Goal: Task Accomplishment & Management: Manage account settings

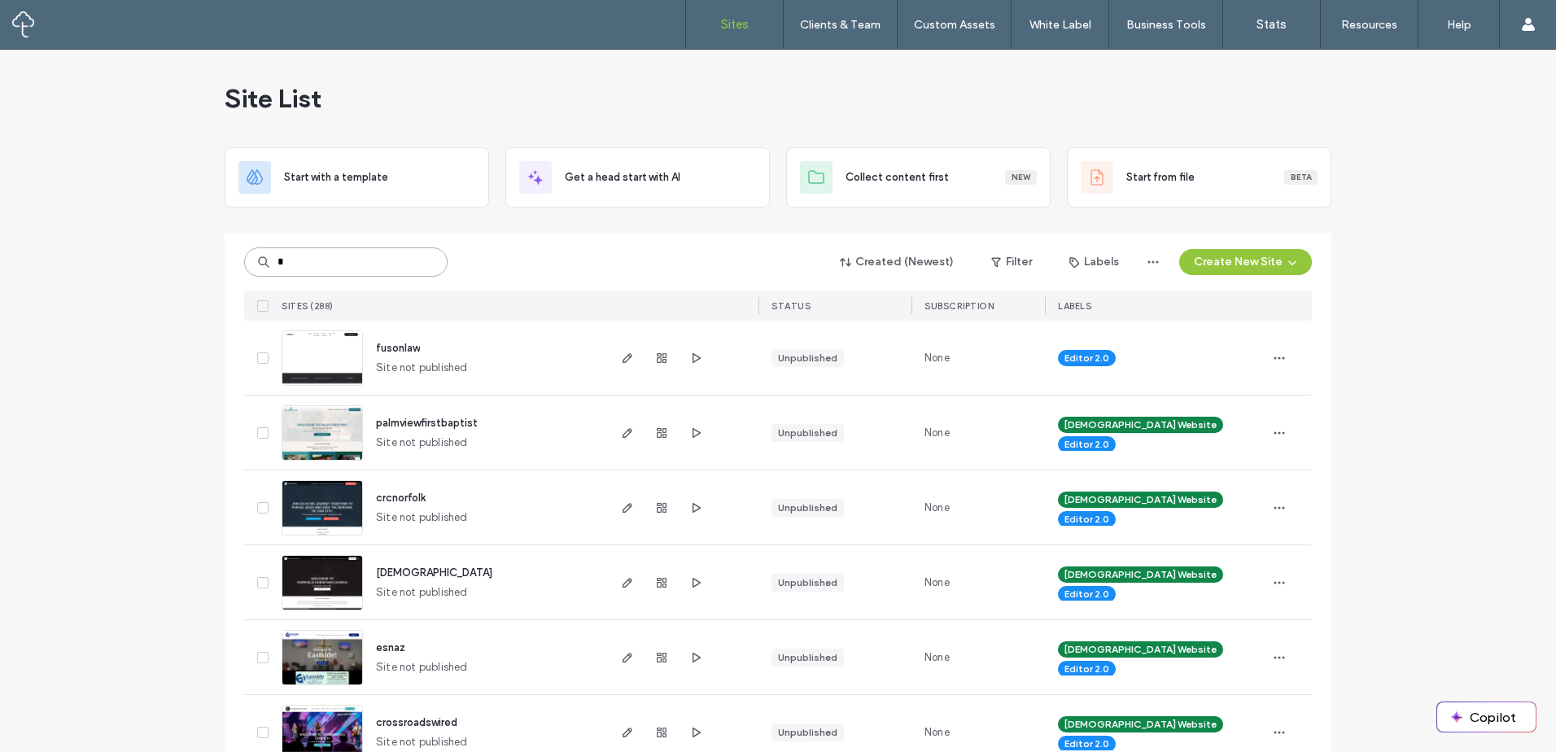
click at [371, 270] on input "*" at bounding box center [345, 261] width 203 height 29
type input "****"
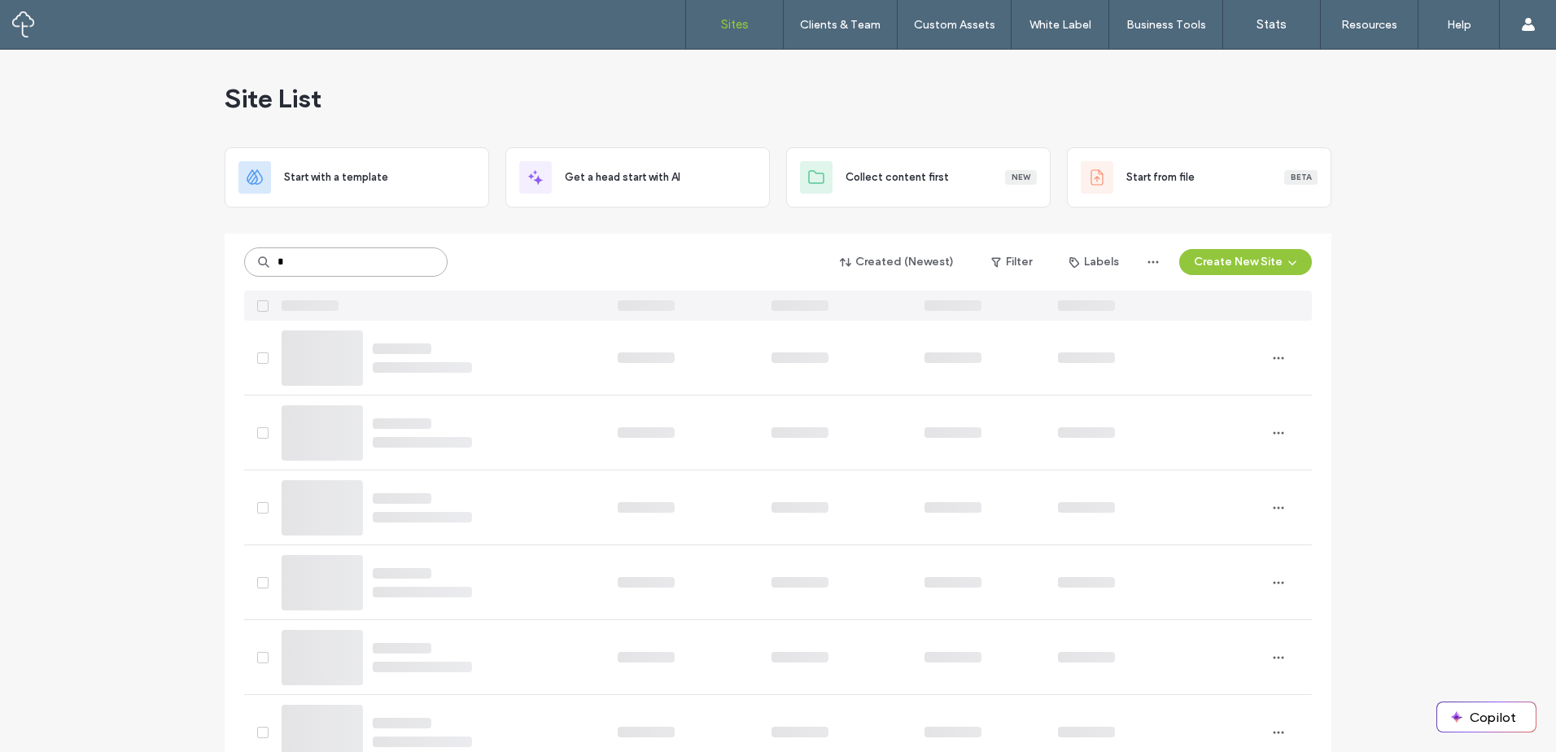
type input "*"
type input "****"
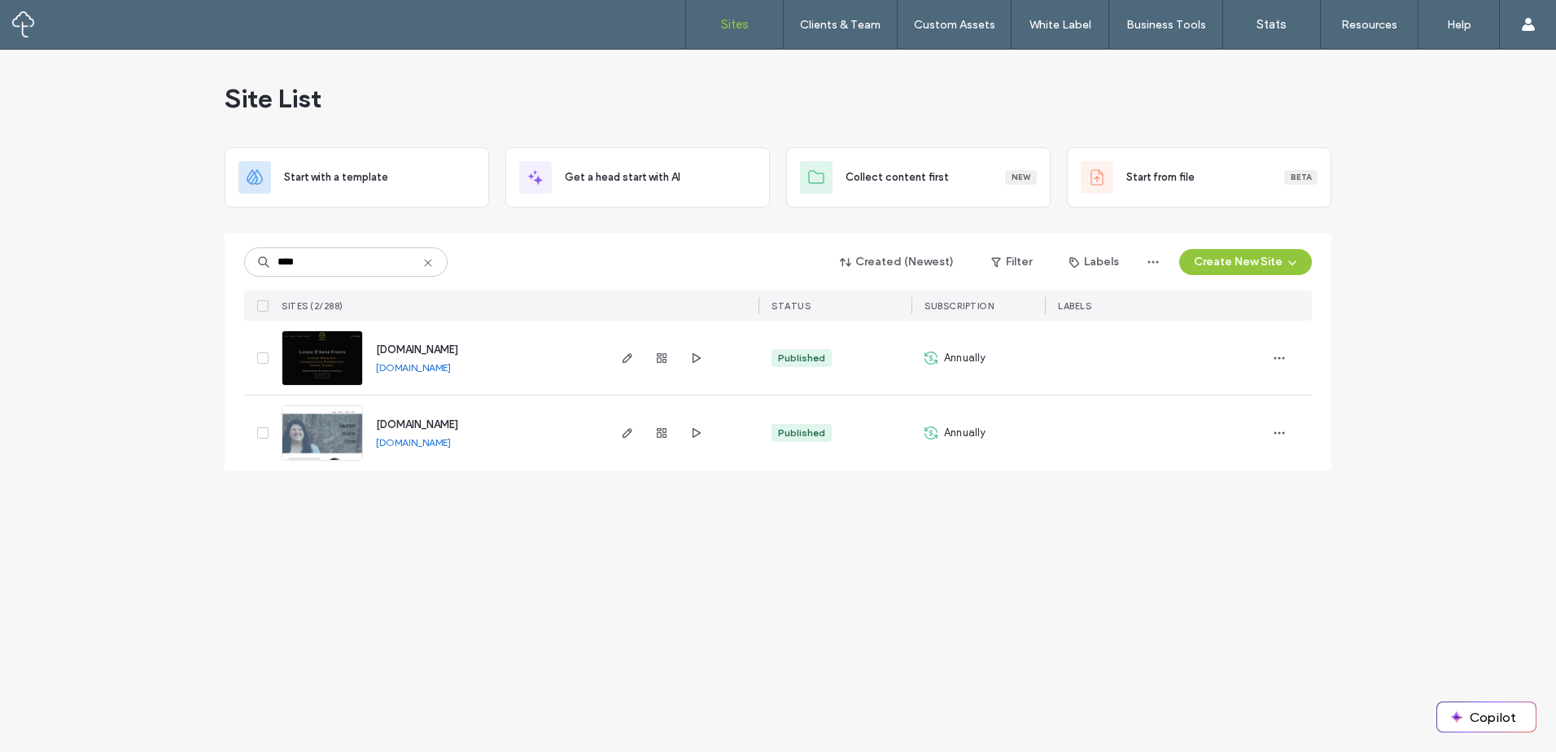
click at [451, 373] on link "www.lauriedeanneevents.com" at bounding box center [413, 367] width 75 height 12
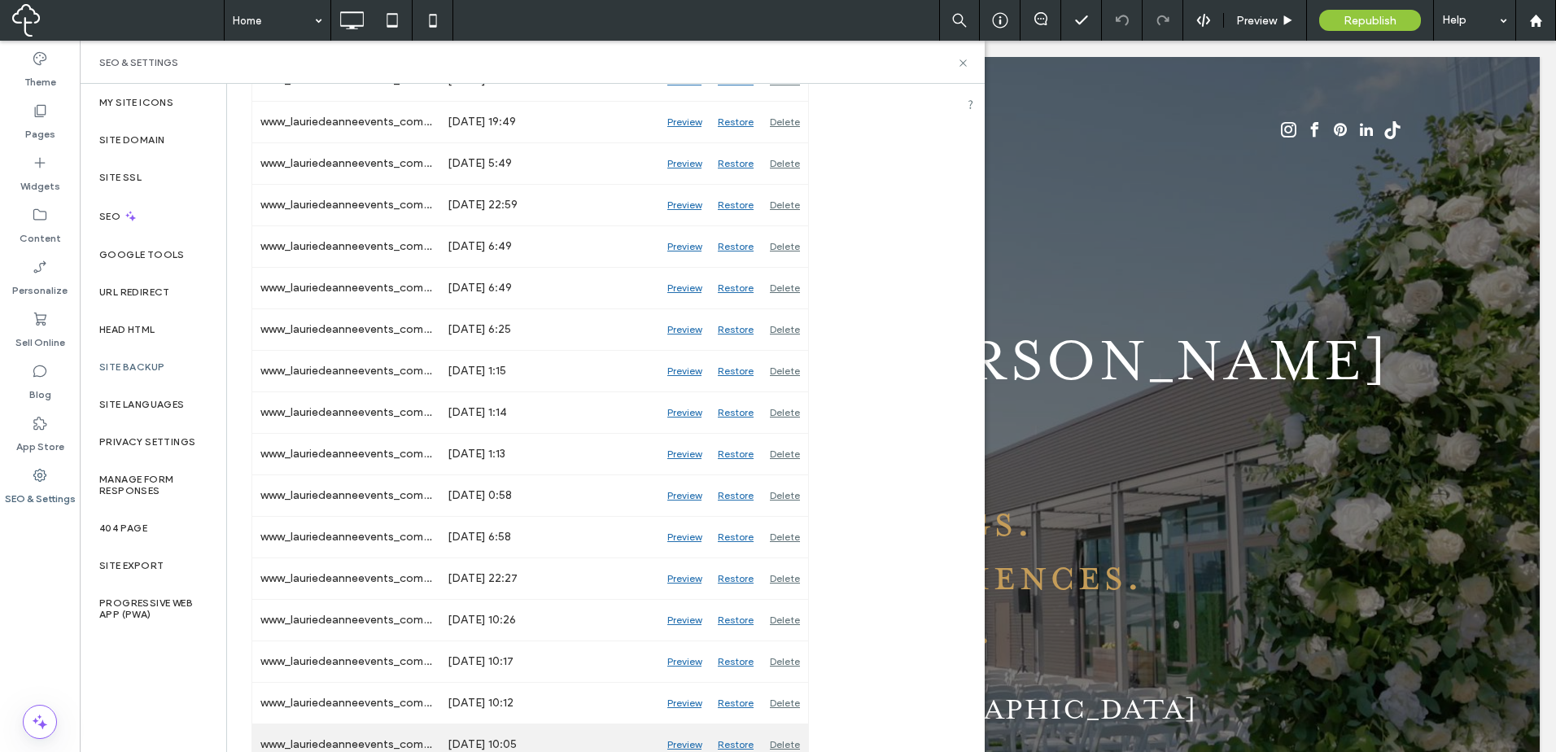
scroll to position [271, 0]
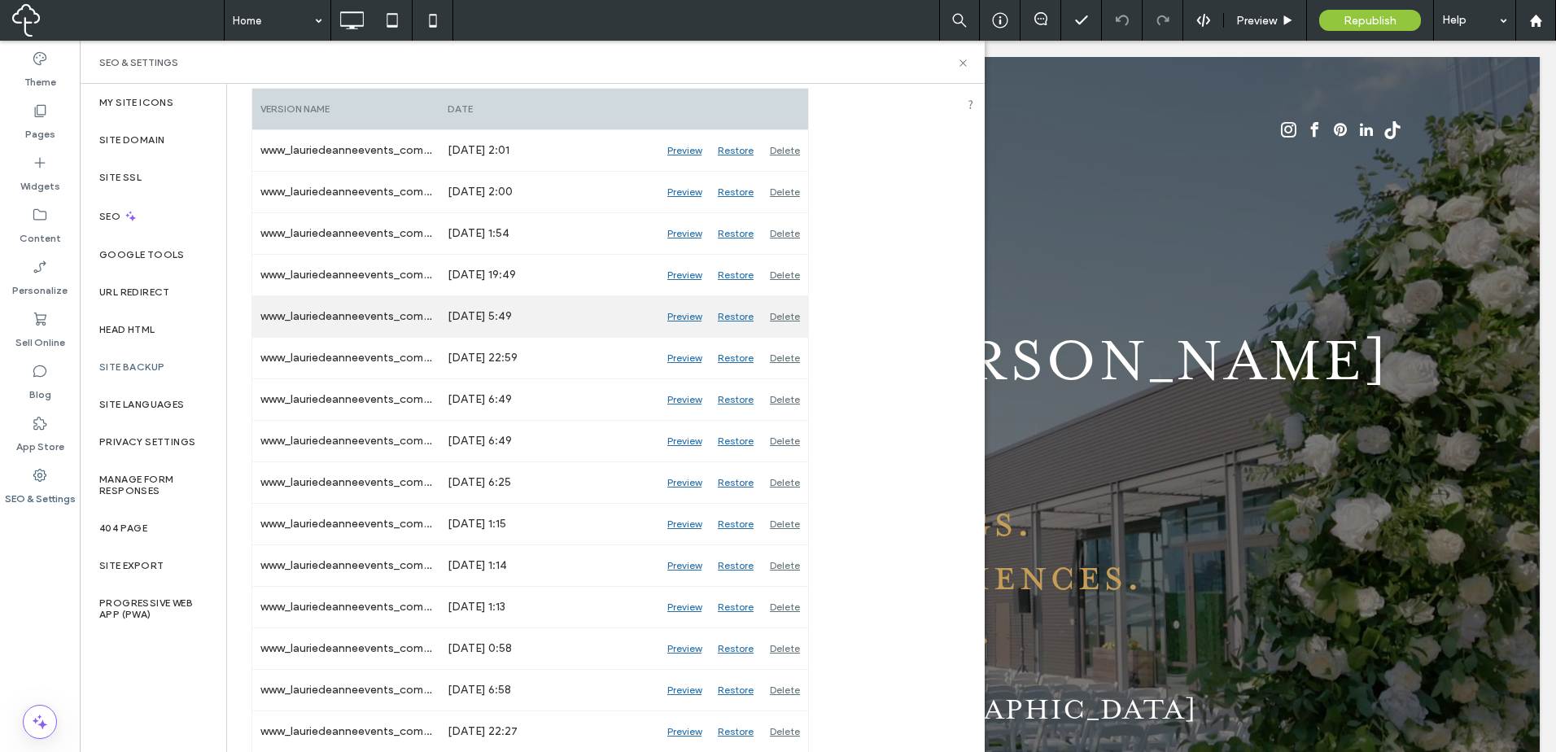
click at [691, 319] on div "Preview" at bounding box center [684, 316] width 50 height 41
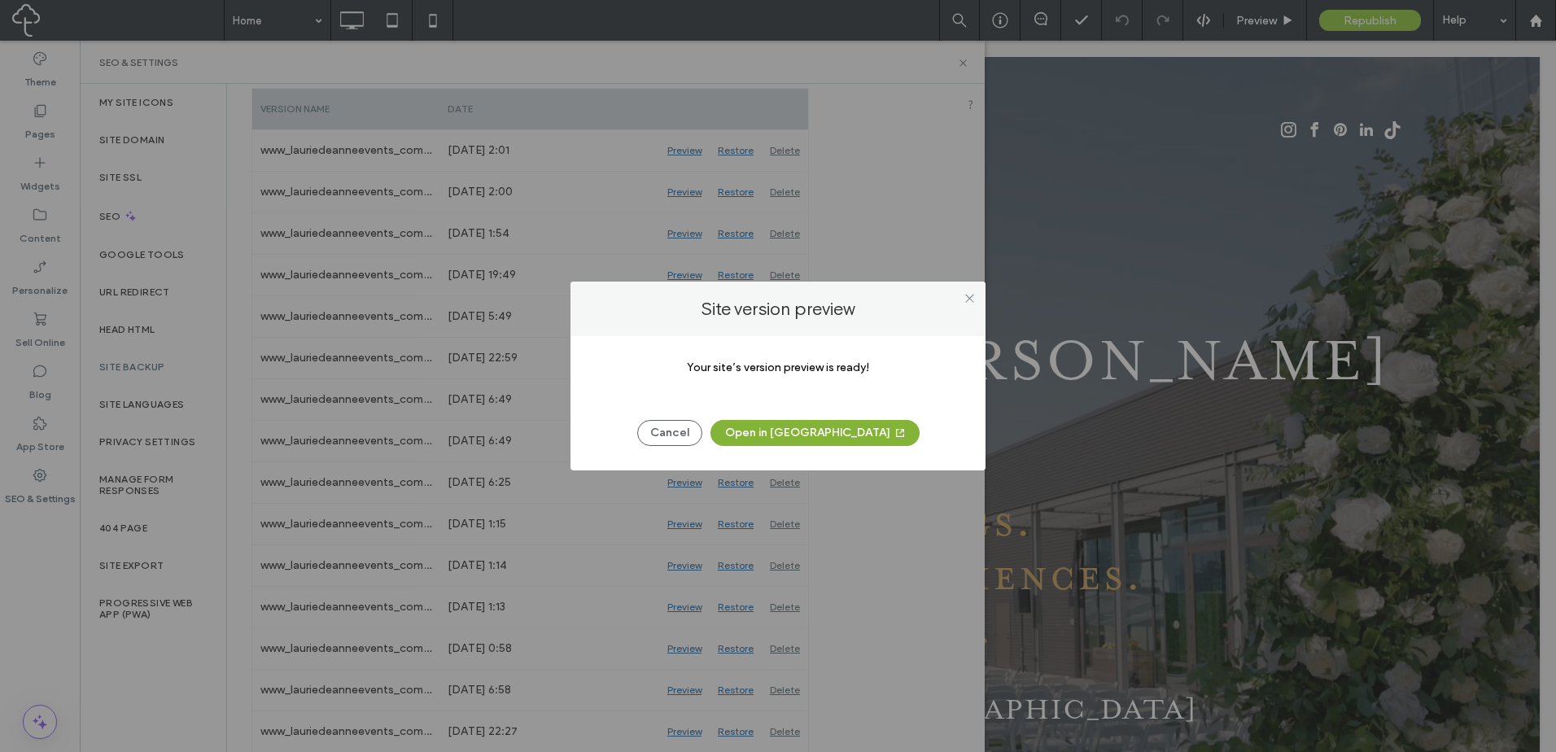
click at [871, 439] on button "Open in New Tab" at bounding box center [814, 433] width 209 height 26
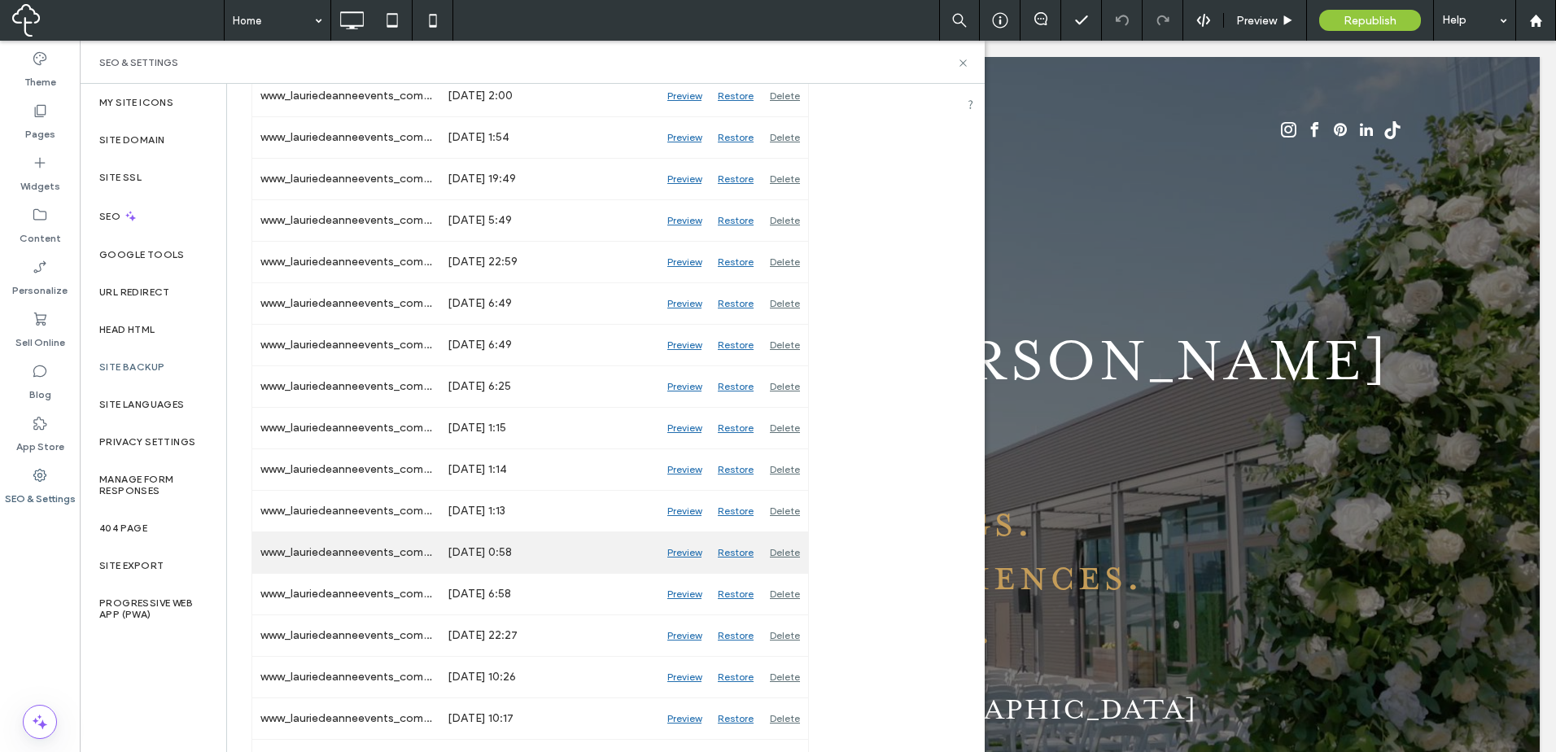
scroll to position [407, 0]
click at [686, 552] on div "Preview" at bounding box center [684, 554] width 50 height 41
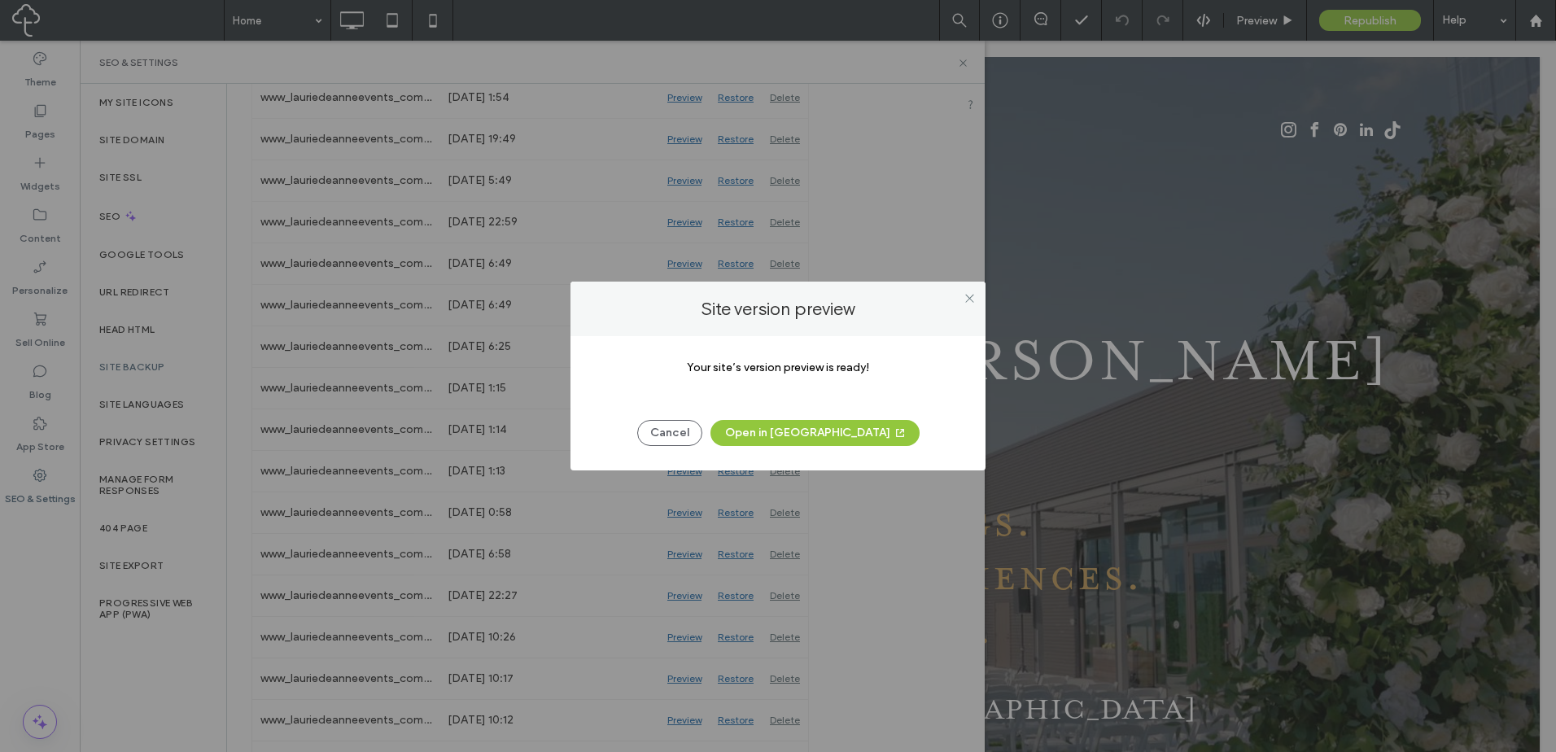
click at [843, 434] on button "Open in New Tab" at bounding box center [814, 433] width 209 height 26
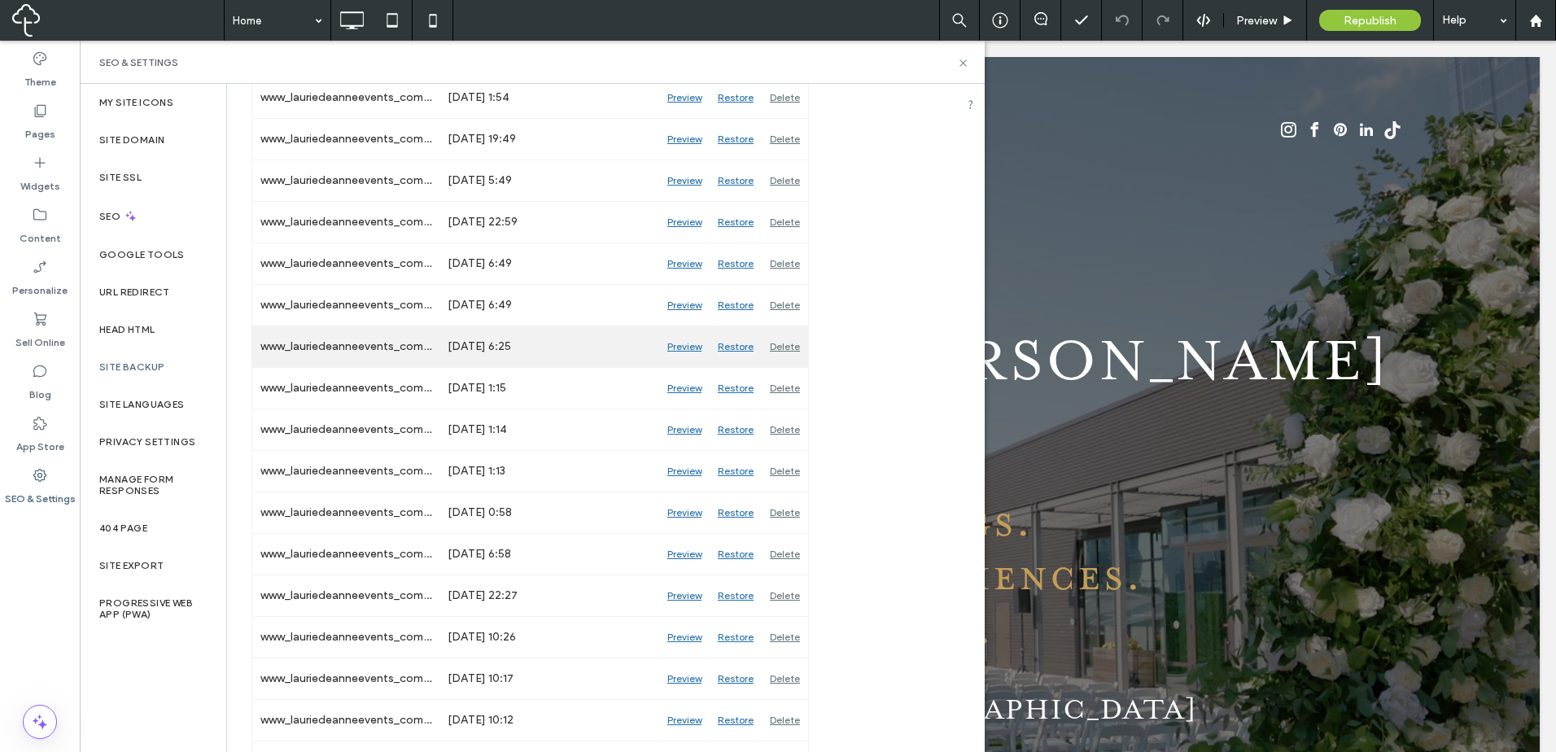
scroll to position [271, 0]
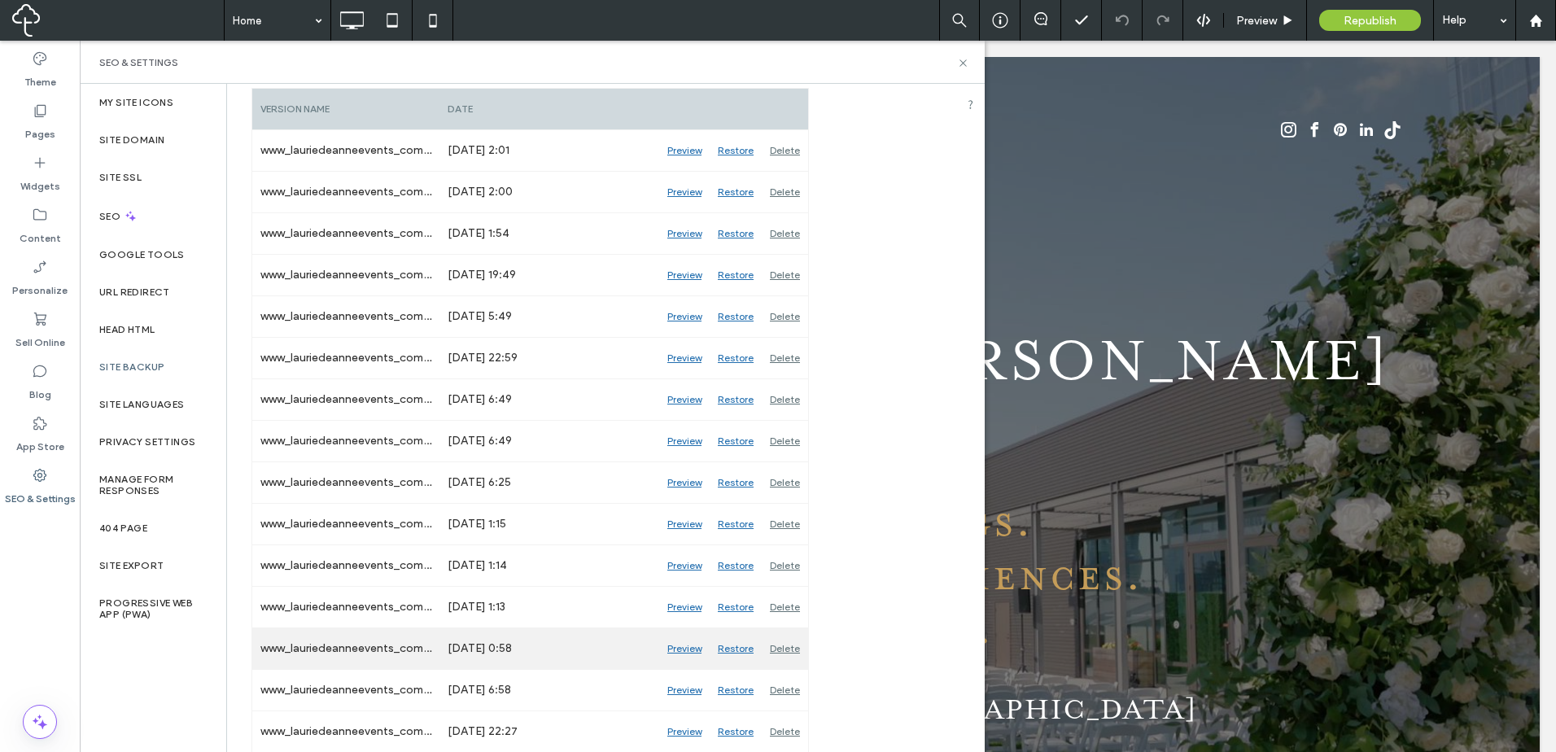
drag, startPoint x: 598, startPoint y: 307, endPoint x: 589, endPoint y: 648, distance: 341.0
click at [661, 648] on div "Preview" at bounding box center [684, 648] width 50 height 41
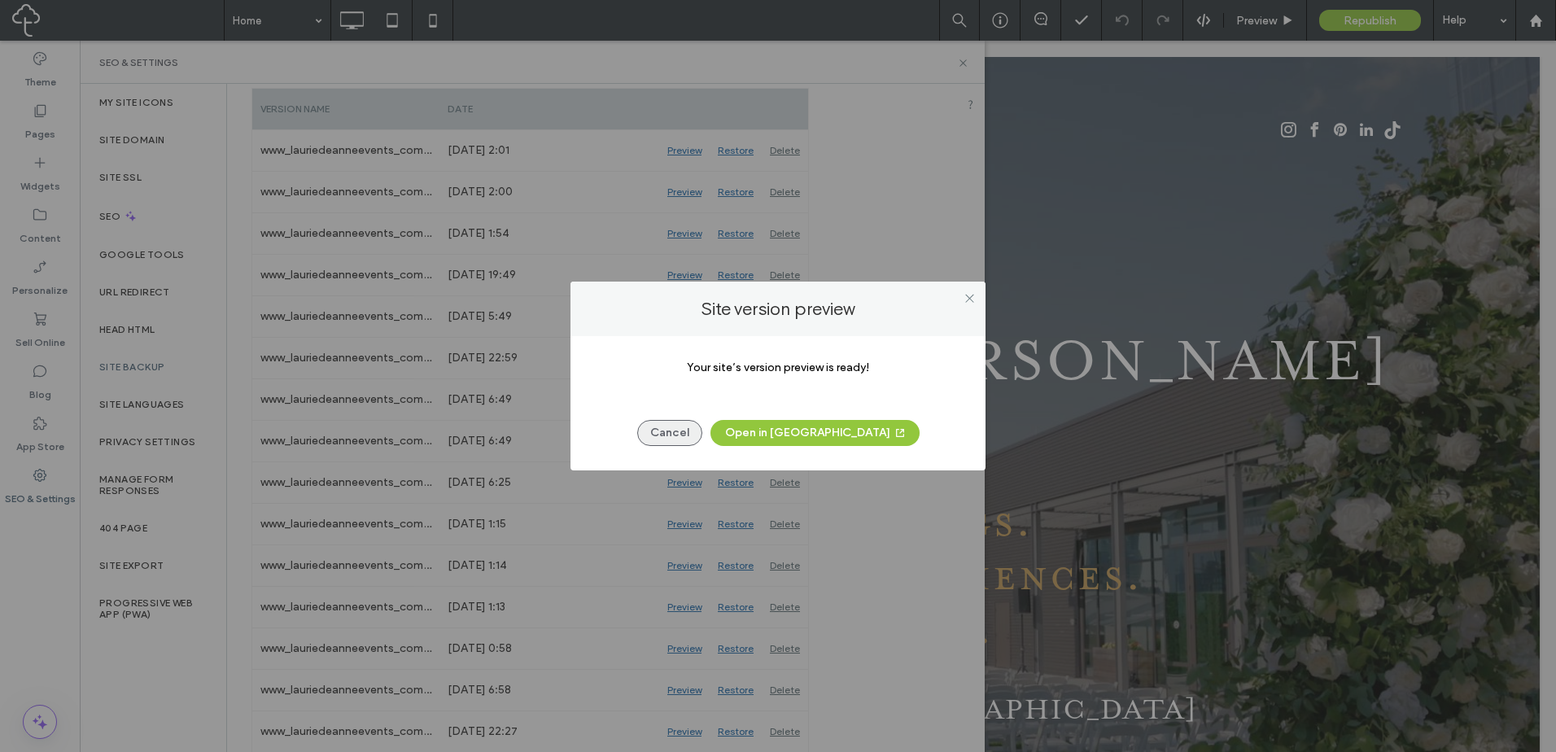
click at [700, 426] on button "Cancel" at bounding box center [669, 433] width 65 height 26
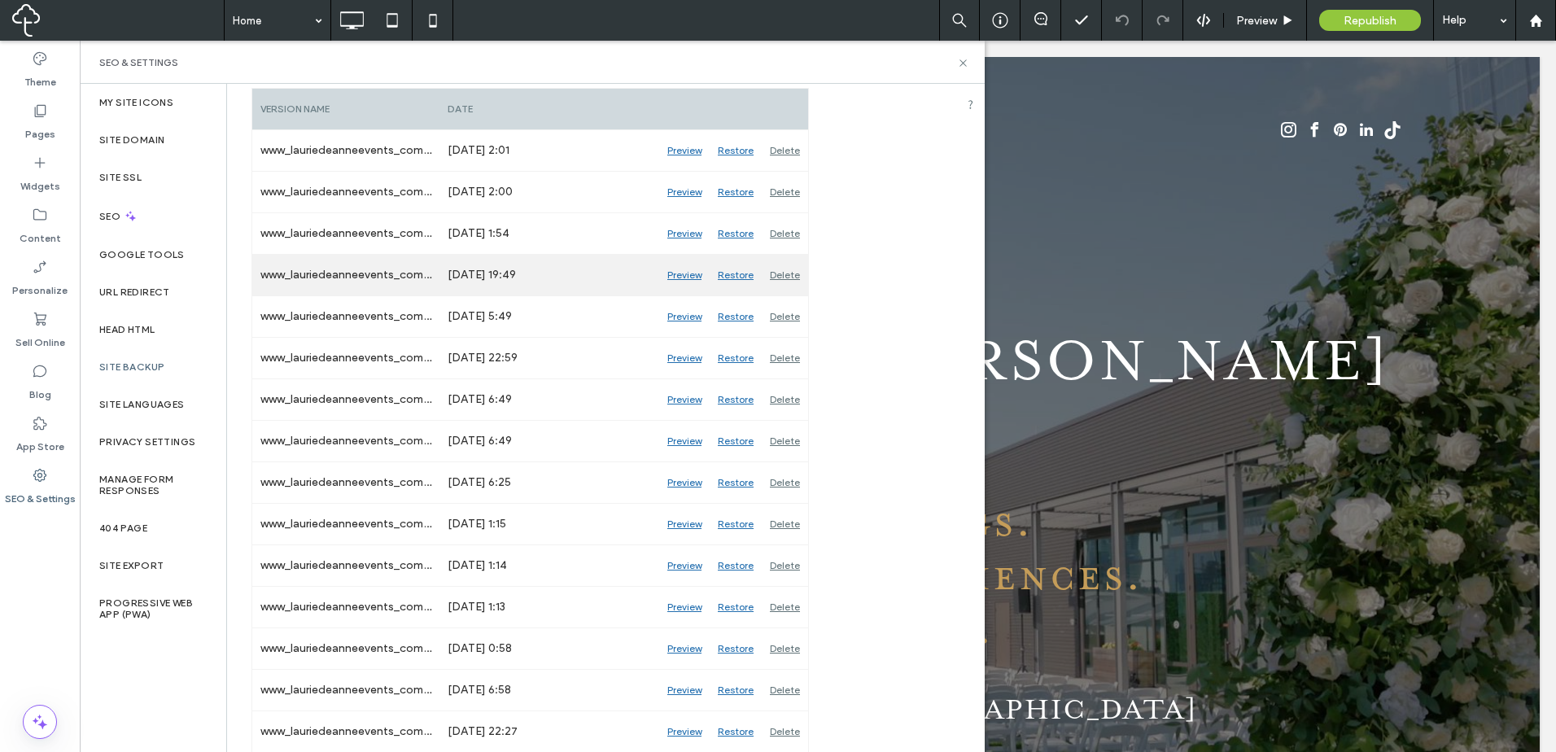
click at [679, 280] on div "Preview" at bounding box center [684, 275] width 50 height 41
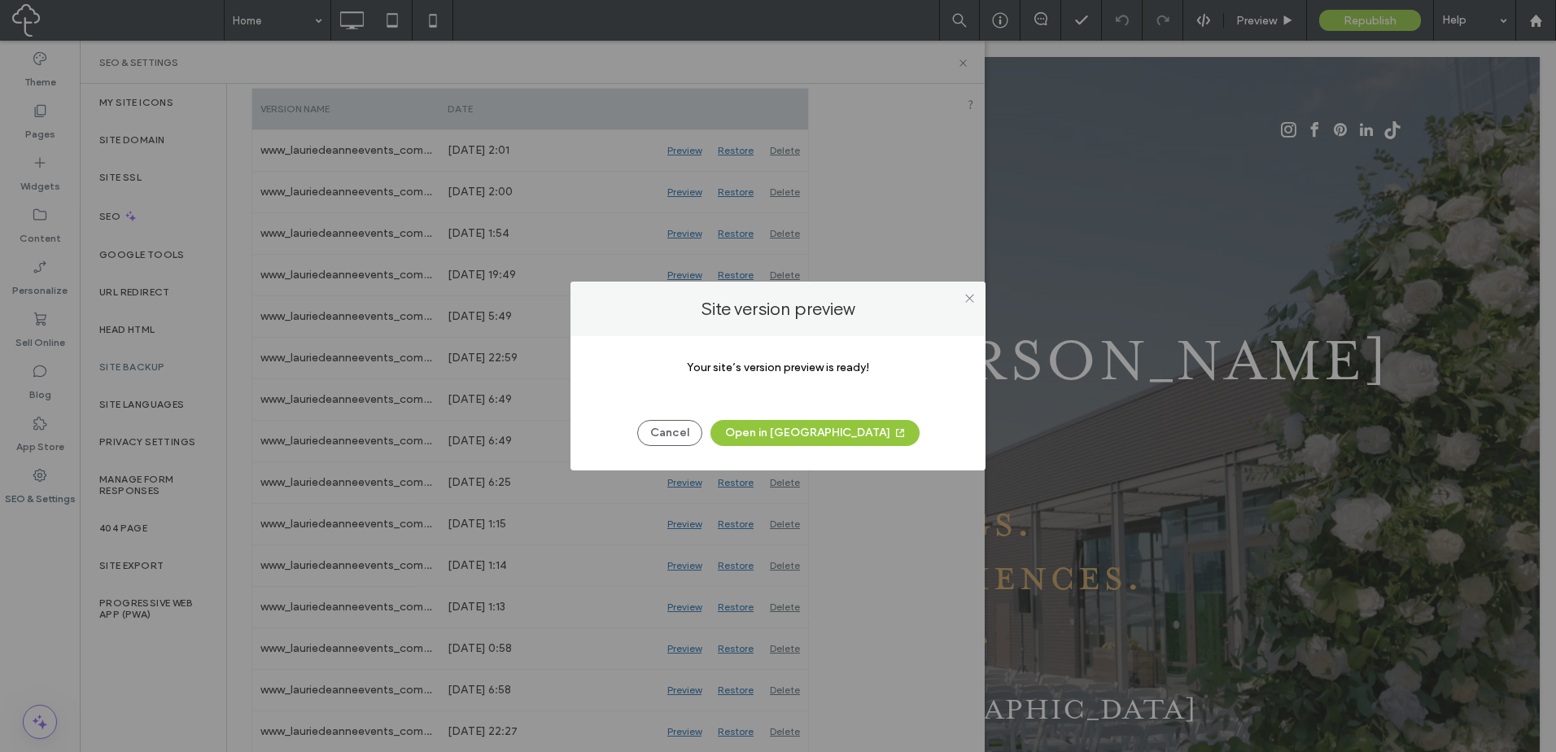
click at [893, 437] on icon "button" at bounding box center [899, 432] width 13 height 13
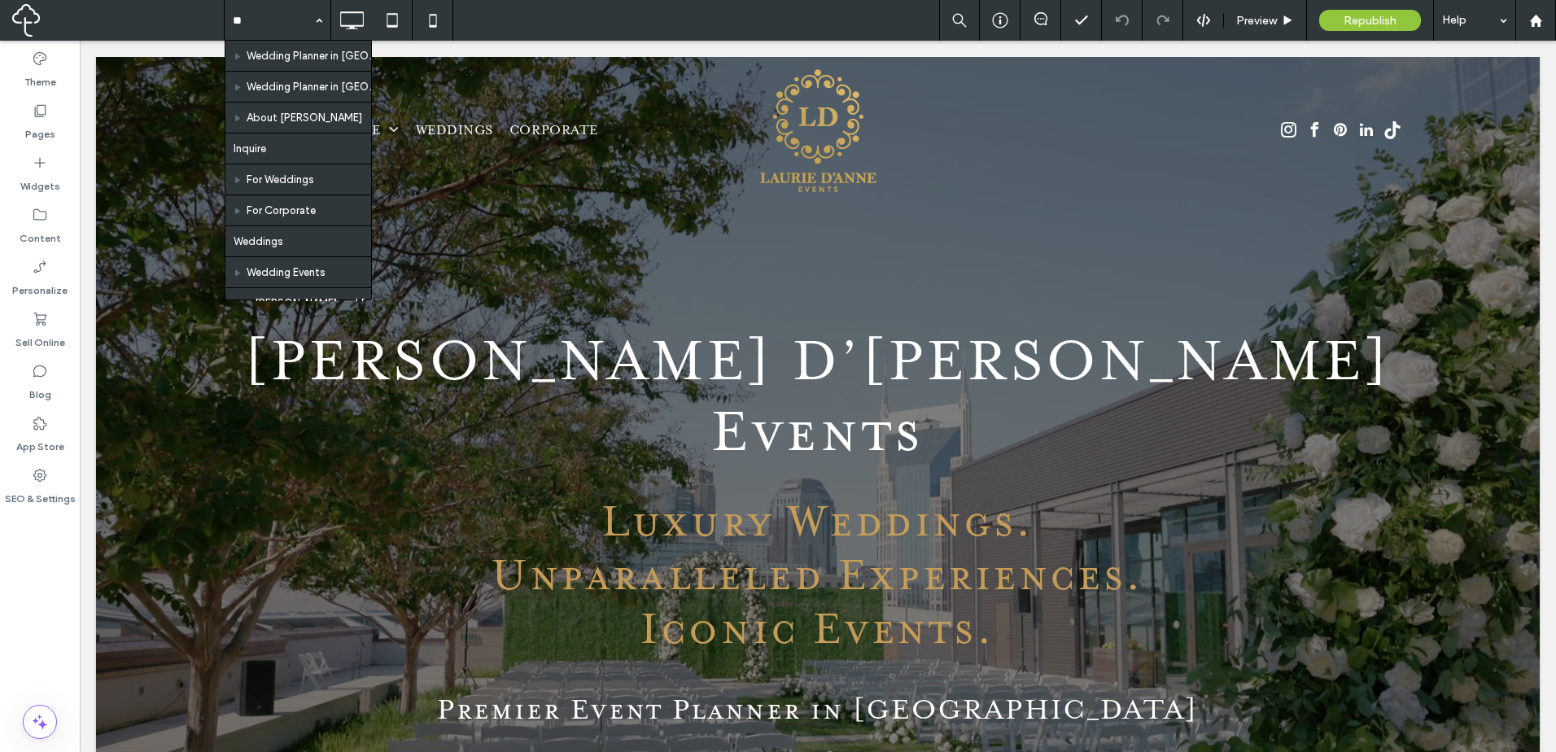
type input "***"
click at [255, 27] on input at bounding box center [273, 20] width 81 height 41
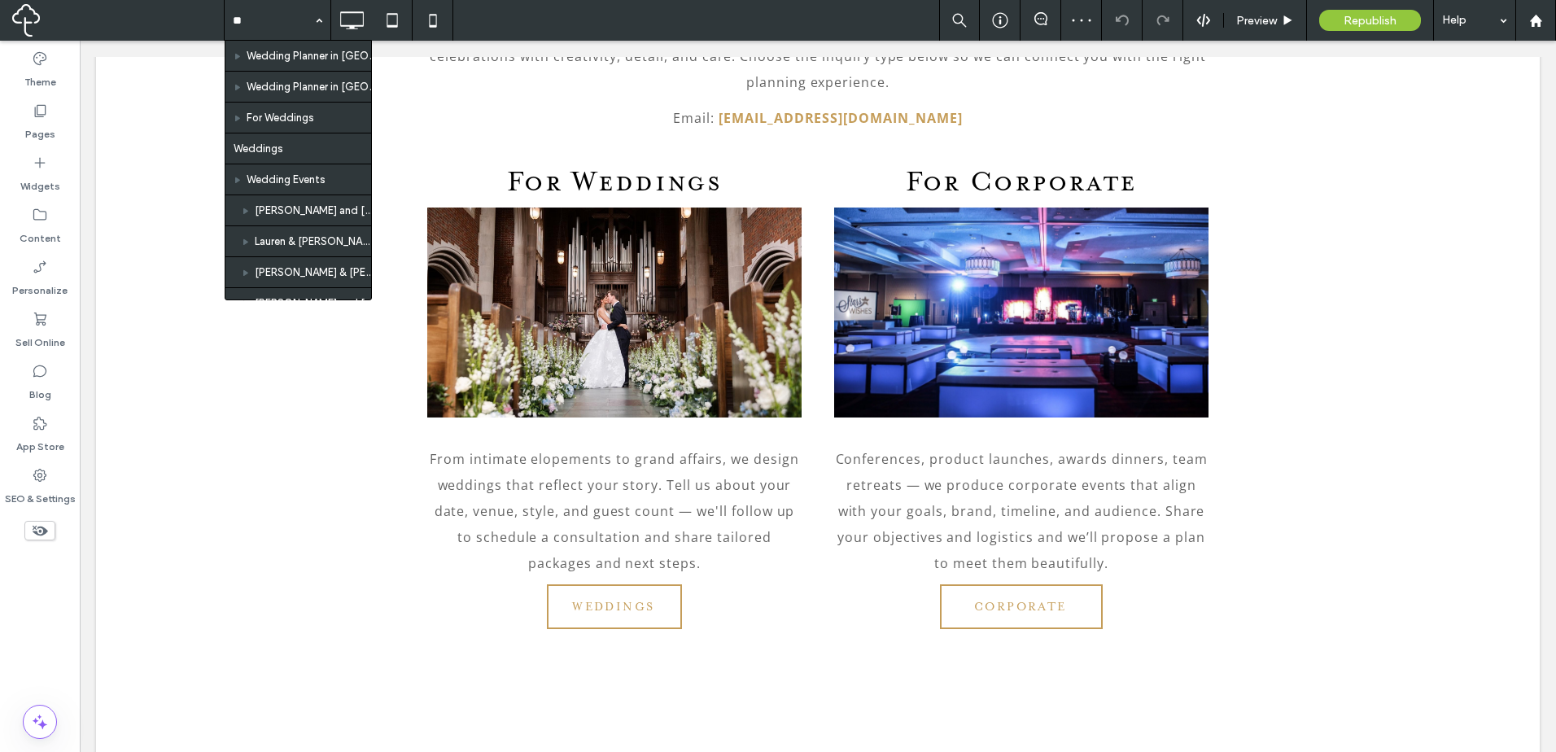
type input "***"
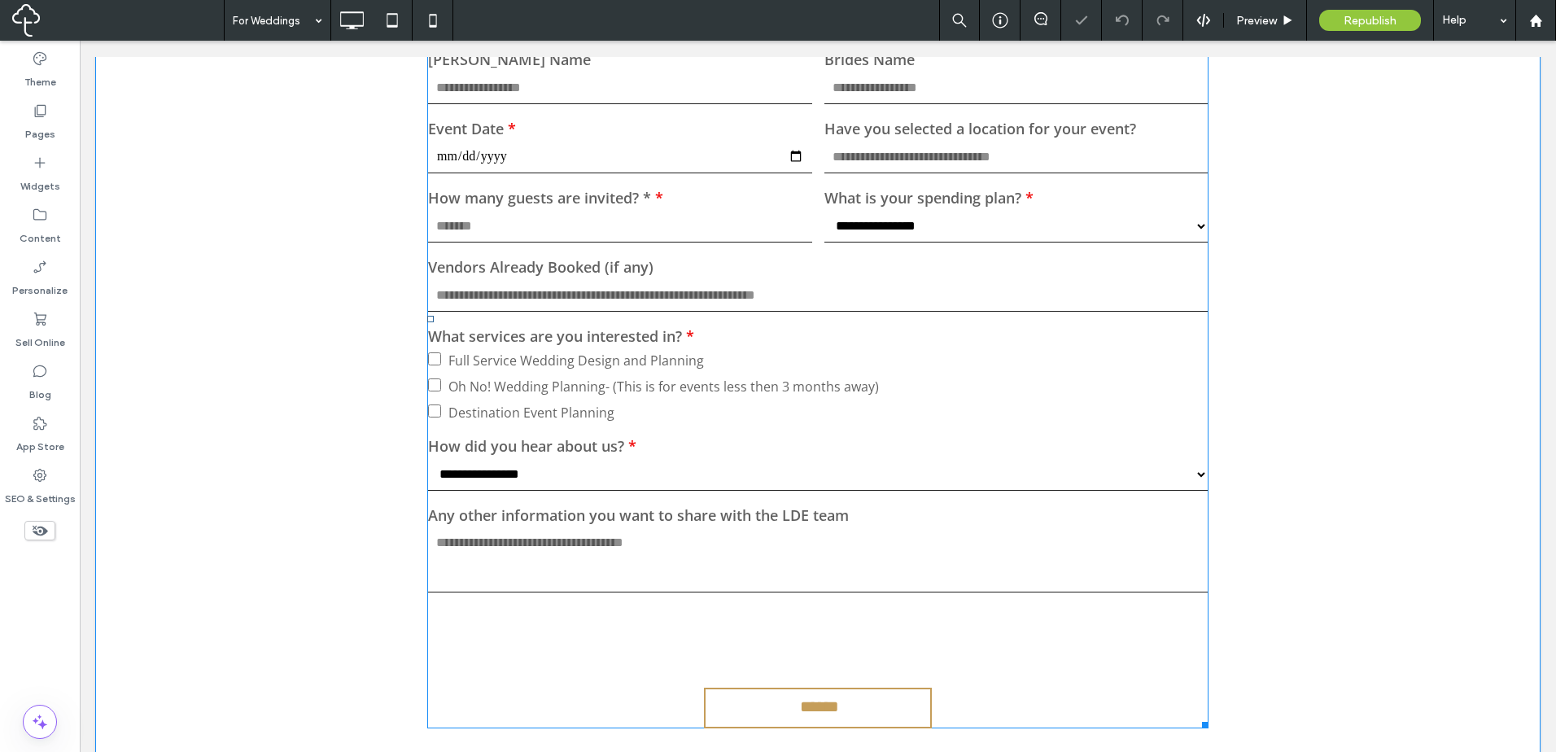
click at [1109, 465] on select "**********" at bounding box center [817, 474] width 779 height 33
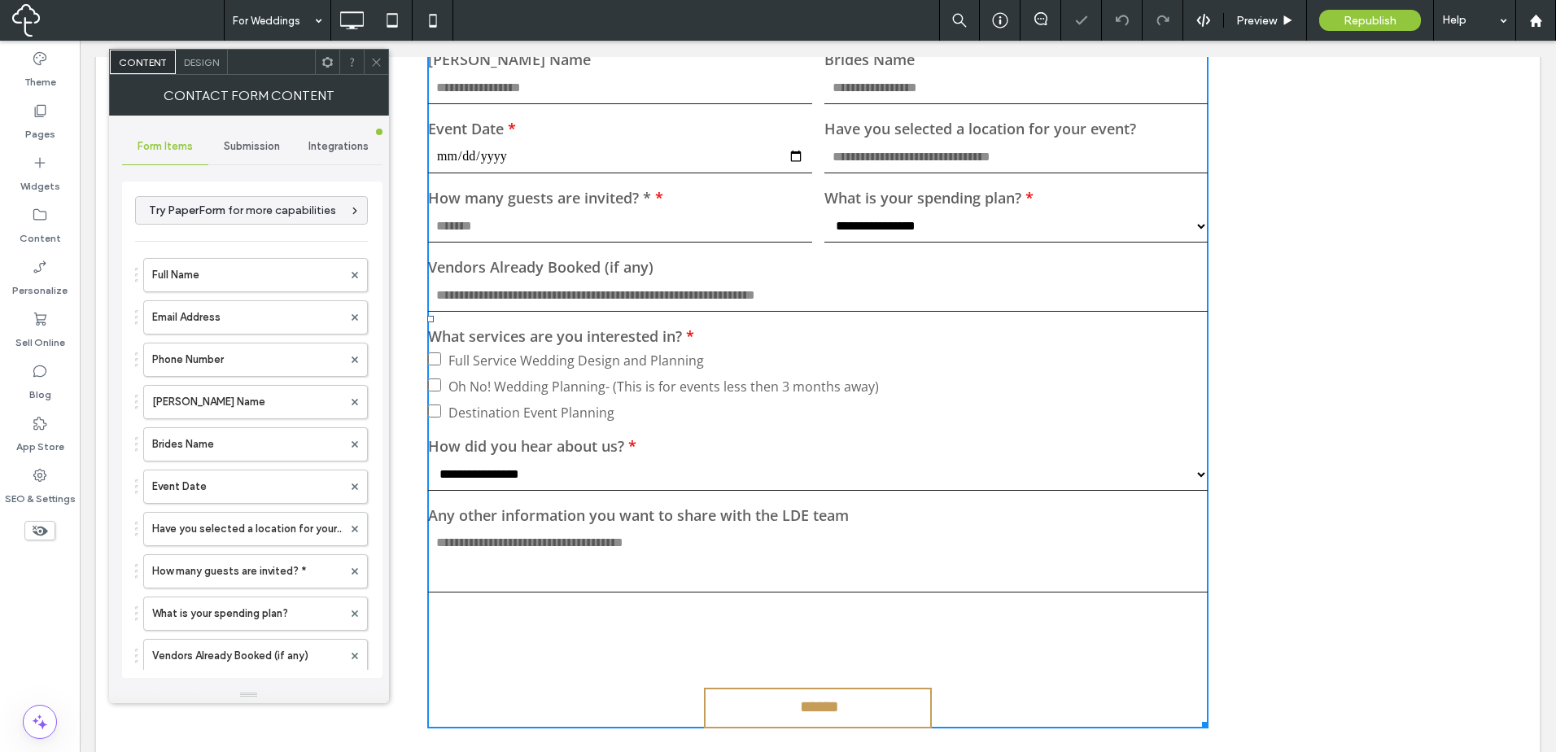
type input "******"
type input "**********"
click at [230, 138] on div "Submission" at bounding box center [251, 147] width 87 height 36
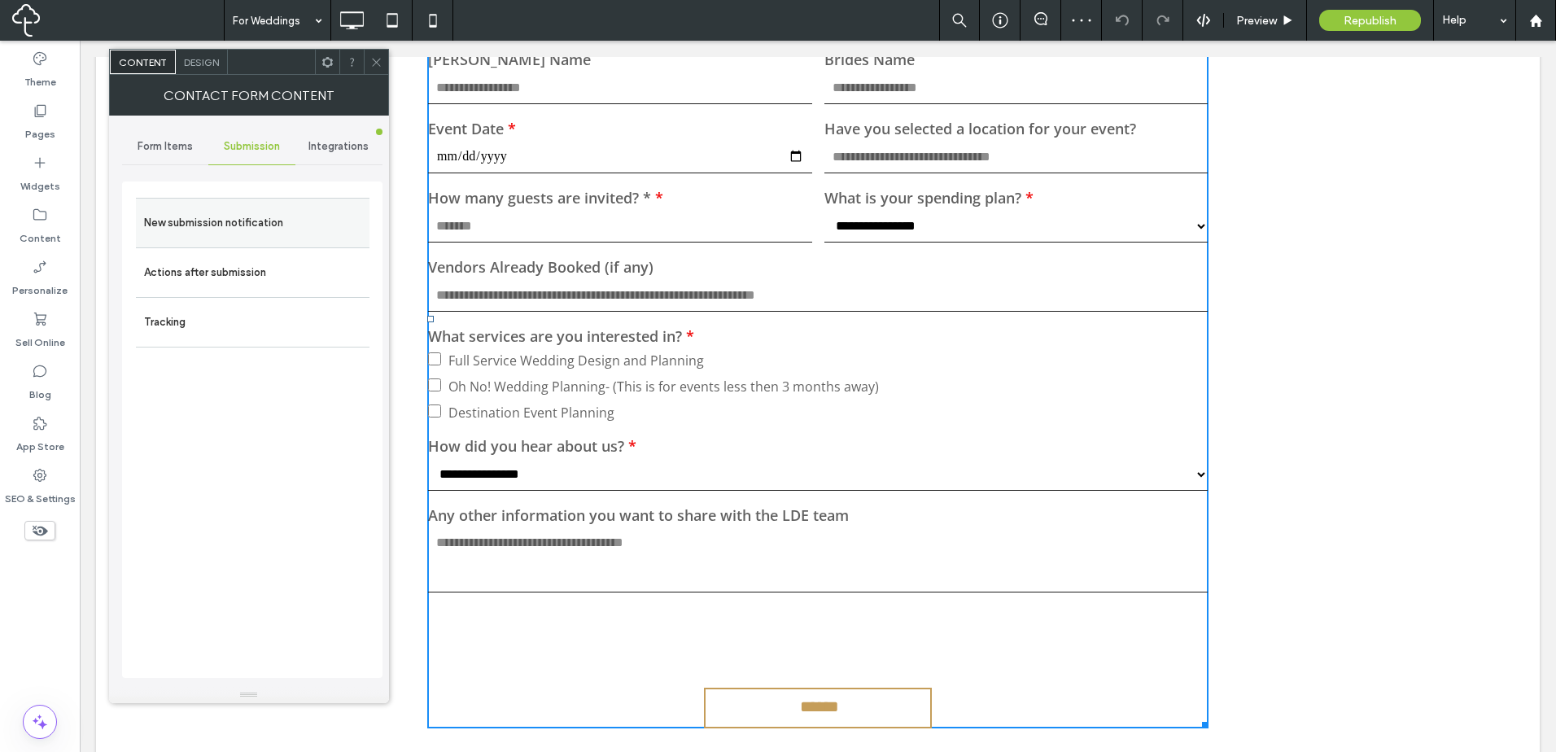
click at [243, 224] on label "New submission notification" at bounding box center [252, 223] width 217 height 33
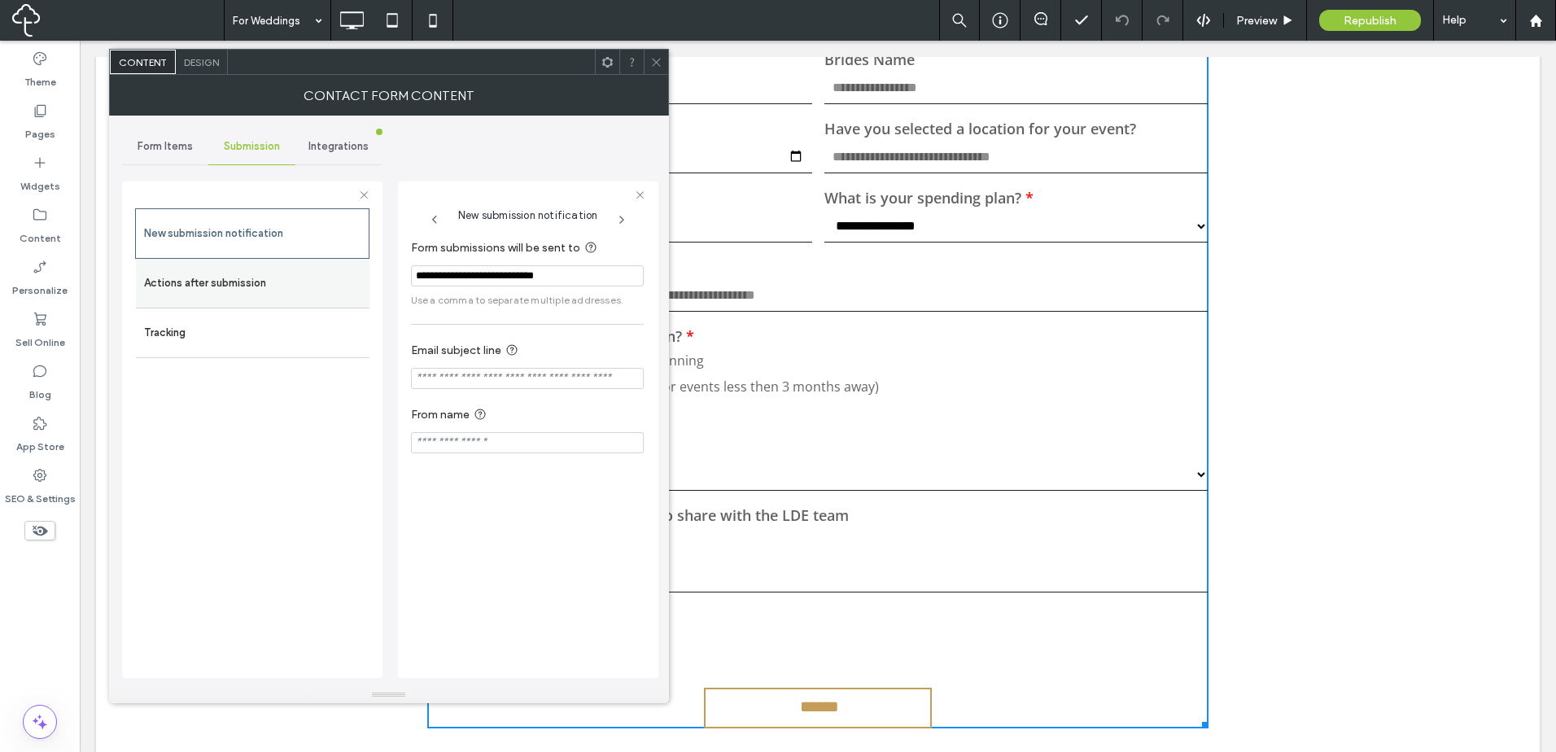
click at [179, 273] on label "Actions after submission" at bounding box center [252, 283] width 217 height 33
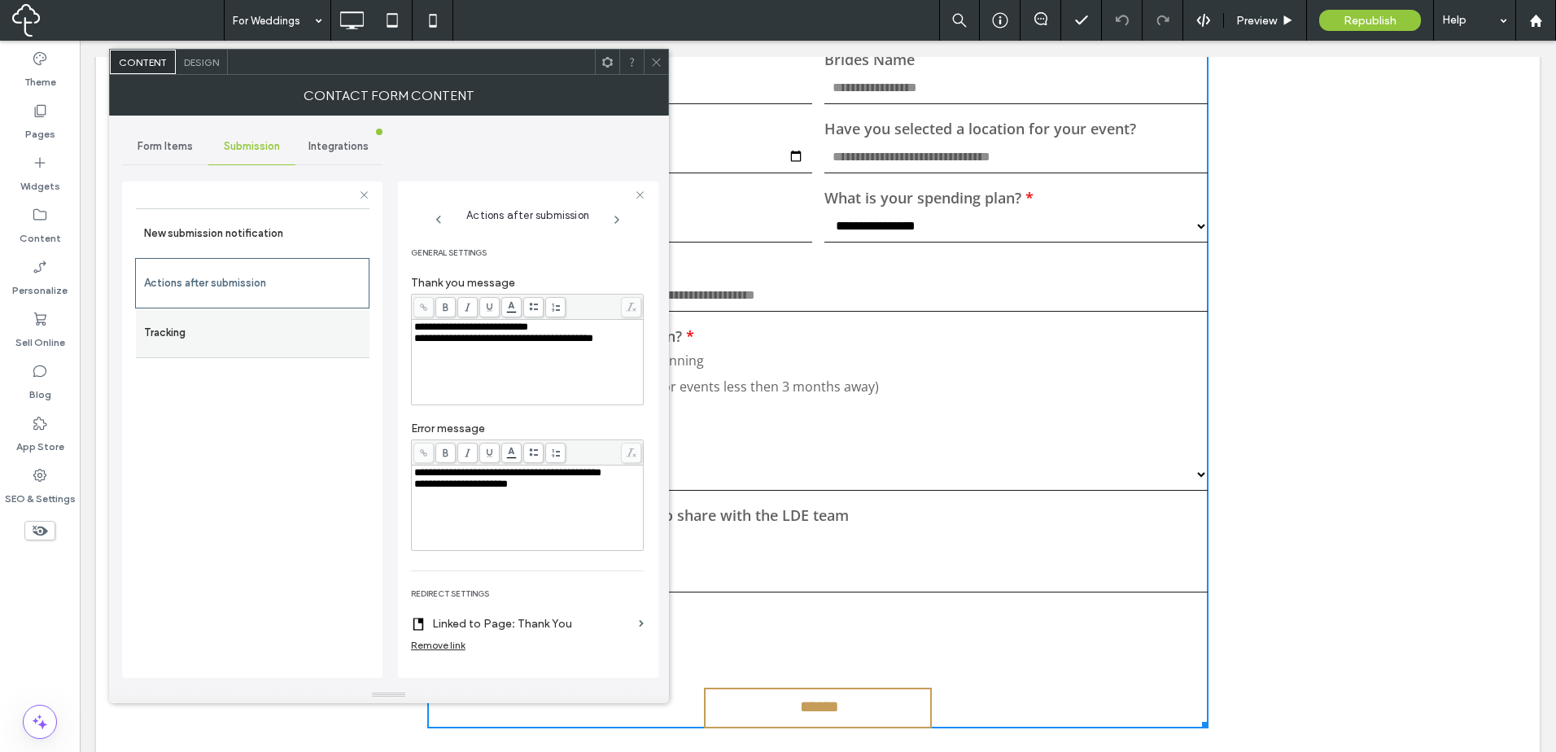
click at [184, 334] on label "Tracking" at bounding box center [252, 332] width 217 height 33
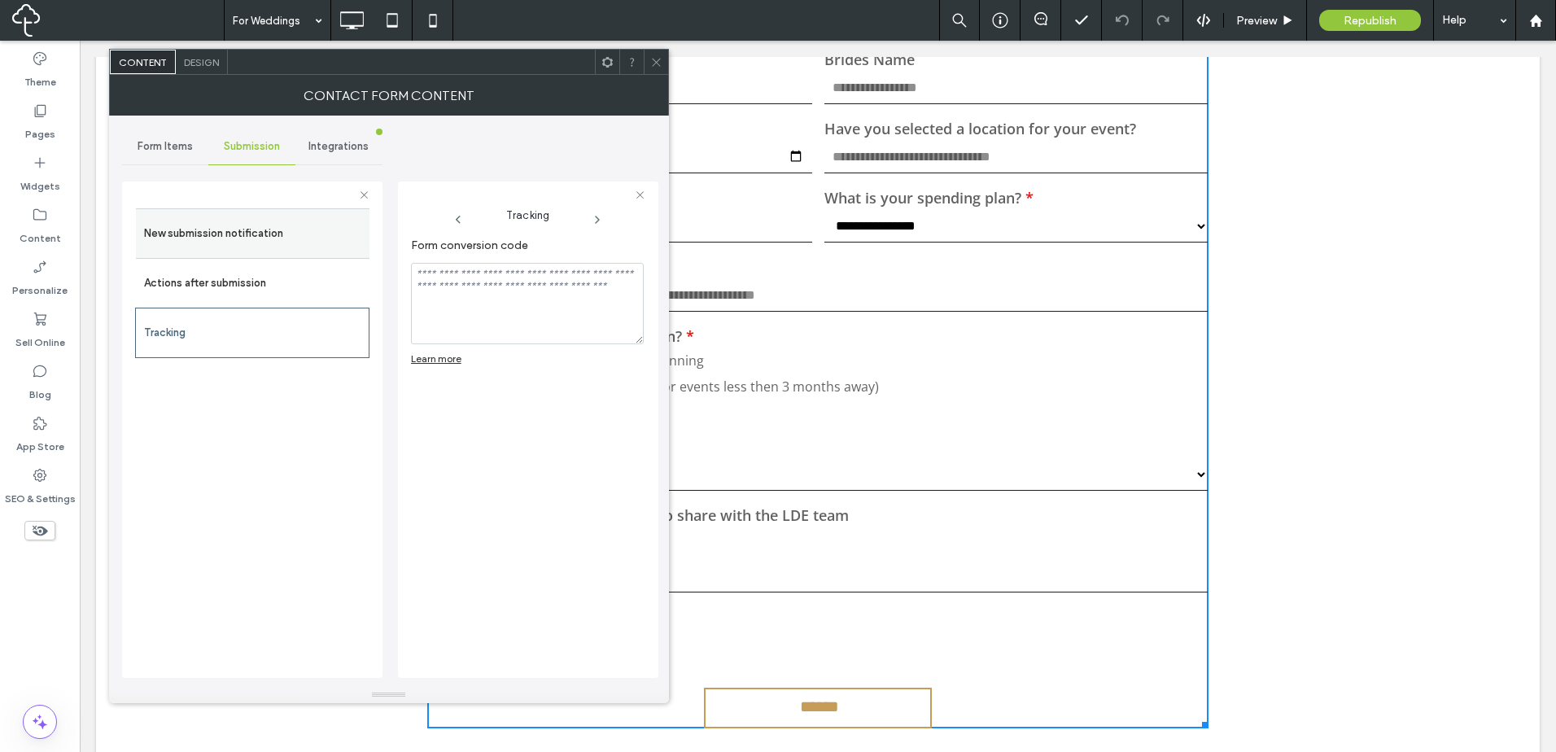
click at [202, 234] on label "New submission notification" at bounding box center [252, 233] width 217 height 33
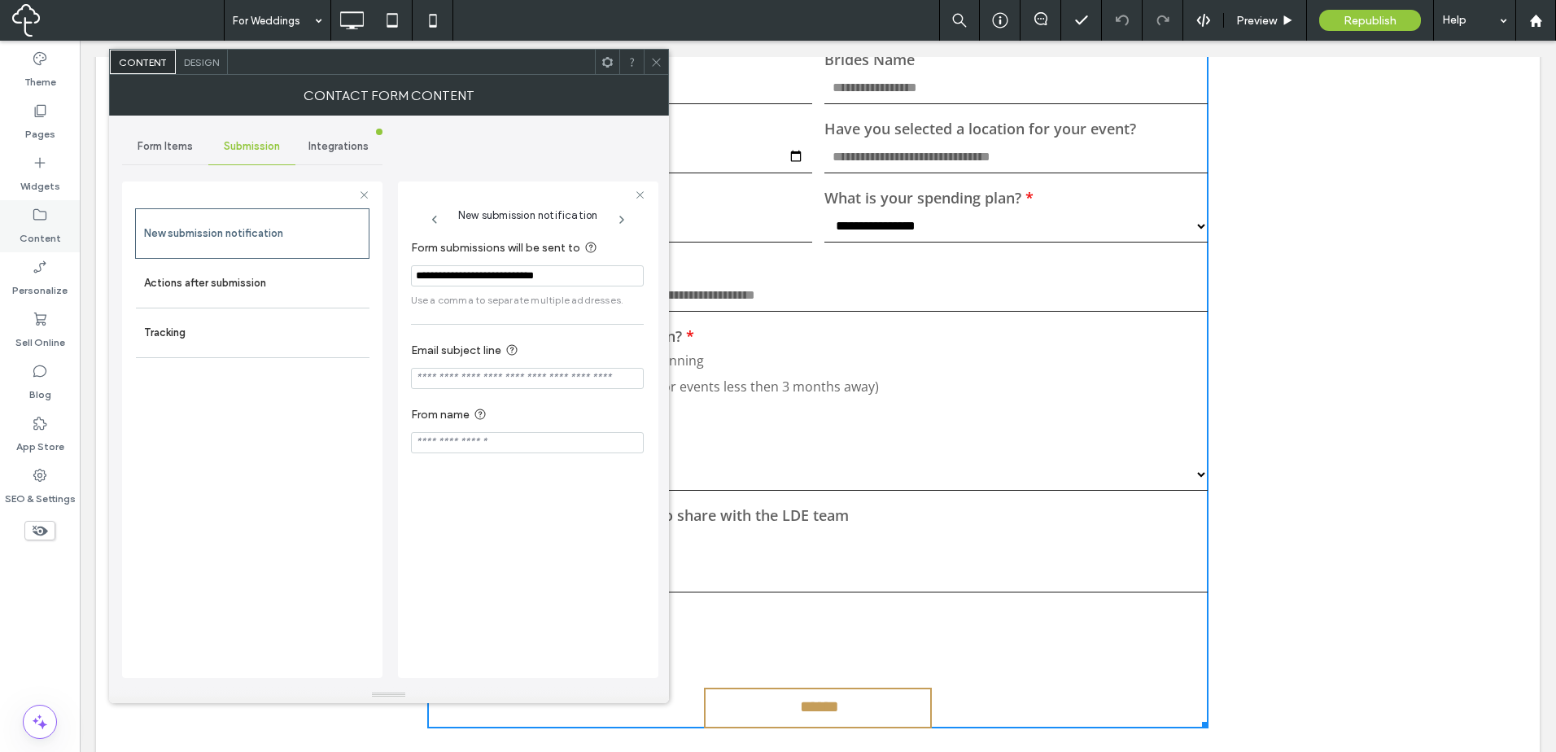
click at [50, 233] on label "Content" at bounding box center [40, 234] width 41 height 23
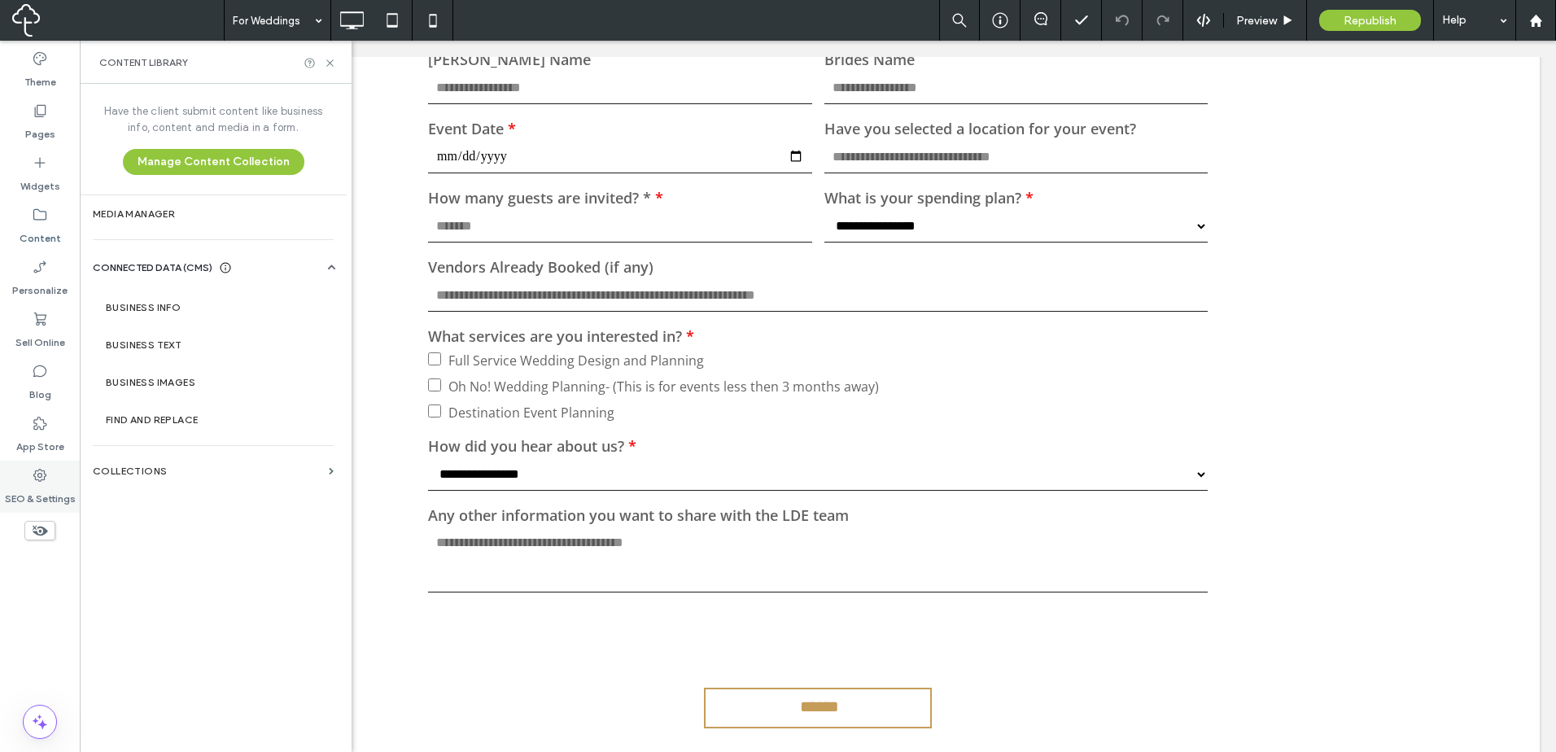
click at [50, 473] on div "SEO & Settings" at bounding box center [40, 486] width 80 height 52
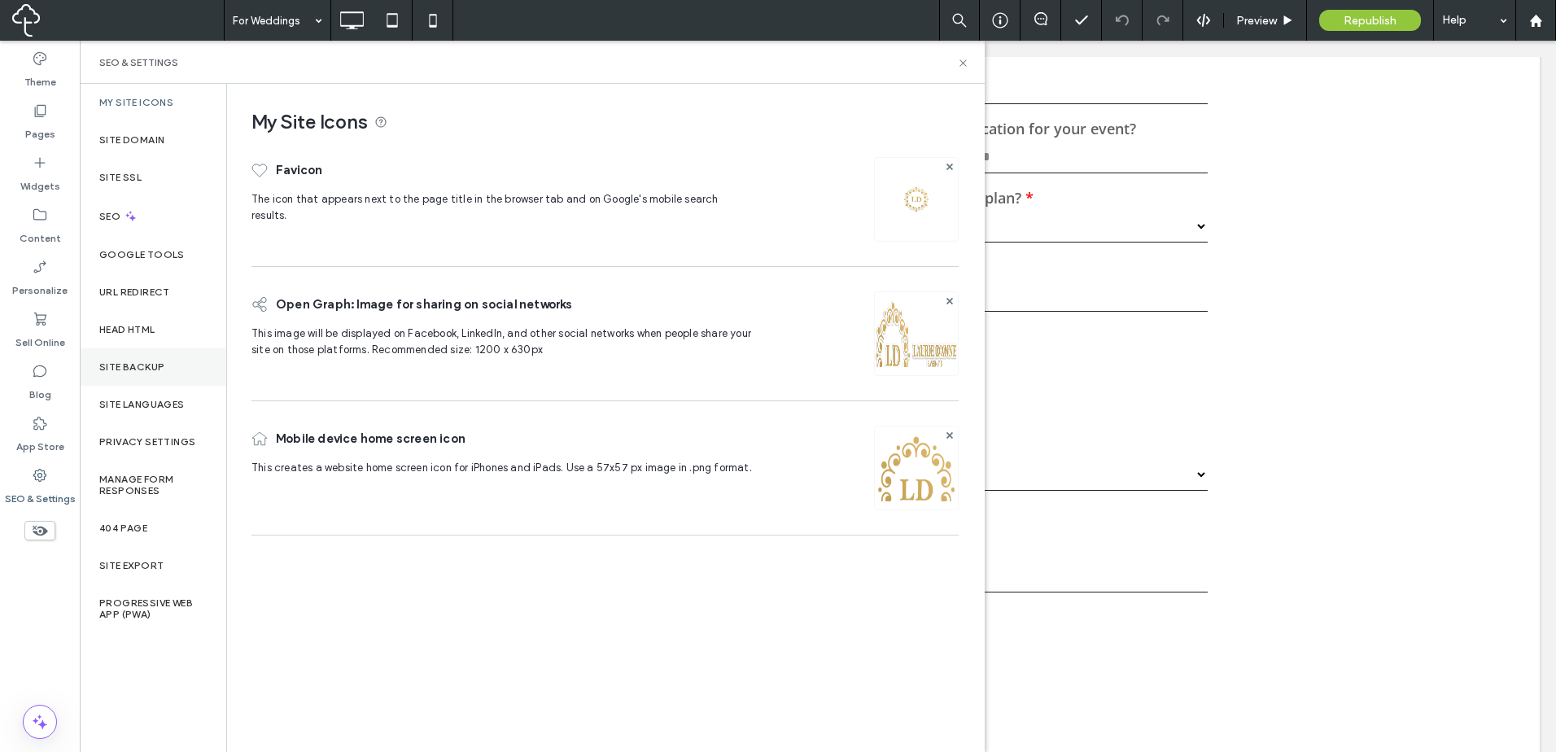
click at [181, 362] on div "Site Backup" at bounding box center [153, 366] width 146 height 37
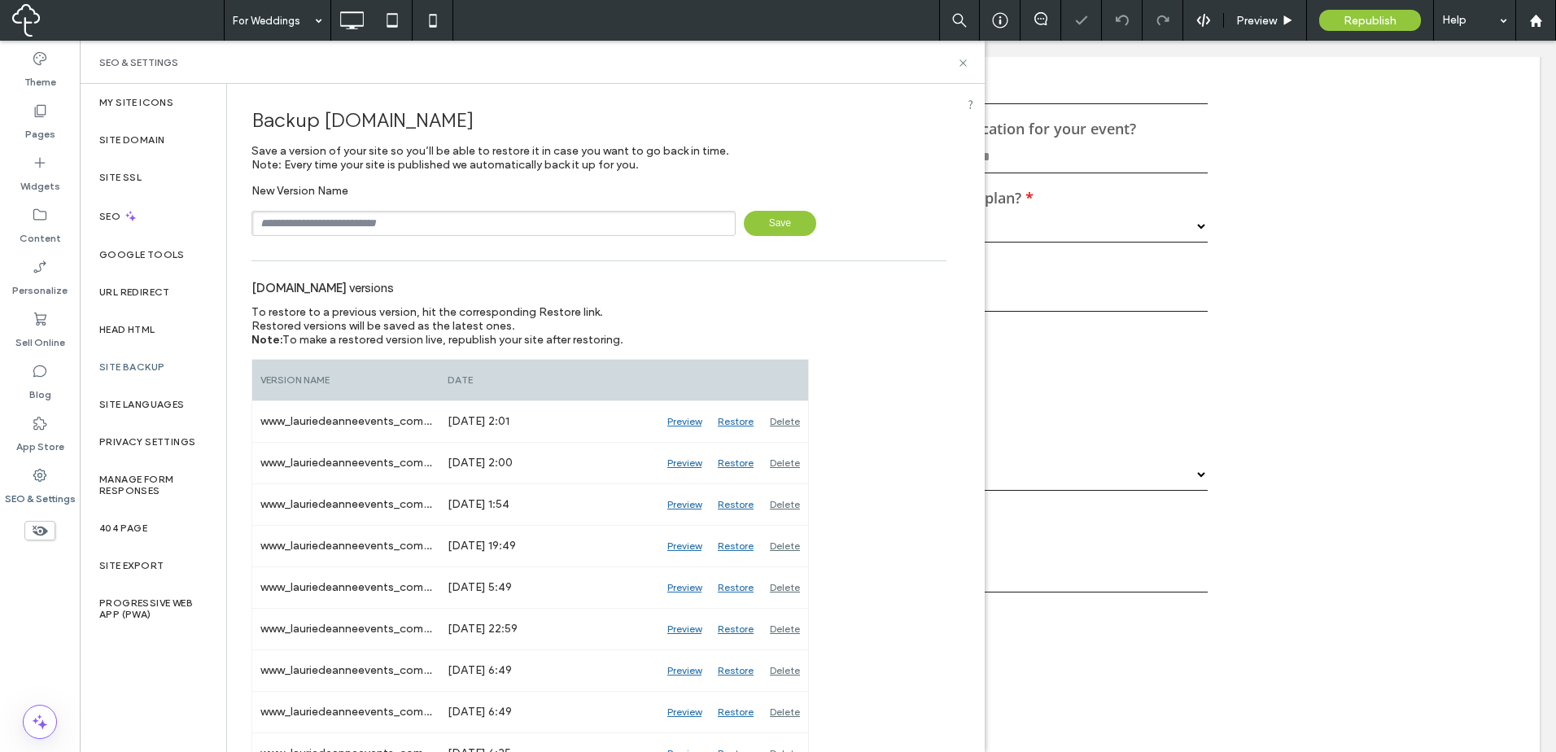
click at [565, 225] on input "text" at bounding box center [493, 223] width 484 height 25
type input "**********"
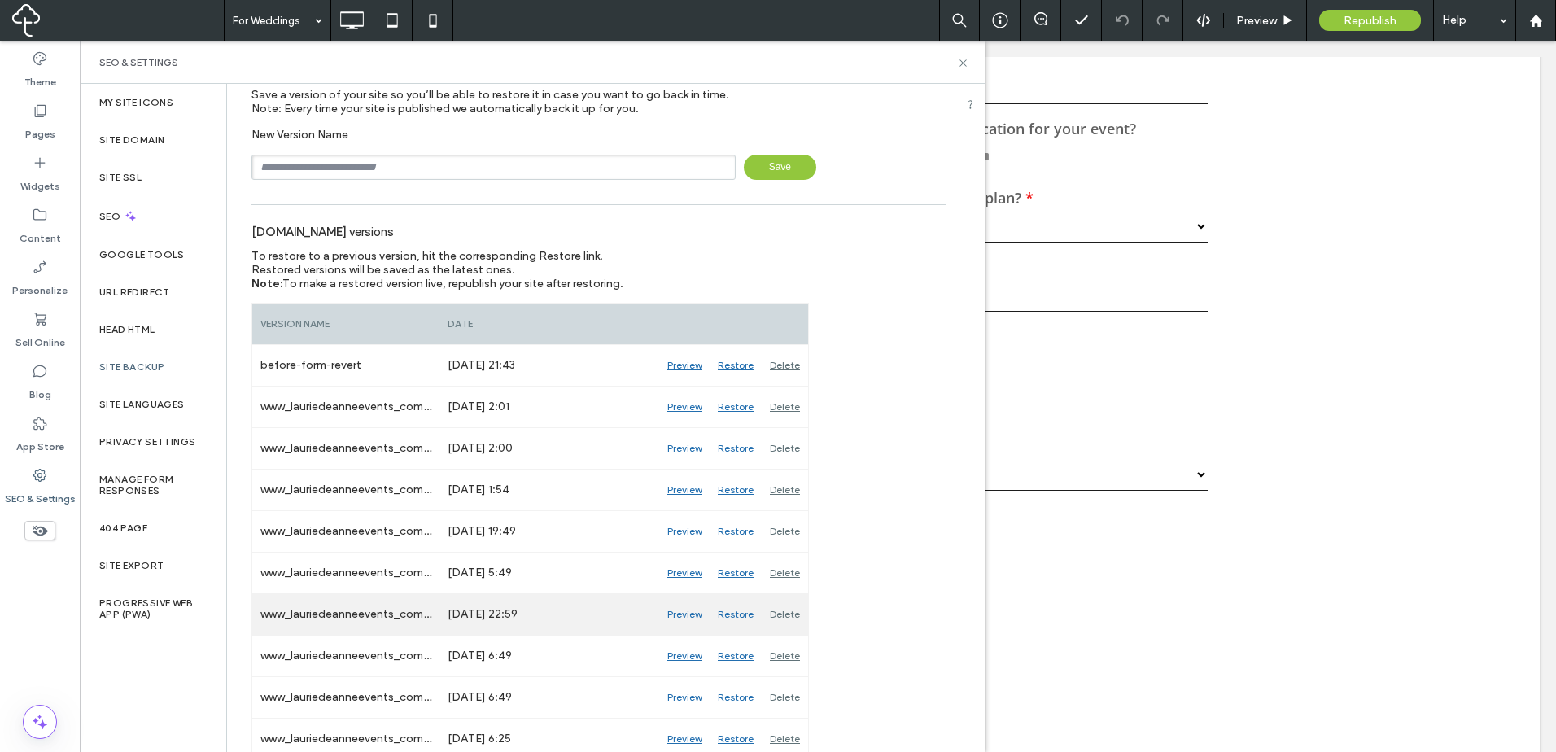
scroll to position [136, 0]
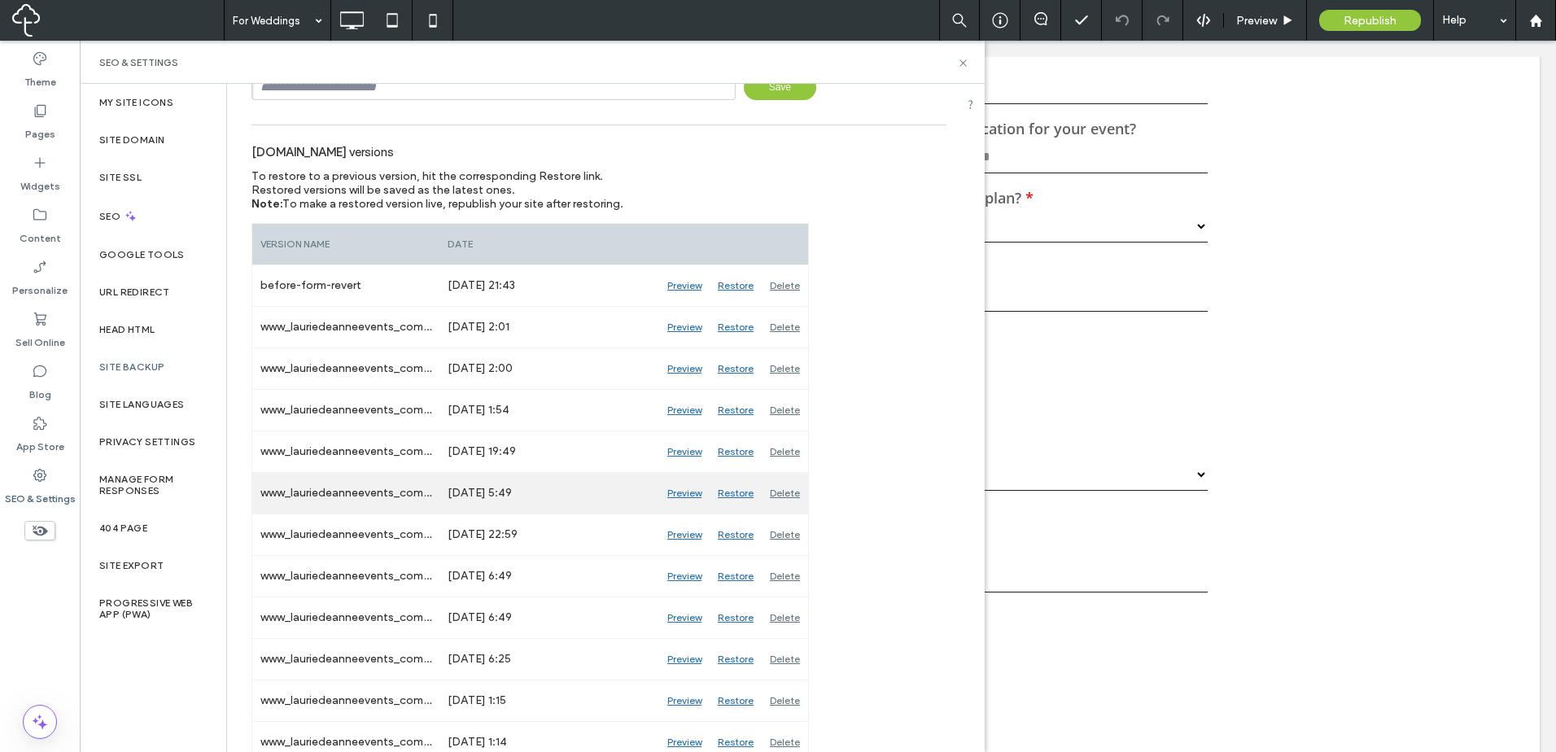
click at [670, 495] on div "Preview" at bounding box center [684, 493] width 50 height 41
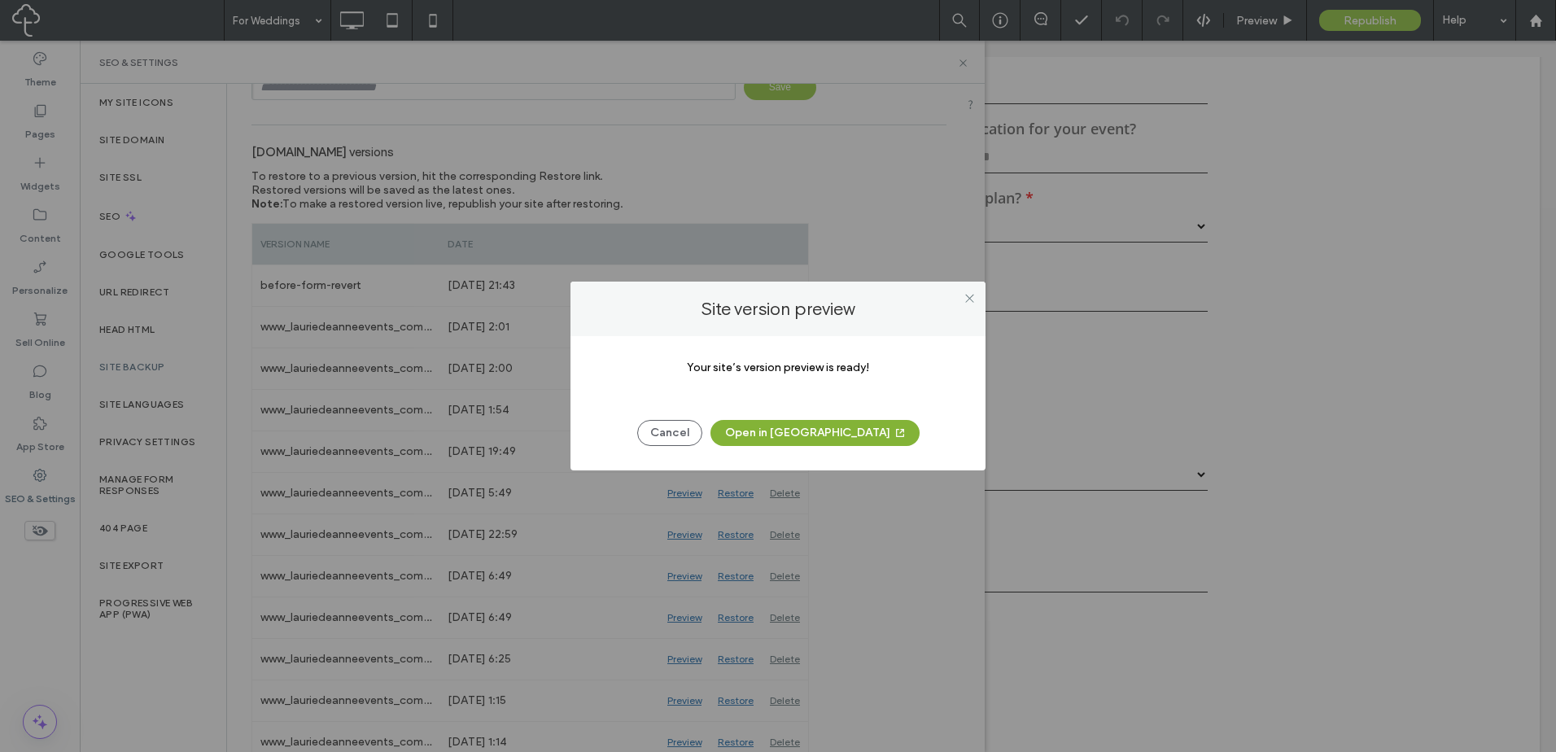
click at [893, 434] on icon "button" at bounding box center [899, 432] width 13 height 13
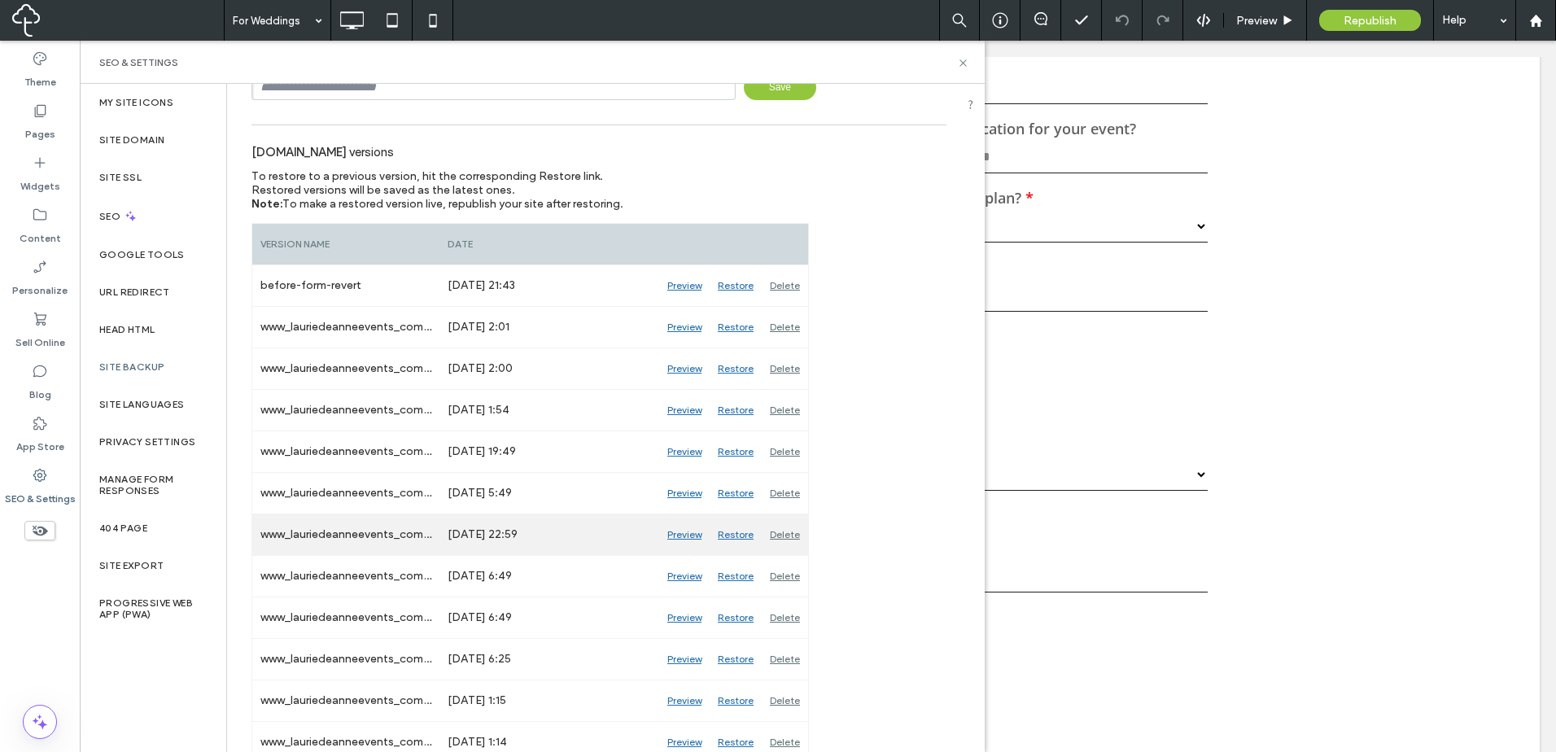
click at [679, 534] on div "Preview" at bounding box center [684, 534] width 50 height 41
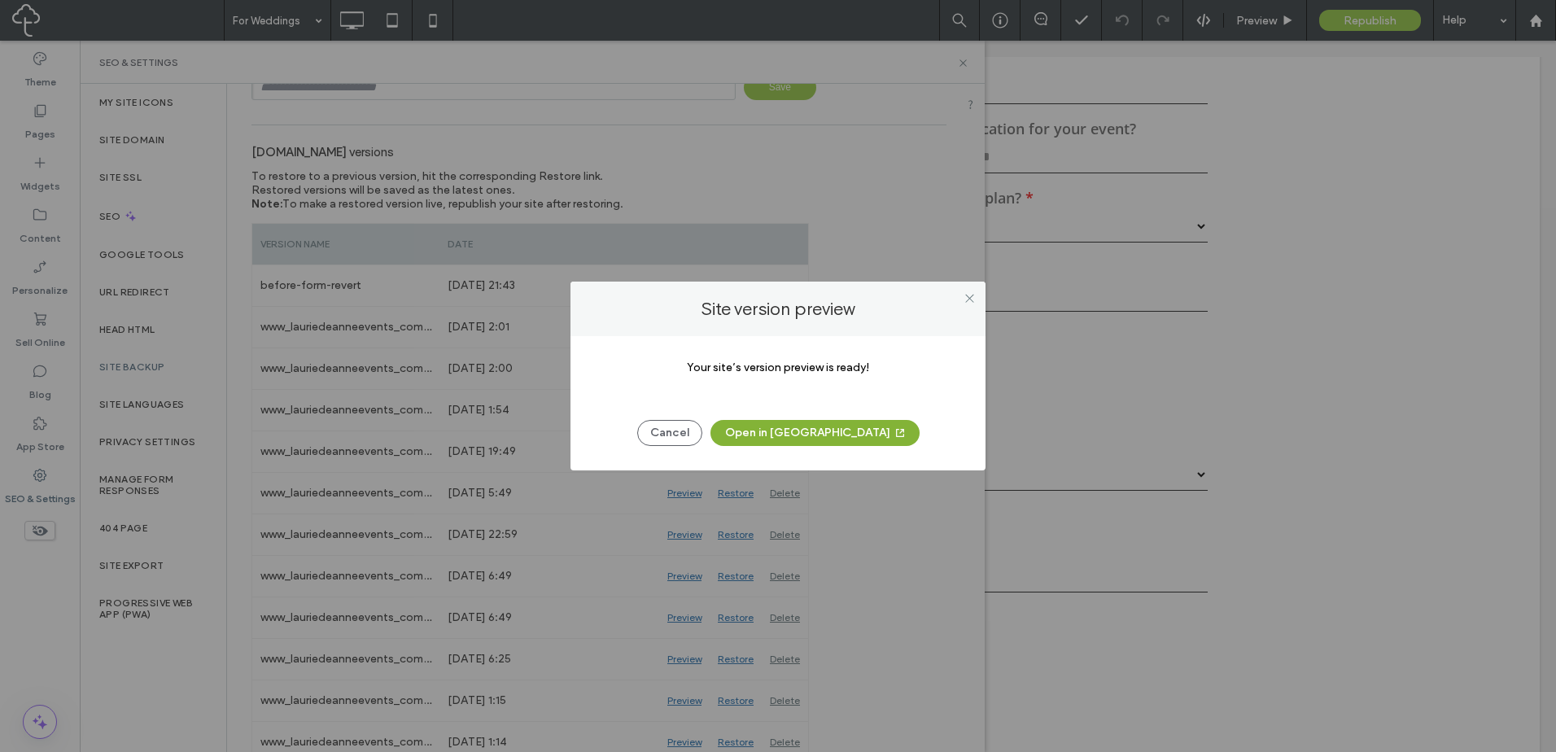
click at [893, 427] on icon "button" at bounding box center [899, 432] width 13 height 13
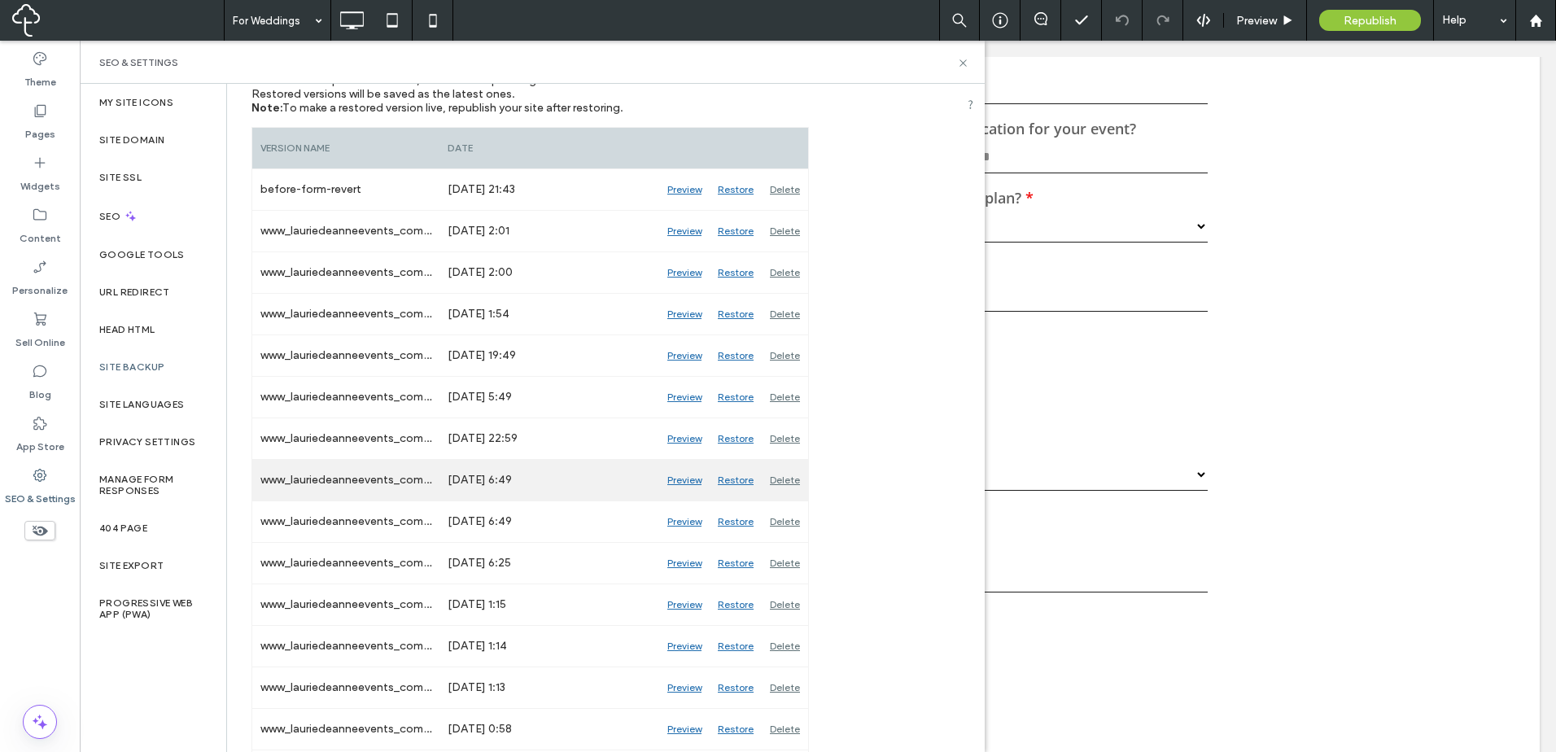
scroll to position [271, 0]
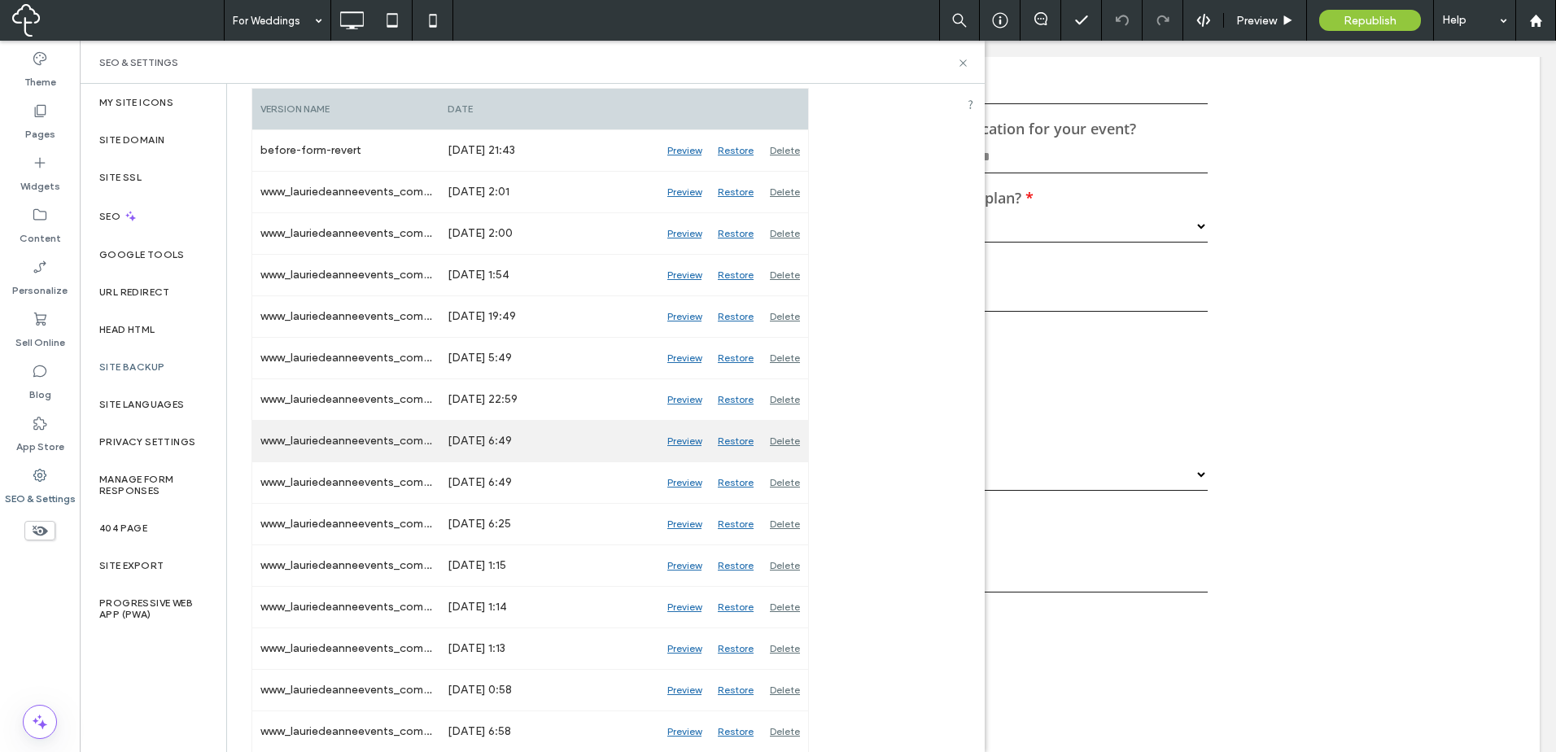
click at [693, 440] on div "Preview" at bounding box center [684, 441] width 50 height 41
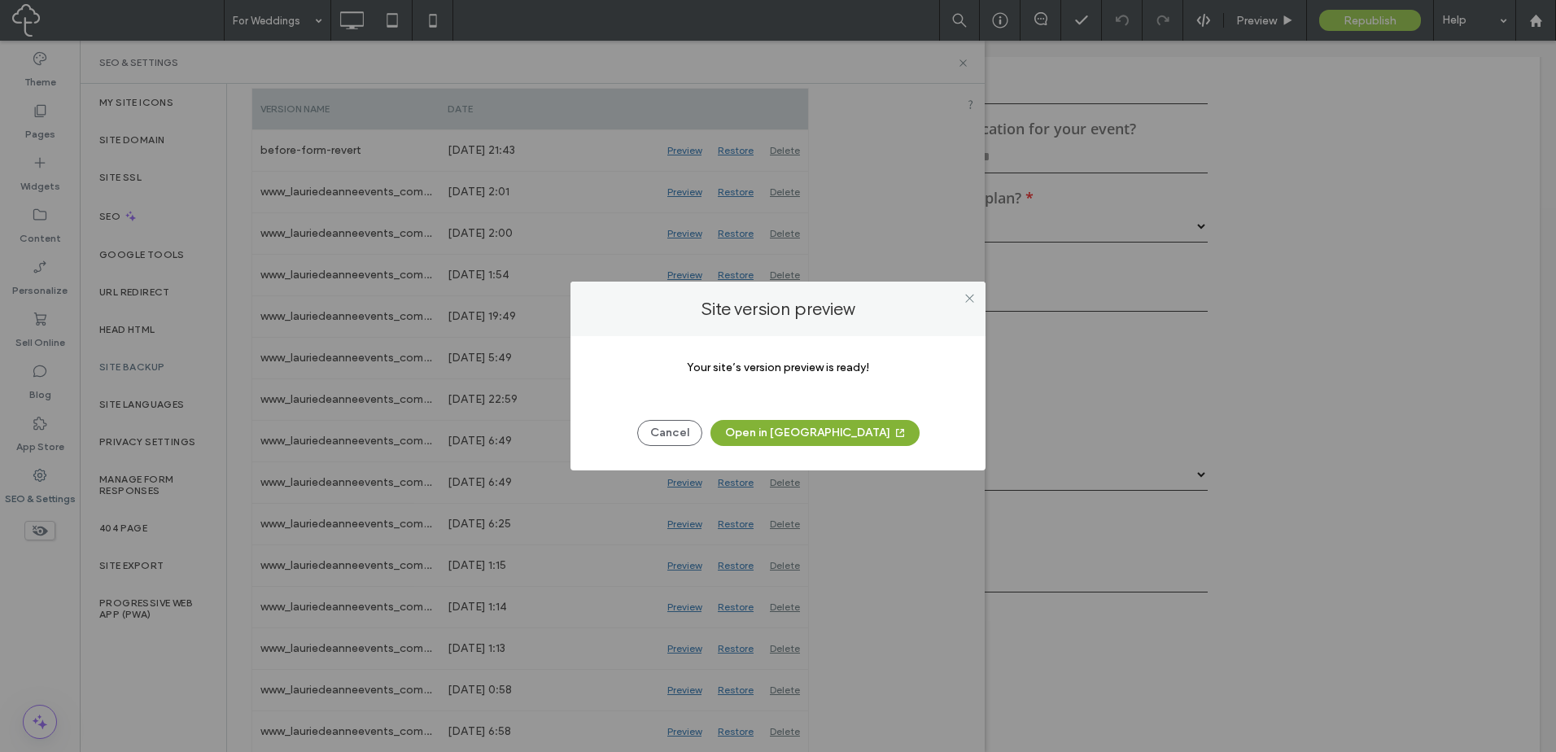
click at [890, 439] on span "button" at bounding box center [898, 433] width 16 height 24
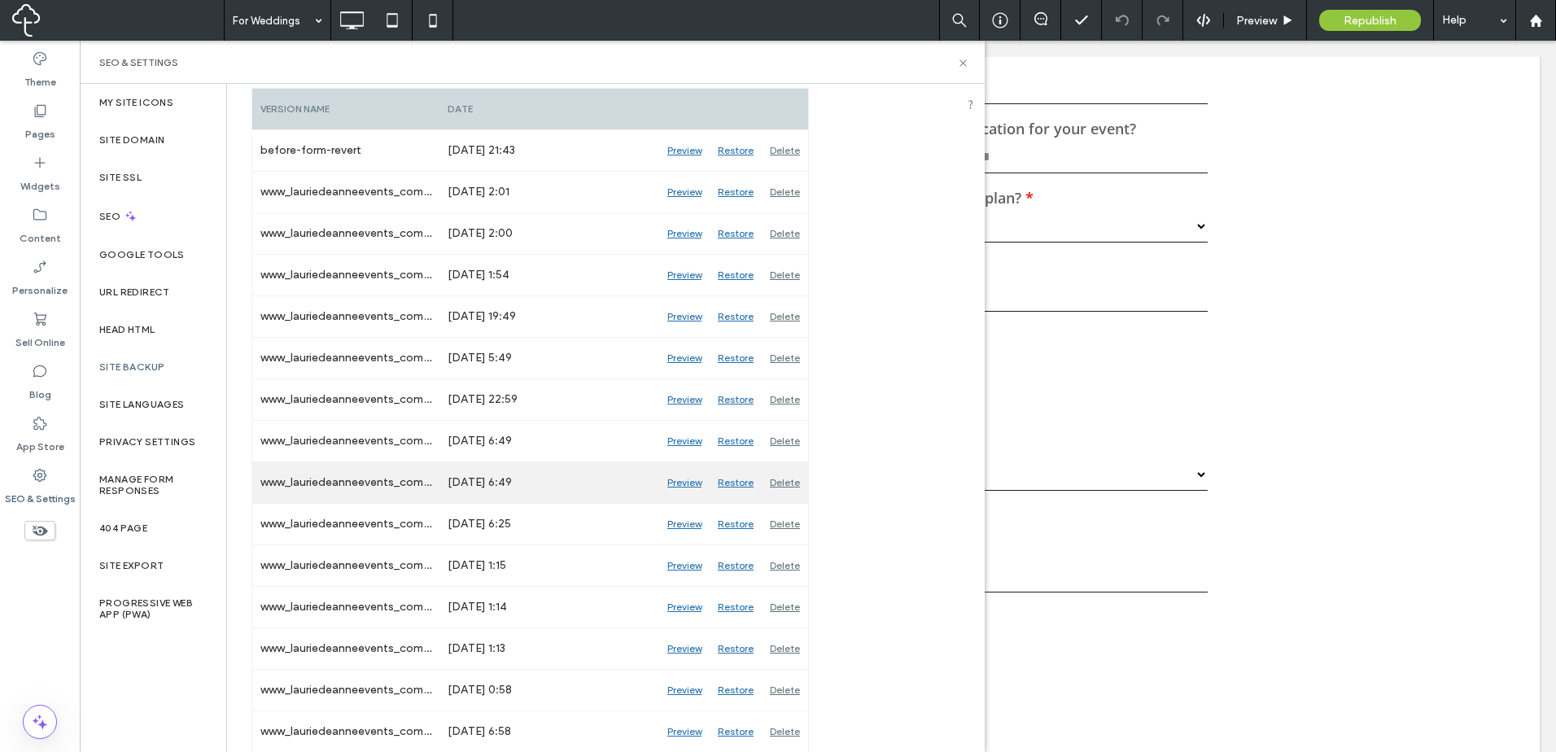
scroll to position [407, 0]
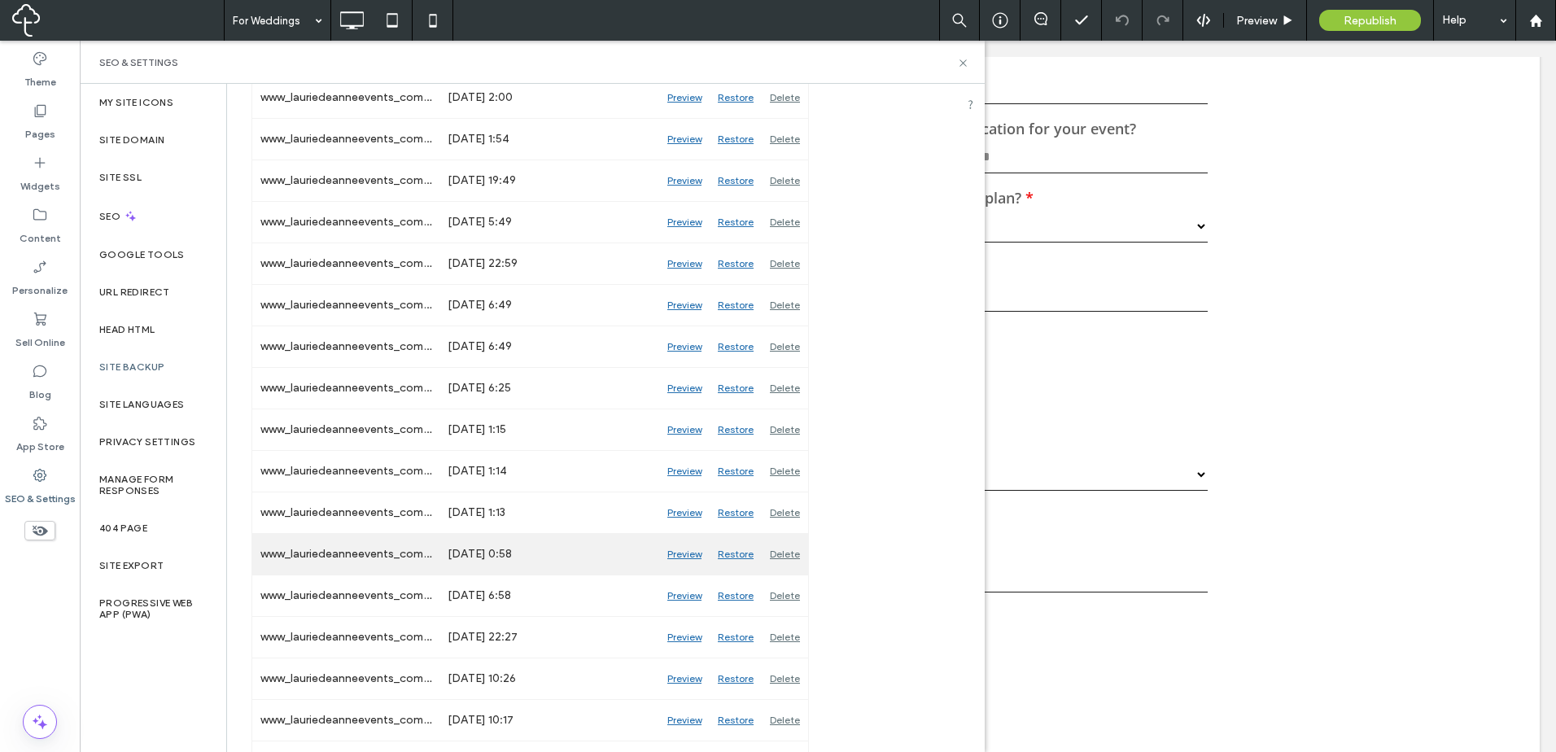
click at [675, 554] on div "Preview" at bounding box center [684, 554] width 50 height 41
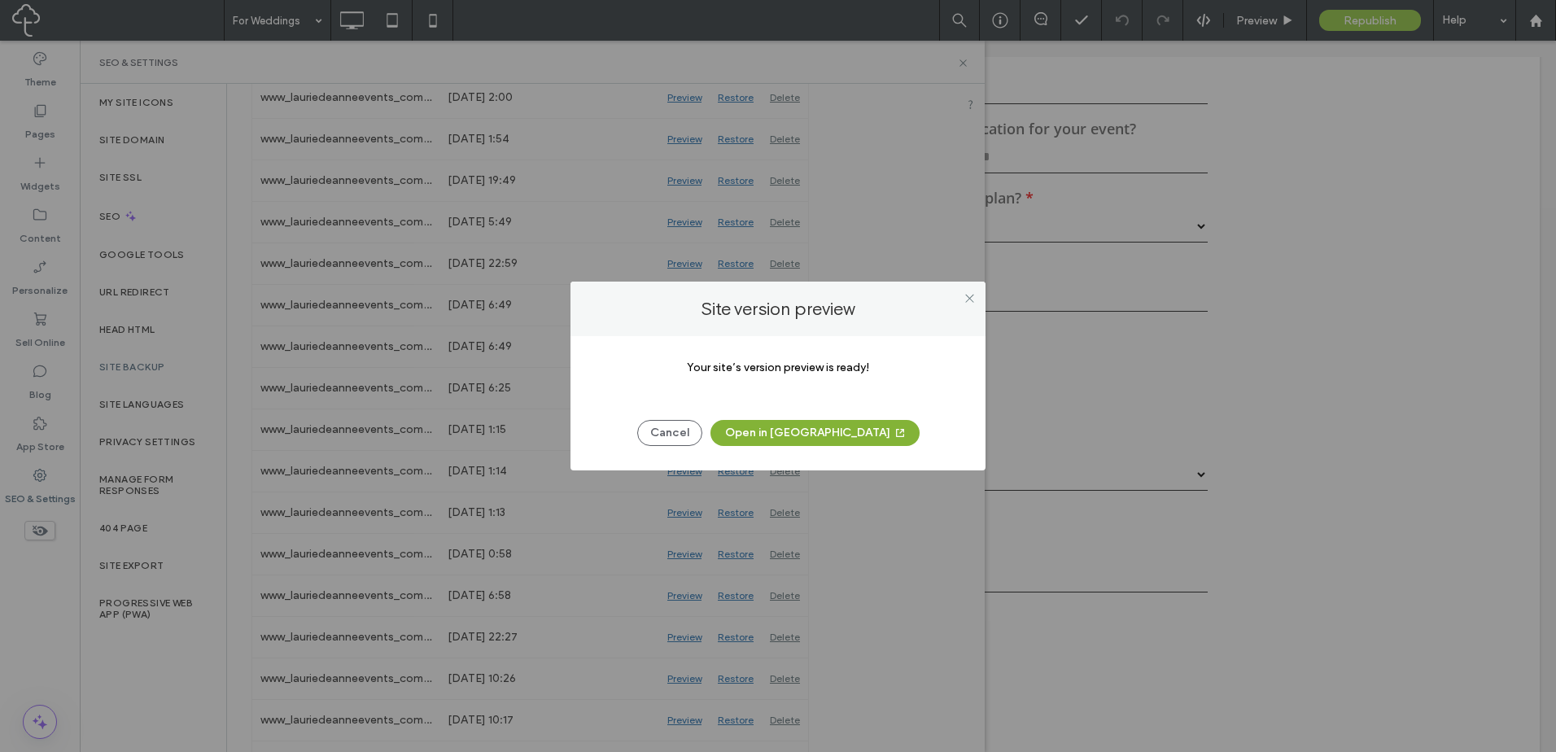
click at [840, 431] on button "Open in New Tab" at bounding box center [814, 433] width 209 height 26
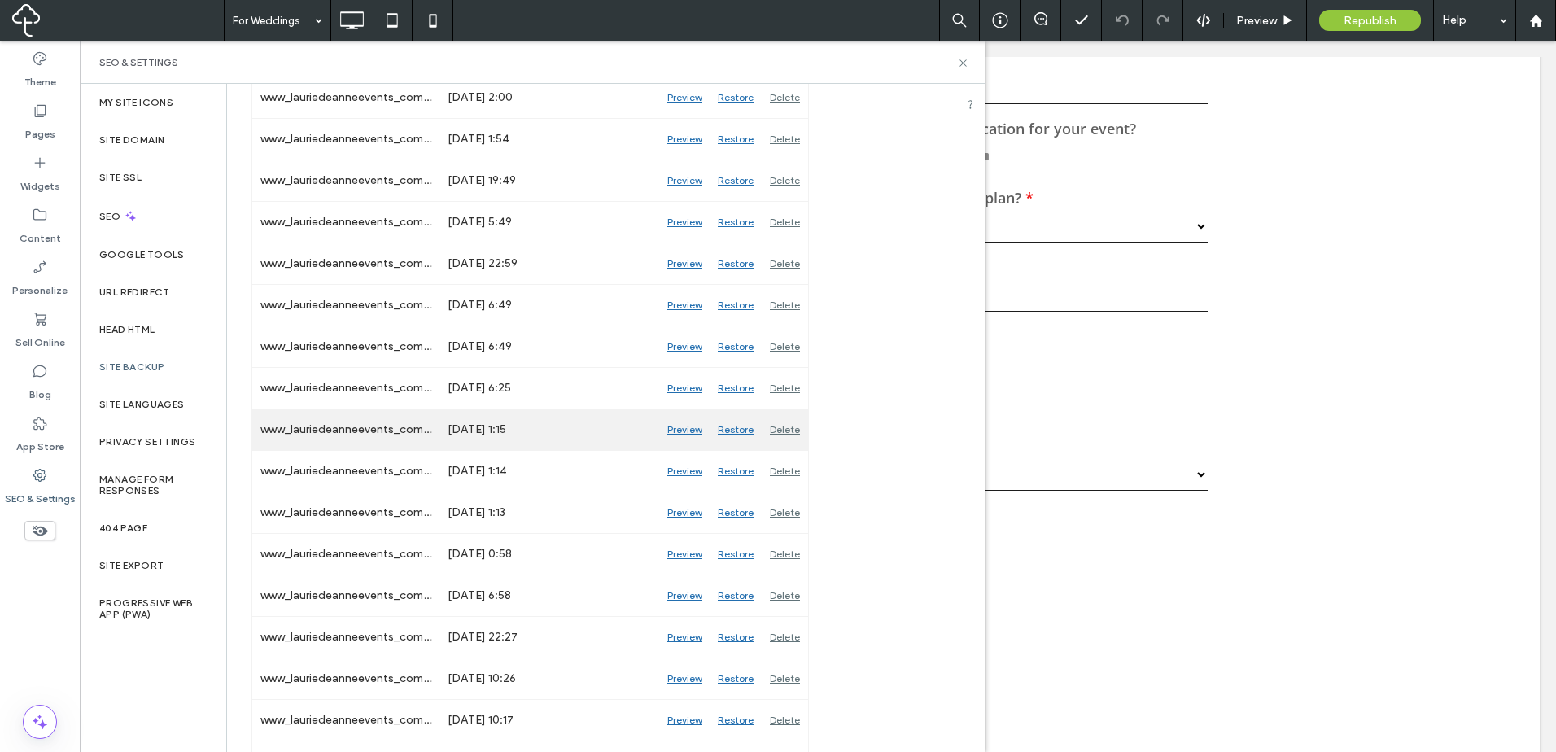
click at [688, 426] on div "Preview" at bounding box center [684, 429] width 50 height 41
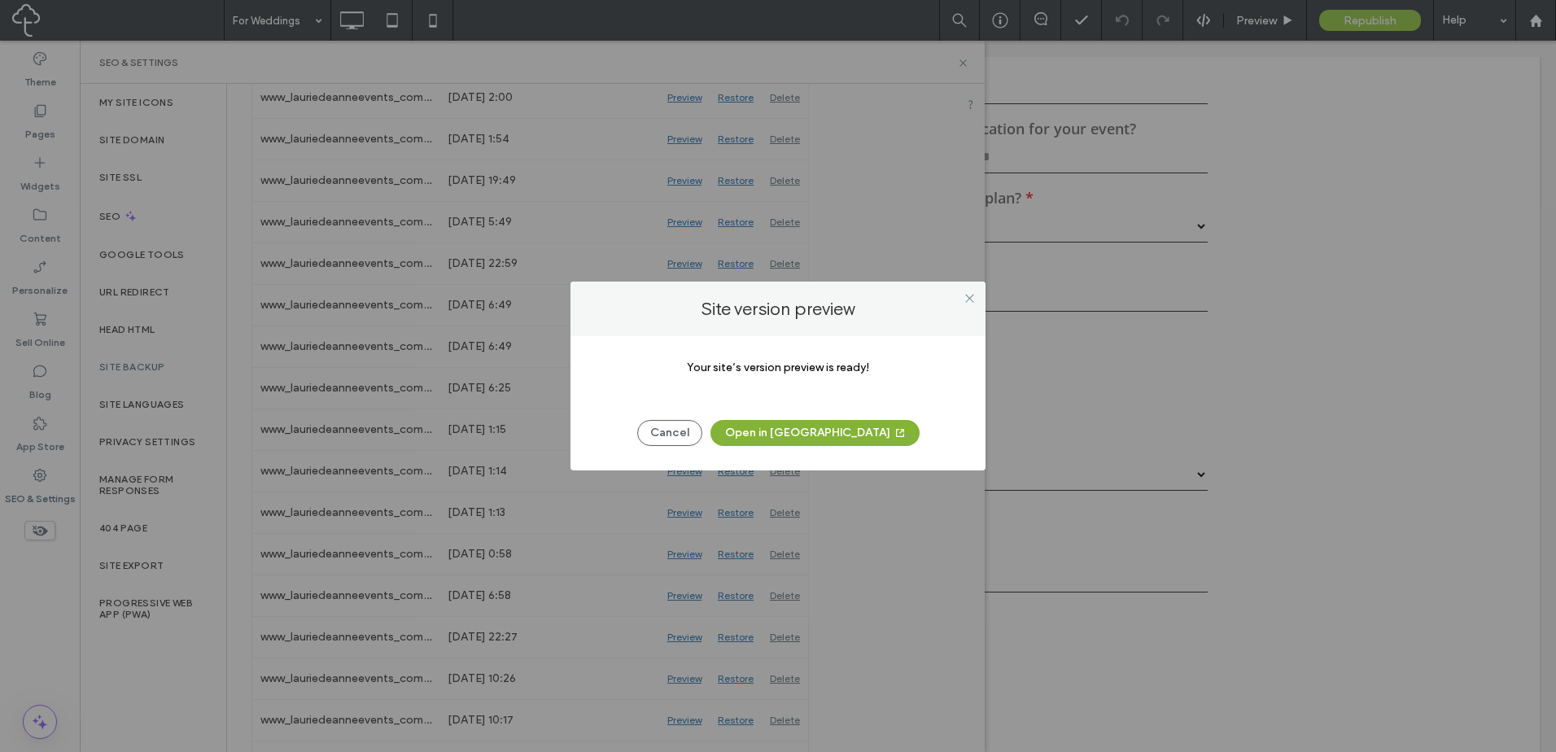
click at [893, 439] on icon "button" at bounding box center [899, 432] width 13 height 13
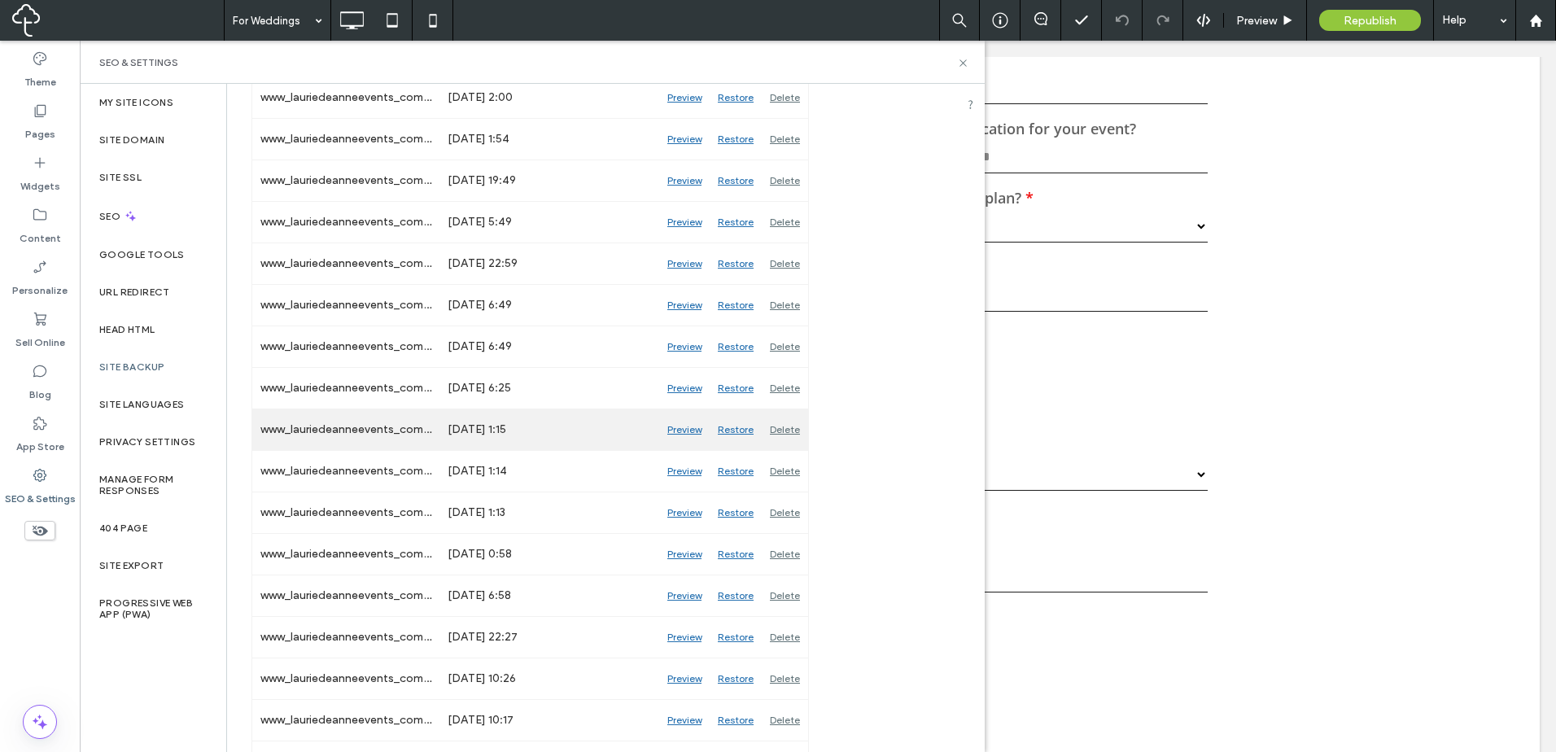
click at [611, 438] on div "Jun 24, 2025 1:15" at bounding box center [549, 429] width 220 height 41
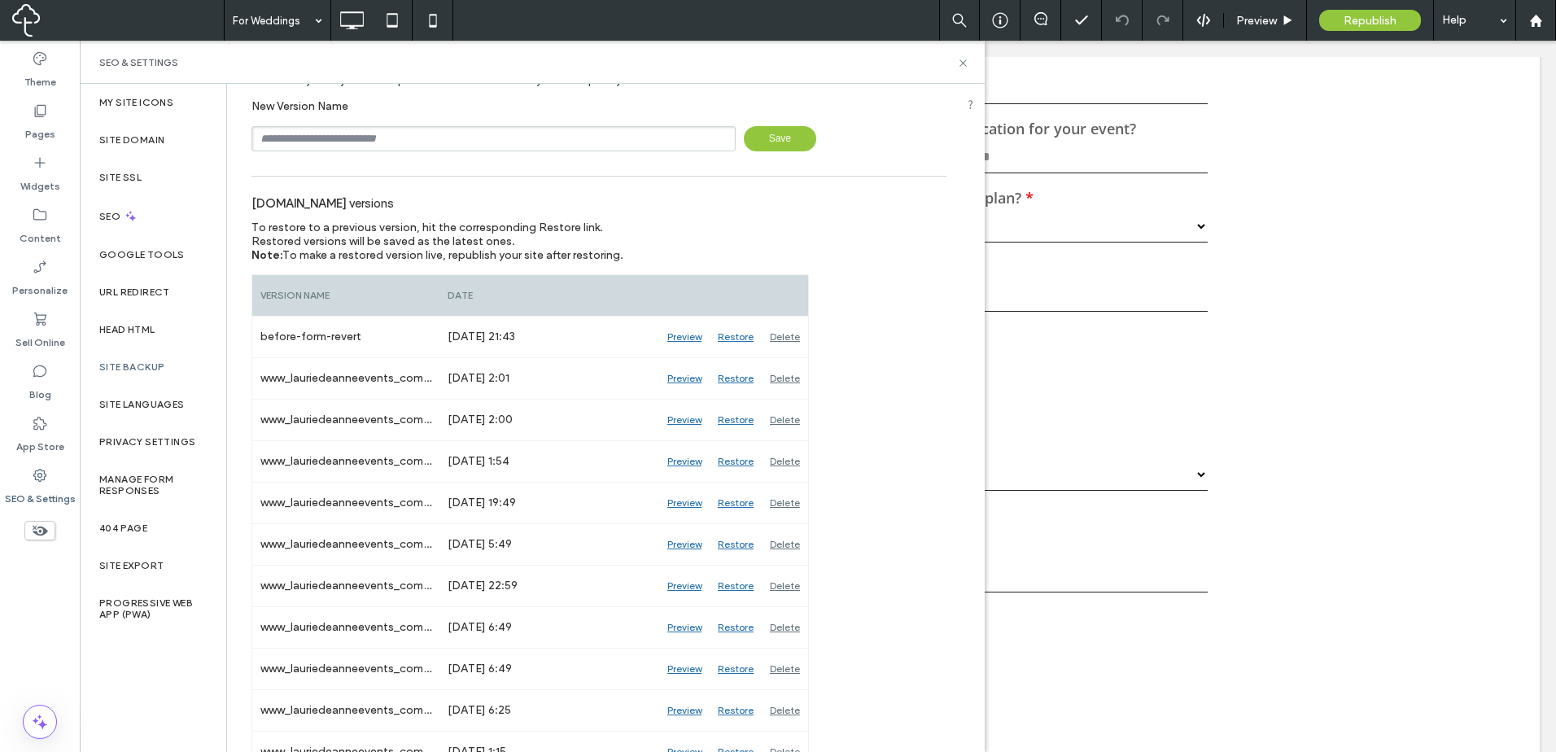
scroll to position [0, 0]
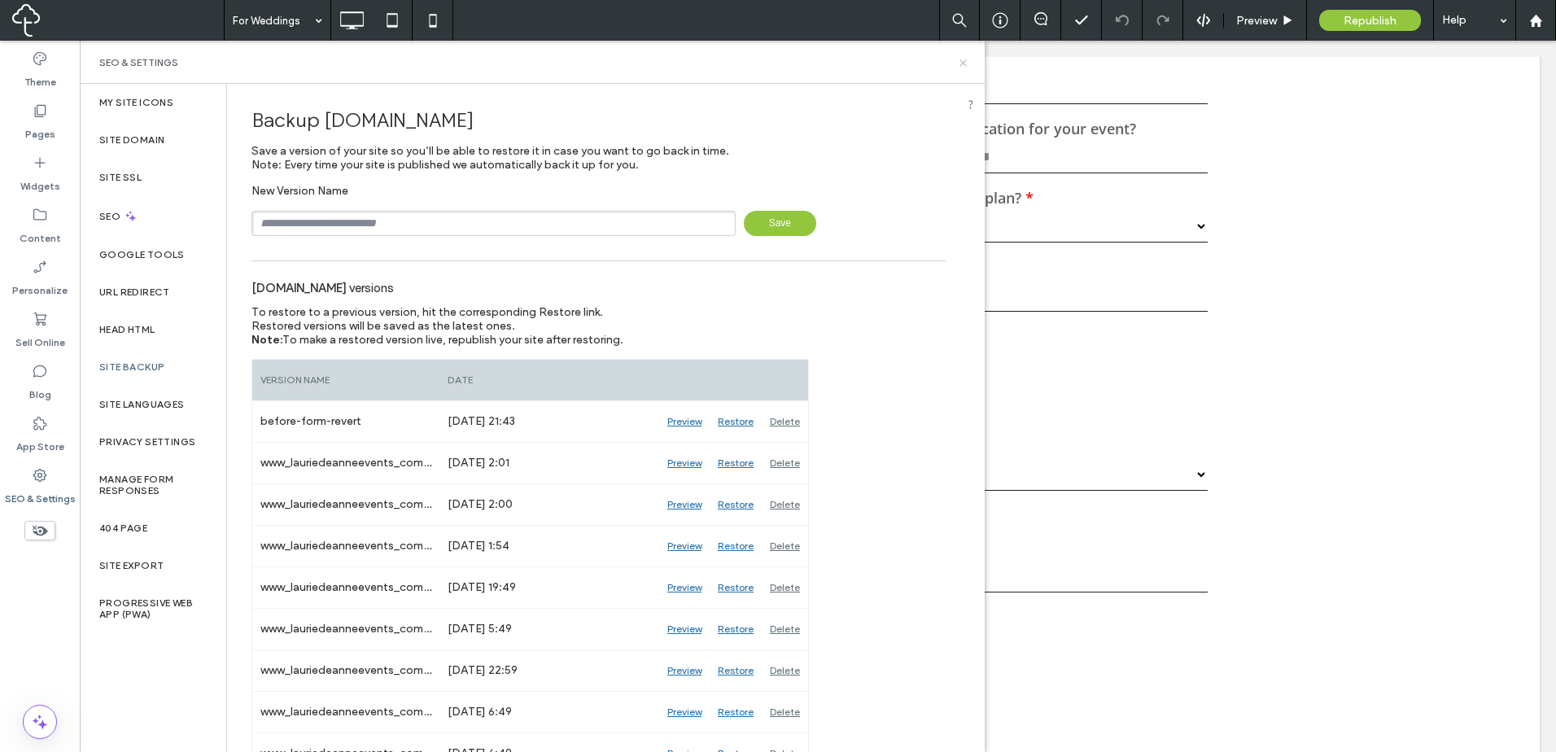
click at [962, 63] on icon at bounding box center [963, 63] width 12 height 12
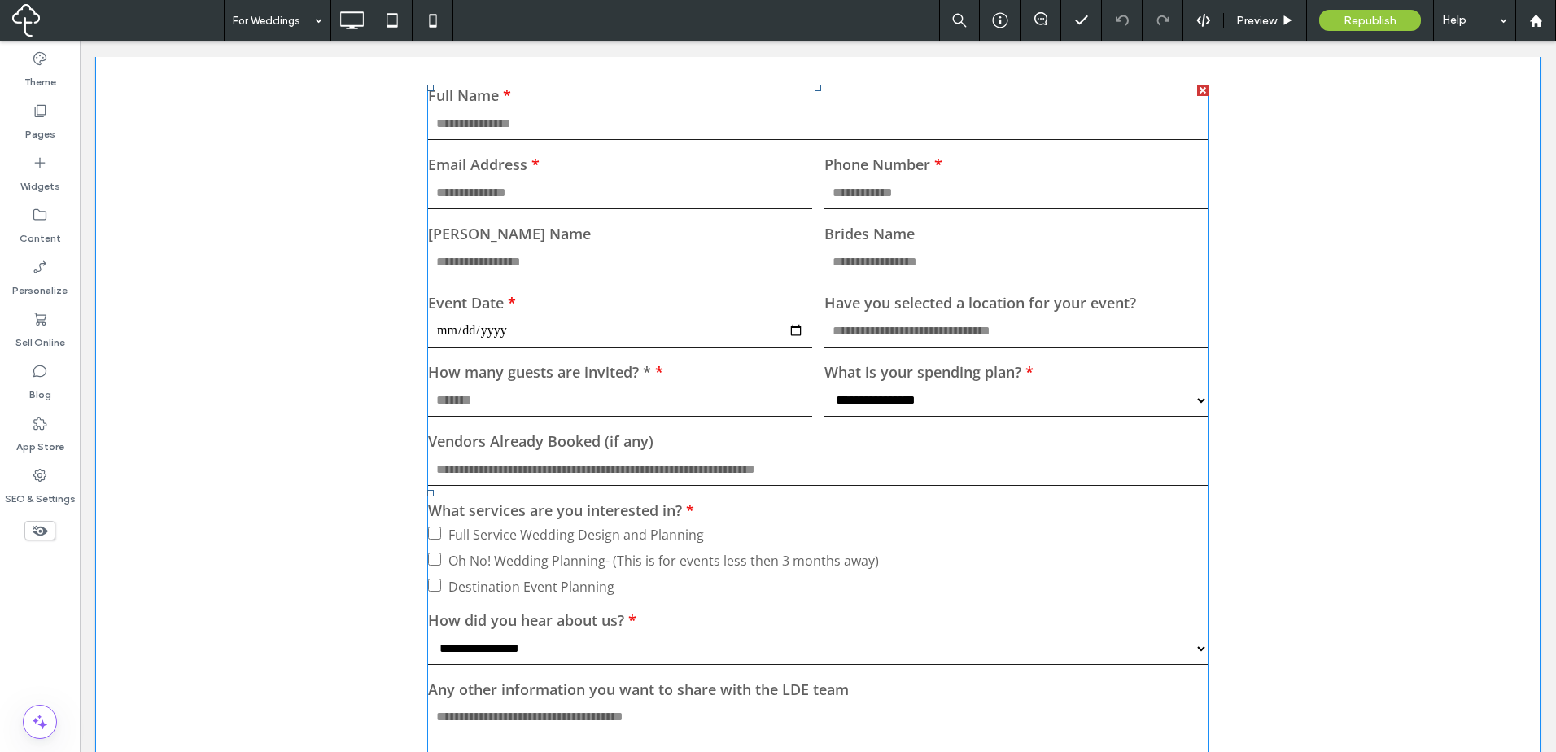
scroll to position [543, 0]
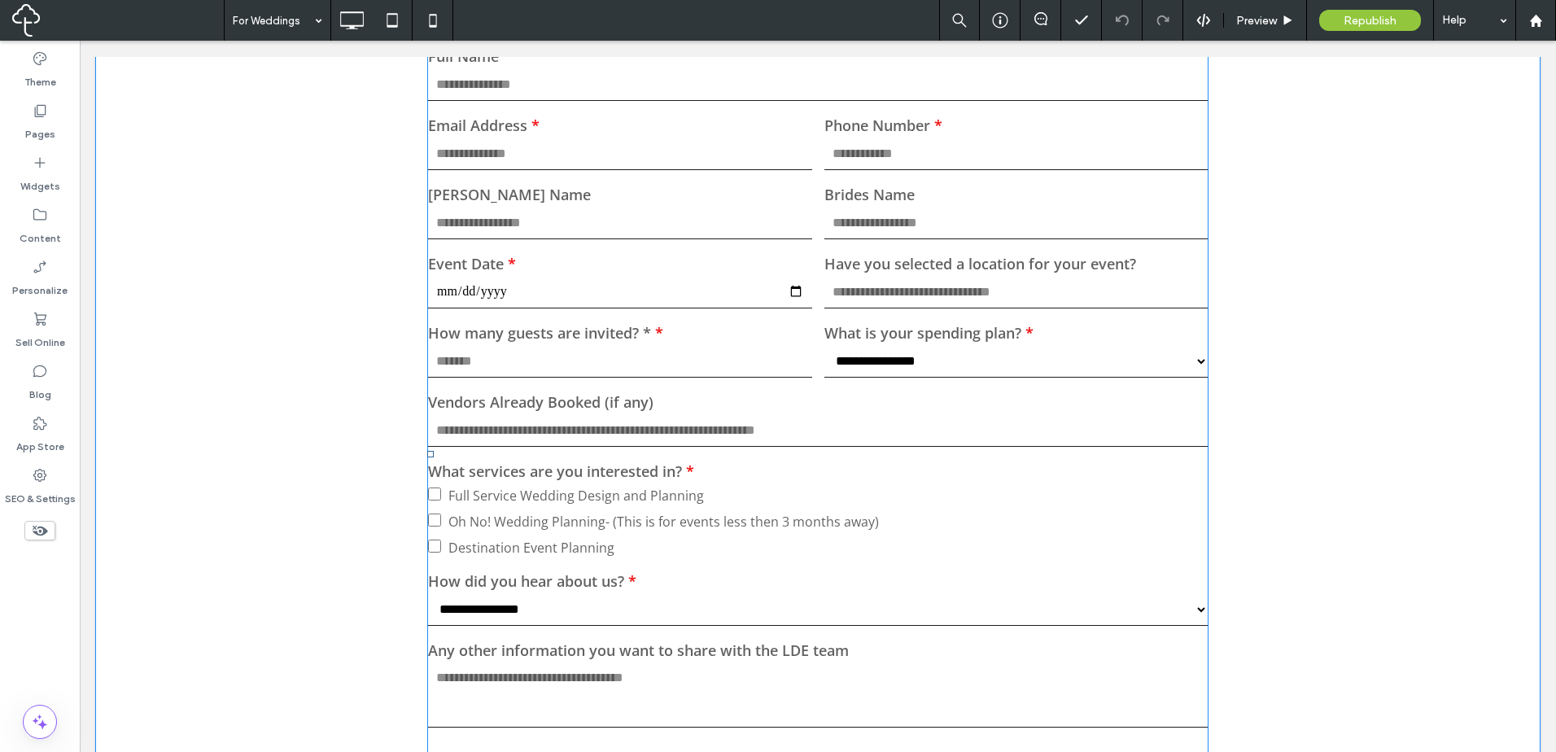
click at [1108, 369] on select "**********" at bounding box center [1016, 361] width 384 height 33
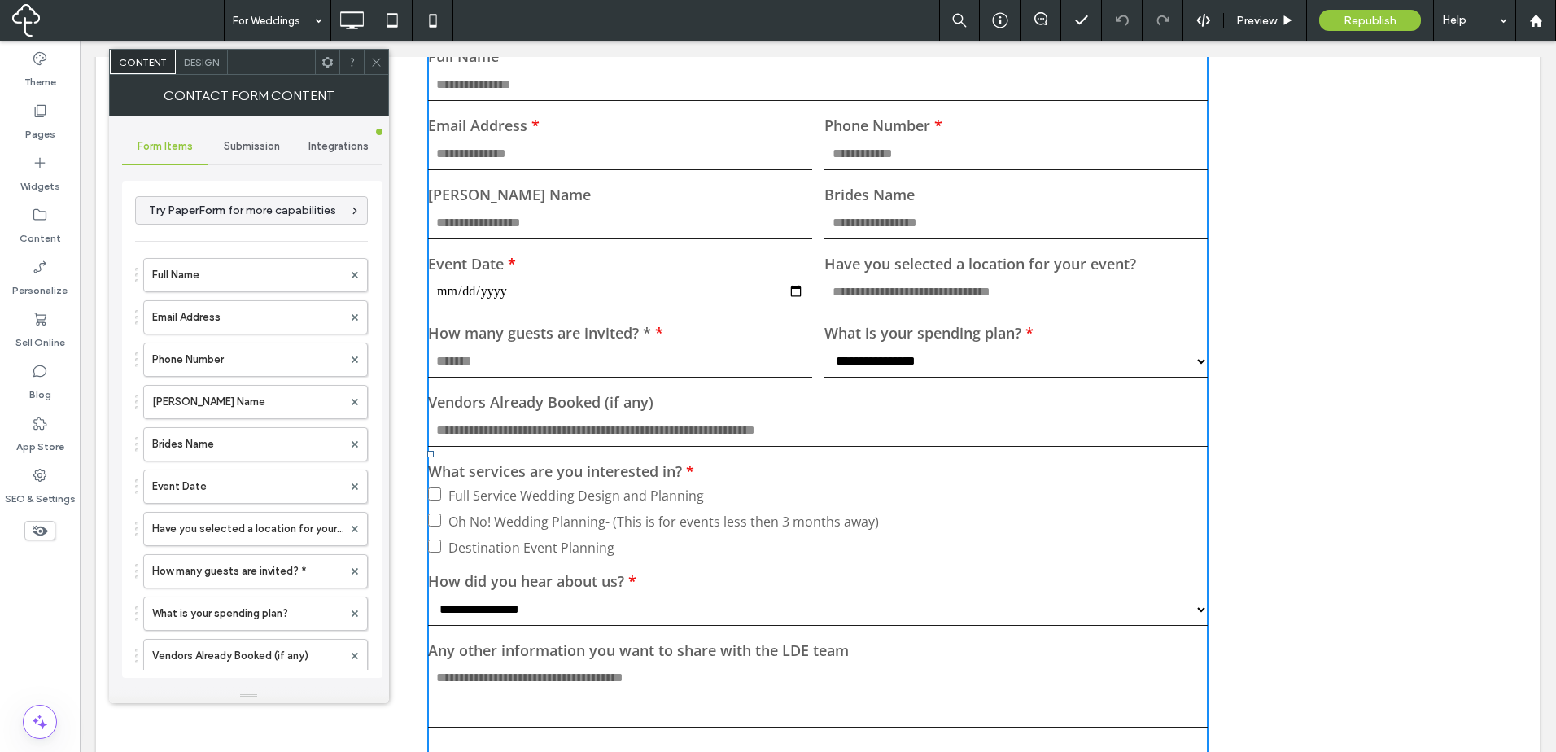
type input "******"
type input "**********"
click at [1114, 365] on select "**********" at bounding box center [1016, 361] width 384 height 33
click at [1154, 363] on select "**********" at bounding box center [1016, 361] width 384 height 33
click at [1158, 363] on select "**********" at bounding box center [1016, 361] width 384 height 33
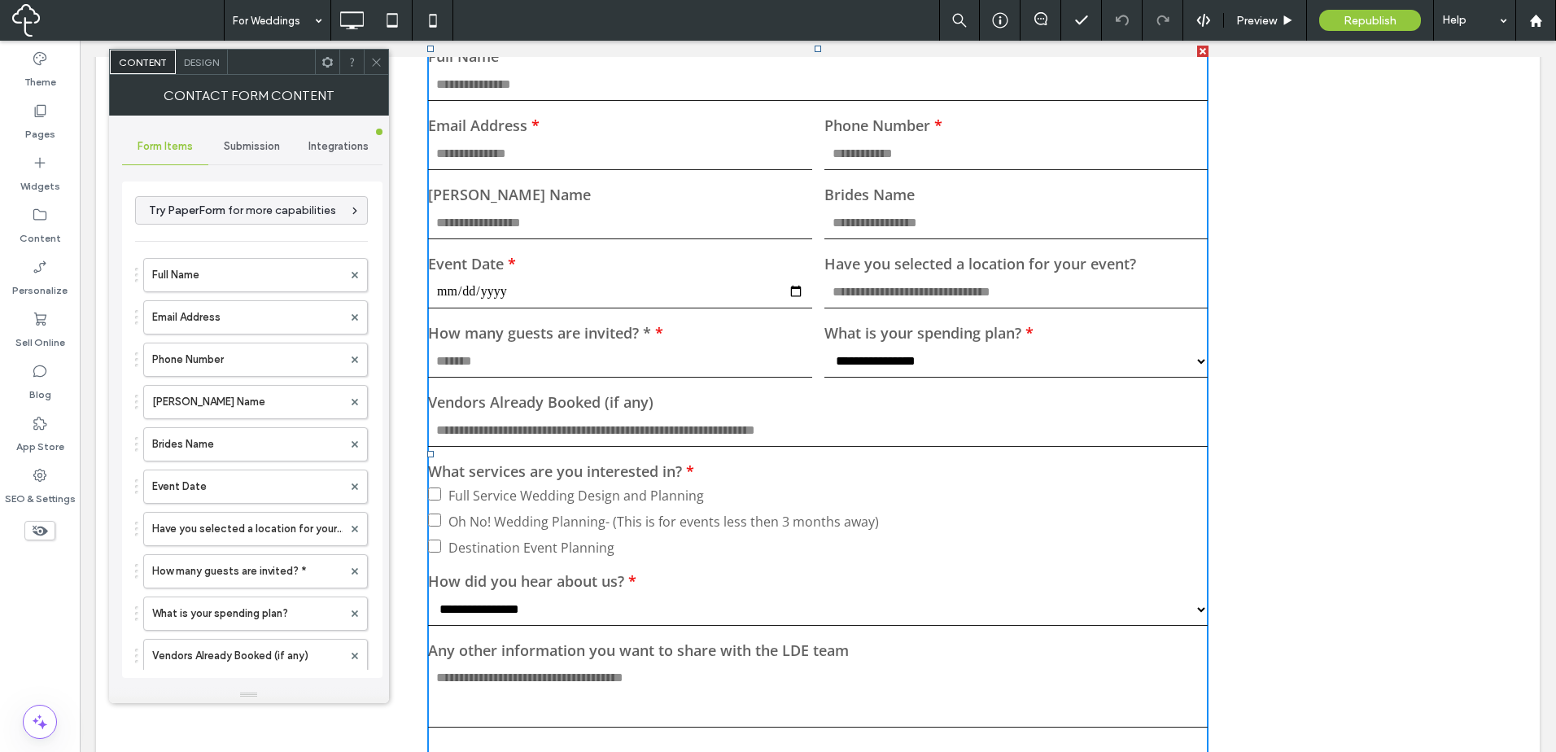
click at [376, 54] on span at bounding box center [376, 62] width 12 height 24
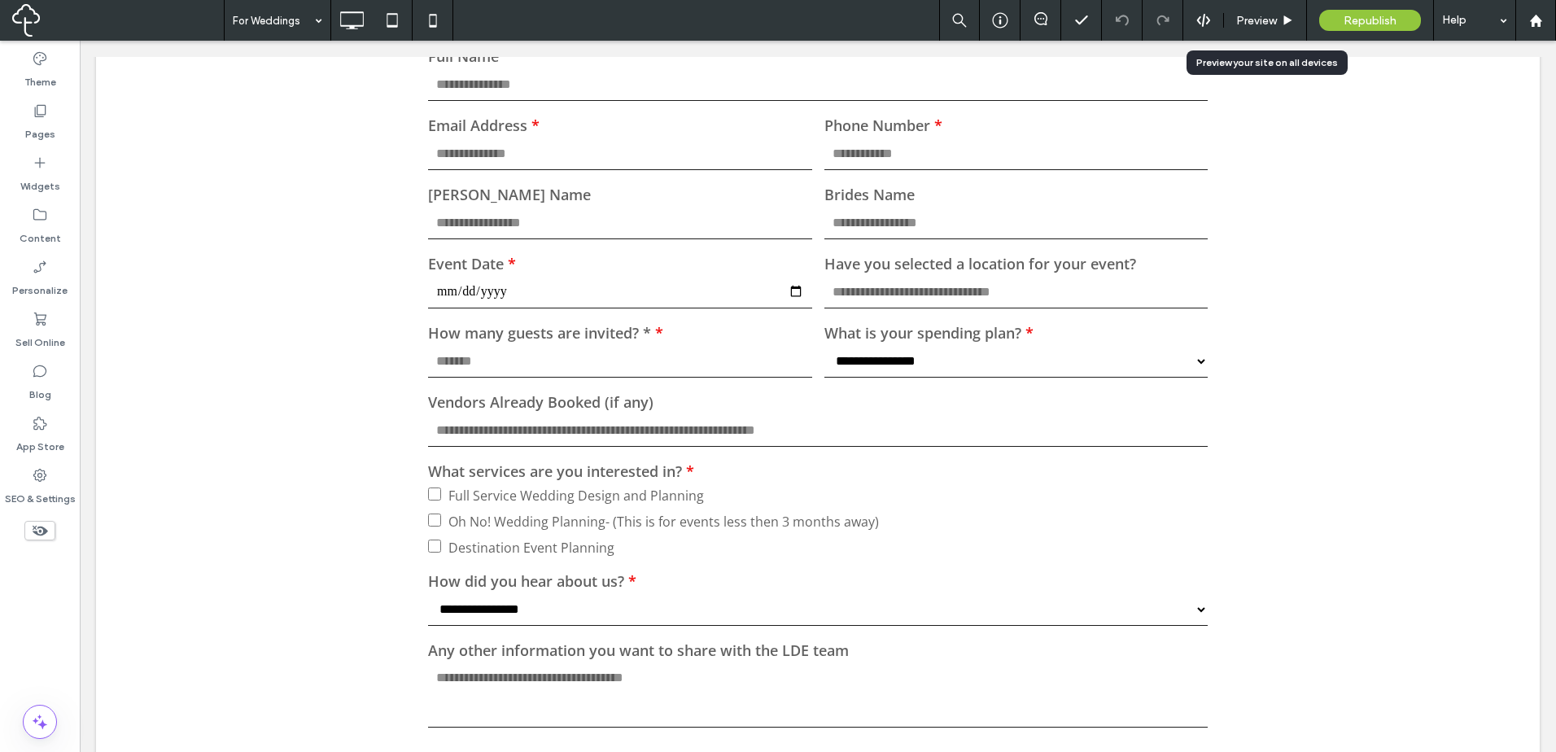
click at [1288, 15] on icon at bounding box center [1287, 21] width 12 height 12
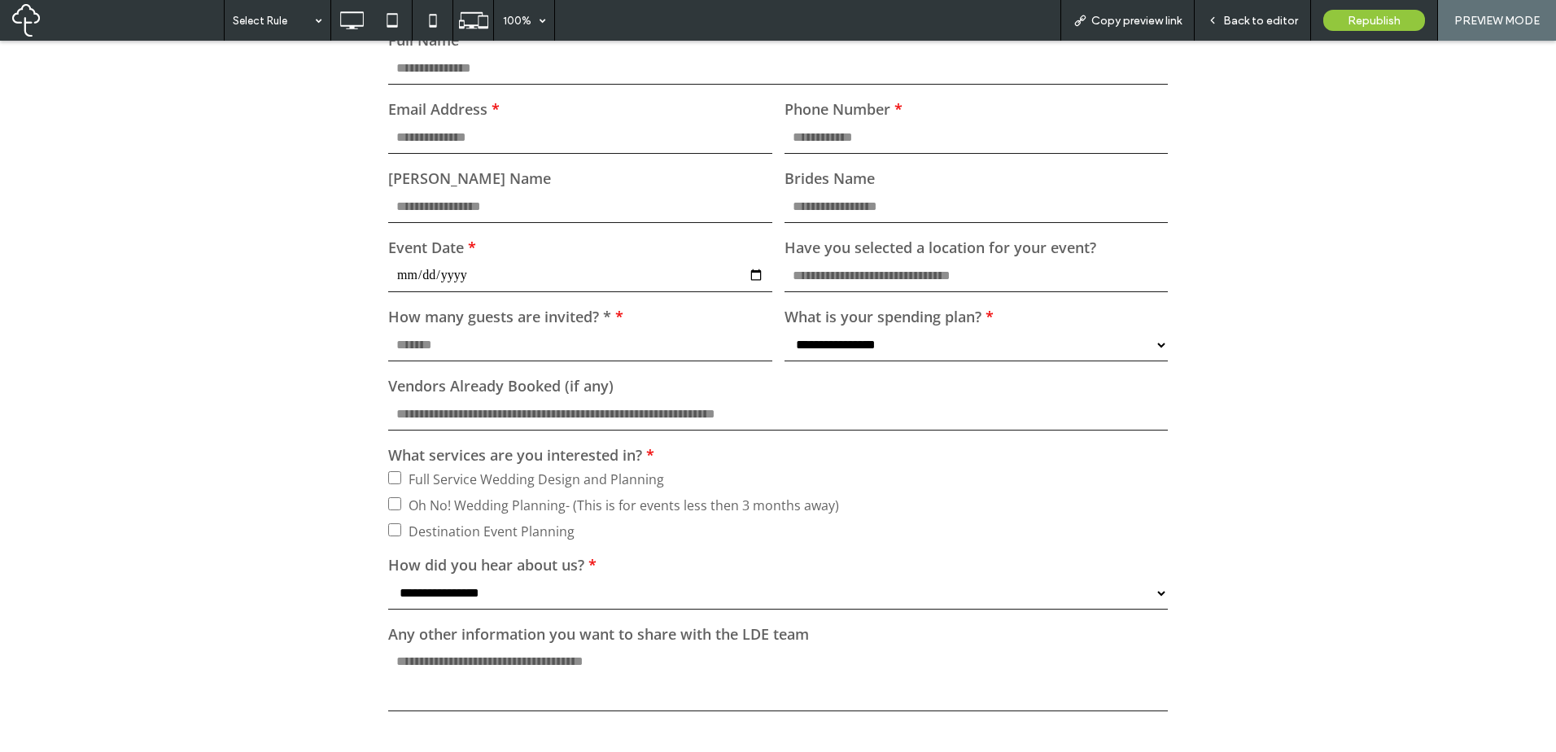
click at [1103, 338] on select "**********" at bounding box center [976, 345] width 384 height 33
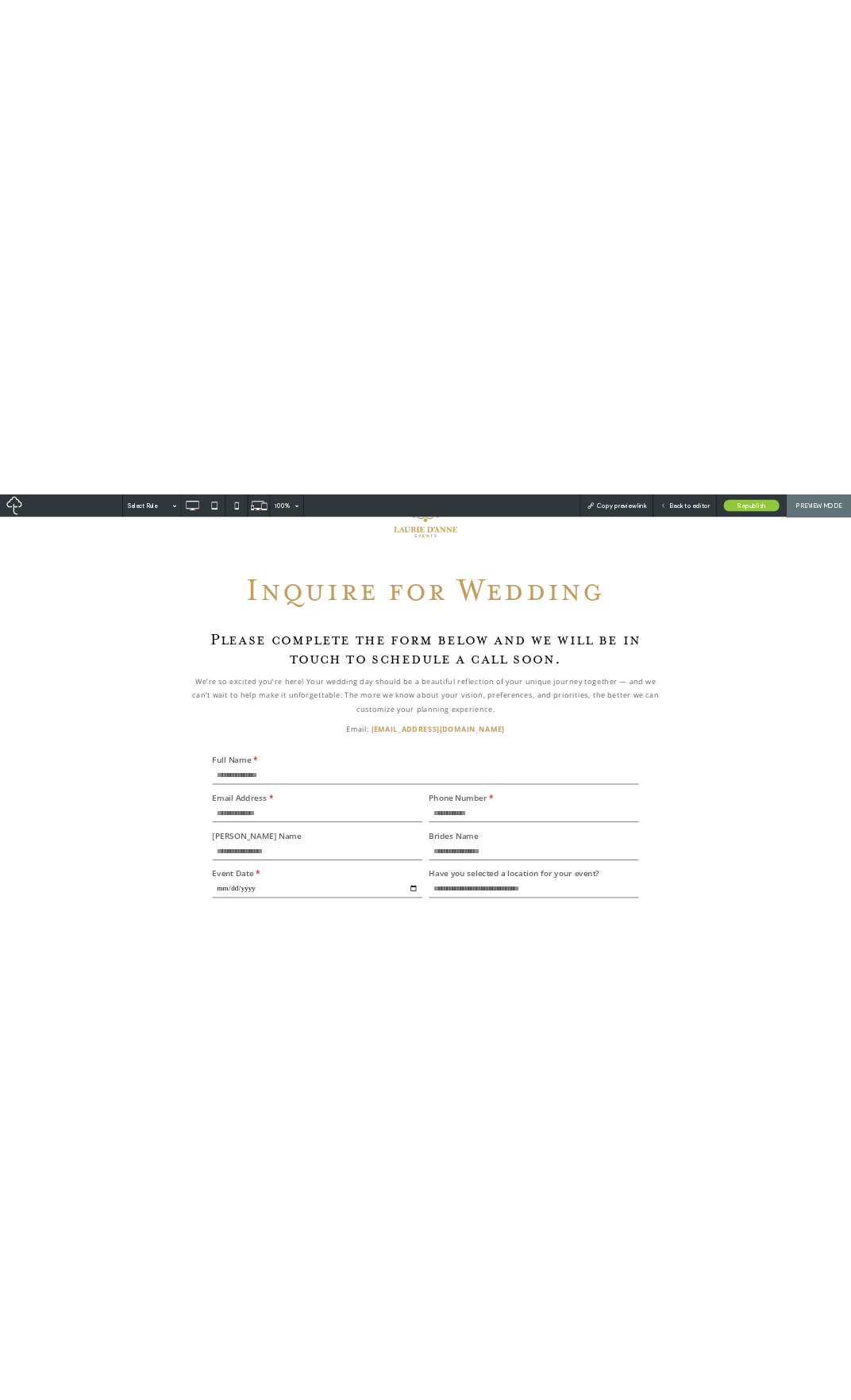
scroll to position [133, 0]
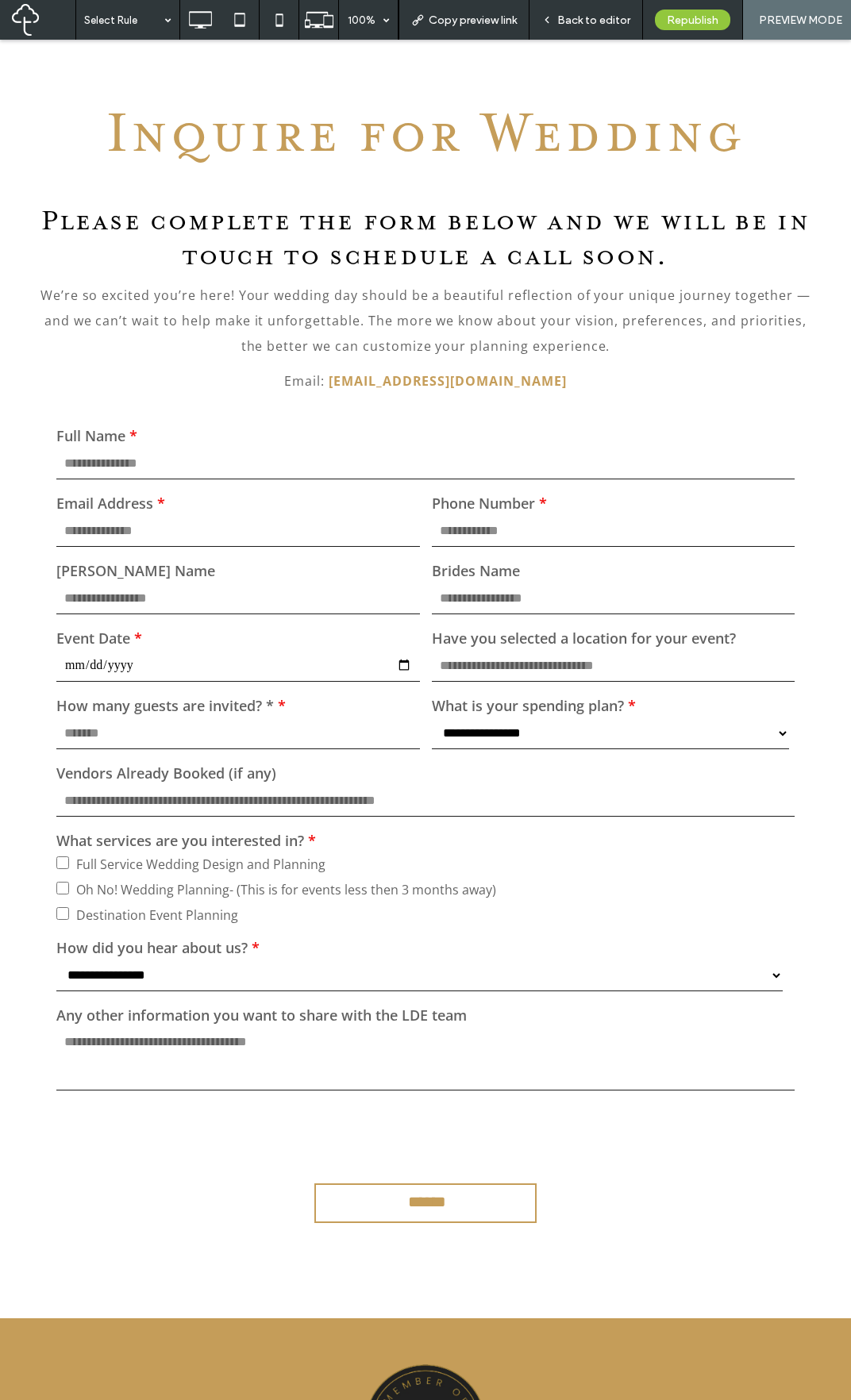
drag, startPoint x: 709, startPoint y: 729, endPoint x: 719, endPoint y: 705, distance: 26.0
click at [709, 729] on select "**********" at bounding box center [611, 733] width 357 height 32
click at [820, 551] on div "**********" at bounding box center [426, 684] width 851 height 1267
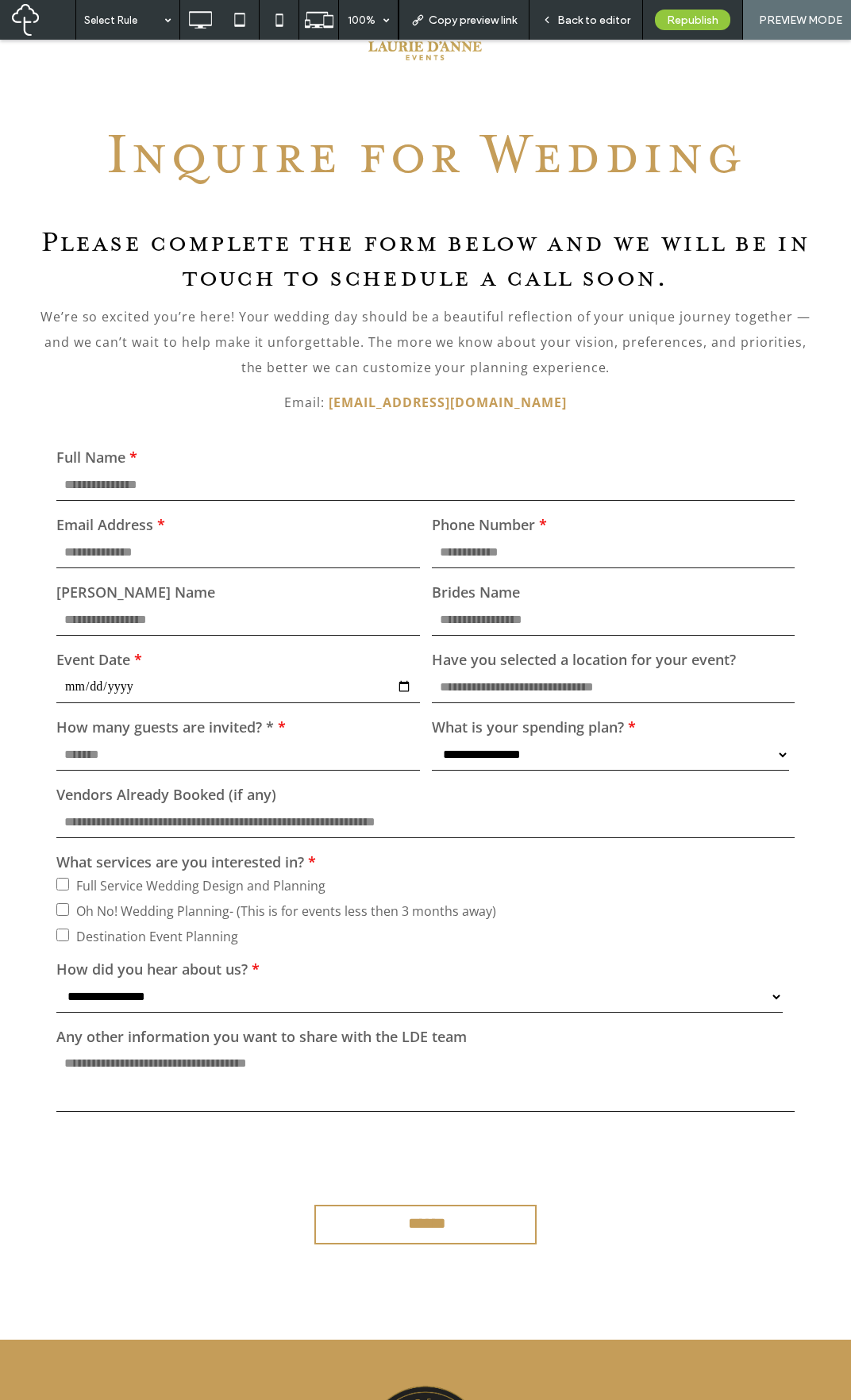
scroll to position [0, 0]
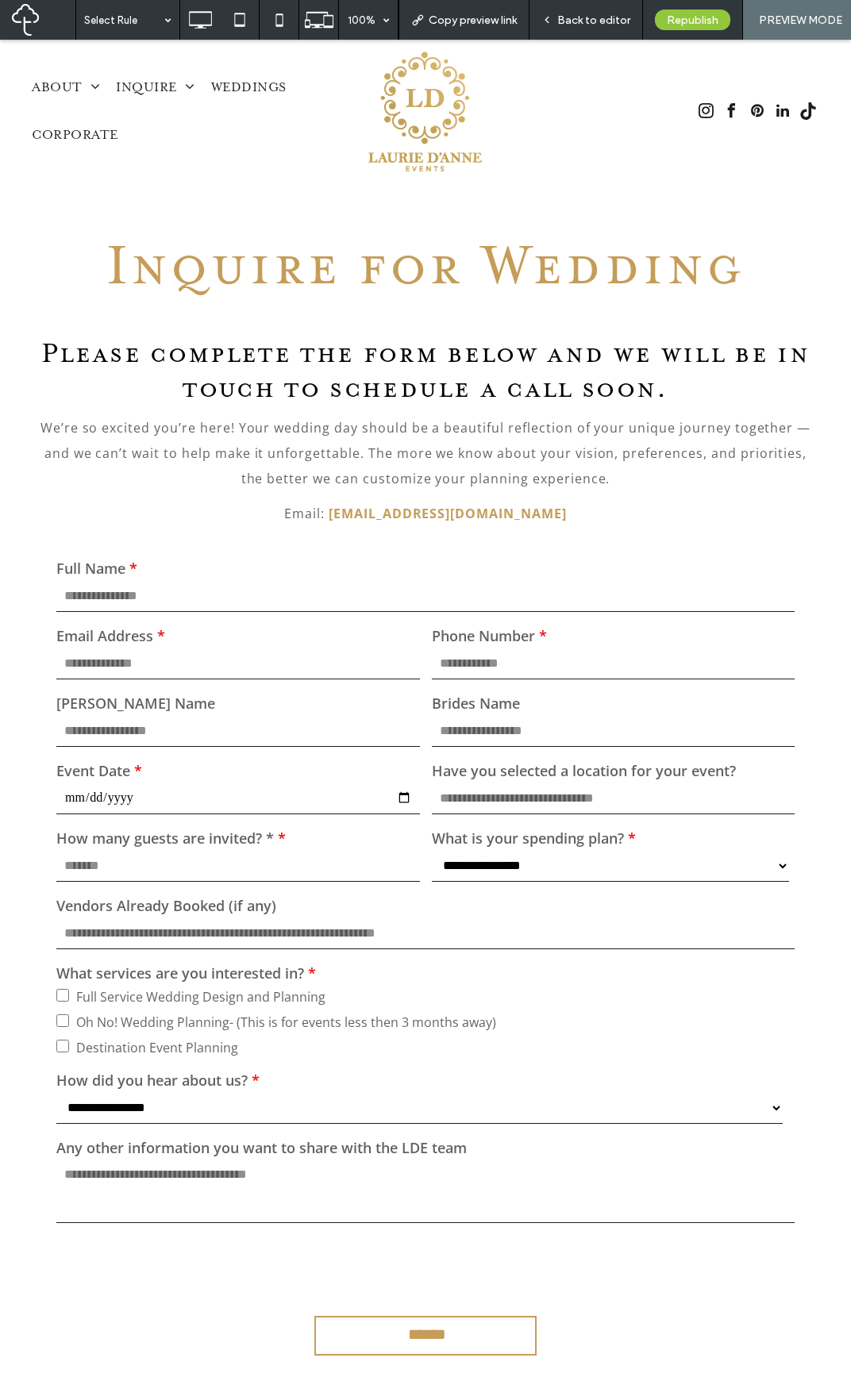
click at [698, 733] on label "What is your spending plan?" at bounding box center [614, 838] width 364 height 20
click at [704, 733] on select "**********" at bounding box center [611, 865] width 357 height 32
click at [159, 139] on link "For Corporate" at bounding box center [181, 148] width 130 height 29
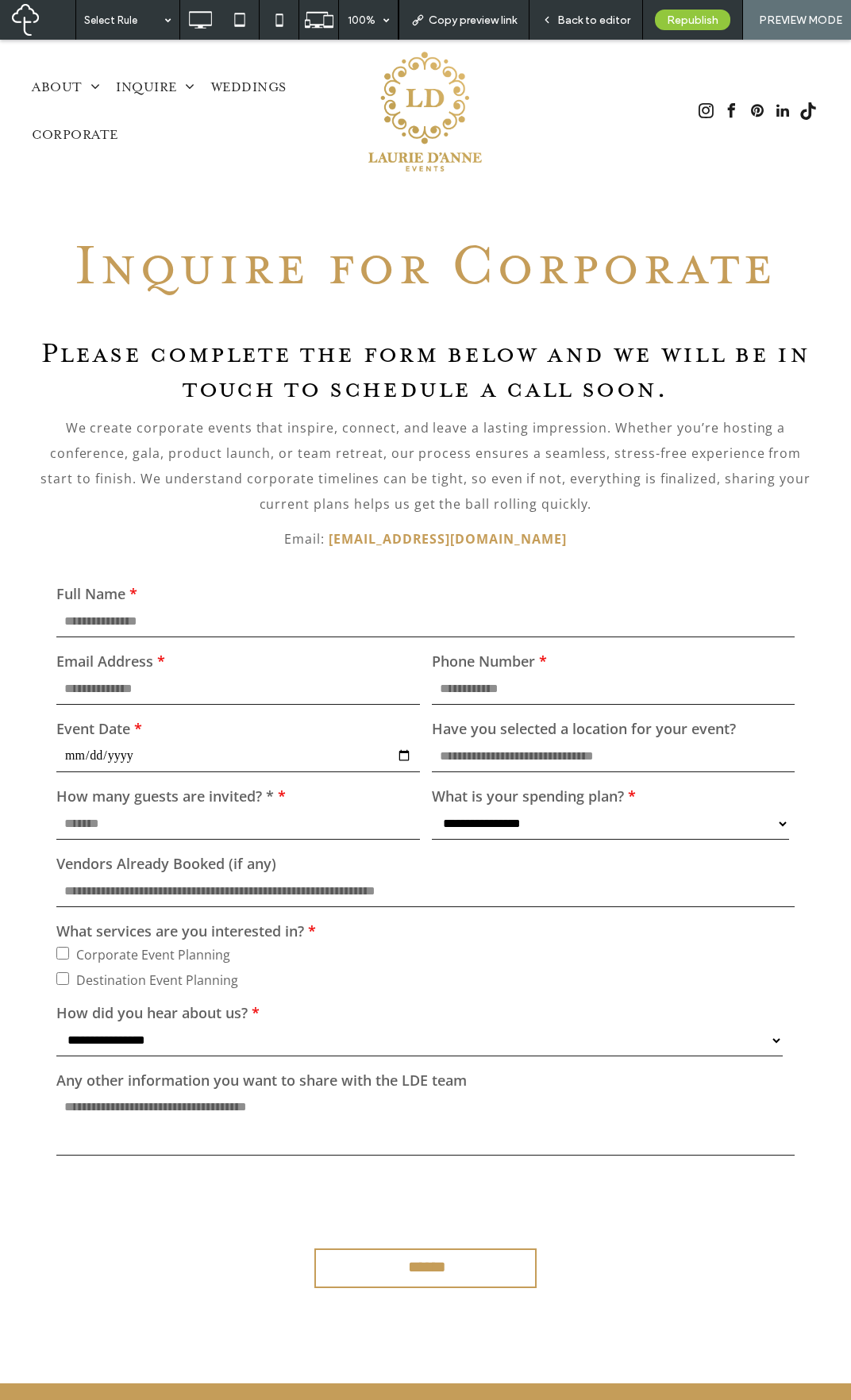
click at [667, 733] on select "**********" at bounding box center [611, 823] width 357 height 32
click at [513, 733] on select "**********" at bounding box center [420, 1040] width 726 height 32
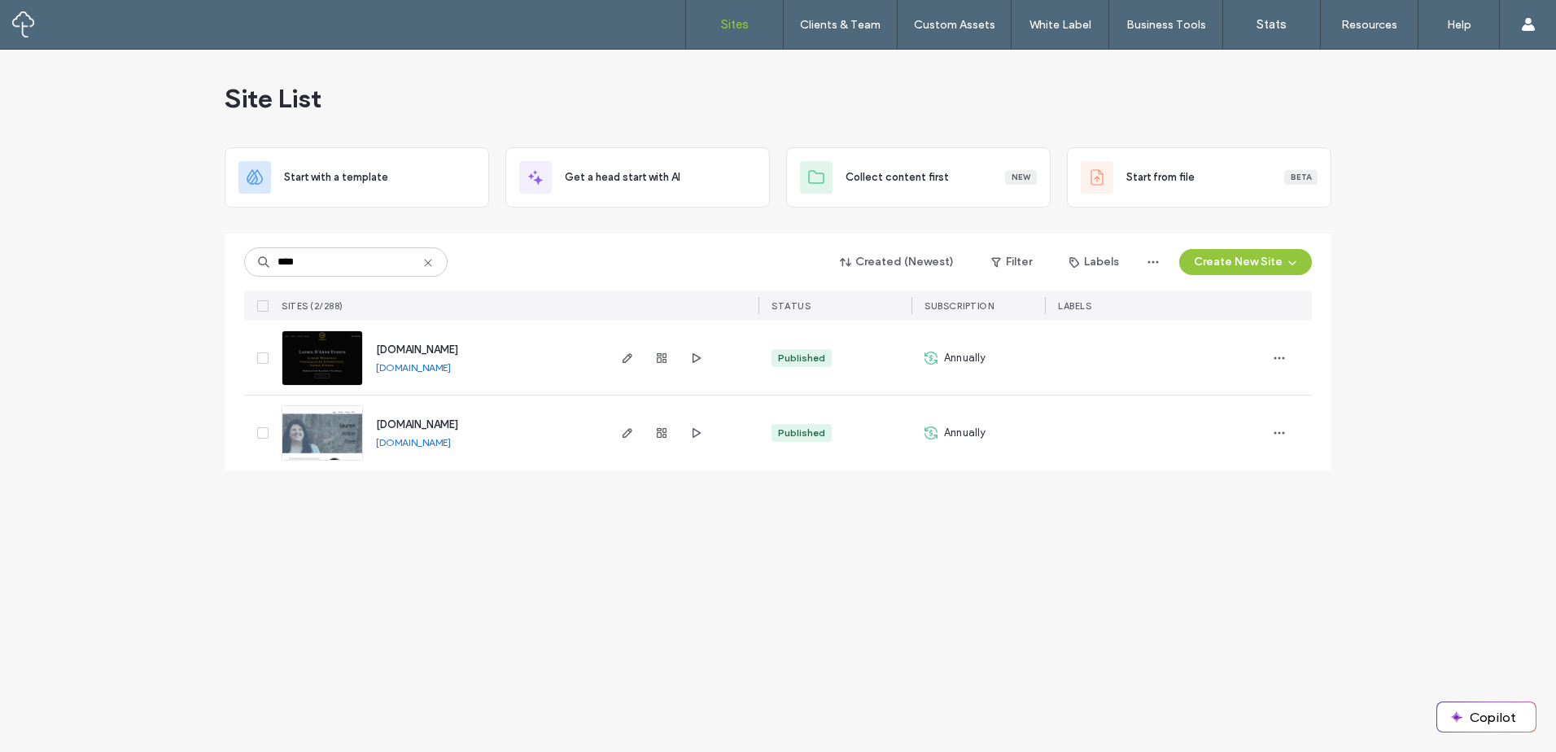
click at [434, 258] on icon at bounding box center [427, 262] width 13 height 13
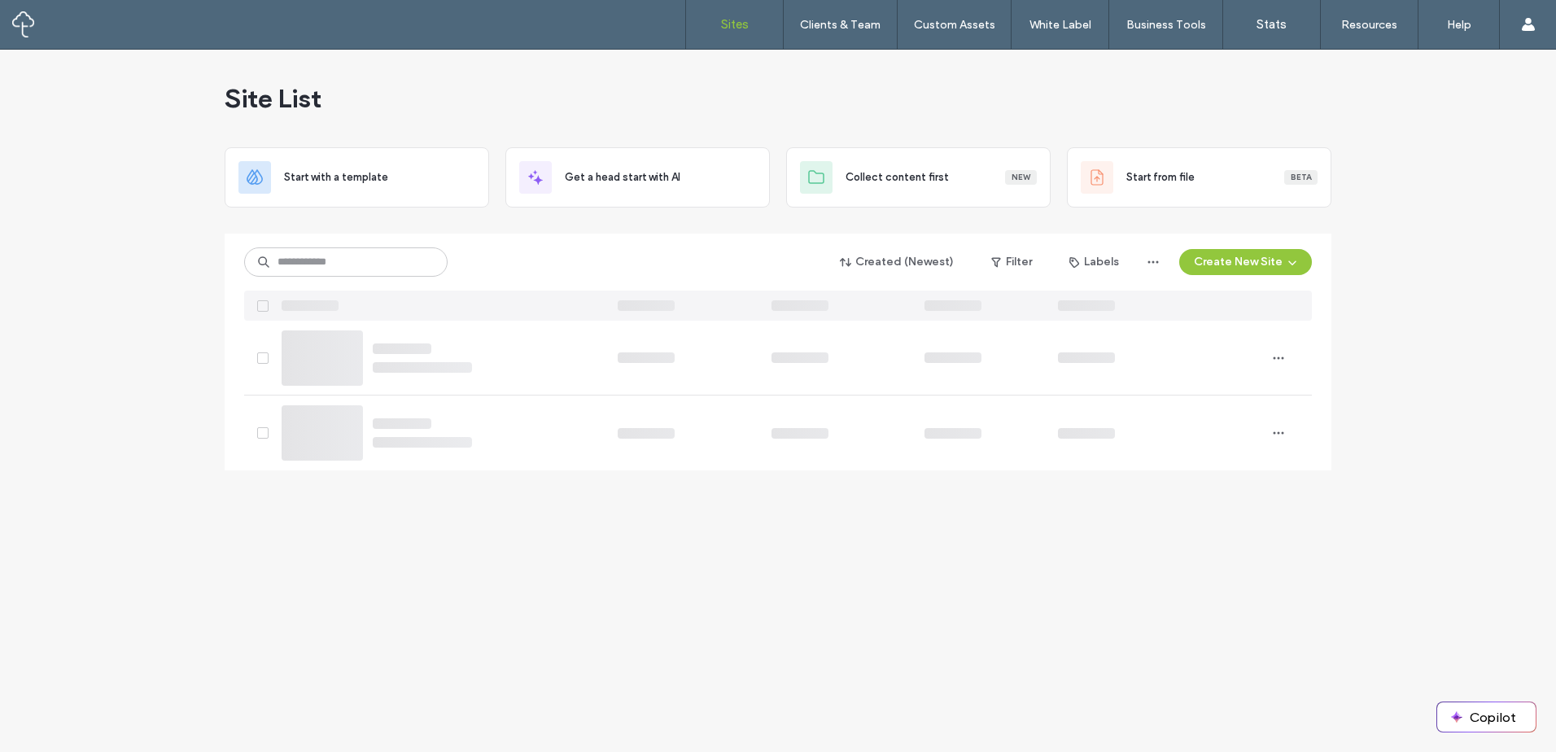
click at [522, 252] on div "Created (Newest) Filter Labels Create New Site" at bounding box center [777, 262] width 1067 height 31
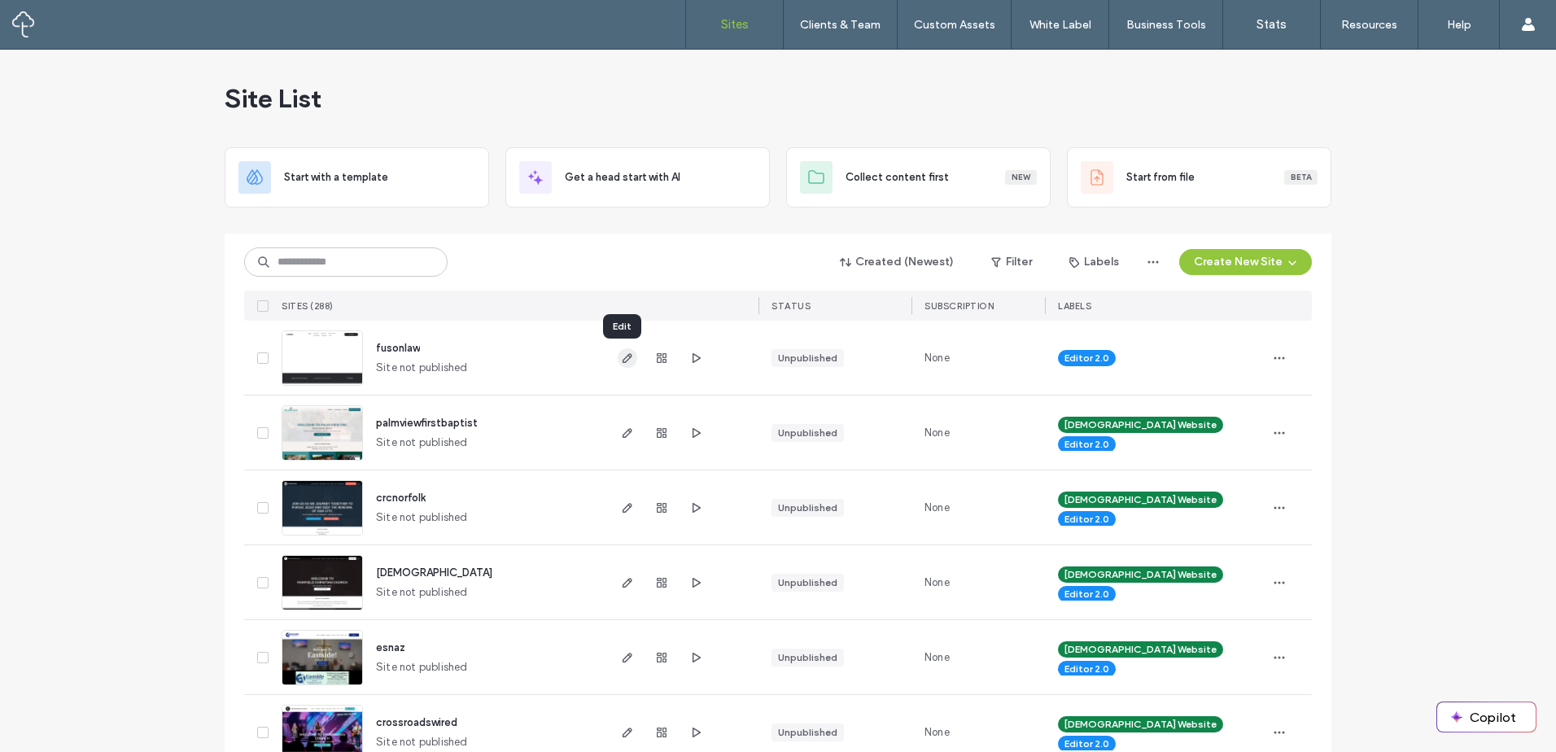
click at [621, 359] on icon "button" at bounding box center [627, 357] width 13 height 13
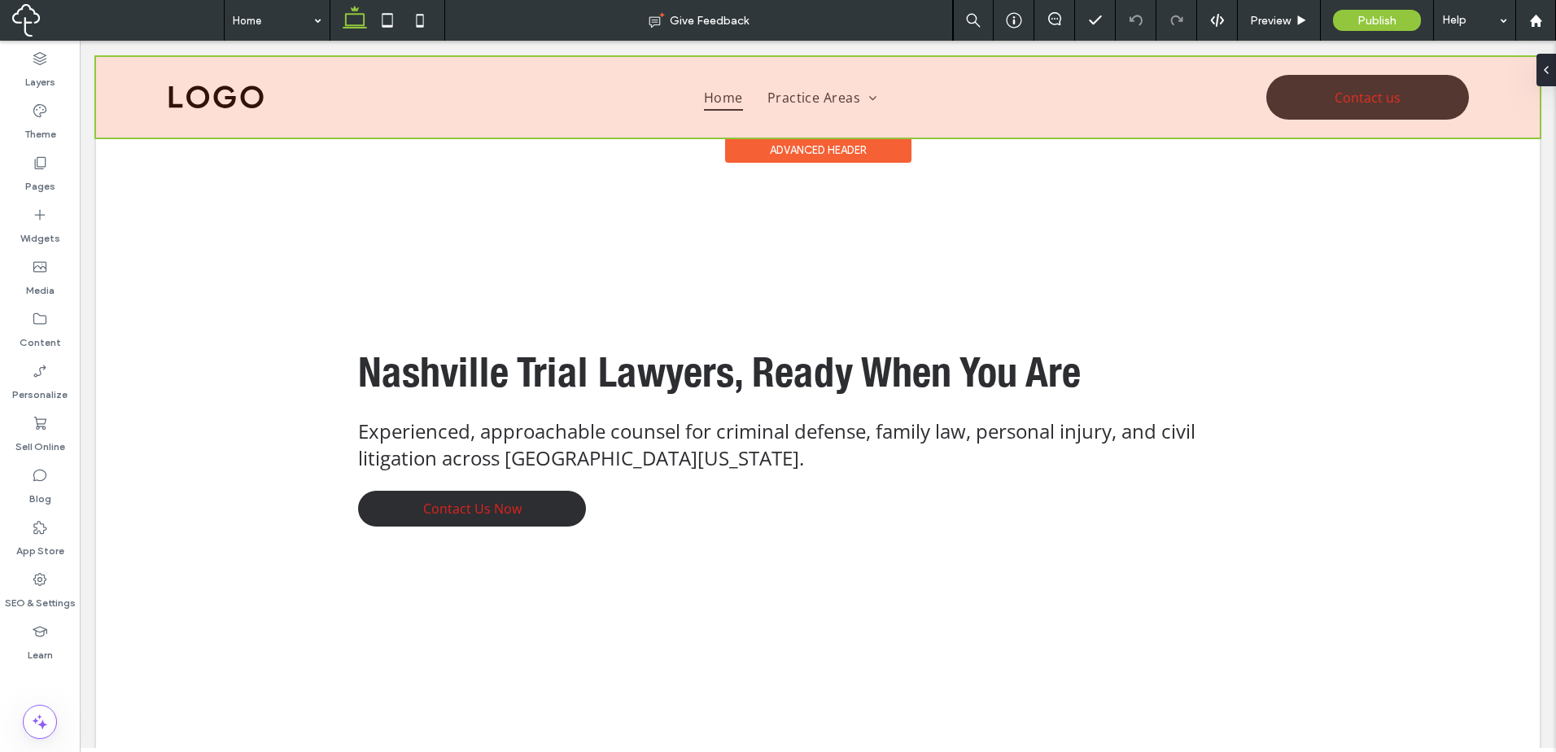
click at [840, 99] on div at bounding box center [817, 97] width 1443 height 81
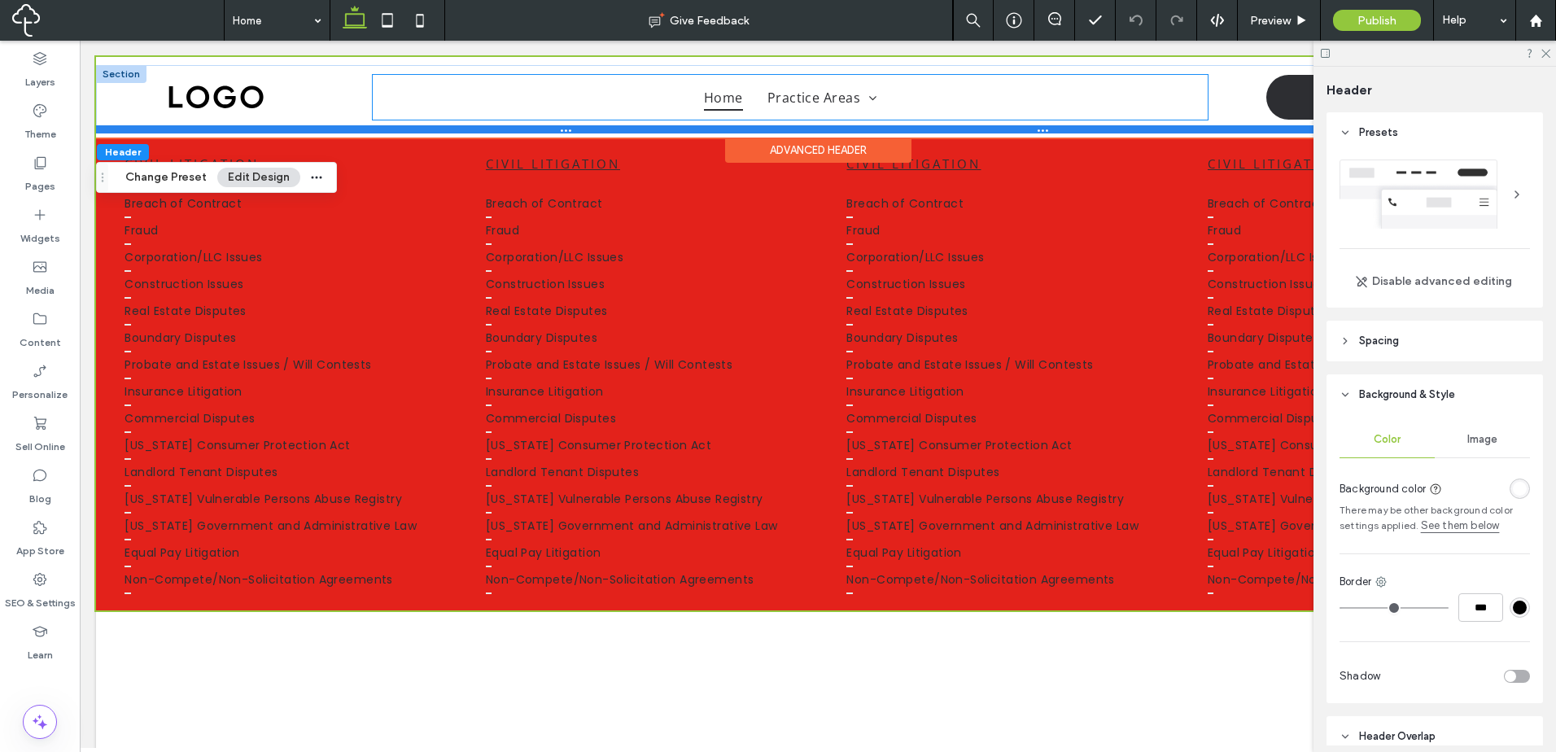
drag, startPoint x: 811, startPoint y: 108, endPoint x: 798, endPoint y: 131, distance: 26.2
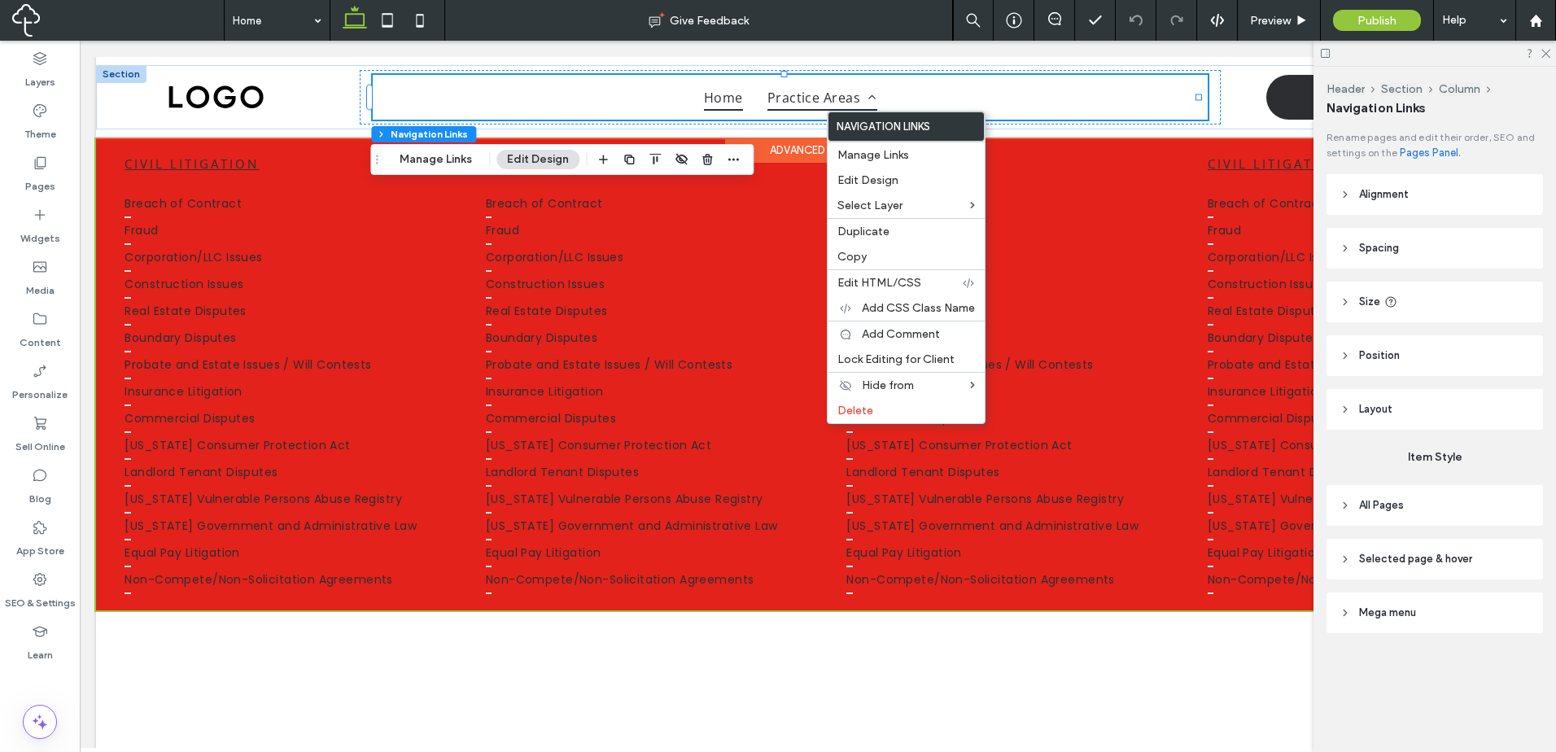
click at [807, 106] on span "Practice Areas" at bounding box center [822, 97] width 110 height 26
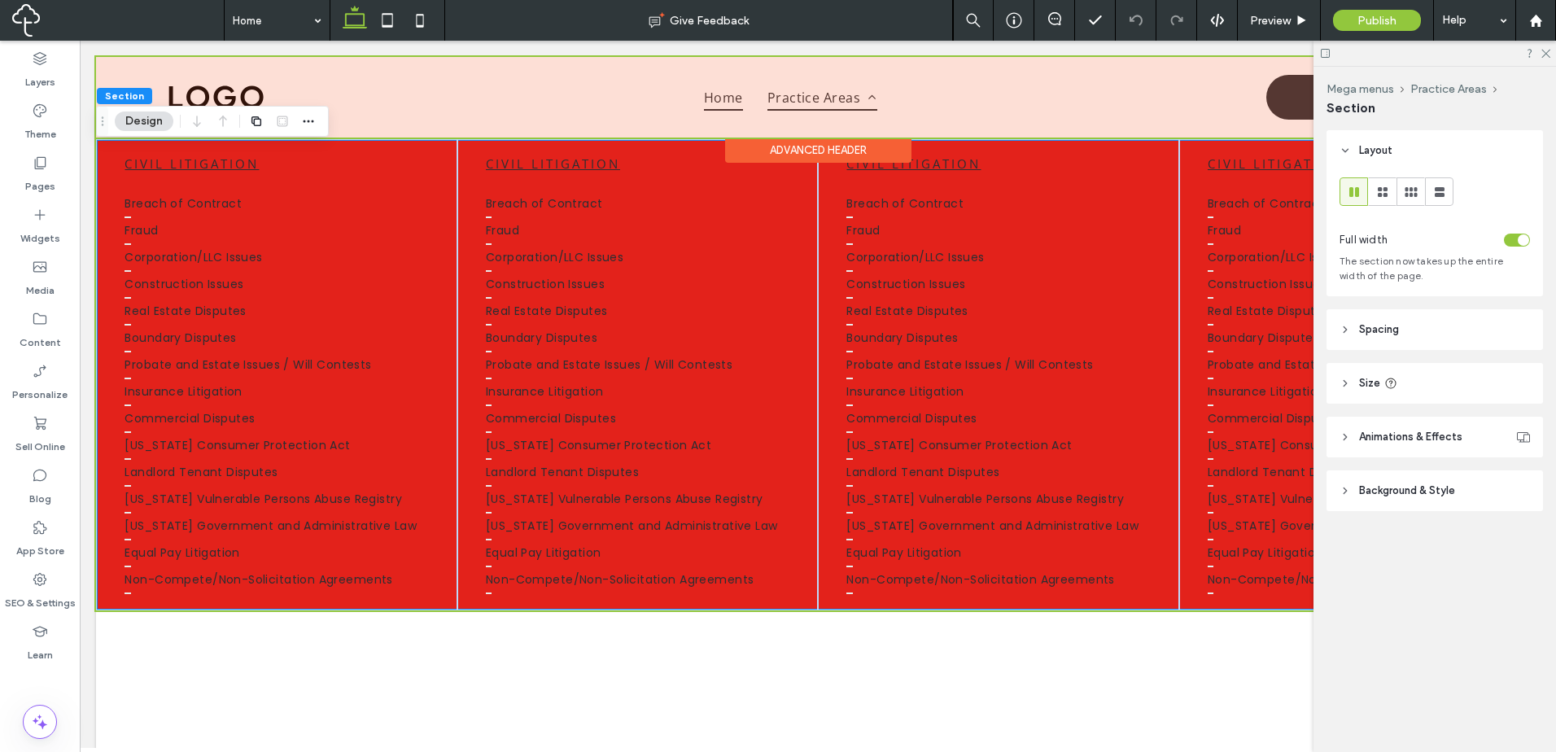
click at [822, 107] on div at bounding box center [817, 97] width 1443 height 81
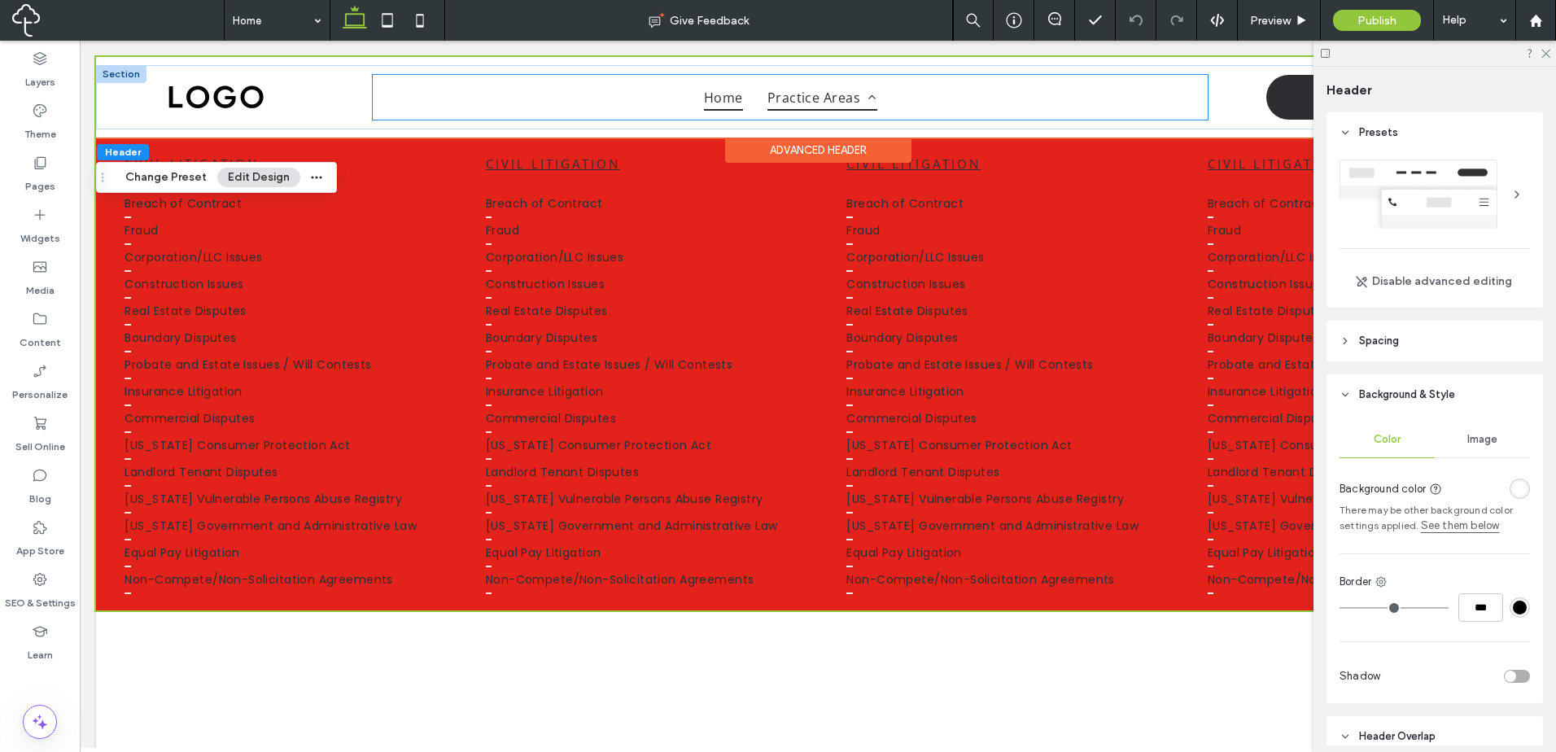
click at [876, 108] on link "Practice Areas" at bounding box center [822, 97] width 134 height 45
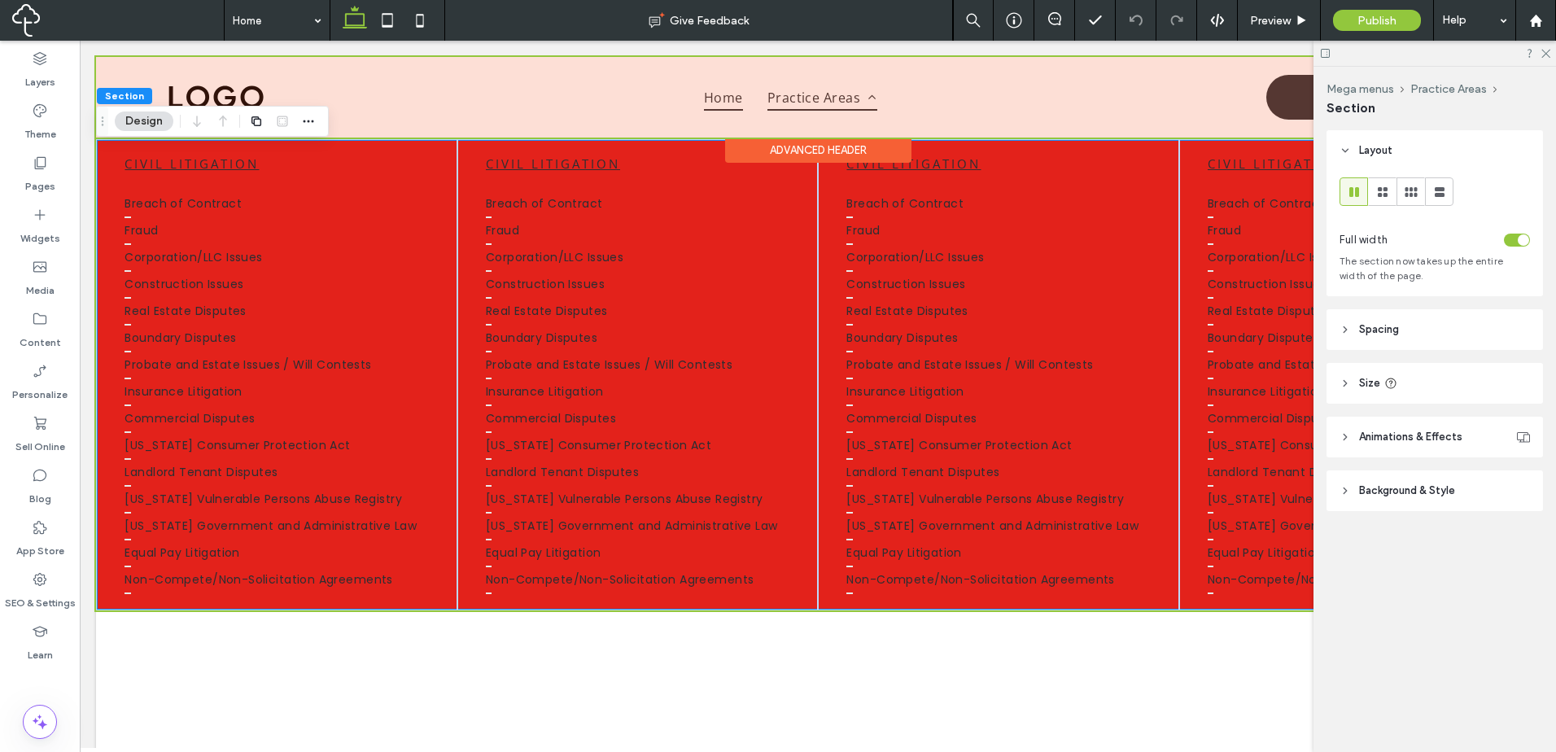
click at [887, 96] on div at bounding box center [817, 97] width 1443 height 81
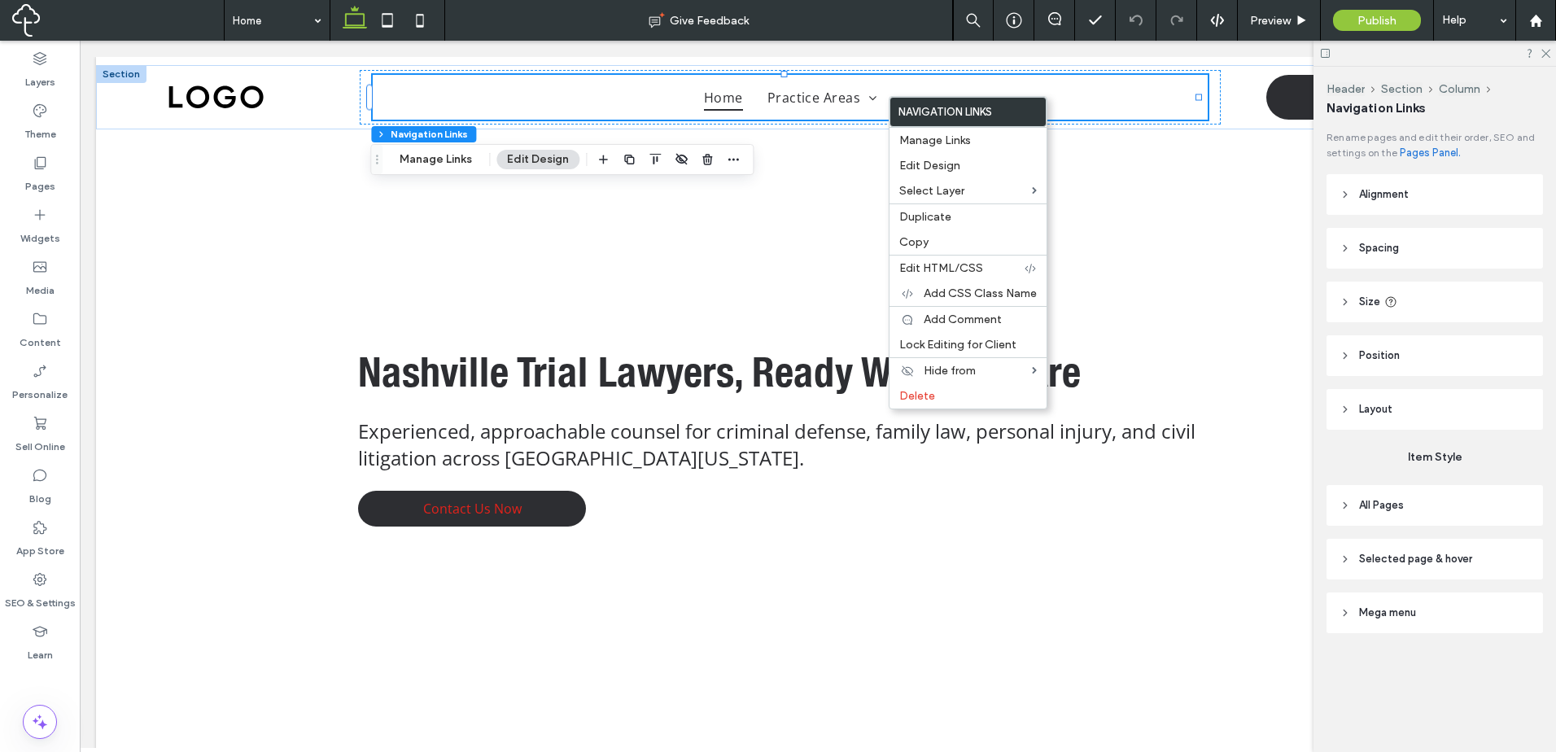
click at [1429, 507] on header "All Pages" at bounding box center [1434, 505] width 216 height 41
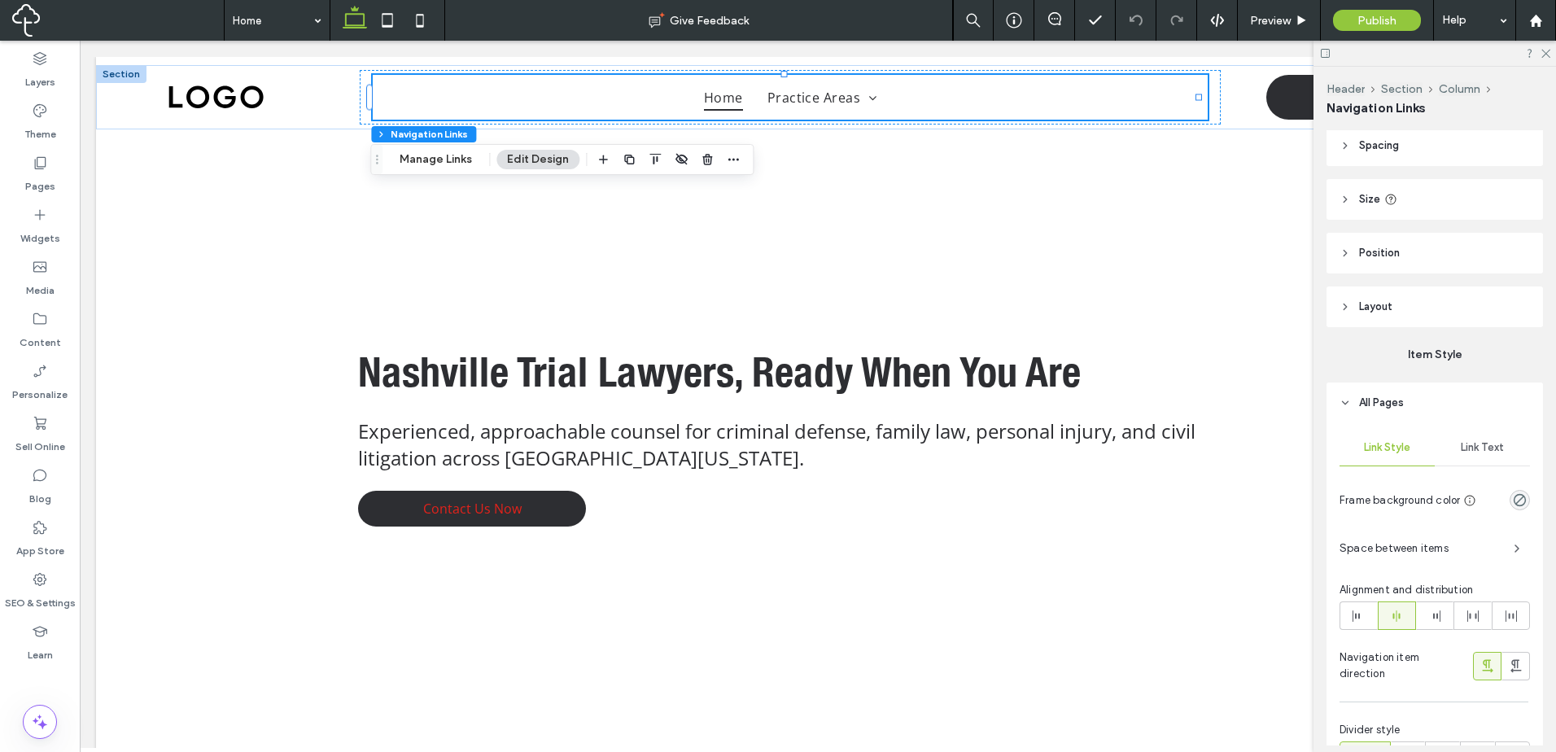
scroll to position [136, 0]
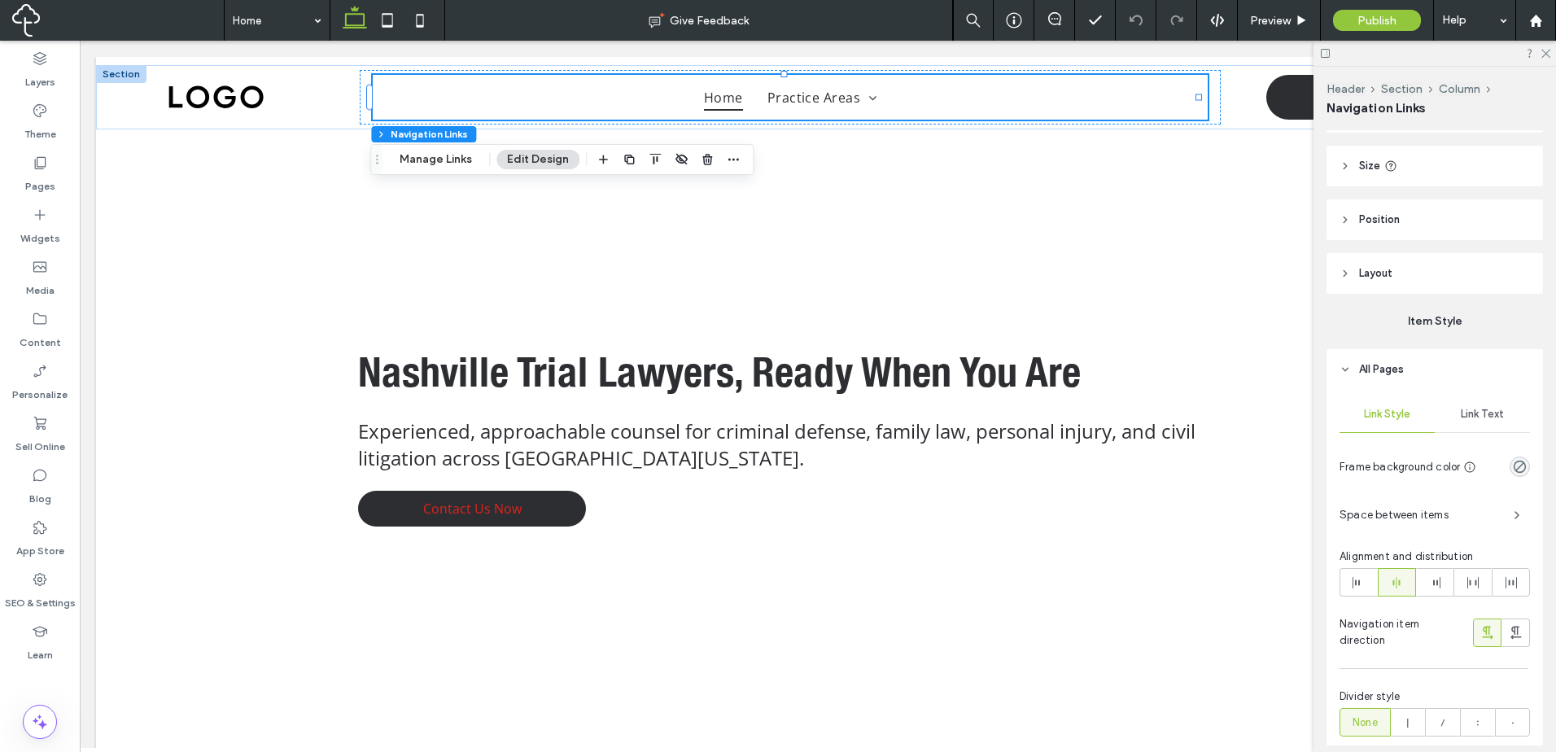
click at [1409, 216] on header "Position" at bounding box center [1434, 219] width 216 height 41
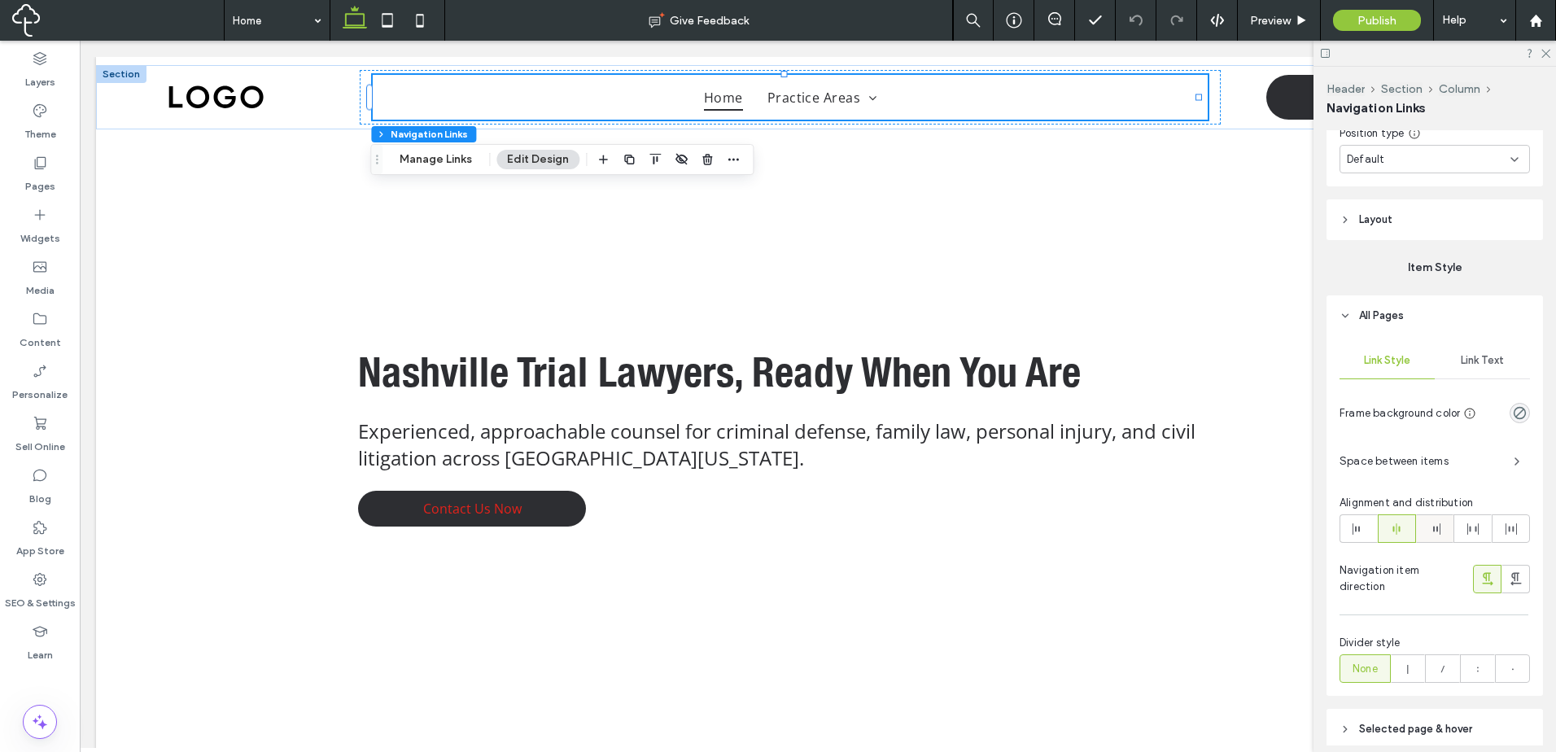
scroll to position [380, 0]
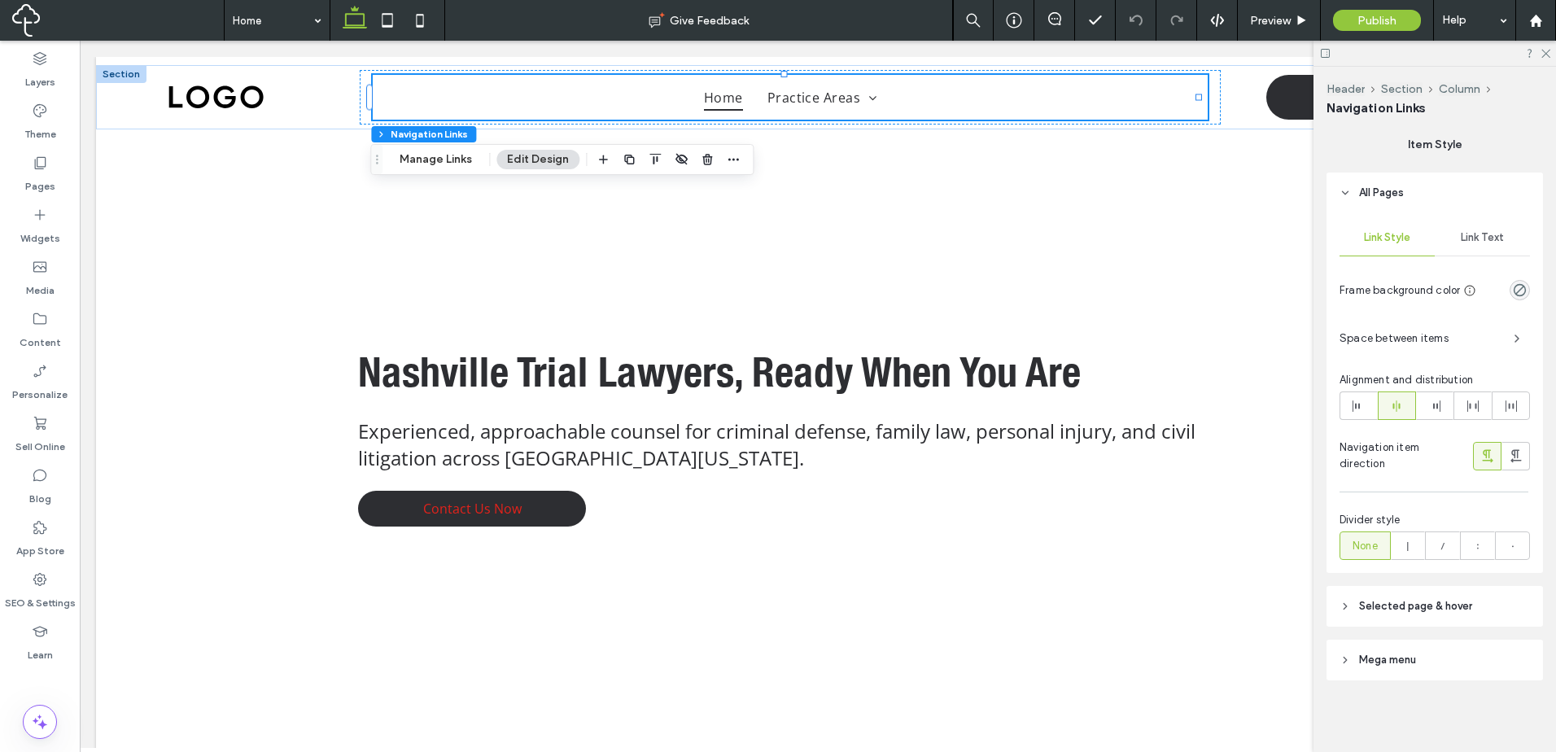
click at [1428, 657] on header "Mega menu" at bounding box center [1434, 659] width 216 height 41
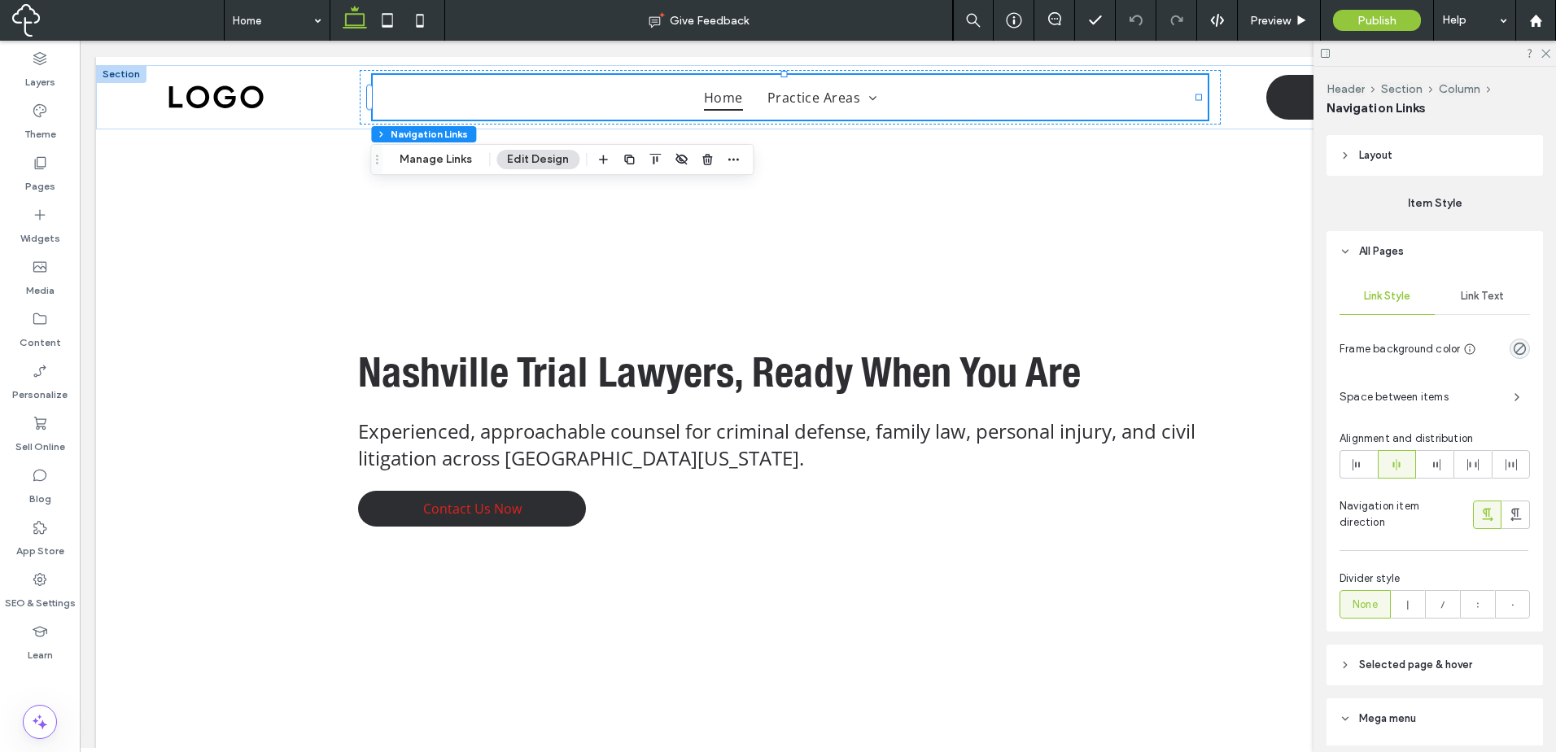
scroll to position [0, 0]
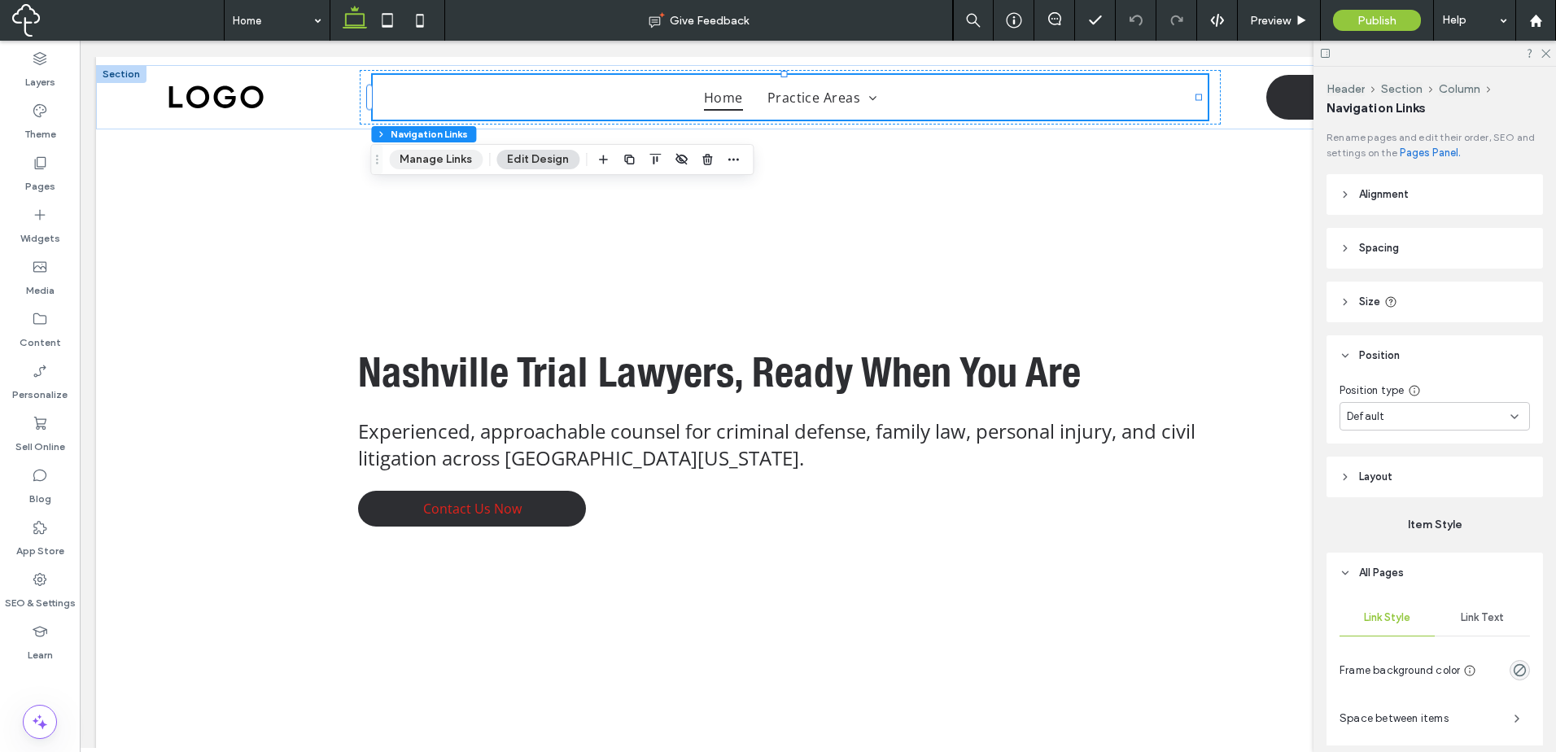
click at [449, 164] on button "Manage Links" at bounding box center [436, 160] width 94 height 20
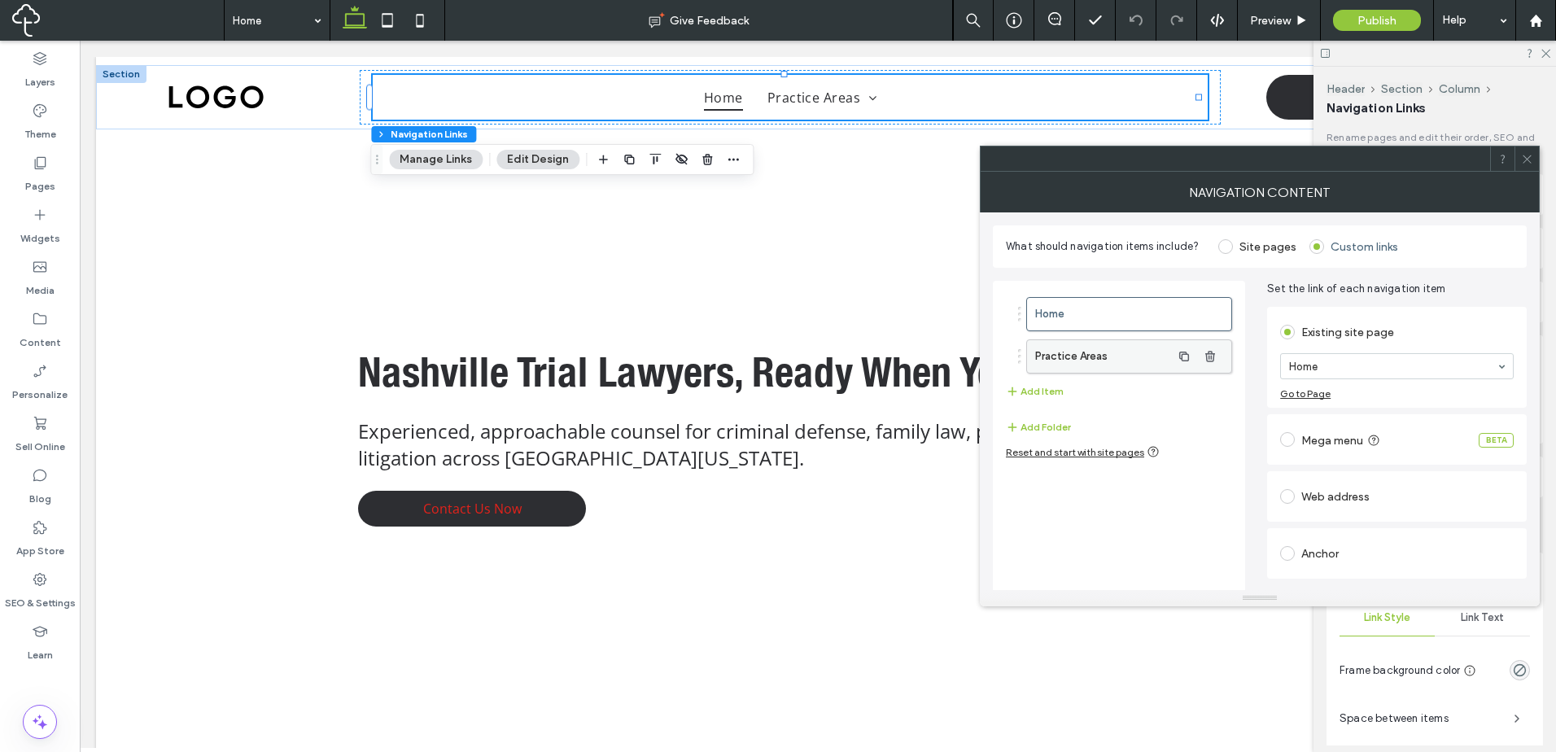
click at [1129, 352] on label "Practice Areas" at bounding box center [1103, 356] width 136 height 33
click at [1371, 454] on icon "button" at bounding box center [1377, 449] width 13 height 13
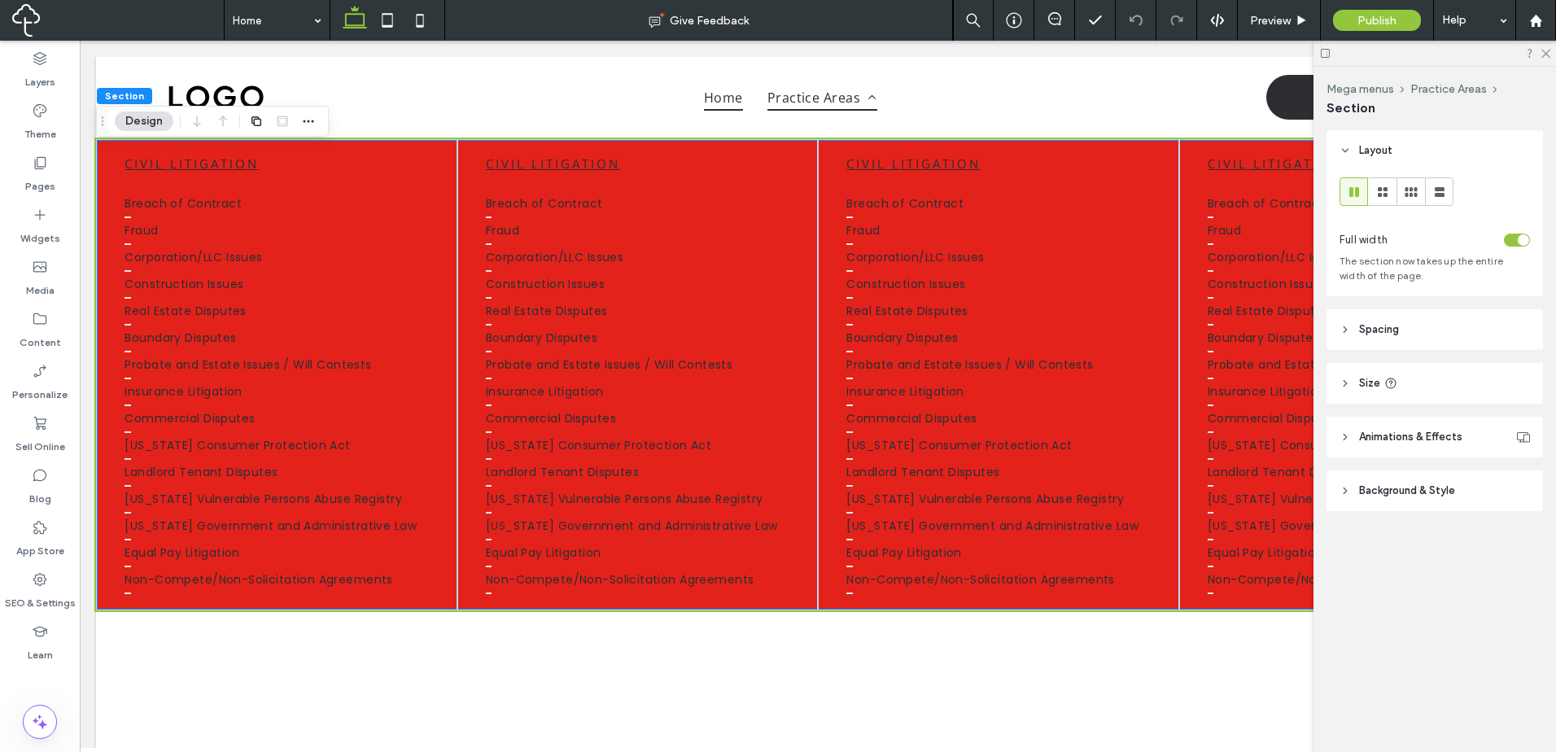
click at [1439, 490] on span "Background & Style" at bounding box center [1407, 490] width 96 height 16
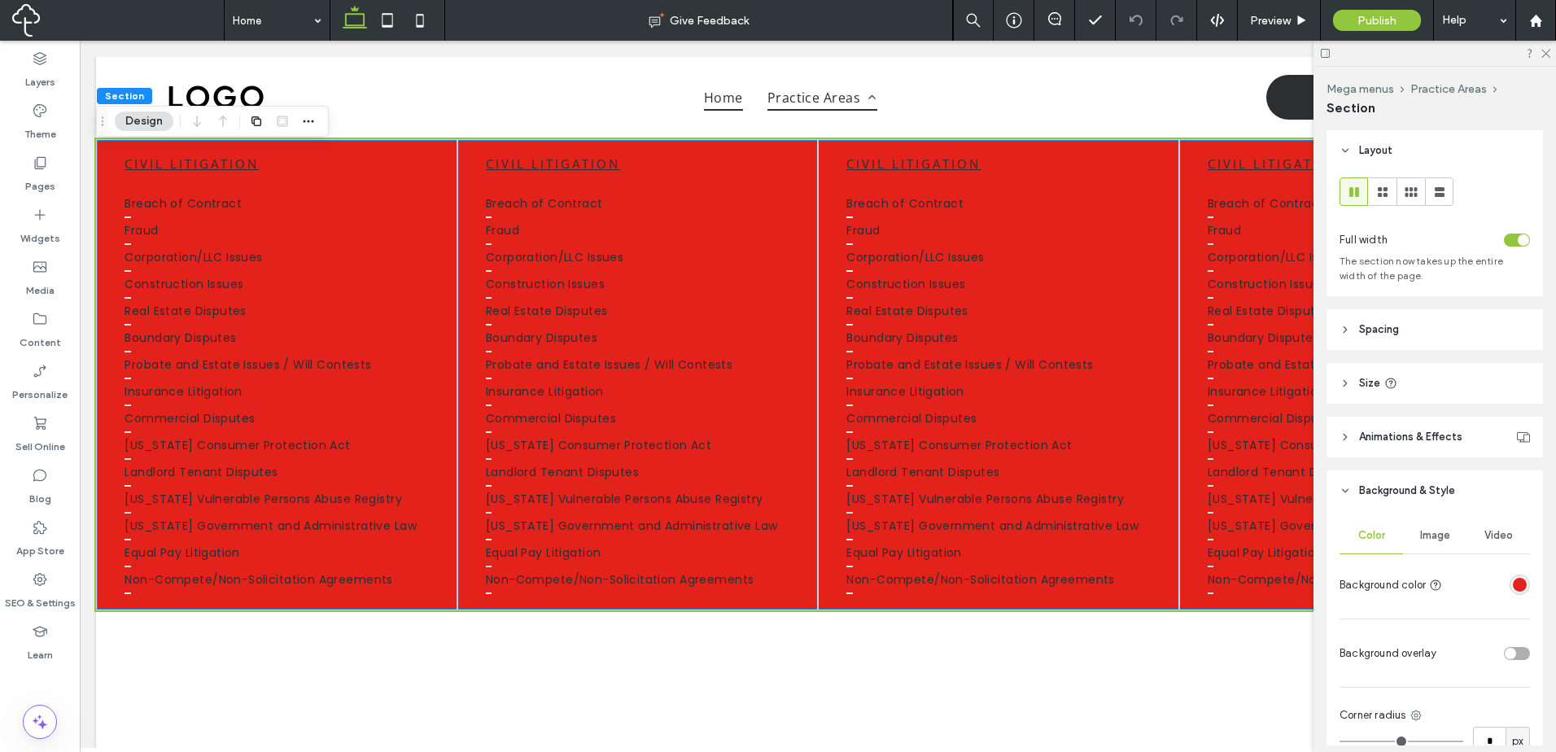
click at [1512, 586] on div "rgba(227, 34, 27, 1)" at bounding box center [1519, 585] width 14 height 14
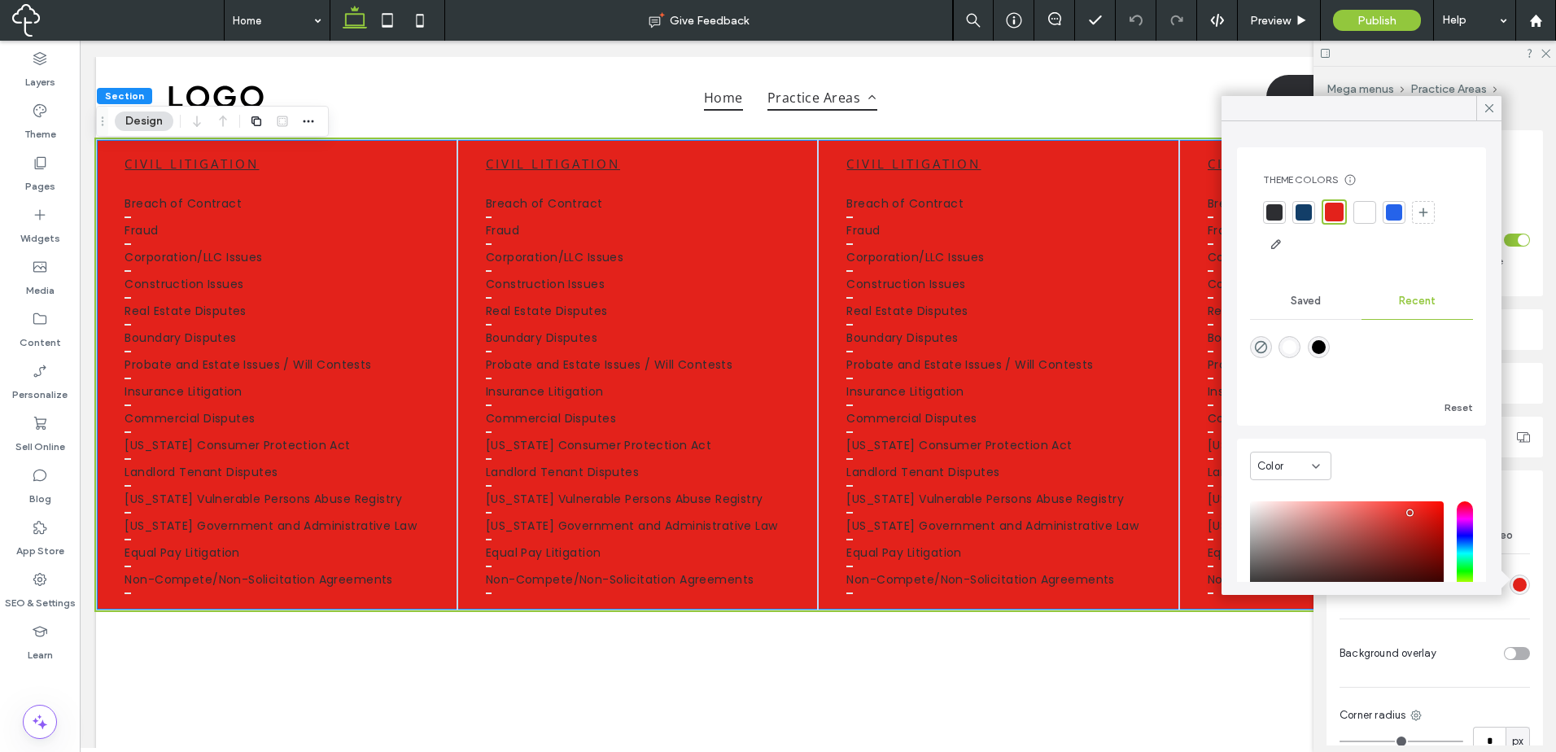
click at [1357, 207] on div at bounding box center [1364, 212] width 16 height 16
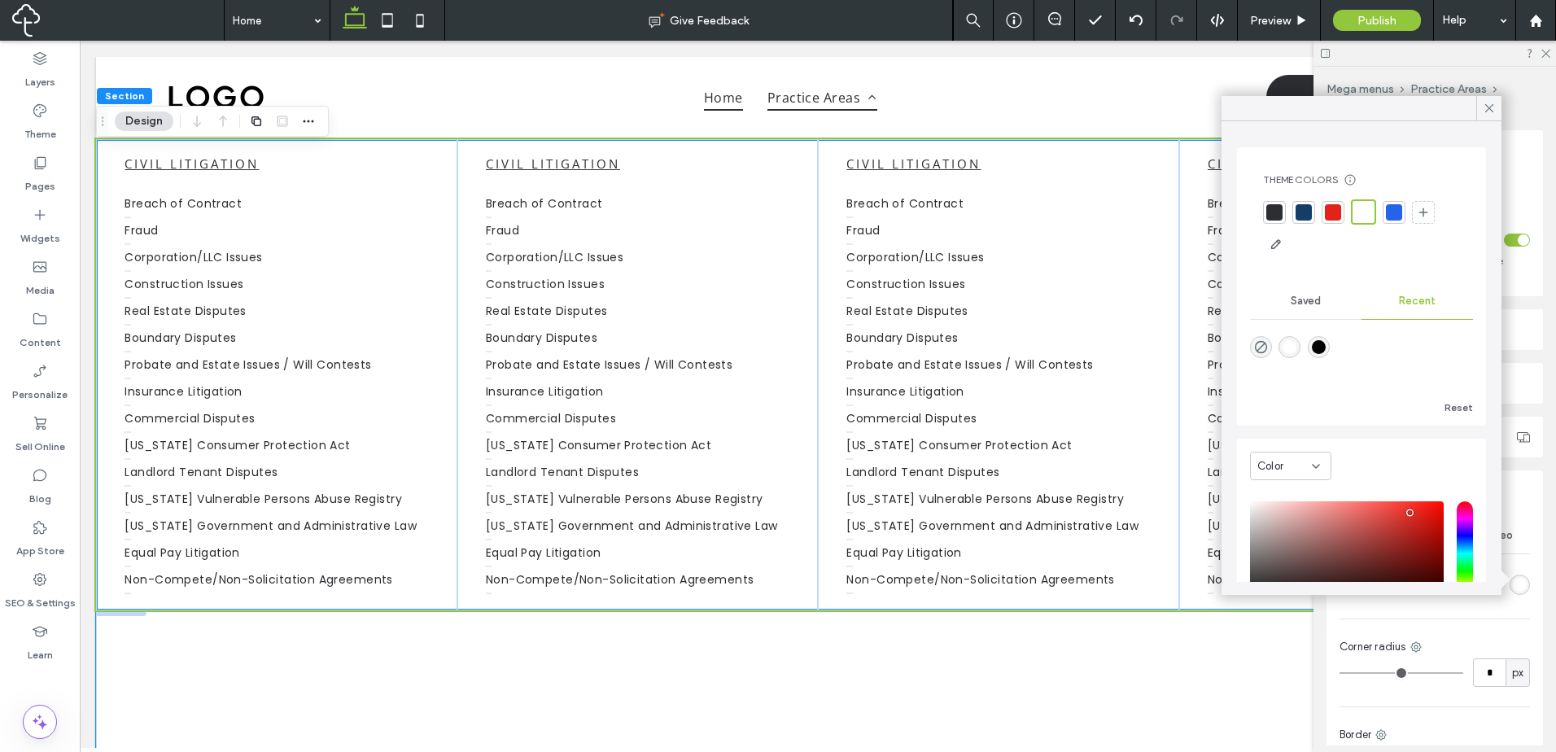
click at [431, 637] on div at bounding box center [818, 728] width 976 height 260
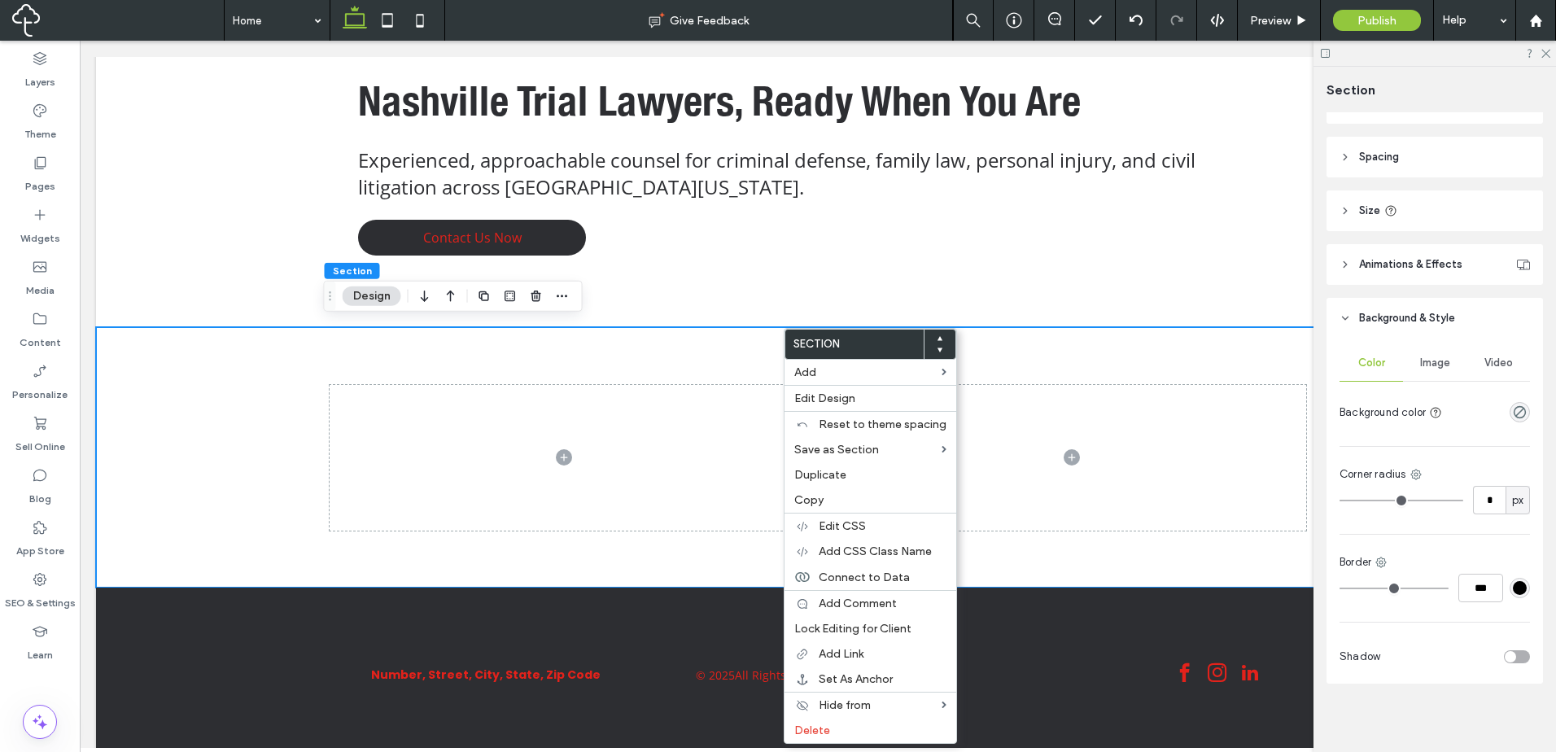
scroll to position [158, 0]
click at [961, 293] on div "Nashville Trial Lawyers, Ready When You Are Experienced, approachable counsel f…" at bounding box center [818, 56] width 976 height 541
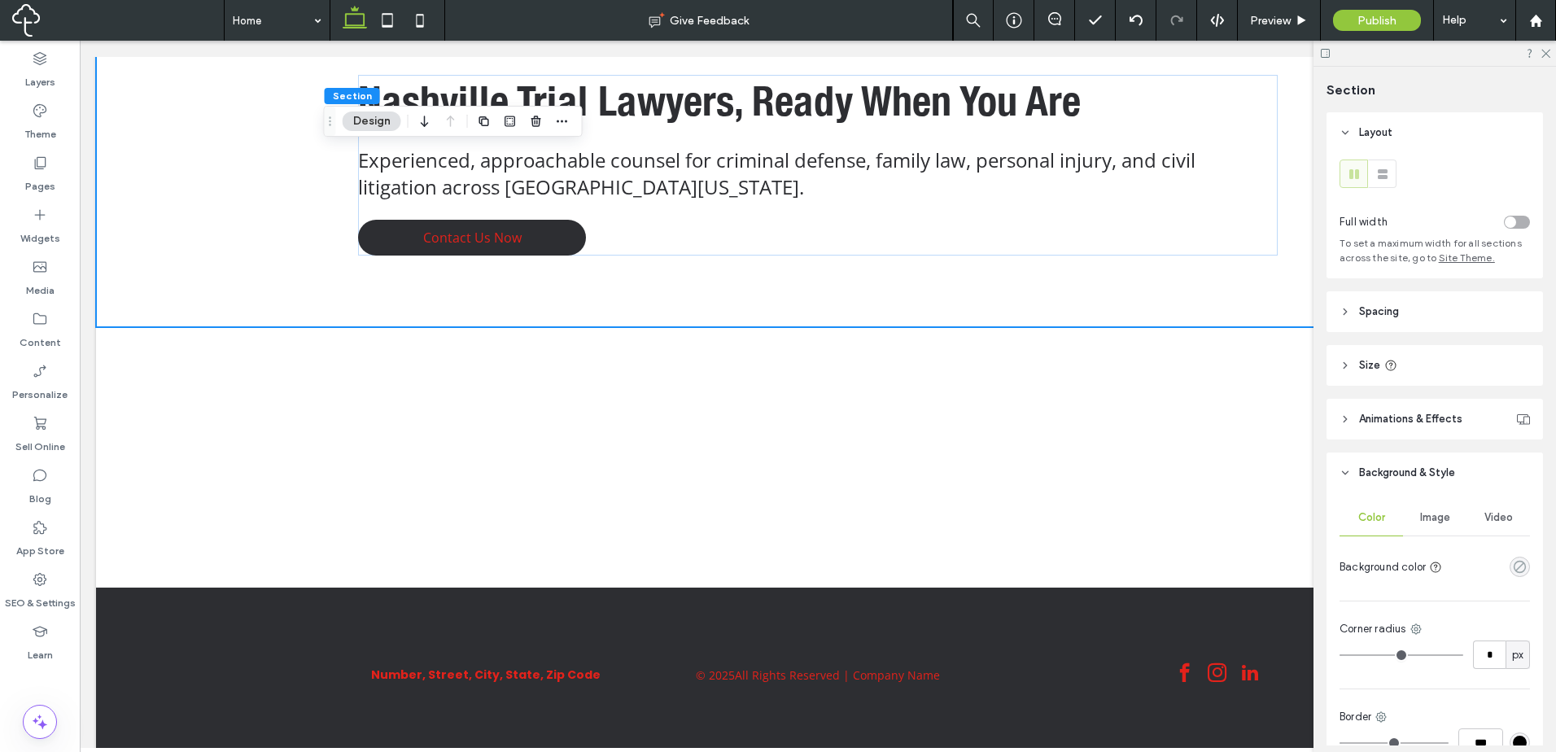
click at [1513, 566] on use "rgba(0, 0, 0, 0)" at bounding box center [1519, 567] width 12 height 12
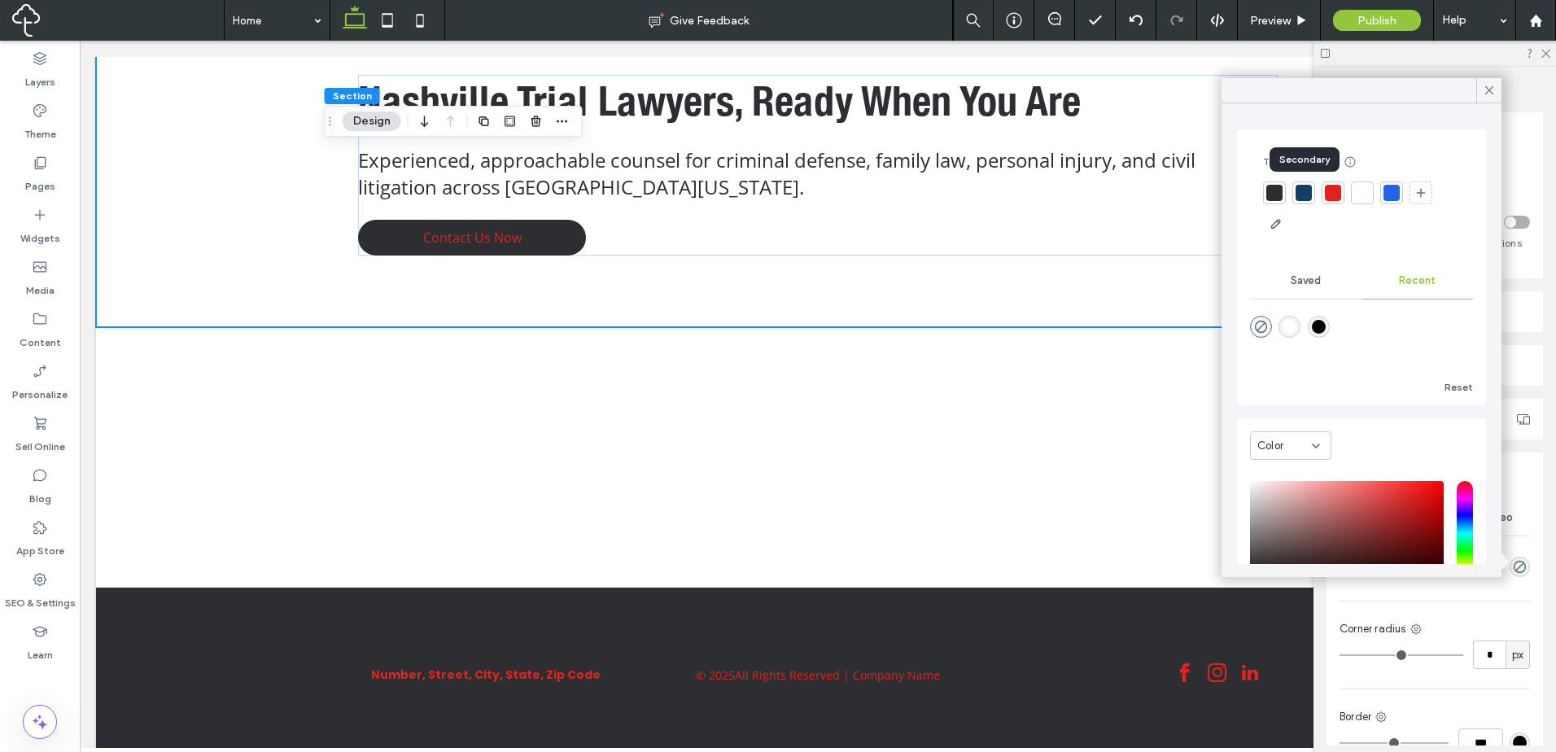
click at [1305, 198] on div at bounding box center [1303, 193] width 16 height 16
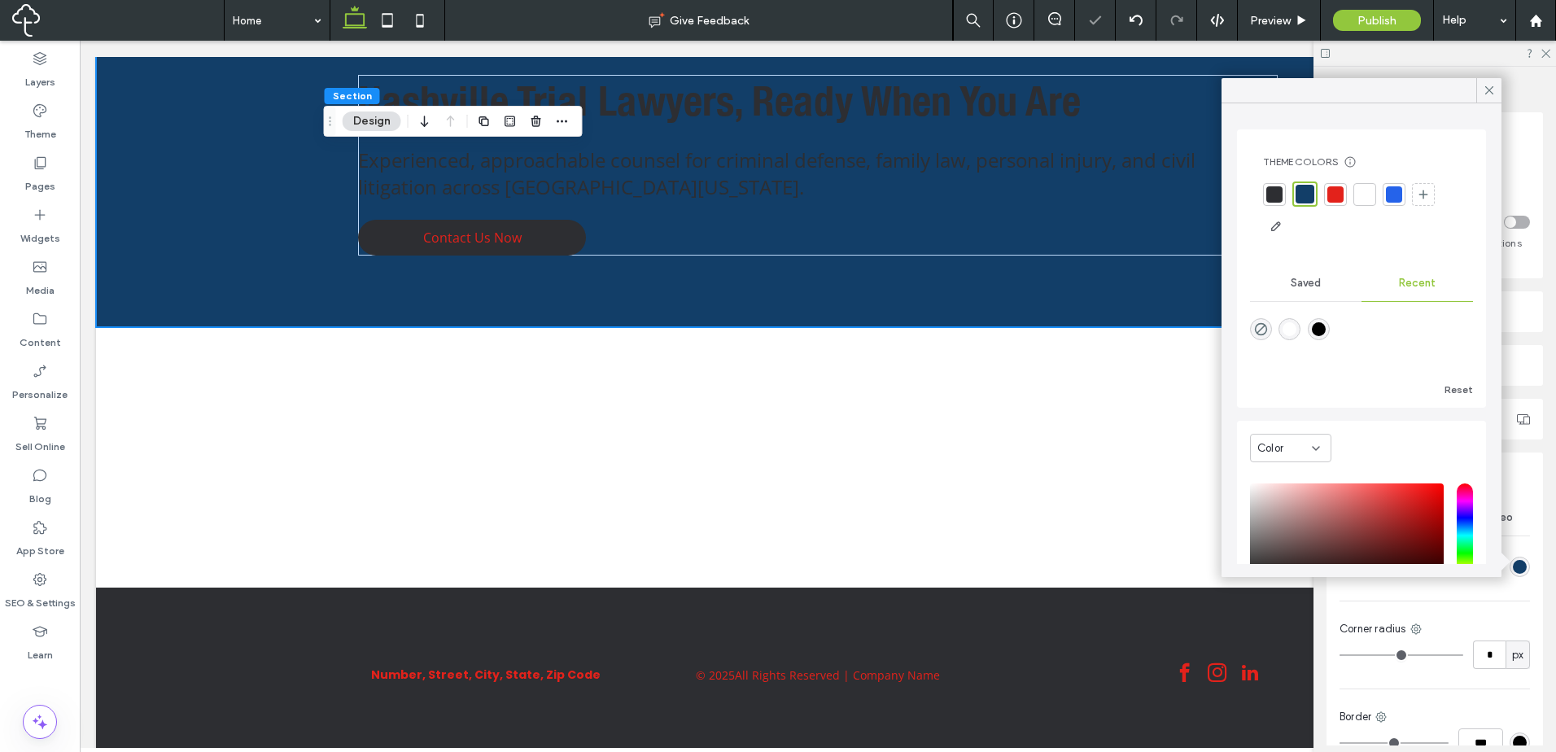
click at [1314, 450] on icon at bounding box center [1315, 448] width 13 height 13
click at [1304, 497] on div "Gradient" at bounding box center [1290, 505] width 80 height 28
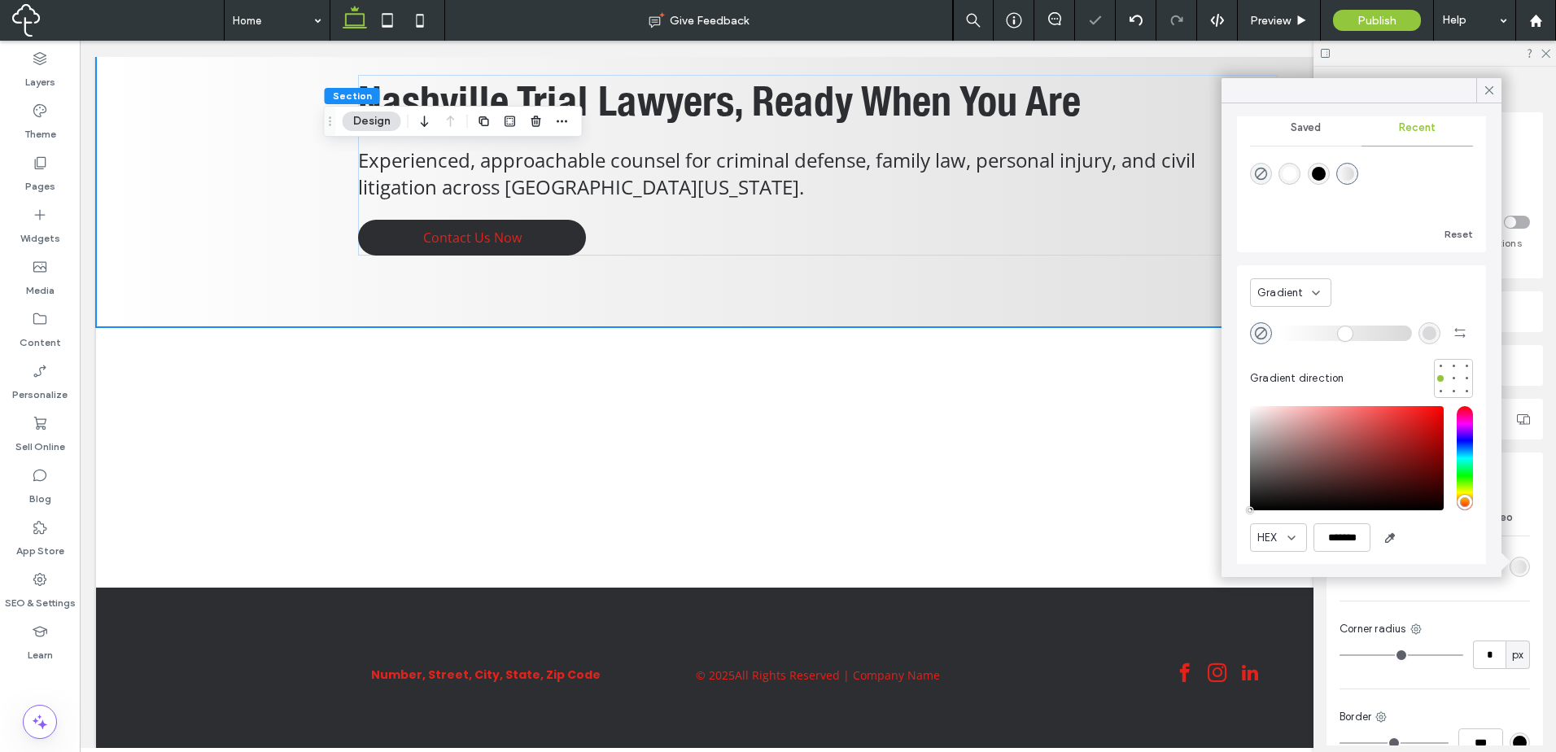
scroll to position [0, 0]
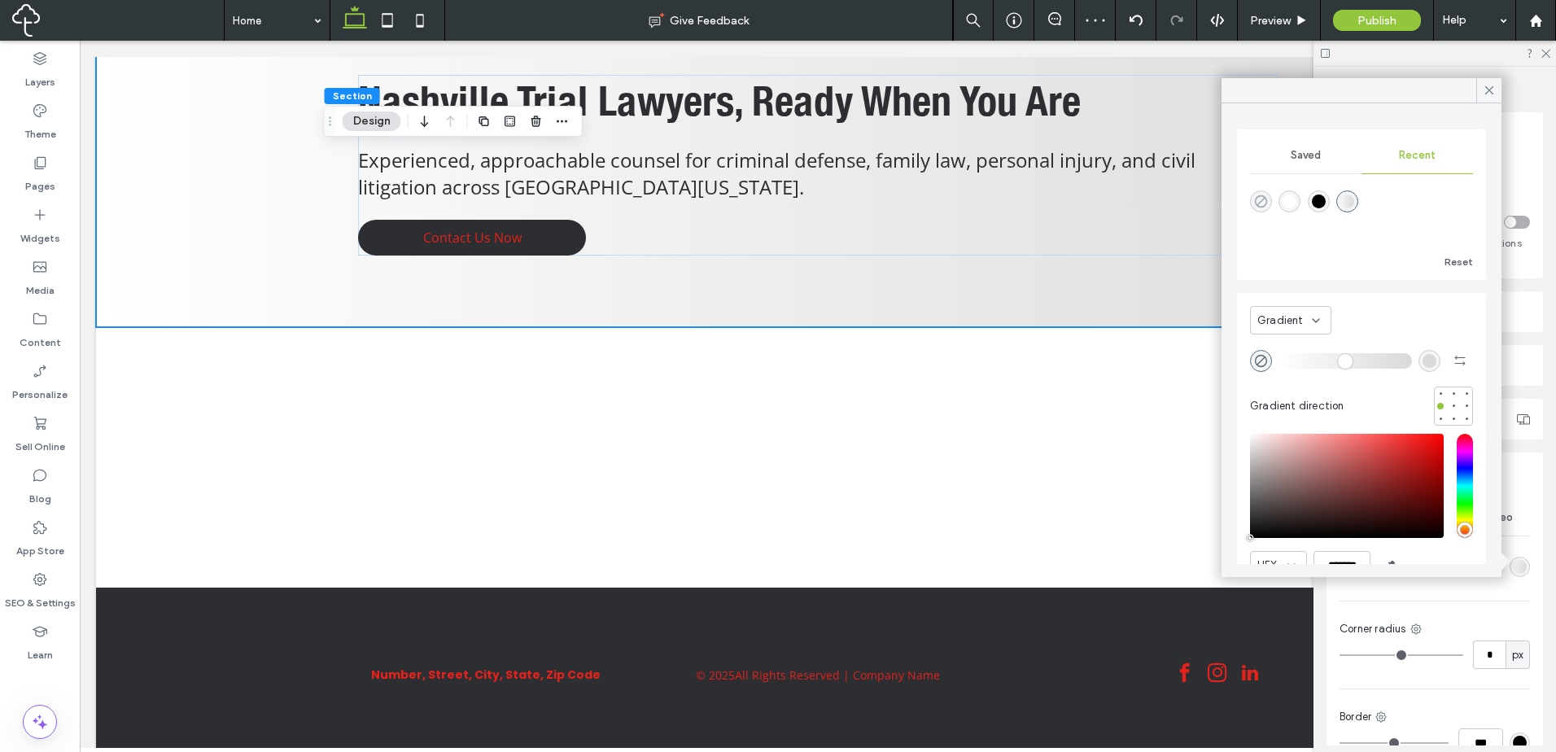
click at [1267, 196] on icon "rgba(0, 0, 0, 0)" at bounding box center [1261, 201] width 14 height 14
click at [1251, 206] on div "rgba(0, 0, 0, 0)" at bounding box center [1261, 201] width 22 height 22
drag, startPoint x: 1285, startPoint y: 308, endPoint x: 1287, endPoint y: 331, distance: 22.9
click at [1285, 315] on div "Gradient" at bounding box center [1290, 320] width 81 height 28
click at [1285, 351] on div "Color" at bounding box center [1290, 348] width 80 height 28
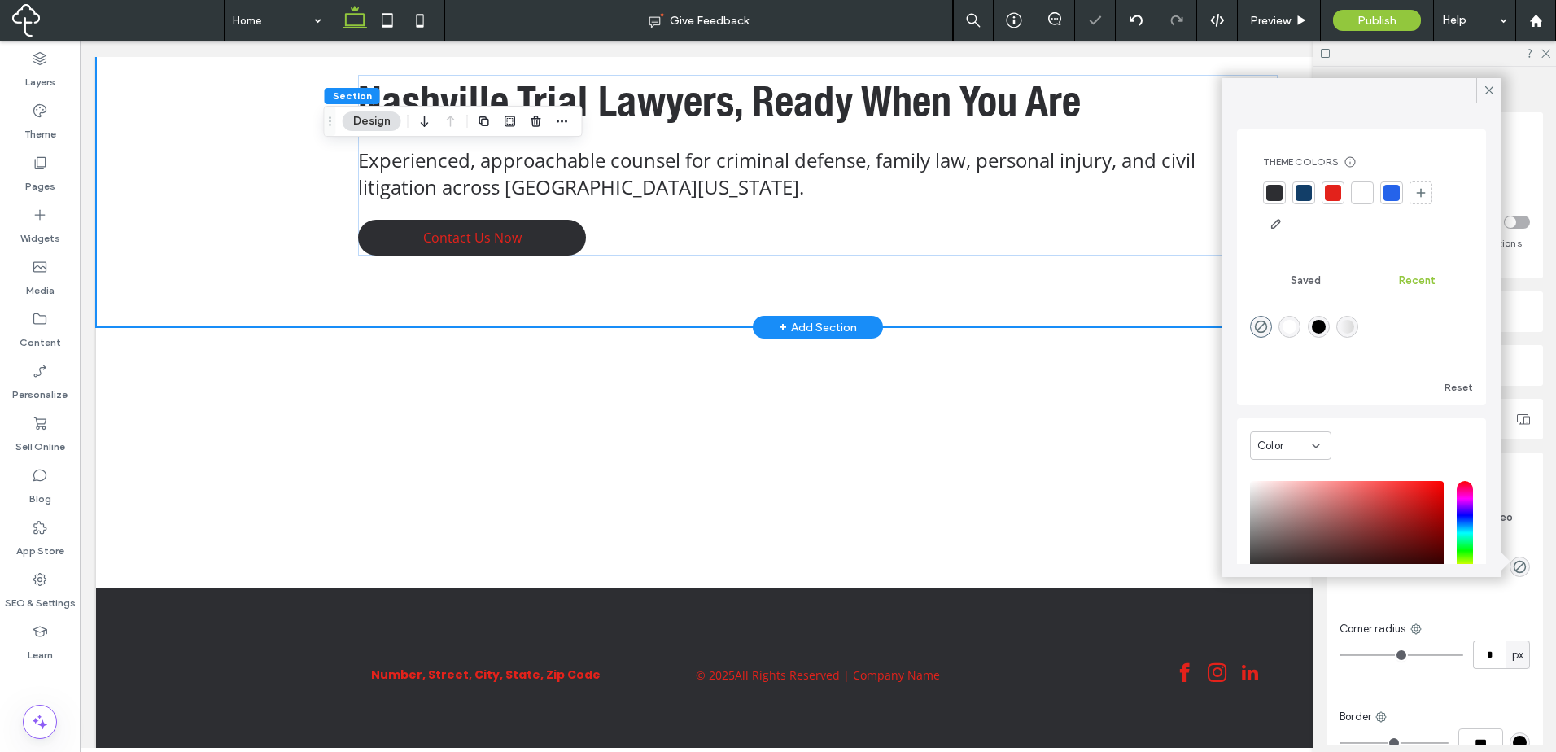
click at [963, 297] on div "Nashville Trial Lawyers, Ready When You Are Experienced, approachable counsel f…" at bounding box center [818, 56] width 976 height 541
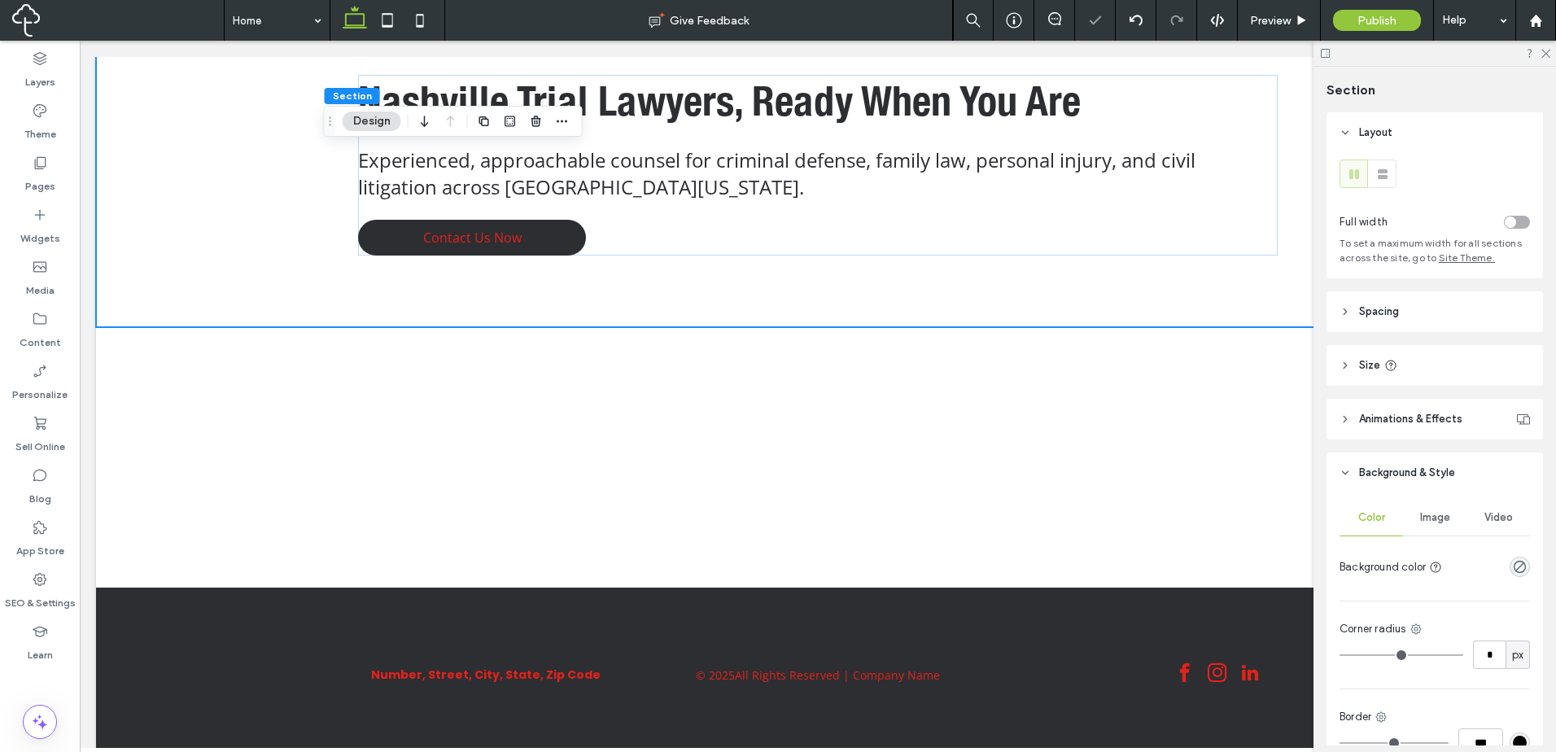
click at [1435, 530] on div "Image" at bounding box center [1434, 518] width 63 height 36
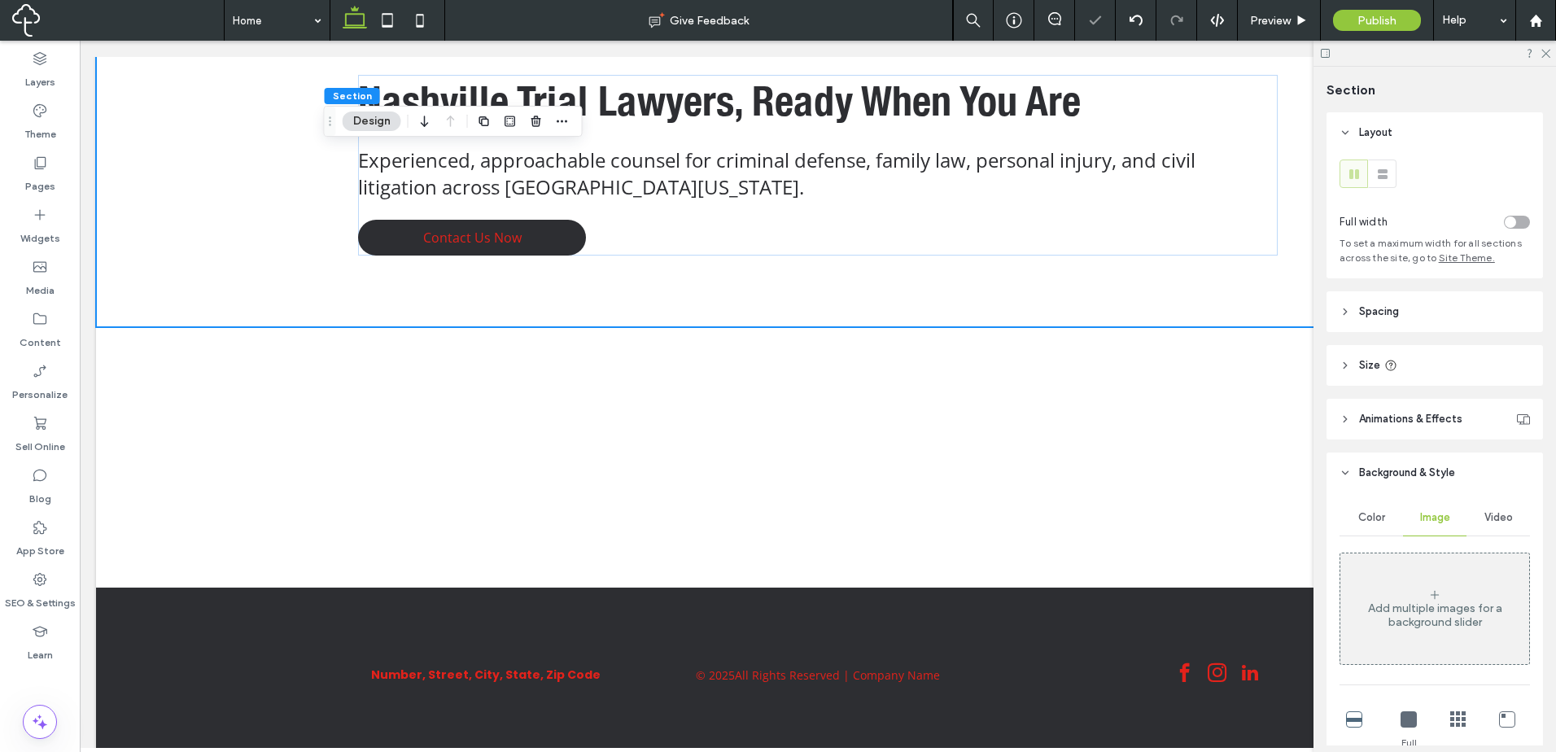
click at [1433, 576] on div "Add multiple images for a background slider" at bounding box center [1434, 608] width 189 height 107
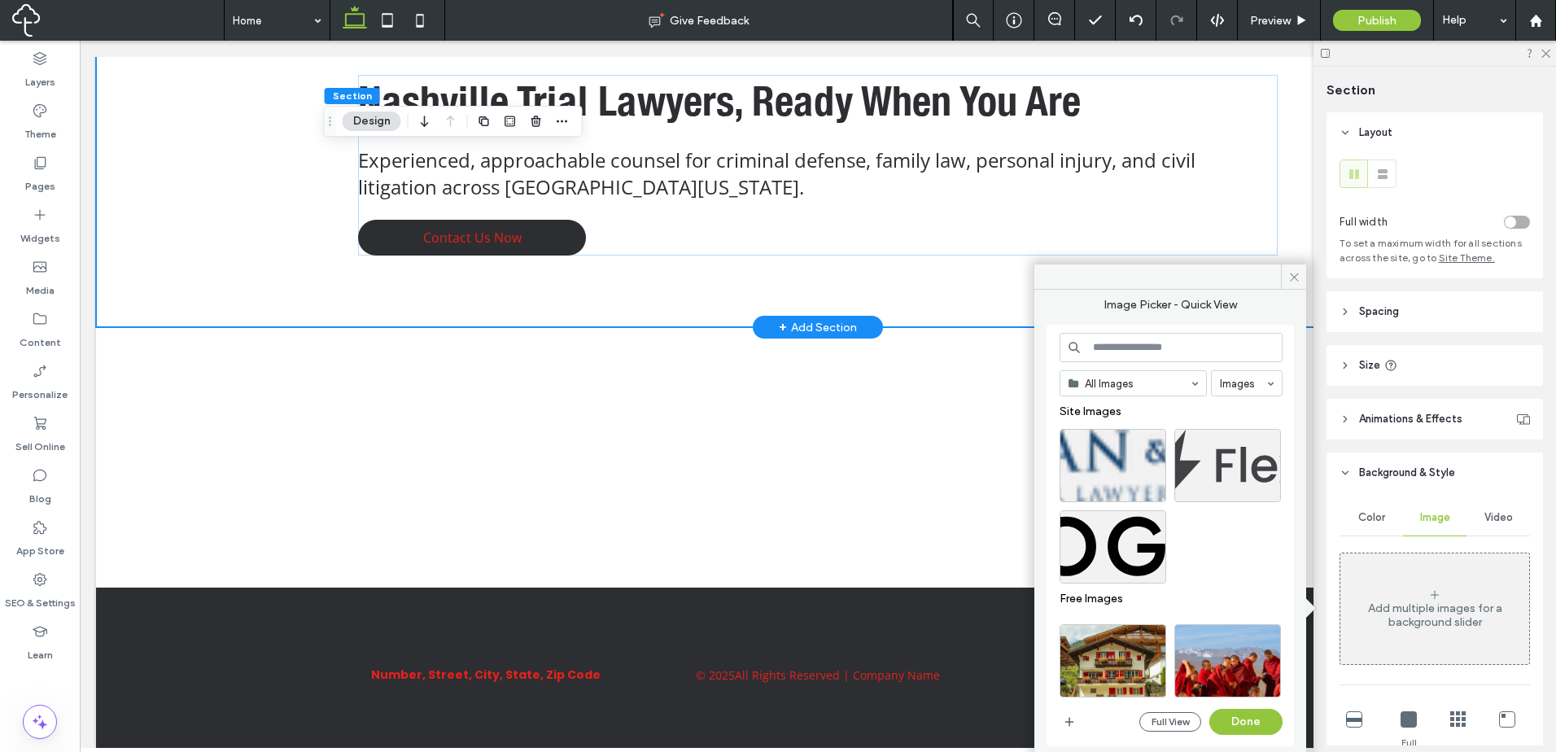
click at [779, 297] on div "Nashville Trial Lawyers, Ready When You Are Experienced, approachable counsel f…" at bounding box center [818, 56] width 976 height 541
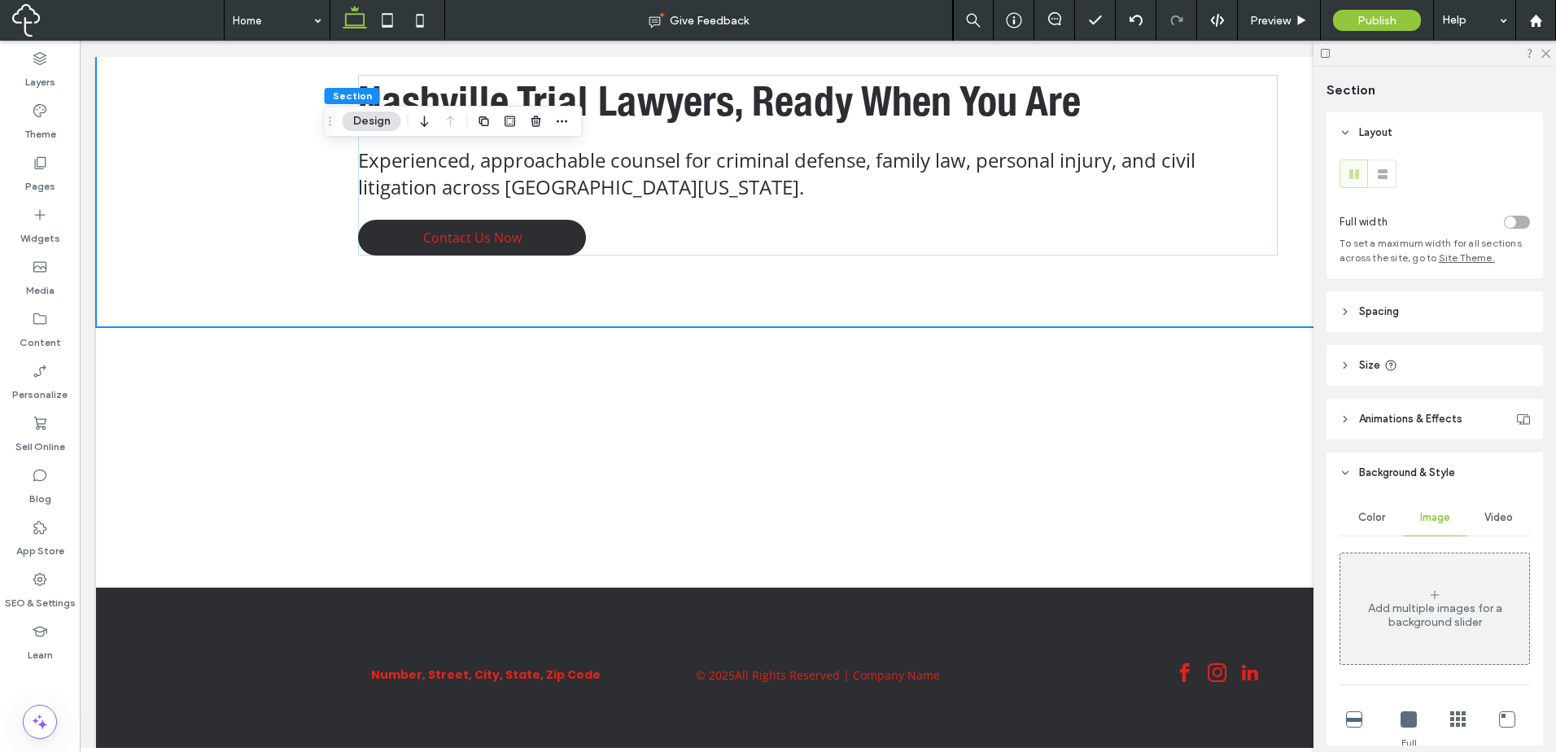
scroll to position [136, 0]
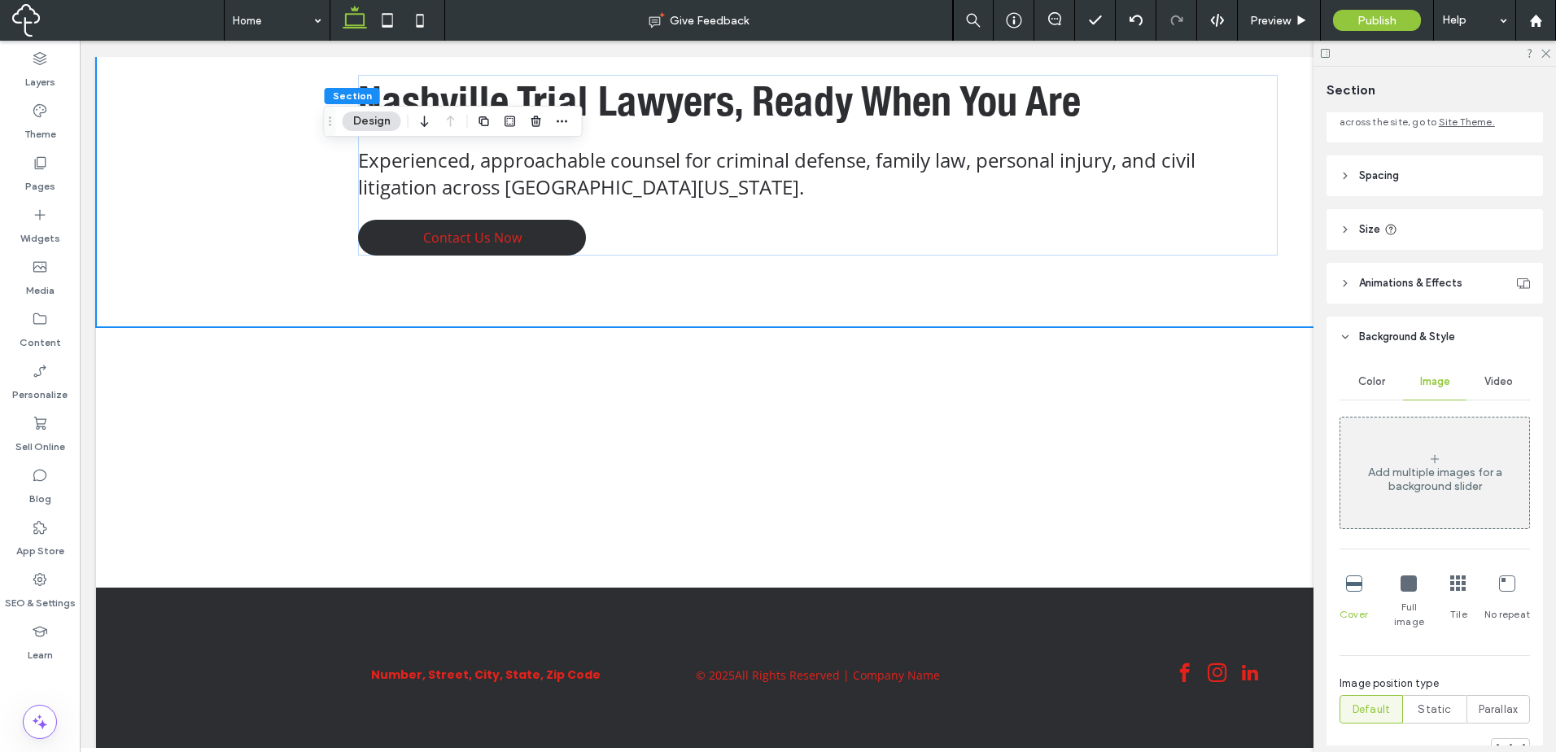
click at [1434, 591] on div "Cover Full image Tile No repeat" at bounding box center [1434, 602] width 190 height 67
click at [1434, 496] on div "Add multiple images for a background slider" at bounding box center [1434, 472] width 189 height 107
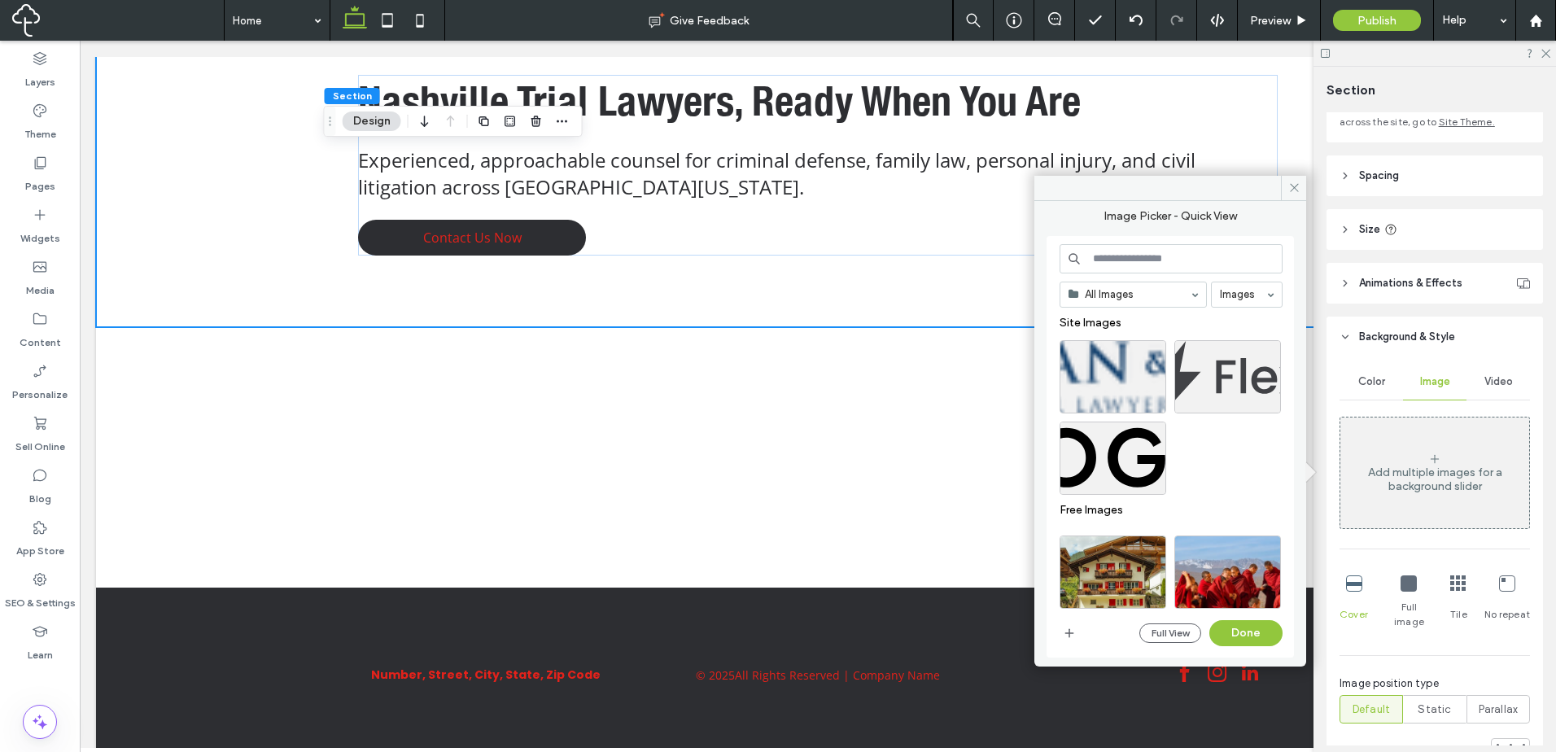
click at [1050, 633] on div "All Images Images Site Images Free Images Full View Done" at bounding box center [1169, 446] width 247 height 421
click at [1056, 630] on div "All Images Images Site Images Free Images Full View Done" at bounding box center [1169, 446] width 247 height 421
click at [1058, 627] on div "All Images Images Site Images Free Images Full View Done" at bounding box center [1169, 446] width 247 height 421
click at [1071, 634] on icon "button" at bounding box center [1069, 632] width 13 height 13
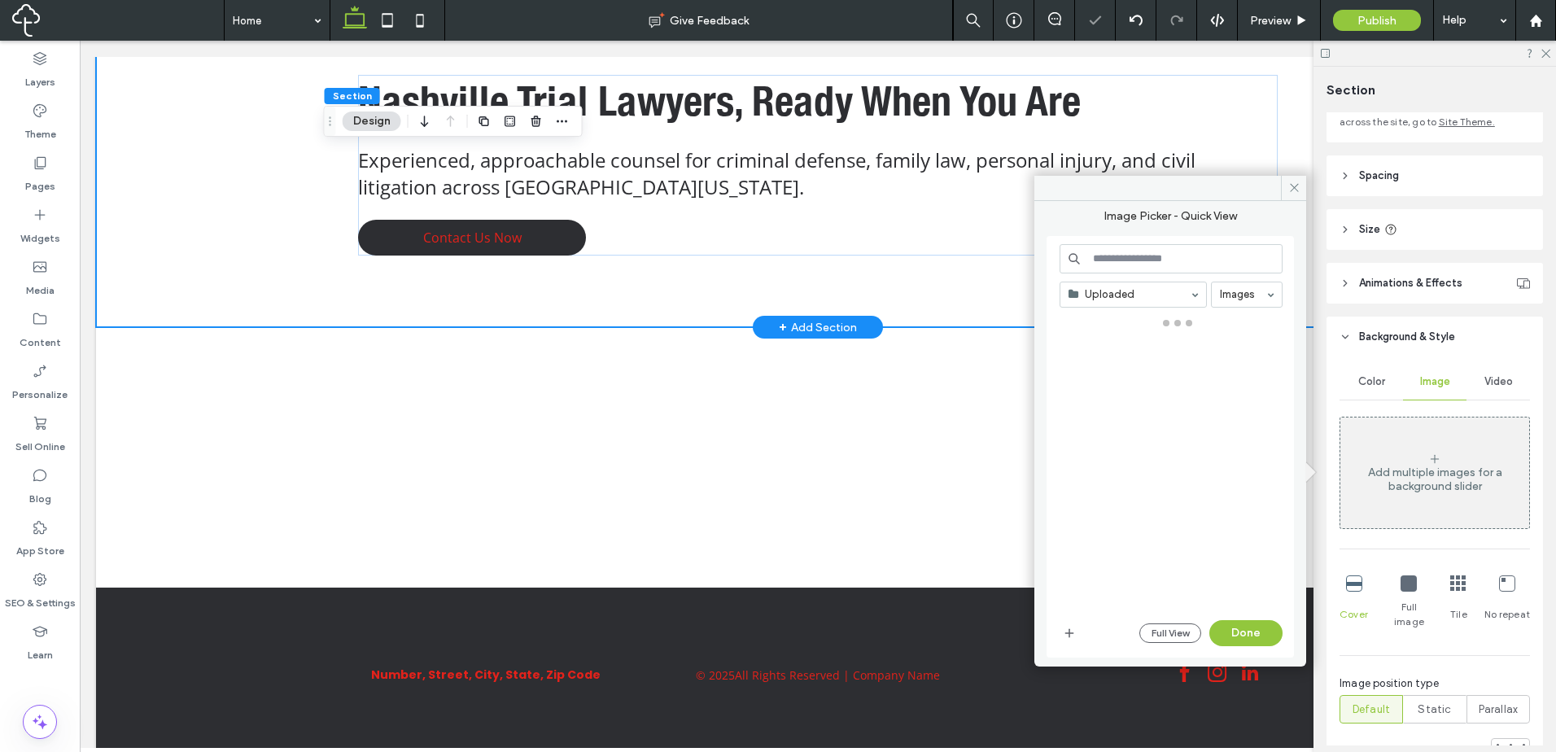
click at [492, 298] on div "Nashville Trial Lawyers, Ready When You Are Experienced, approachable counsel f…" at bounding box center [818, 56] width 976 height 541
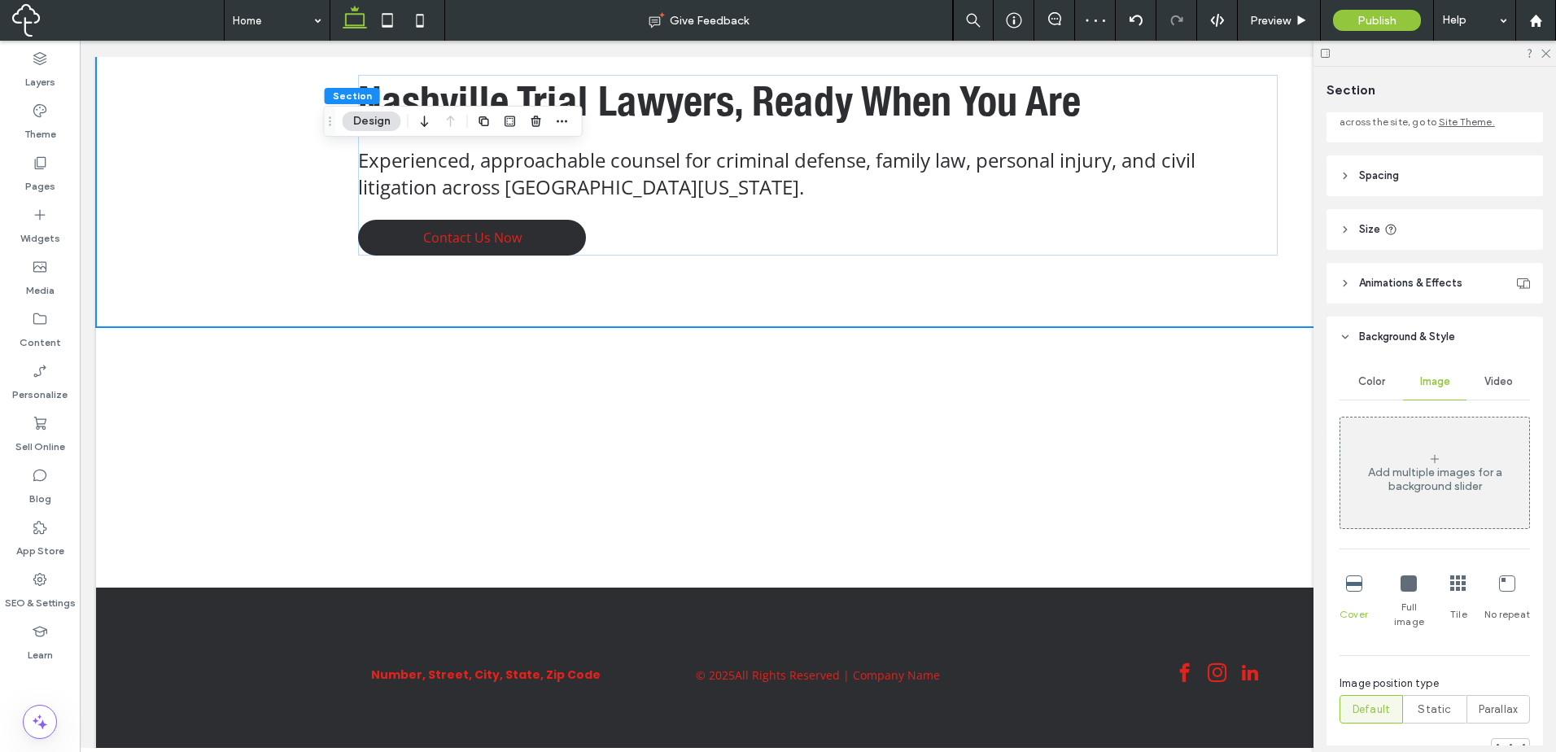
click at [1433, 505] on div "Add multiple images for a background slider" at bounding box center [1434, 472] width 189 height 107
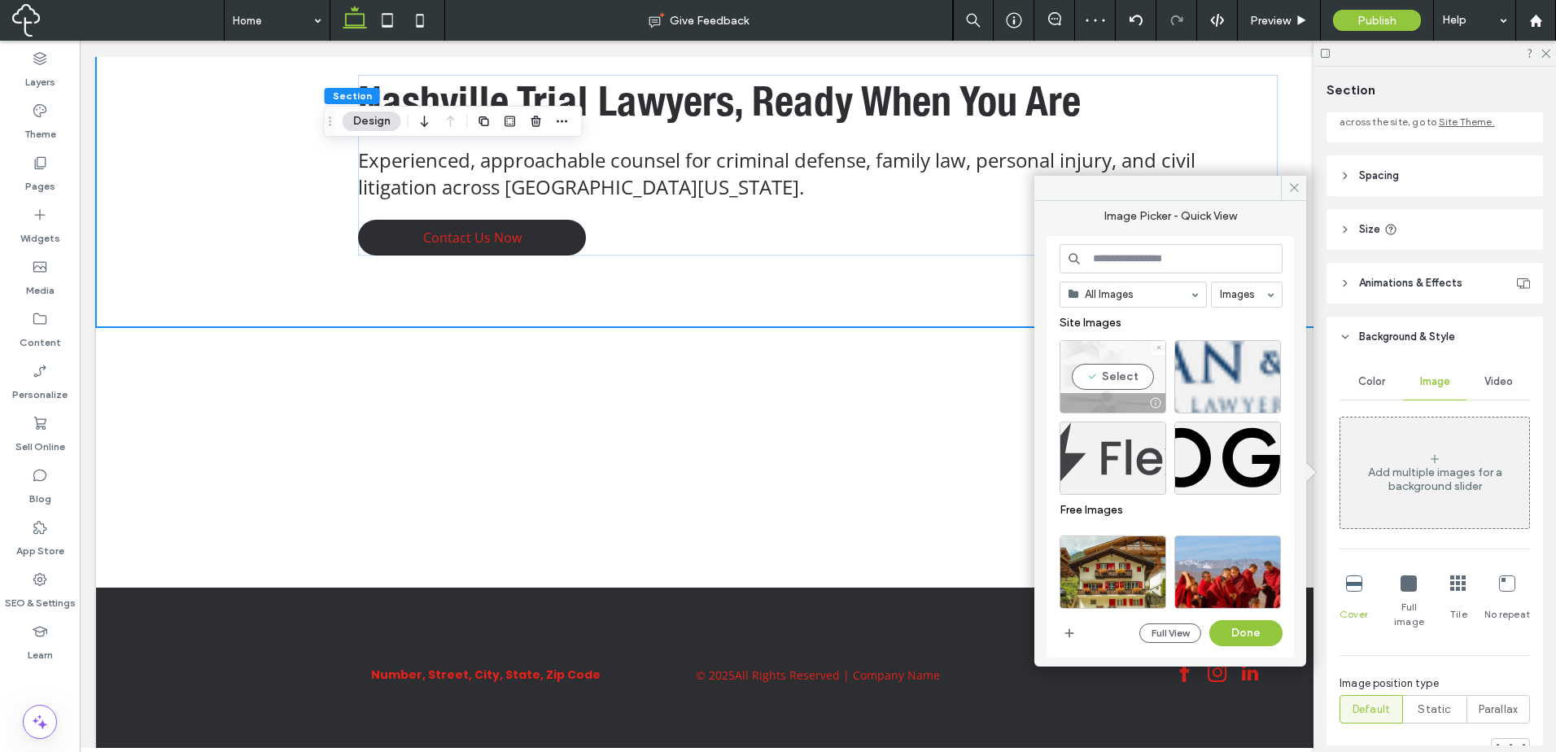
click at [1121, 390] on div "Select" at bounding box center [1112, 376] width 107 height 73
drag, startPoint x: 1266, startPoint y: 628, endPoint x: 1196, endPoint y: 553, distance: 102.5
click at [1266, 628] on button "Done" at bounding box center [1245, 633] width 73 height 26
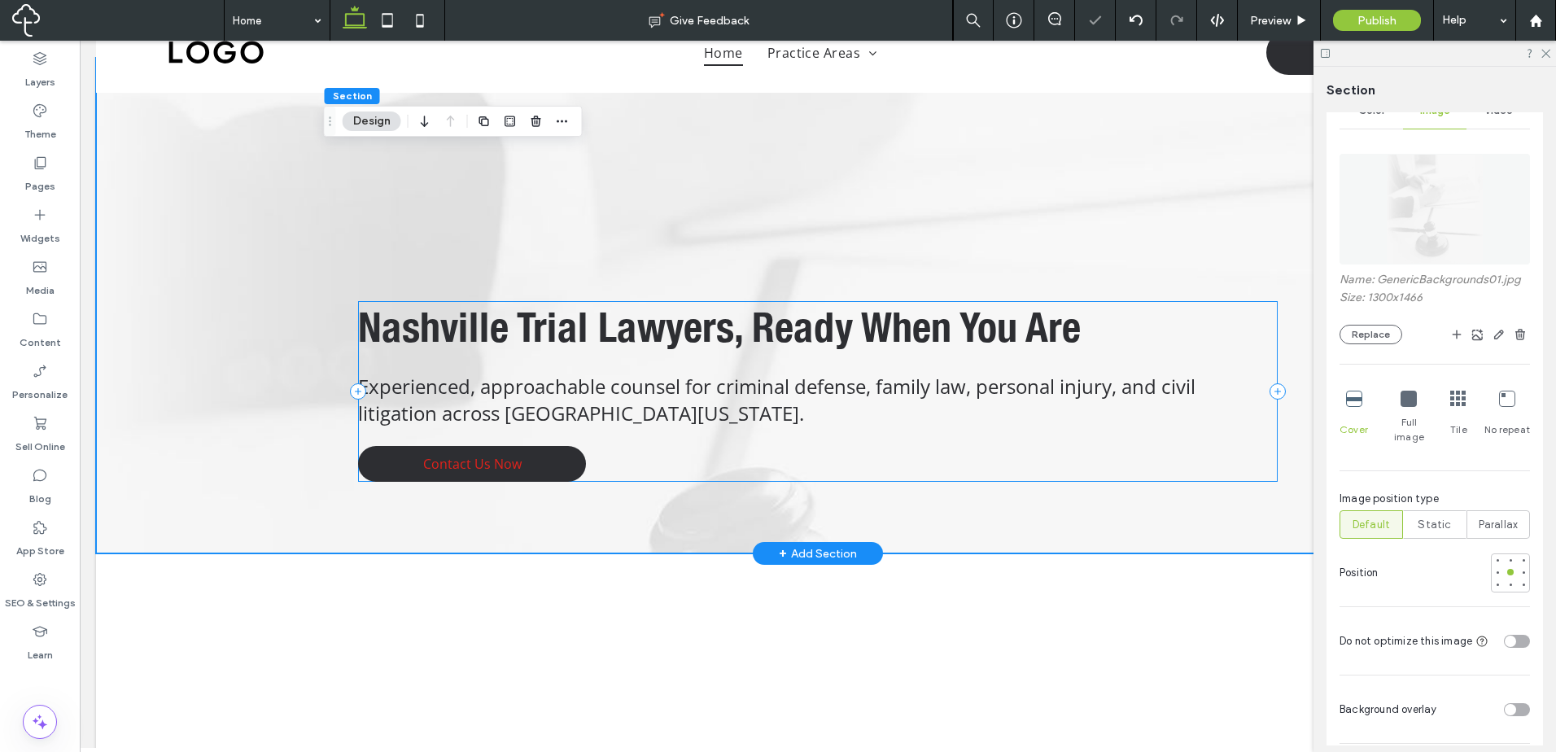
scroll to position [0, 0]
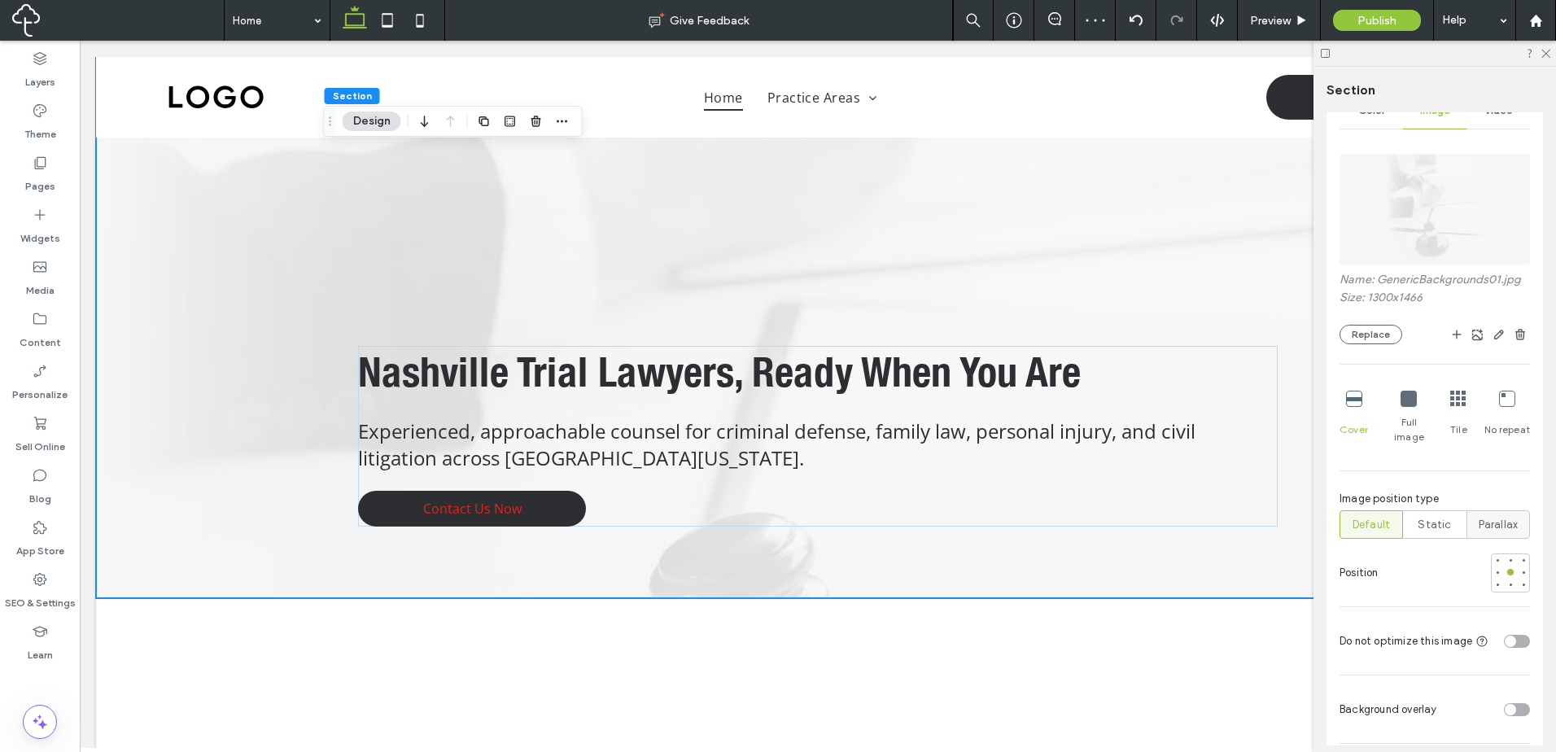
click at [1481, 518] on div "Parallax" at bounding box center [1498, 524] width 42 height 27
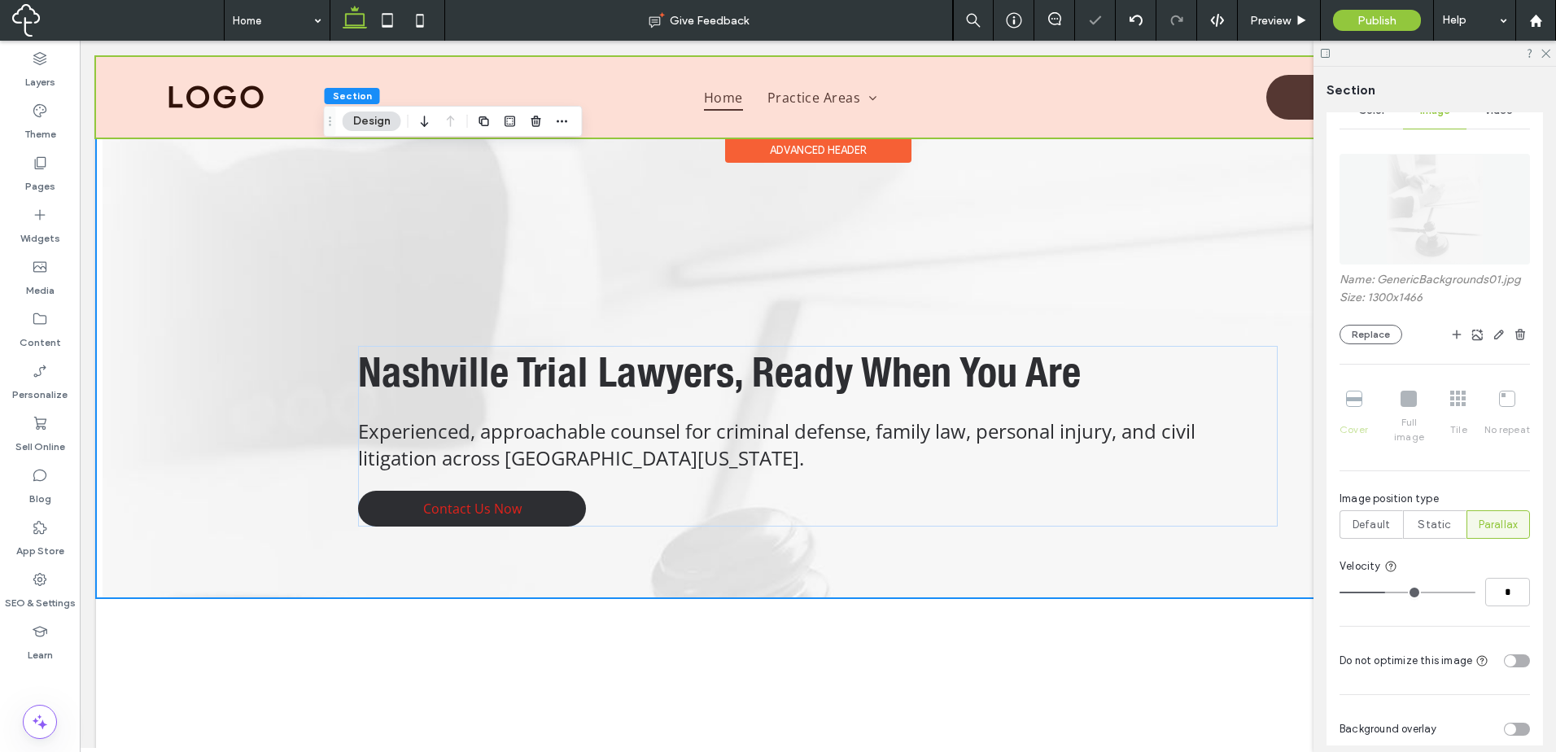
click at [869, 145] on div "Advanced Header" at bounding box center [818, 149] width 186 height 25
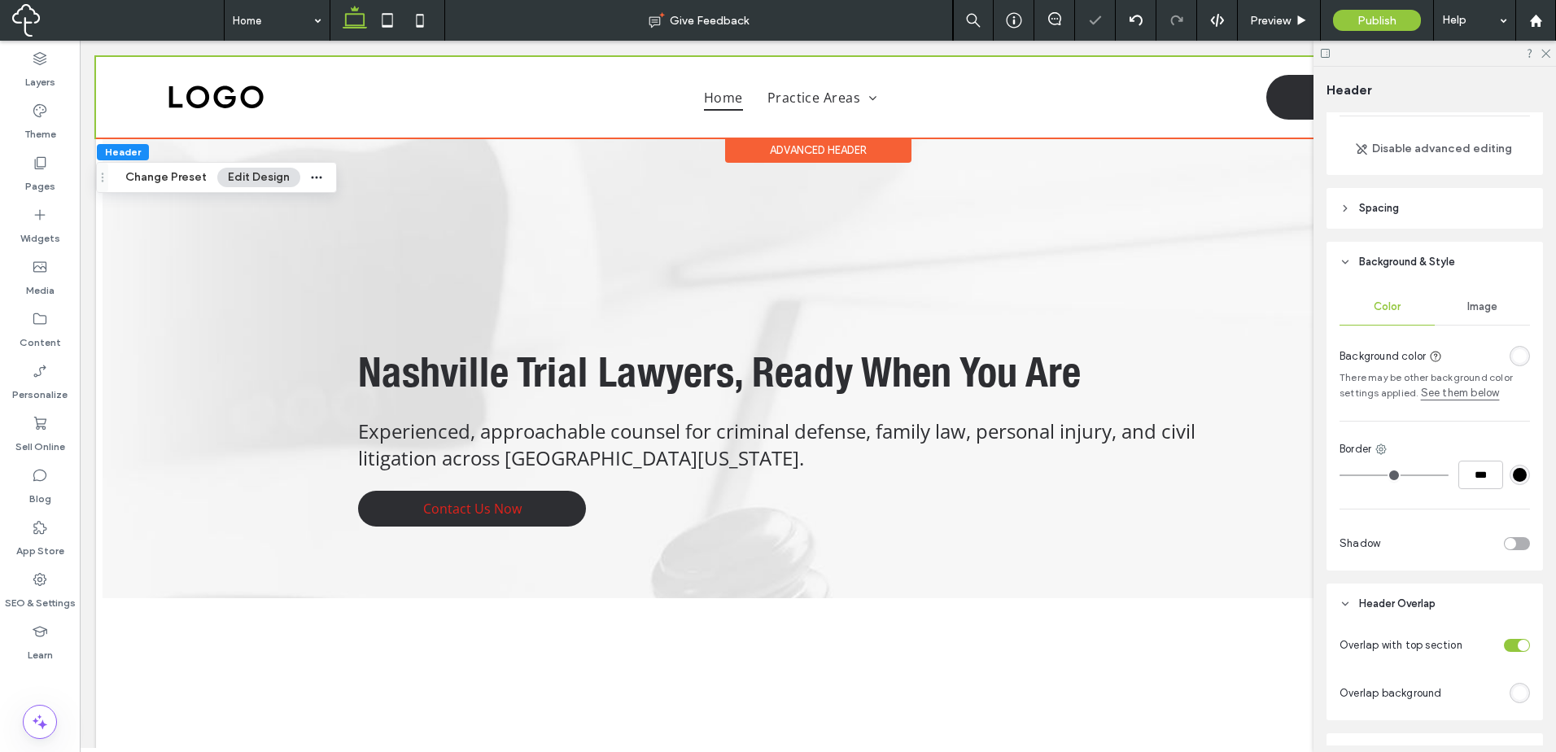
scroll to position [271, 0]
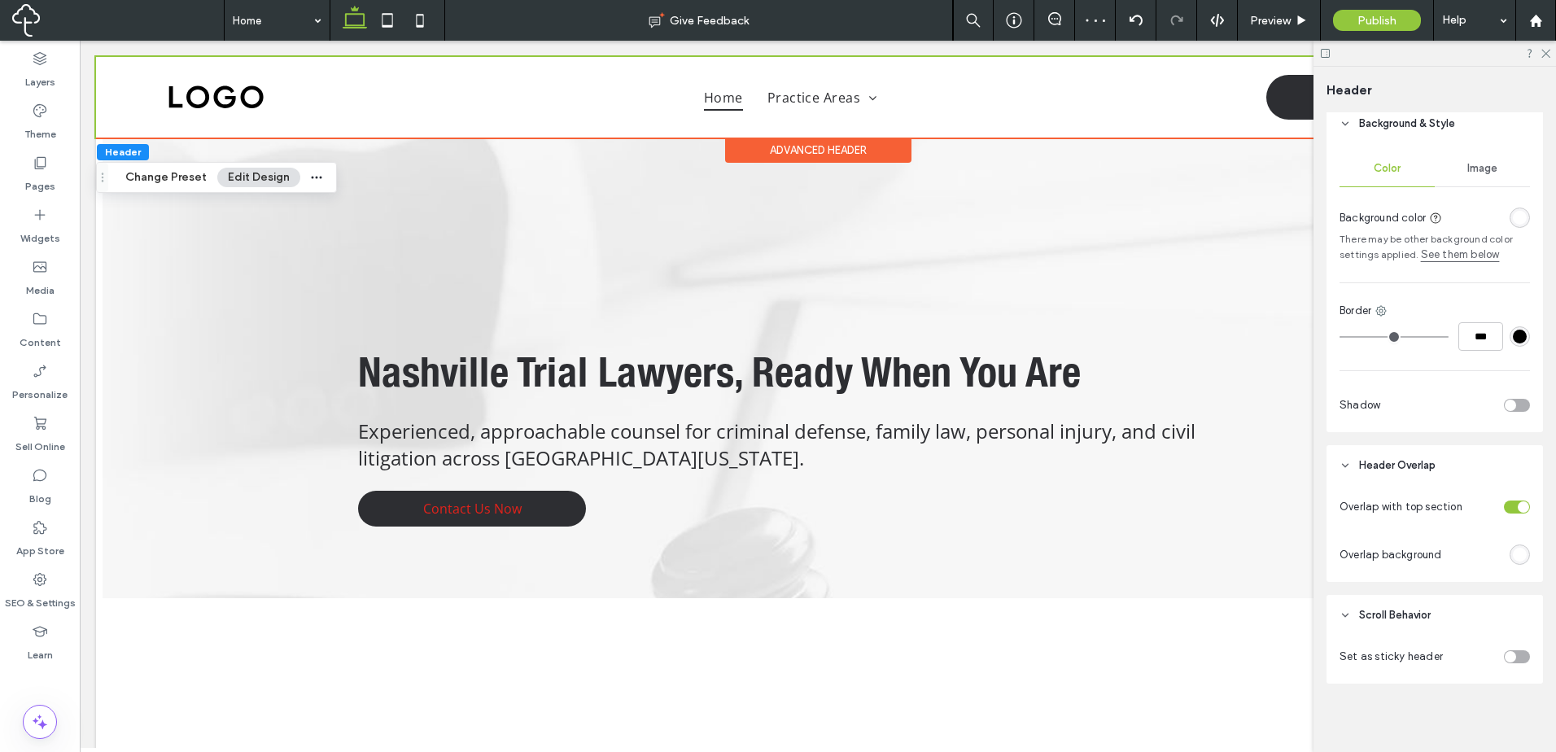
click at [1517, 551] on div "rgba(255, 255, 255, 1)" at bounding box center [1519, 555] width 14 height 14
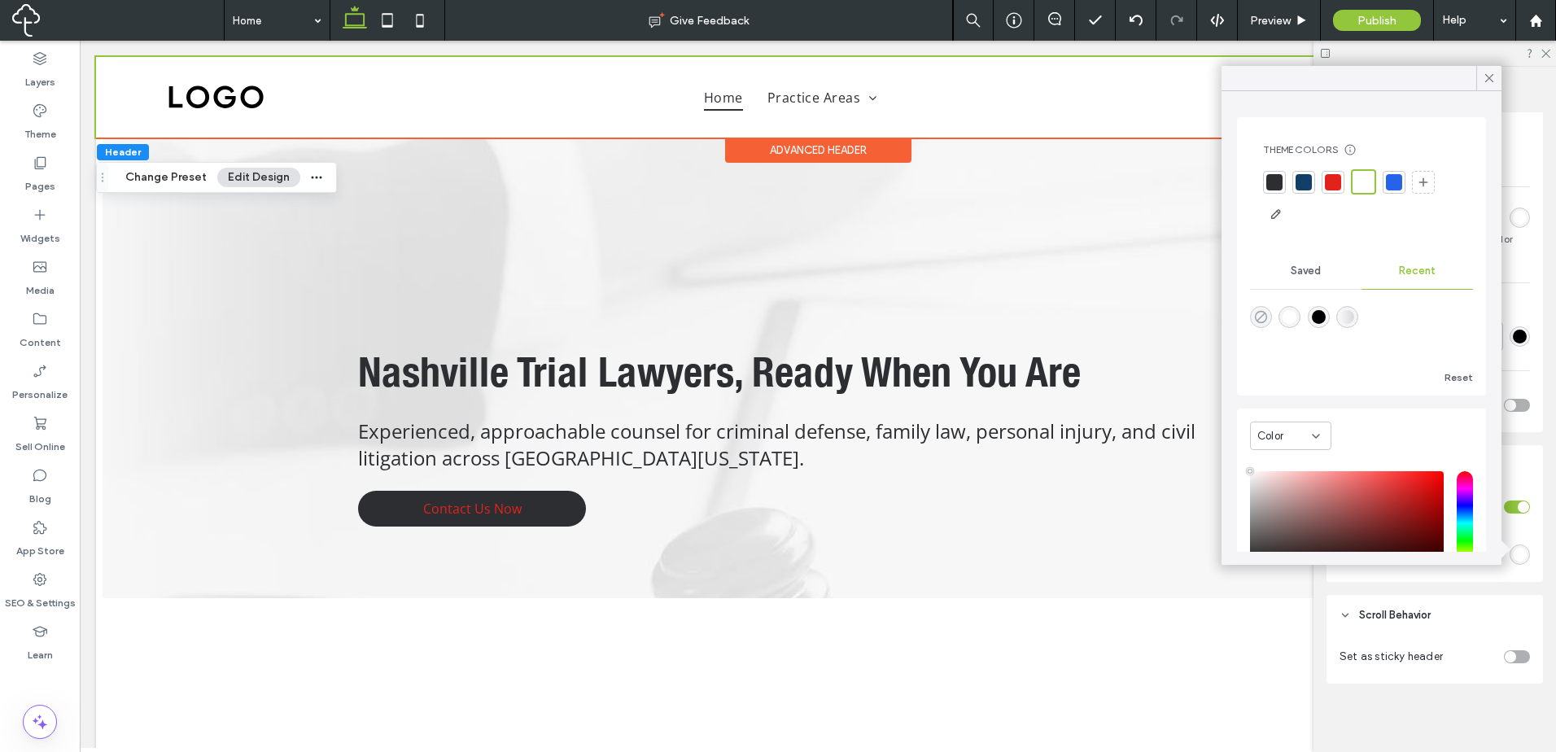
click at [1259, 316] on icon "rgba(0, 0, 0, 0)" at bounding box center [1261, 317] width 14 height 14
type input "*******"
type input "*"
type input "**"
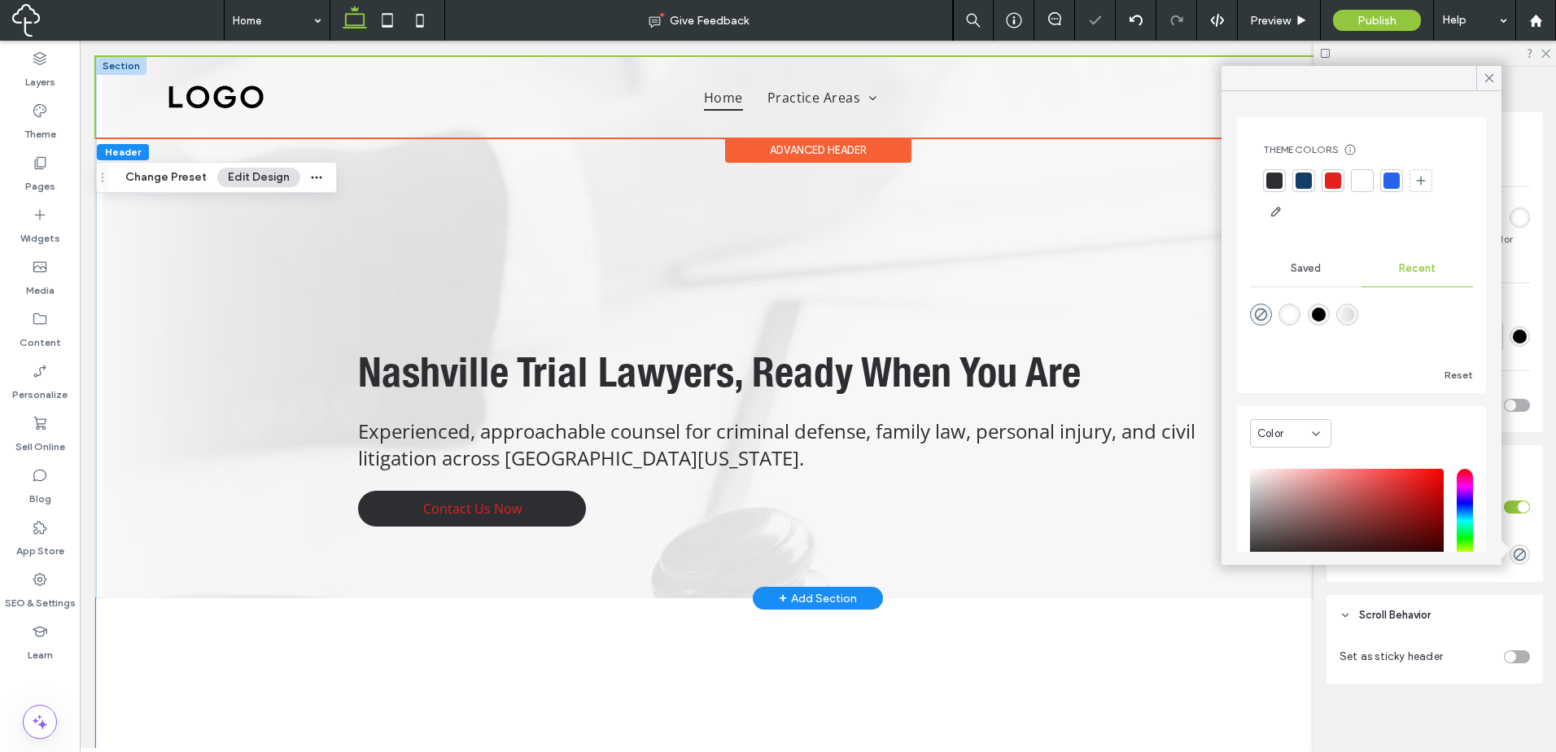
click at [609, 567] on div "Nashville Trial Lawyers, Ready When You Are Experienced, approachable counsel f…" at bounding box center [818, 327] width 976 height 541
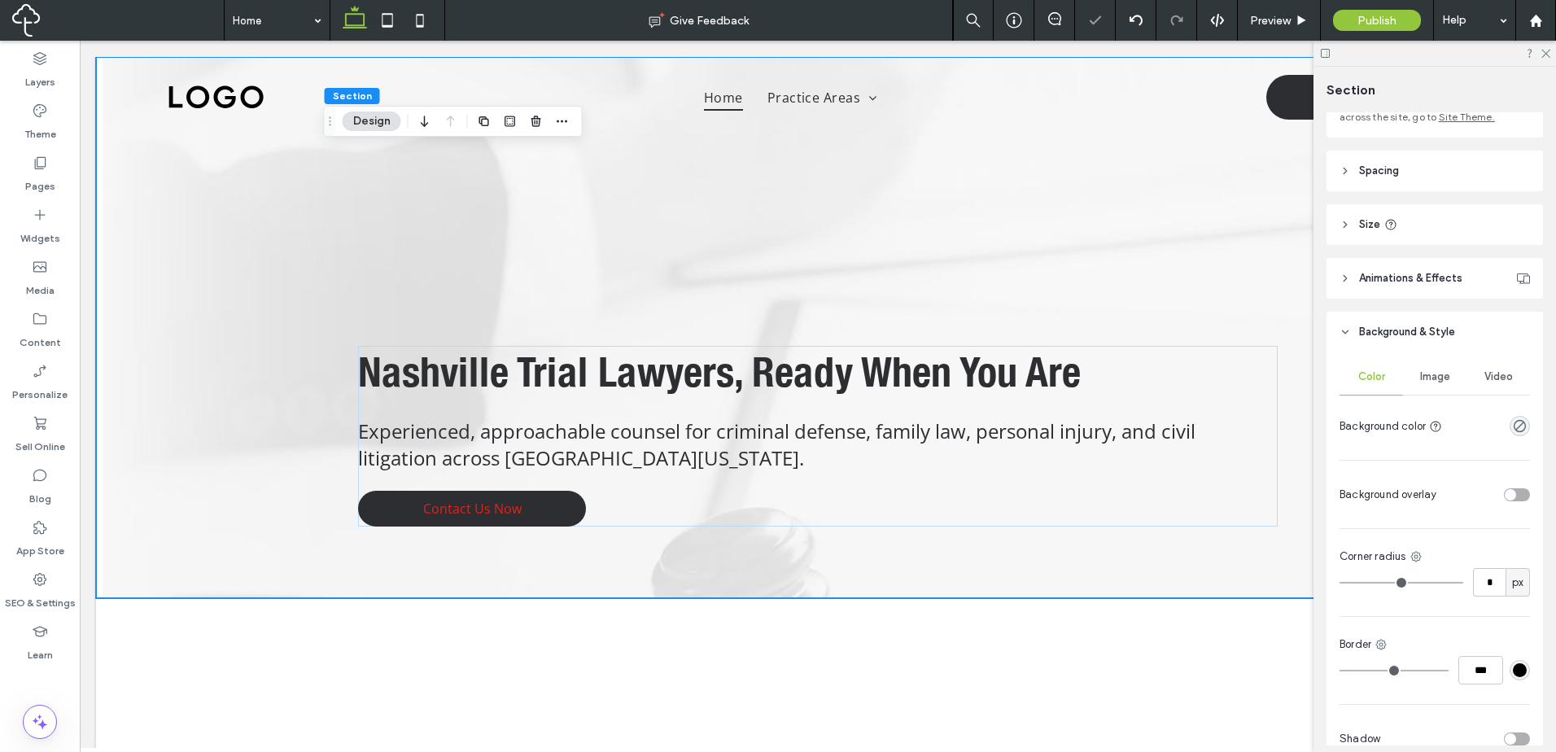
scroll to position [226, 0]
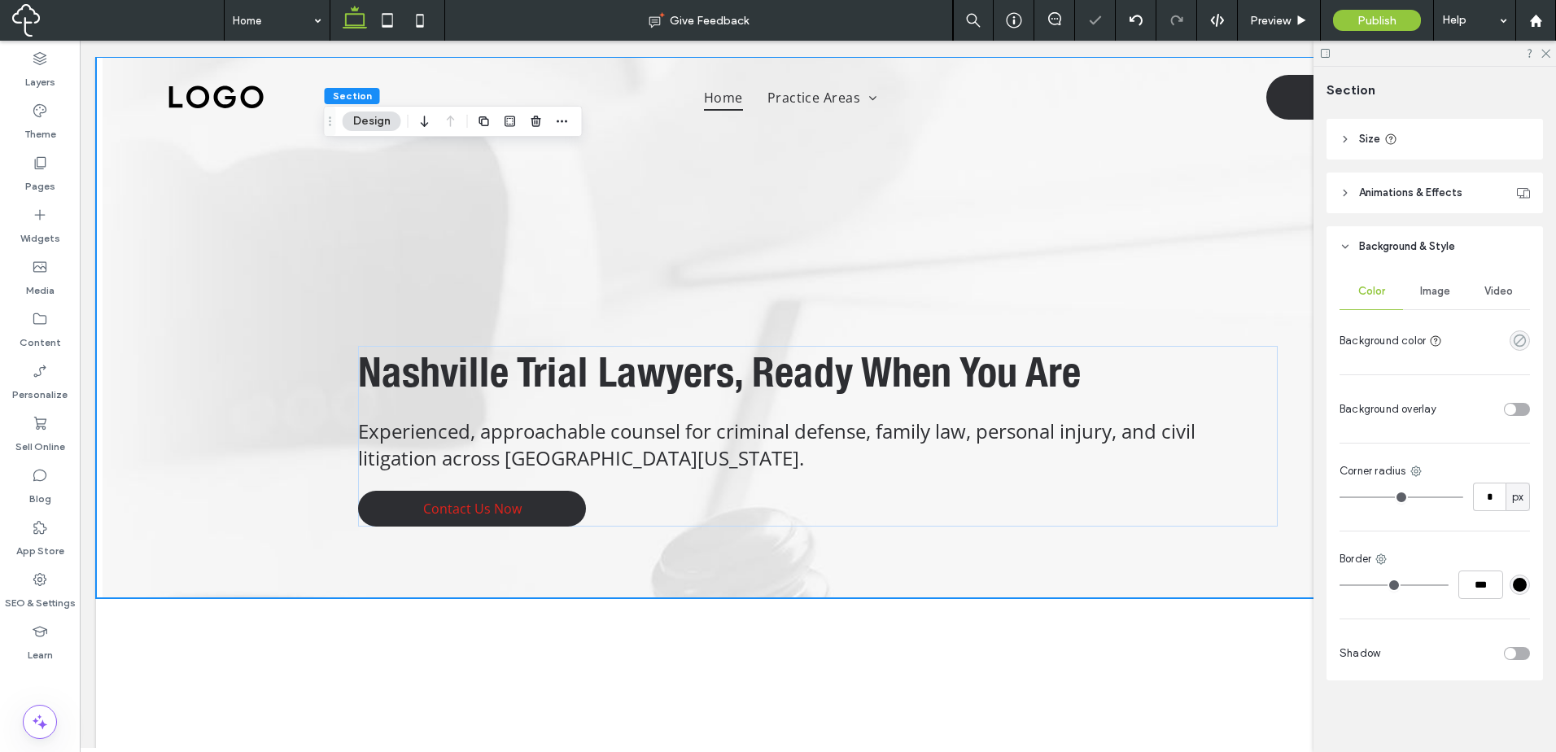
click at [1512, 341] on icon "rgba(0, 0, 0, 0)" at bounding box center [1519, 341] width 14 height 14
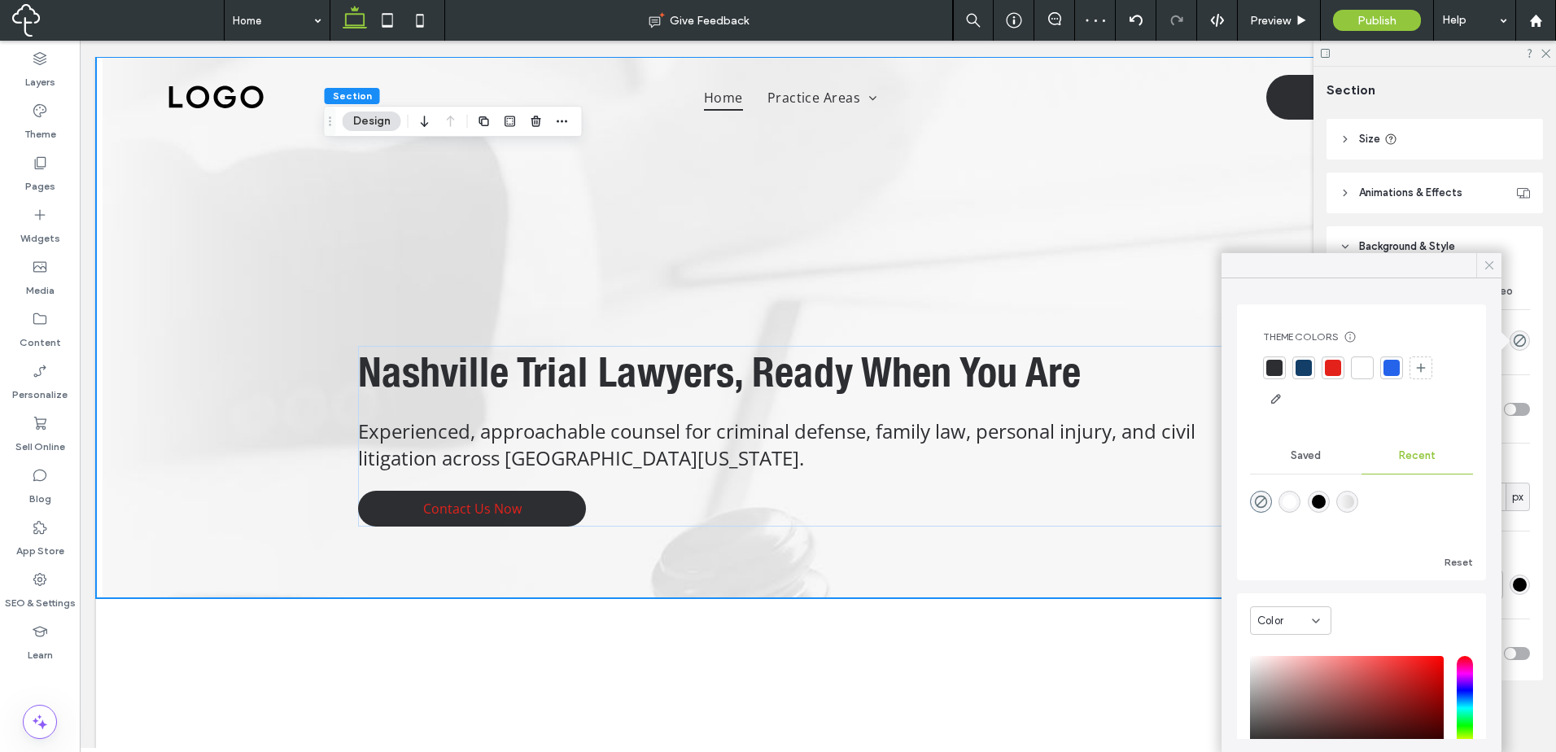
click at [1486, 268] on use at bounding box center [1489, 265] width 8 height 8
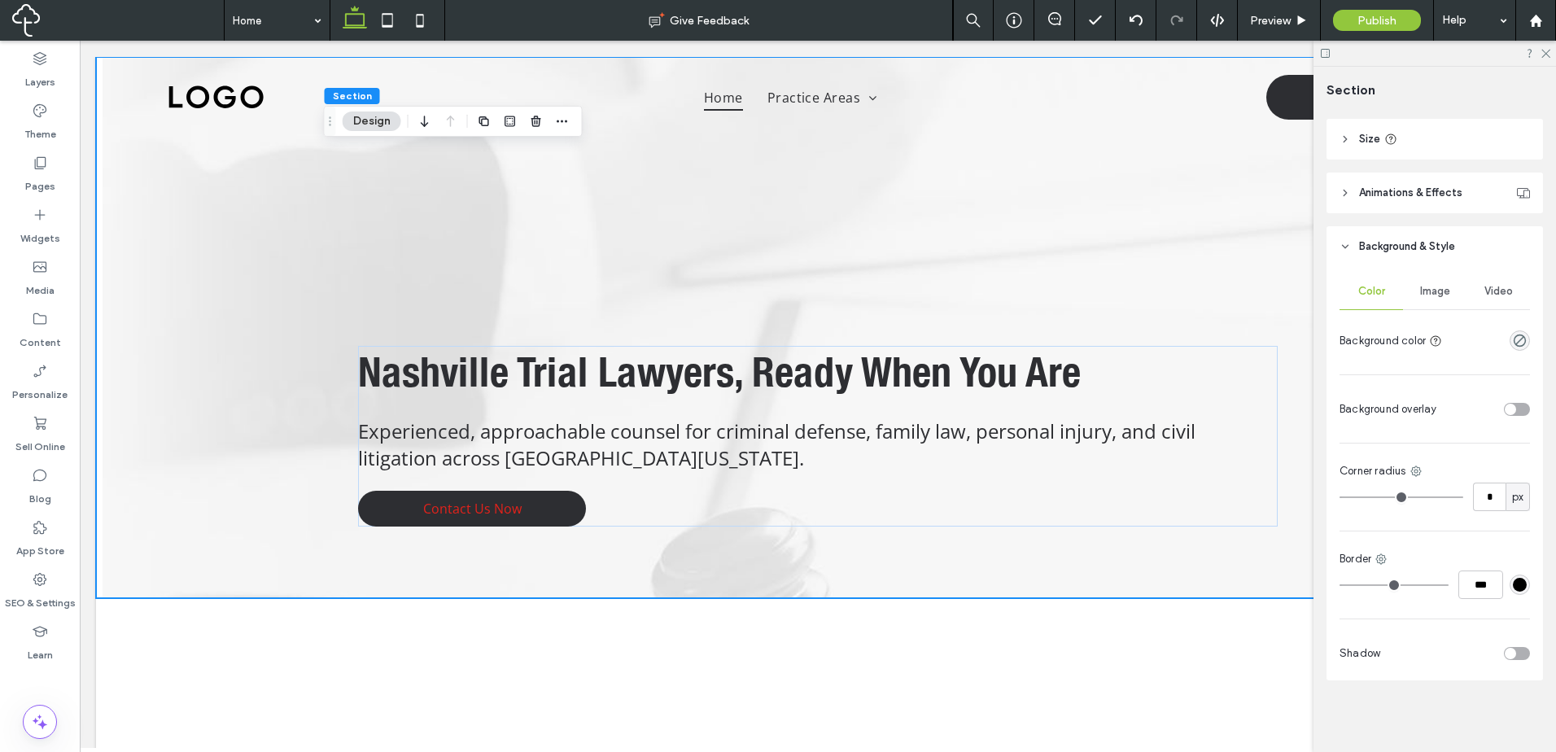
click at [1511, 417] on div at bounding box center [1486, 409] width 86 height 28
click at [1511, 411] on div "toggle" at bounding box center [1517, 409] width 26 height 13
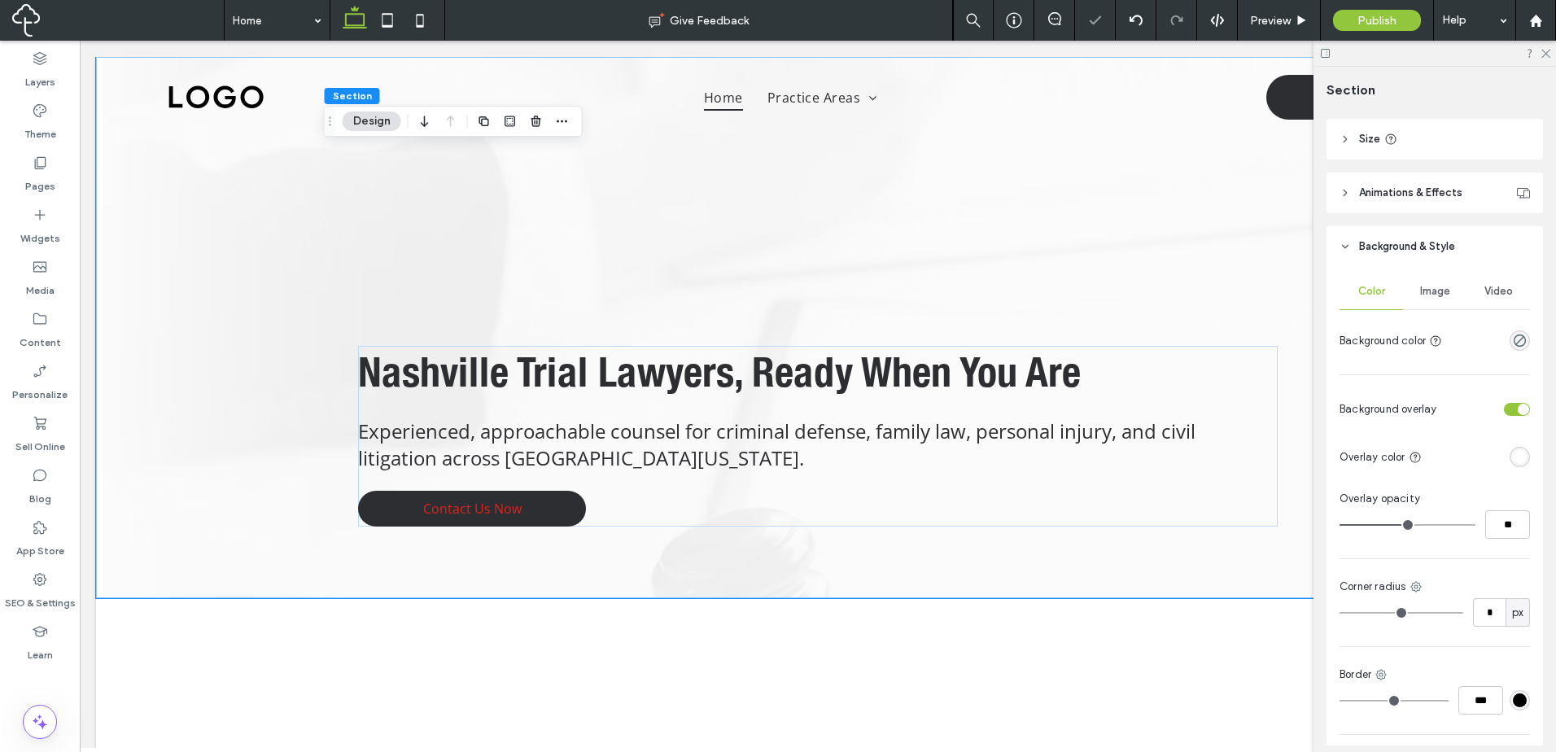
click at [1518, 458] on div "rgba(255, 255, 255, 1)" at bounding box center [1519, 457] width 20 height 20
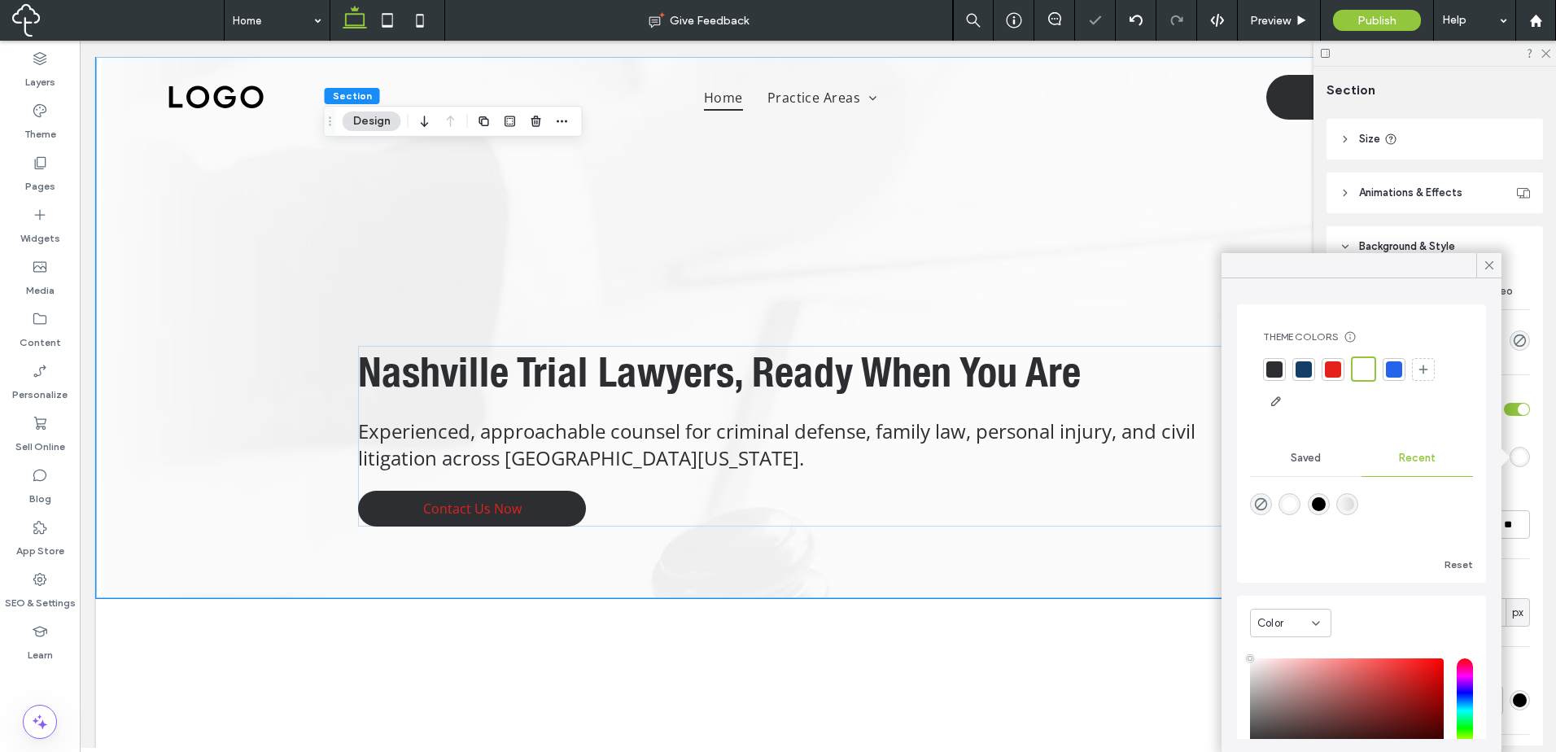
click at [1313, 368] on div at bounding box center [1361, 385] width 197 height 58
click at [1309, 372] on div at bounding box center [1303, 369] width 16 height 16
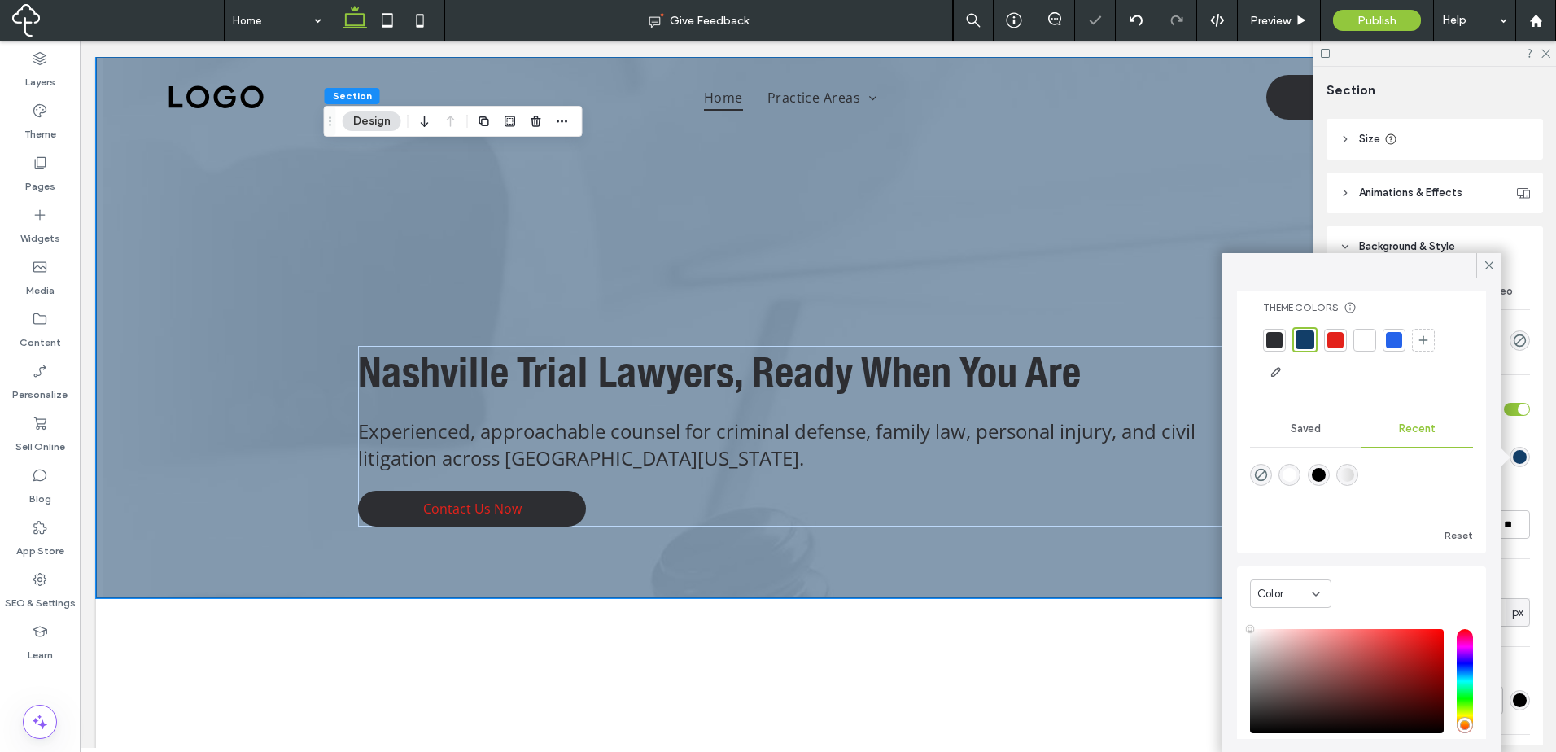
scroll to position [0, 0]
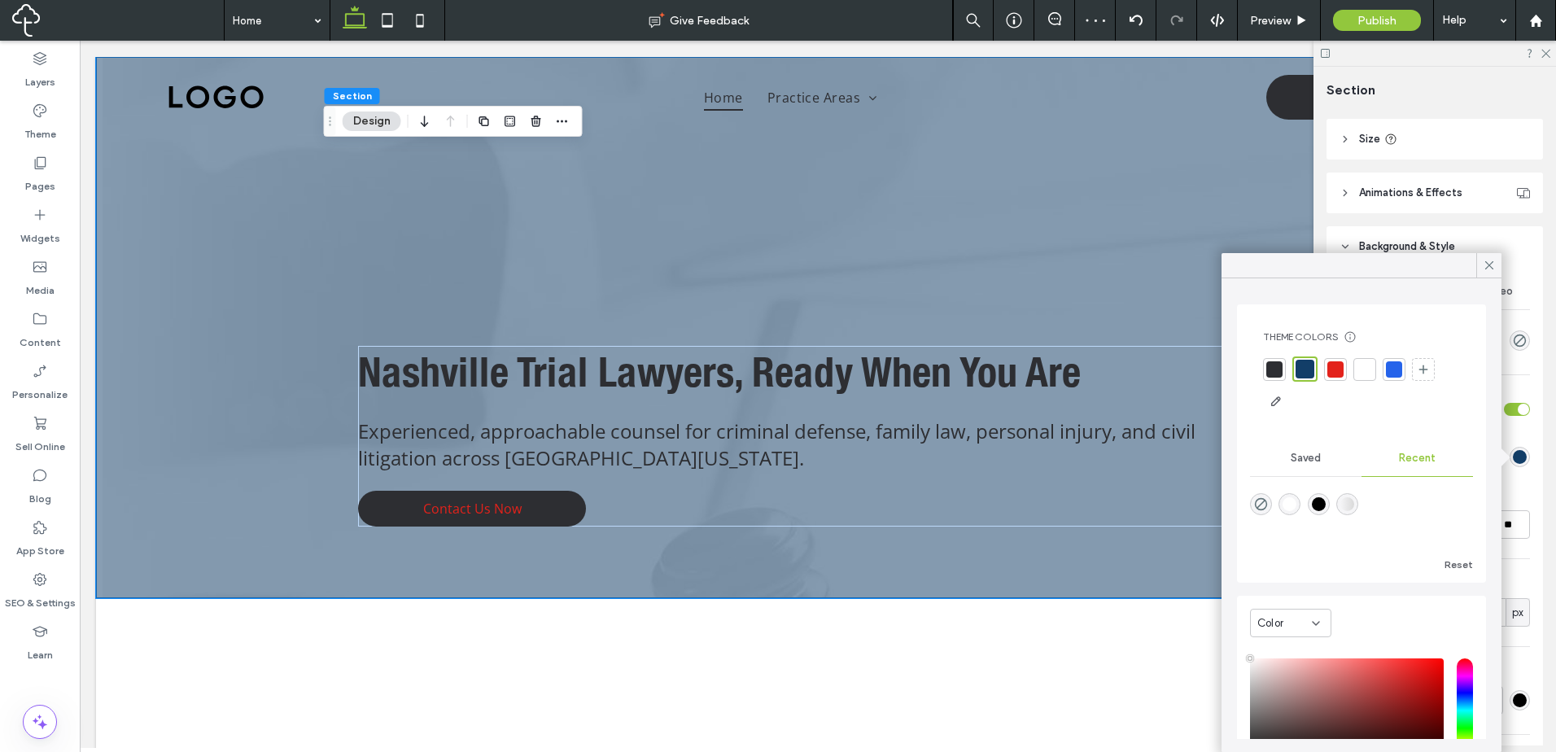
click at [1314, 614] on div "Color" at bounding box center [1290, 623] width 81 height 28
click at [1312, 670] on div "Gradient" at bounding box center [1290, 680] width 80 height 28
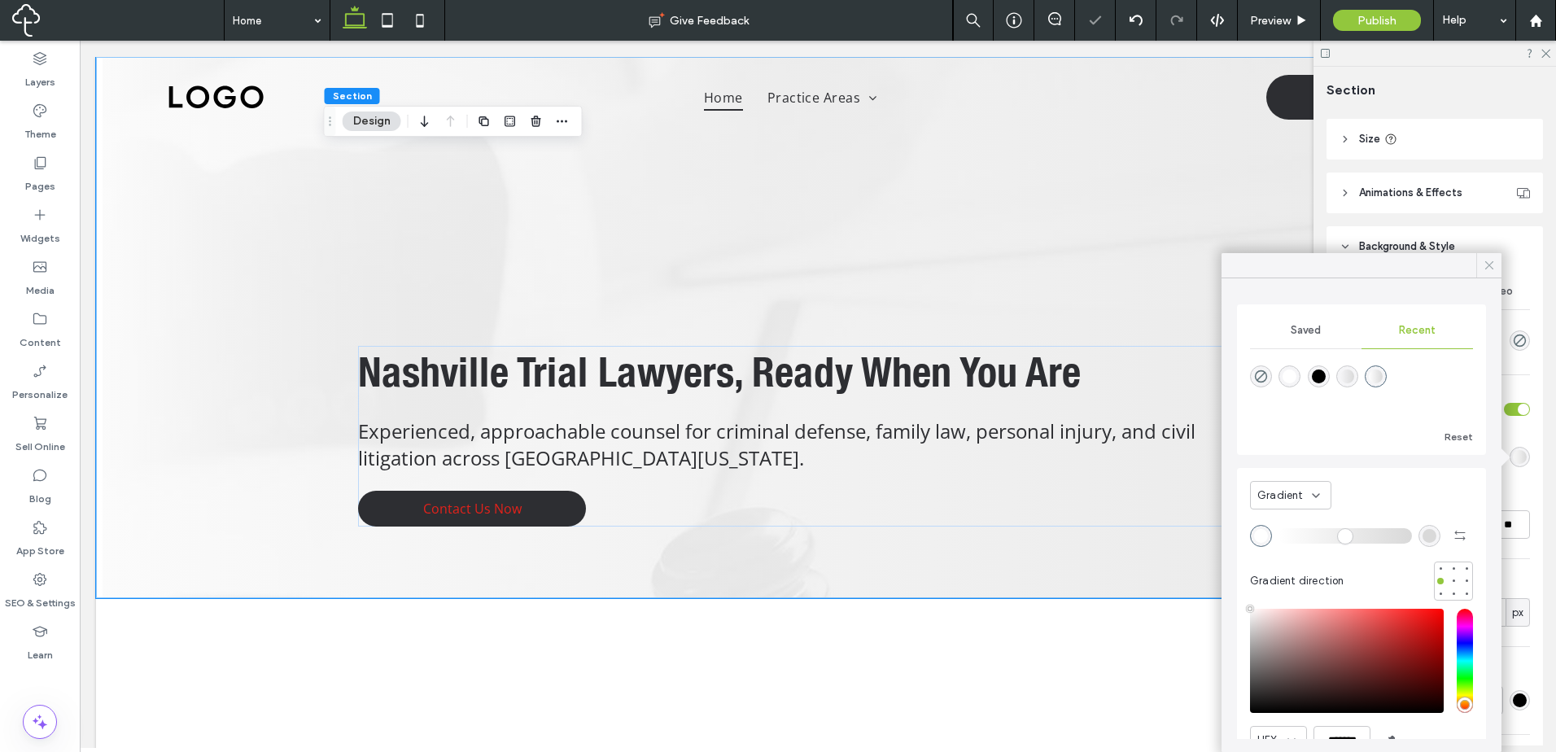
click at [1483, 260] on icon at bounding box center [1489, 265] width 15 height 15
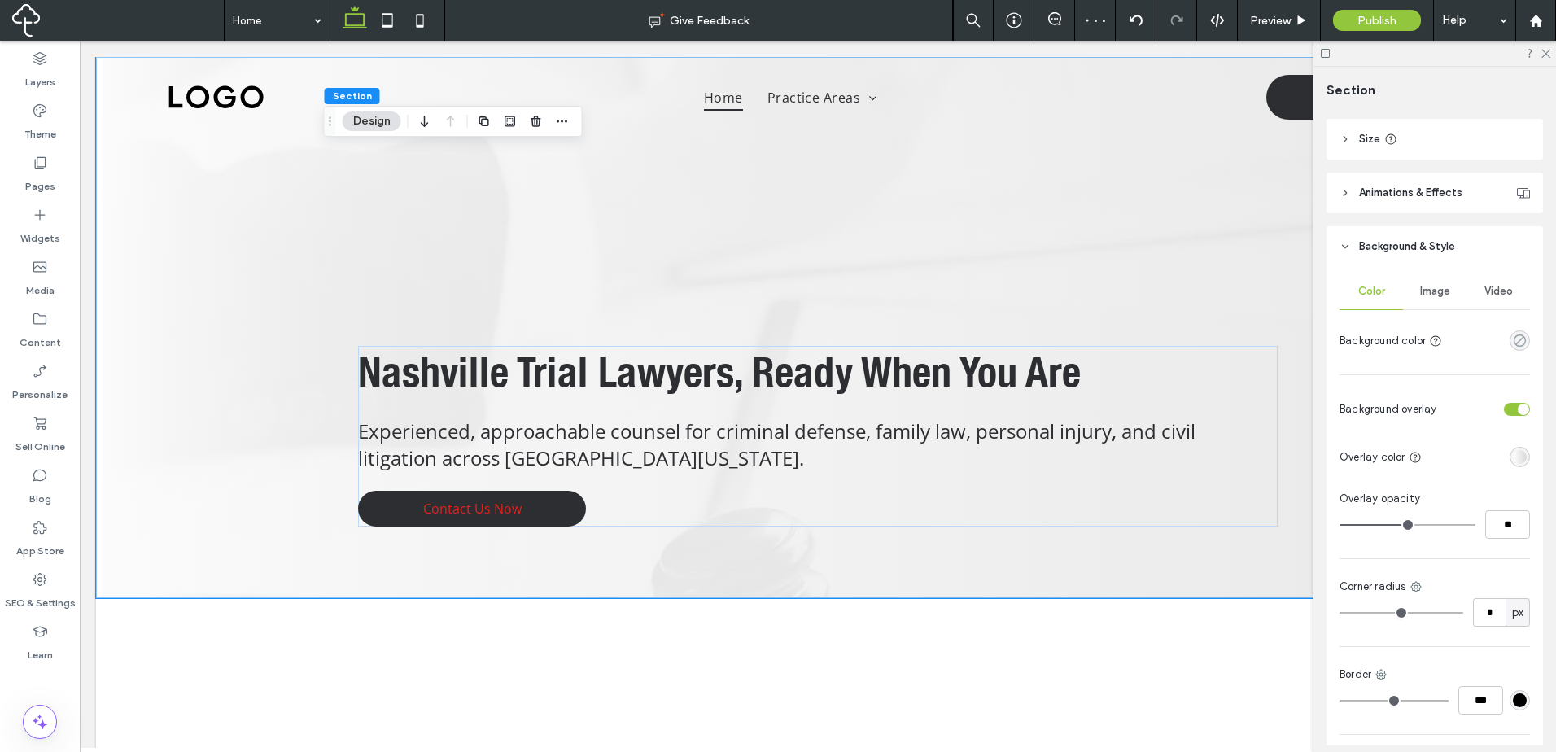
click at [1512, 339] on icon "rgba(0, 0, 0, 0)" at bounding box center [1519, 341] width 14 height 14
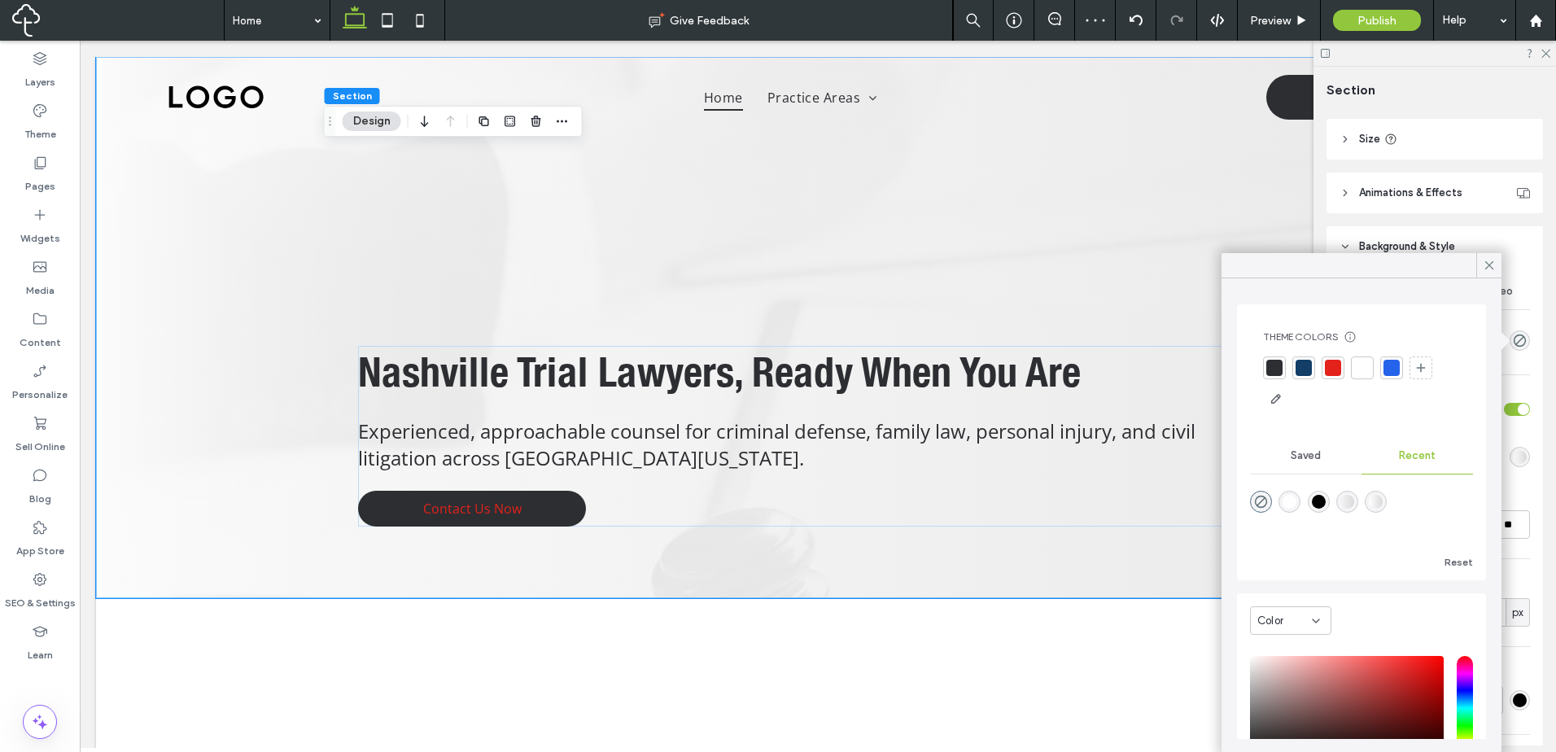
drag, startPoint x: 1304, startPoint y: 369, endPoint x: 1233, endPoint y: 327, distance: 82.8
click at [1304, 369] on div at bounding box center [1303, 368] width 16 height 16
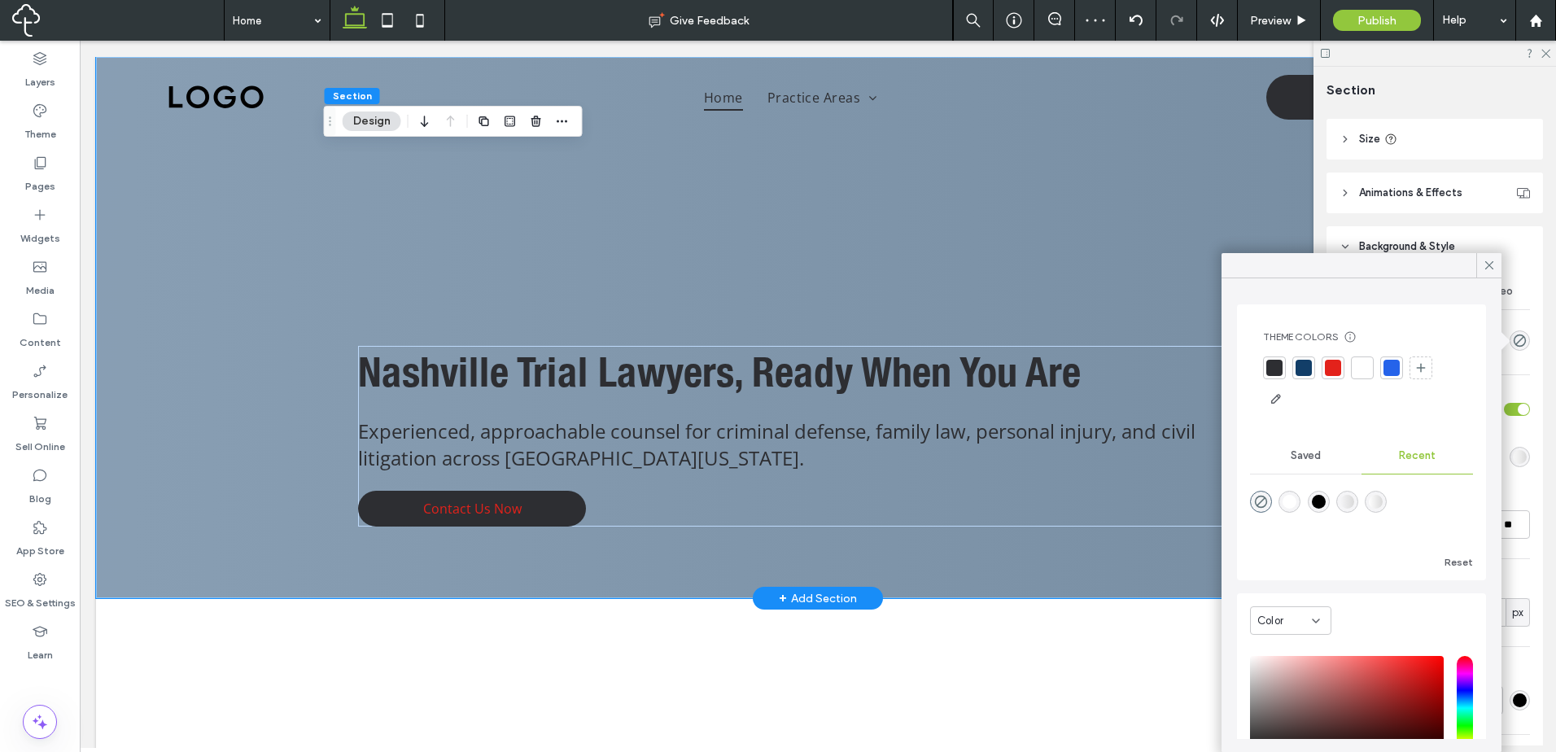
scroll to position [158, 0]
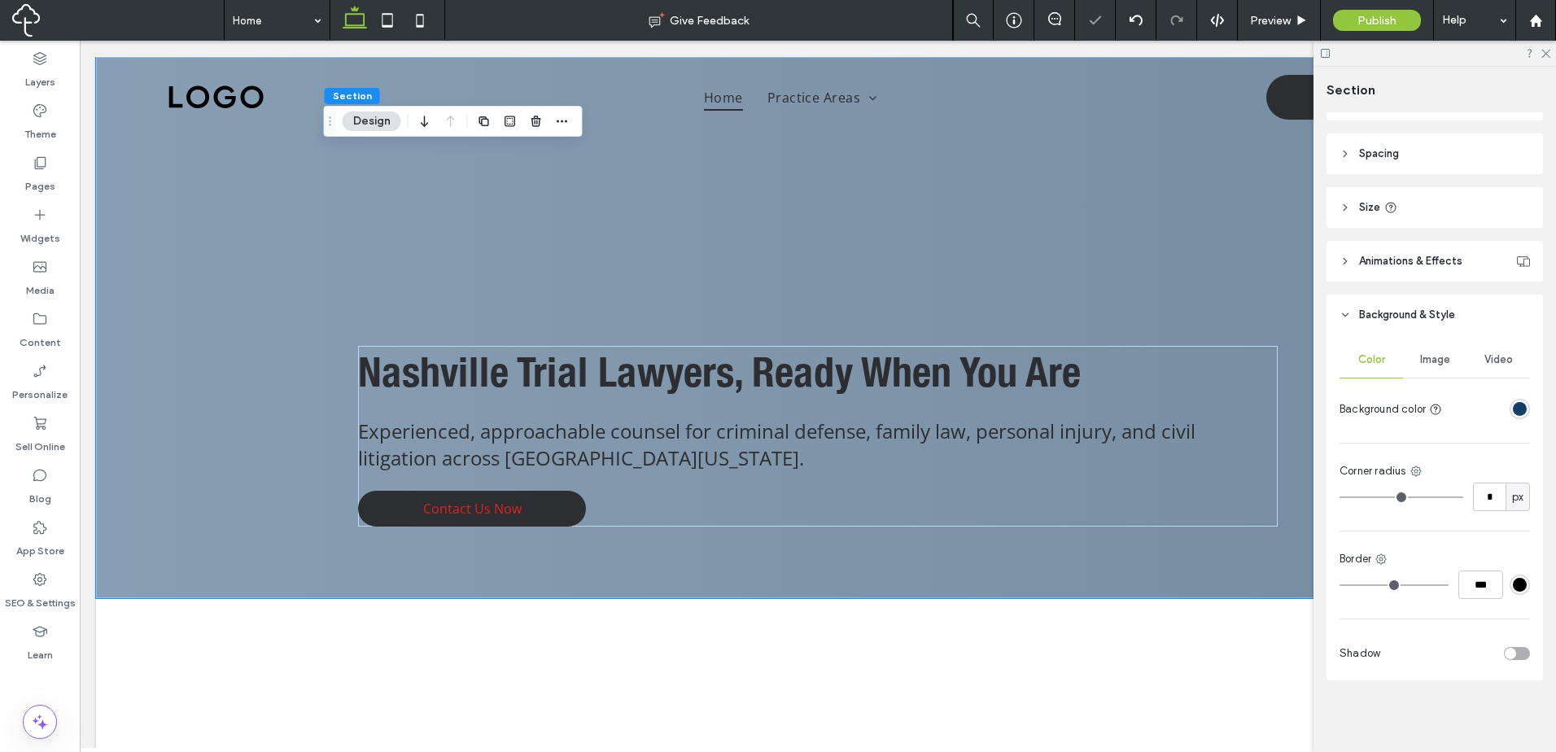
click at [1512, 412] on div "rgba(18, 62, 104, 1)" at bounding box center [1519, 409] width 14 height 14
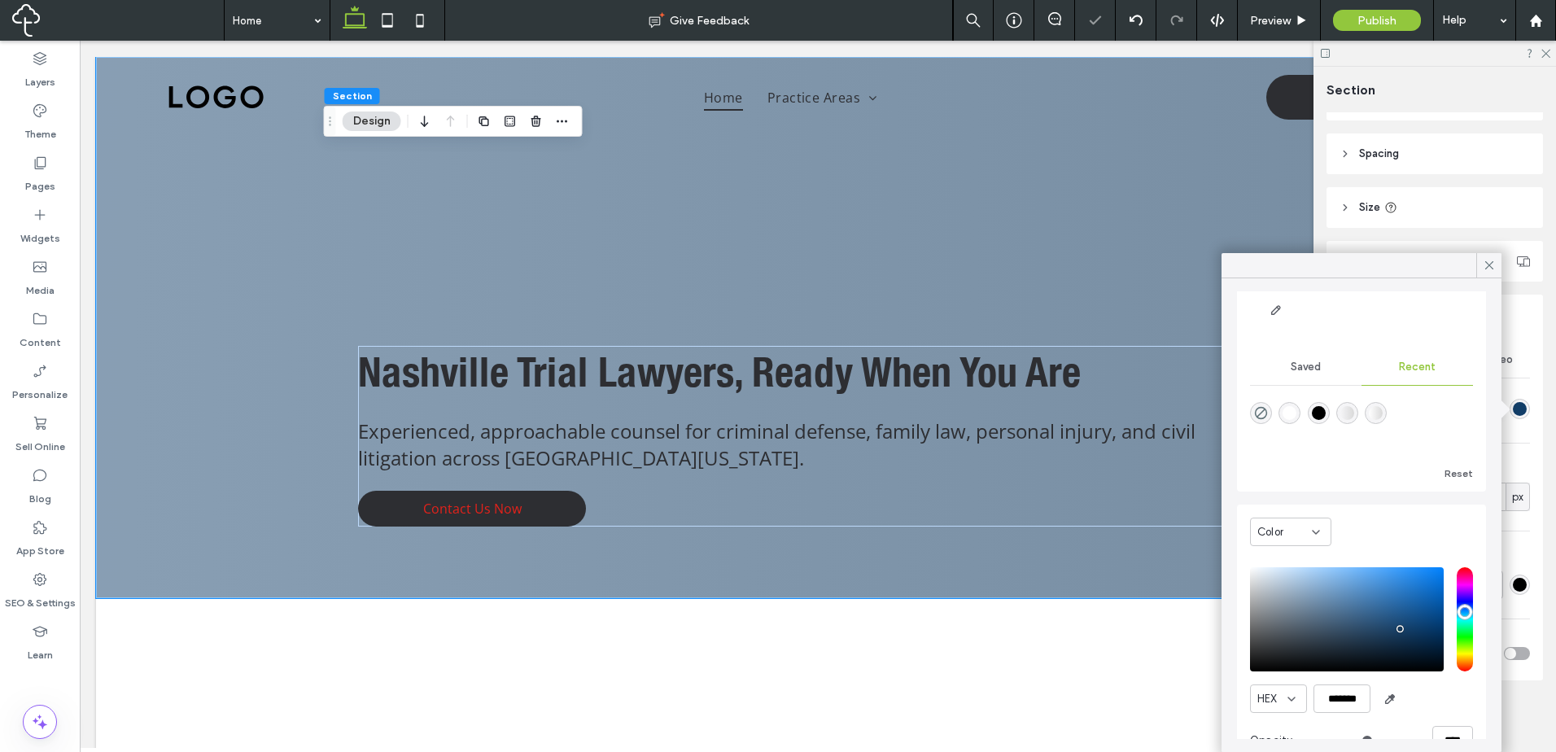
scroll to position [127, 0]
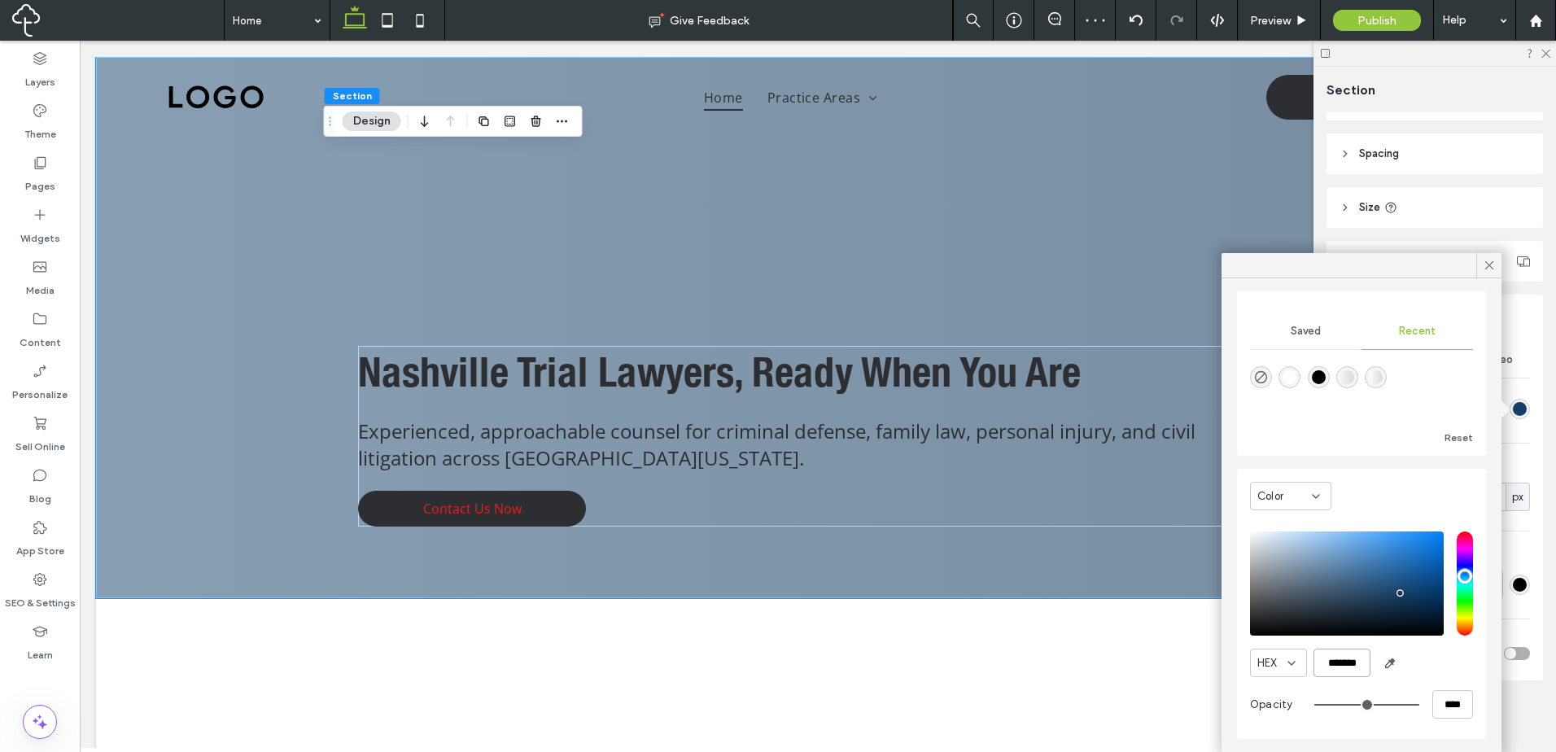
click at [1344, 660] on input "*******" at bounding box center [1341, 662] width 57 height 28
click at [1418, 665] on div "HEX *******" at bounding box center [1361, 662] width 223 height 28
drag, startPoint x: 1490, startPoint y: 270, endPoint x: 1306, endPoint y: 336, distance: 196.1
click at [1307, 343] on div "Theme Colors Save time with Theme Colors Create a color palette to instantly ad…" at bounding box center [1361, 502] width 280 height 499
click at [1305, 334] on span "Saved" at bounding box center [1305, 331] width 30 height 13
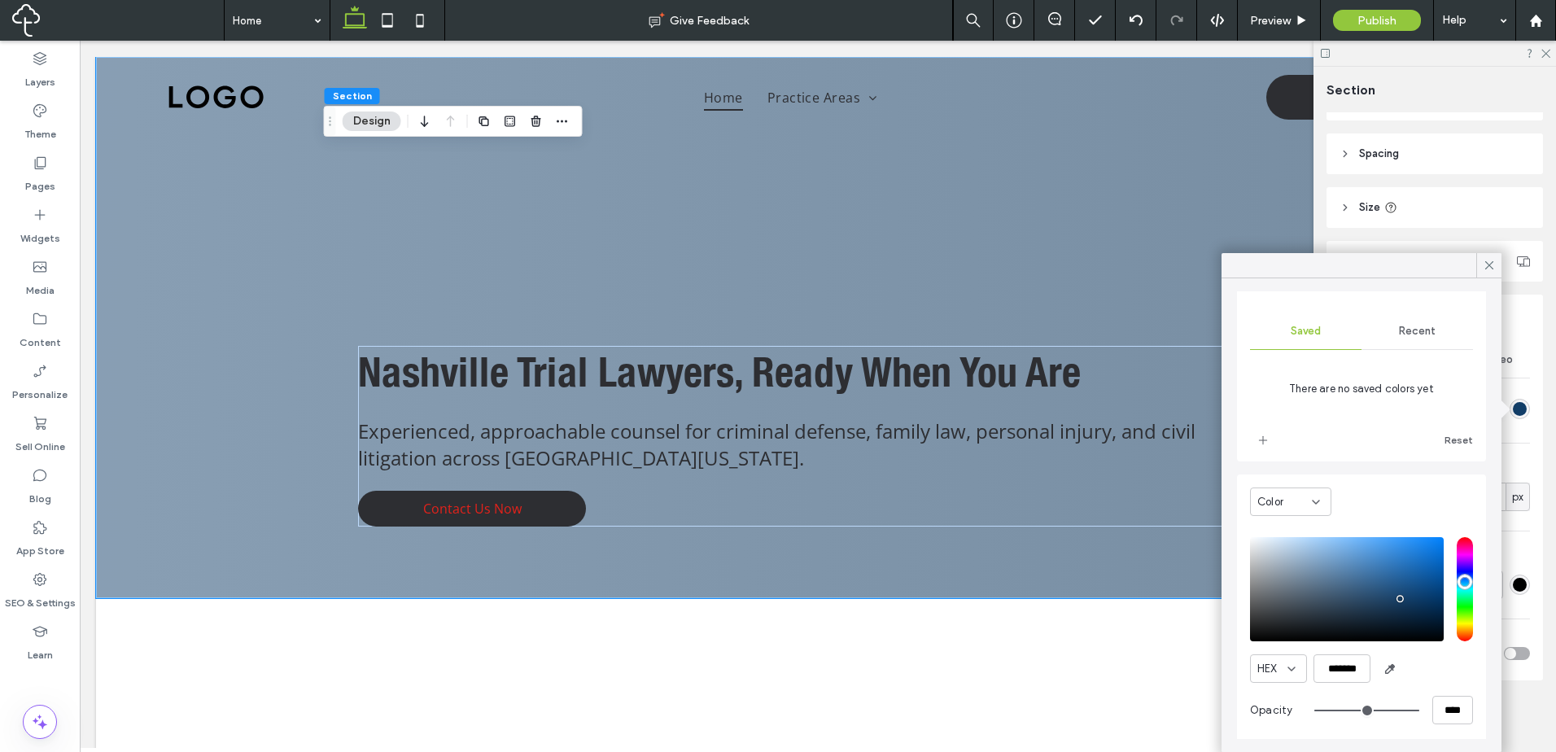
click at [1260, 424] on div "There are no saved colors yet Reset" at bounding box center [1361, 405] width 223 height 95
click at [1266, 439] on icon "add color" at bounding box center [1262, 440] width 13 height 13
click at [1488, 265] on icon at bounding box center [1489, 265] width 15 height 15
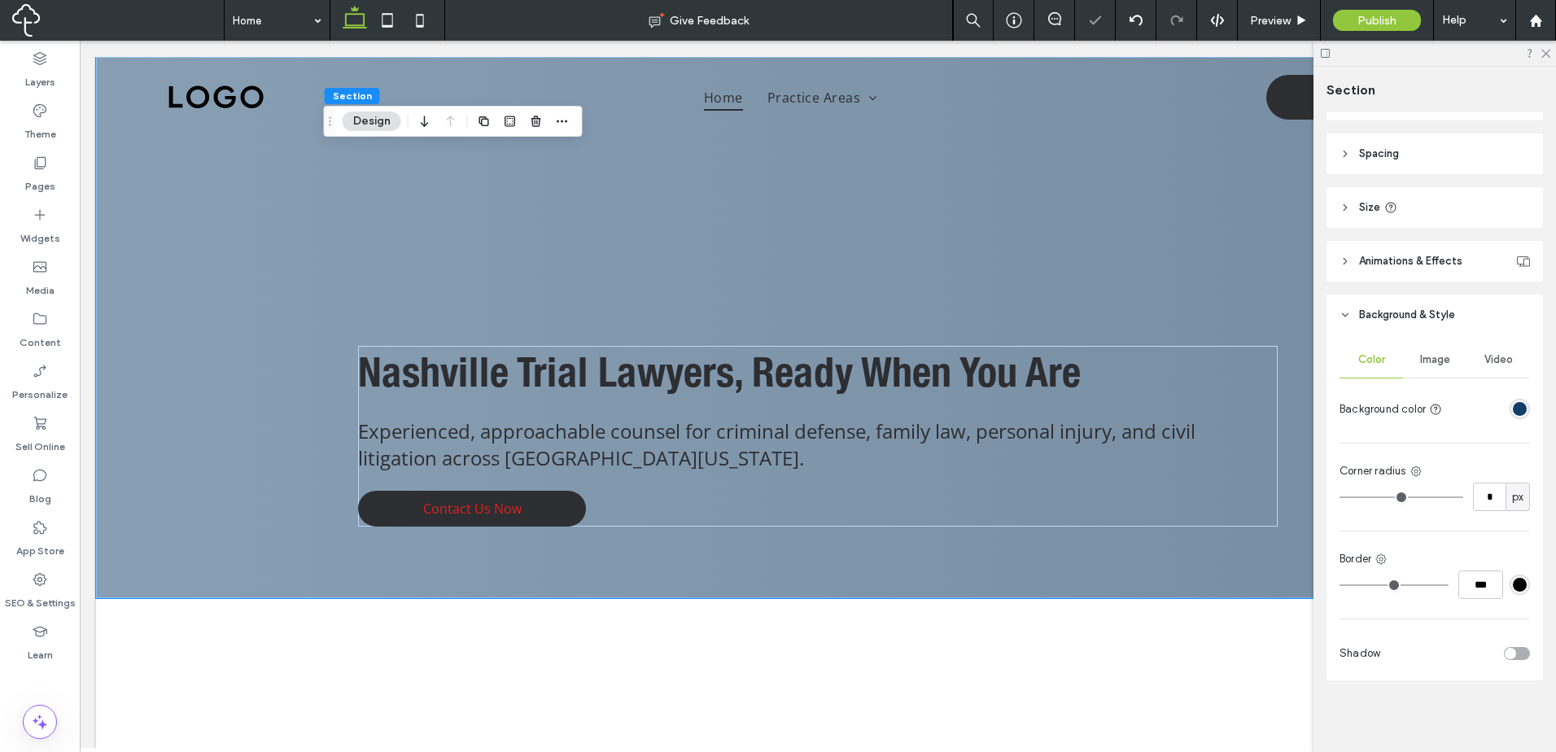
click at [1518, 404] on div "rgba(18, 62, 104, 1)" at bounding box center [1519, 409] width 20 height 20
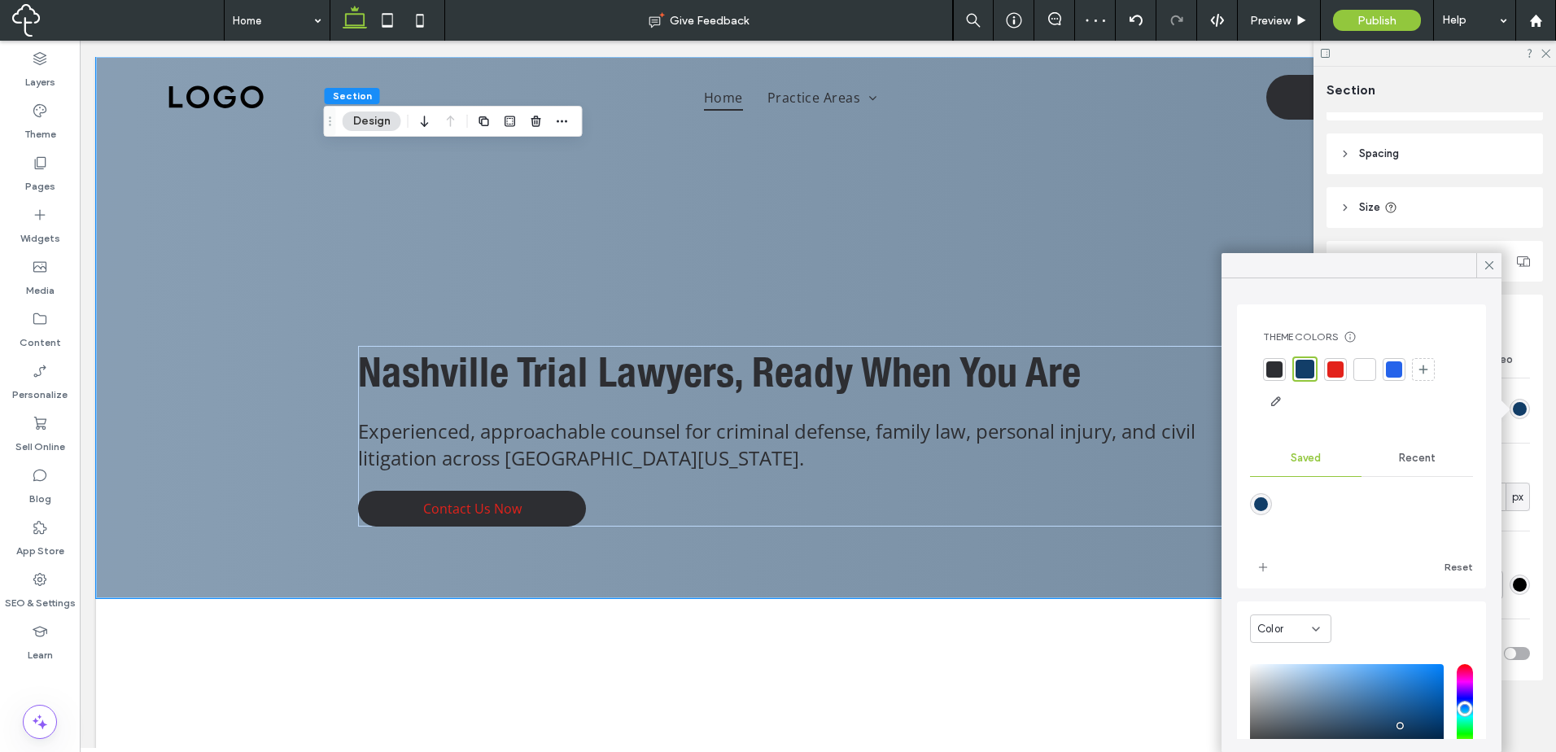
drag, startPoint x: 1392, startPoint y: 362, endPoint x: 1396, endPoint y: 409, distance: 47.4
click at [1392, 363] on div at bounding box center [1394, 369] width 16 height 16
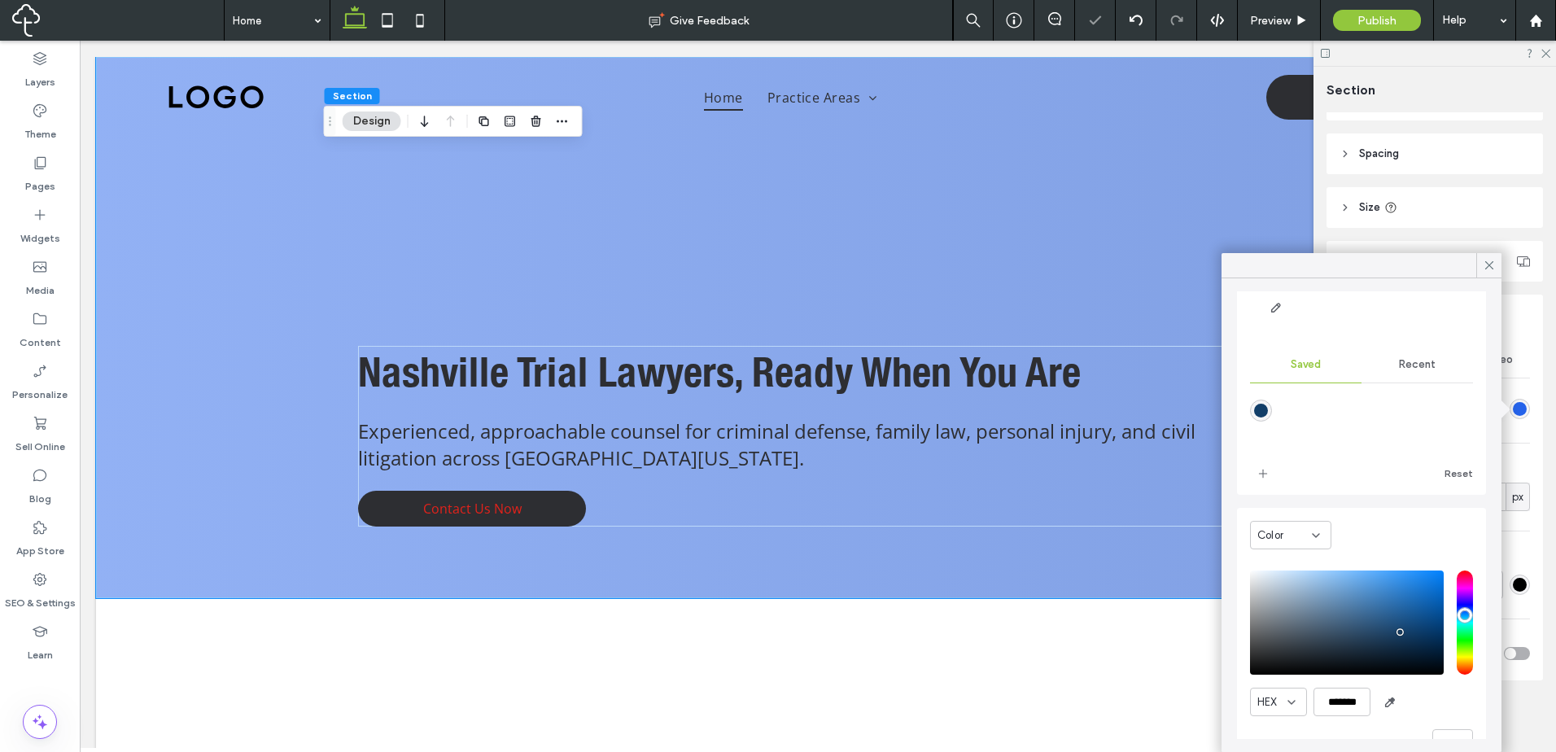
scroll to position [133, 0]
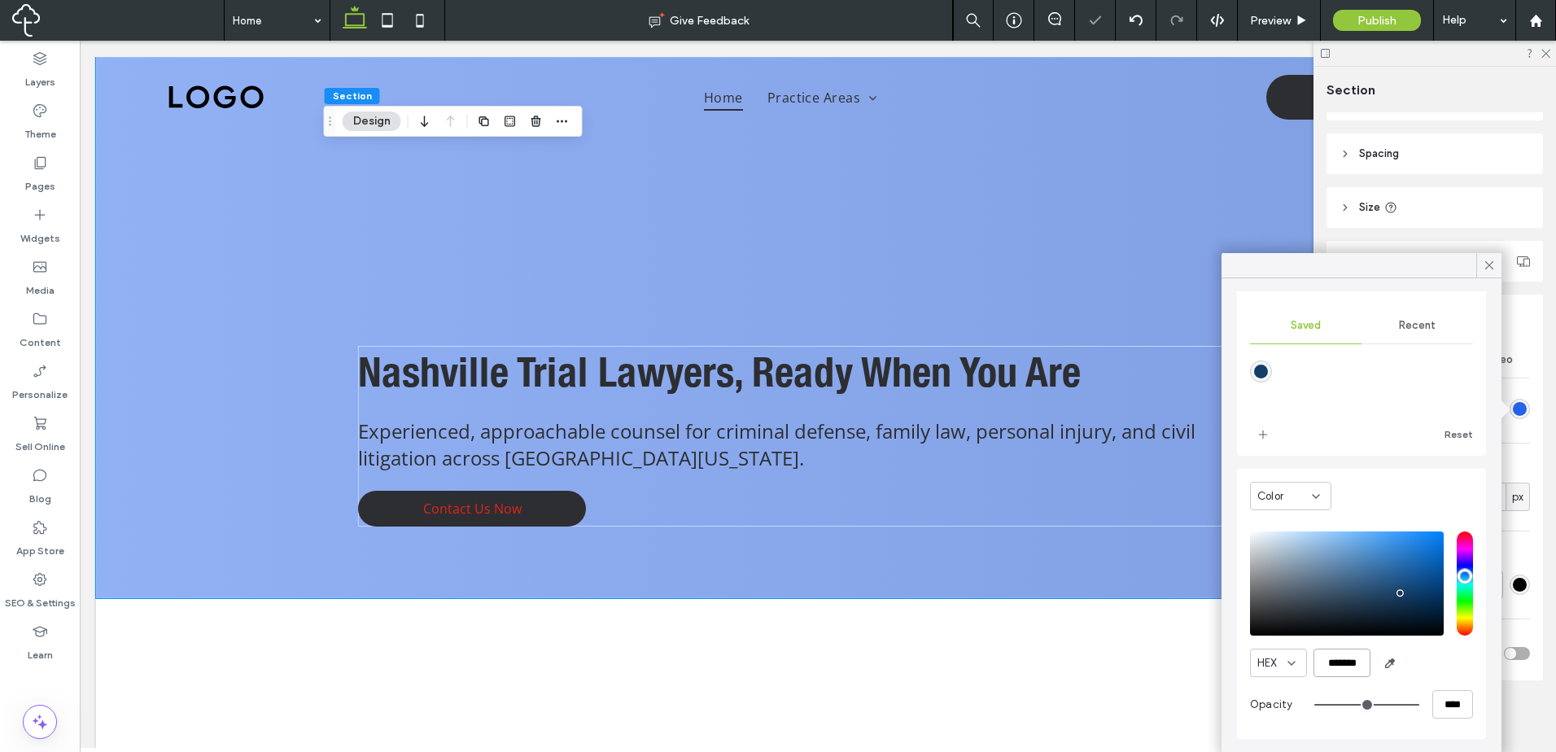
click at [1360, 673] on input "*******" at bounding box center [1341, 662] width 57 height 28
click at [1451, 657] on div "HEX *******" at bounding box center [1361, 662] width 223 height 28
click at [1259, 430] on icon "add color" at bounding box center [1262, 434] width 13 height 13
click at [1344, 660] on input "*******" at bounding box center [1341, 662] width 57 height 28
click at [1413, 662] on div "HEX *******" at bounding box center [1361, 662] width 223 height 28
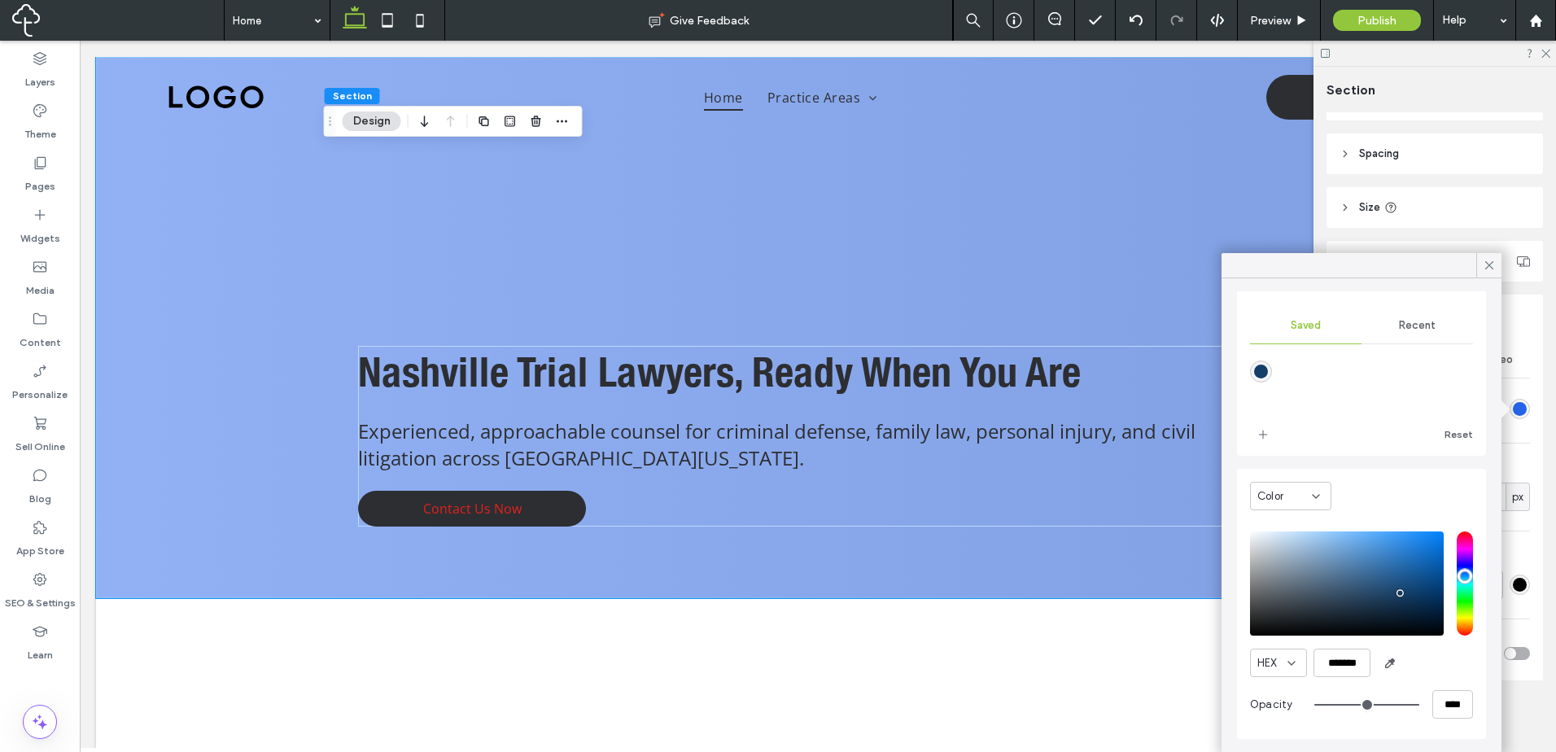
click at [1486, 261] on icon at bounding box center [1489, 265] width 15 height 15
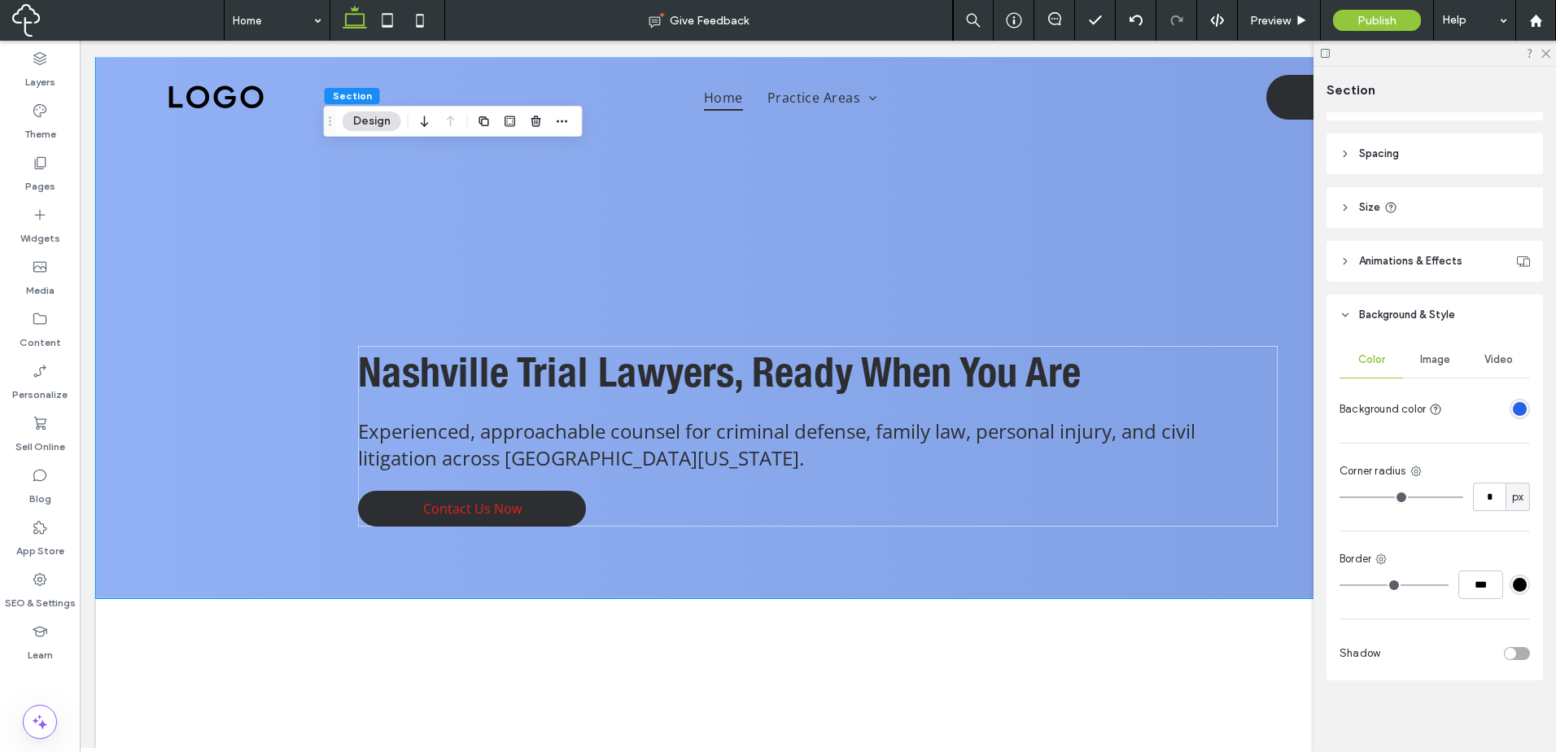
click at [1512, 408] on div "rgba(37, 99, 234, 1)" at bounding box center [1519, 409] width 14 height 14
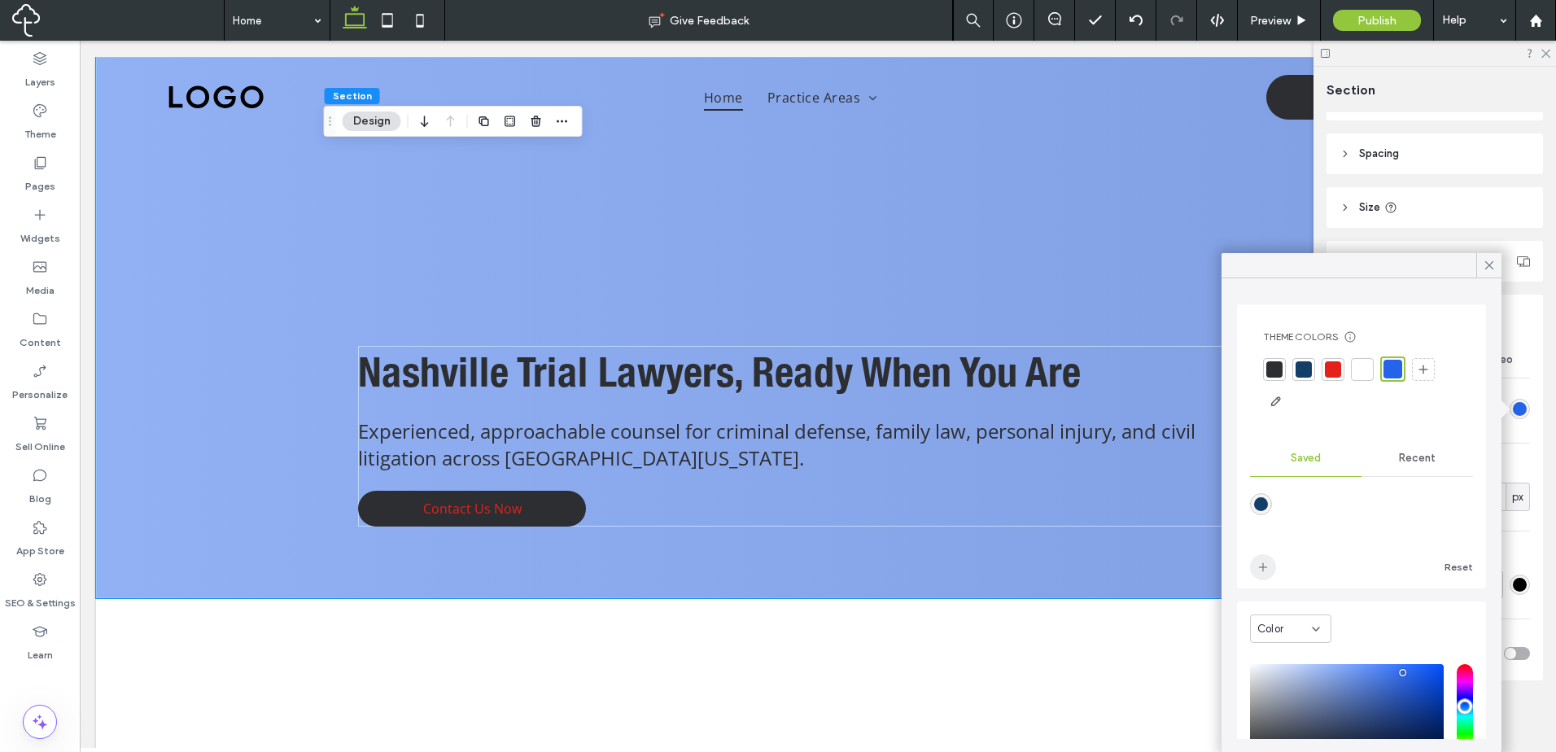
click at [1267, 570] on icon "add color" at bounding box center [1262, 567] width 13 height 13
click at [1495, 271] on icon at bounding box center [1489, 265] width 15 height 15
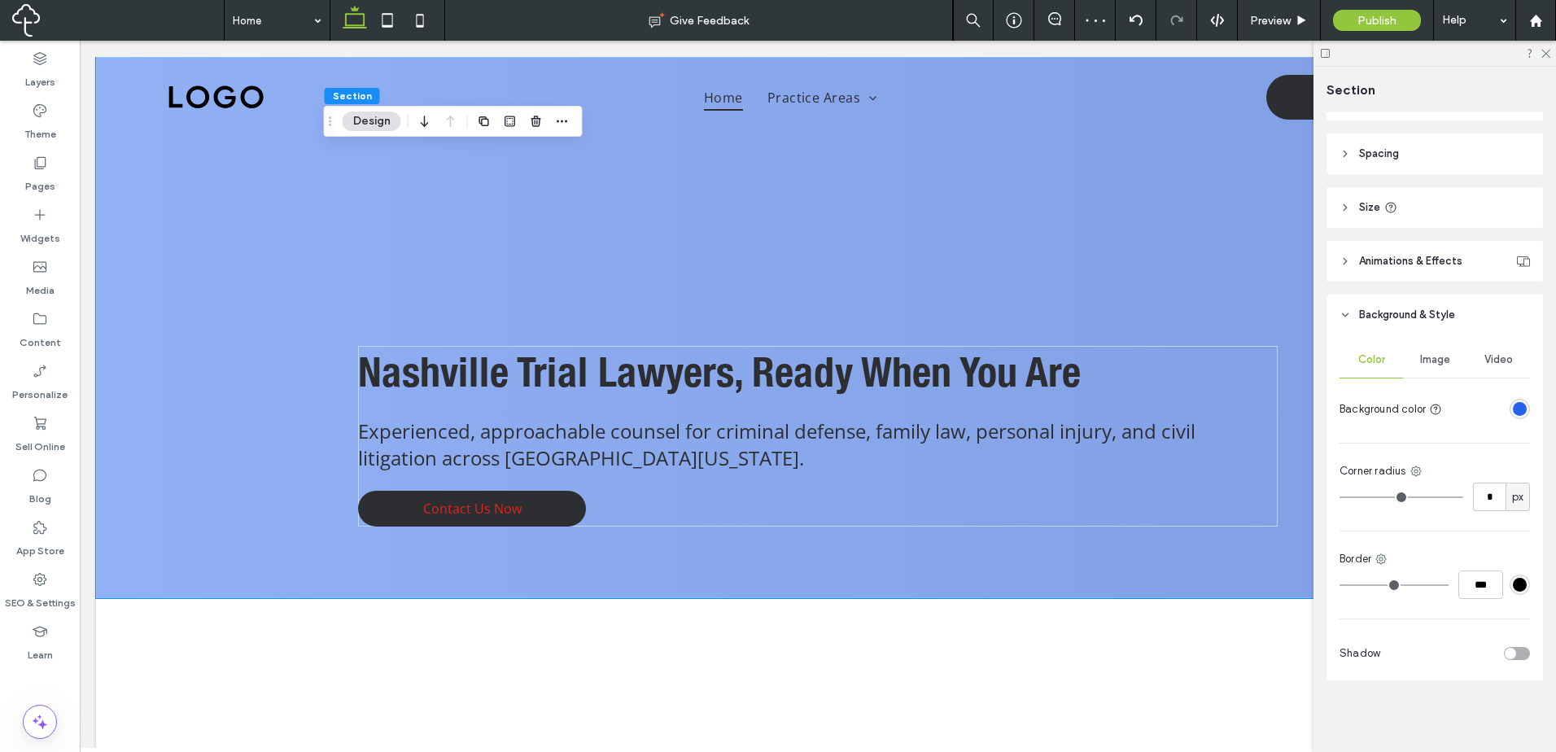
click at [1427, 369] on div "Image" at bounding box center [1434, 360] width 63 height 36
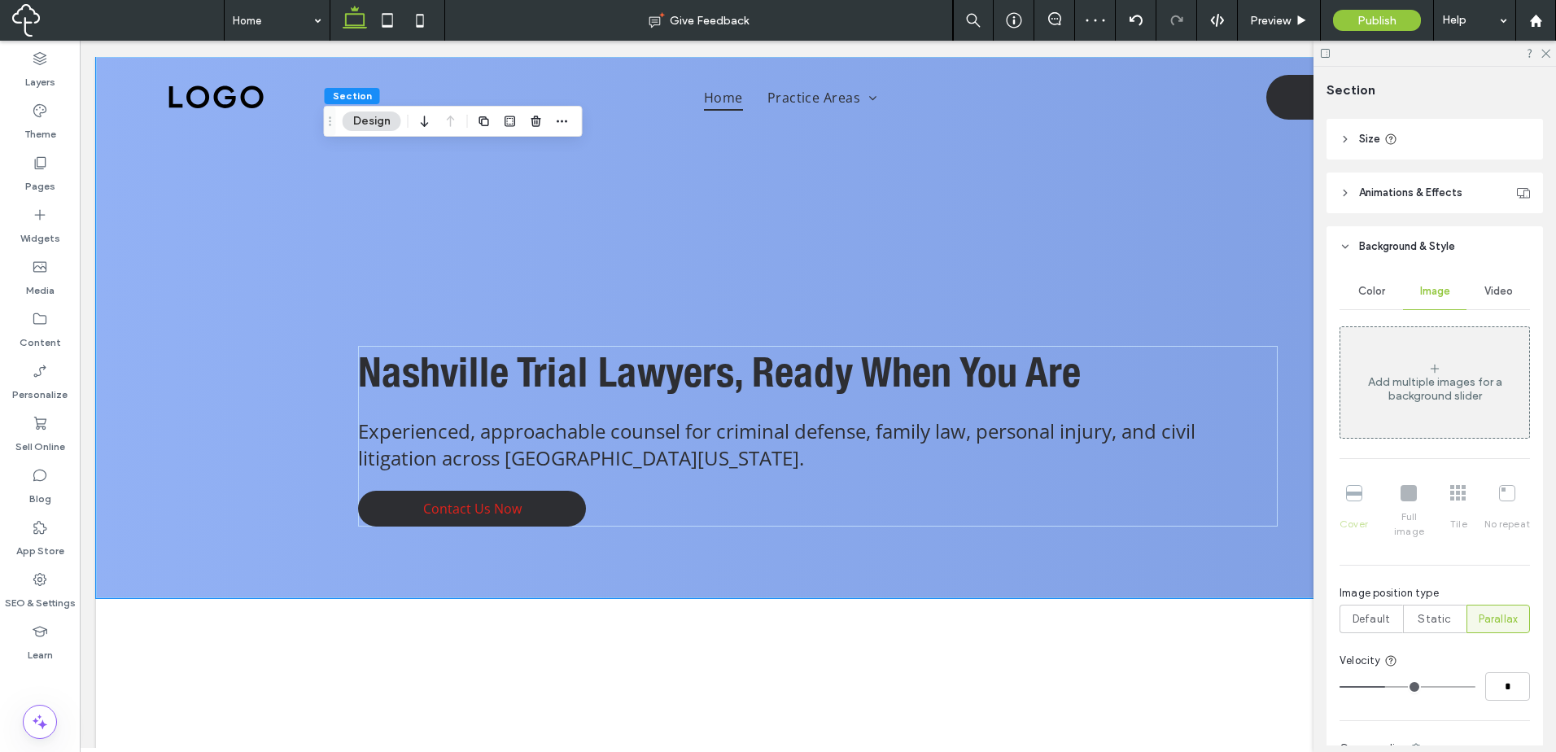
click at [1440, 393] on div "Add multiple images for a background slider" at bounding box center [1434, 389] width 189 height 28
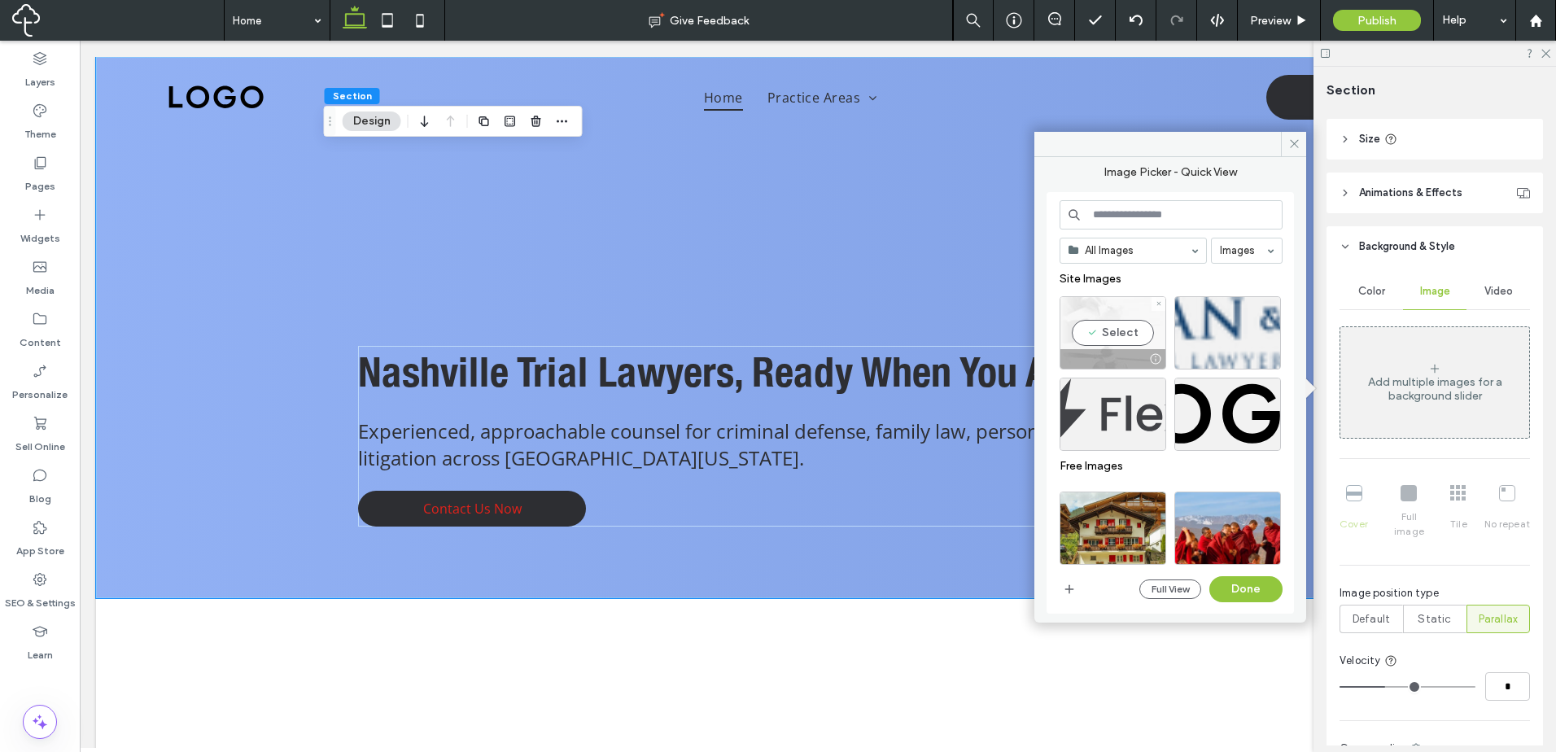
click at [1105, 342] on div "Select" at bounding box center [1112, 332] width 107 height 73
click at [1377, 288] on span "Color" at bounding box center [1371, 291] width 27 height 13
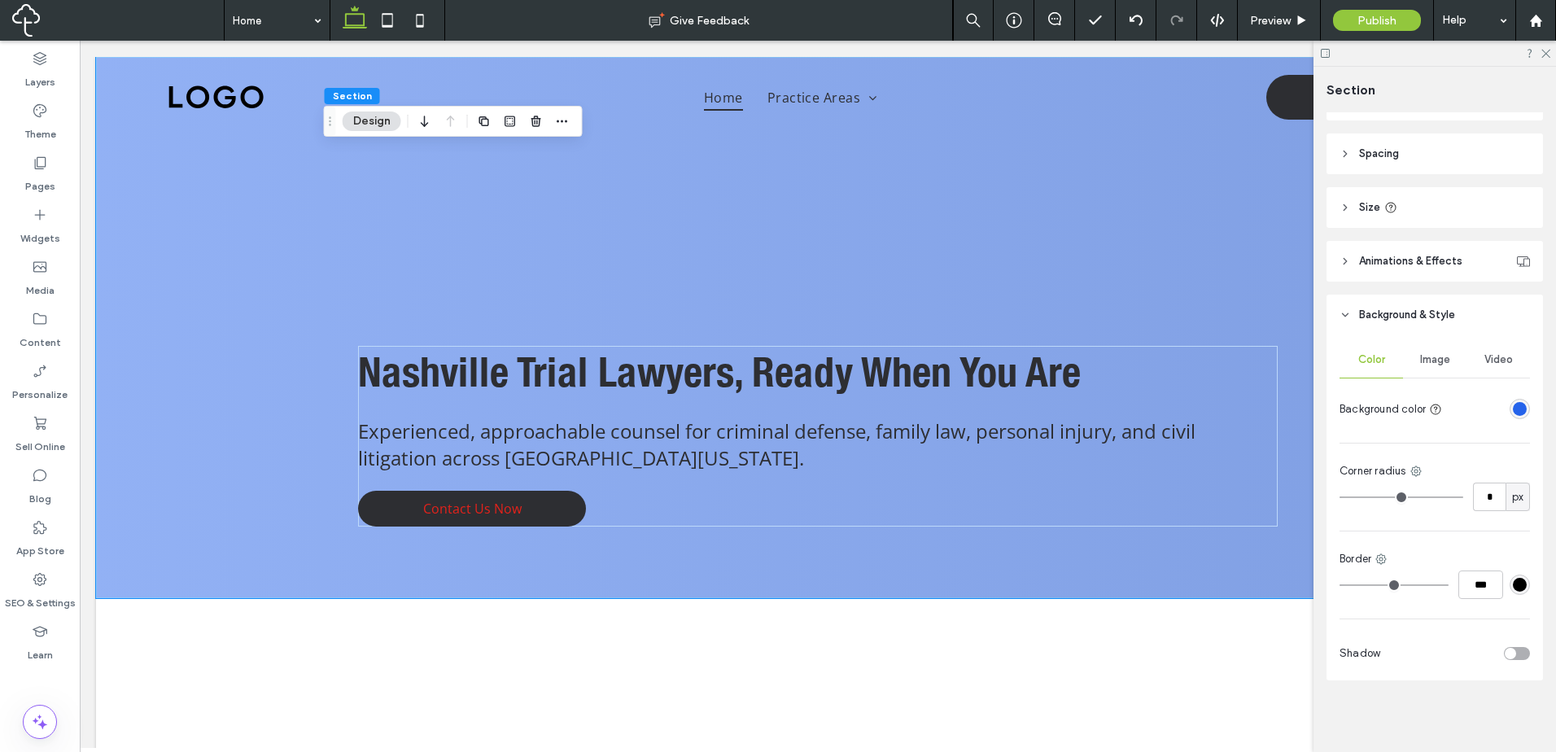
scroll to position [158, 0]
click at [1512, 408] on div "rgba(37, 99, 234, 1)" at bounding box center [1519, 409] width 14 height 14
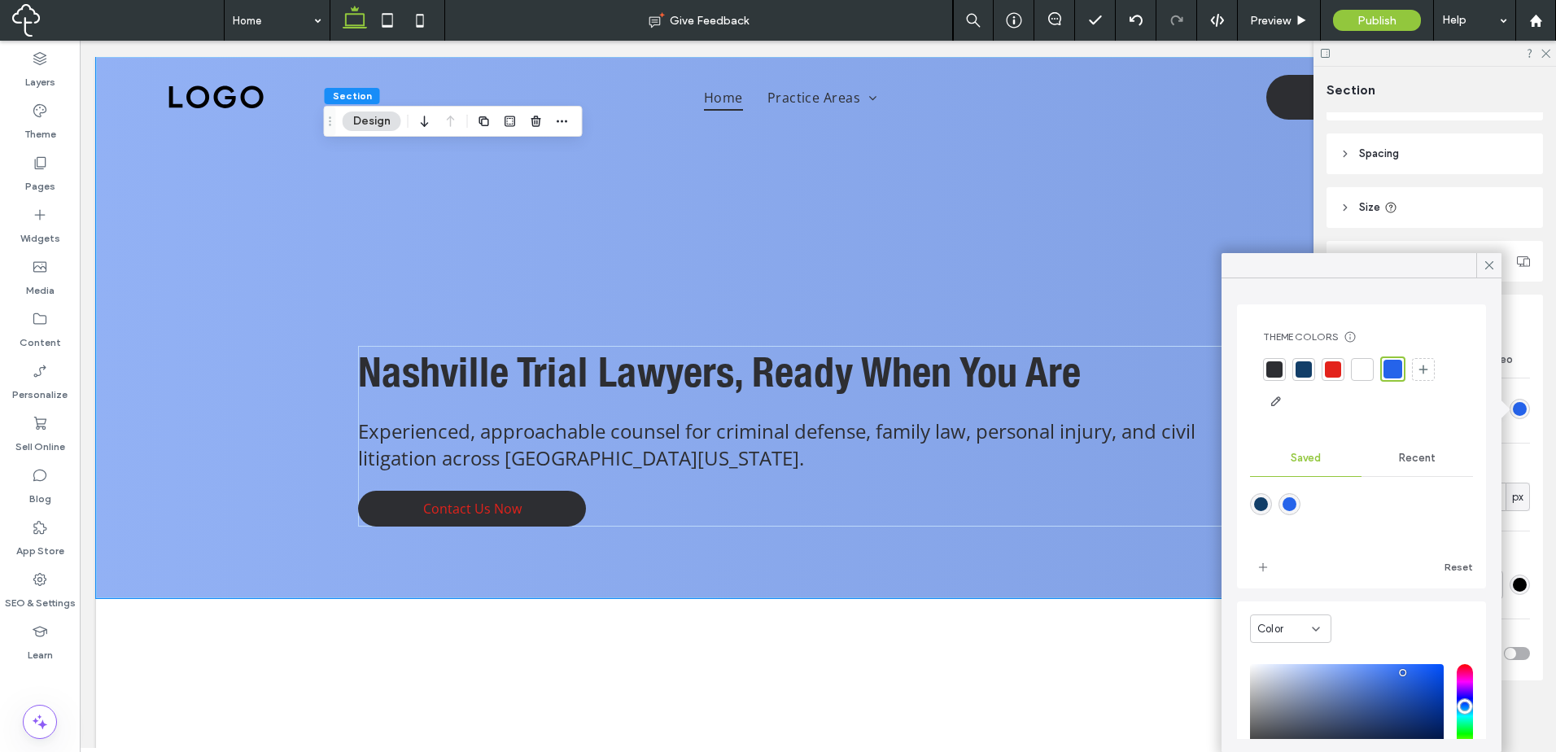
click at [1300, 364] on div at bounding box center [1303, 369] width 16 height 16
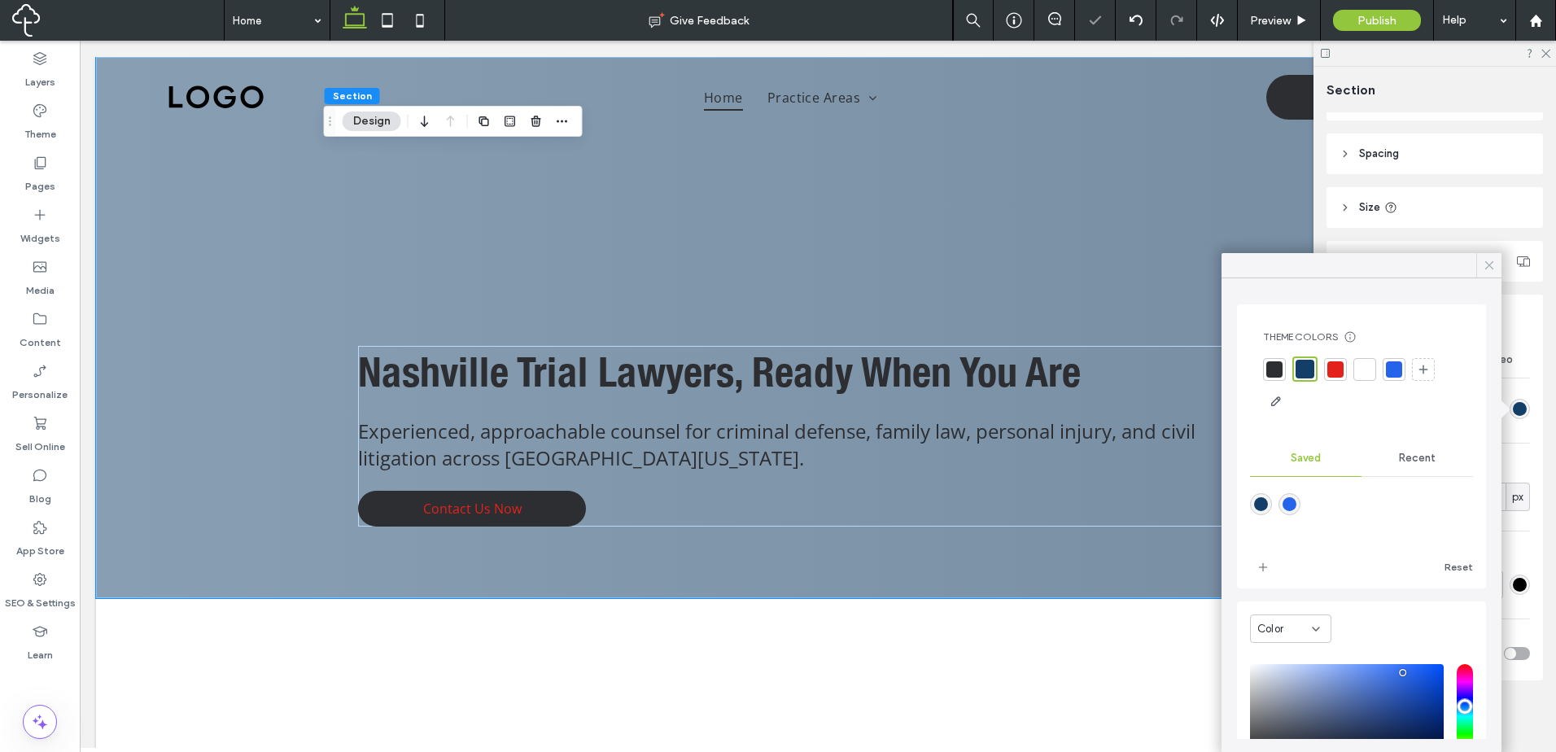
click at [1484, 267] on icon at bounding box center [1489, 265] width 15 height 15
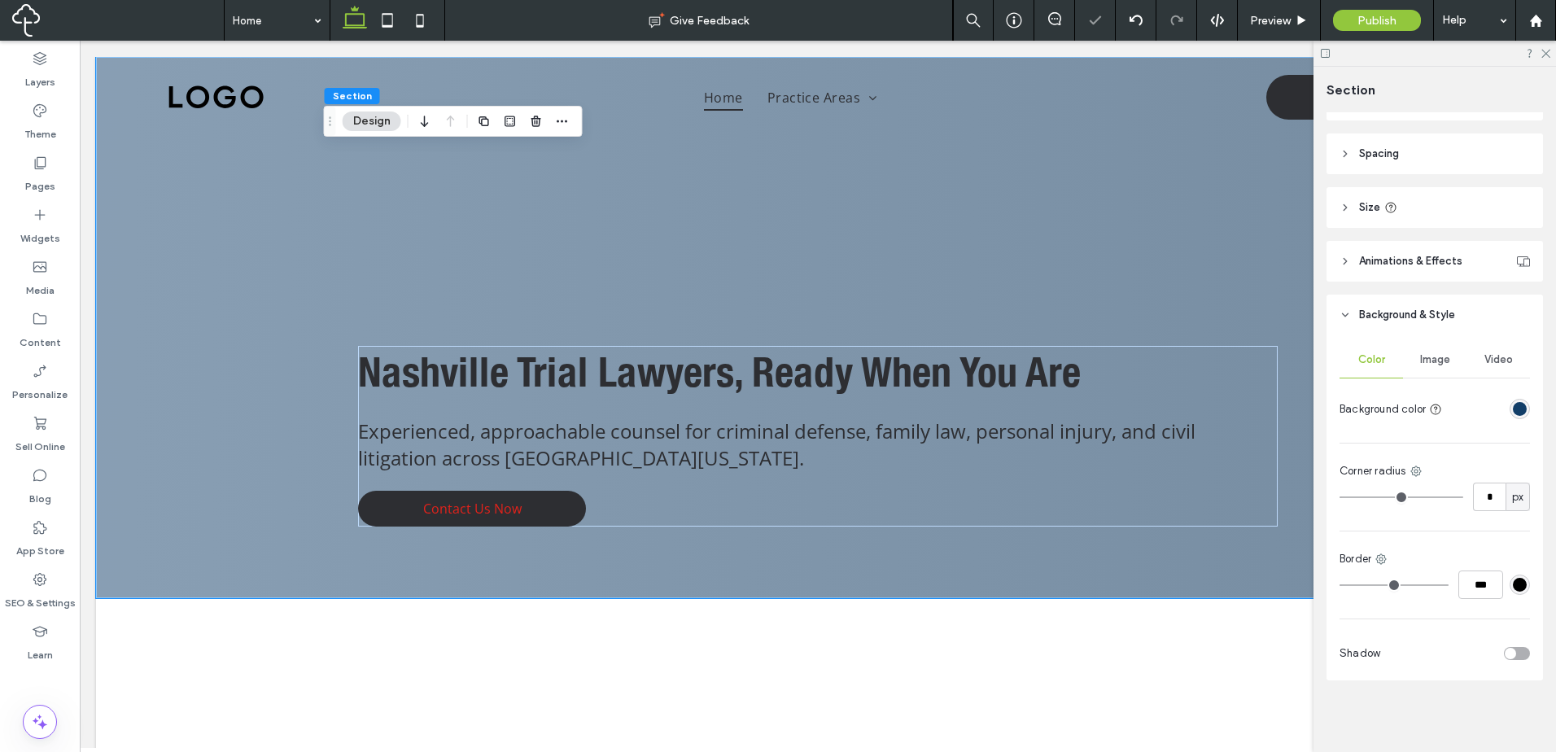
click at [1426, 360] on span "Image" at bounding box center [1435, 359] width 30 height 13
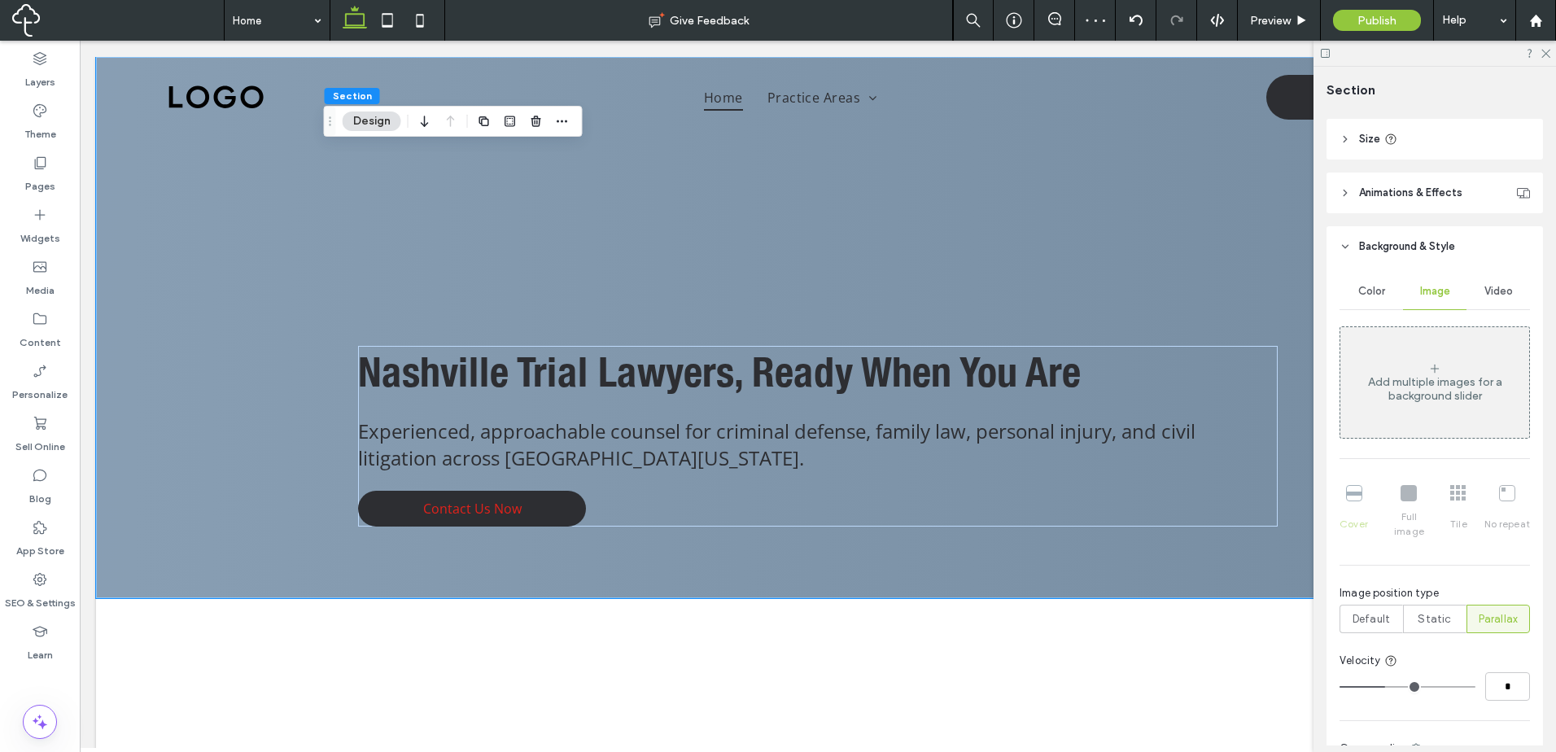
click at [1386, 378] on div "Add multiple images for a background slider" at bounding box center [1434, 389] width 189 height 28
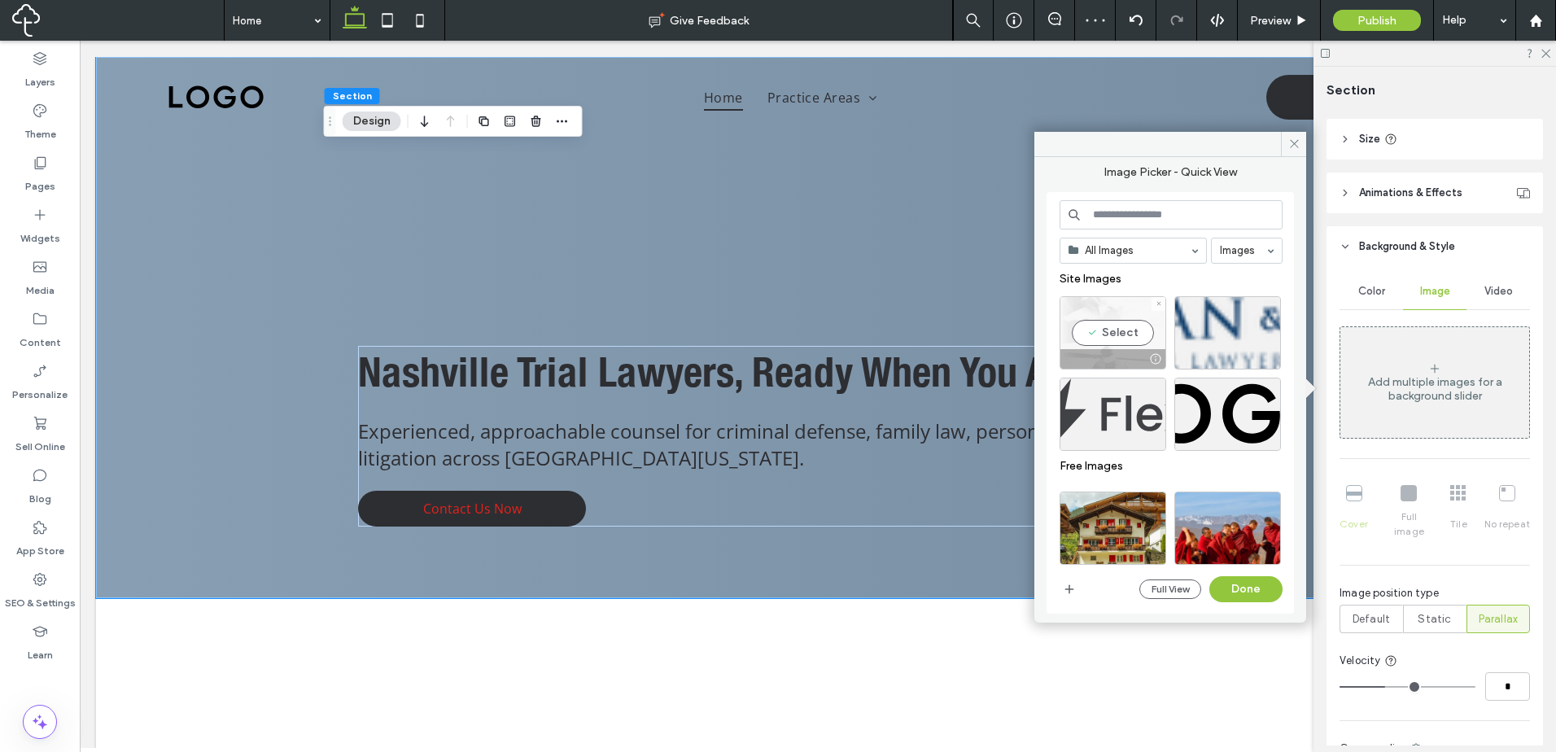
click at [1128, 325] on div "Select" at bounding box center [1112, 332] width 107 height 73
click at [1269, 593] on button "Done" at bounding box center [1245, 589] width 73 height 26
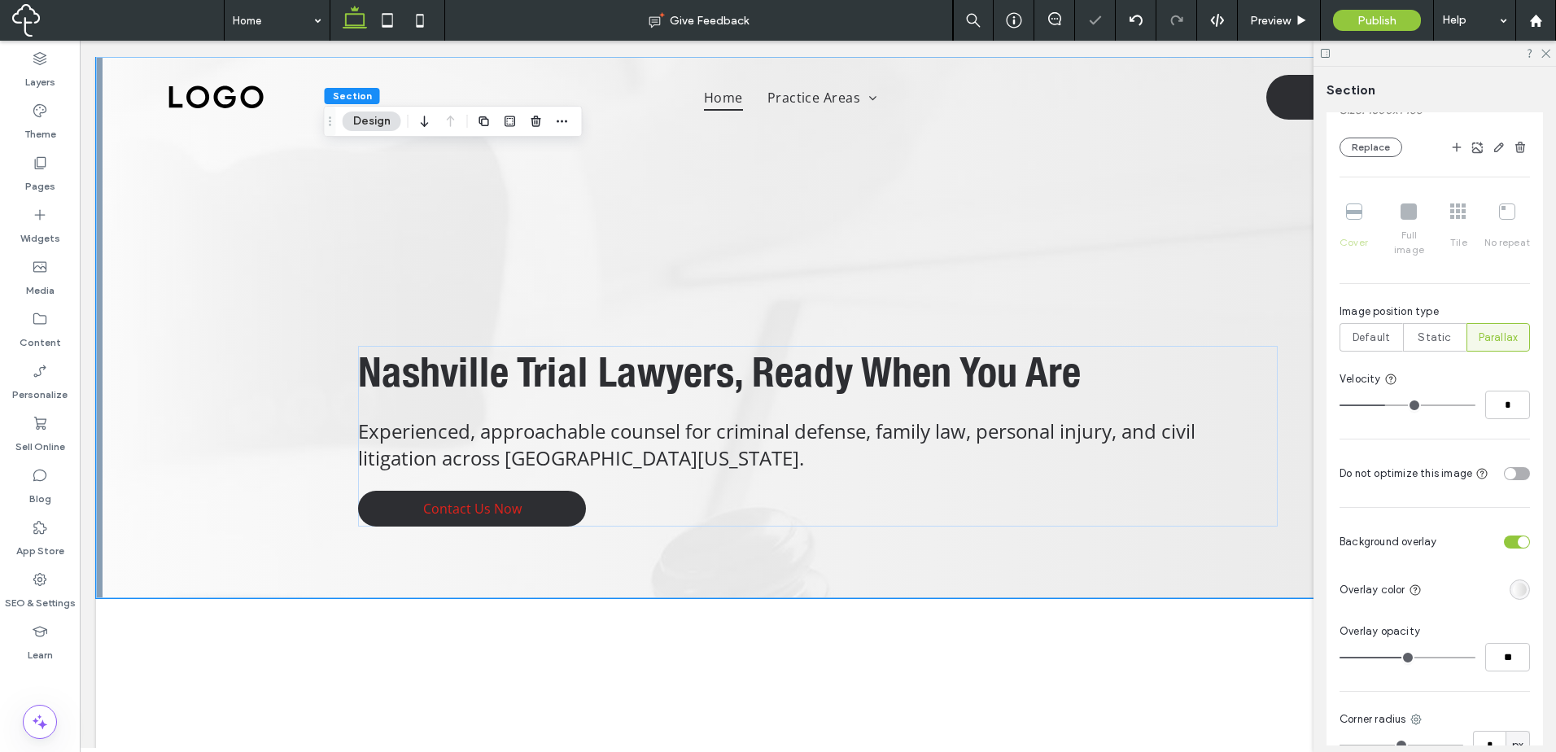
scroll to position [633, 0]
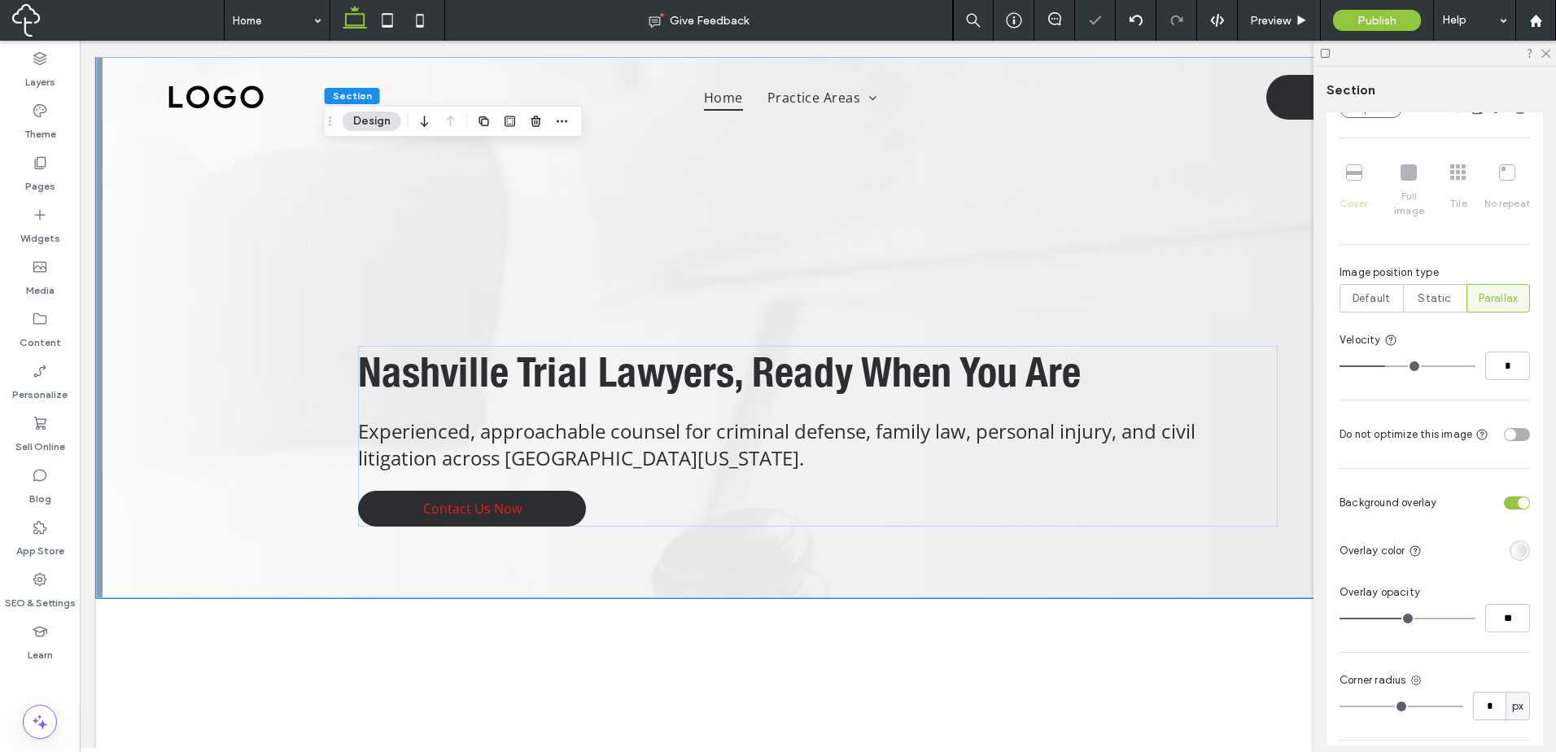
click at [1512, 543] on div "linear-gradient(90deg, rgba(255, 255, 255, 1) 0%, rgba(217, 217, 217, 1) 100%)" at bounding box center [1519, 550] width 14 height 14
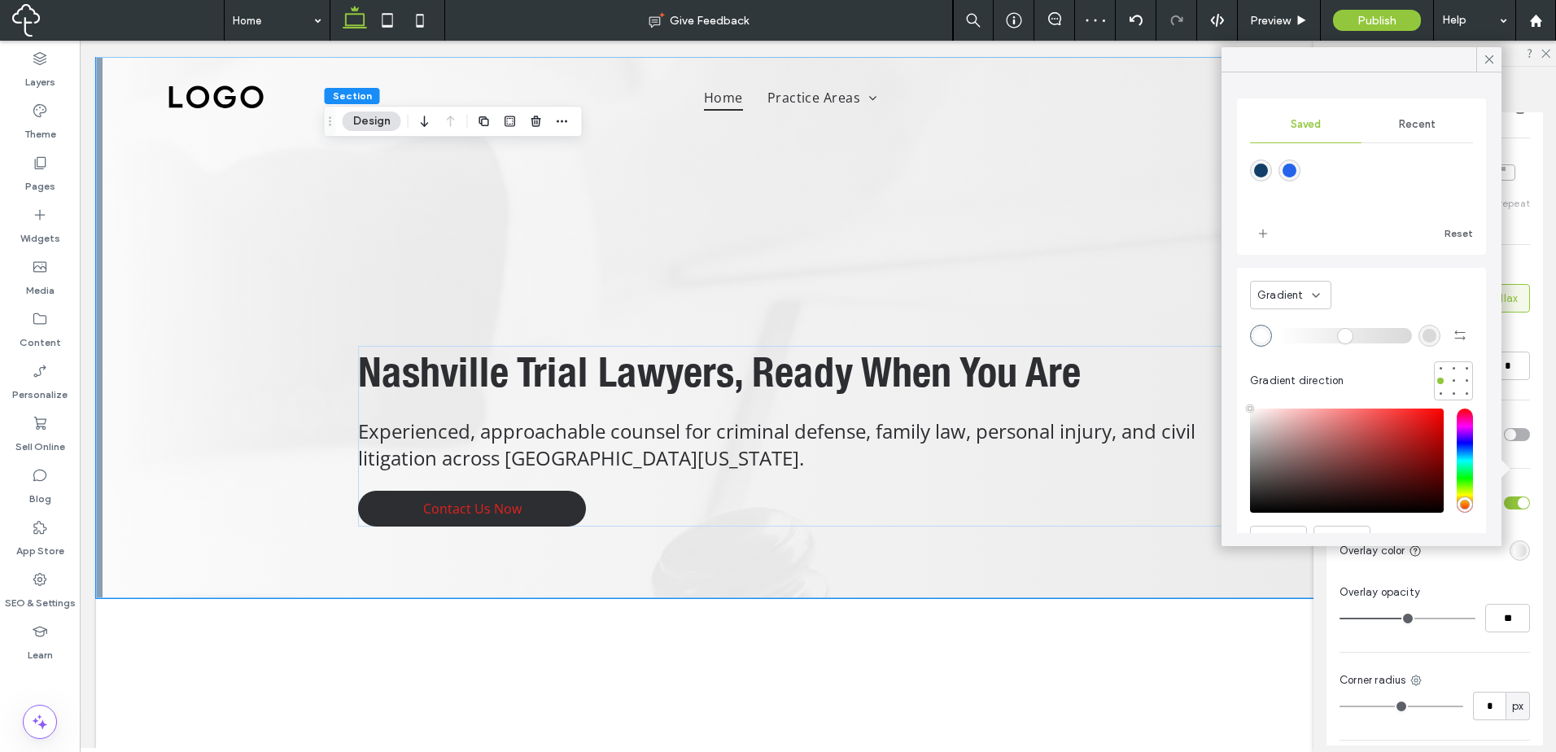
click at [1264, 171] on div "rgba(18,62,104,1)" at bounding box center [1261, 171] width 14 height 14
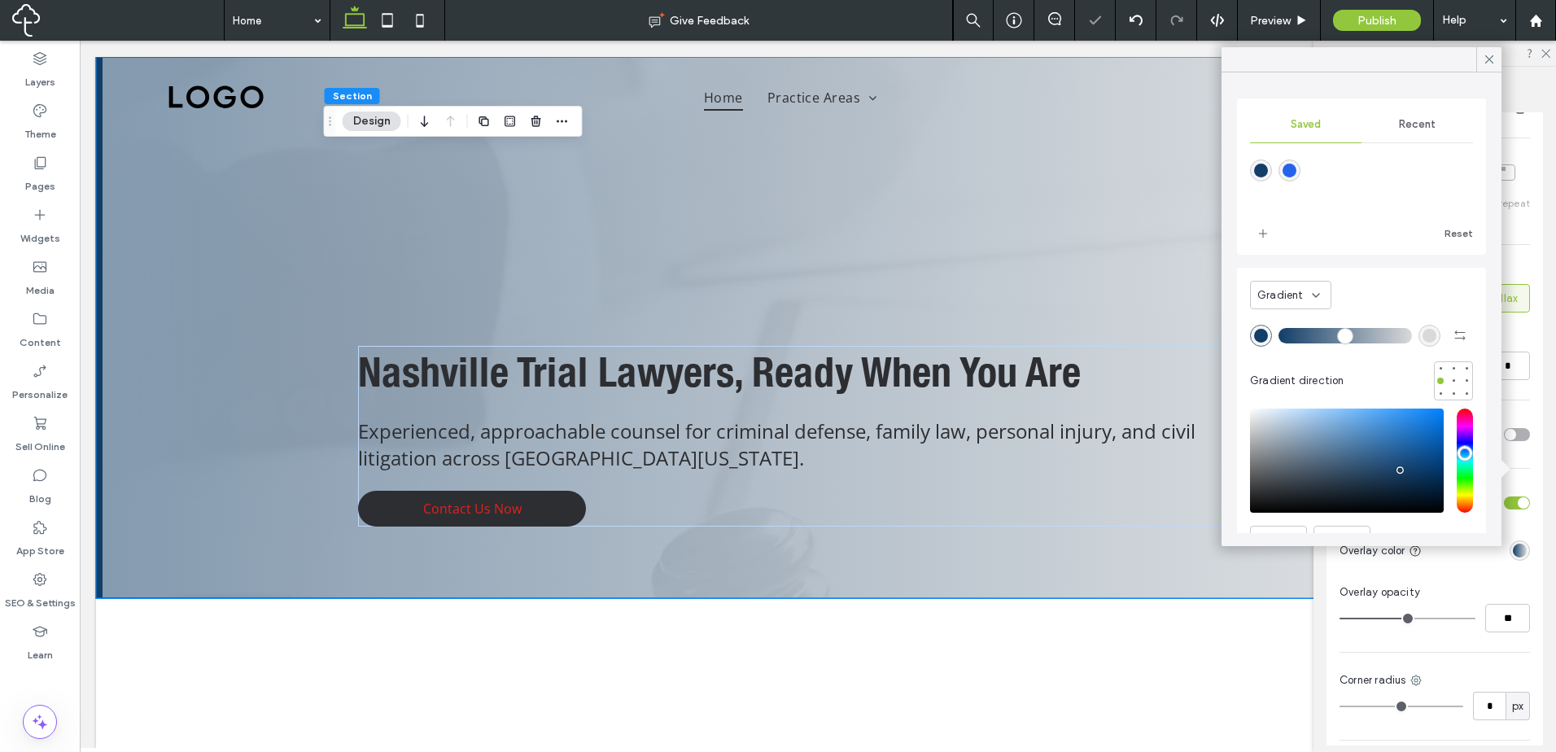
click at [1415, 321] on div "Gradient Gradient direction" at bounding box center [1361, 338] width 223 height 124
click at [1422, 332] on div "rgba(217, 217, 217, 1)" at bounding box center [1429, 336] width 14 height 14
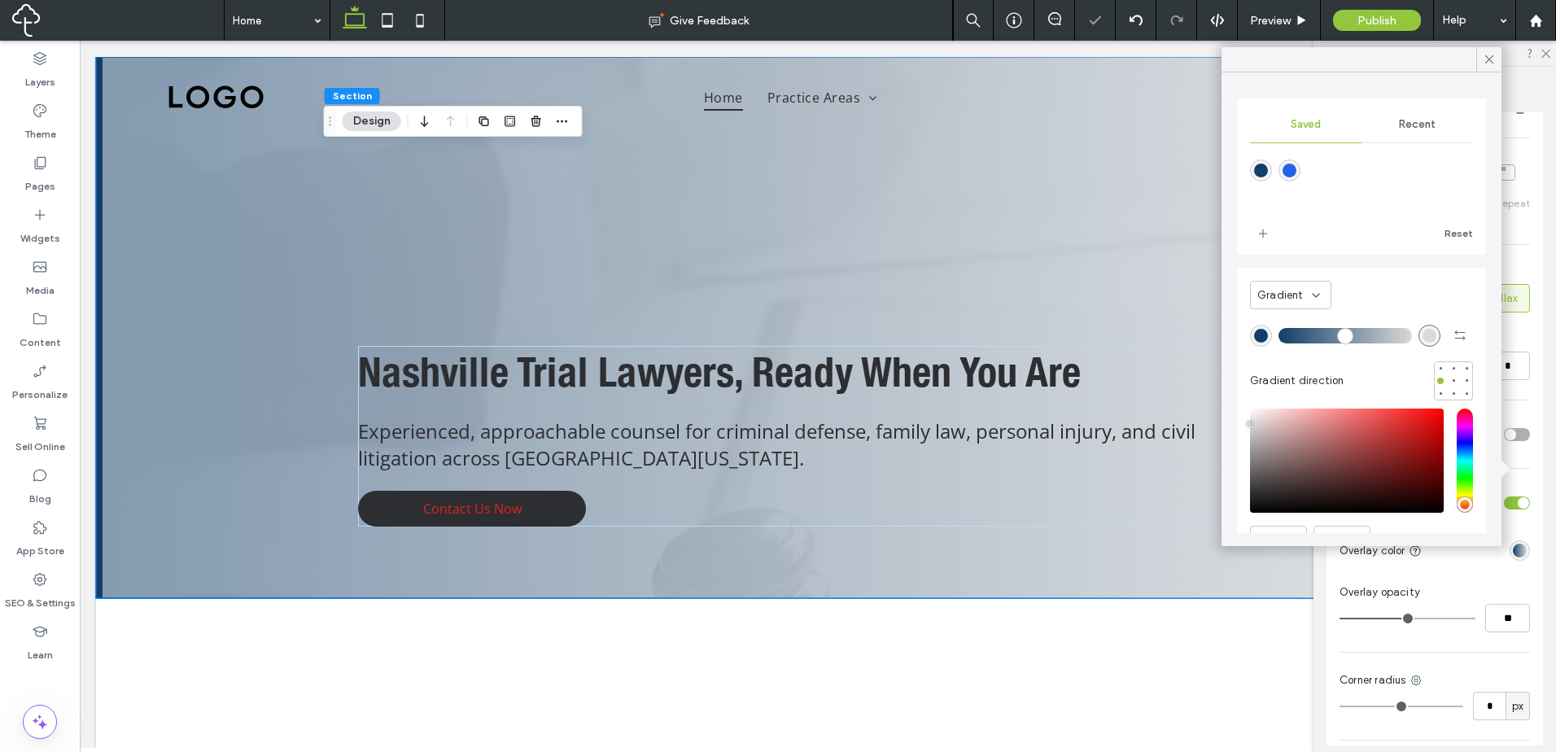
click at [1288, 163] on div "rgba(37,99,234,1)" at bounding box center [1289, 170] width 22 height 22
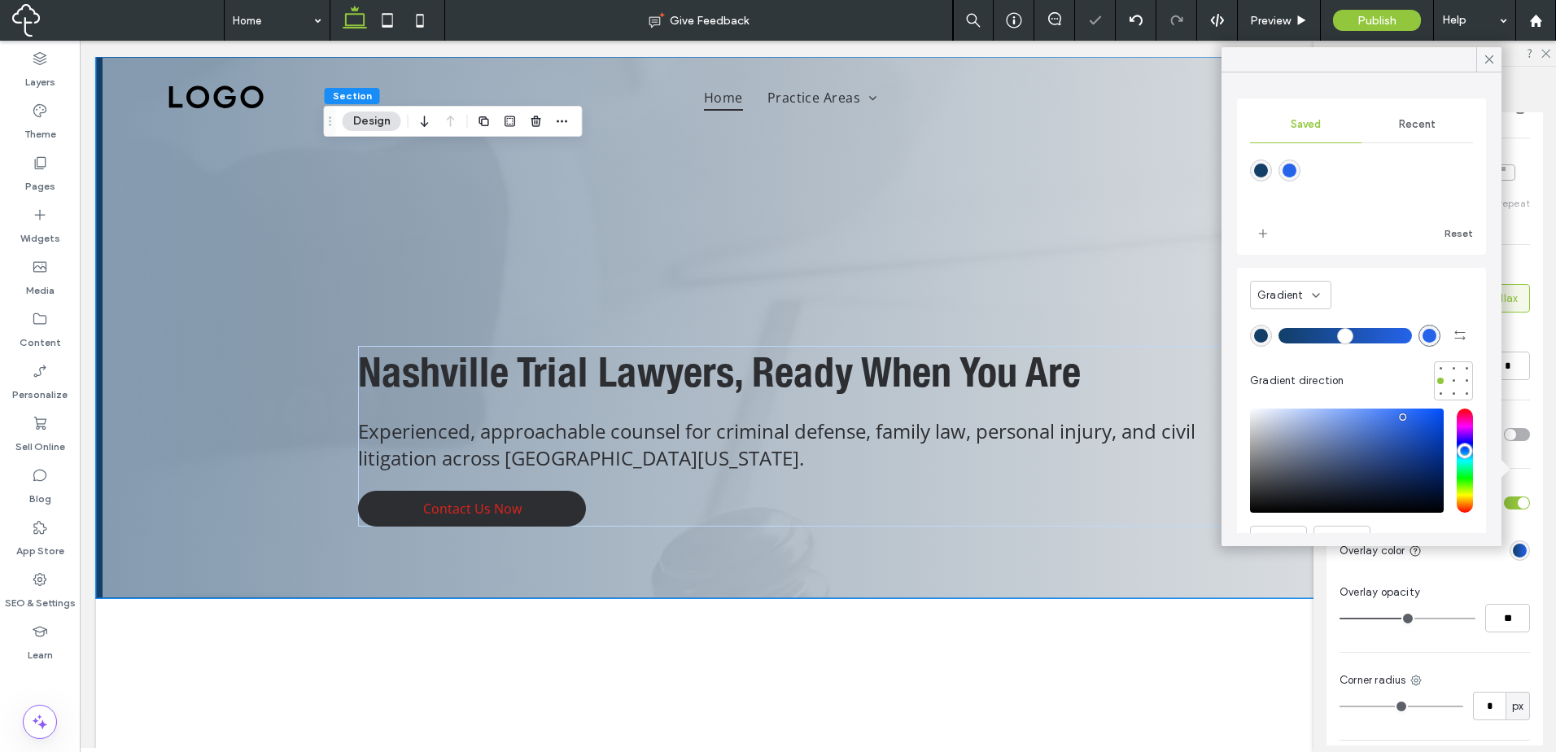
type input "*******"
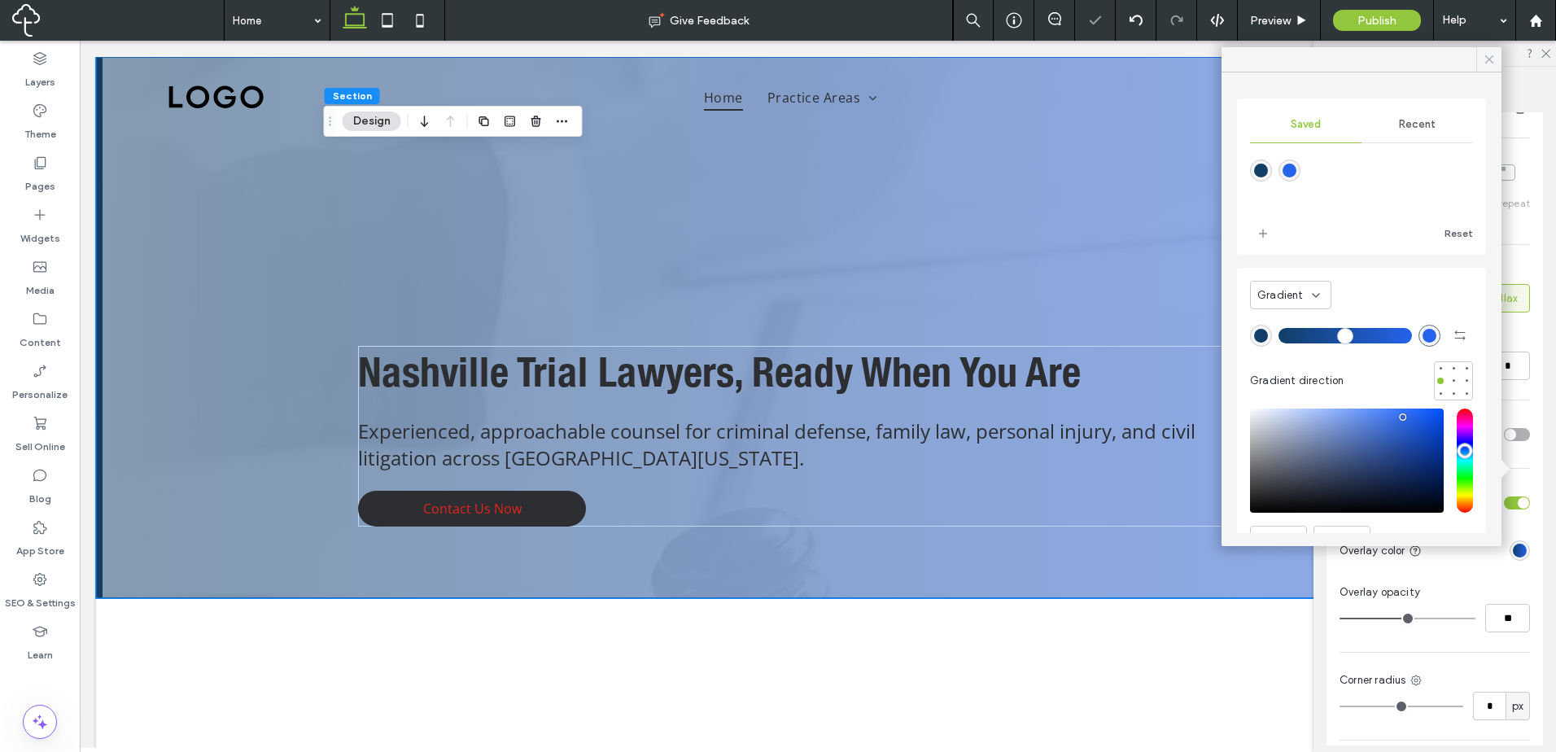
click at [1485, 63] on icon at bounding box center [1489, 59] width 15 height 15
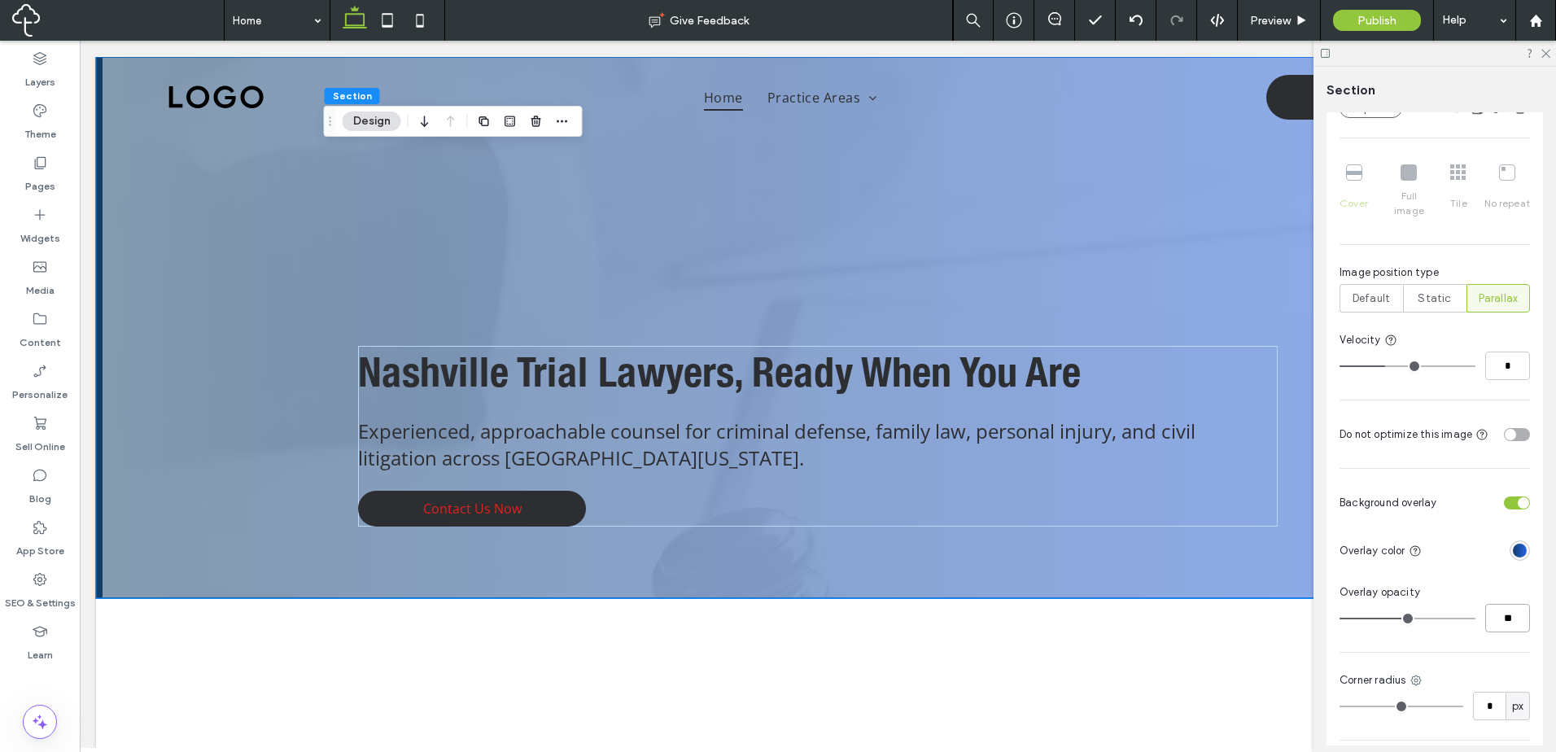
drag, startPoint x: 1501, startPoint y: 604, endPoint x: 1490, endPoint y: 604, distance: 10.6
click at [1490, 604] on input "**" at bounding box center [1507, 618] width 45 height 28
type input "**"
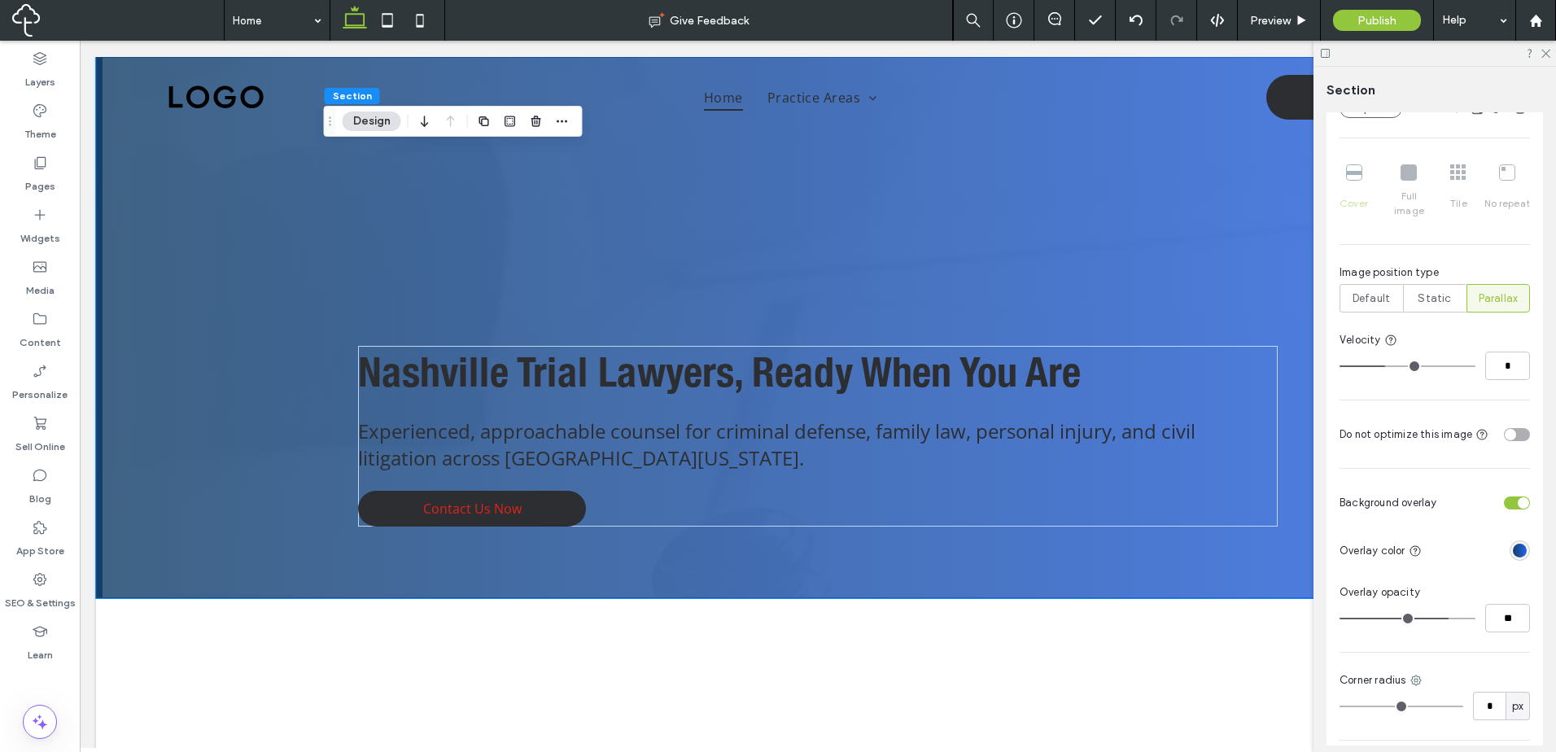
click at [1521, 522] on div "Color Image Video Name: GenericBackgrounds01.jpg Size: 1300x1466 Replace Cover …" at bounding box center [1434, 374] width 216 height 1029
click at [1517, 543] on div "linear-gradient(90deg, rgba(18, 62, 104, 1) 0%, rgba(37, 99, 234, 1) 100%)" at bounding box center [1519, 550] width 14 height 14
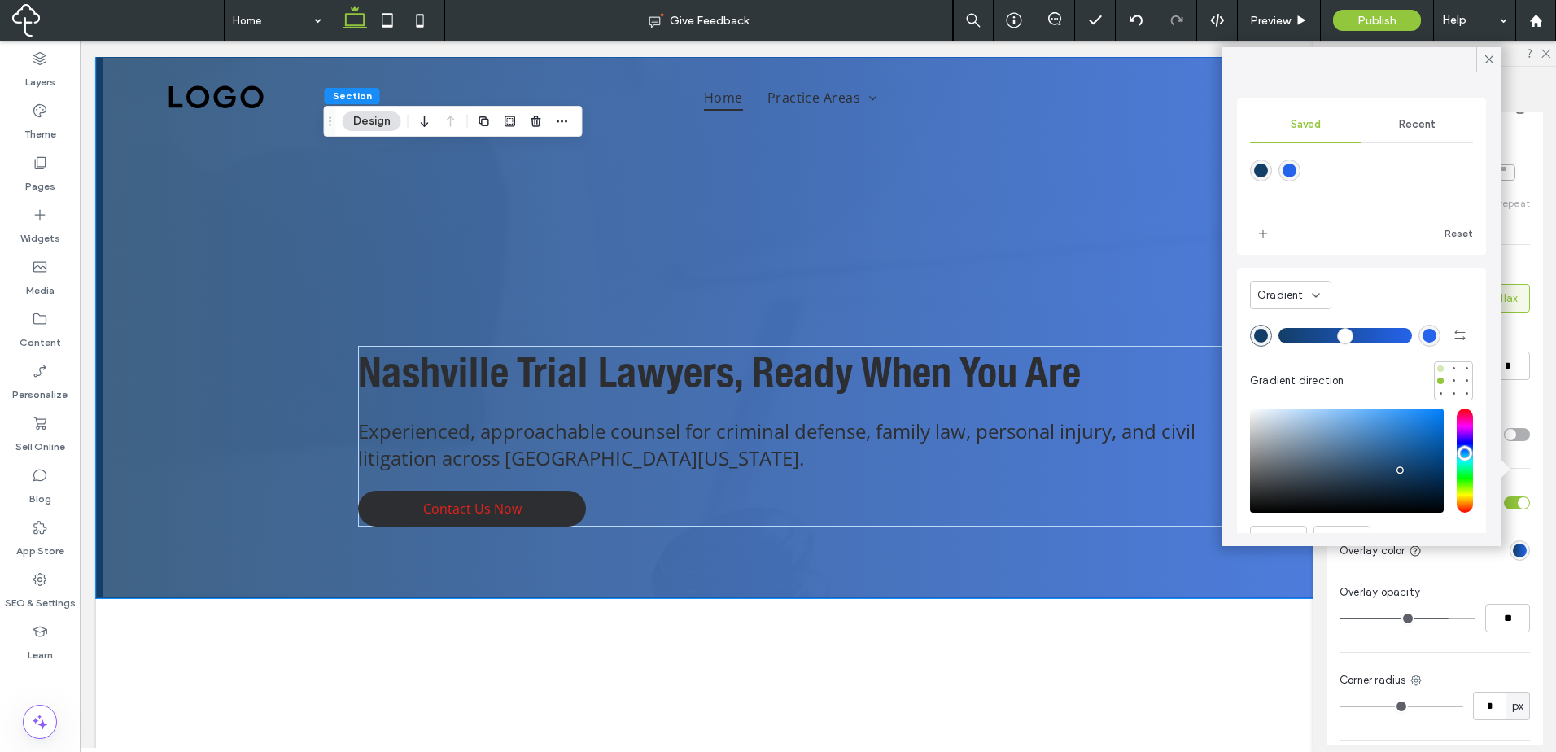
click at [1434, 366] on div at bounding box center [1439, 368] width 11 height 11
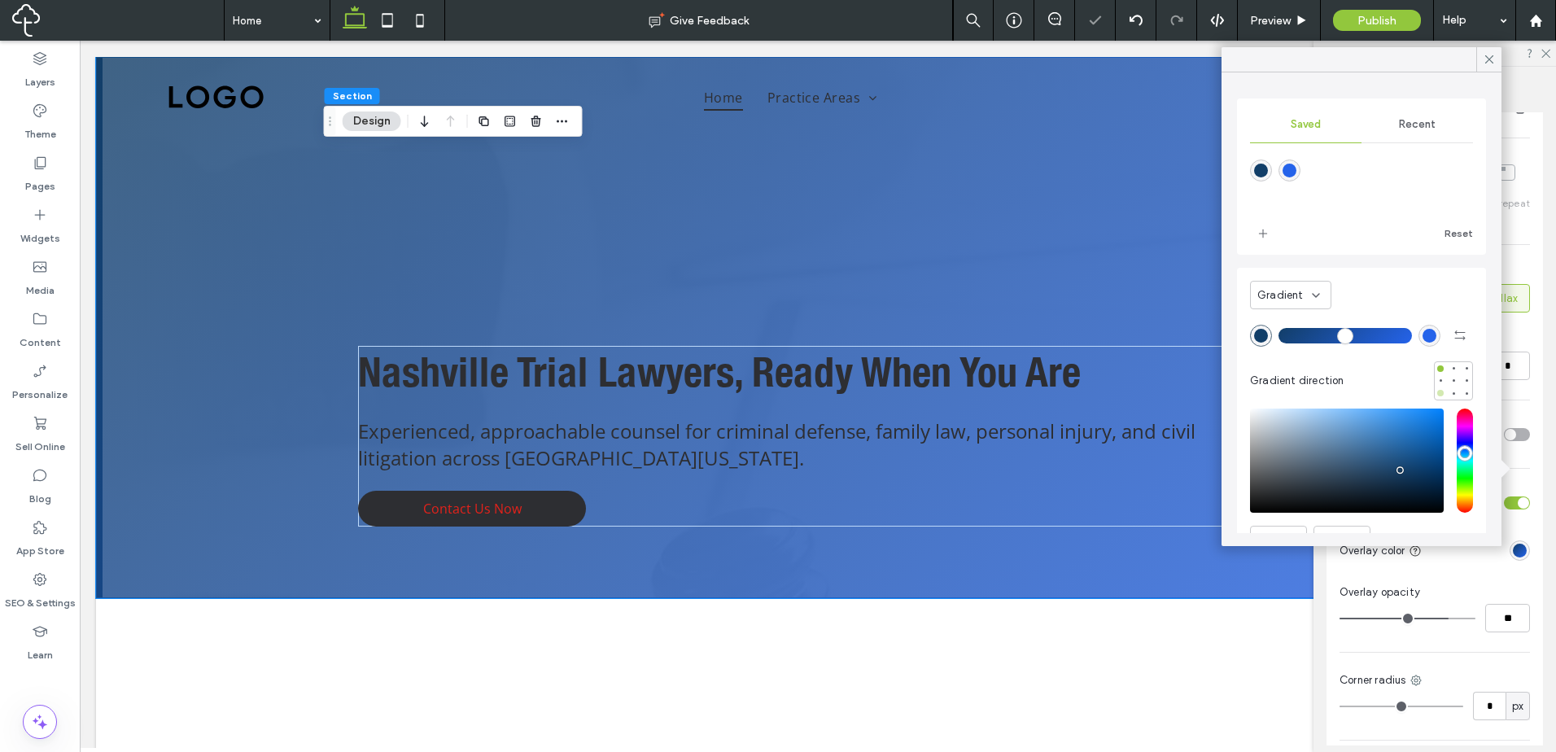
click at [1437, 395] on div at bounding box center [1440, 393] width 7 height 7
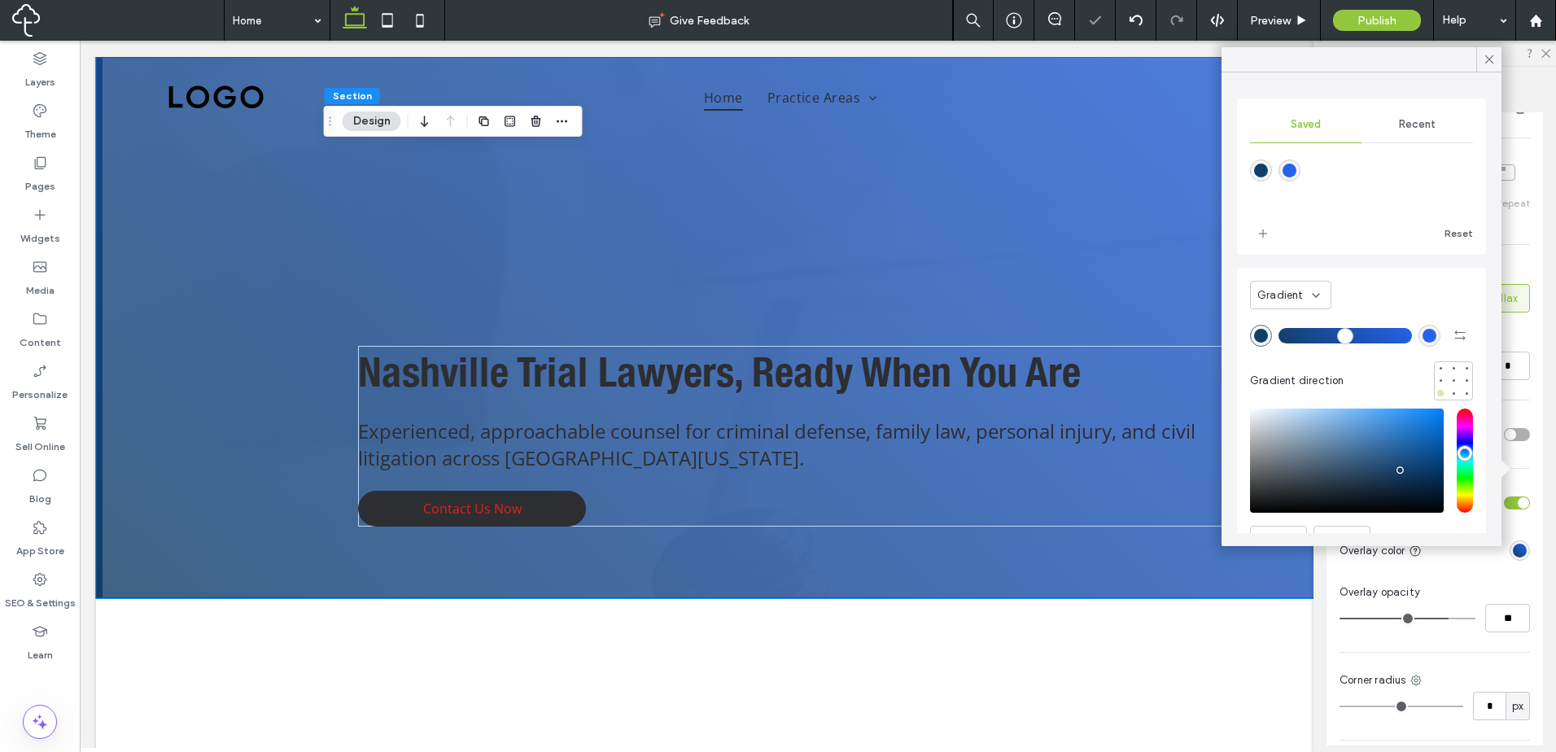
click at [1437, 395] on div at bounding box center [1440, 393] width 7 height 7
click at [1437, 369] on div at bounding box center [1440, 368] width 7 height 7
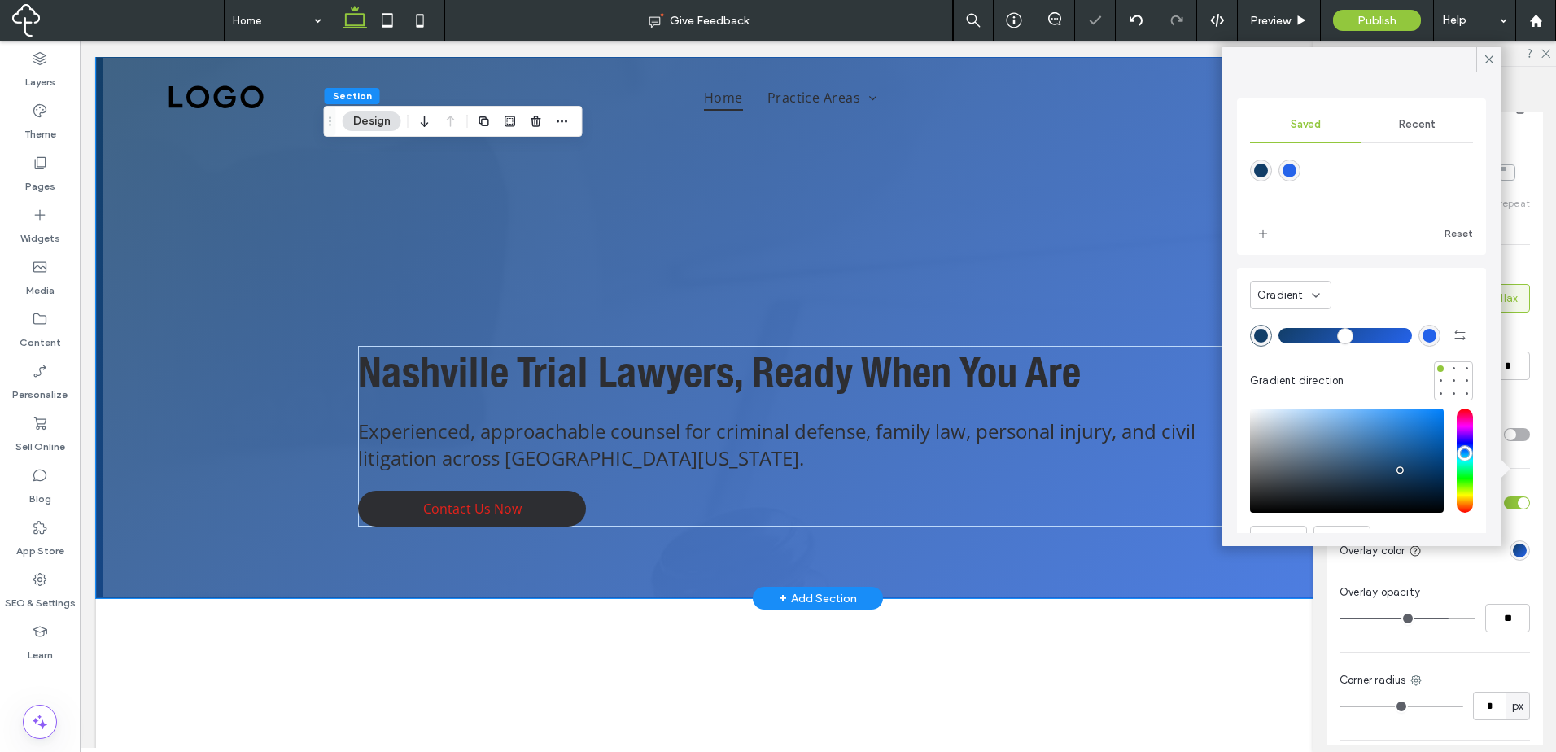
click at [976, 521] on div "Nashville Trial Lawyers, Ready When You Are Experienced, approachable counsel f…" at bounding box center [817, 436] width 919 height 181
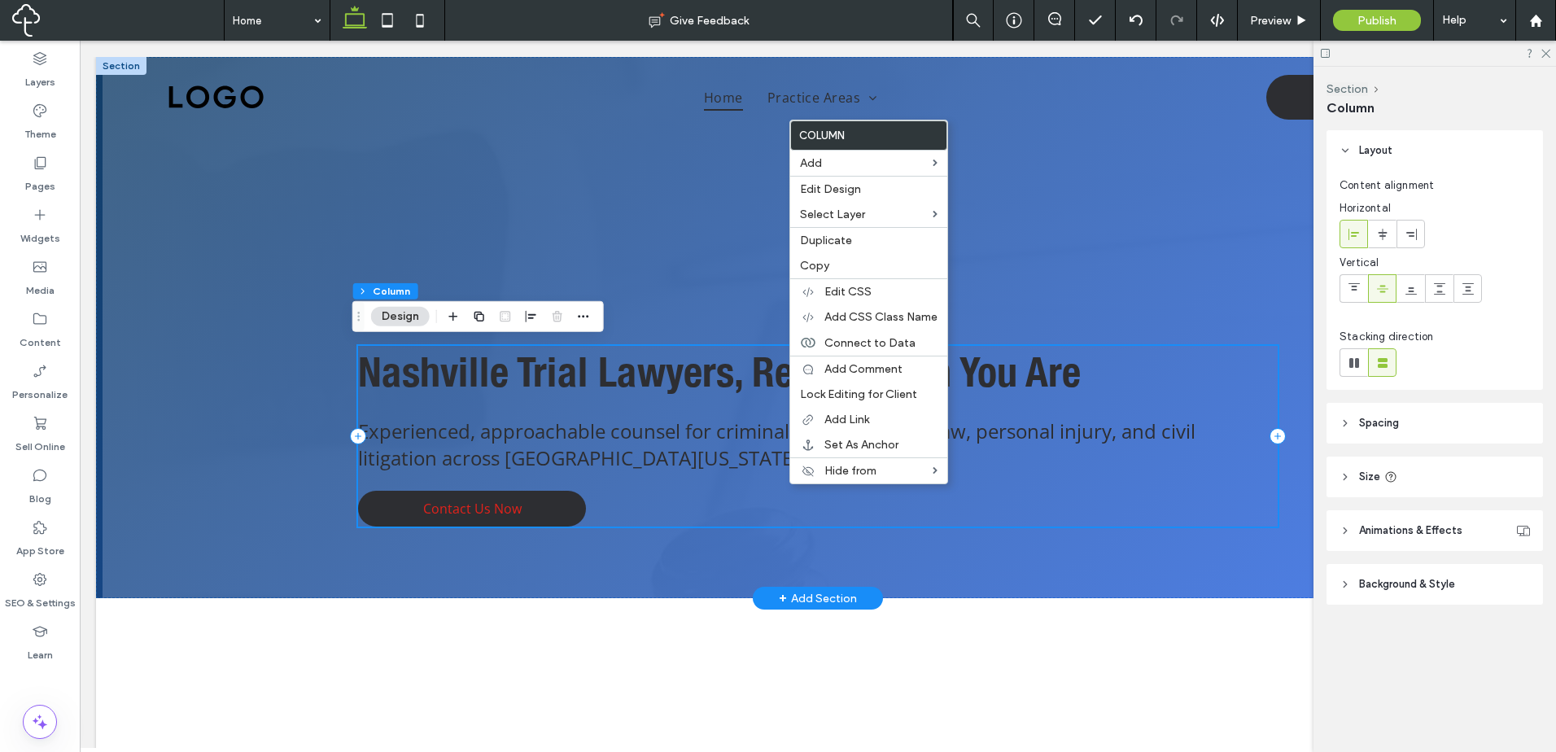
click at [674, 496] on div "Nashville Trial Lawyers, Ready When You Are Experienced, approachable counsel f…" at bounding box center [817, 436] width 919 height 181
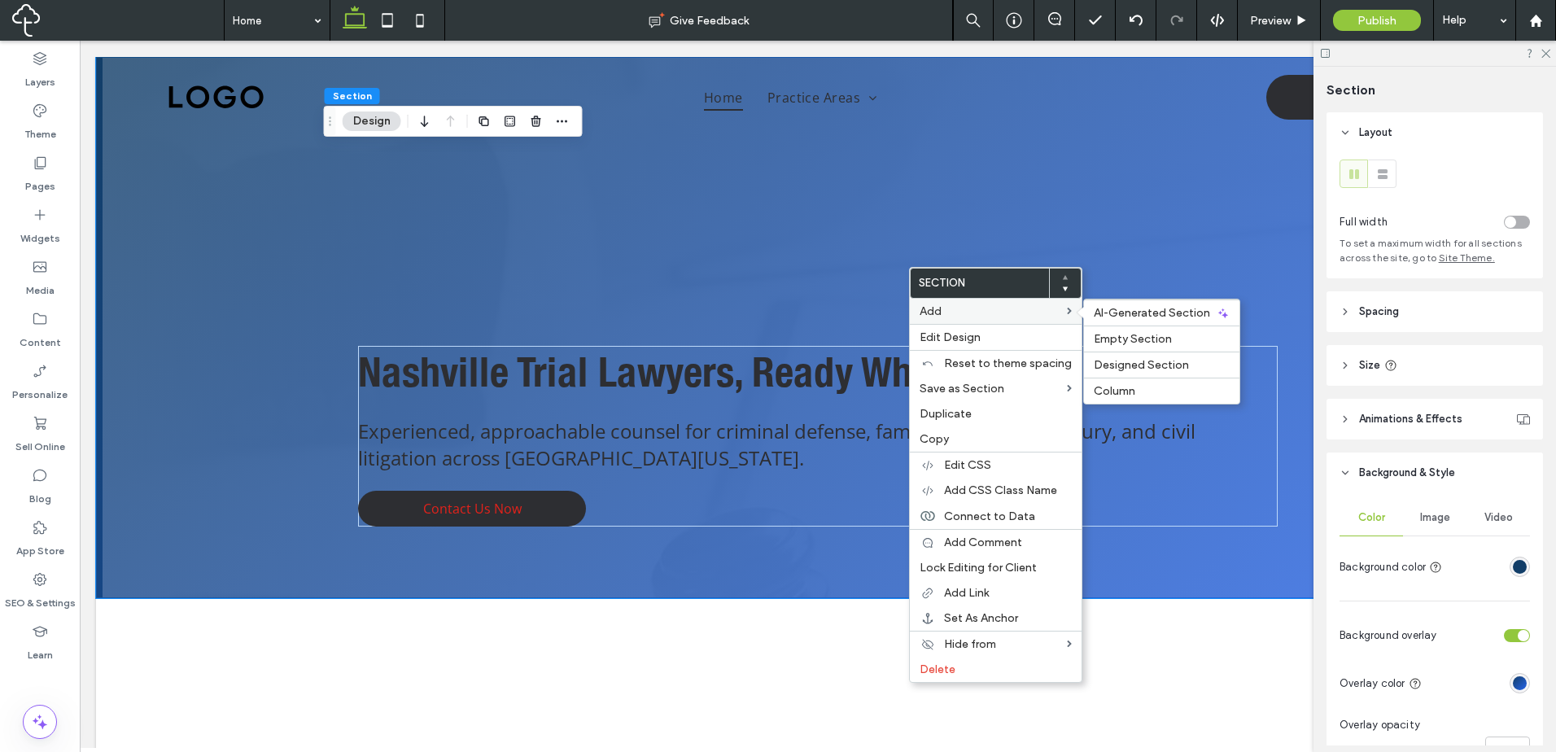
drag, startPoint x: 997, startPoint y: 299, endPoint x: 1027, endPoint y: 302, distance: 29.4
click at [996, 299] on div "Add AI-Generated Section Empty Section Designed Section Column" at bounding box center [996, 311] width 172 height 25
click at [1136, 384] on div "Column" at bounding box center [1161, 391] width 155 height 26
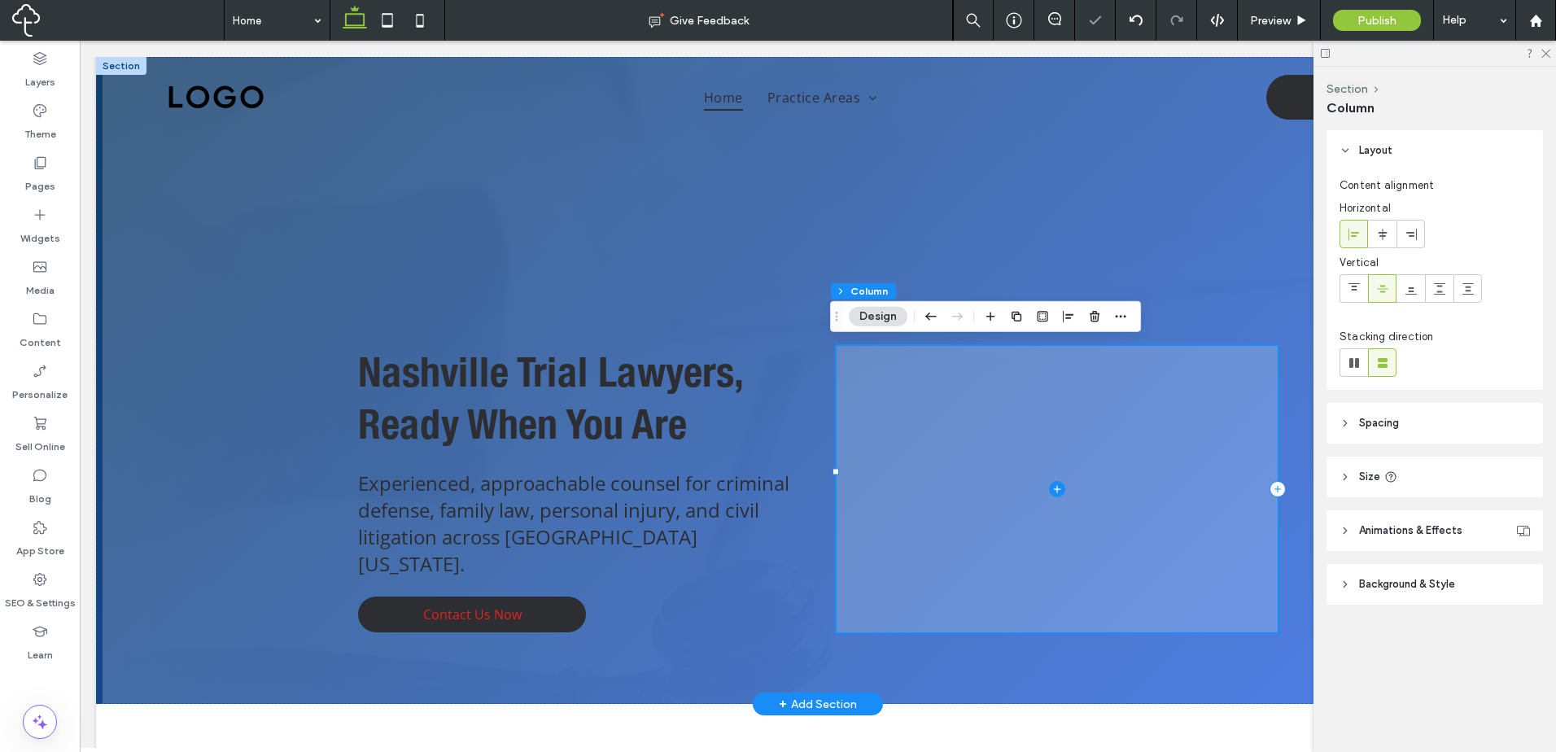
click at [1081, 360] on span at bounding box center [1056, 489] width 441 height 286
click at [848, 221] on div "Nashville Trial Lawyers, Ready When You Are Experienced, approachable counsel f…" at bounding box center [818, 380] width 976 height 647
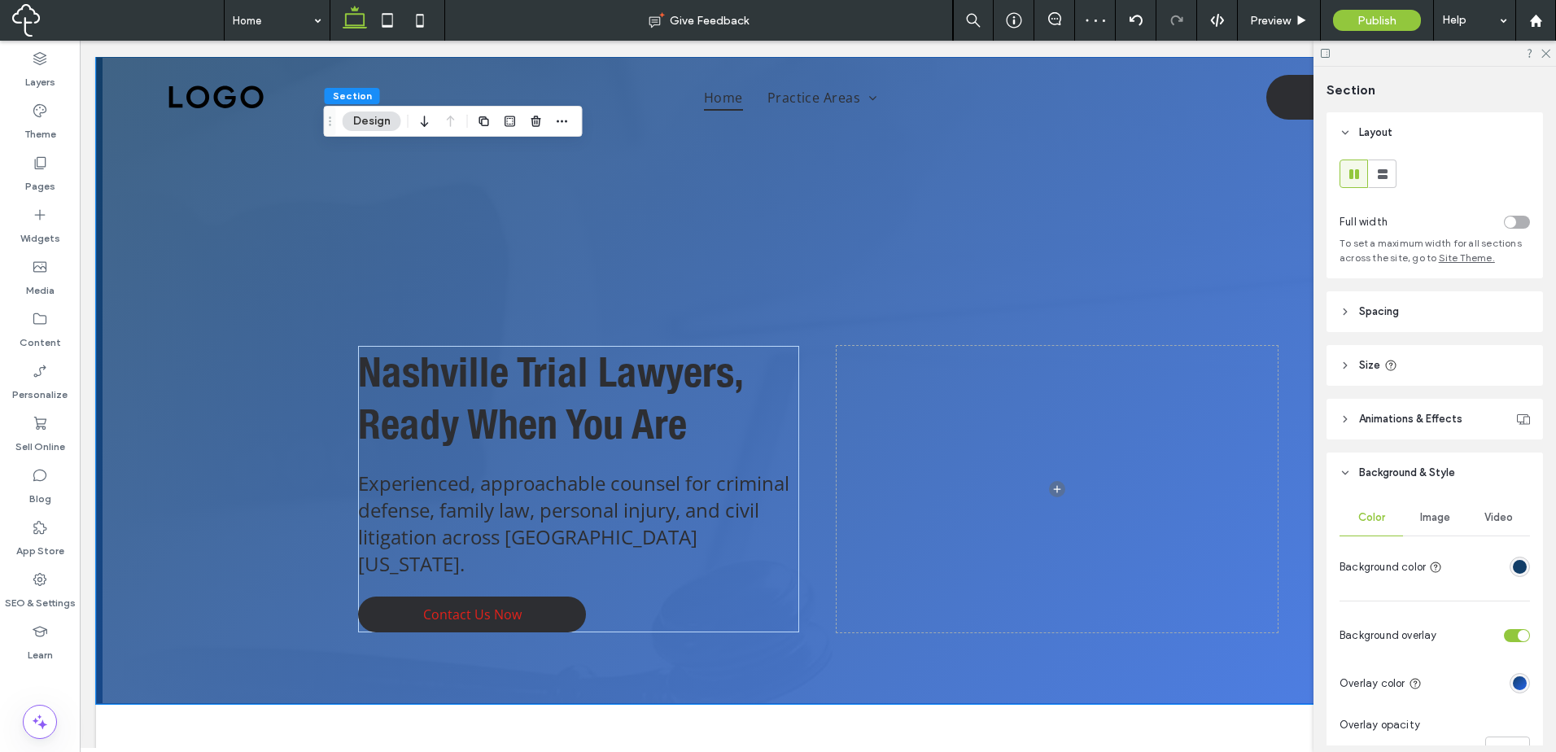
click at [1435, 363] on header "Size" at bounding box center [1434, 365] width 216 height 41
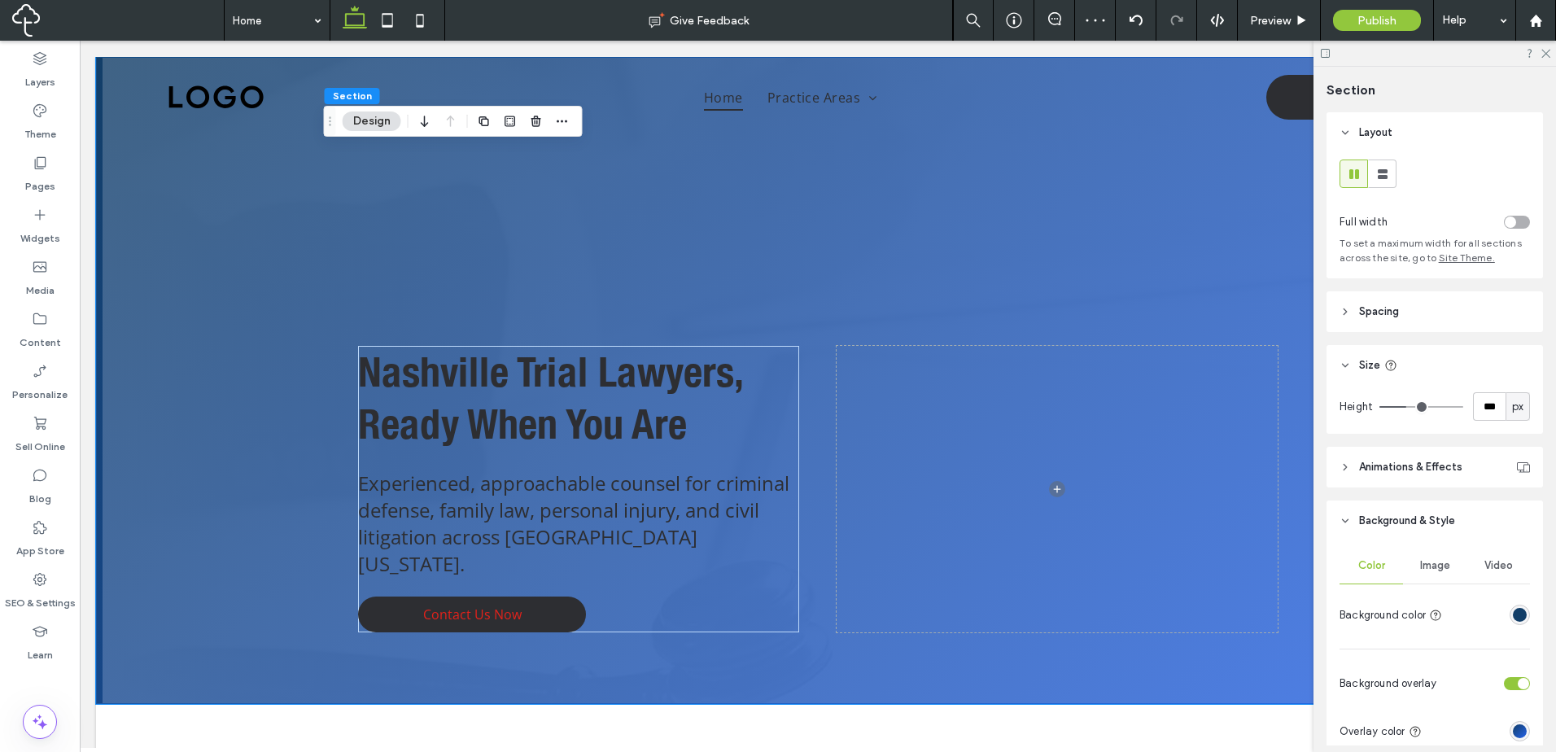
click at [1516, 406] on div "px" at bounding box center [1517, 407] width 16 height 16
click at [1511, 544] on span "A" at bounding box center [1509, 549] width 7 height 16
type input "*"
click at [1437, 312] on header "Spacing" at bounding box center [1434, 311] width 216 height 41
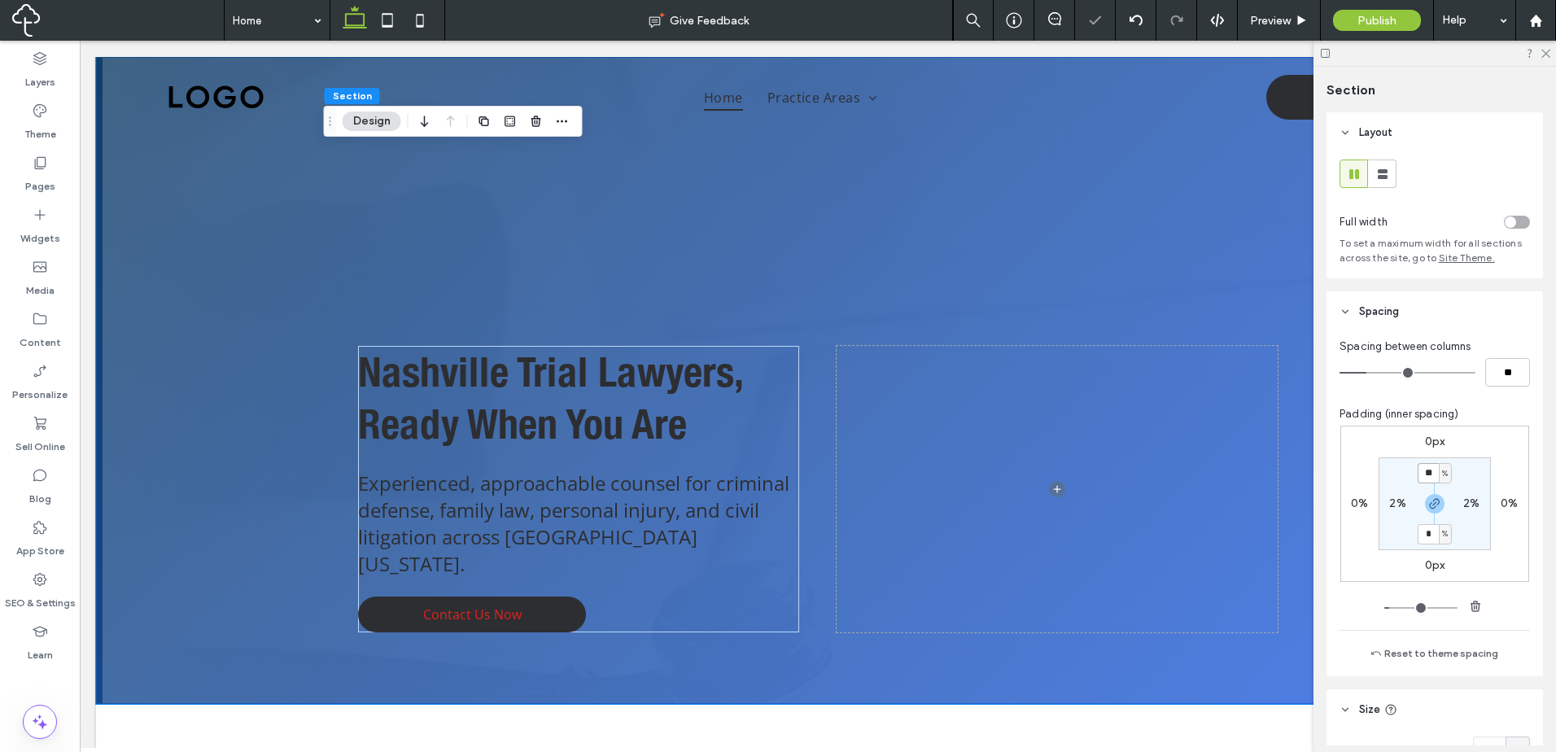
click at [1429, 463] on input "**" at bounding box center [1427, 473] width 21 height 20
type input "**"
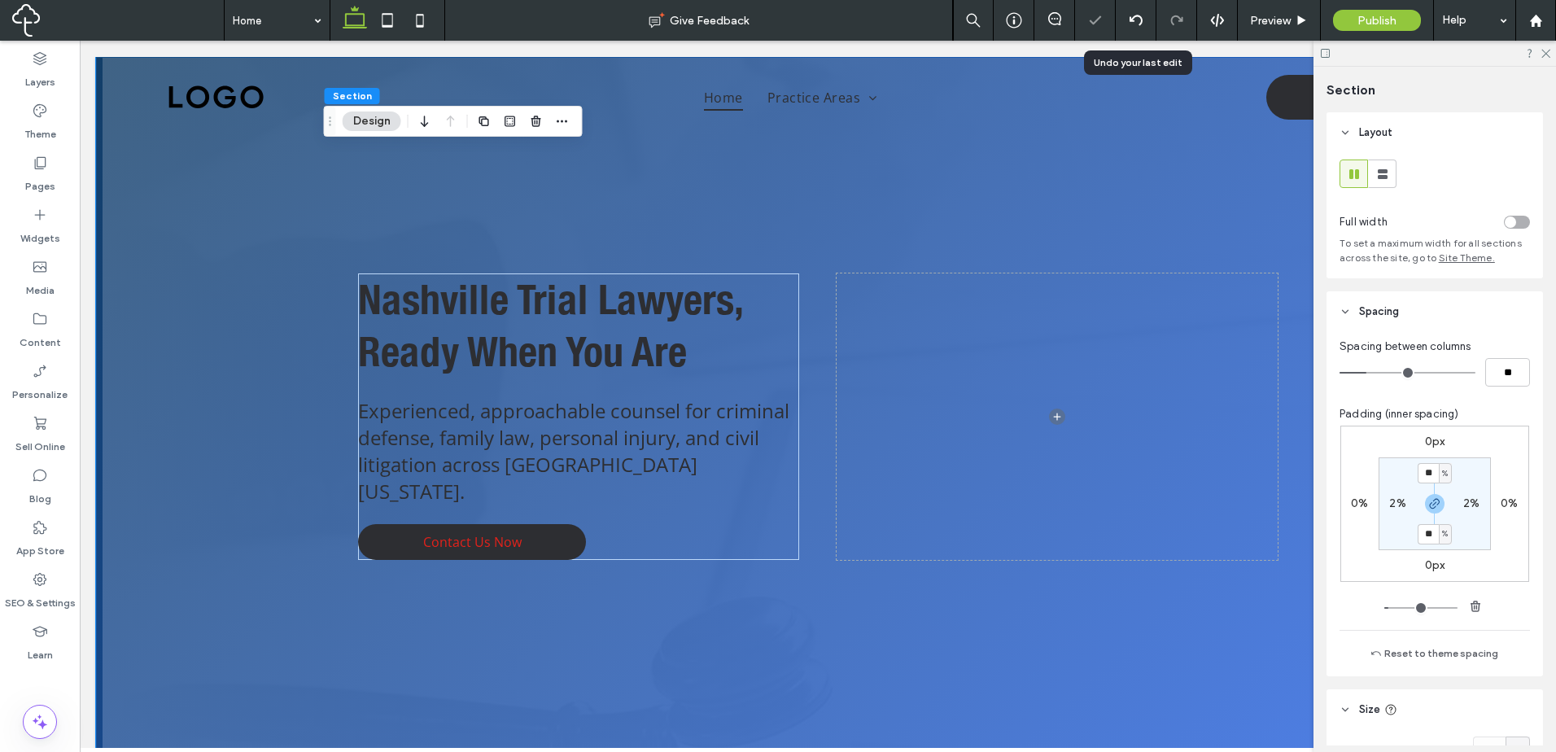
click at [1132, 22] on icon at bounding box center [1135, 20] width 13 height 13
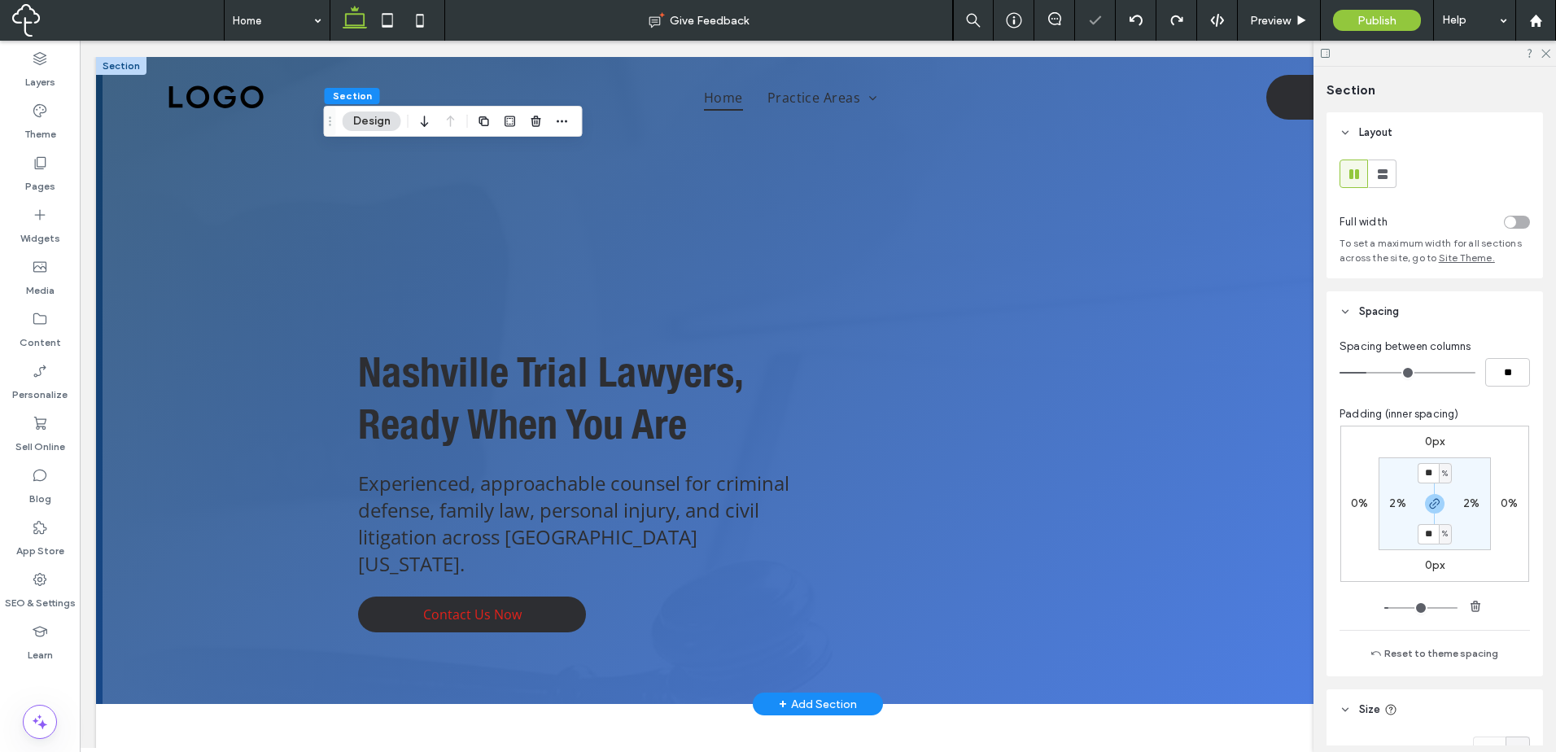
scroll to position [0, 0]
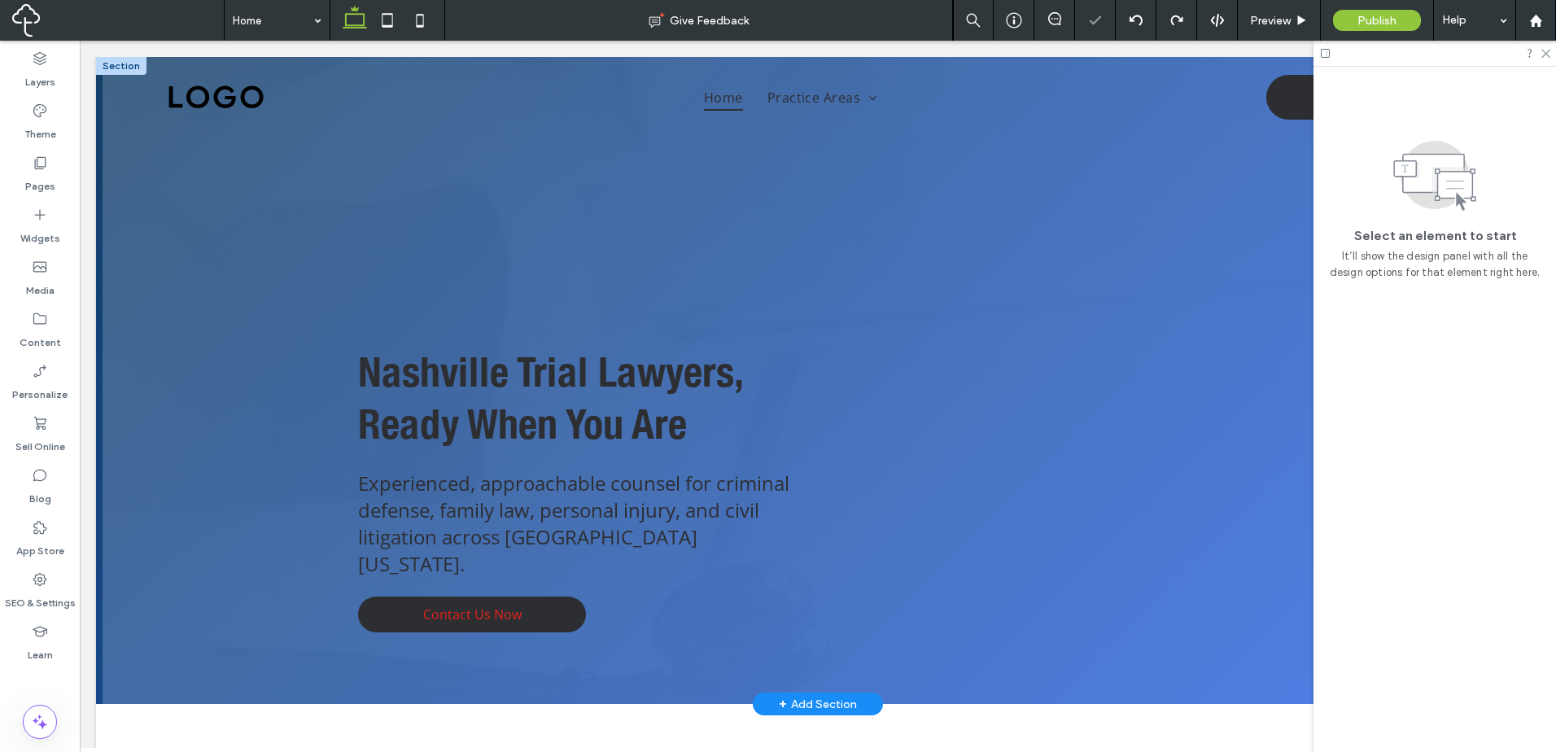
click at [412, 251] on div "Nashville Trial Lawyers, Ready When You Are Experienced, approachable counsel f…" at bounding box center [818, 380] width 976 height 647
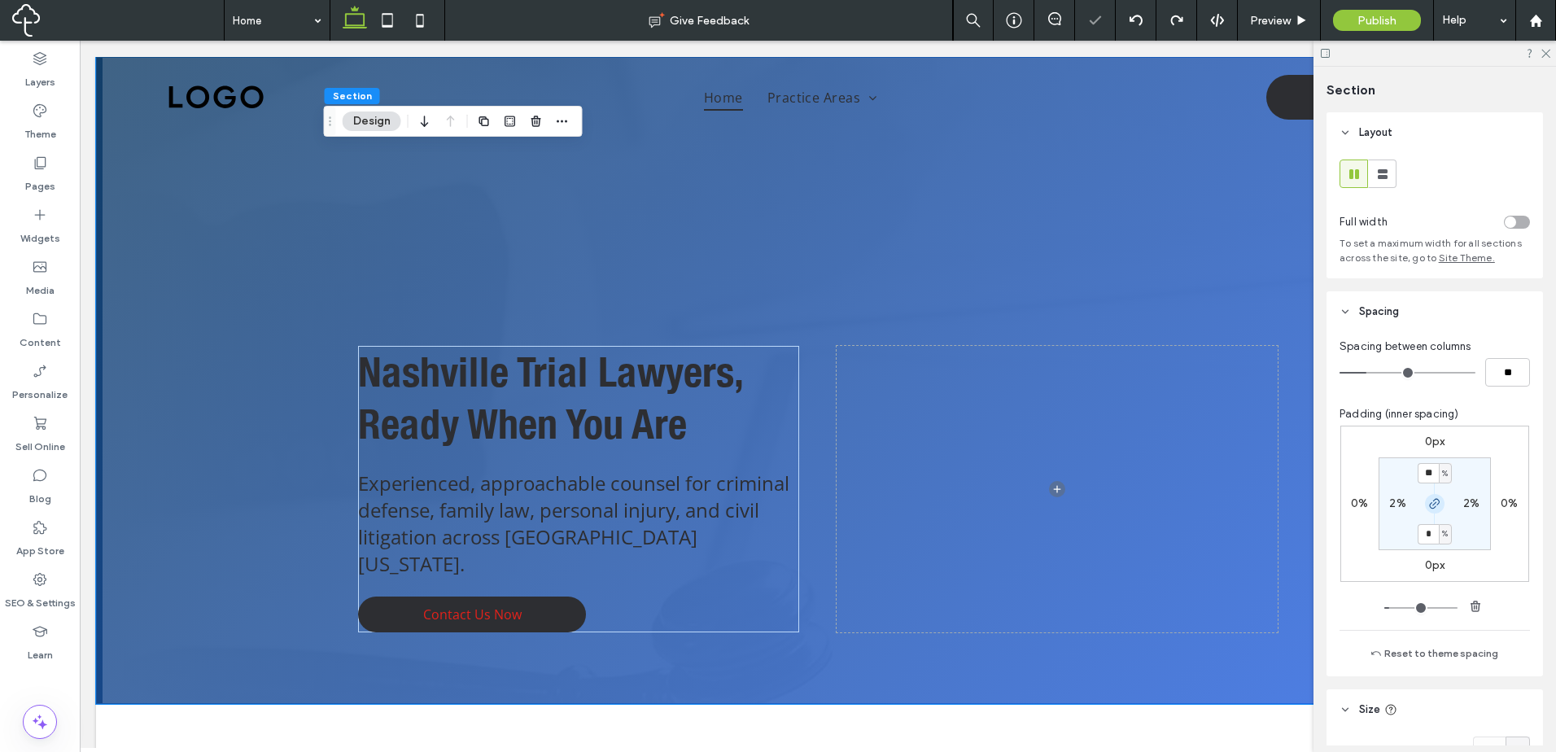
click at [1433, 506] on icon "button" at bounding box center [1434, 503] width 13 height 13
click at [1421, 470] on input "**" at bounding box center [1427, 473] width 21 height 20
type input "**"
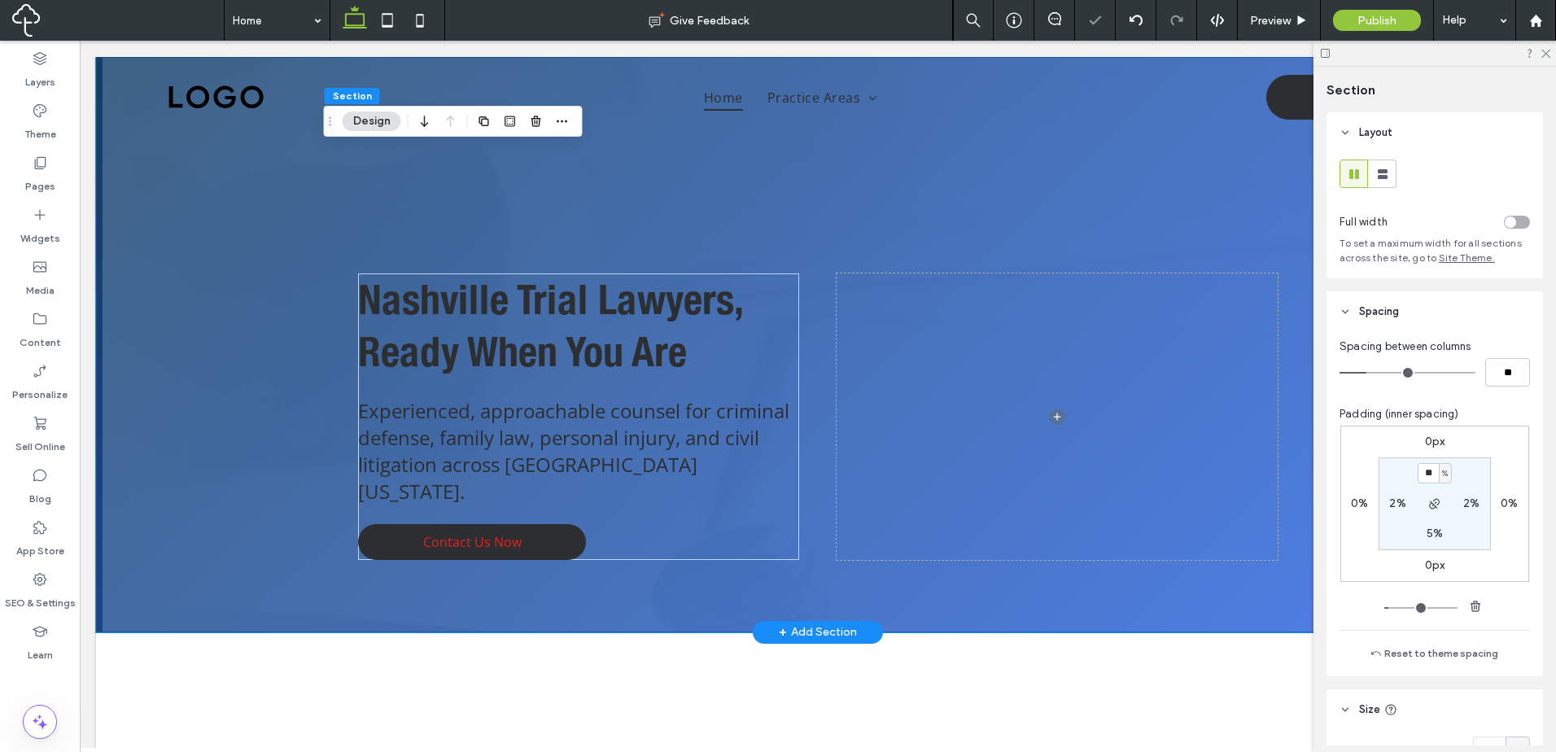
click at [568, 573] on div "Nashville Trial Lawyers, Ready When You Are Experienced, approachable counsel f…" at bounding box center [818, 344] width 976 height 575
click at [1419, 482] on input "**" at bounding box center [1427, 473] width 21 height 20
type input "**"
click at [848, 565] on div "Nashville Trial Lawyers, Ready When You Are Experienced, approachable counsel f…" at bounding box center [818, 344] width 976 height 575
click at [785, 243] on div "Nashville Trial Lawyers, Ready When You Are Experienced, approachable counsel f…" at bounding box center [818, 344] width 976 height 575
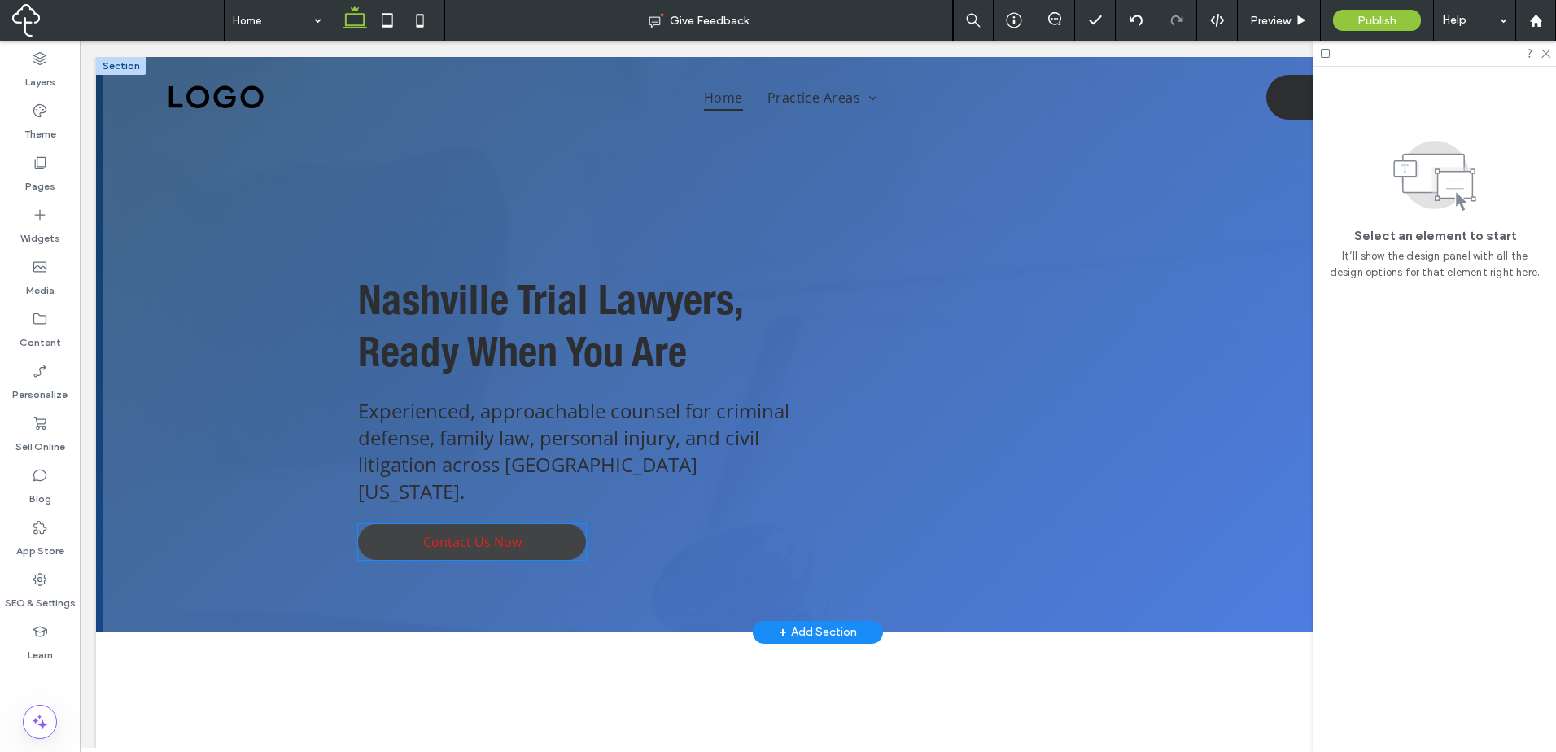
click at [500, 533] on span "Contact Us Now" at bounding box center [472, 542] width 98 height 18
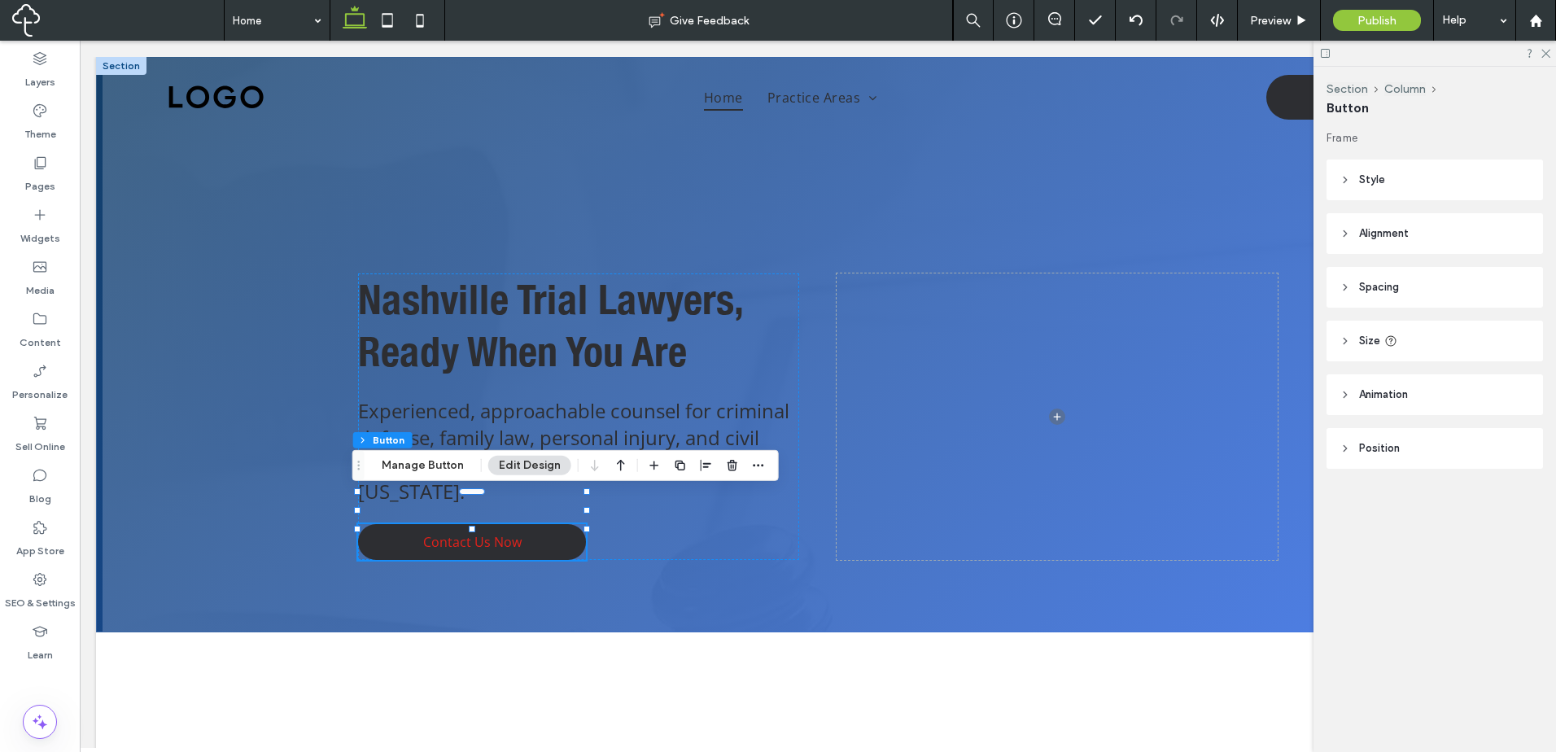
click at [1464, 256] on div "Frame Style Primary Secondary Select Layout Button style Button text Background…" at bounding box center [1439, 332] width 227 height 404
click at [1460, 282] on header "Spacing" at bounding box center [1434, 287] width 216 height 41
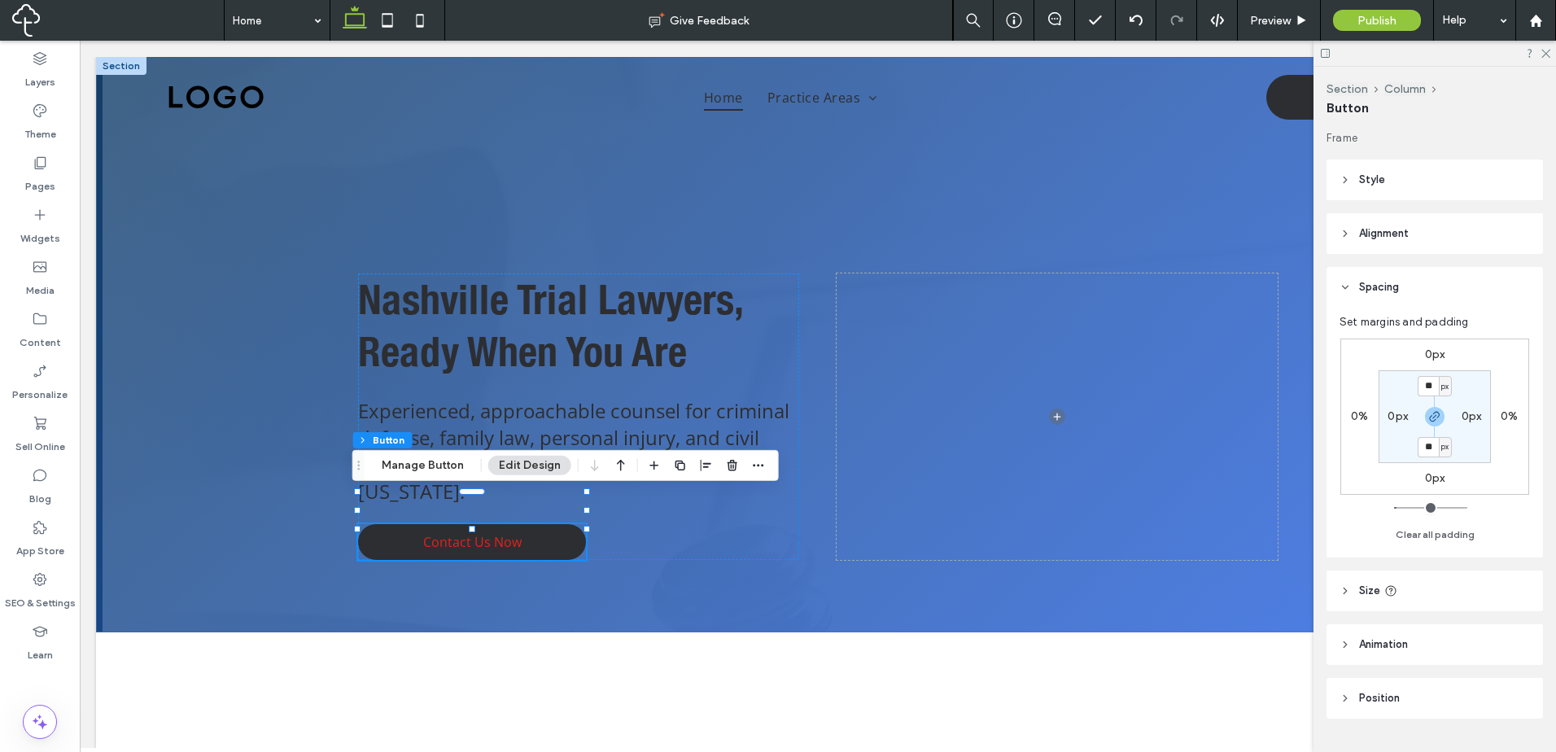
click at [1462, 212] on div "Frame Style Primary Secondary Select Layout Button style Button text Background…" at bounding box center [1439, 437] width 227 height 615
click at [1462, 188] on header "Style" at bounding box center [1434, 179] width 216 height 41
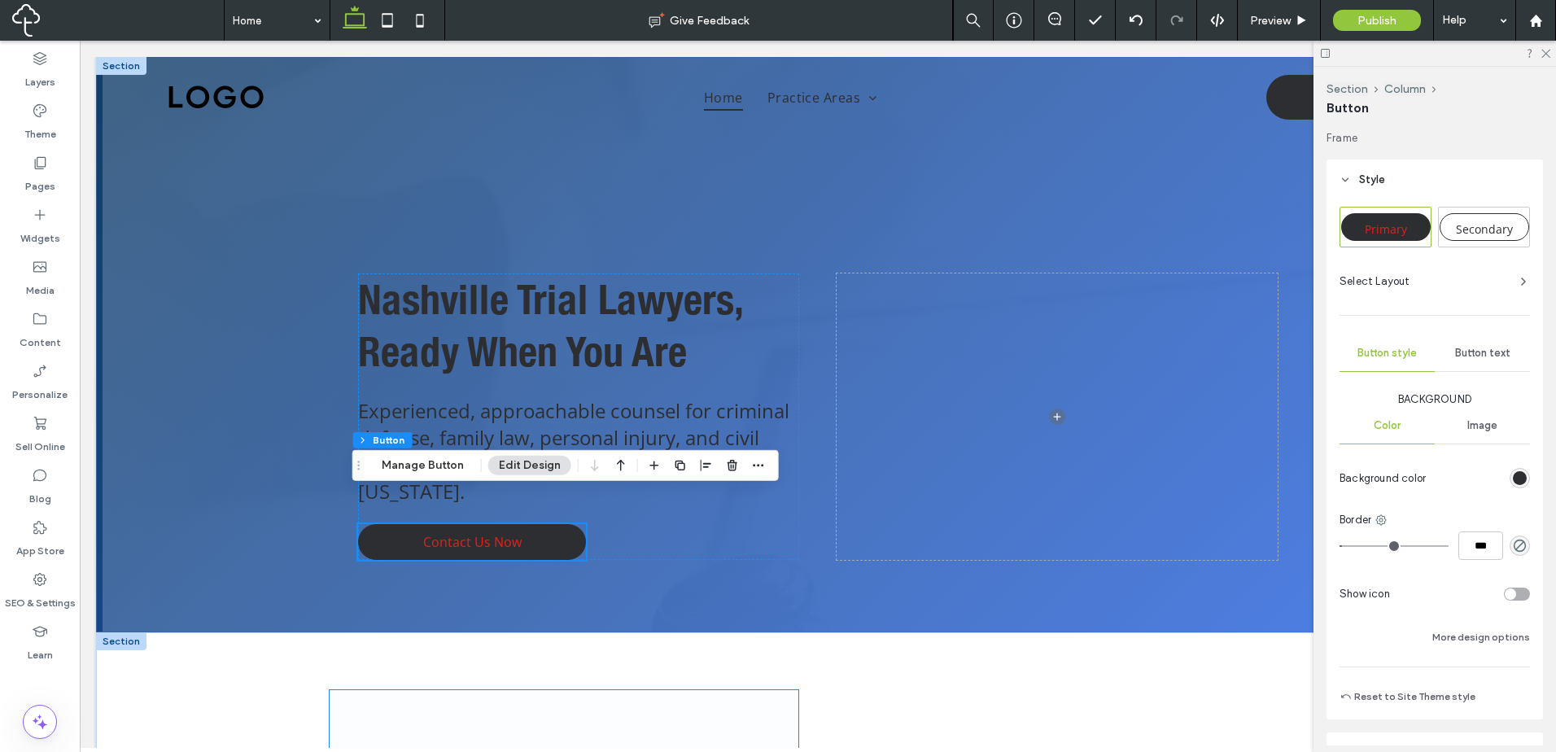
scroll to position [271, 0]
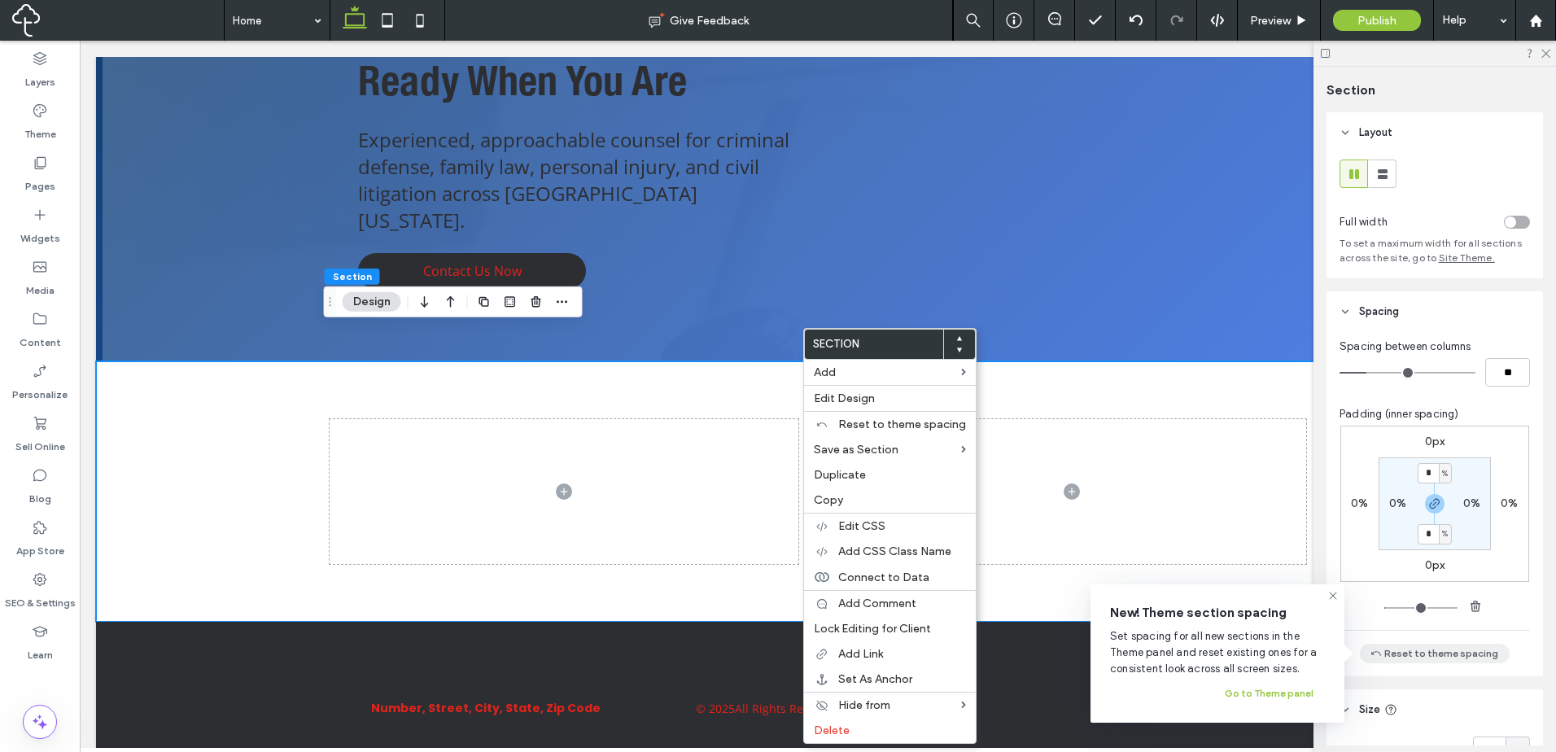
click at [1438, 652] on button "Reset to theme spacing" at bounding box center [1435, 654] width 150 height 20
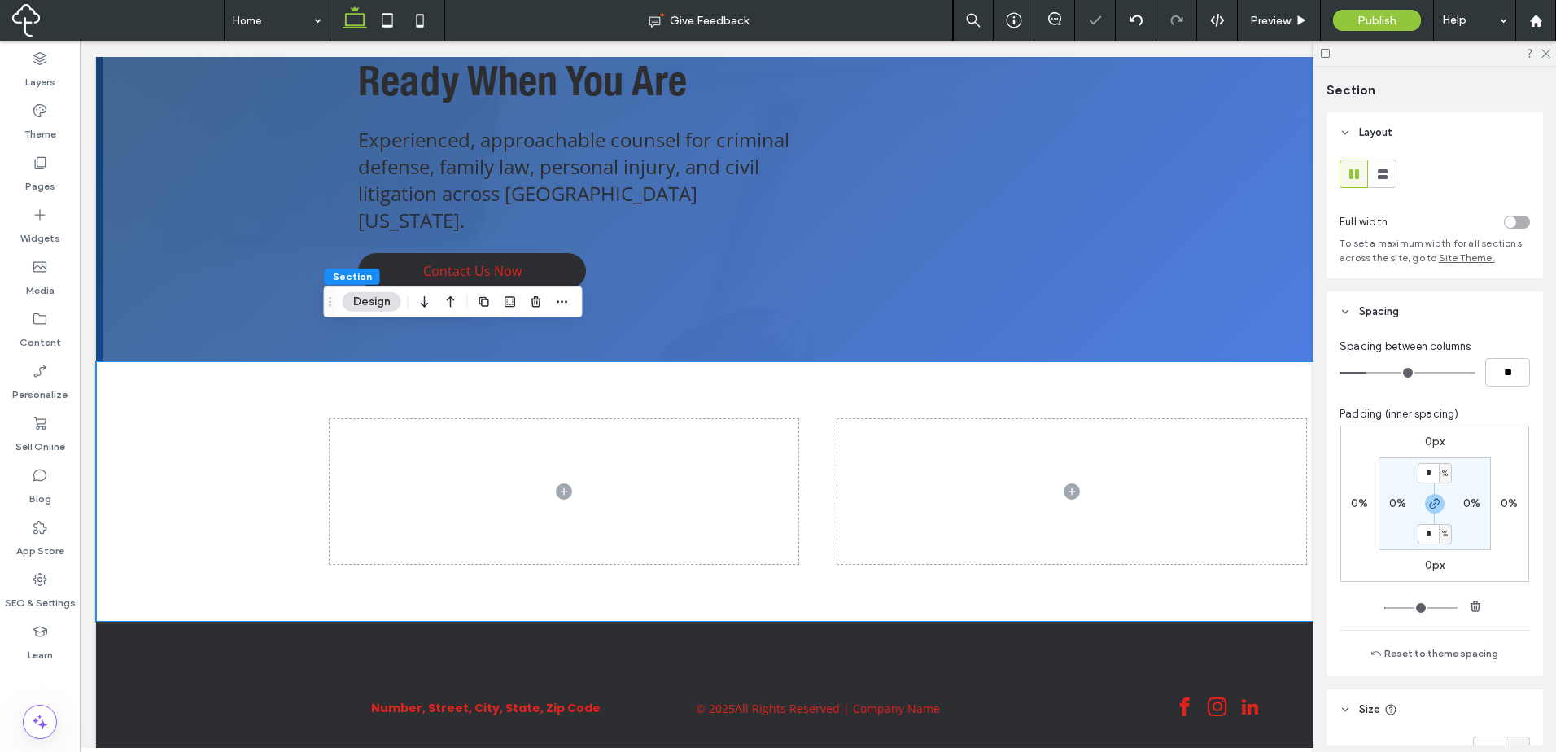
click at [1510, 224] on div "toggle" at bounding box center [1517, 222] width 26 height 13
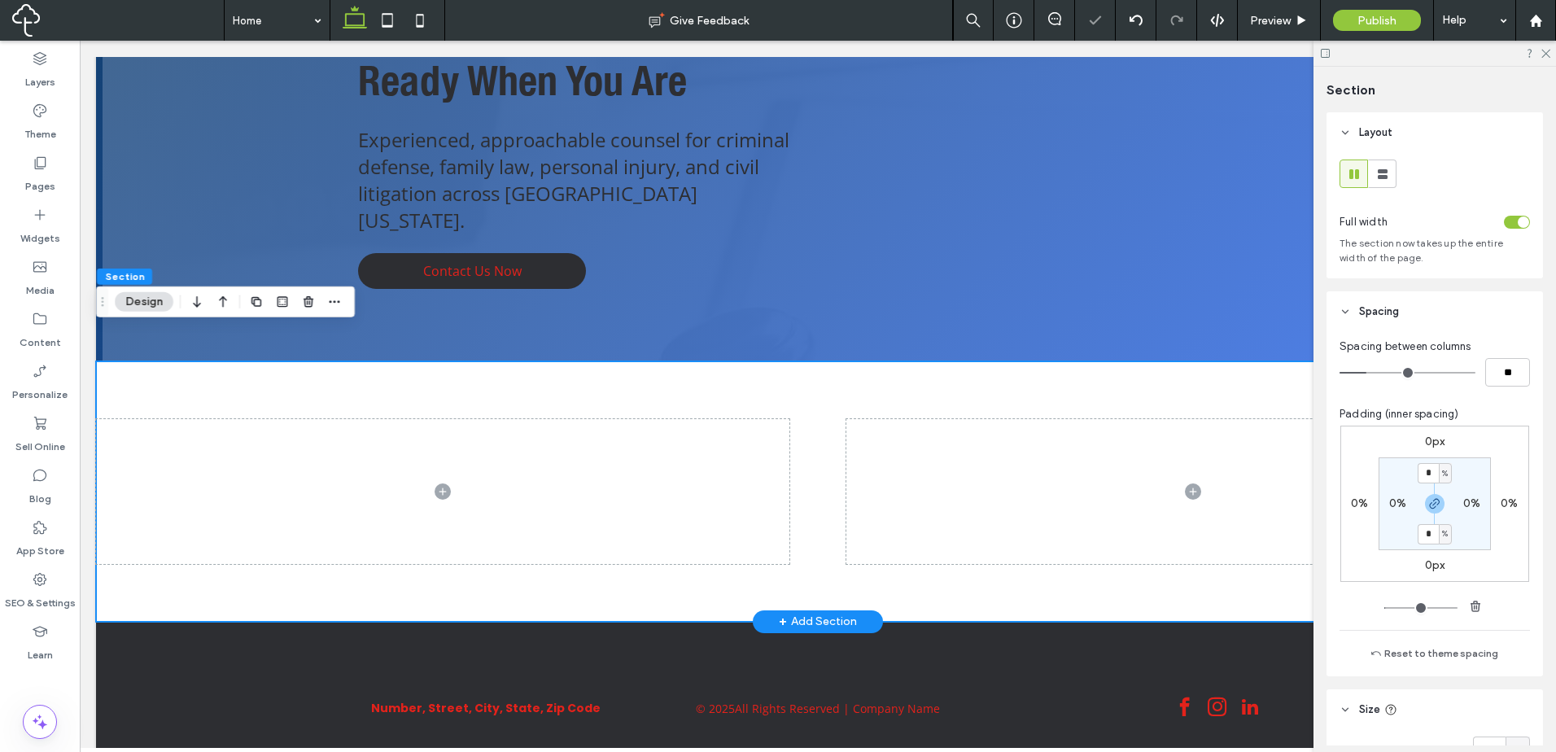
click at [1050, 550] on div at bounding box center [817, 491] width 1443 height 260
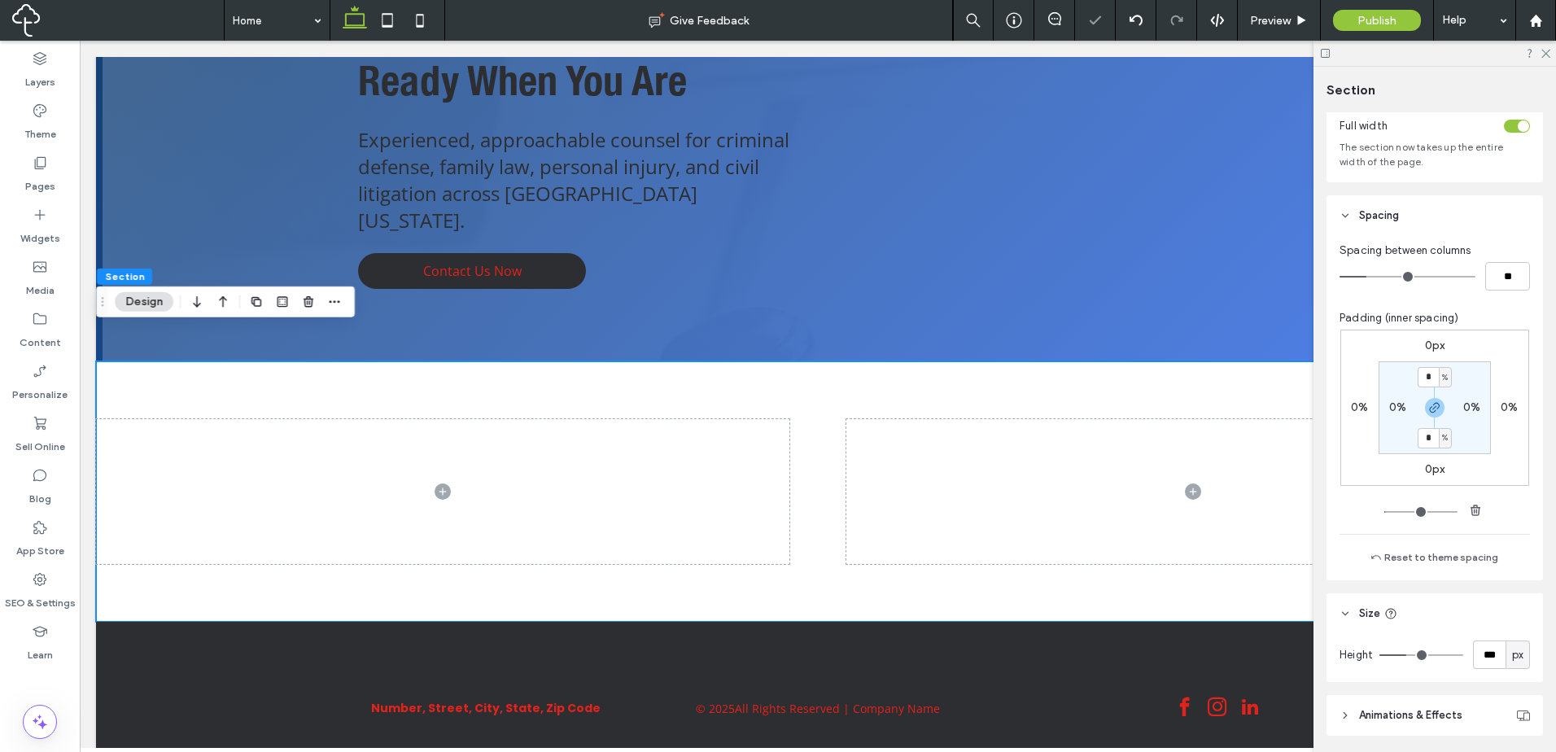
scroll to position [136, 0]
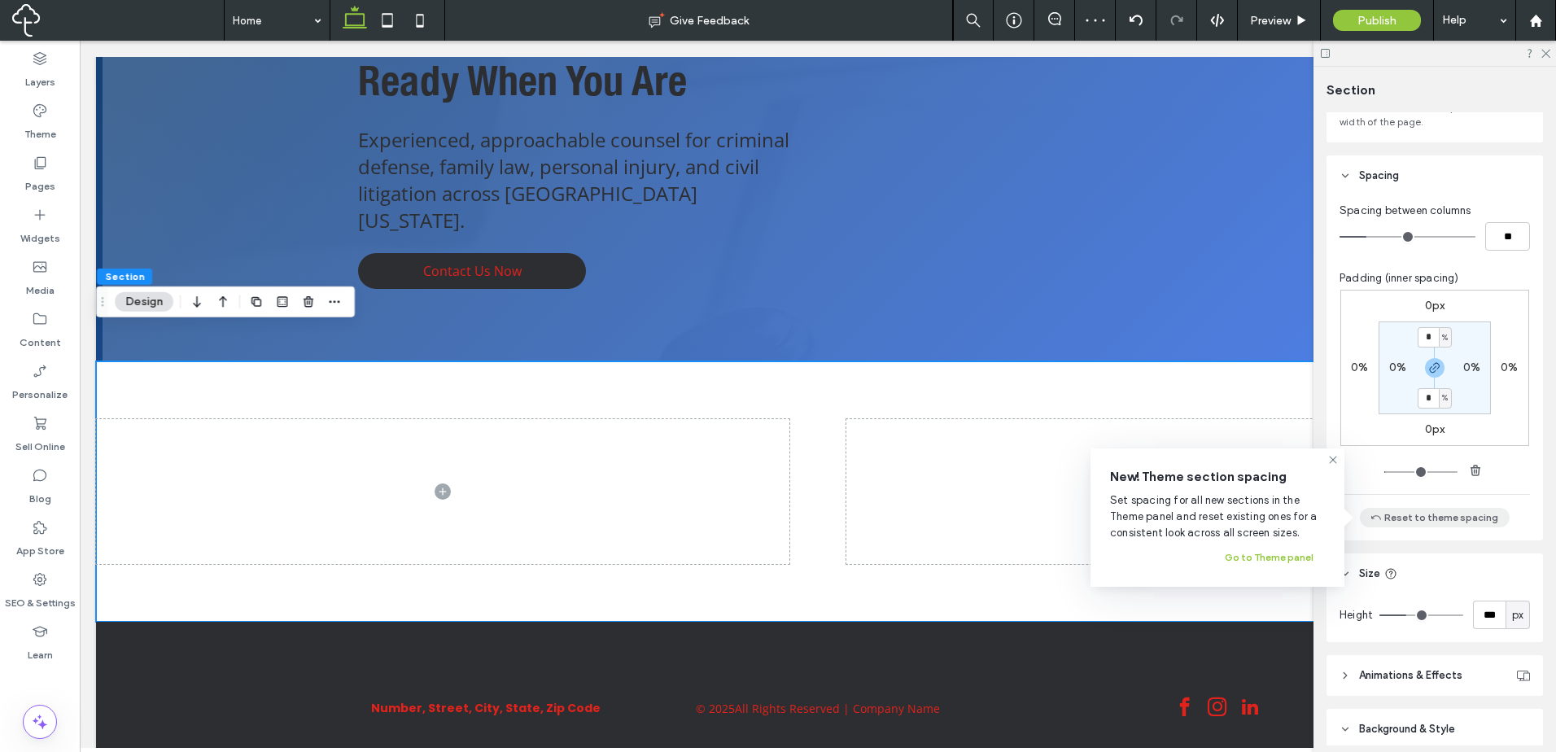
click at [1461, 520] on button "Reset to theme spacing" at bounding box center [1435, 518] width 150 height 20
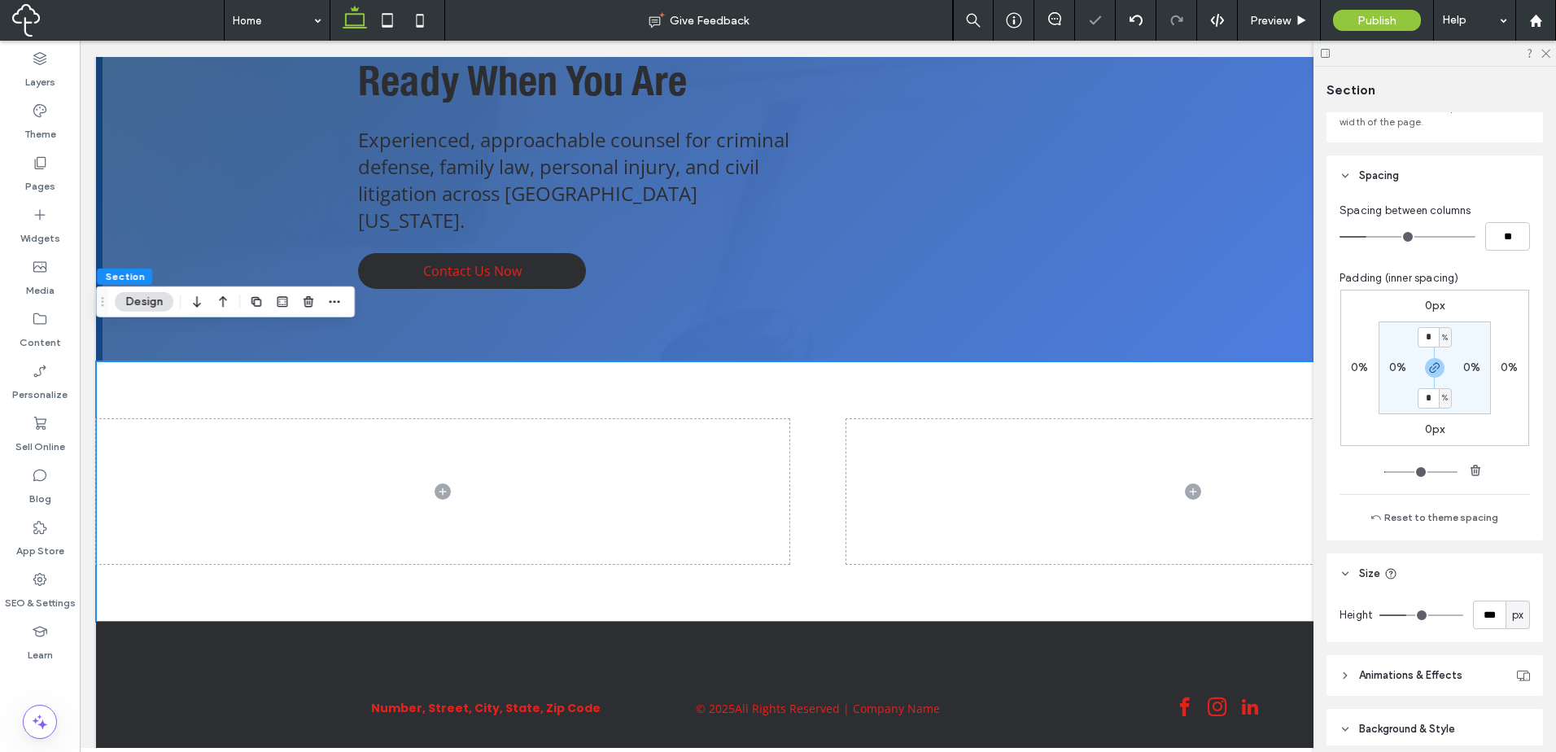
click at [1422, 403] on div "0px 0% 0px 0% * % 0% * % 0%" at bounding box center [1434, 368] width 189 height 156
click at [1422, 399] on input "*" at bounding box center [1427, 398] width 21 height 20
click at [1472, 468] on icon "button" at bounding box center [1475, 470] width 13 height 13
type input "*"
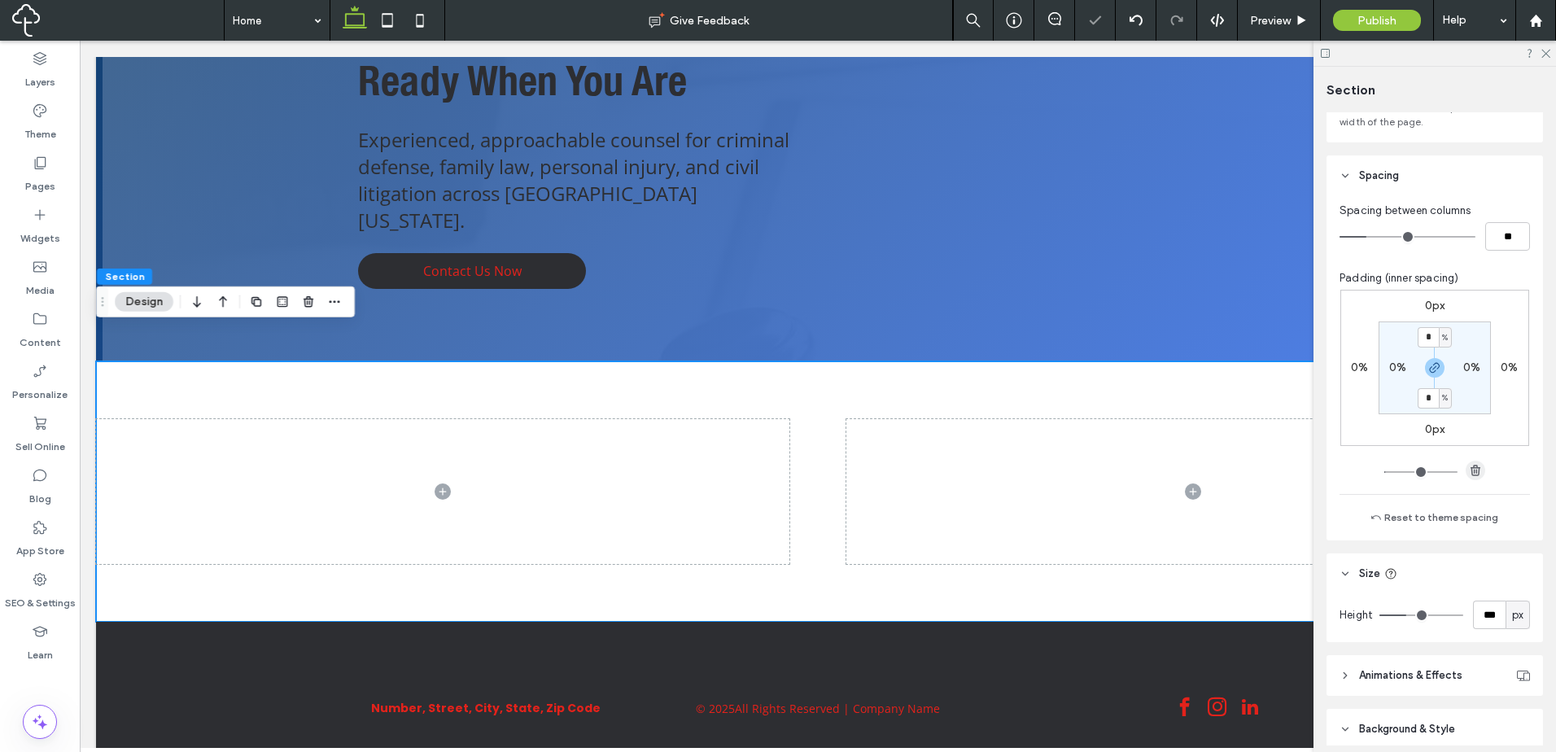
type input "*"
drag, startPoint x: 1516, startPoint y: 482, endPoint x: 1535, endPoint y: 602, distance: 121.2
click at [1517, 485] on div "Spacing between columns ** Padding (inner spacing) 0px 0% 0px 0% * % 0% * % 0% …" at bounding box center [1434, 368] width 216 height 344
click at [1515, 614] on span "px" at bounding box center [1517, 615] width 11 height 16
click at [1513, 603] on div "px" at bounding box center [1517, 614] width 24 height 28
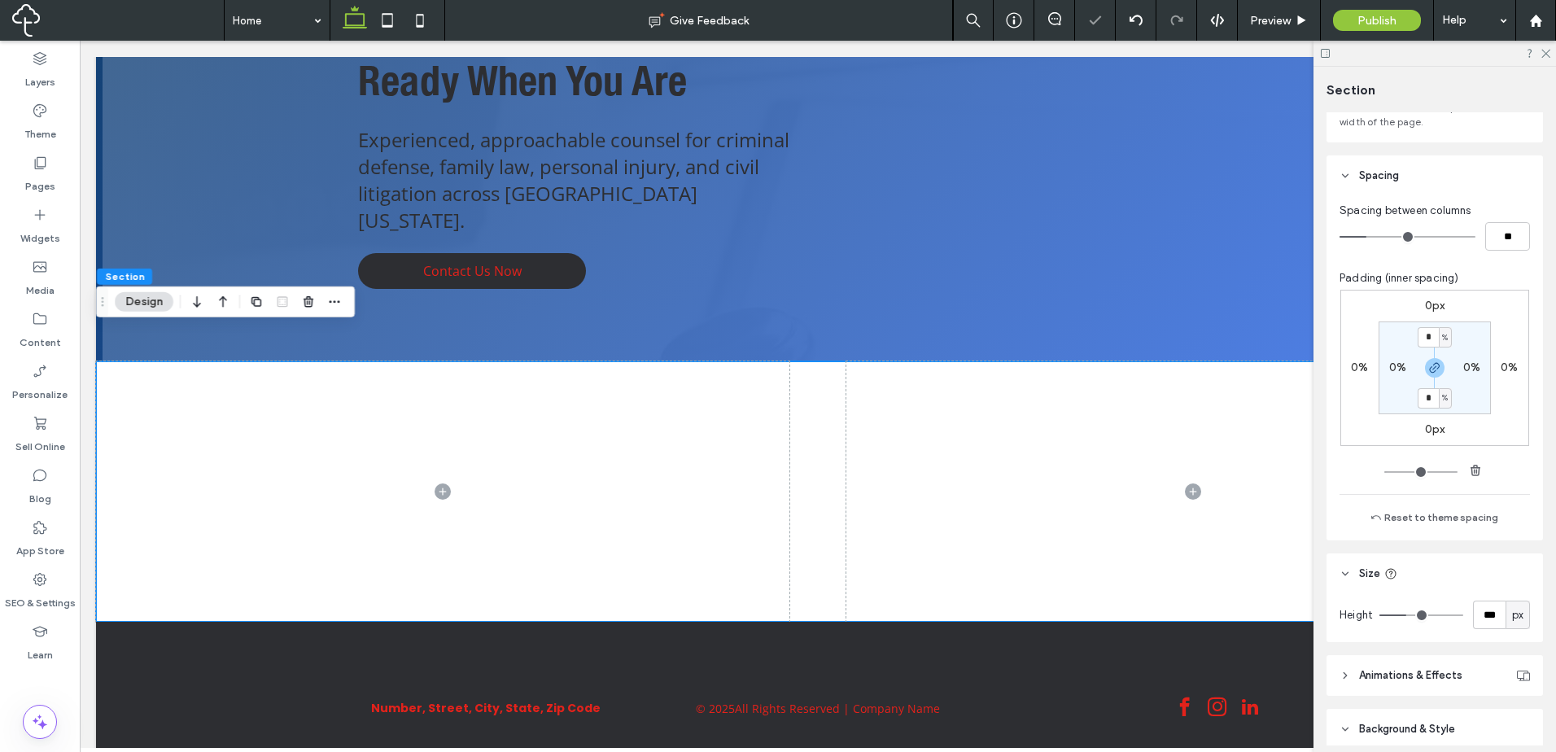
click at [1512, 596] on div "Height *** px" at bounding box center [1434, 618] width 216 height 48
click at [807, 465] on div at bounding box center [817, 491] width 1443 height 260
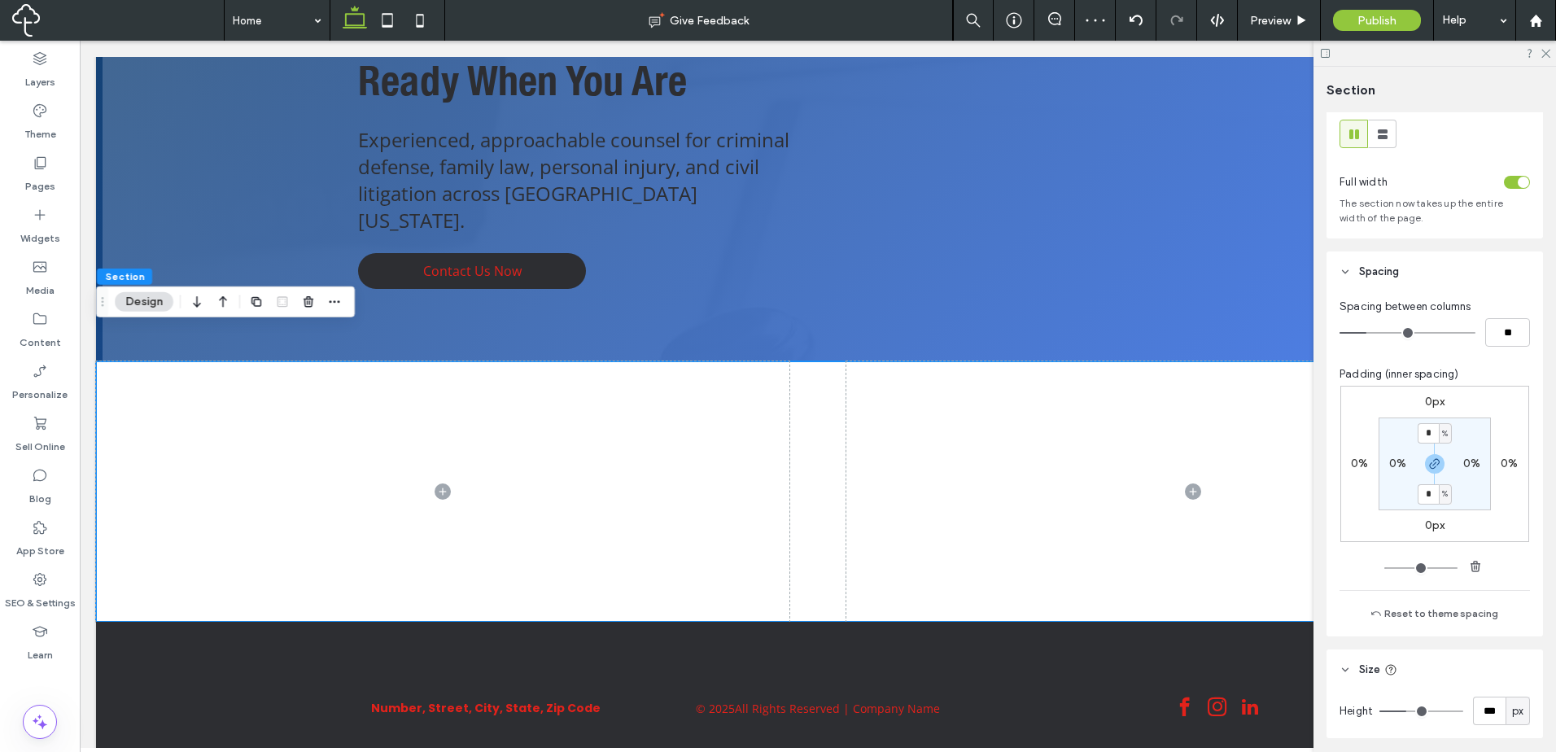
scroll to position [0, 0]
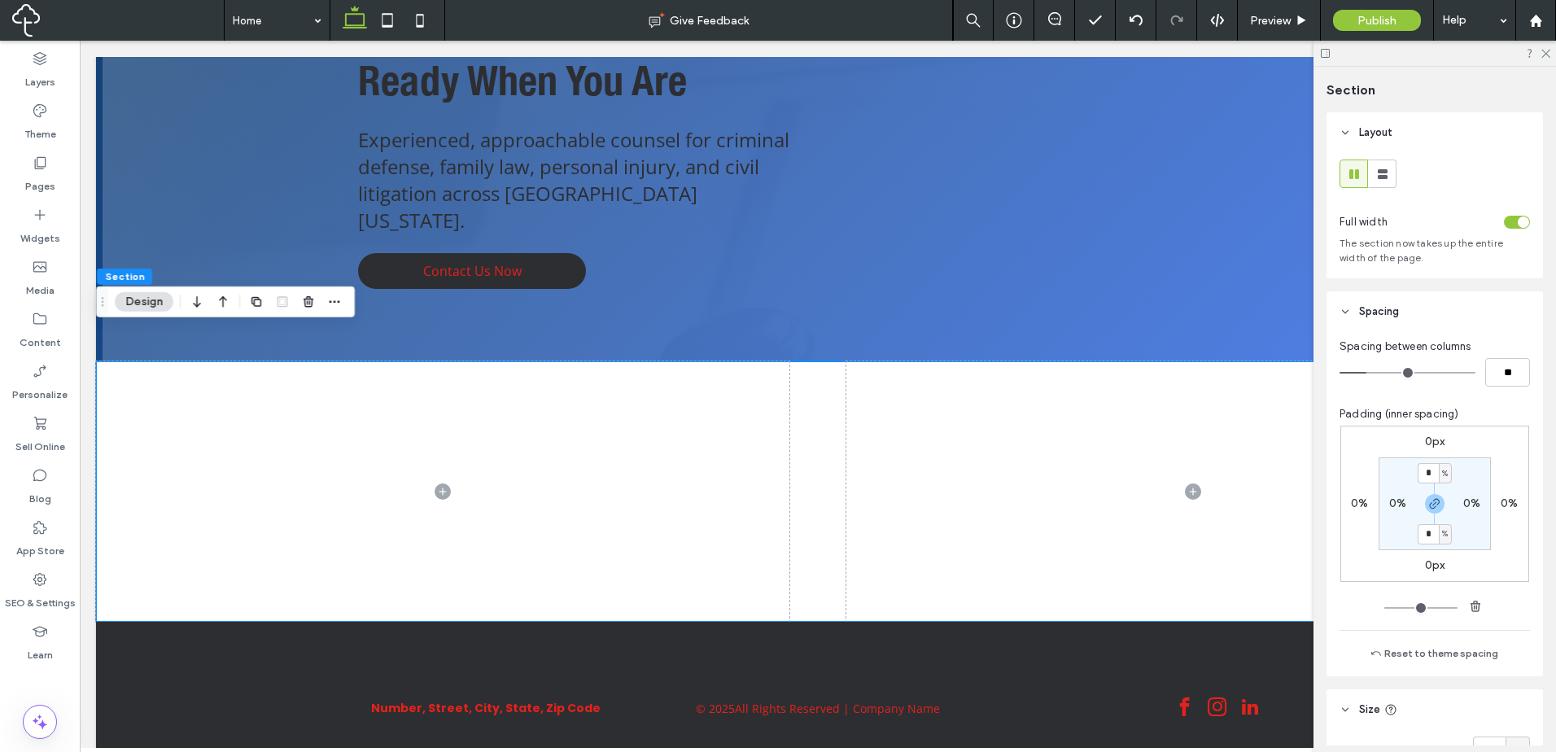
type input "*"
type input "**"
type input "*"
type input "**"
type input "*"
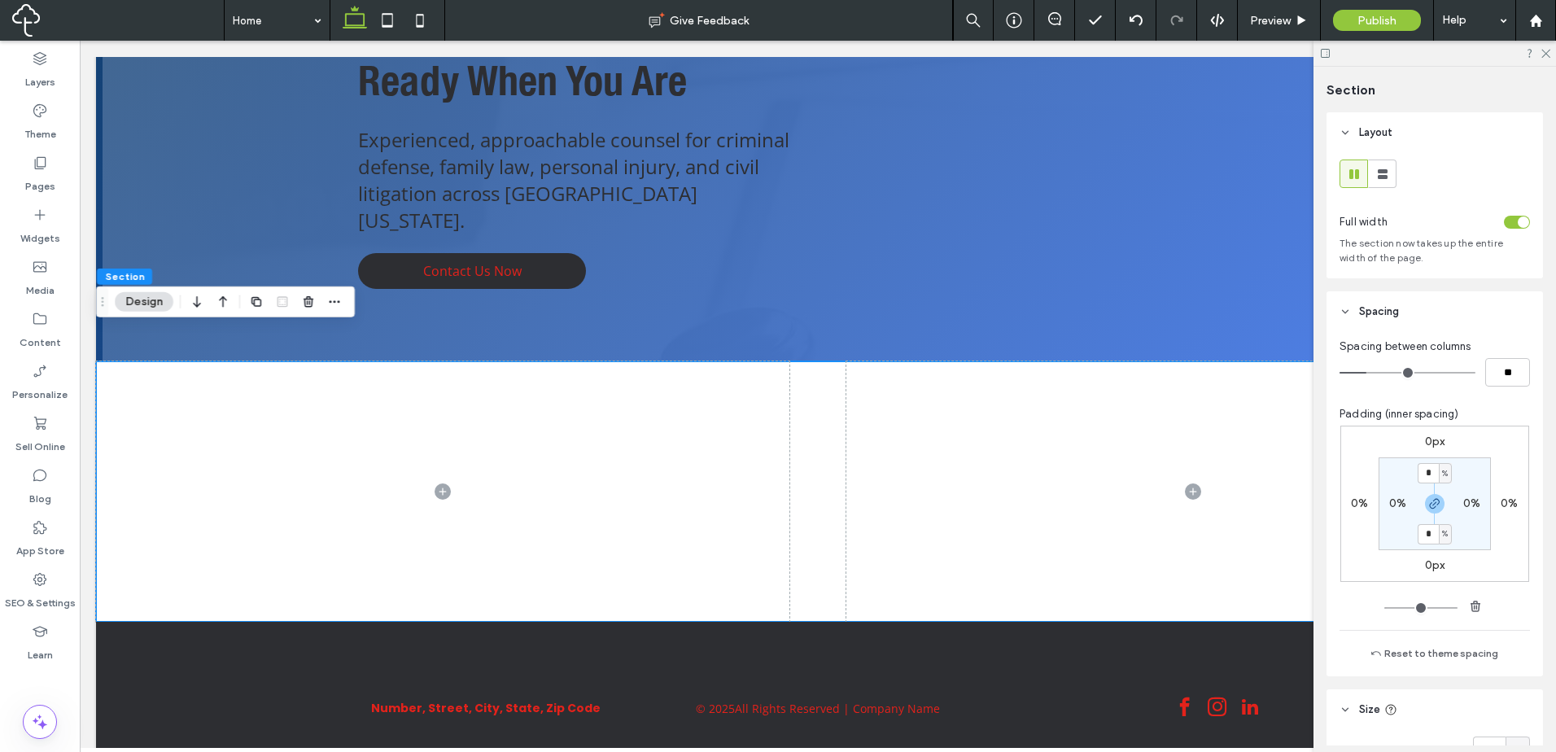
type input "**"
type input "*"
type input "**"
drag, startPoint x: 1382, startPoint y: 372, endPoint x: 1303, endPoint y: 388, distance: 81.4
type input "*"
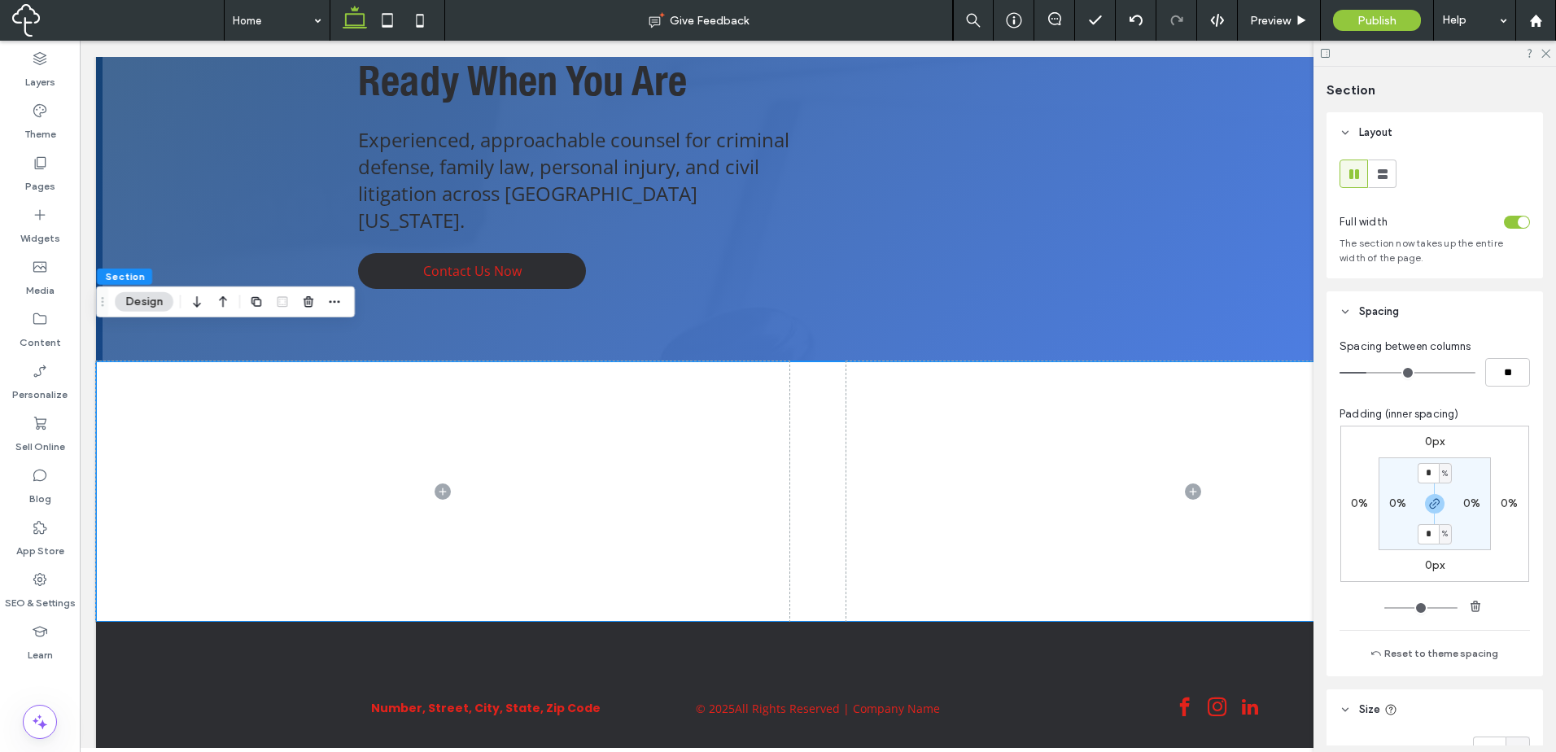
click at [1339, 373] on input "range" at bounding box center [1407, 373] width 136 height 2
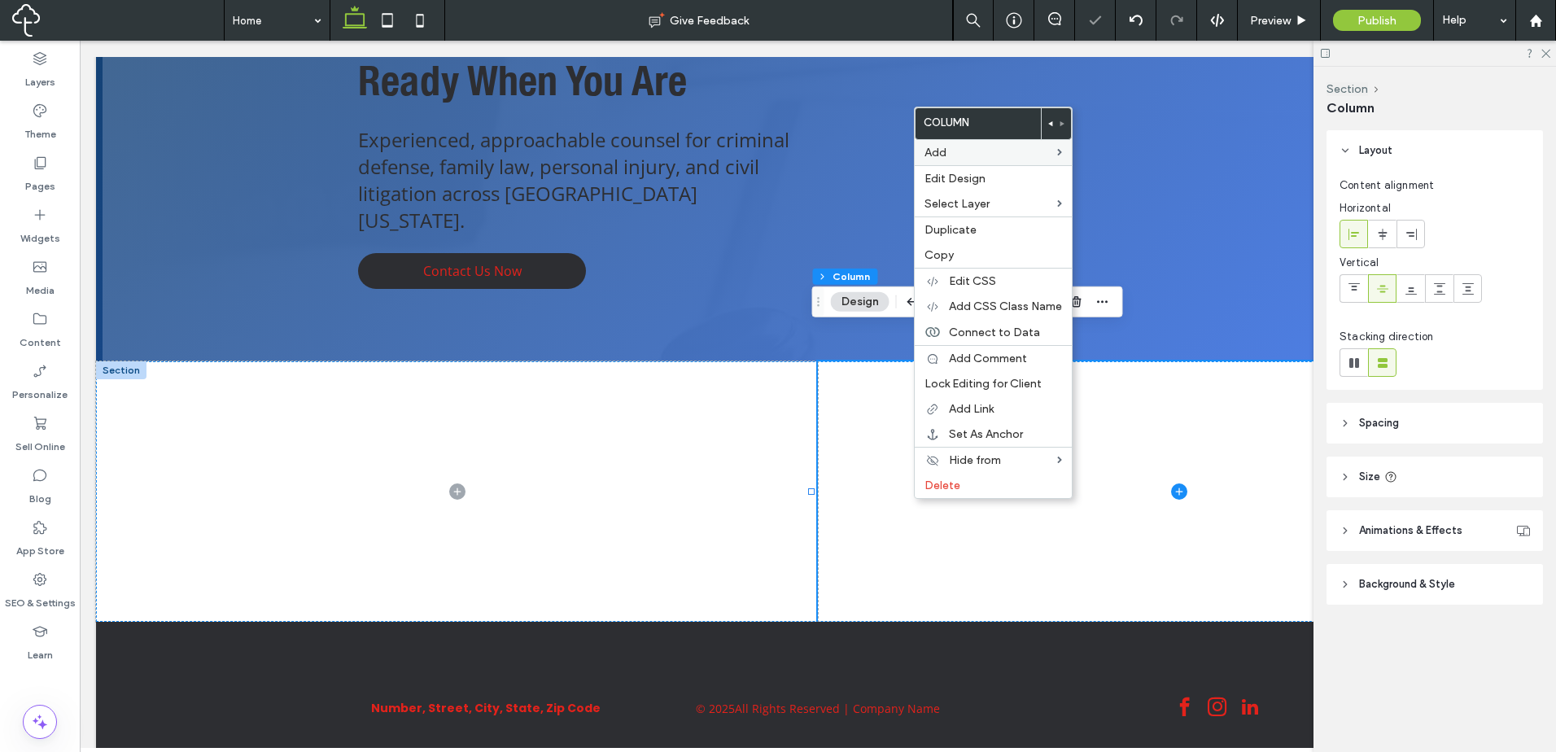
click at [962, 140] on div "Add" at bounding box center [992, 152] width 157 height 25
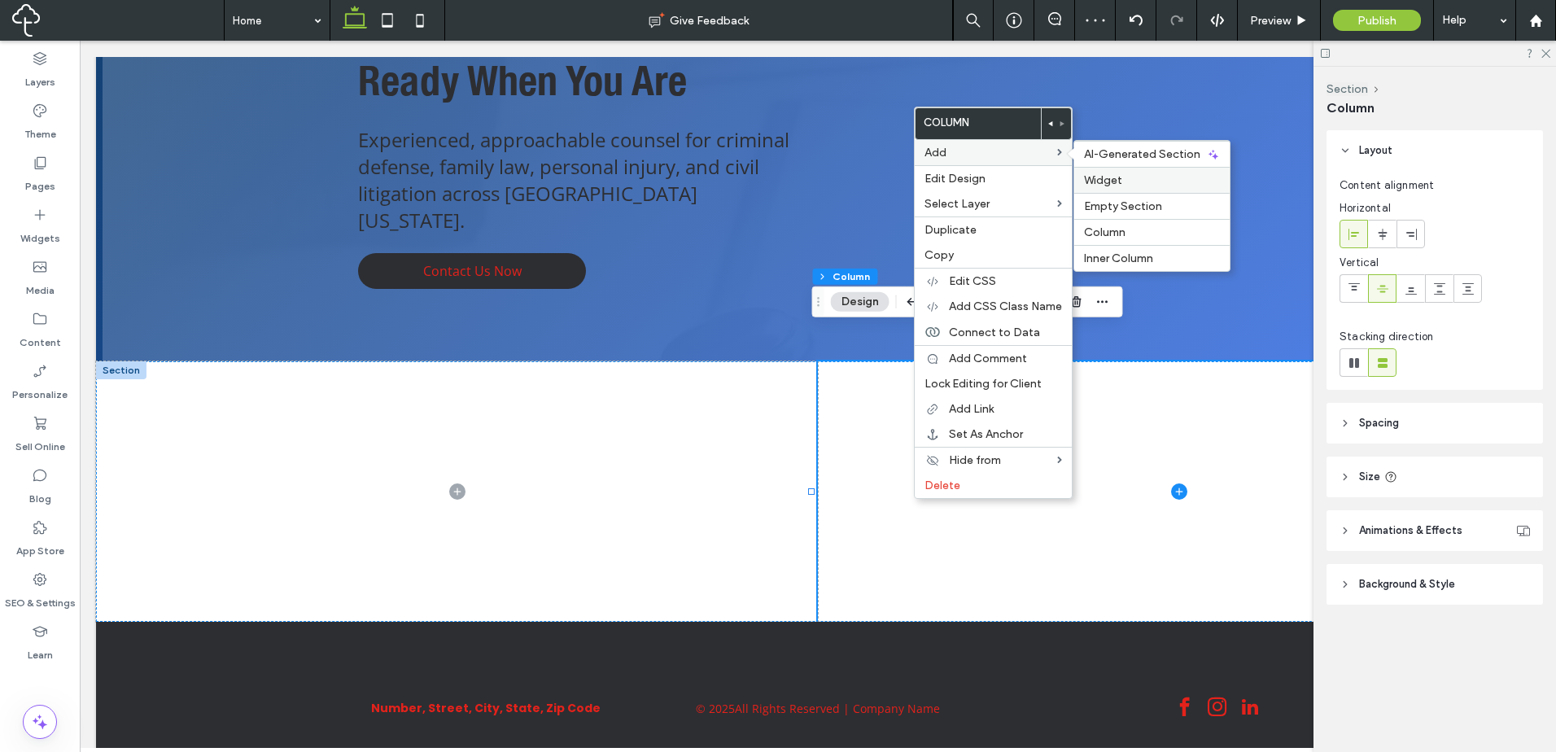
click at [1174, 179] on label "Widget" at bounding box center [1152, 180] width 136 height 14
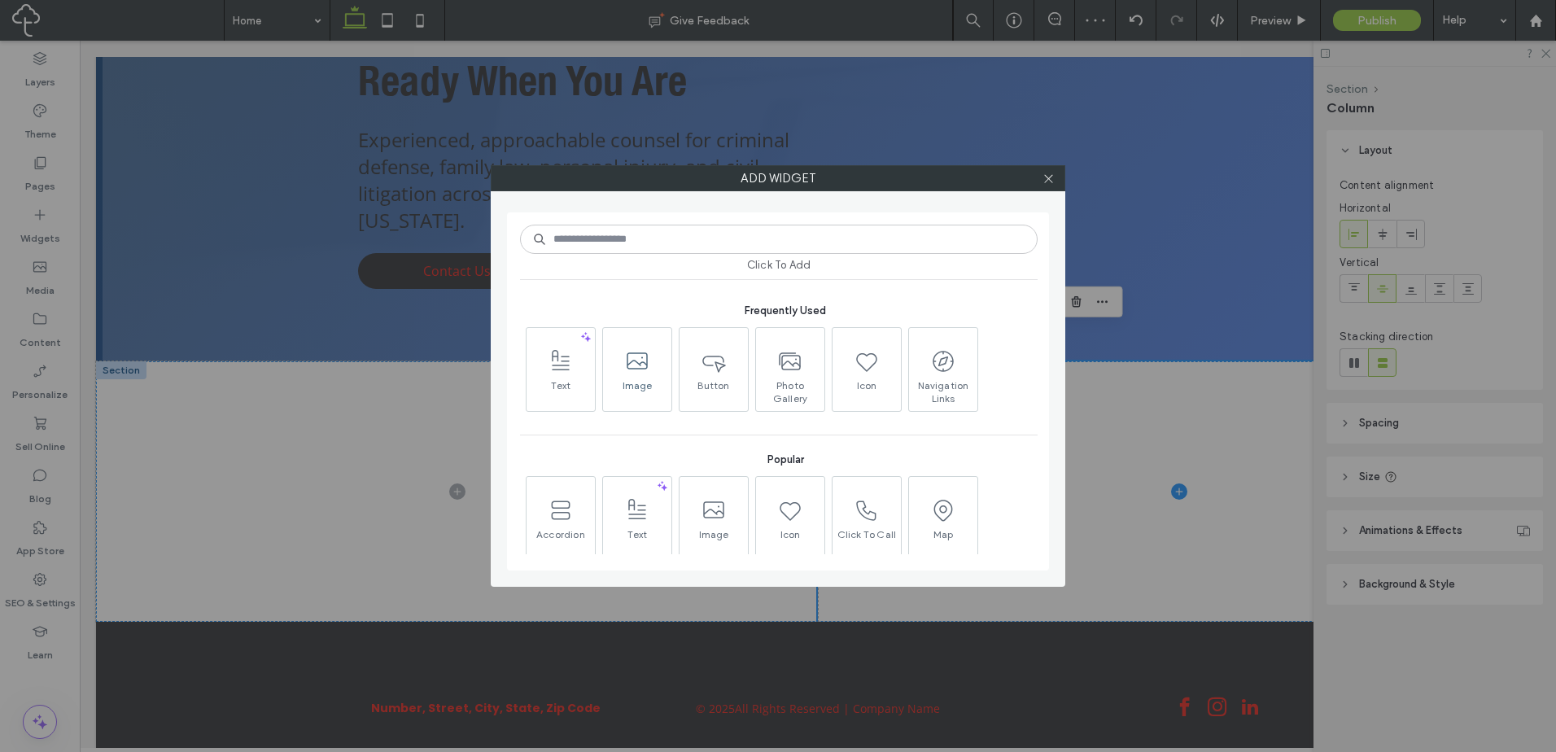
click at [657, 378] on span at bounding box center [637, 361] width 68 height 37
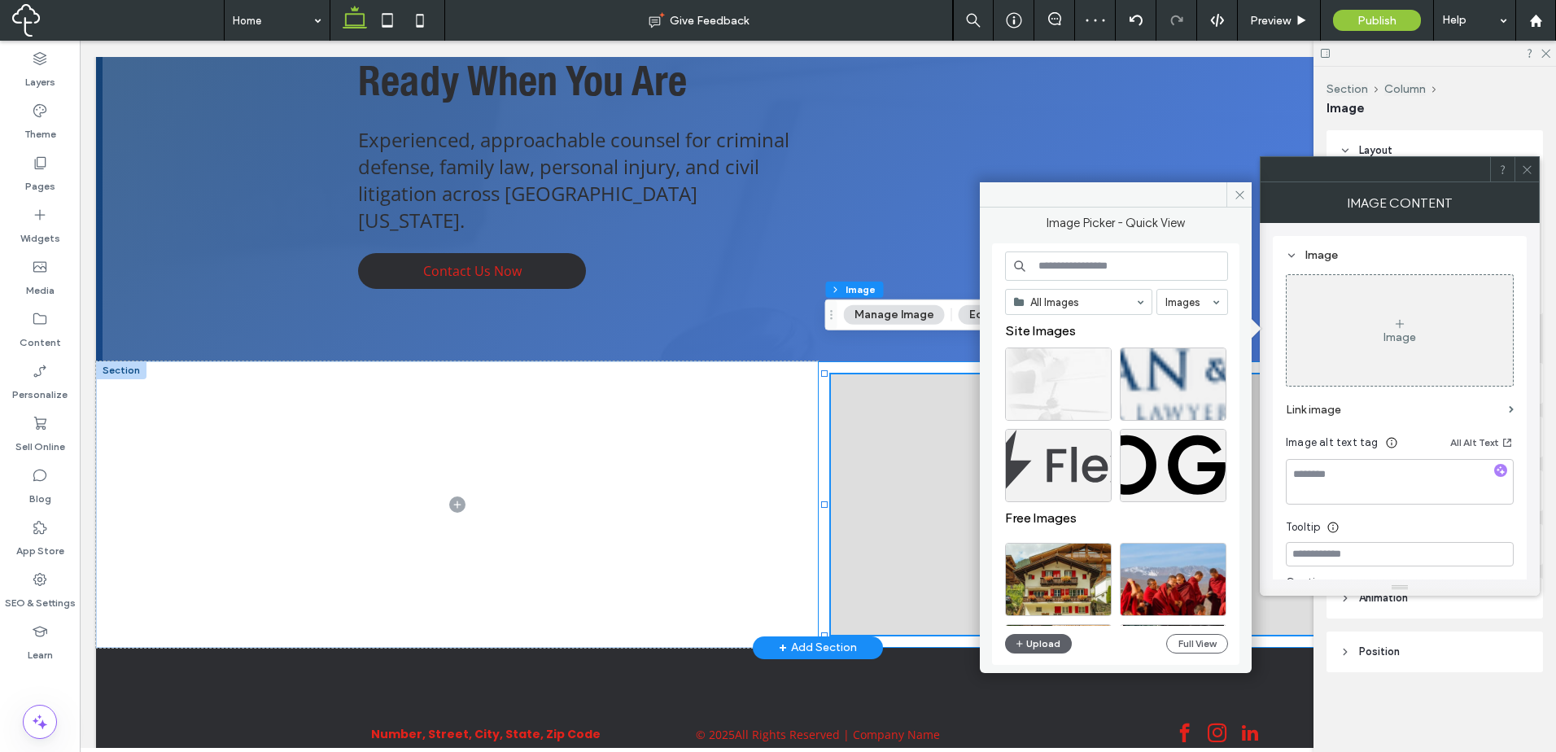
click at [820, 361] on div at bounding box center [1179, 504] width 722 height 286
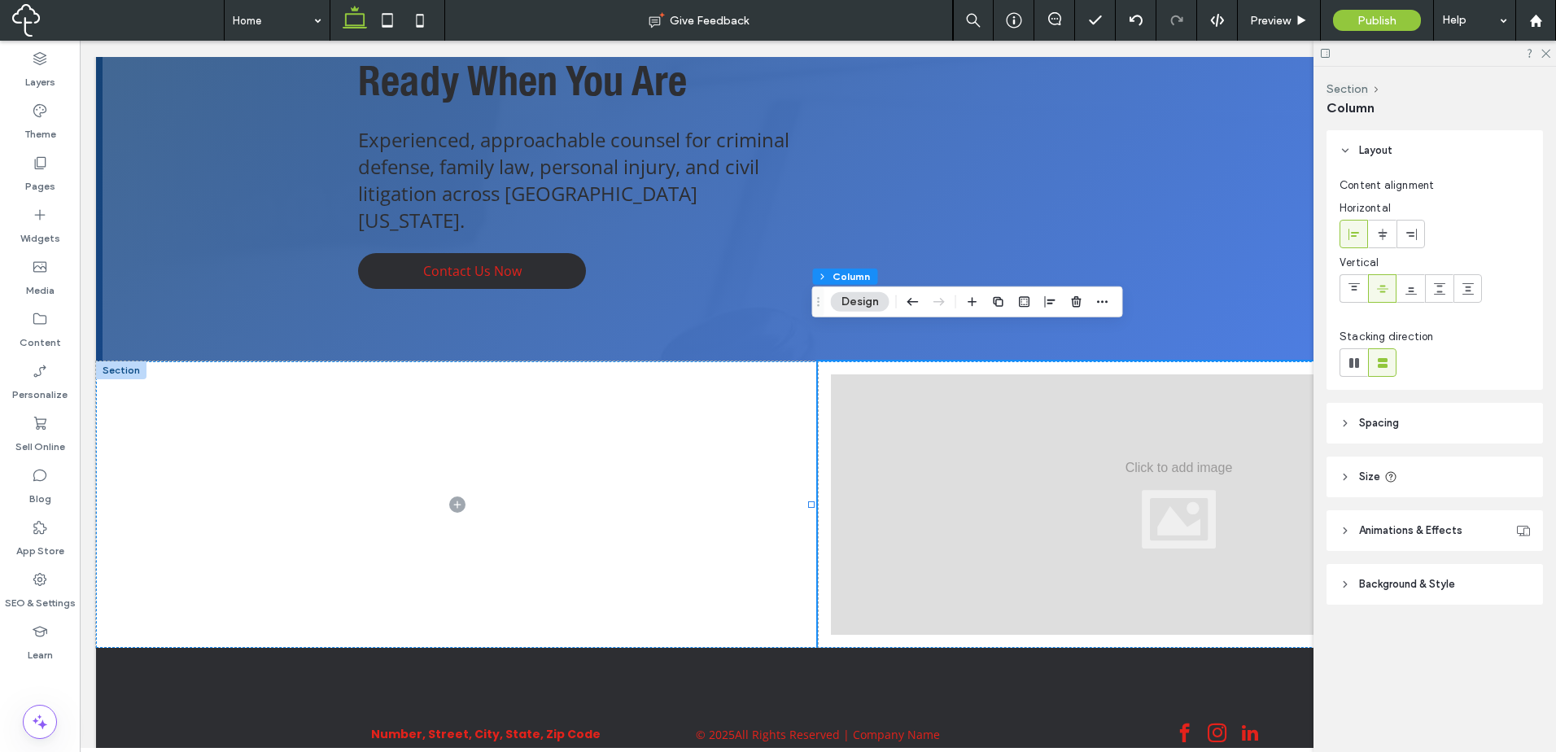
click at [1470, 434] on header "Spacing" at bounding box center [1434, 423] width 216 height 41
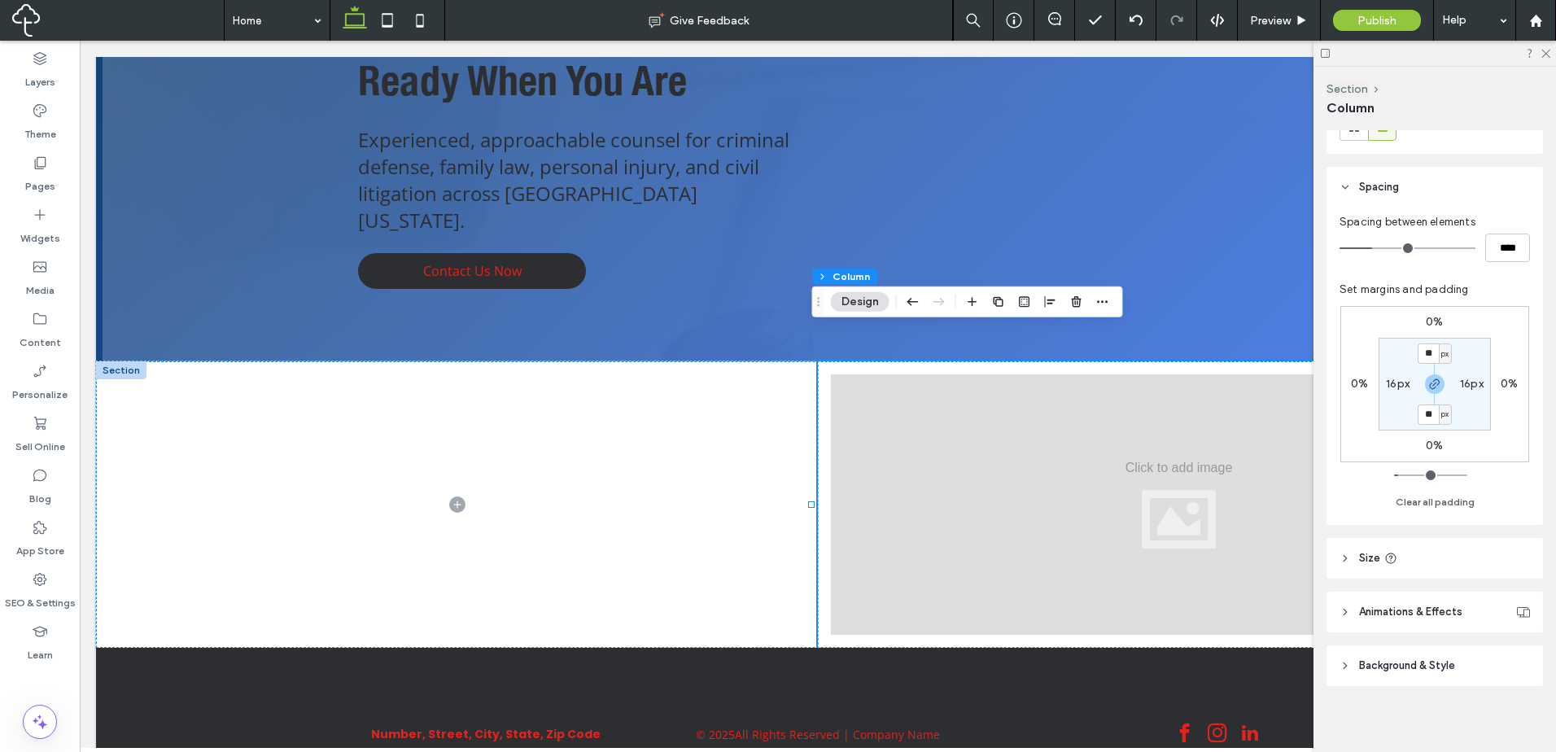
scroll to position [242, 0]
click at [1434, 494] on button "Clear all padding" at bounding box center [1434, 497] width 79 height 20
type input "*"
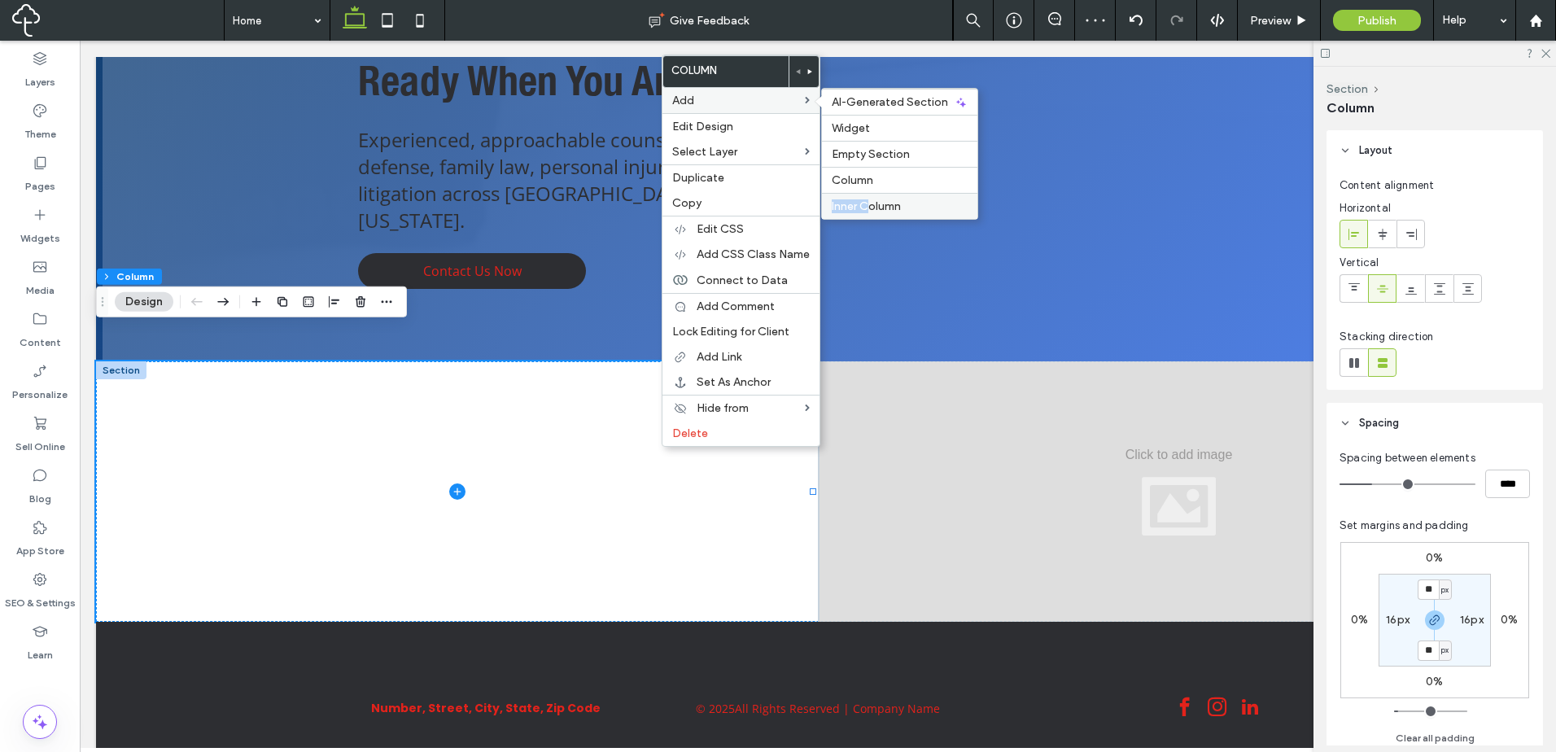
drag, startPoint x: 871, startPoint y: 188, endPoint x: 871, endPoint y: 197, distance: 9.0
click at [871, 197] on div "AI-Generated Section Widget Empty Section Column Inner Column" at bounding box center [899, 154] width 157 height 132
click at [871, 197] on div "Inner Column" at bounding box center [899, 206] width 155 height 26
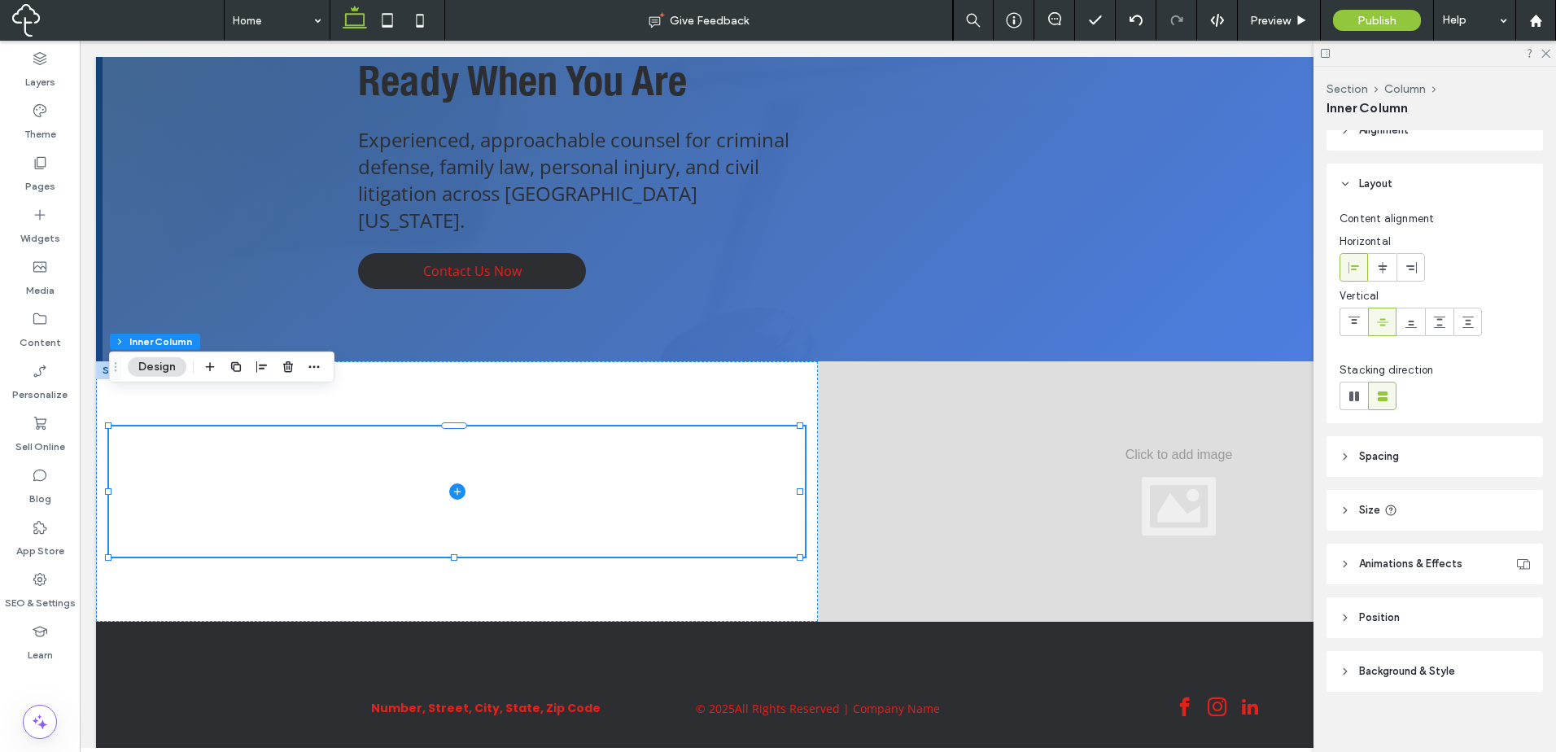
scroll to position [32, 0]
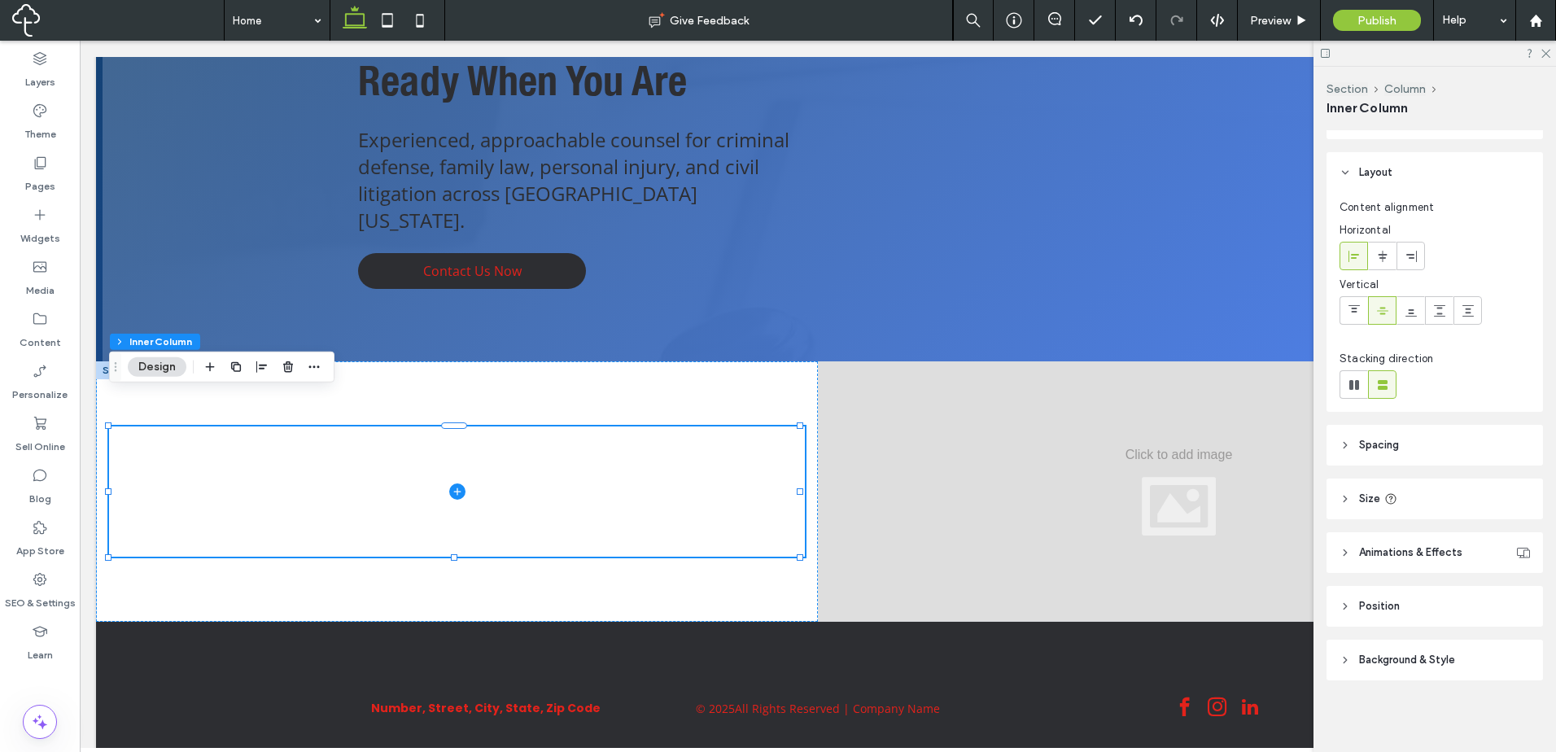
click at [1417, 450] on header "Spacing" at bounding box center [1434, 445] width 216 height 41
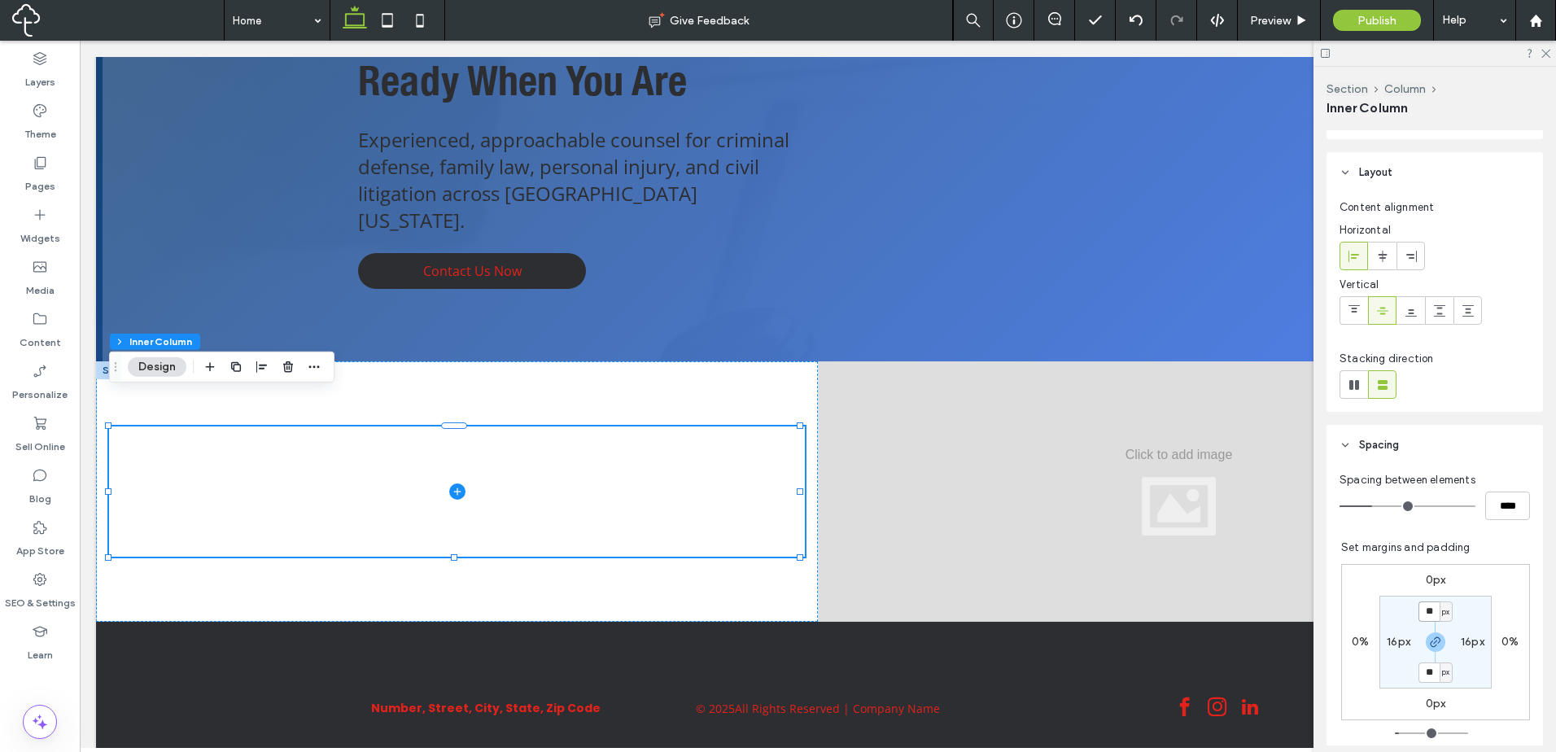
click at [1418, 606] on input "**" at bounding box center [1428, 611] width 21 height 20
click at [1442, 609] on span "px" at bounding box center [1445, 612] width 7 height 16
click at [1433, 659] on span "%" at bounding box center [1432, 665] width 10 height 16
type input "***"
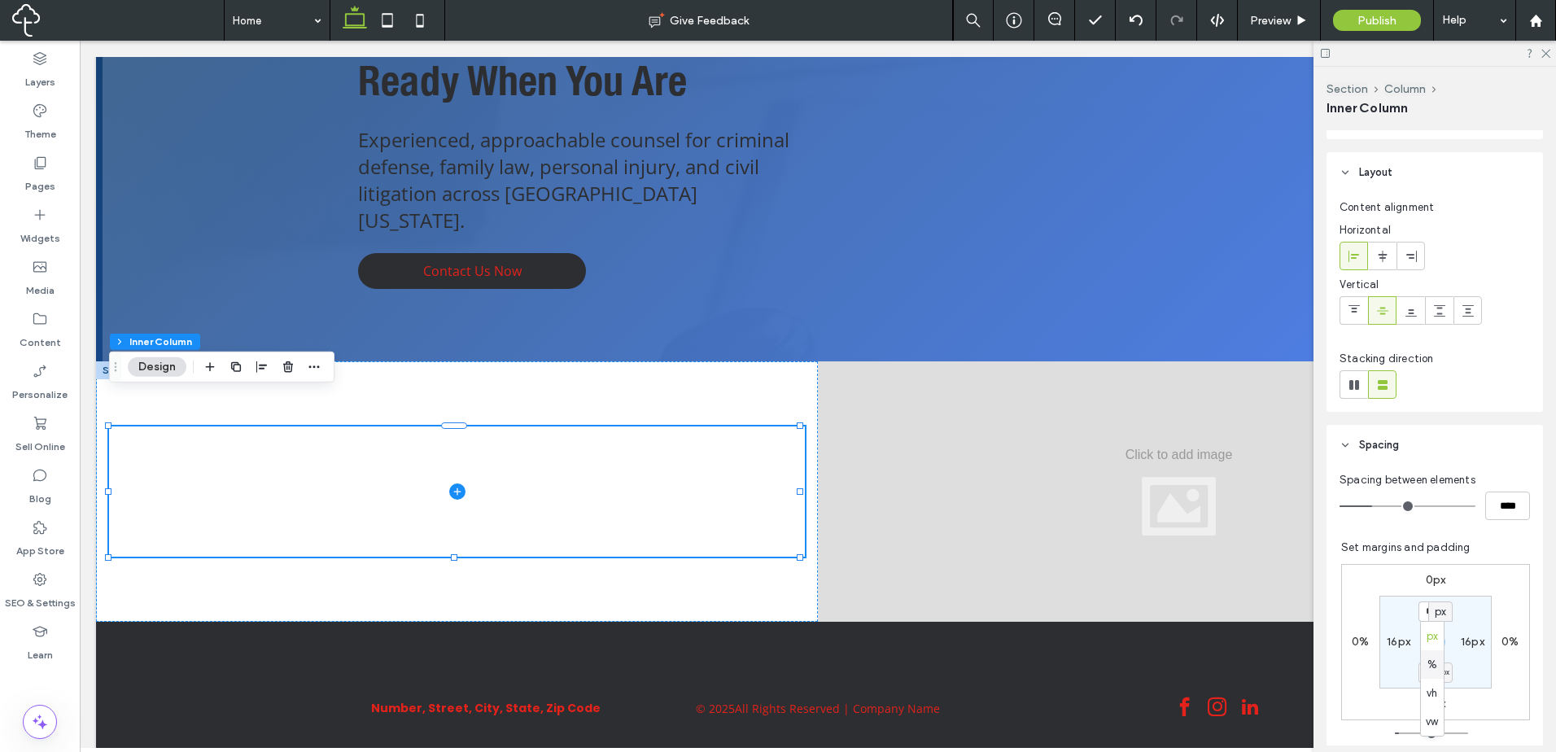
type input "*"
click at [1426, 616] on input "***" at bounding box center [1428, 611] width 21 height 20
type input "*"
click at [1473, 640] on label "16px" at bounding box center [1472, 642] width 24 height 14
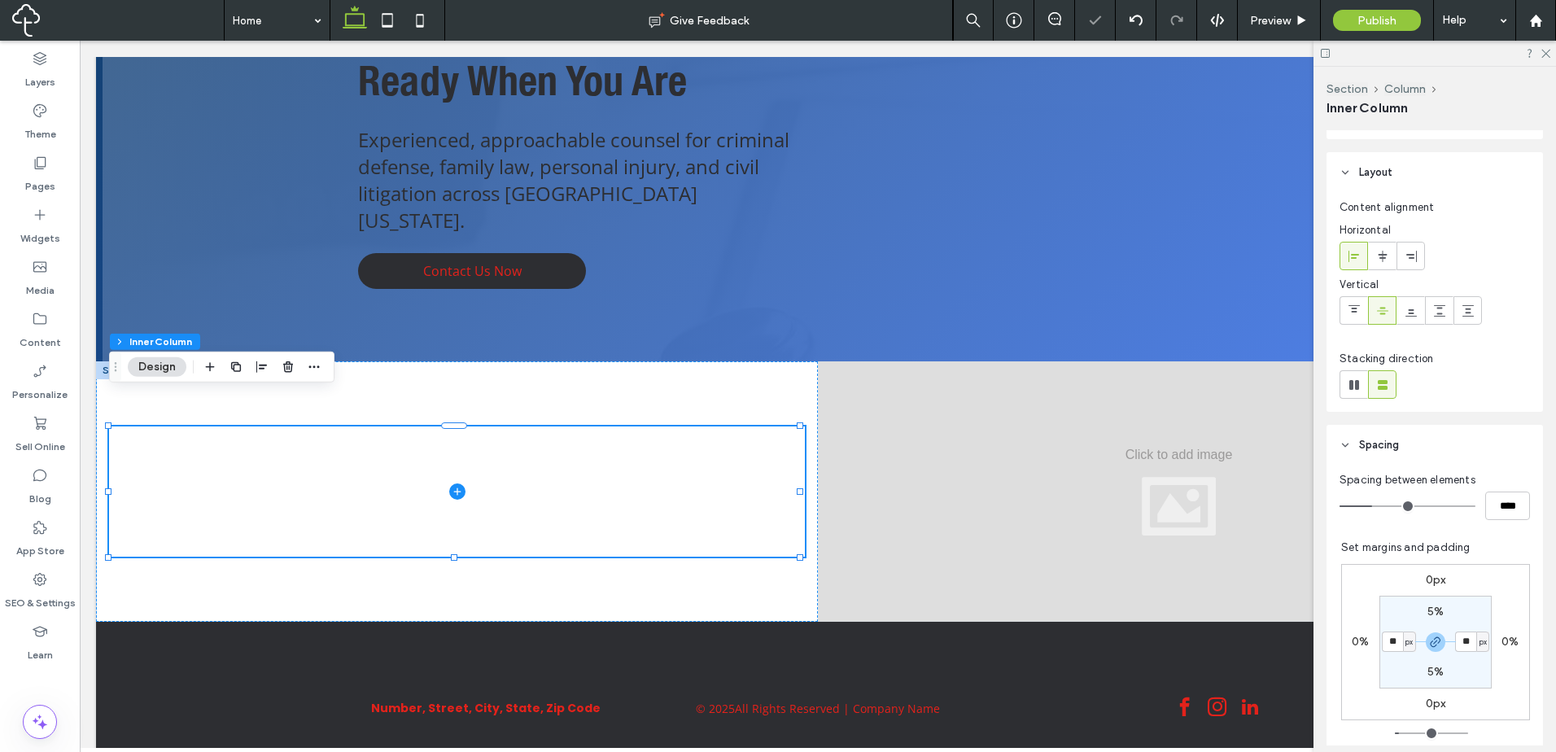
click at [1479, 640] on span "px" at bounding box center [1482, 642] width 7 height 16
drag, startPoint x: 1469, startPoint y: 565, endPoint x: 1464, endPoint y: 579, distance: 14.4
click at [1469, 565] on span "%" at bounding box center [1469, 560] width 10 height 16
type input "*"
type input "***"
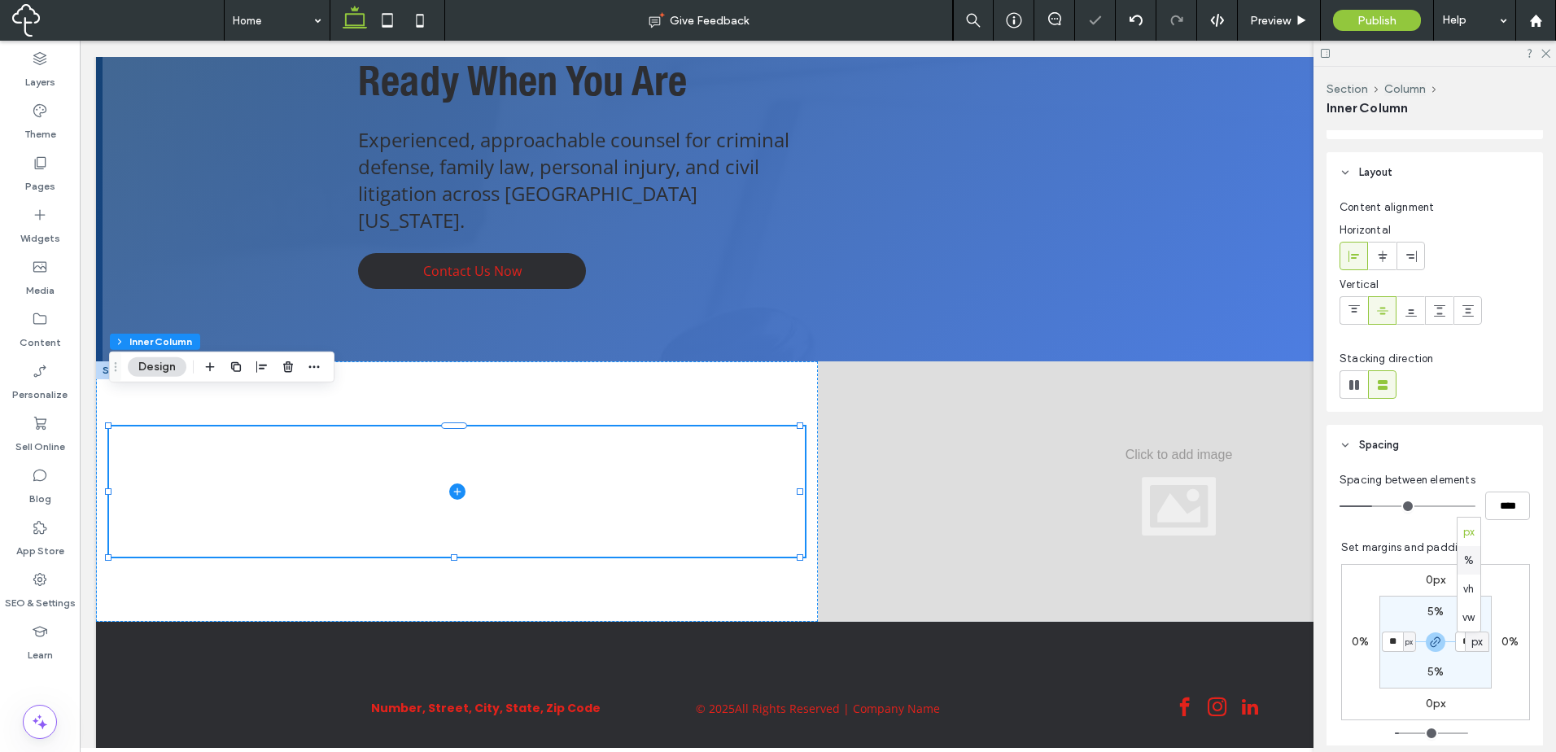
type input "***"
click at [1455, 639] on input "***" at bounding box center [1465, 641] width 21 height 20
type input "*"
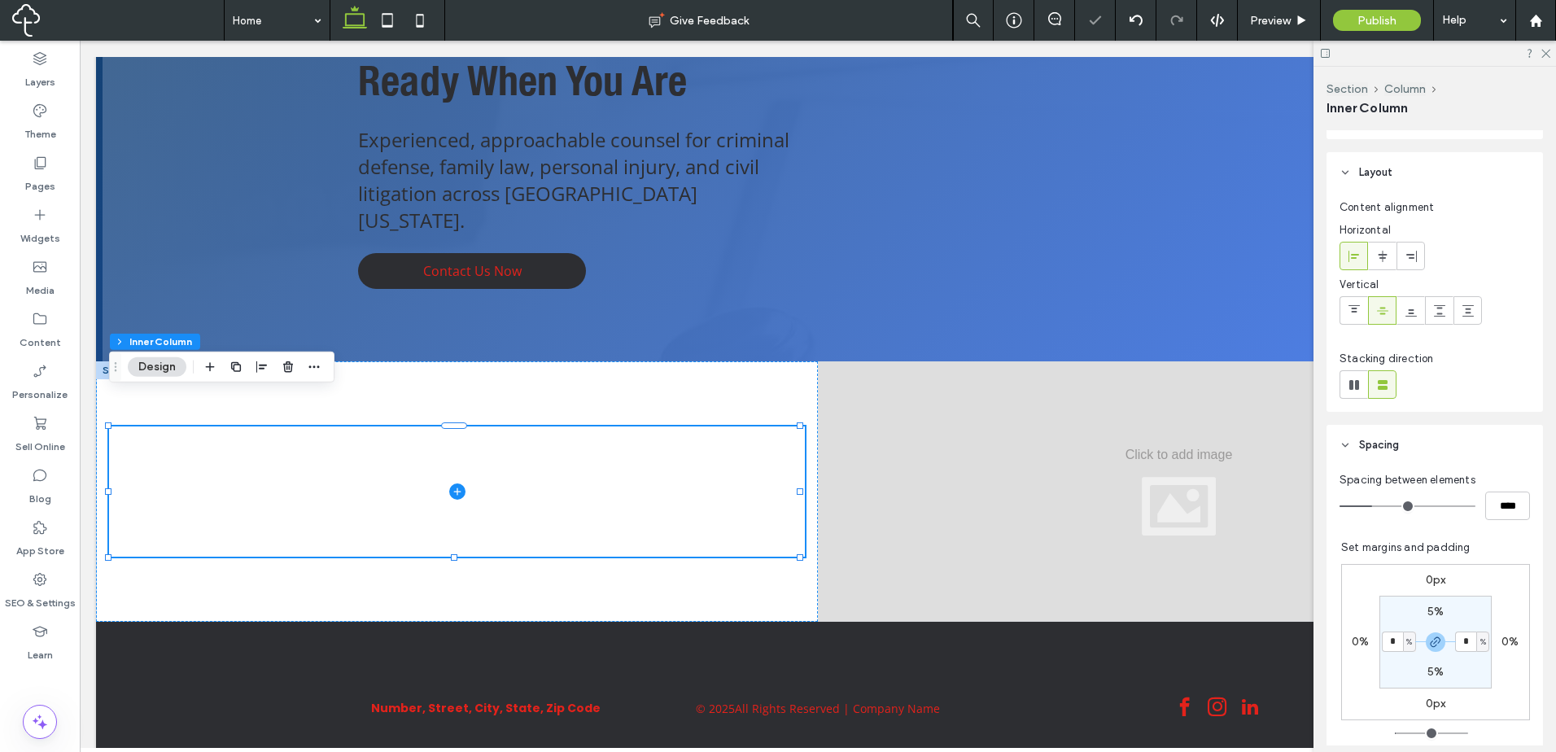
click at [1468, 603] on section "5% * % 5% * %" at bounding box center [1435, 642] width 112 height 93
click at [759, 549] on div at bounding box center [457, 491] width 722 height 260
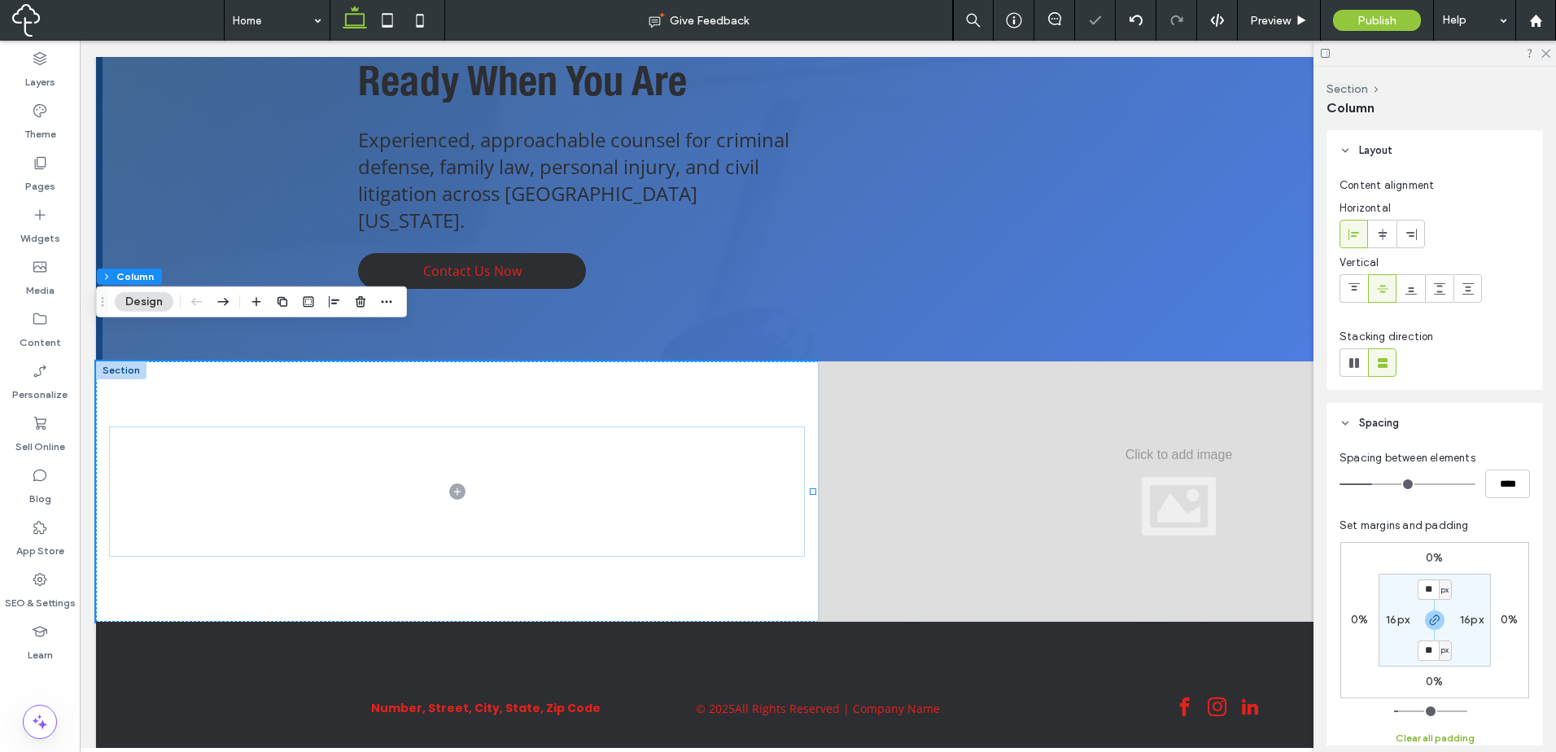
click at [1465, 741] on button "Clear all padding" at bounding box center [1434, 738] width 79 height 20
type input "*"
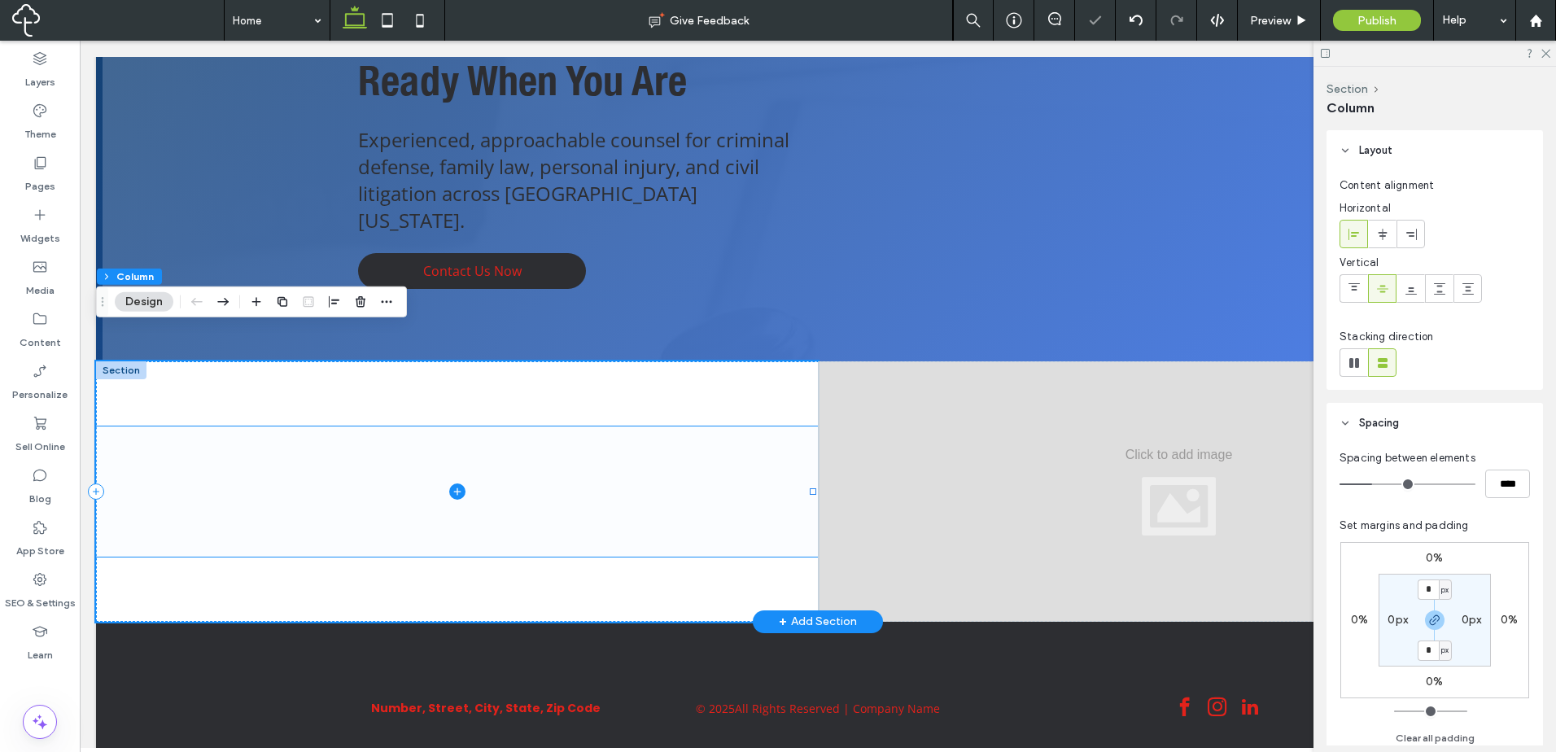
click at [503, 489] on span at bounding box center [457, 491] width 722 height 130
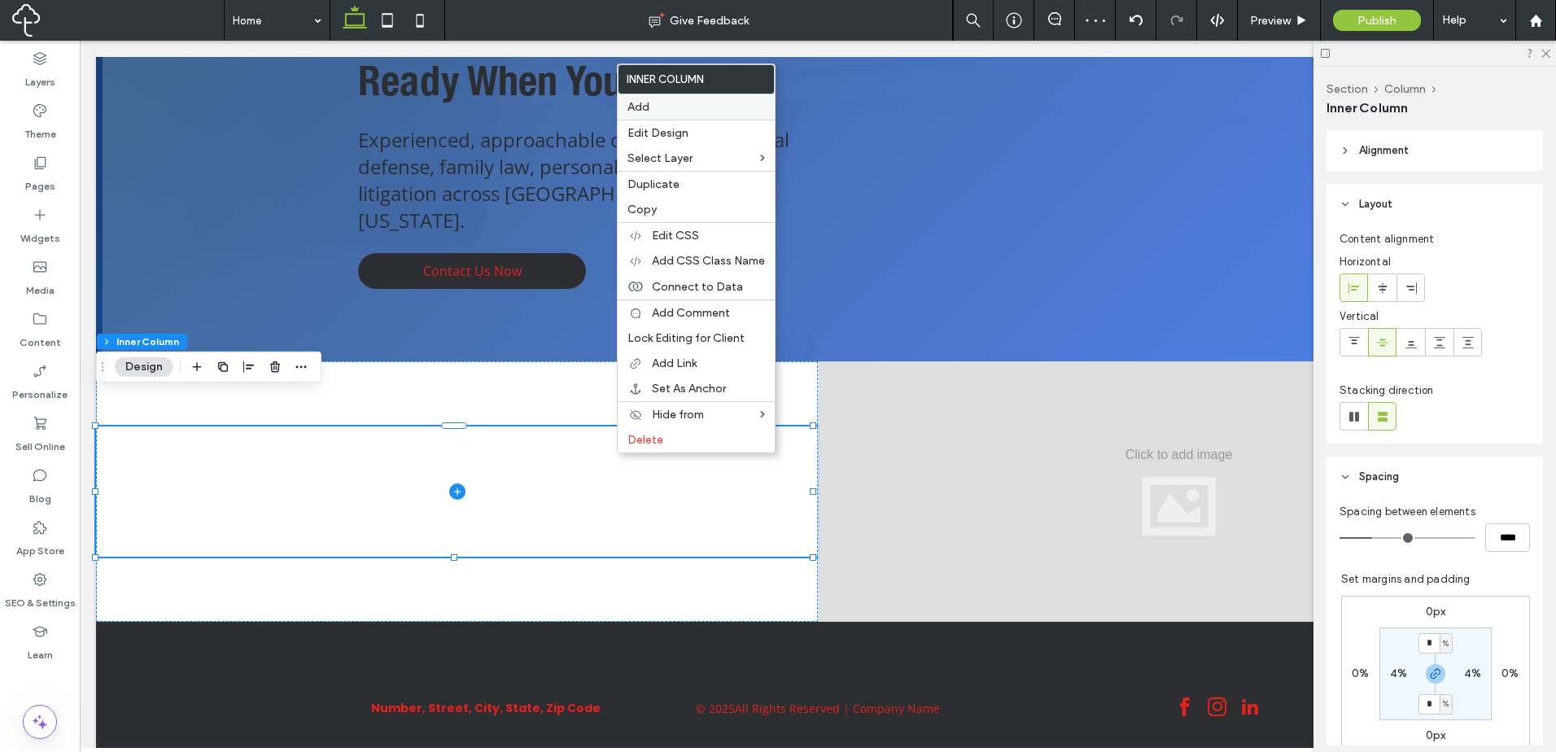
click at [663, 112] on label "Add" at bounding box center [695, 107] width 137 height 14
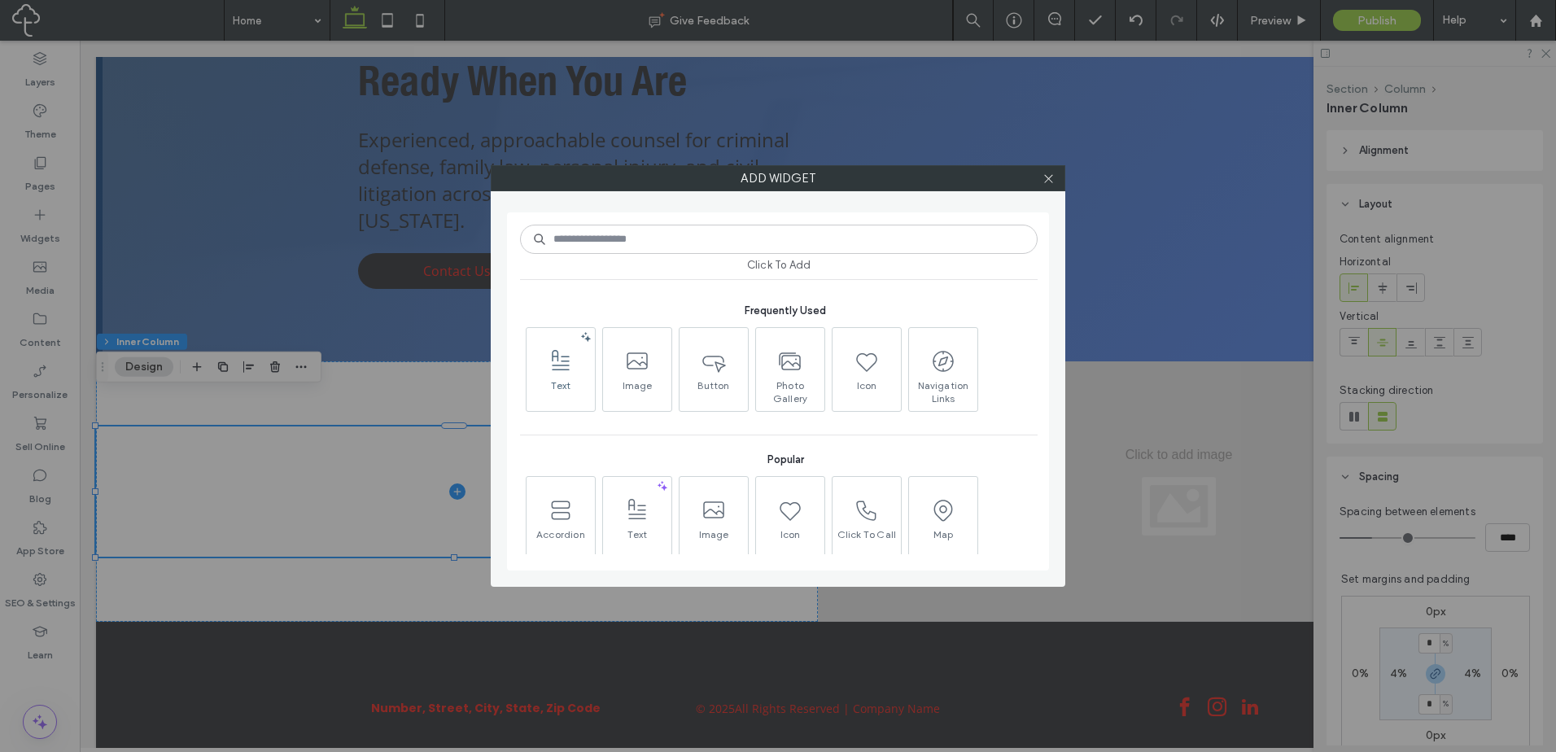
click at [527, 381] on span "Text" at bounding box center [560, 390] width 68 height 23
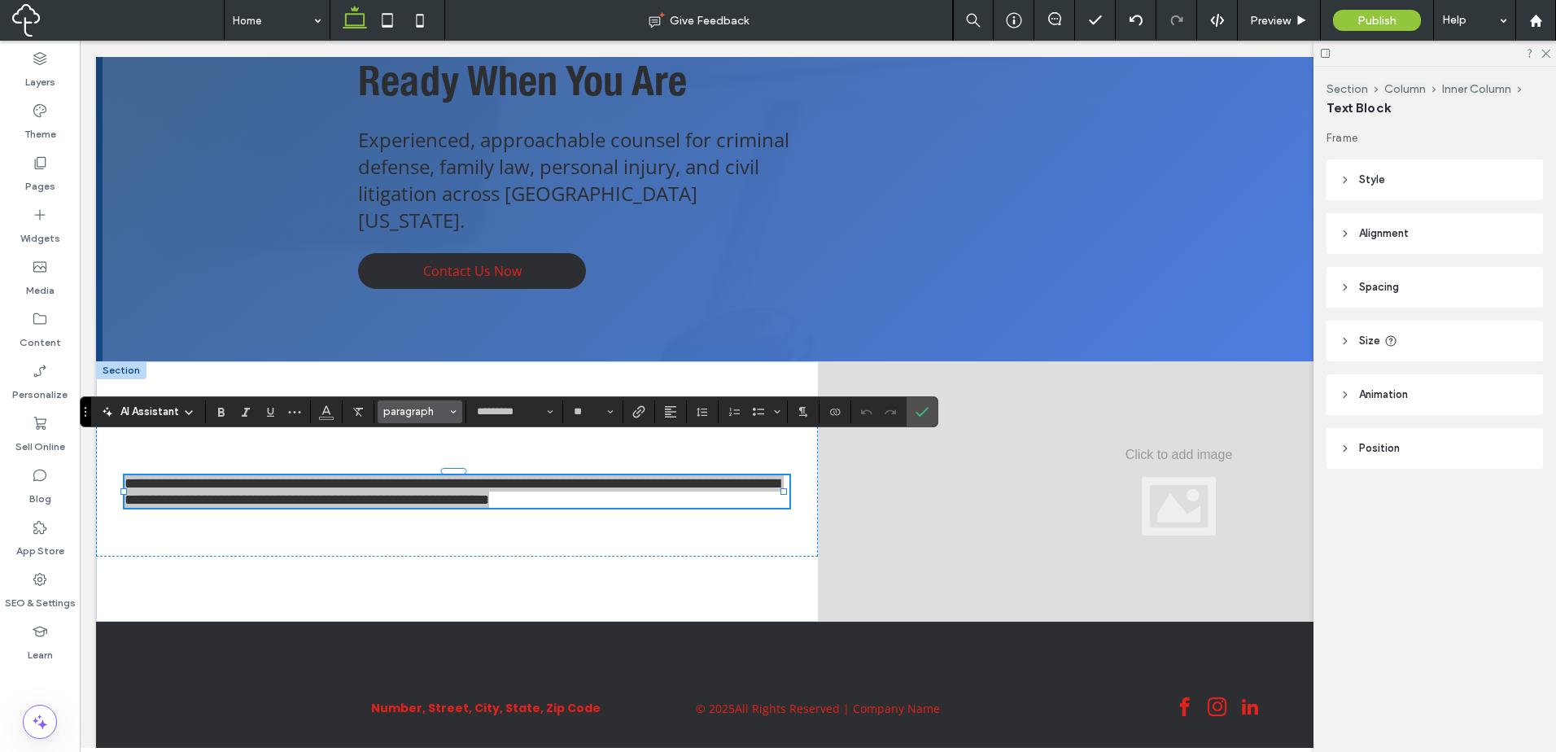
click at [409, 417] on button "paragraph" at bounding box center [420, 411] width 85 height 23
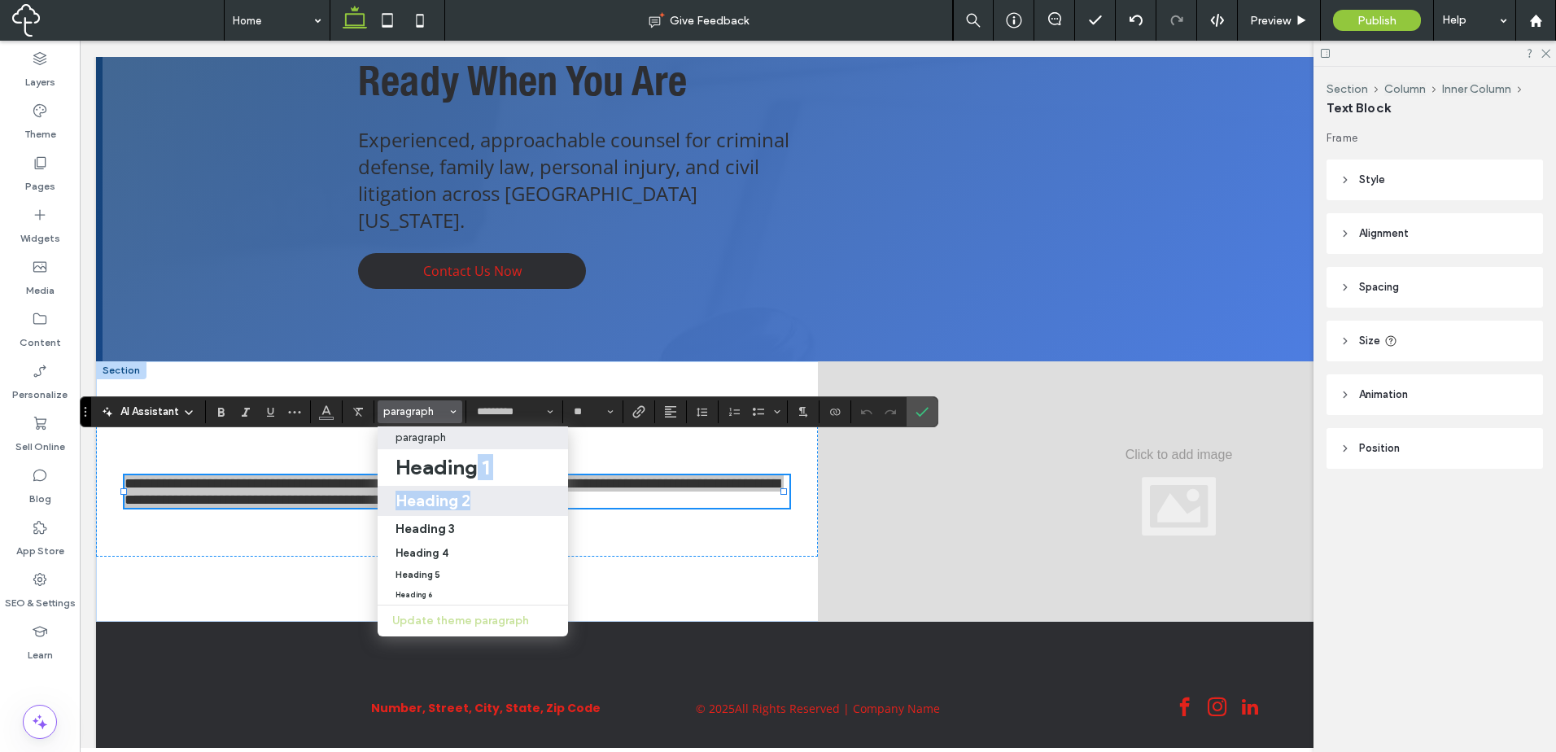
drag, startPoint x: 479, startPoint y: 470, endPoint x: 487, endPoint y: 493, distance: 23.9
click at [487, 493] on section "paragraph Heading 1 Heading 2 Heading 3 Heading 4 Heading 5 Heading 6 Update th…" at bounding box center [473, 531] width 190 height 210
drag, startPoint x: 487, startPoint y: 493, endPoint x: 408, endPoint y: 452, distance: 88.1
click at [487, 493] on div "Heading 2" at bounding box center [472, 501] width 155 height 20
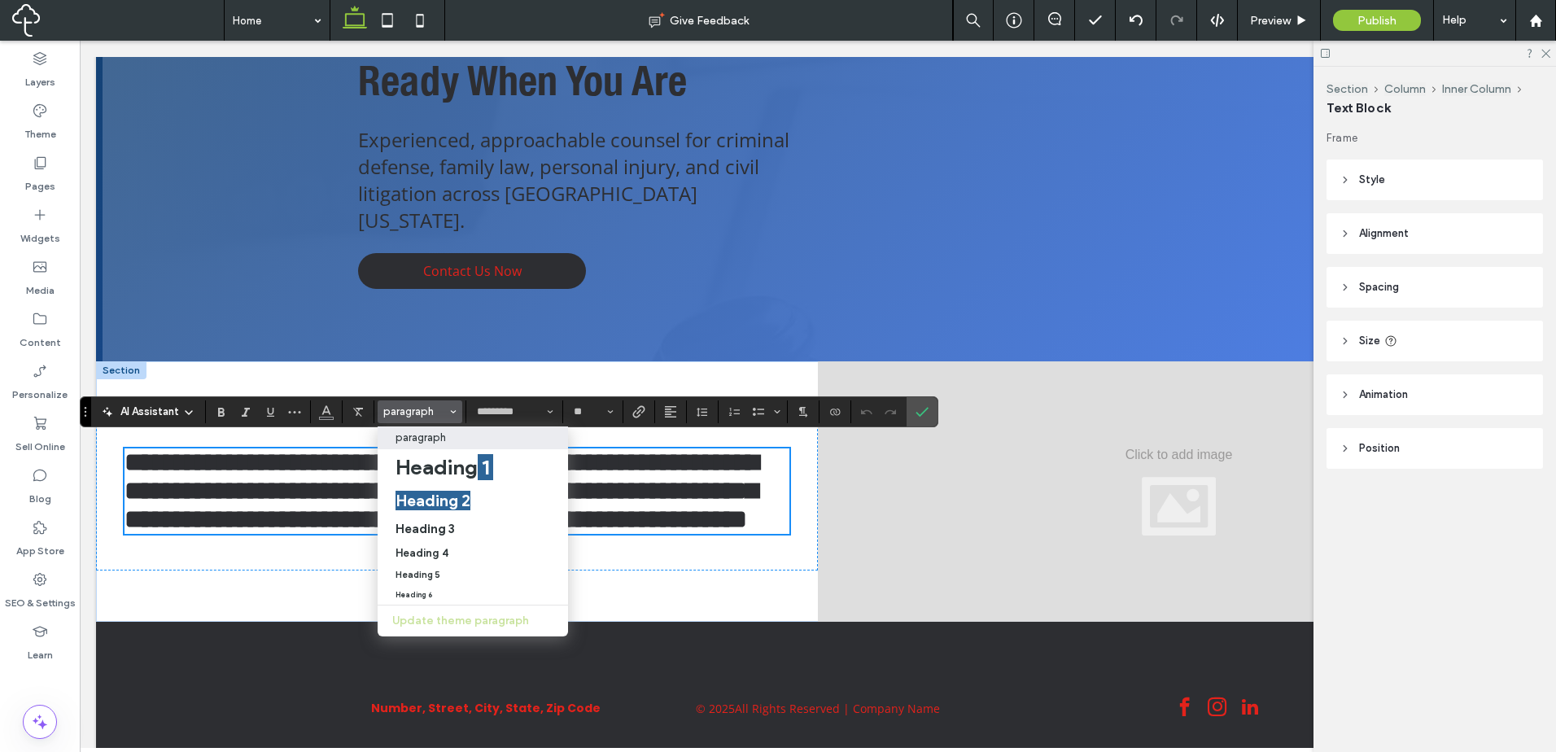
type input "*******"
type input "**"
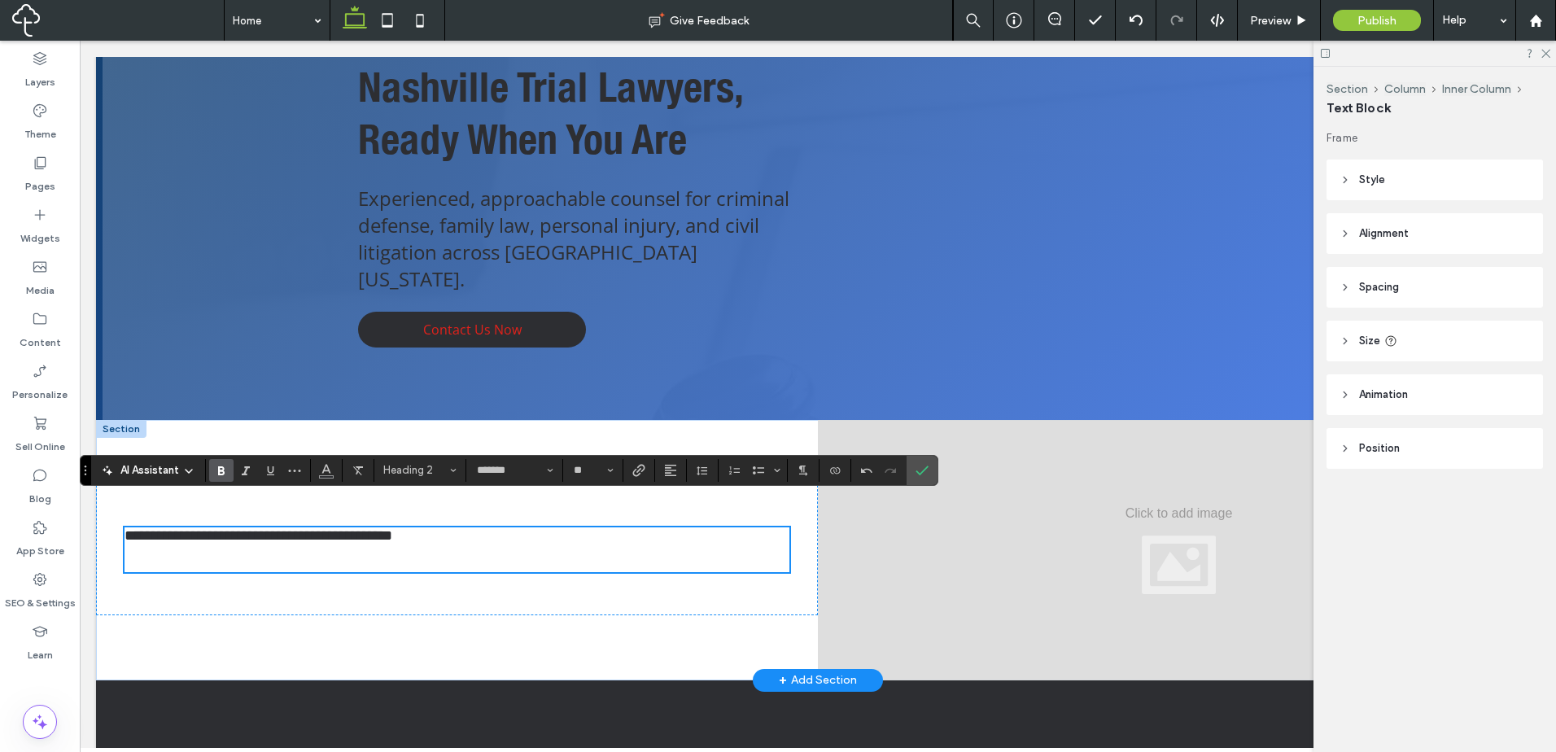
scroll to position [0, 0]
type input "*********"
type input "**"
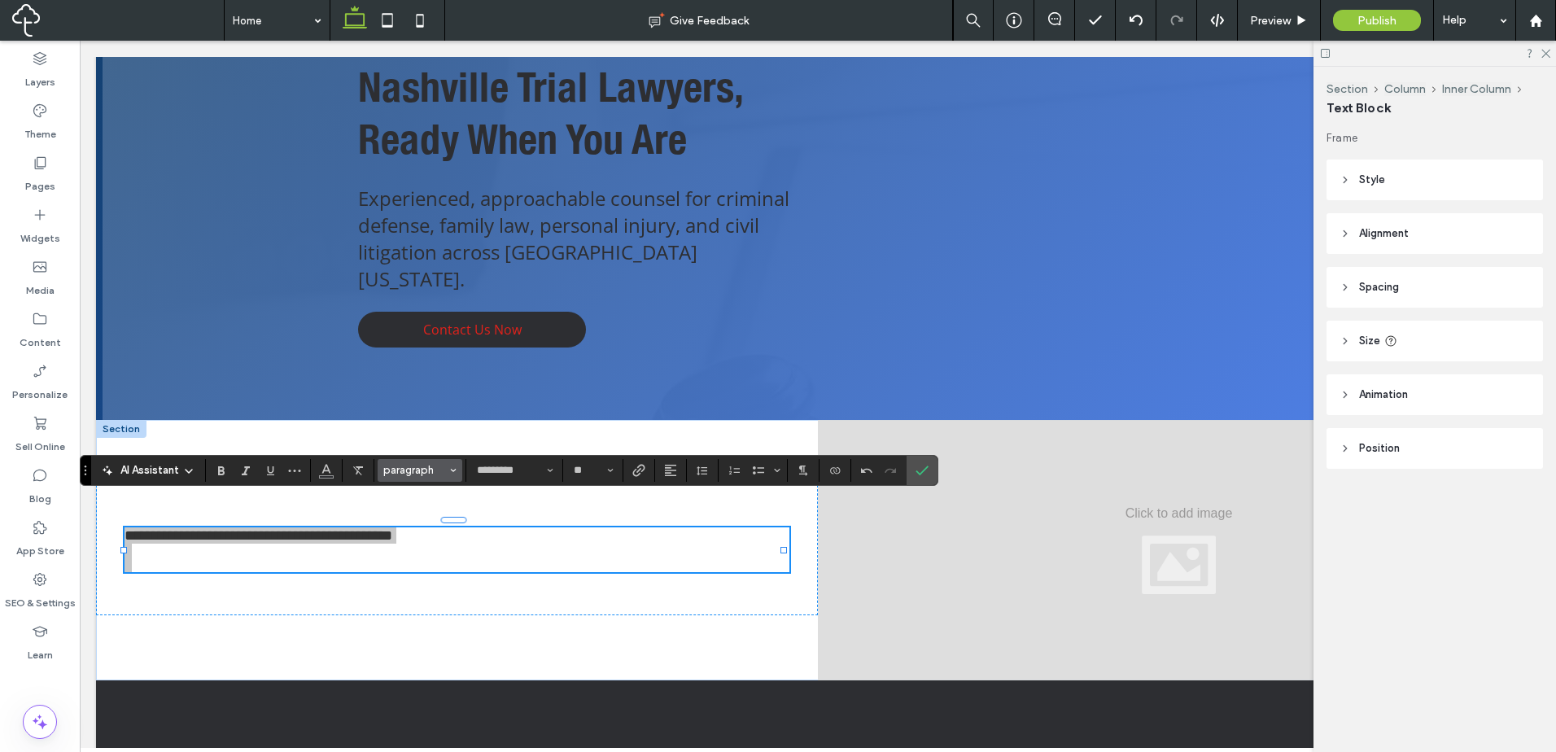
click at [401, 460] on button "paragraph" at bounding box center [420, 470] width 85 height 23
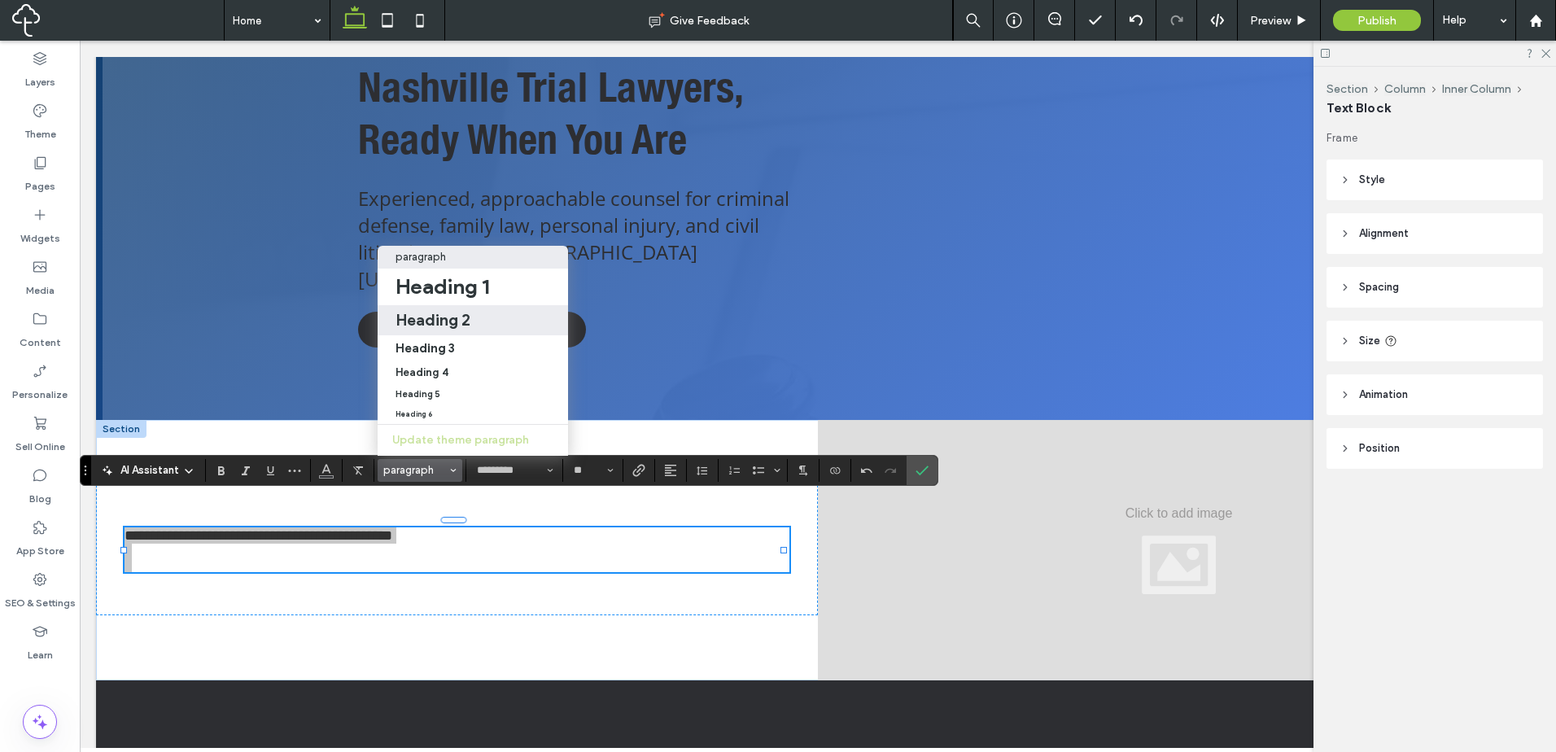
drag, startPoint x: 447, startPoint y: 308, endPoint x: 417, endPoint y: 421, distance: 117.0
click at [447, 310] on h2 "Heading 2" at bounding box center [432, 320] width 75 height 20
type input "*******"
type input "**"
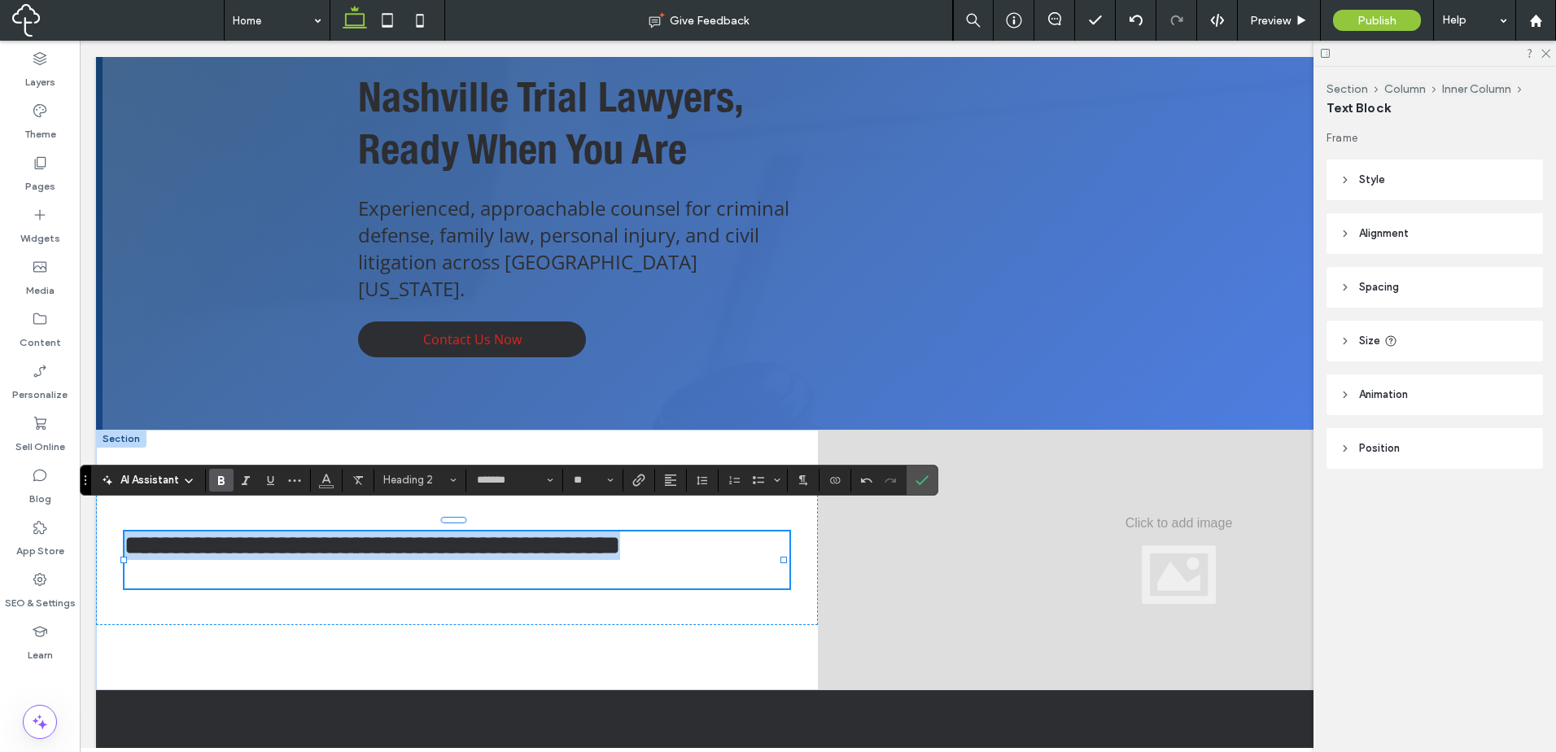
click at [481, 560] on h2 "﻿" at bounding box center [456, 574] width 664 height 28
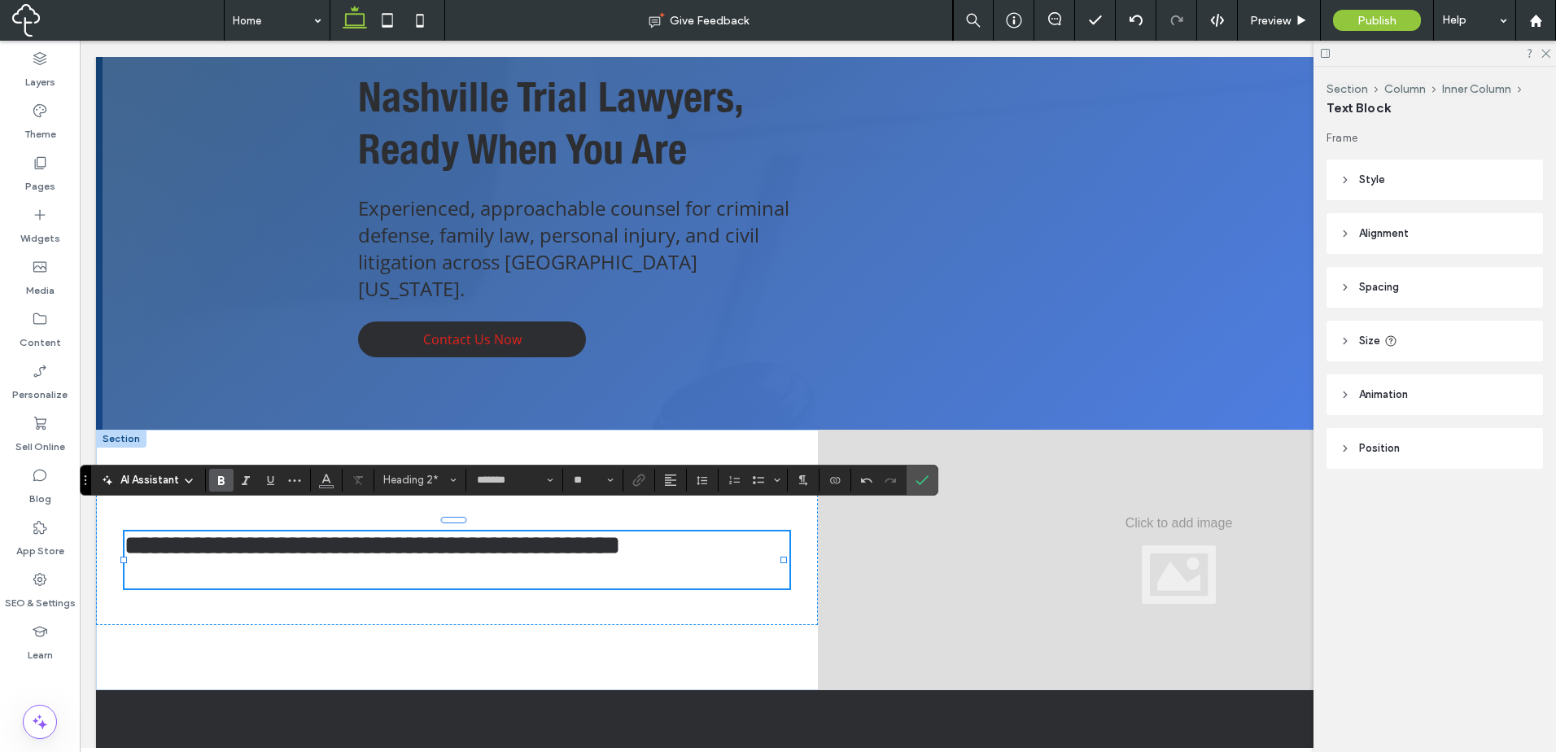
scroll to position [222, 0]
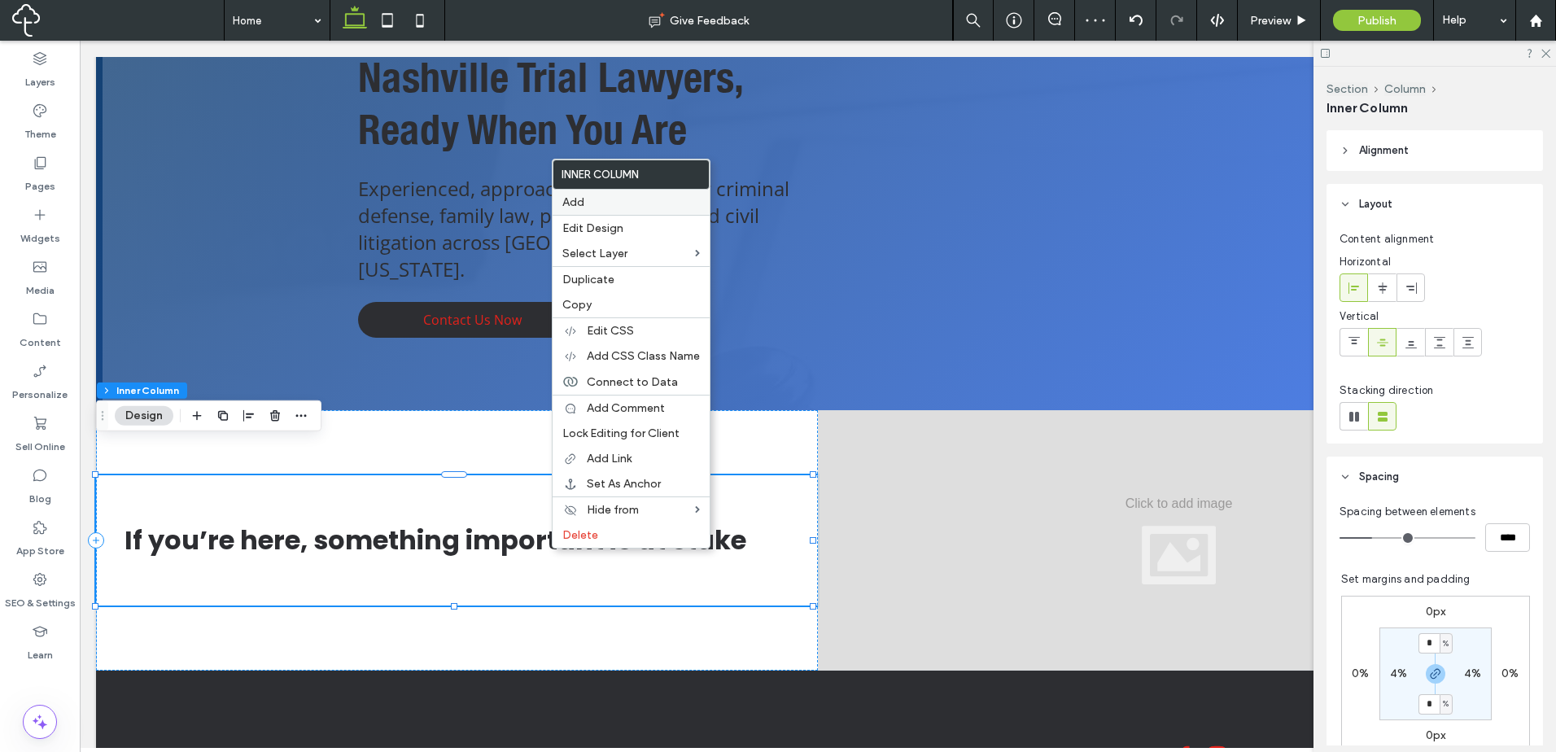
click at [626, 197] on label "Add" at bounding box center [630, 202] width 137 height 14
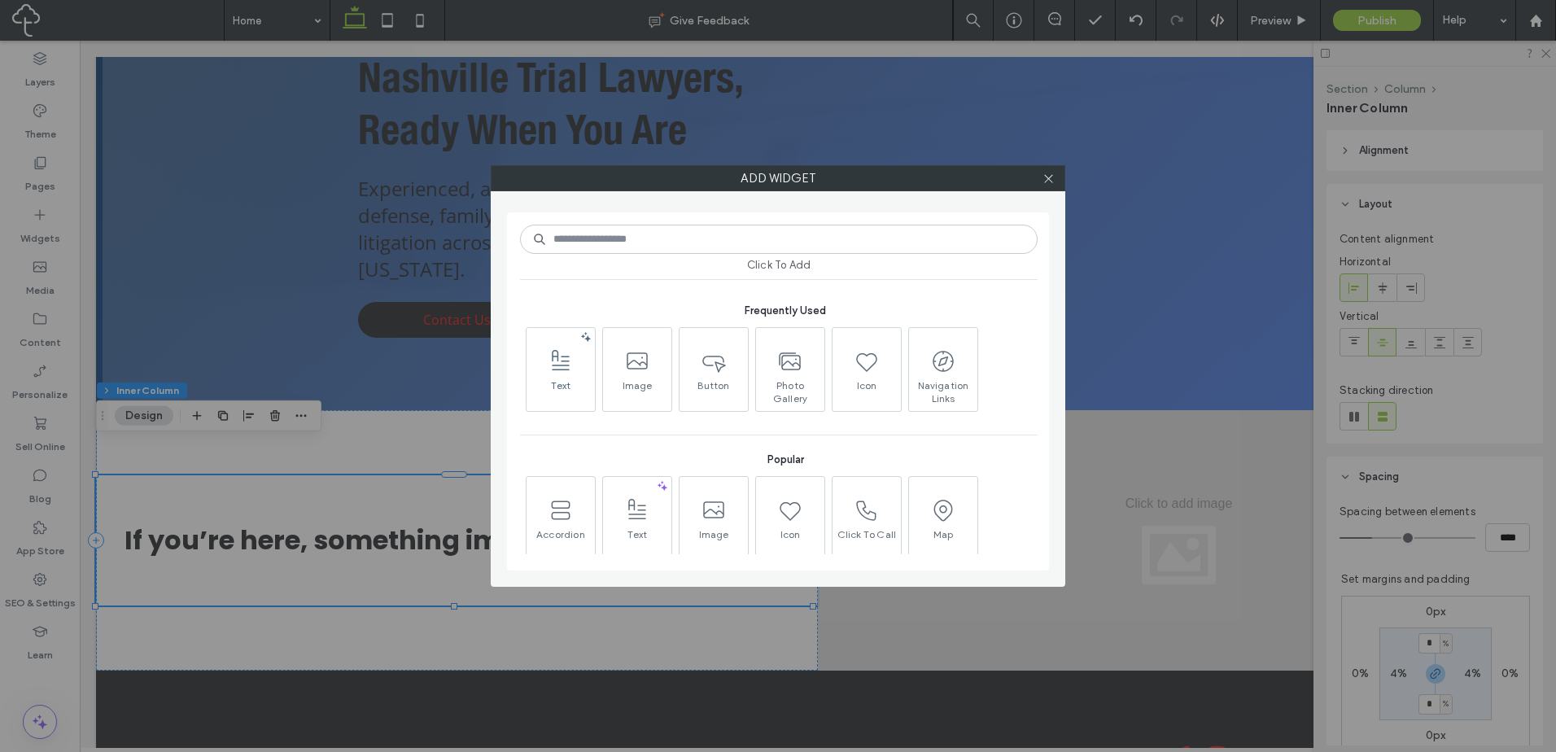
click at [572, 364] on icon at bounding box center [561, 361] width 26 height 26
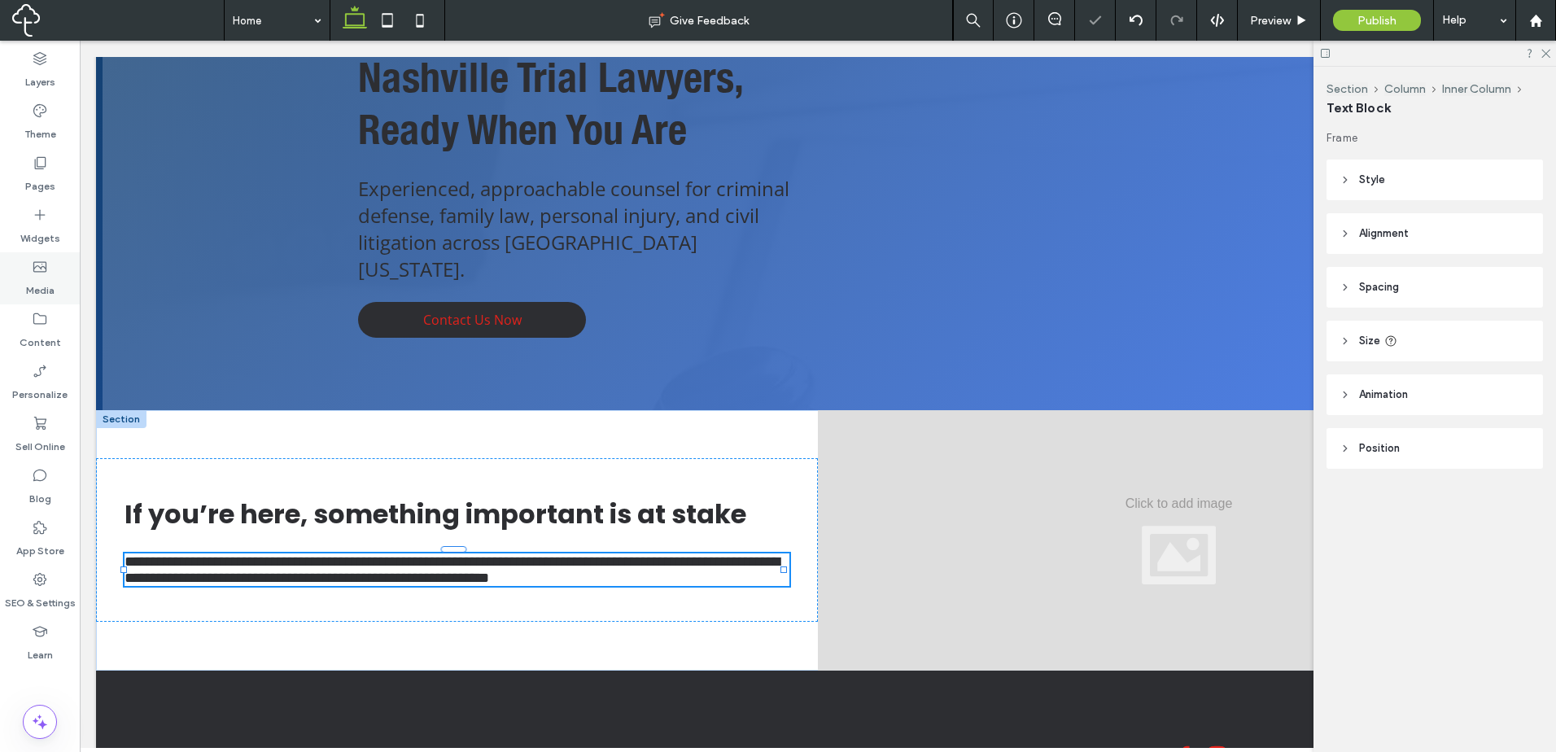
type input "*********"
type input "**"
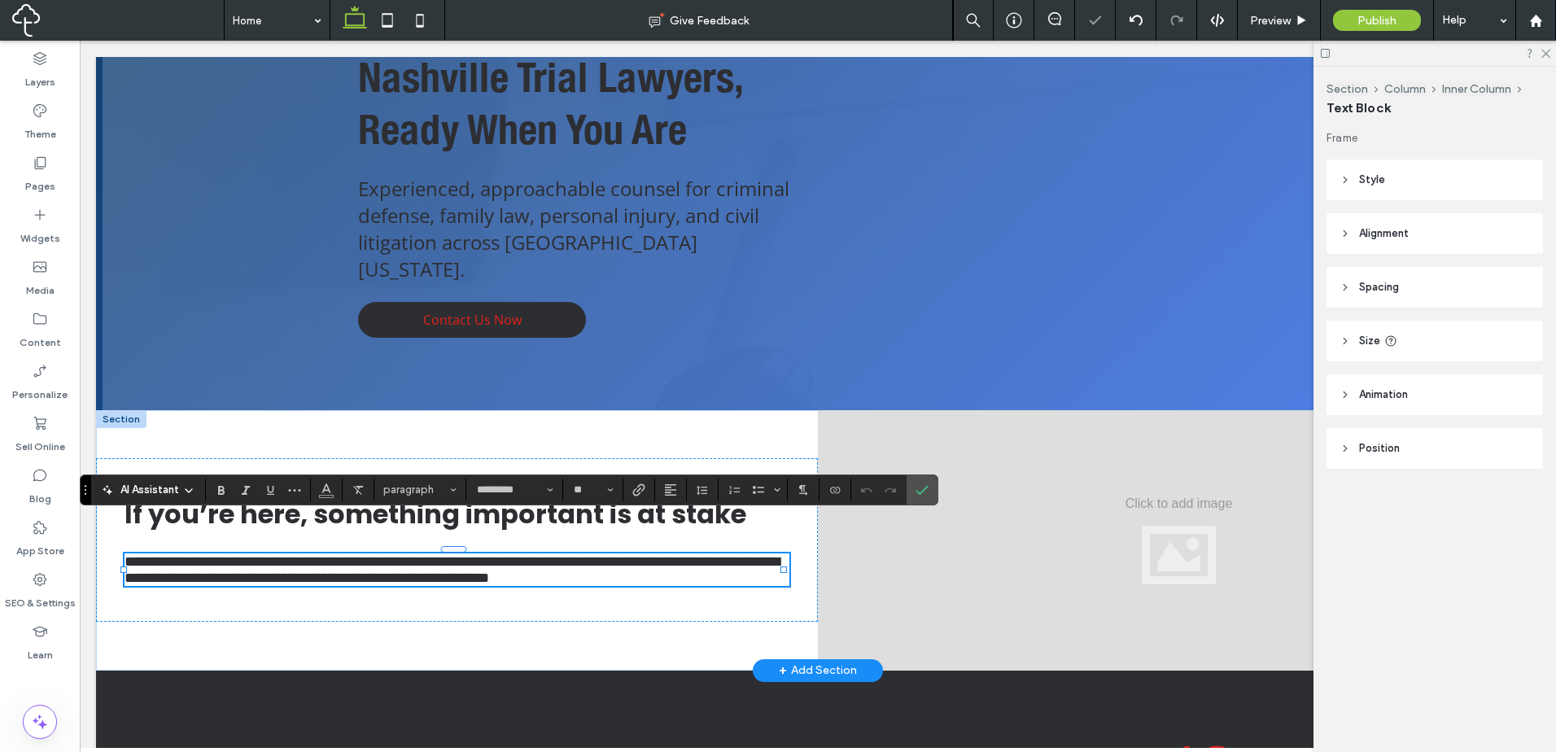
click at [625, 554] on span "**********" at bounding box center [451, 569] width 655 height 31
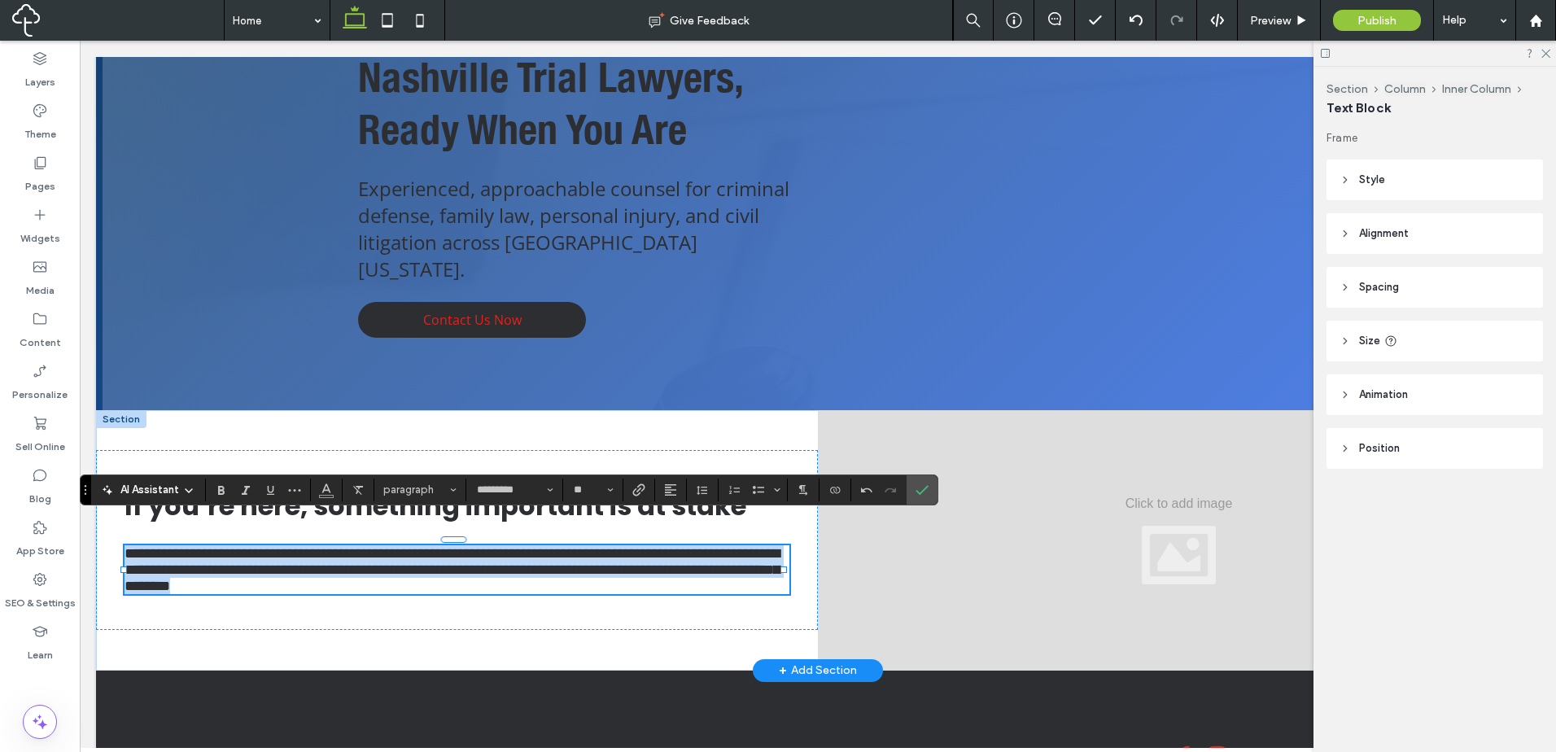
click at [560, 555] on p "**********" at bounding box center [456, 569] width 664 height 49
click at [533, 249] on span "Experienced, approachable counsel for criminal defense, family law, personal in…" at bounding box center [573, 228] width 431 height 107
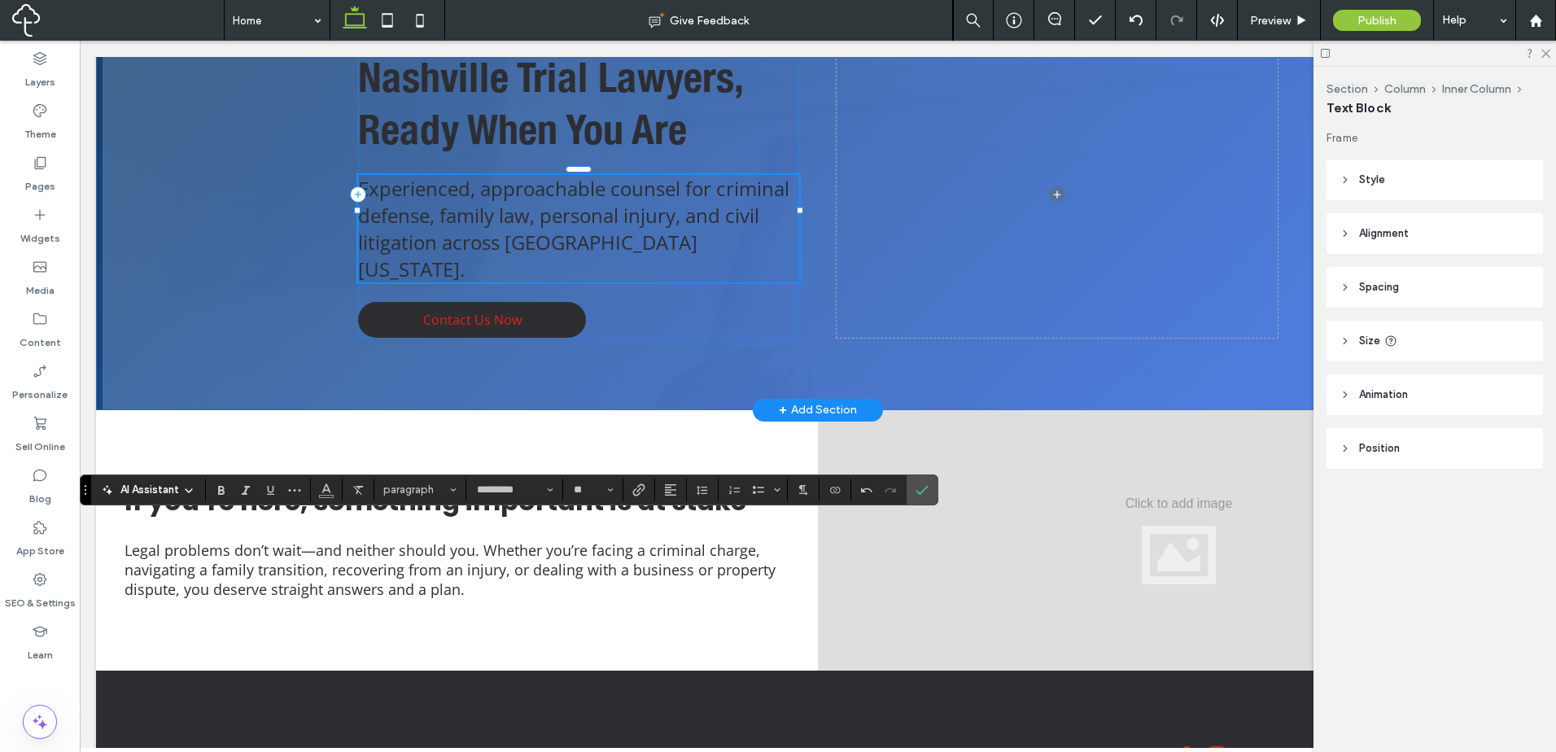
click at [533, 249] on div "Experienced, approachable counsel for criminal defense, family law, personal in…" at bounding box center [578, 228] width 441 height 107
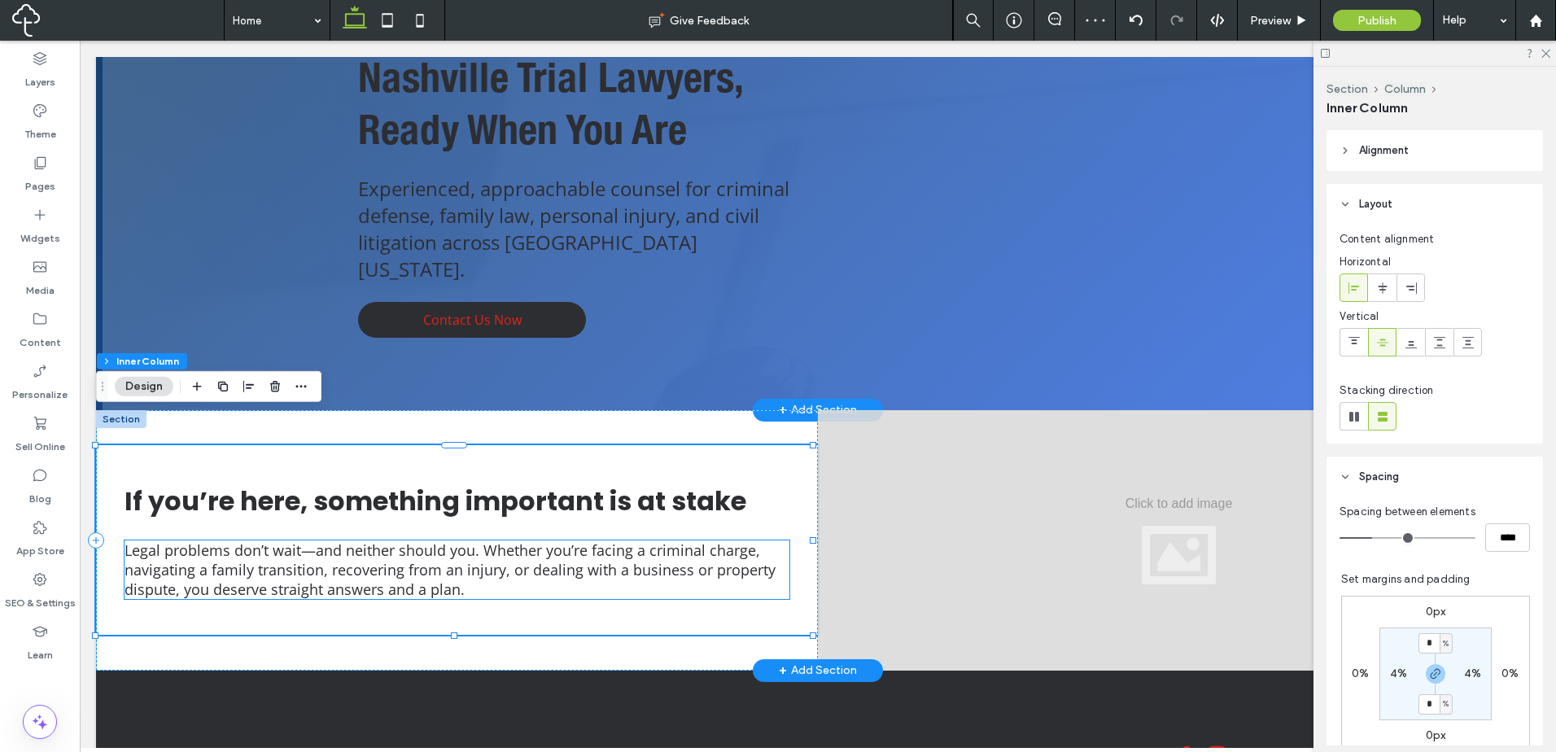
click at [584, 540] on span "Legal problems don’t wait—and neither should you. Whether you’re facing a crimi…" at bounding box center [449, 569] width 651 height 59
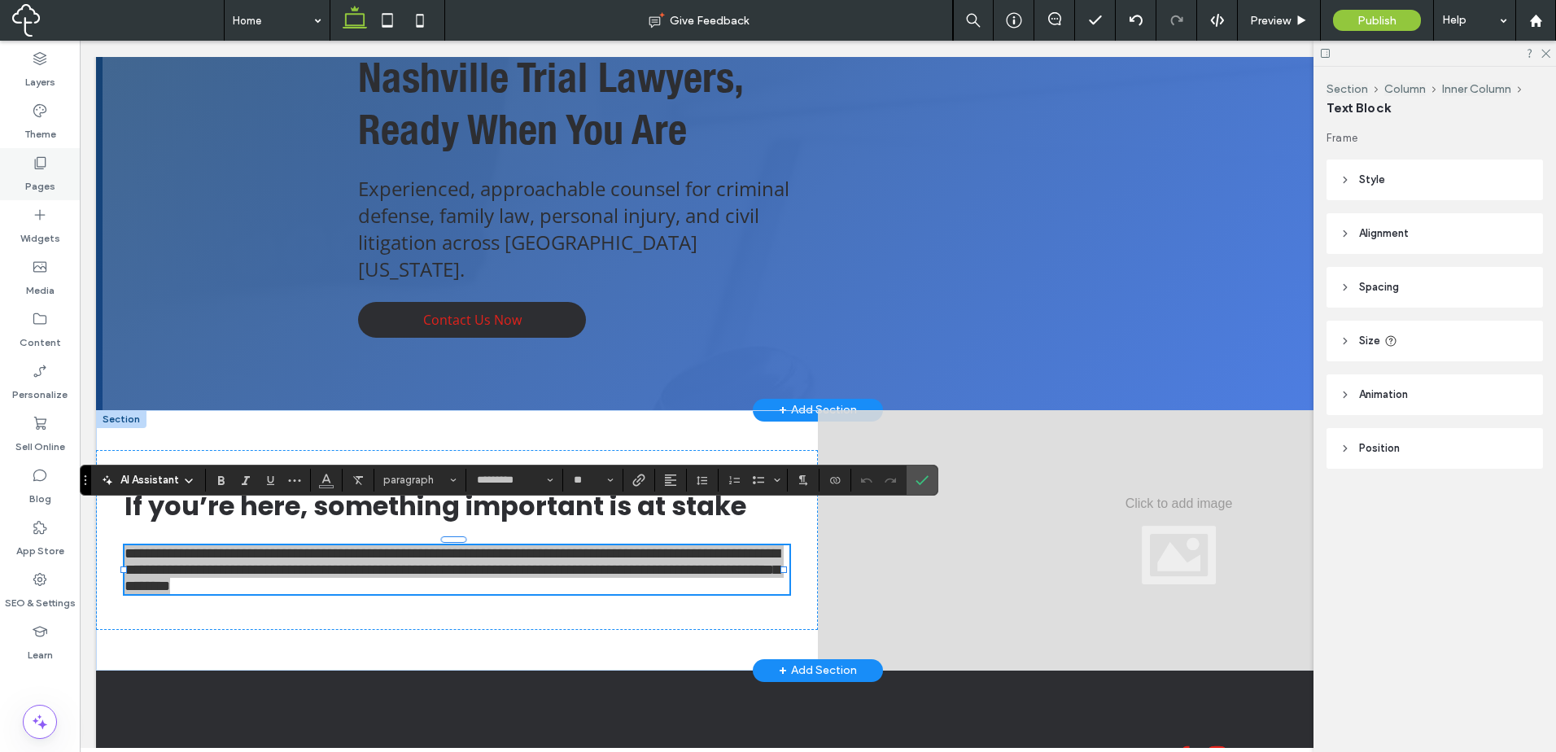
click at [46, 160] on icon at bounding box center [40, 163] width 16 height 16
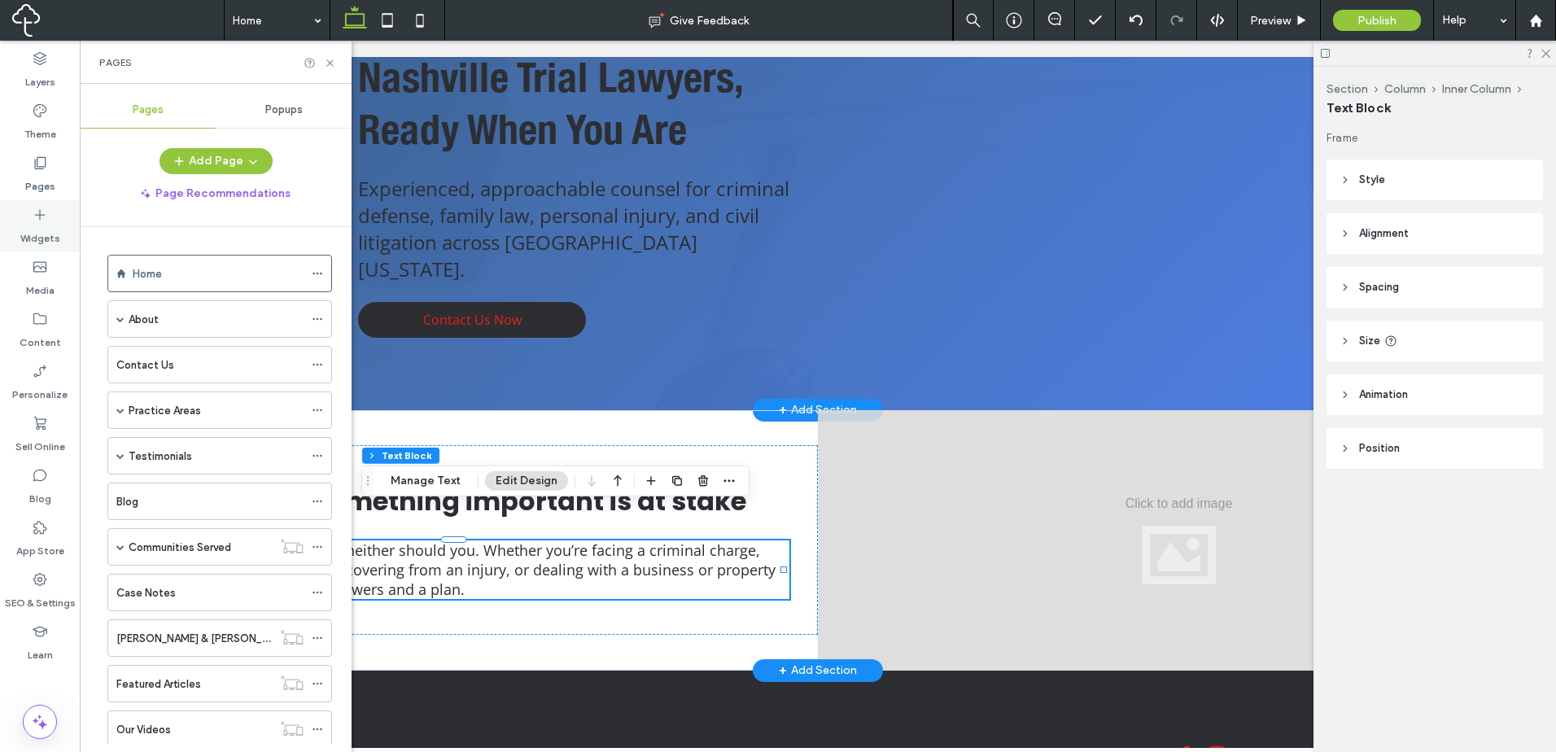
click at [40, 217] on use at bounding box center [40, 215] width 11 height 11
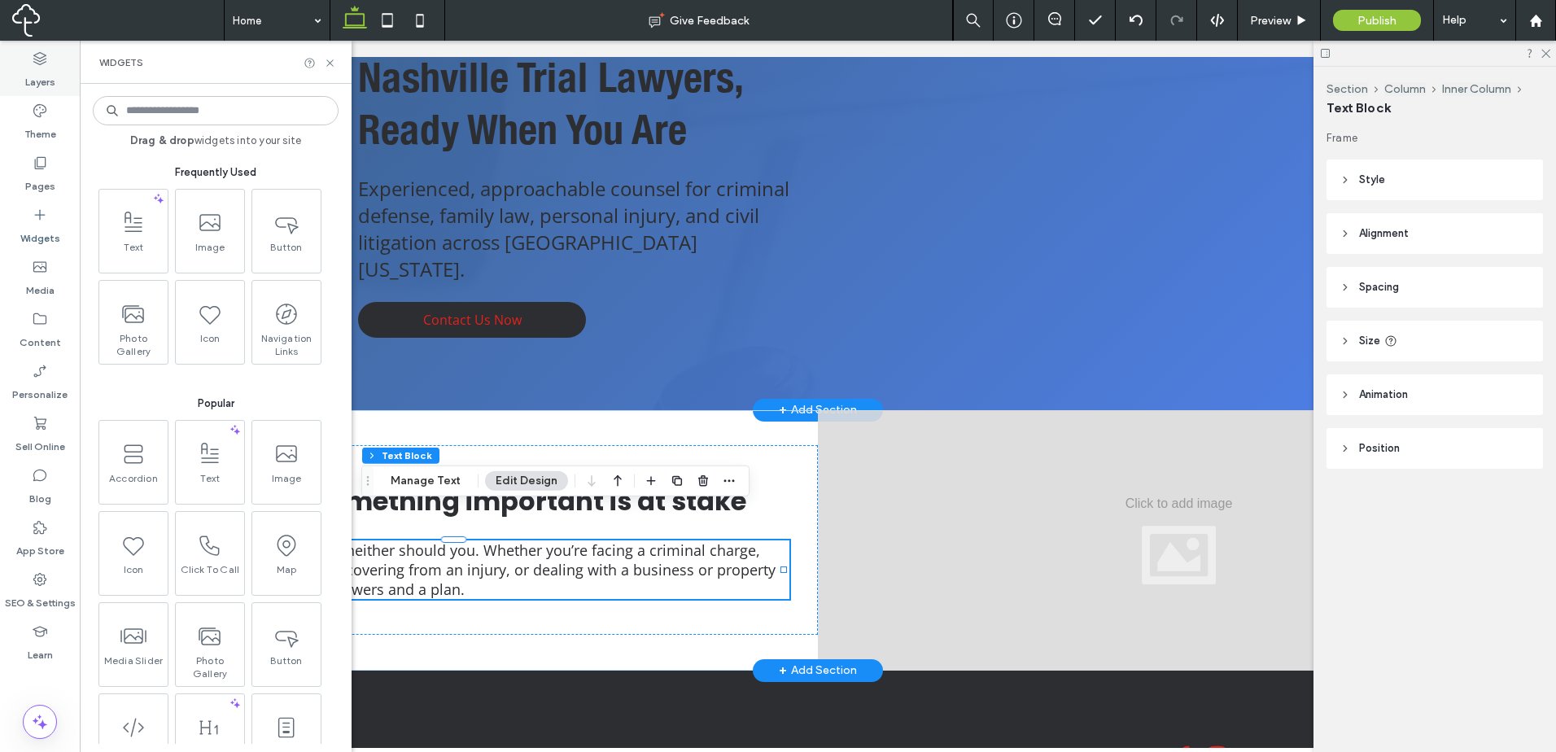
click at [27, 86] on label "Layers" at bounding box center [40, 78] width 30 height 23
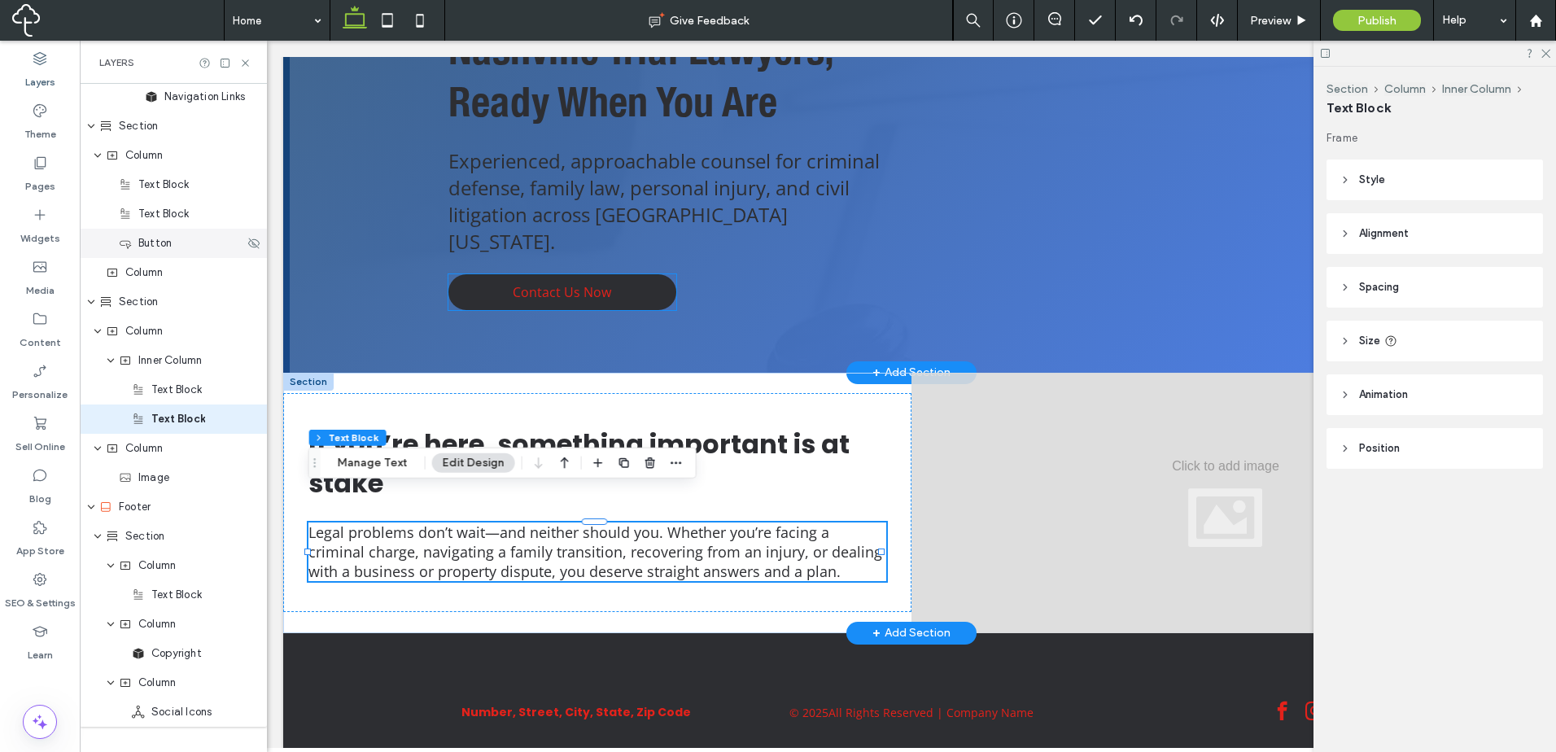
scroll to position [735, 0]
click at [47, 164] on icon at bounding box center [40, 163] width 16 height 16
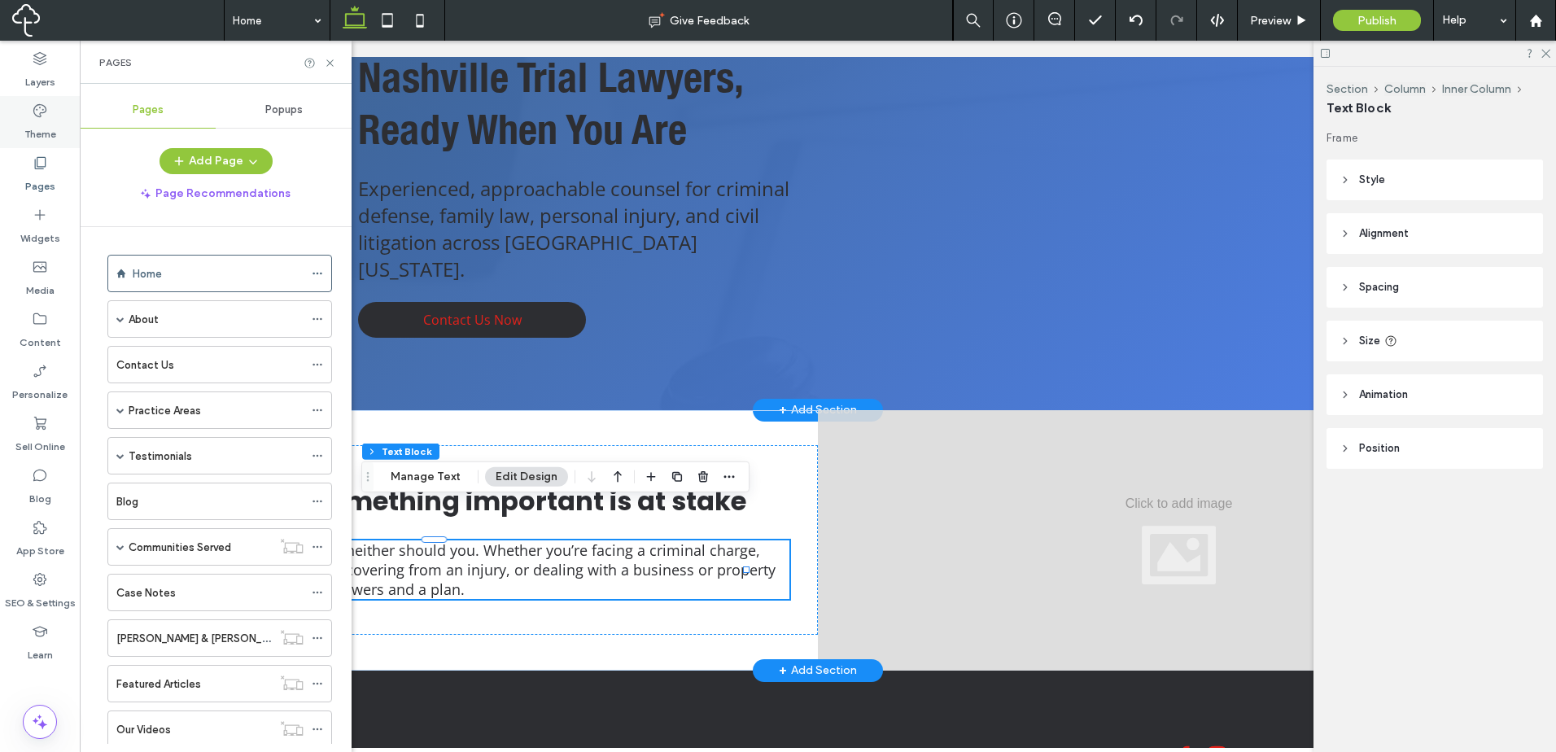
click at [45, 130] on label "Theme" at bounding box center [40, 130] width 32 height 23
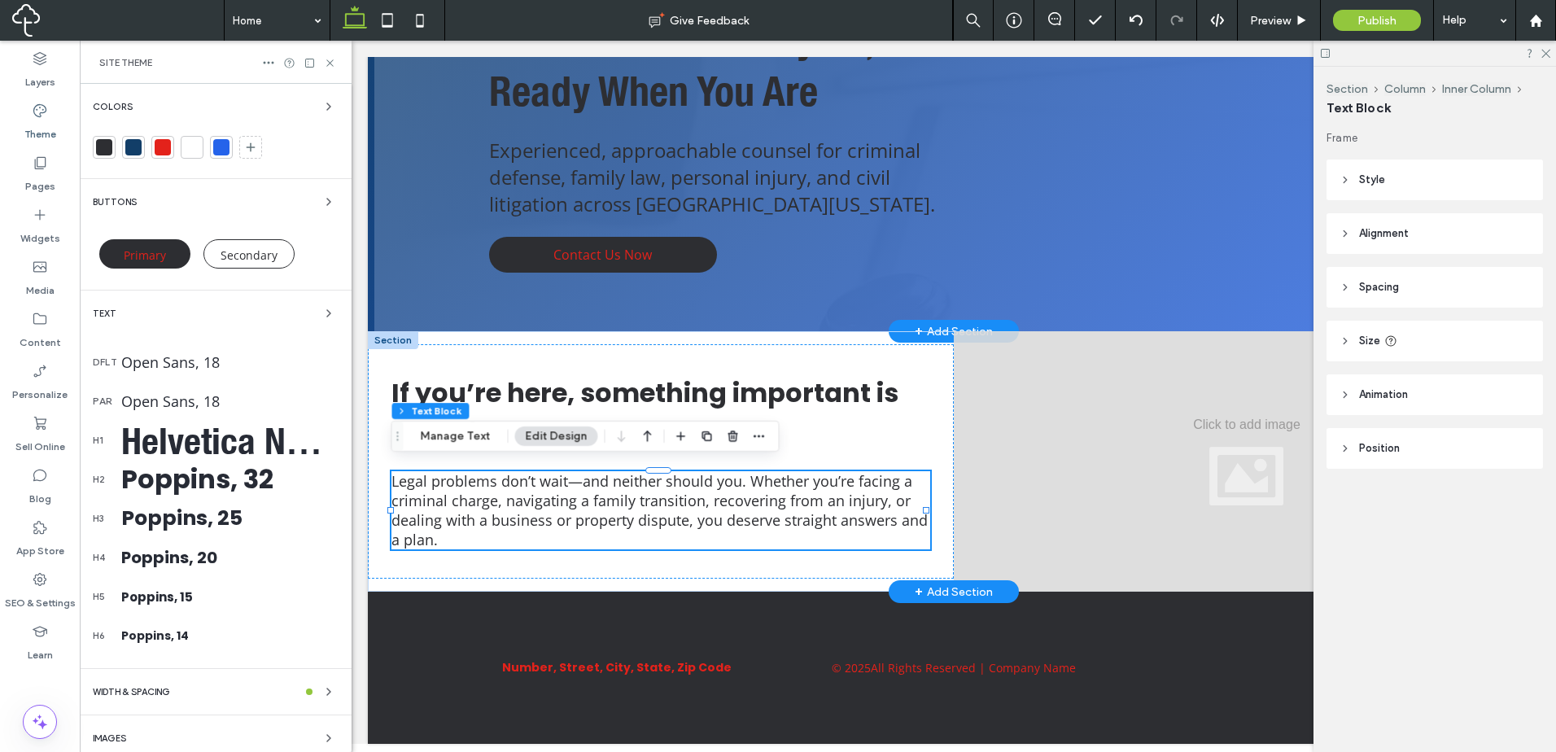
click at [239, 364] on div "Open Sans, 18" at bounding box center [229, 362] width 217 height 20
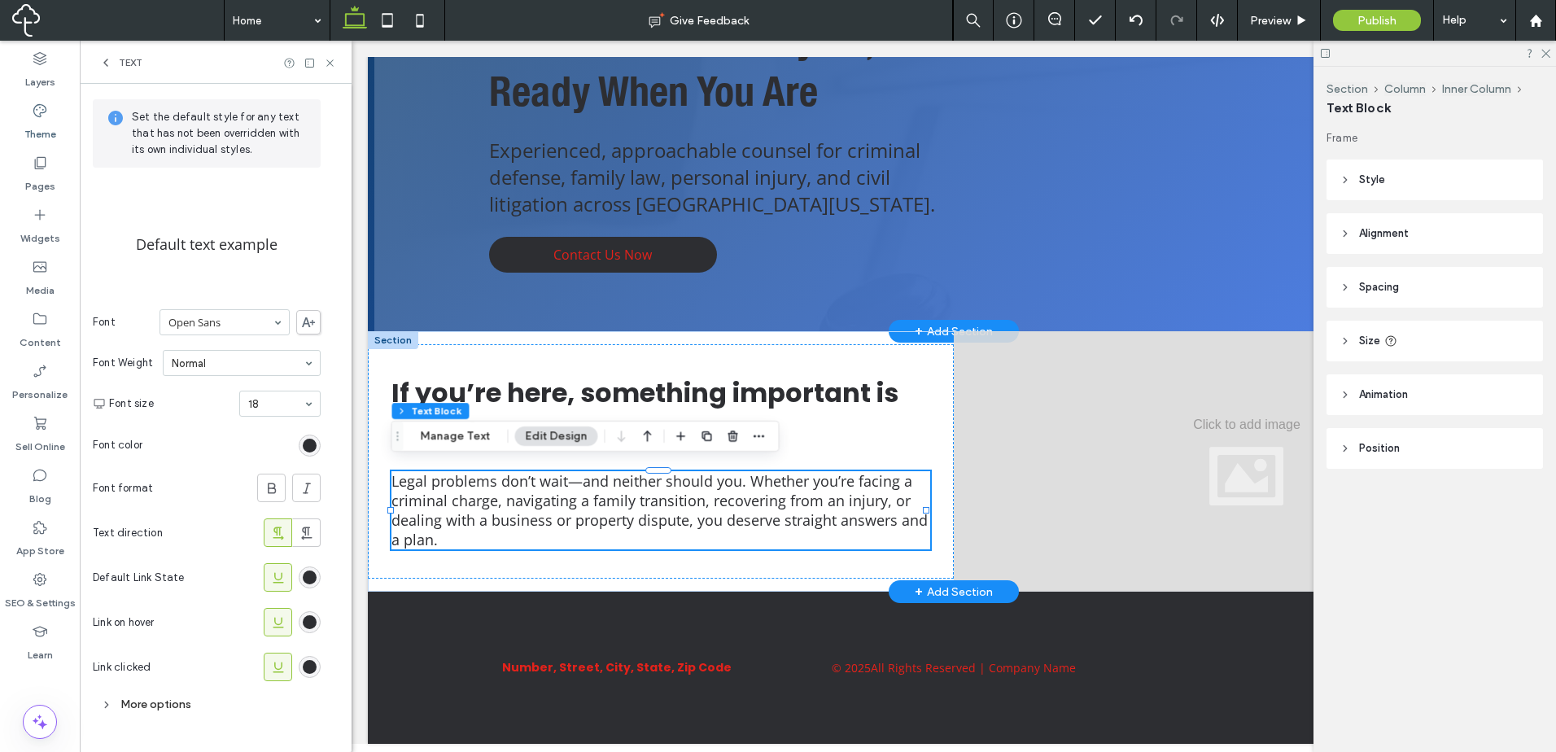
drag, startPoint x: 201, startPoint y: 711, endPoint x: 209, endPoint y: 696, distance: 17.5
click at [201, 710] on div "More options" at bounding box center [207, 704] width 228 height 22
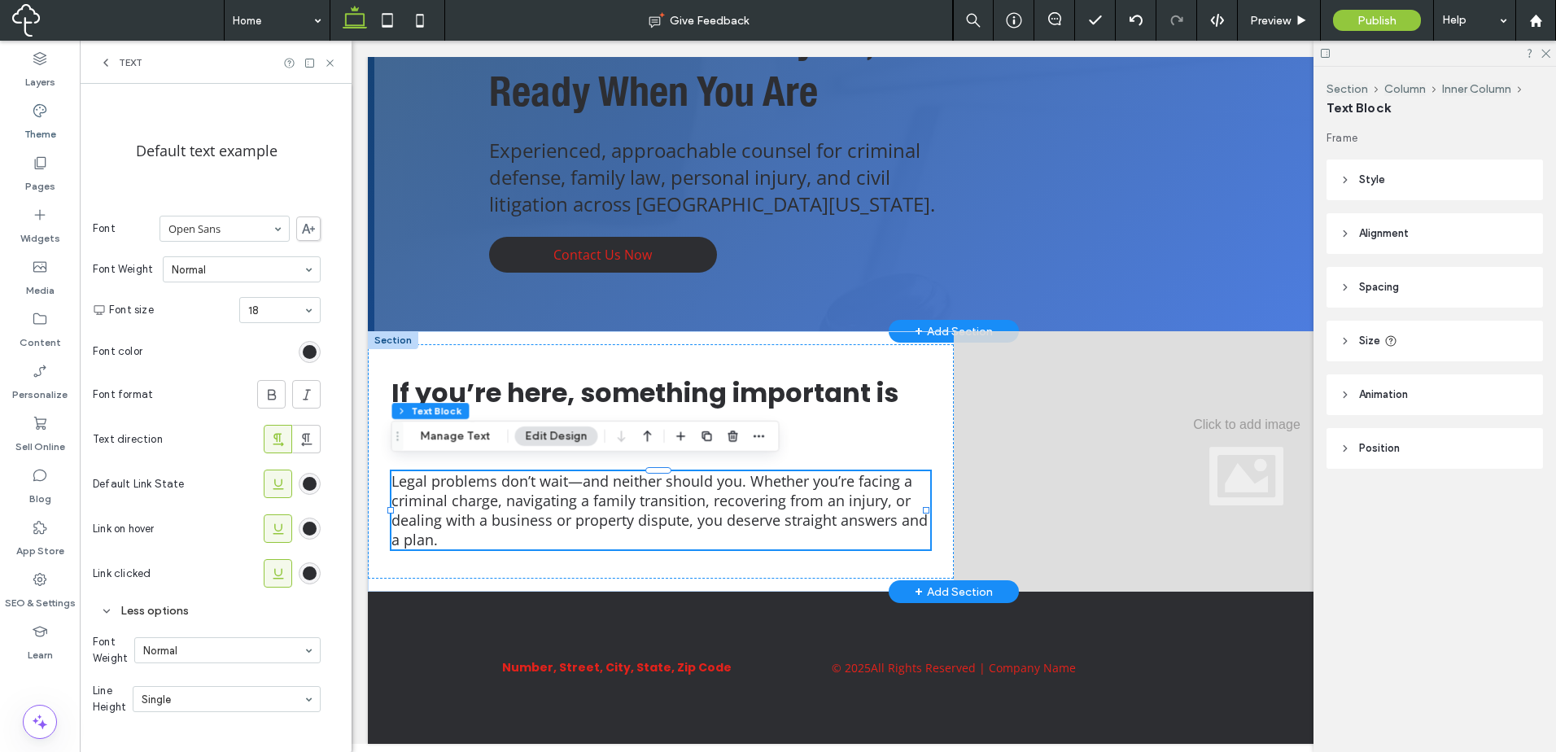
scroll to position [153, 0]
click at [214, 672] on section "Line Height Single" at bounding box center [207, 696] width 228 height 49
type input "*"
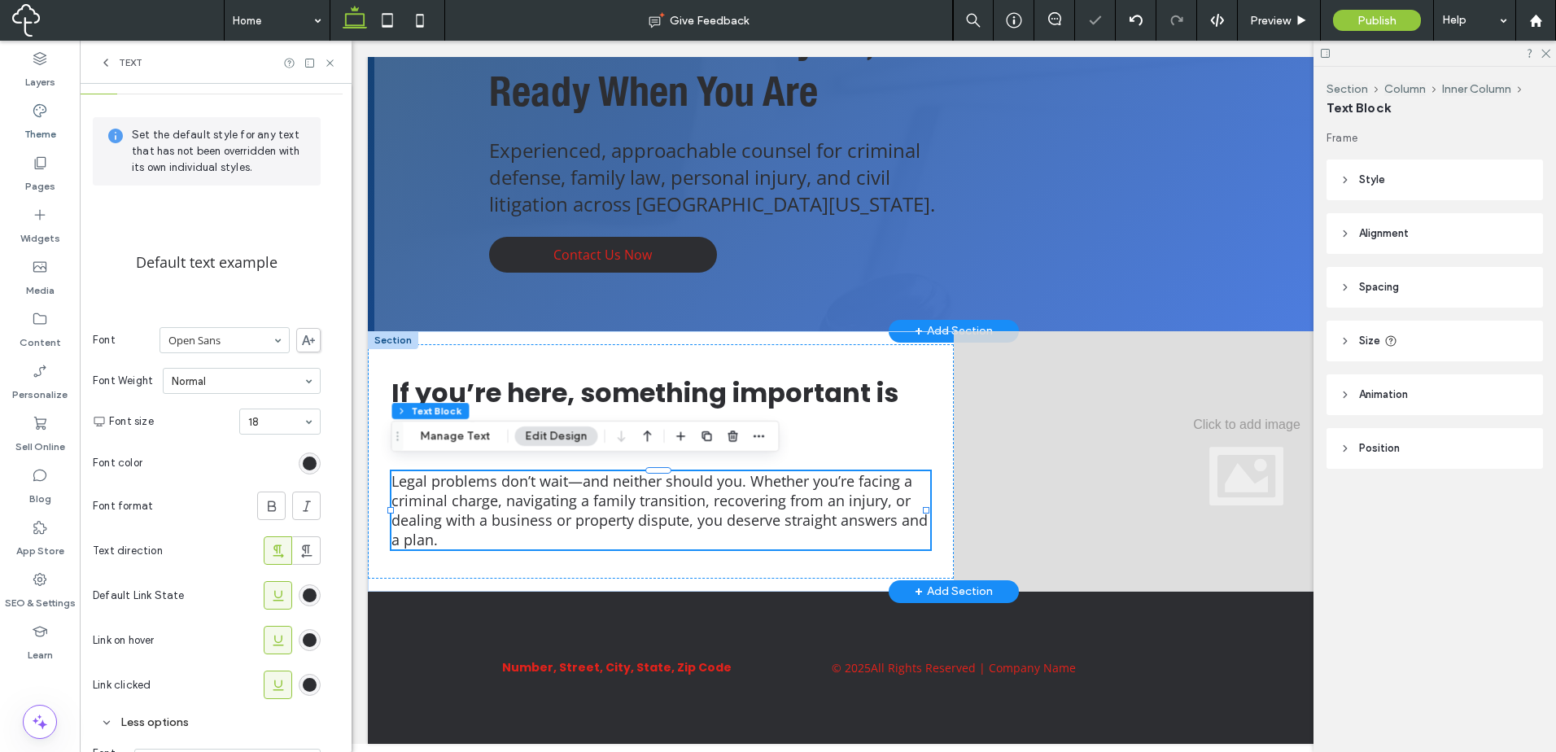
scroll to position [0, 0]
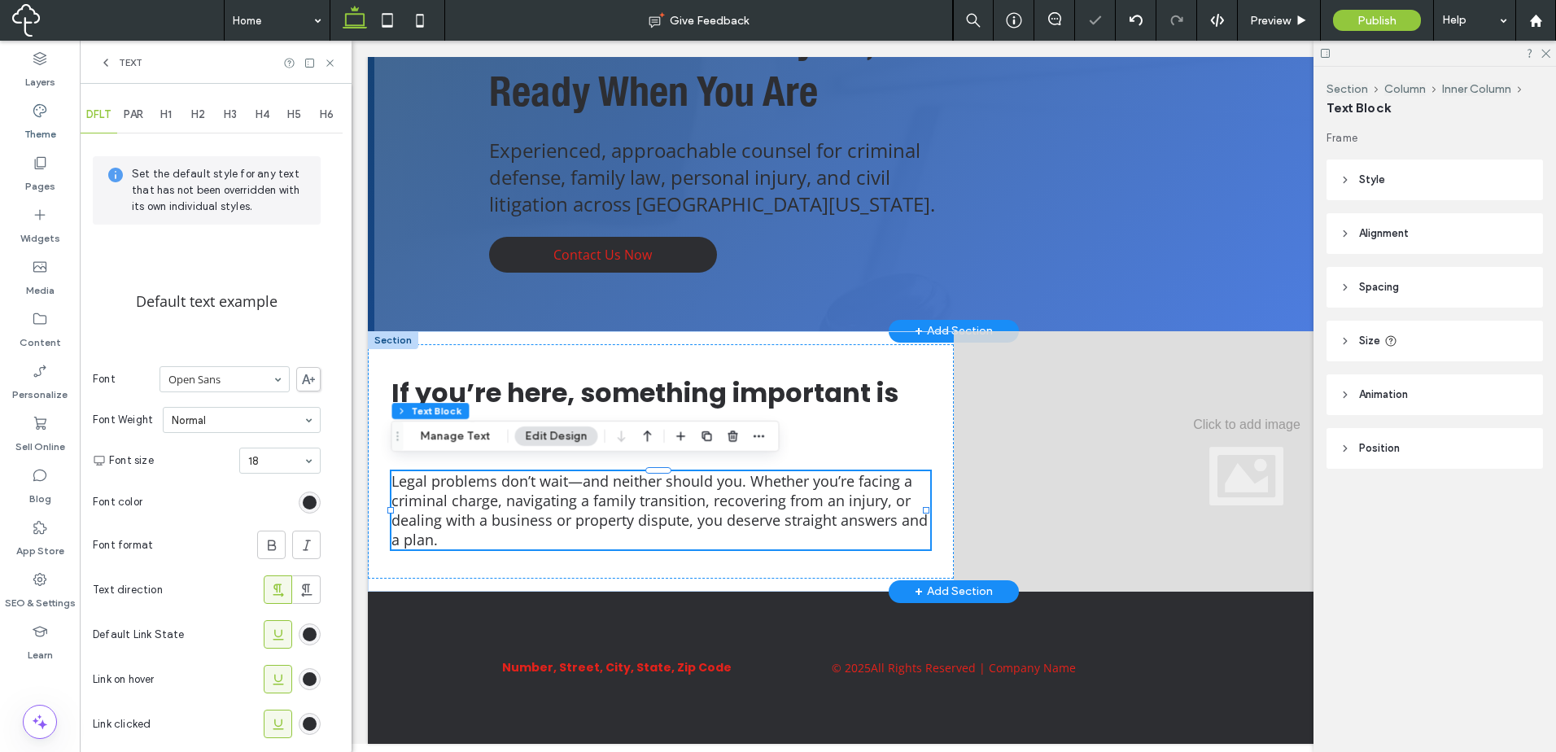
click at [122, 120] on div "PAR" at bounding box center [133, 115] width 33 height 36
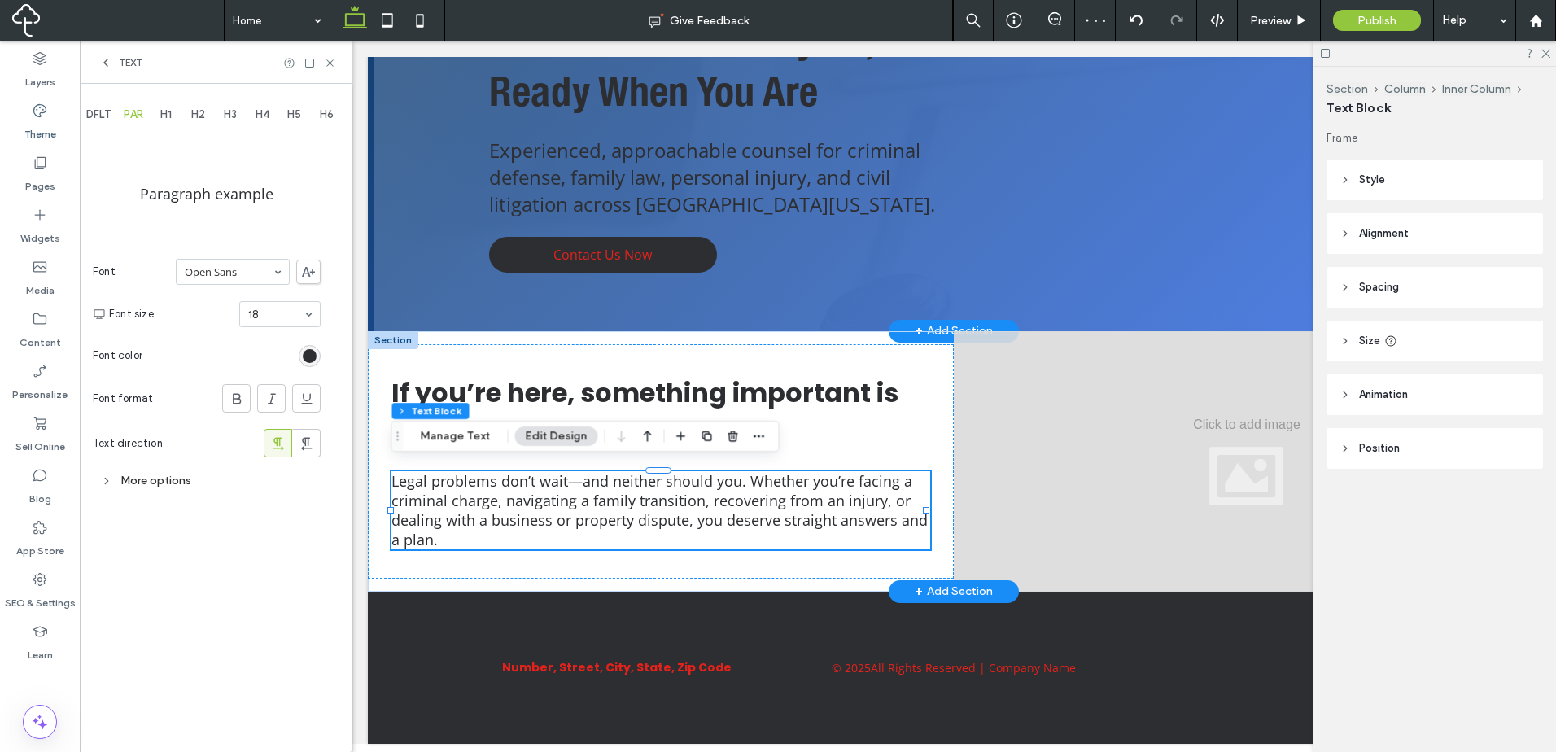
click at [193, 469] on div "More options" at bounding box center [207, 480] width 228 height 30
click at [227, 555] on div "Double" at bounding box center [240, 558] width 159 height 24
click at [233, 630] on div "Double" at bounding box center [241, 635] width 158 height 26
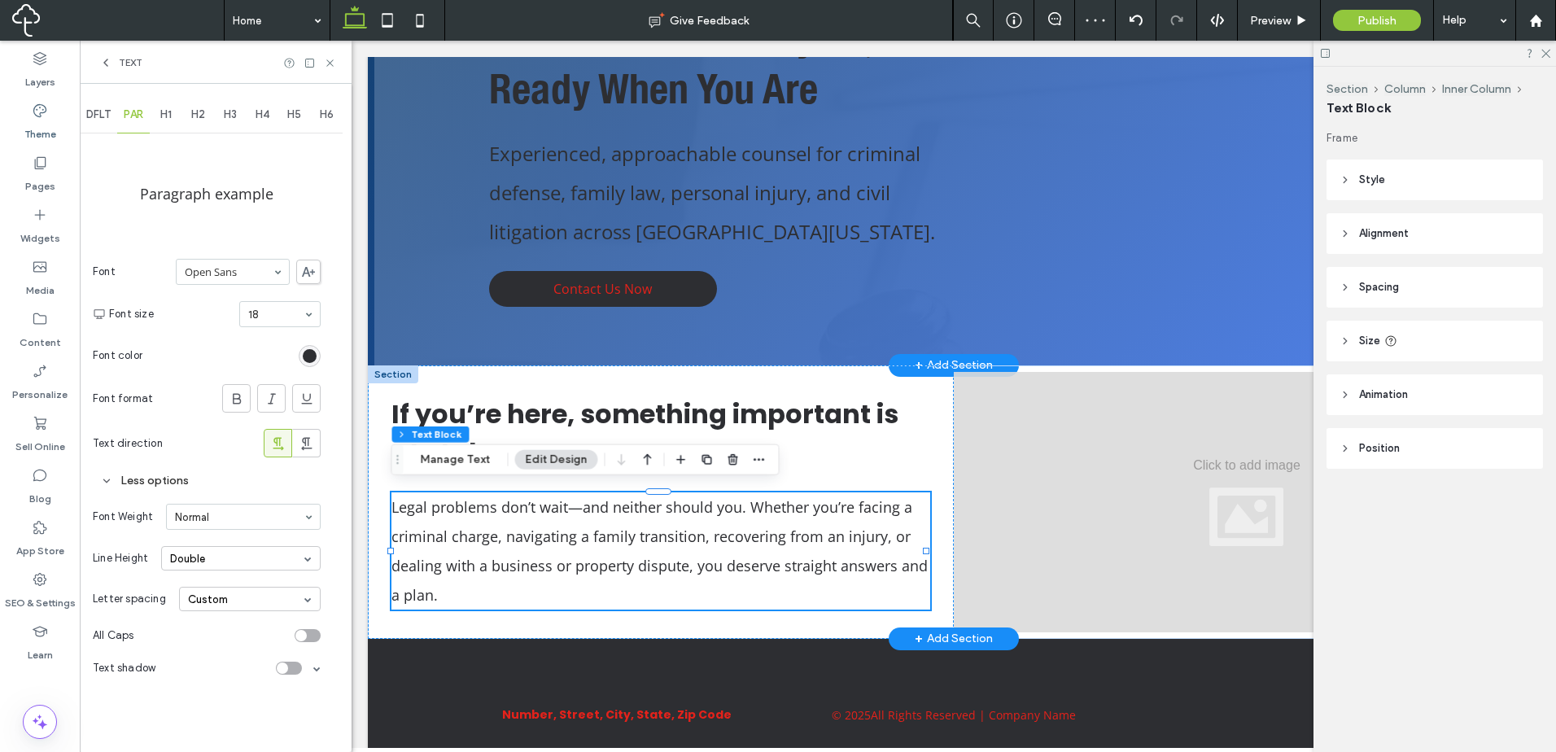
click at [330, 73] on div "Text" at bounding box center [216, 62] width 272 height 43
click at [330, 64] on icon at bounding box center [330, 63] width 12 height 12
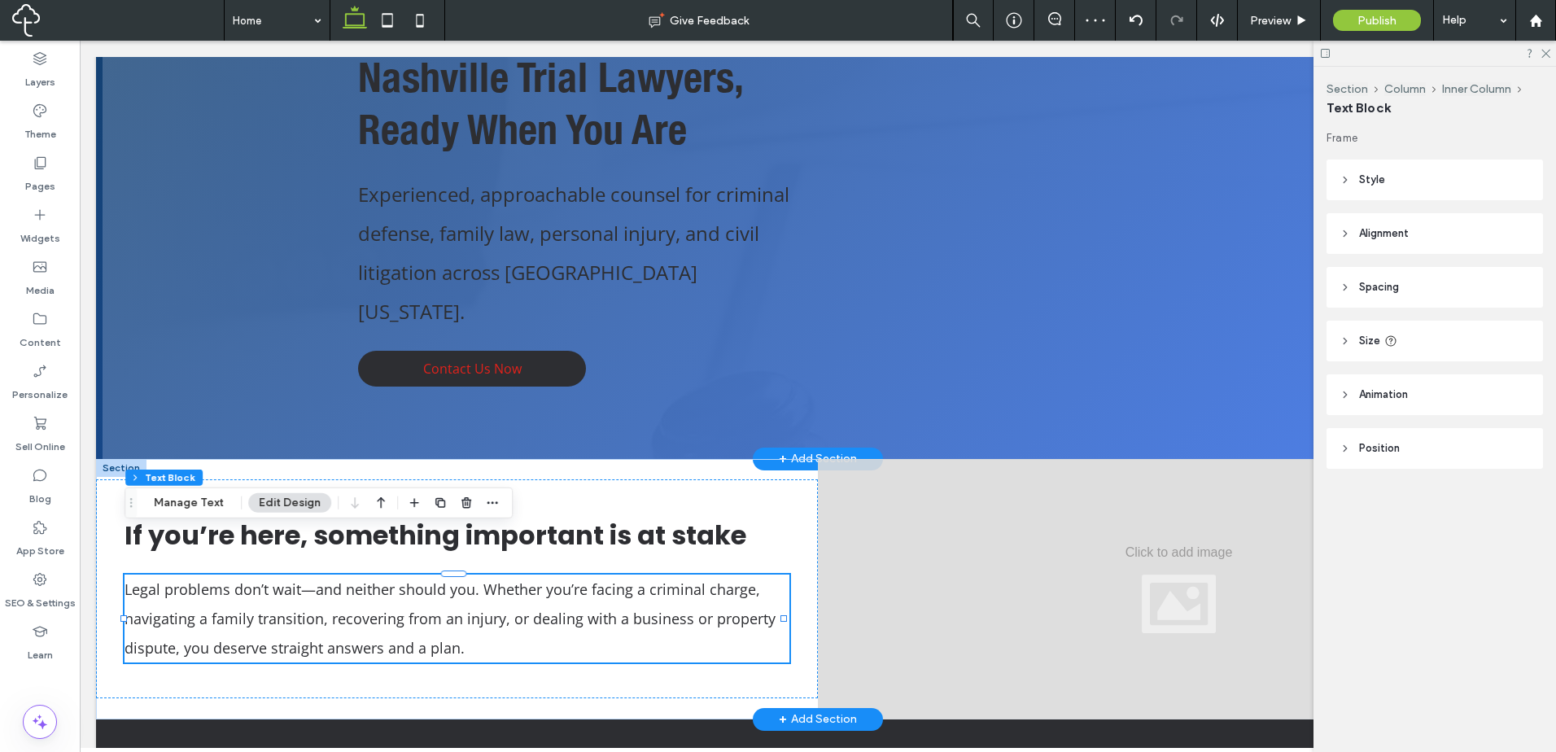
click at [622, 598] on p "Legal problems don’t wait—and neither should you. Whether you’re facing a crimi…" at bounding box center [456, 618] width 664 height 88
type input "*********"
type input "**"
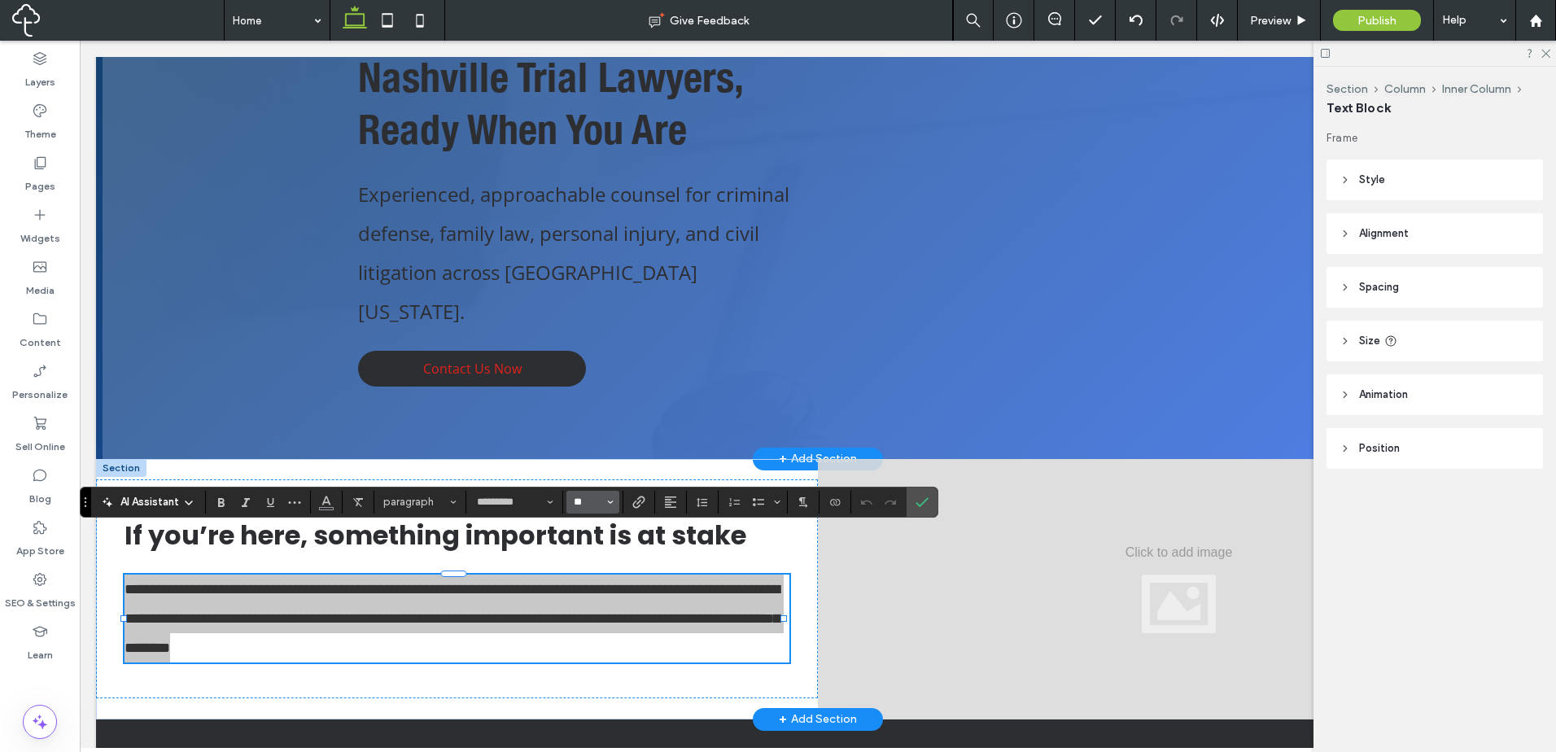
click at [574, 502] on input "**" at bounding box center [588, 501] width 32 height 13
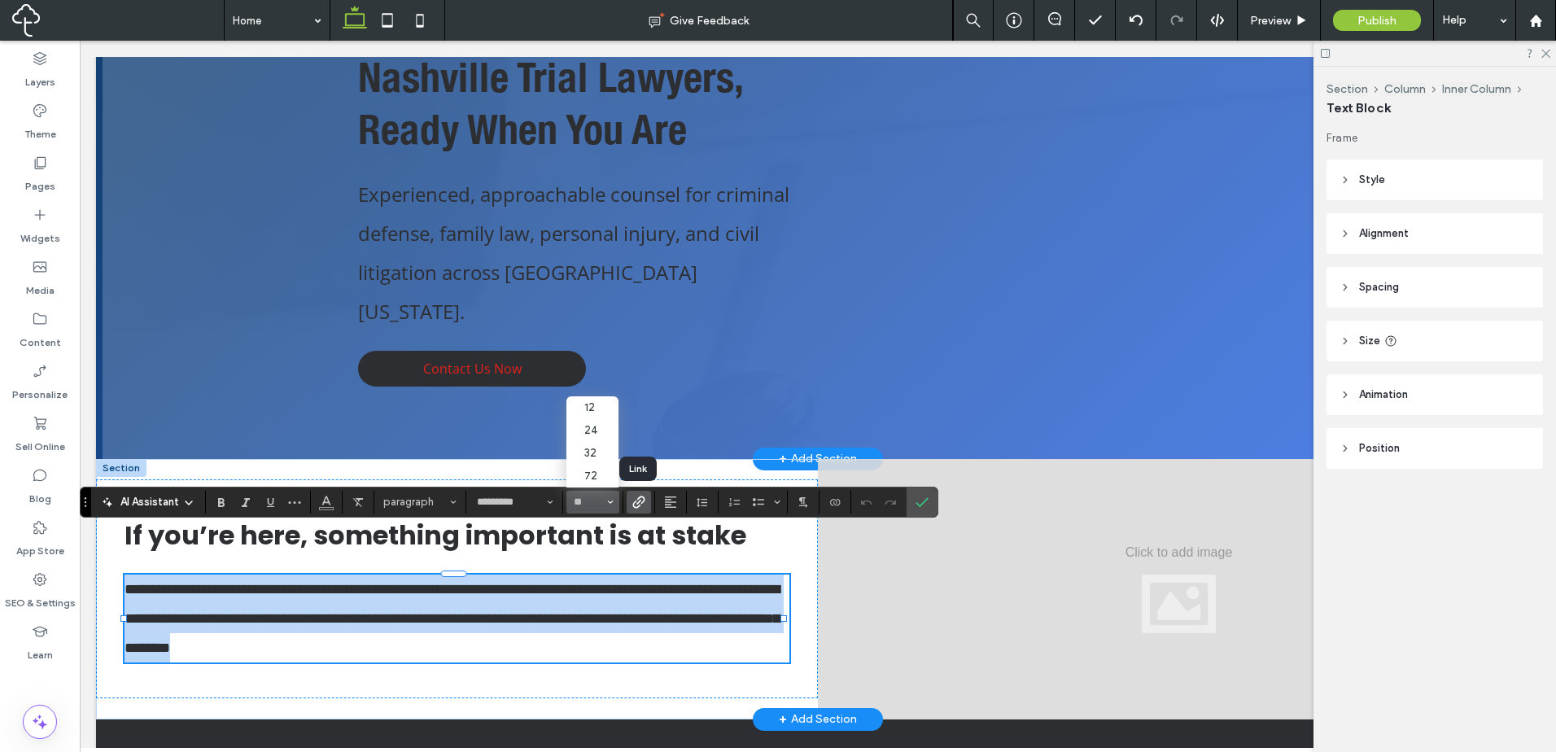
type input "**"
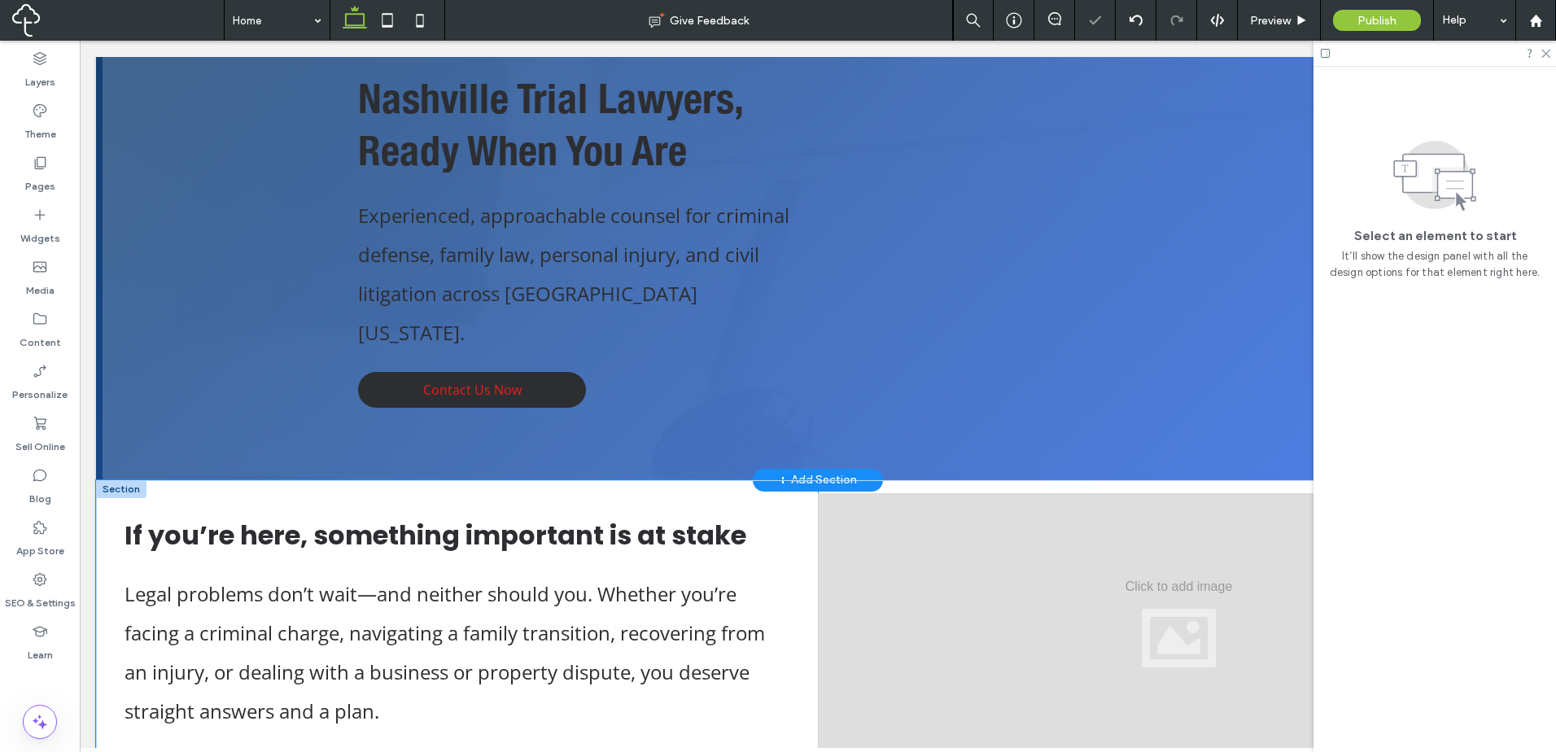
click at [692, 714] on div "If you’re here, something important is at stake Legal problems don’t wait—and n…" at bounding box center [457, 623] width 722 height 287
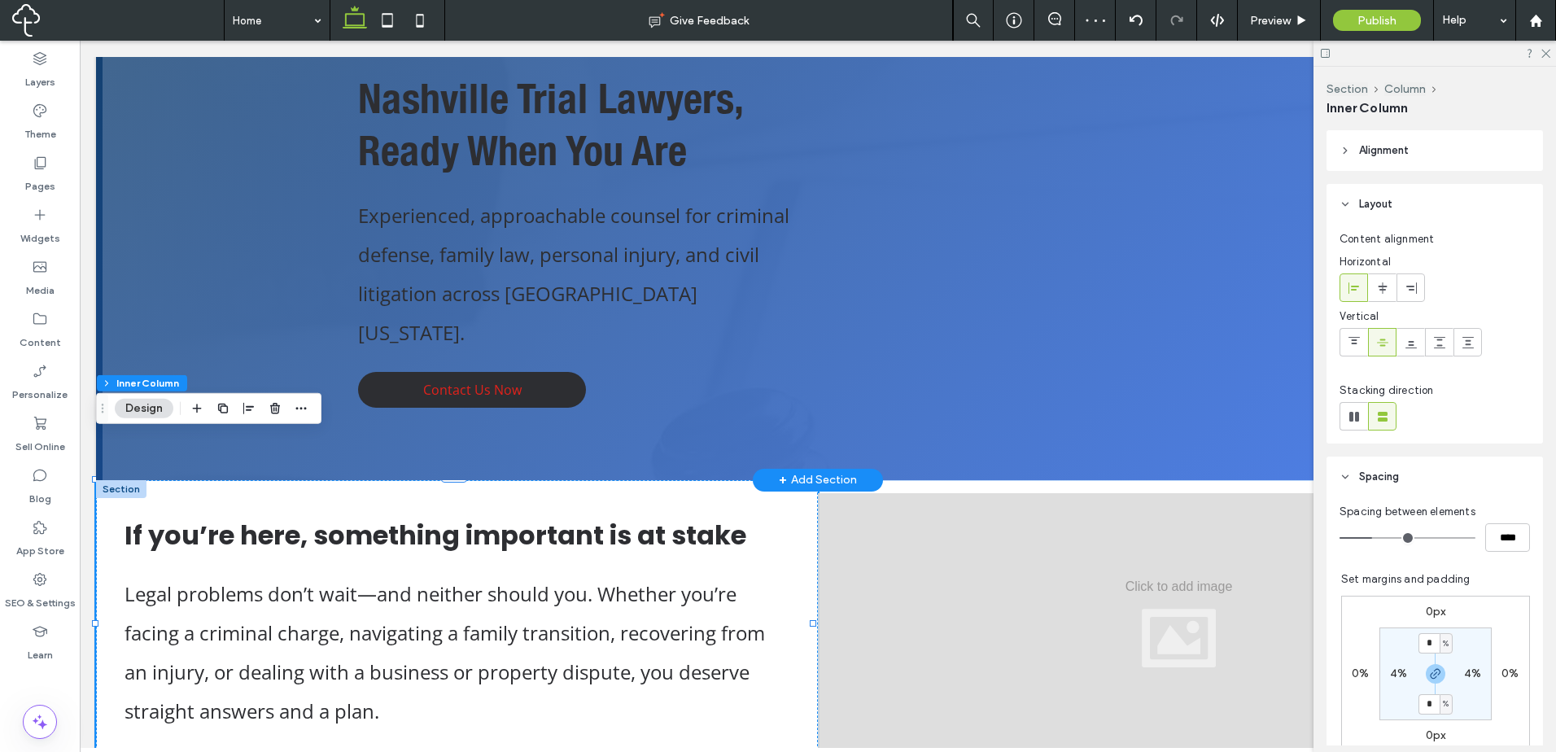
click at [1442, 651] on span "%" at bounding box center [1445, 643] width 6 height 16
click at [1436, 539] on span "px" at bounding box center [1431, 534] width 11 height 16
type input "**"
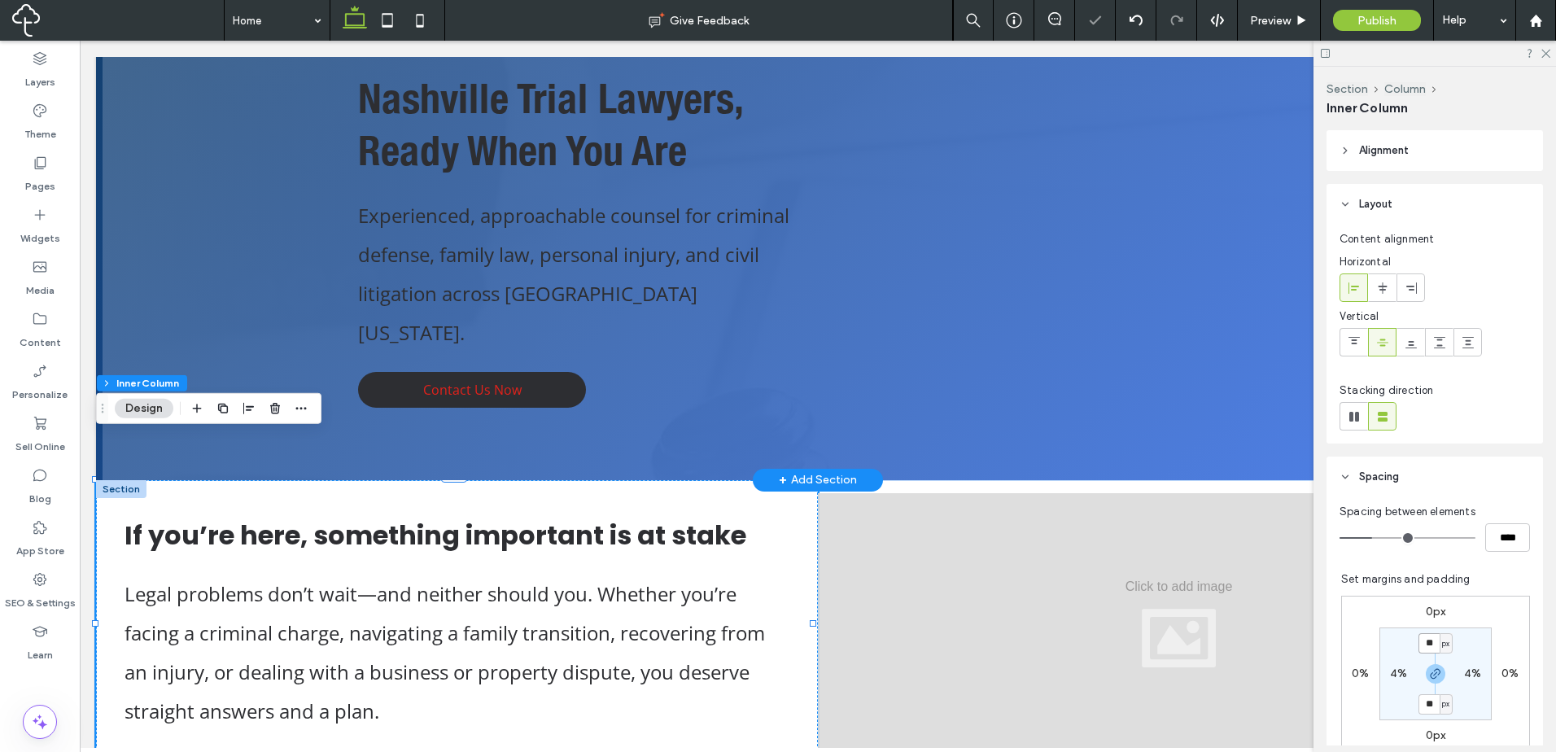
click at [1423, 648] on input "**" at bounding box center [1428, 643] width 21 height 20
type input "***"
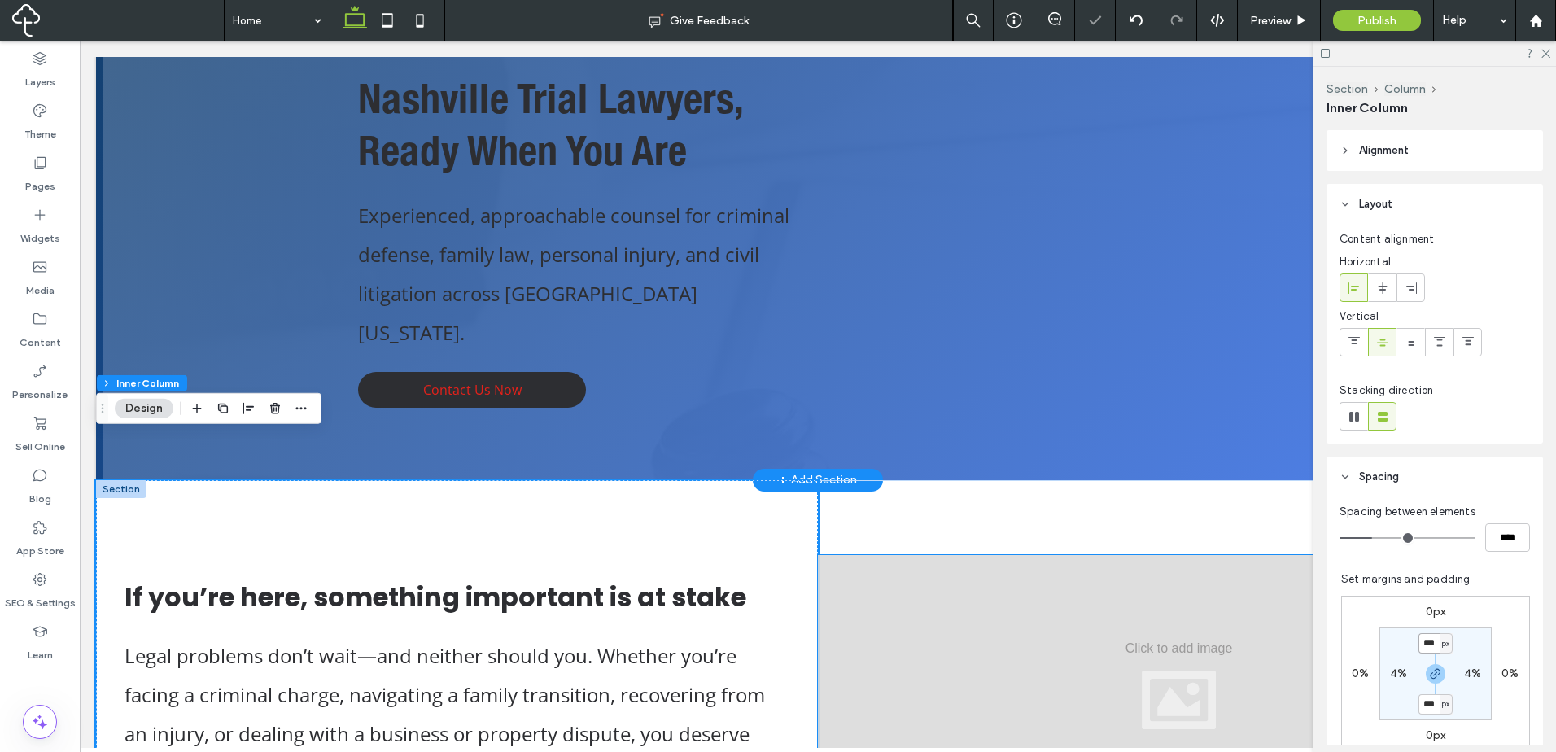
scroll to position [473, 0]
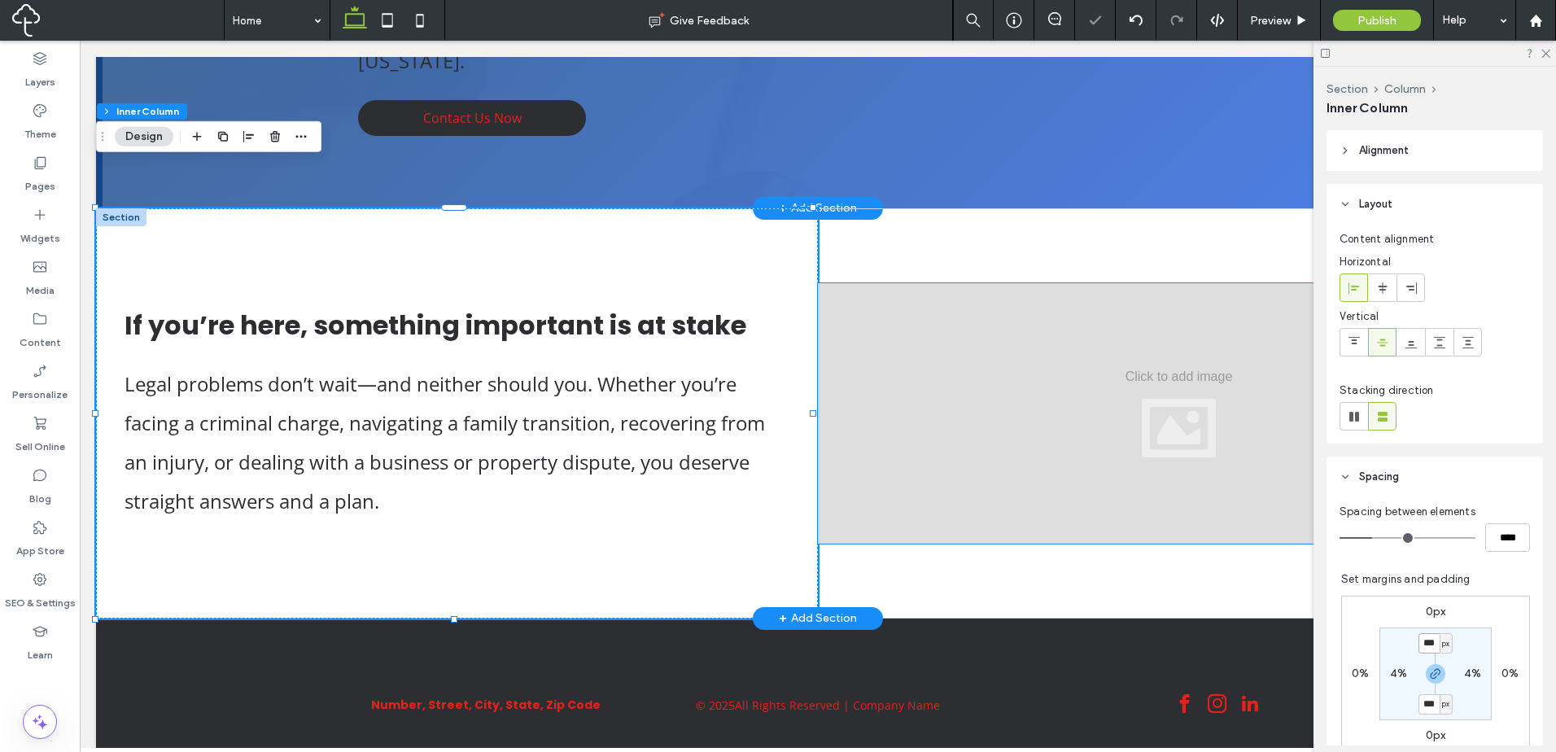
click at [1033, 403] on div at bounding box center [1179, 413] width 722 height 260
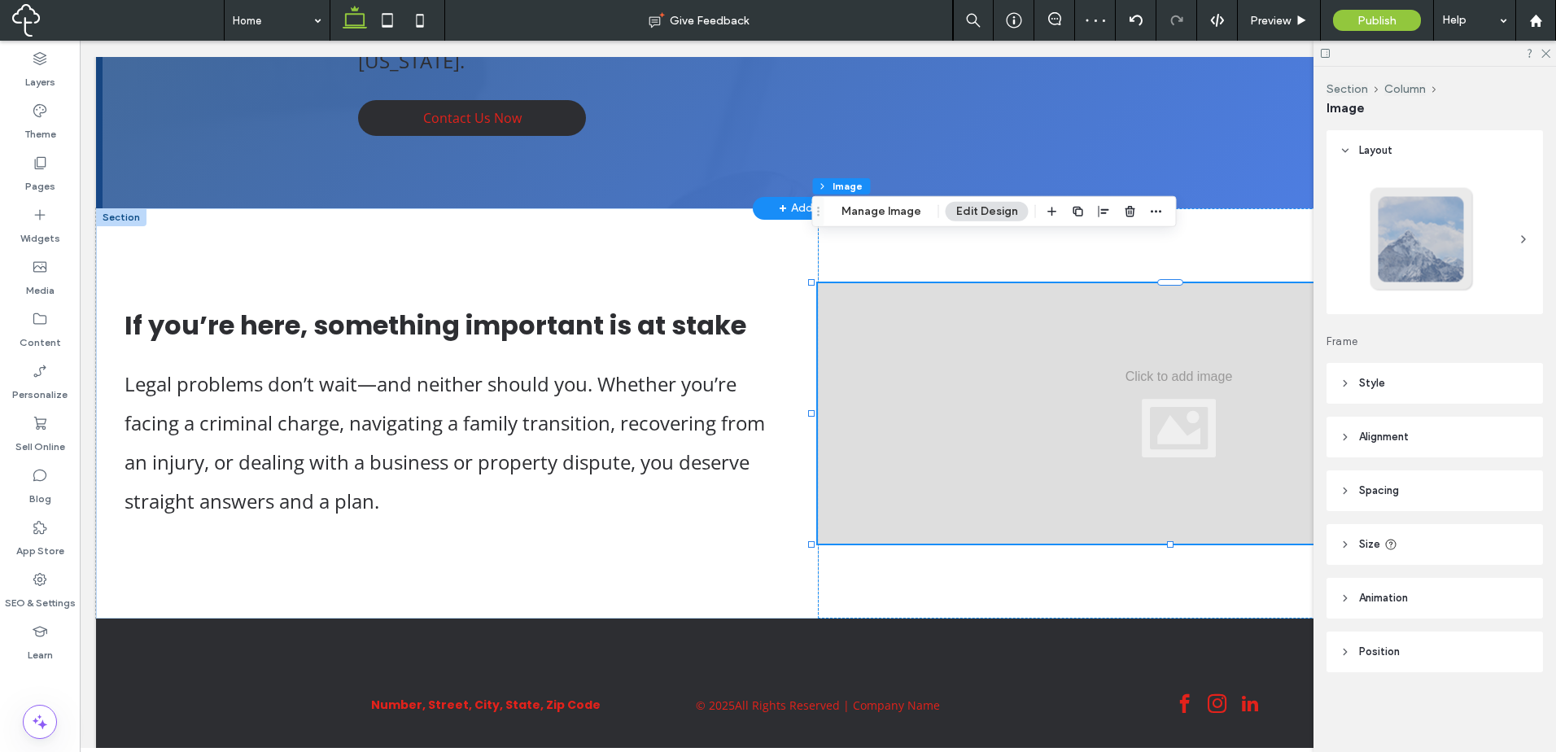
click at [1400, 364] on header "Style" at bounding box center [1434, 383] width 216 height 41
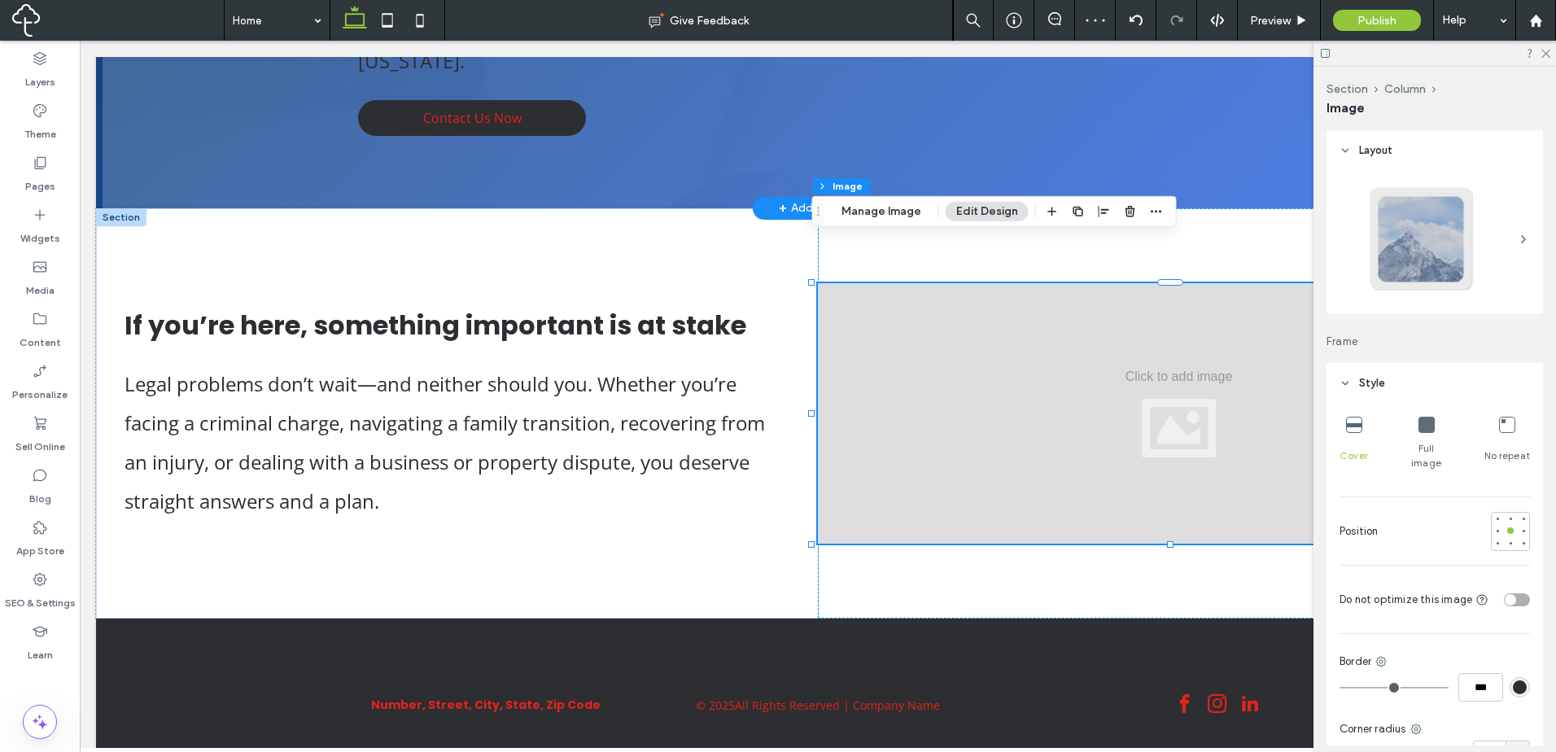
click at [1426, 390] on header "Style" at bounding box center [1434, 383] width 216 height 41
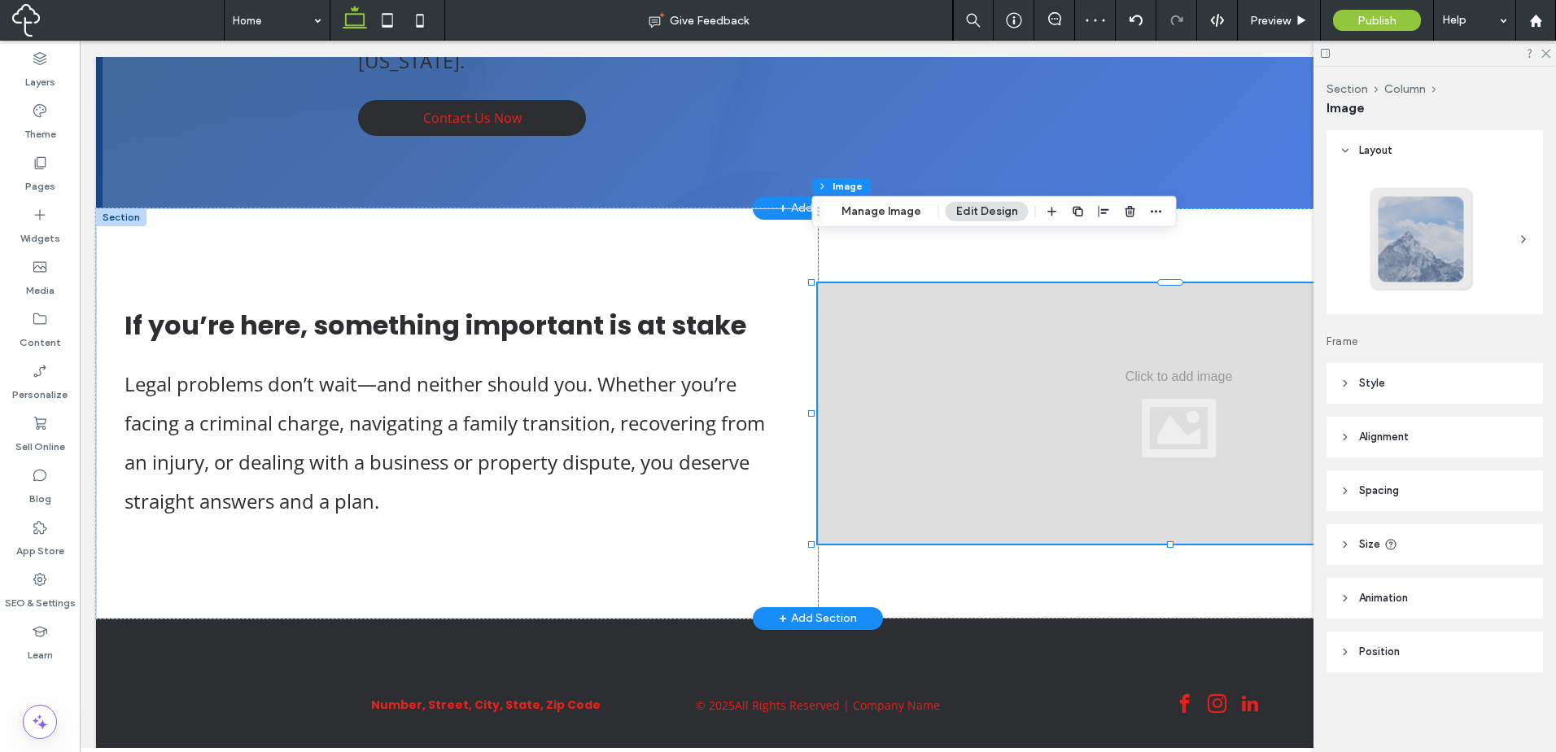
click at [1102, 351] on div at bounding box center [1179, 413] width 722 height 260
click at [1415, 437] on header "Alignment" at bounding box center [1434, 437] width 216 height 41
click at [1204, 537] on div at bounding box center [1179, 413] width 722 height 410
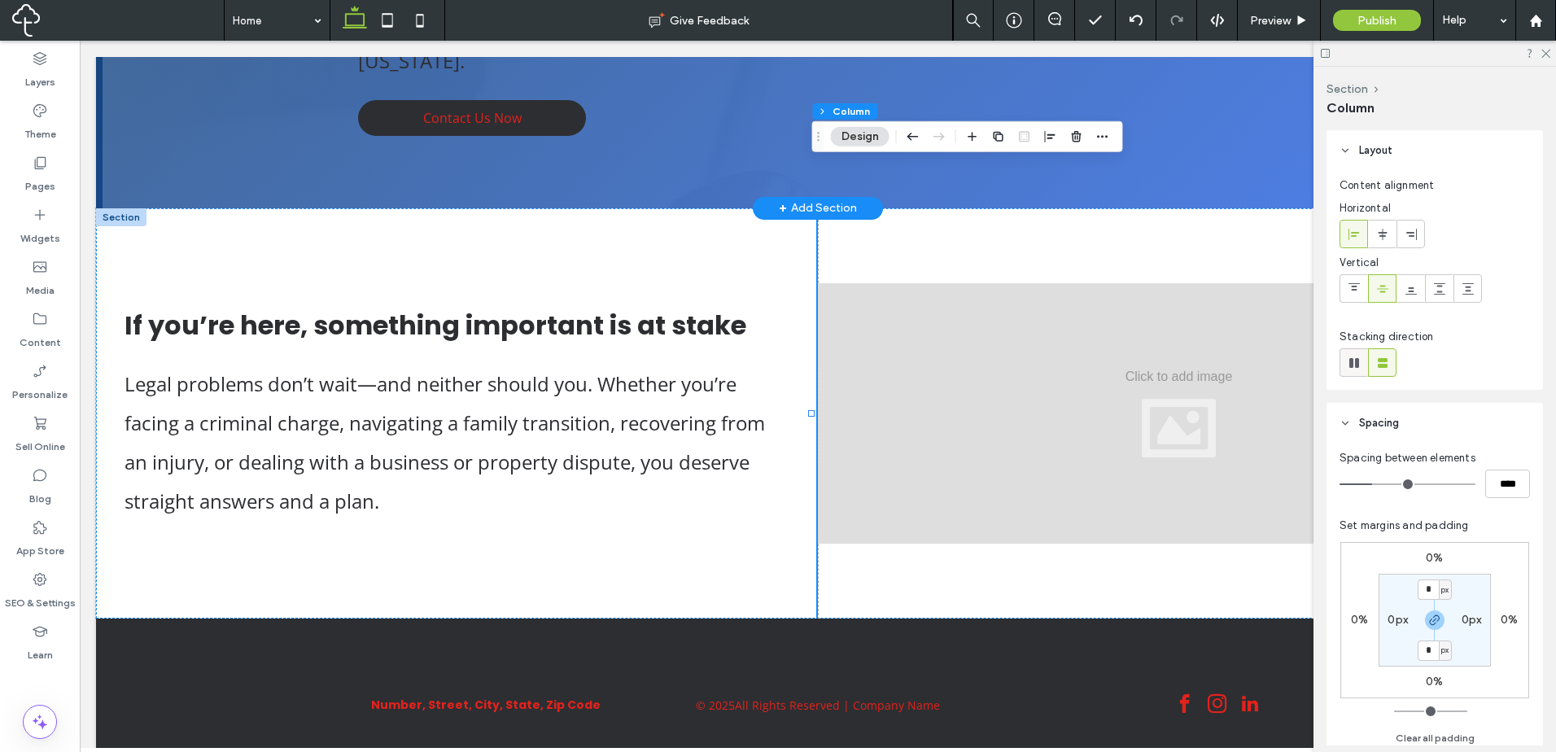
click at [1361, 361] on icon at bounding box center [1354, 363] width 16 height 16
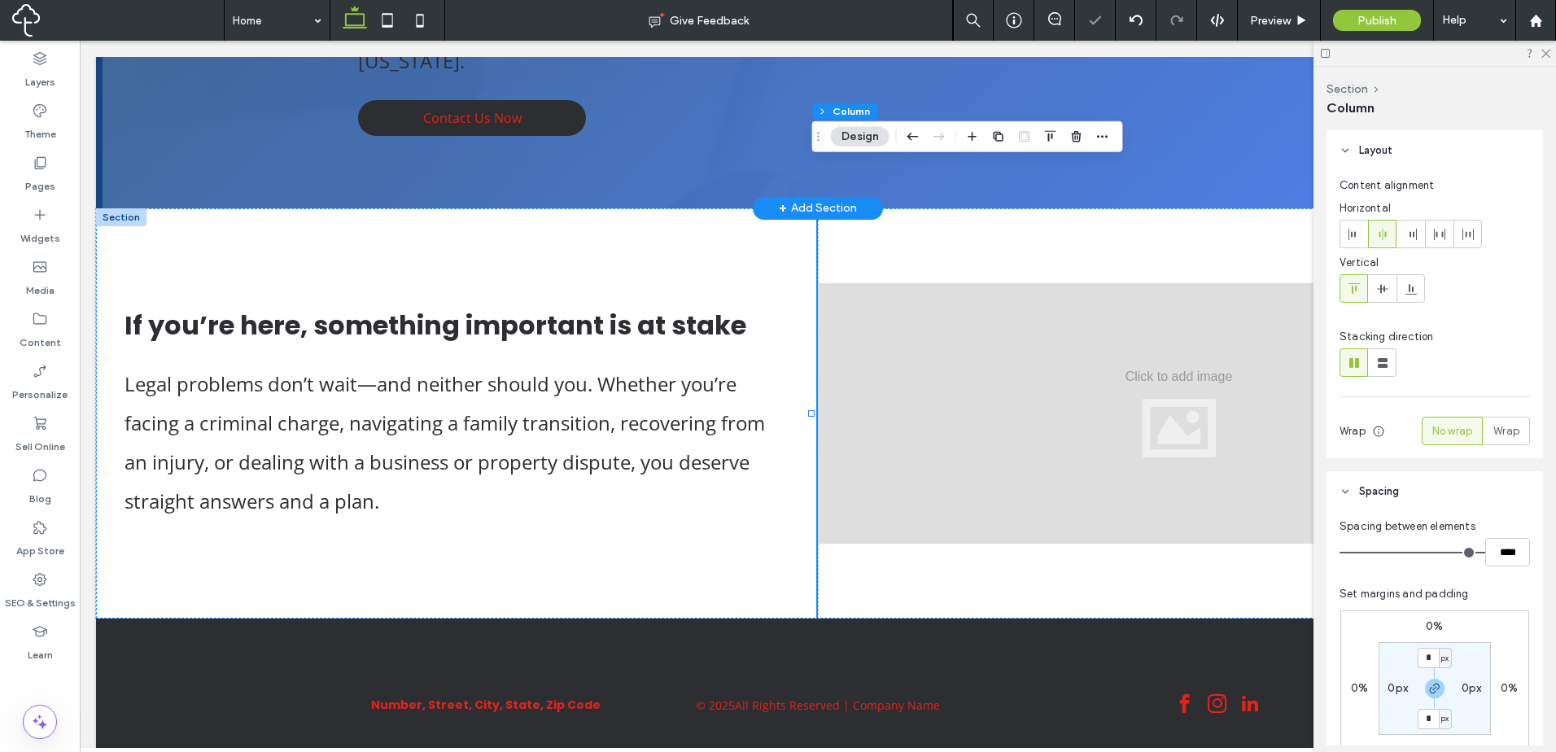
type input "*"
type input "**"
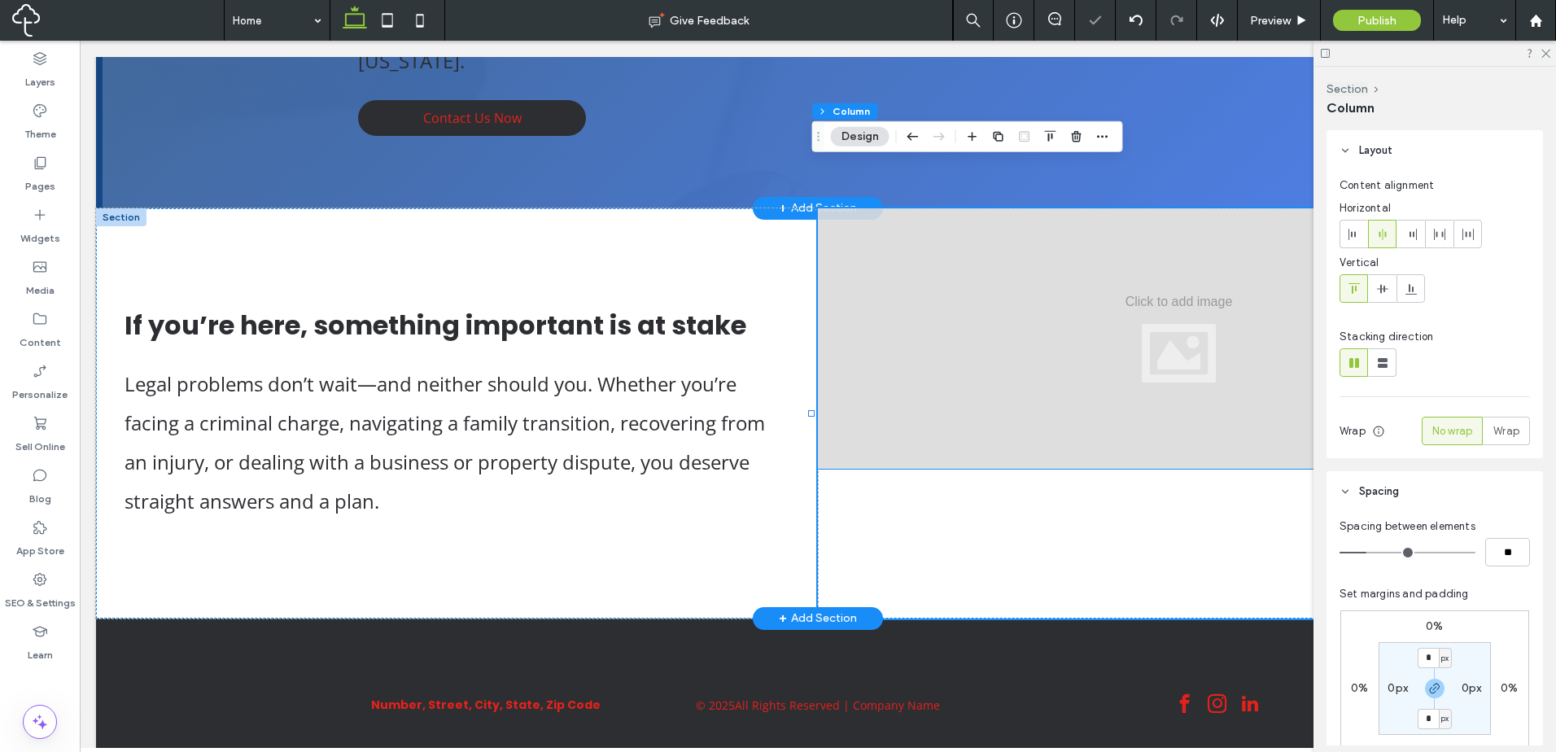
click at [1254, 331] on div at bounding box center [1179, 338] width 722 height 260
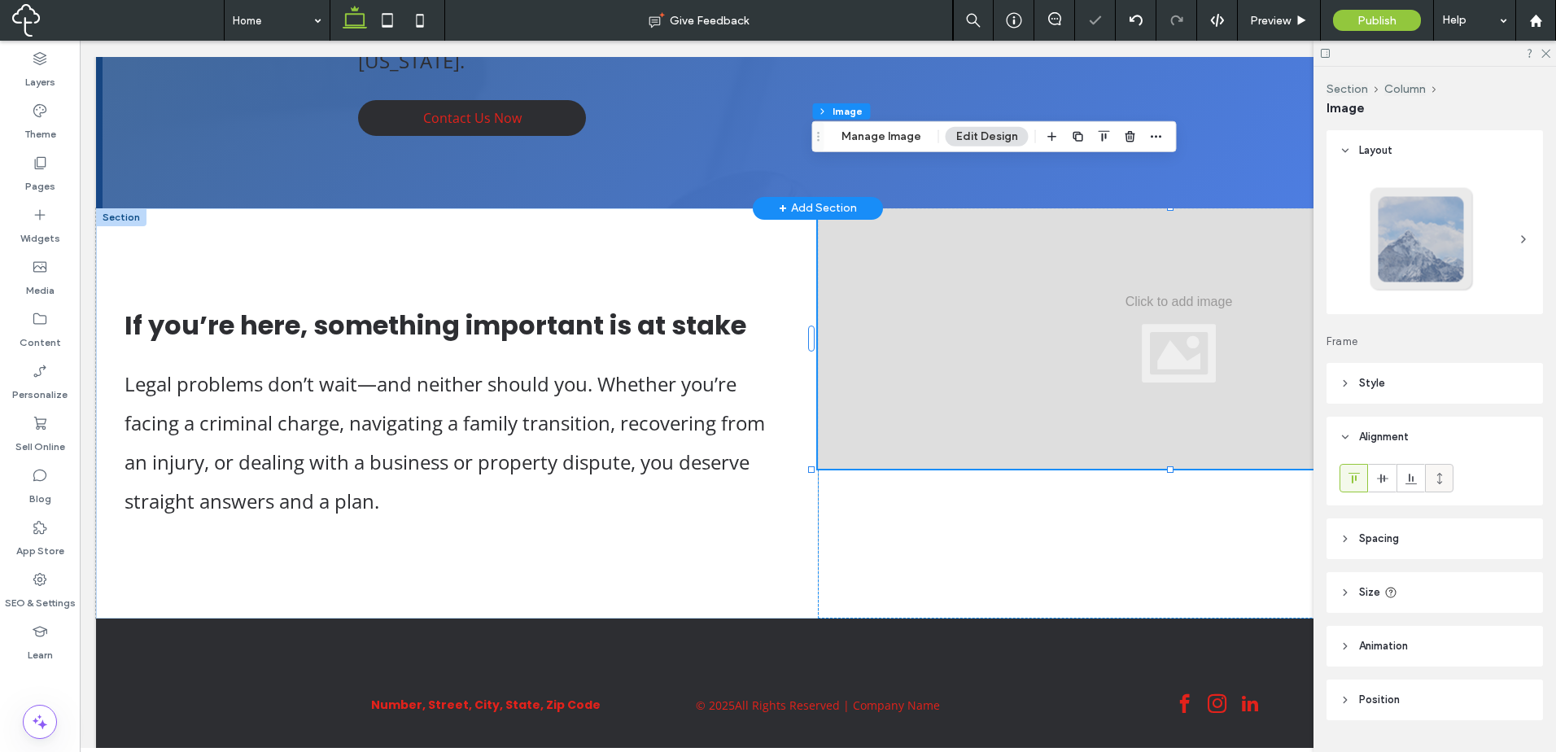
click at [1449, 480] on div at bounding box center [1438, 478] width 27 height 27
type input "*"
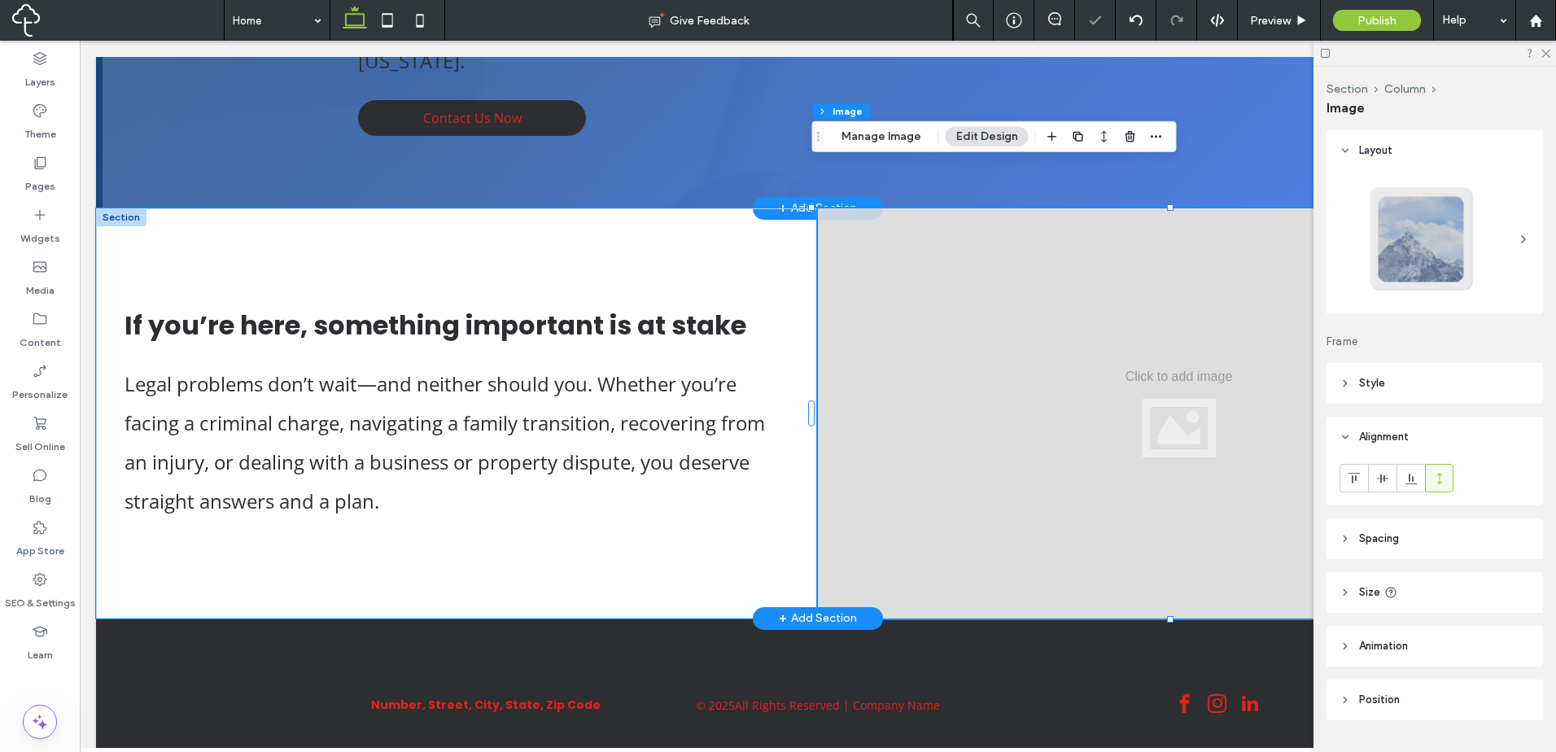
click at [662, 528] on div "If you’re here, something important is at stake Legal problems don’t wait—and n…" at bounding box center [457, 413] width 722 height 410
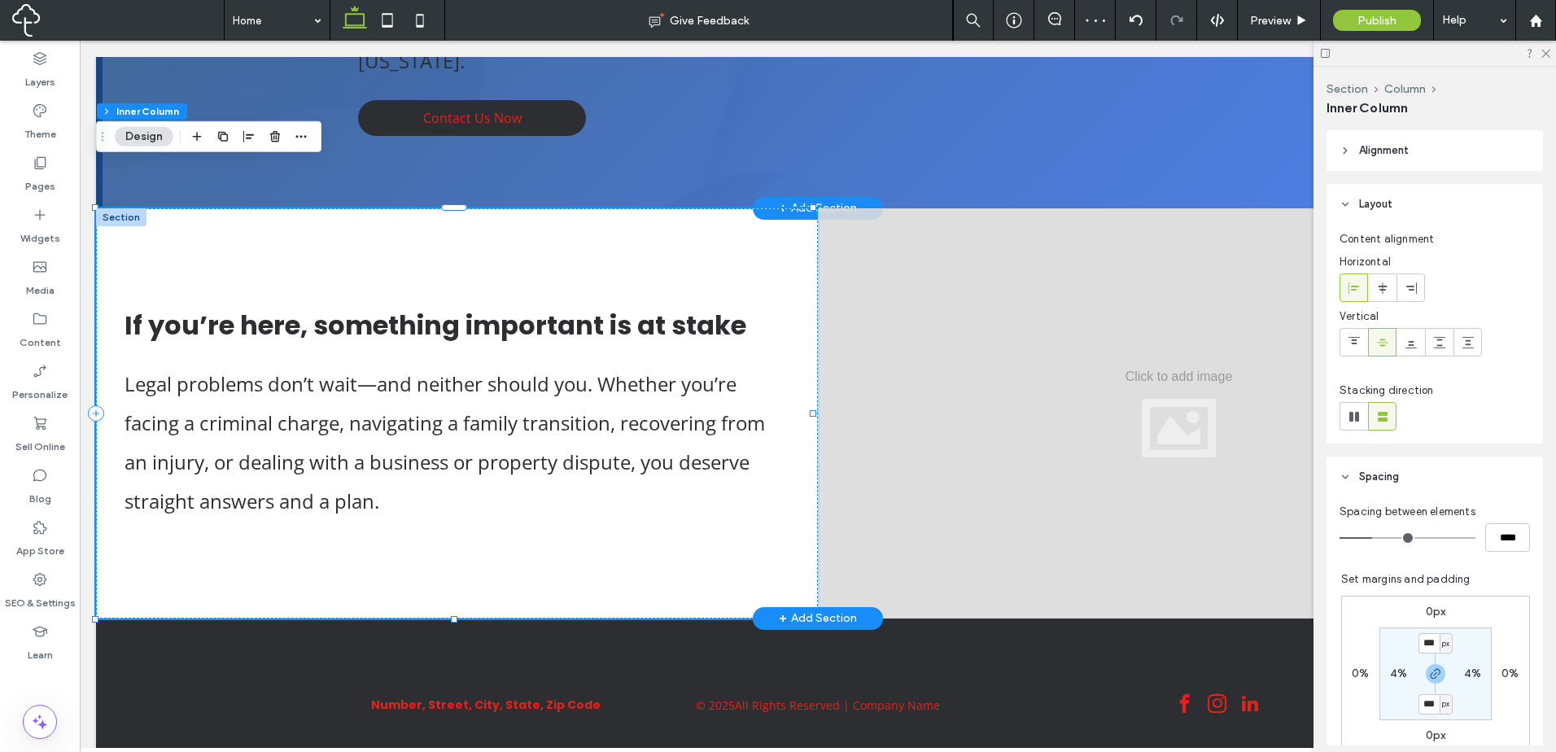
click at [670, 245] on div "If you’re here, something important is at stake Legal problems don’t wait—and n…" at bounding box center [457, 413] width 722 height 410
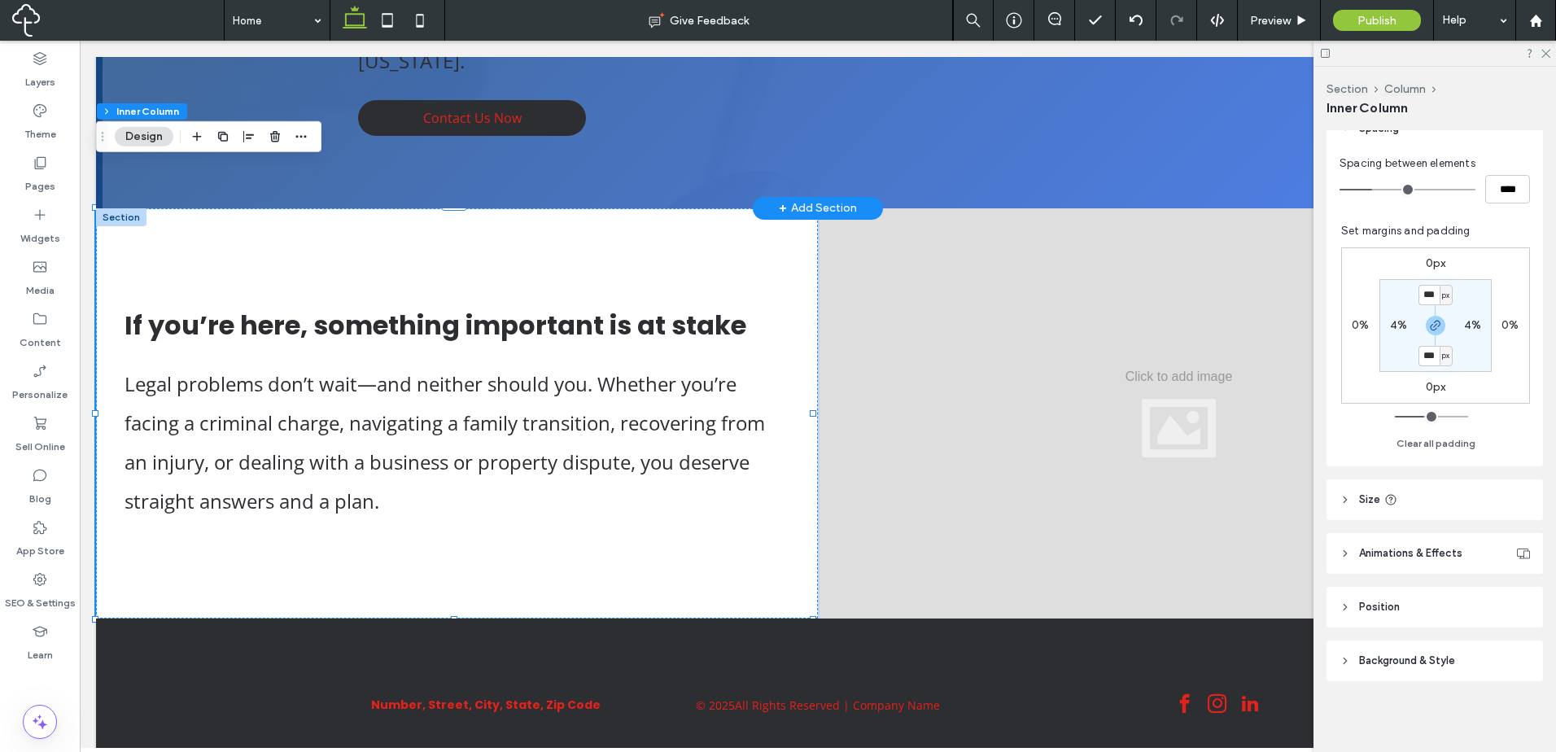
scroll to position [349, 0]
click at [1462, 500] on header "Size" at bounding box center [1434, 498] width 216 height 41
click at [1493, 631] on button "More Size Options" at bounding box center [1486, 632] width 88 height 20
click at [1494, 690] on span "%" at bounding box center [1499, 691] width 10 height 16
click at [1499, 550] on span "px" at bounding box center [1495, 549] width 11 height 16
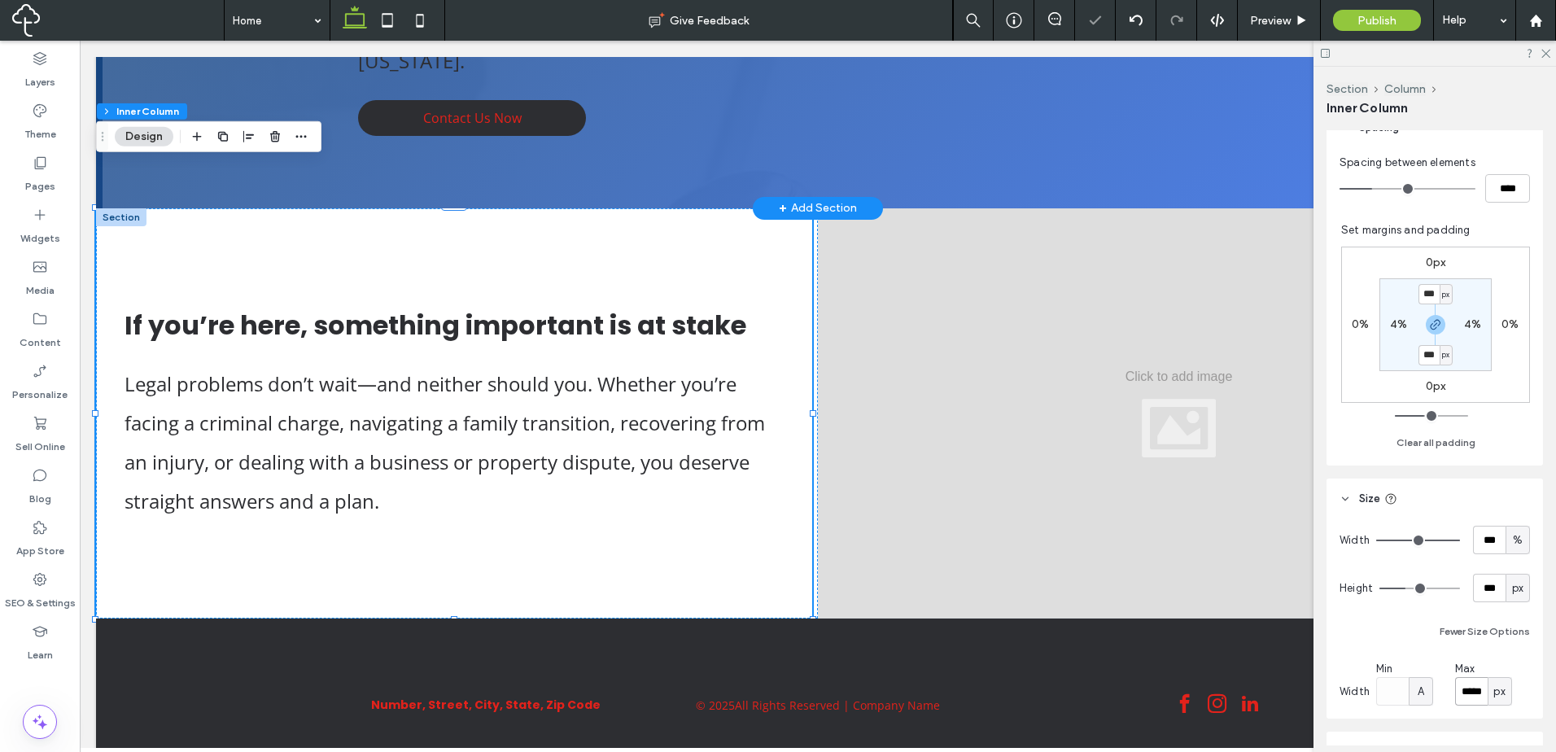
click at [1477, 697] on input "*****" at bounding box center [1471, 691] width 33 height 28
type input "***"
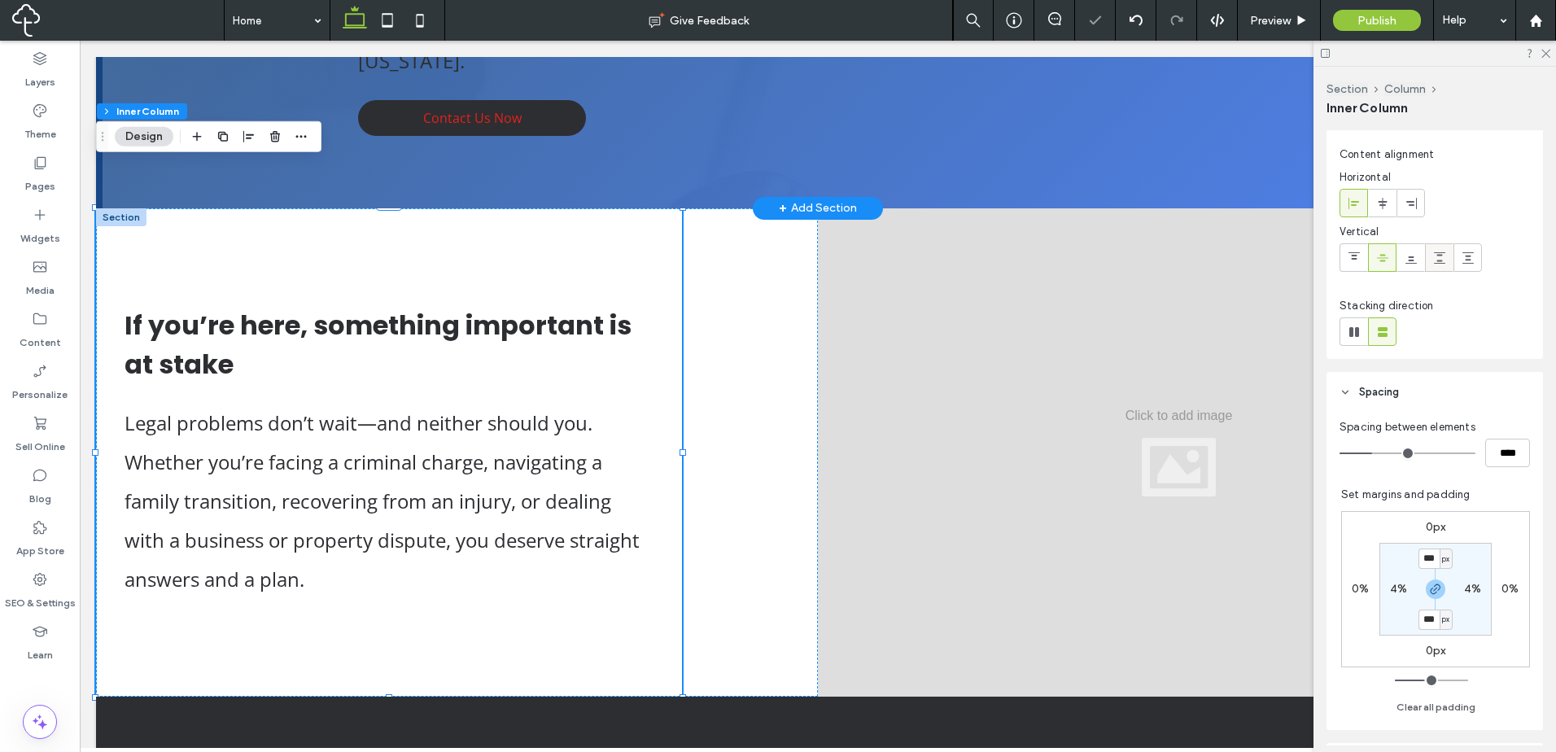
scroll to position [0, 0]
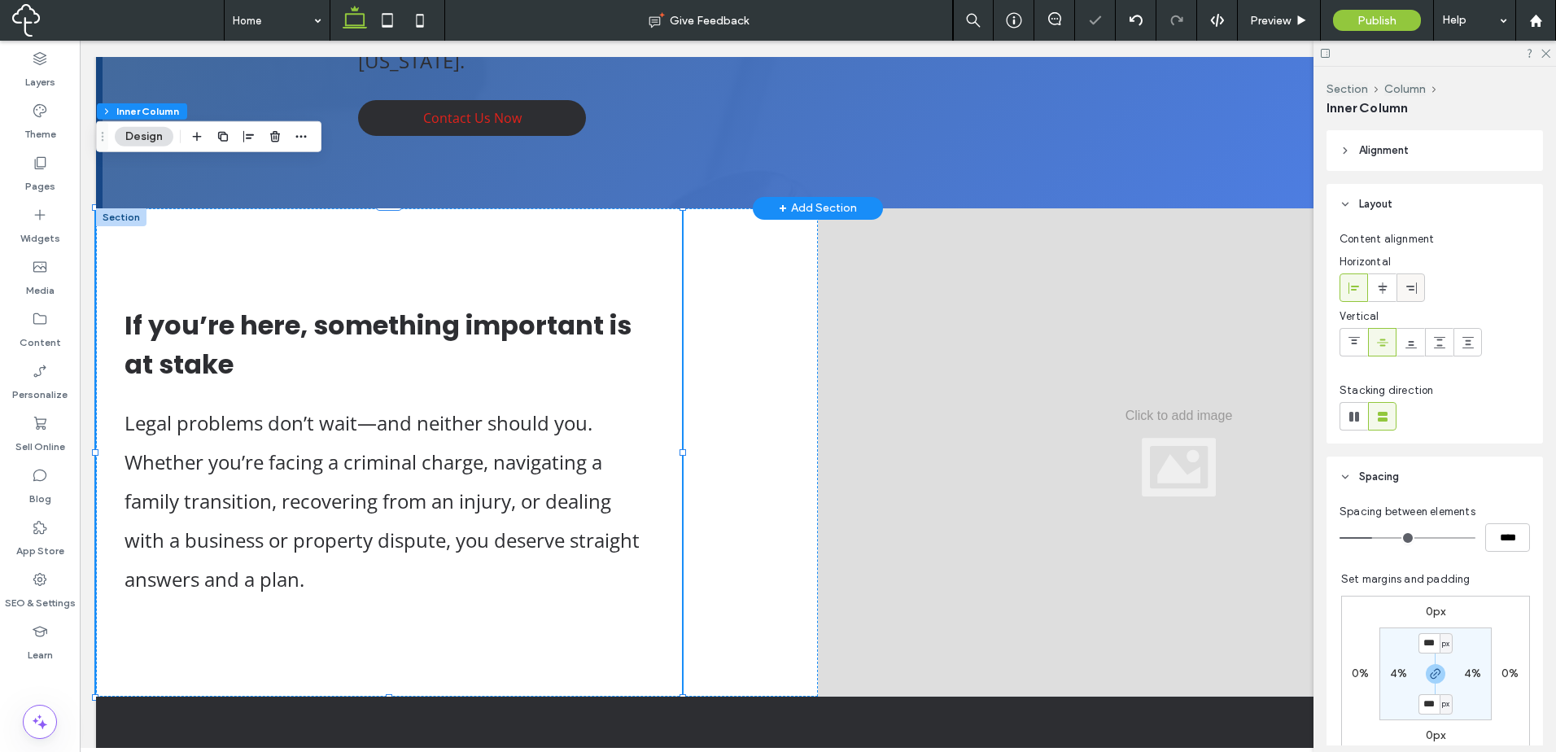
drag, startPoint x: 1412, startPoint y: 290, endPoint x: 1098, endPoint y: 376, distance: 325.7
click at [1412, 290] on icon at bounding box center [1410, 288] width 13 height 13
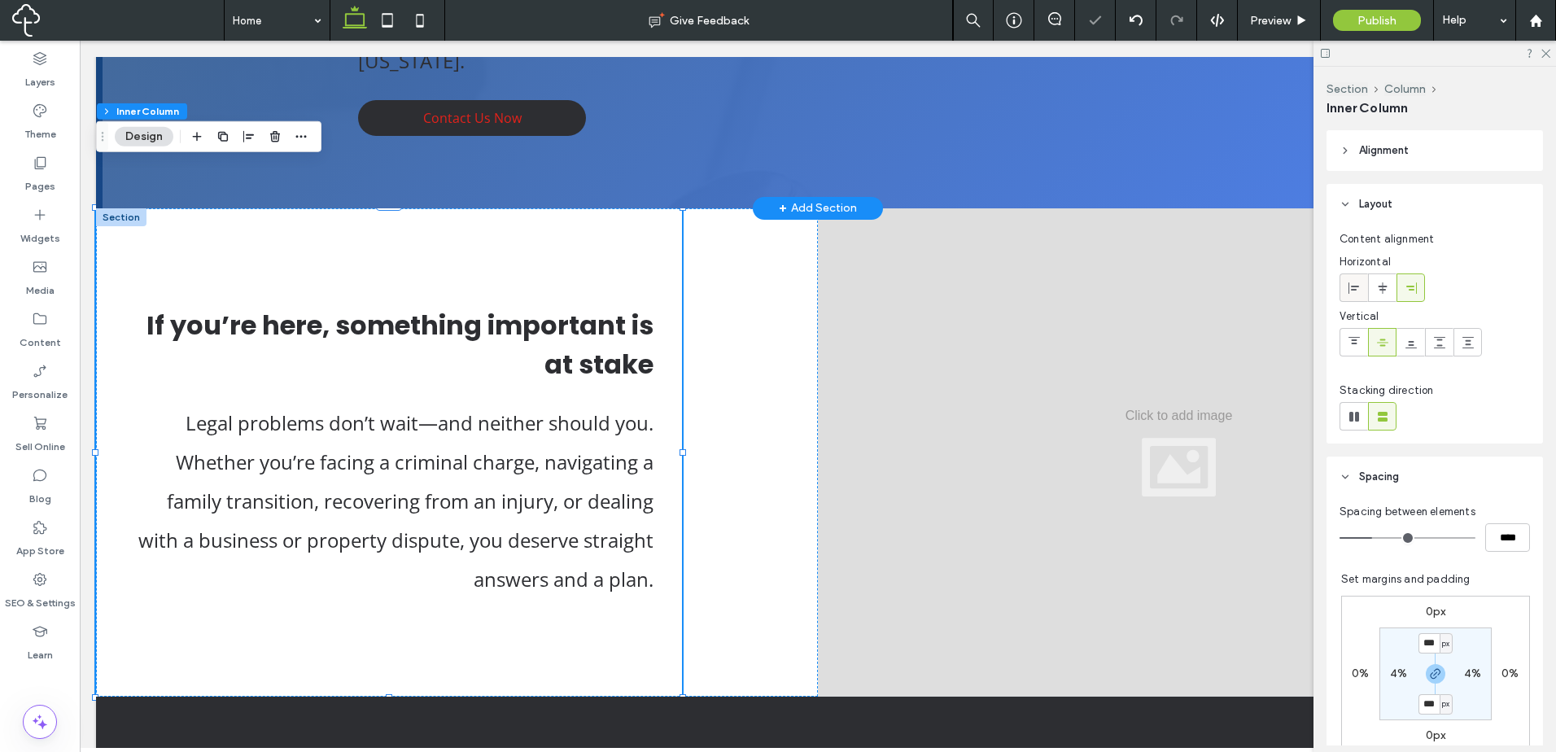
click at [1346, 290] on div at bounding box center [1353, 287] width 27 height 27
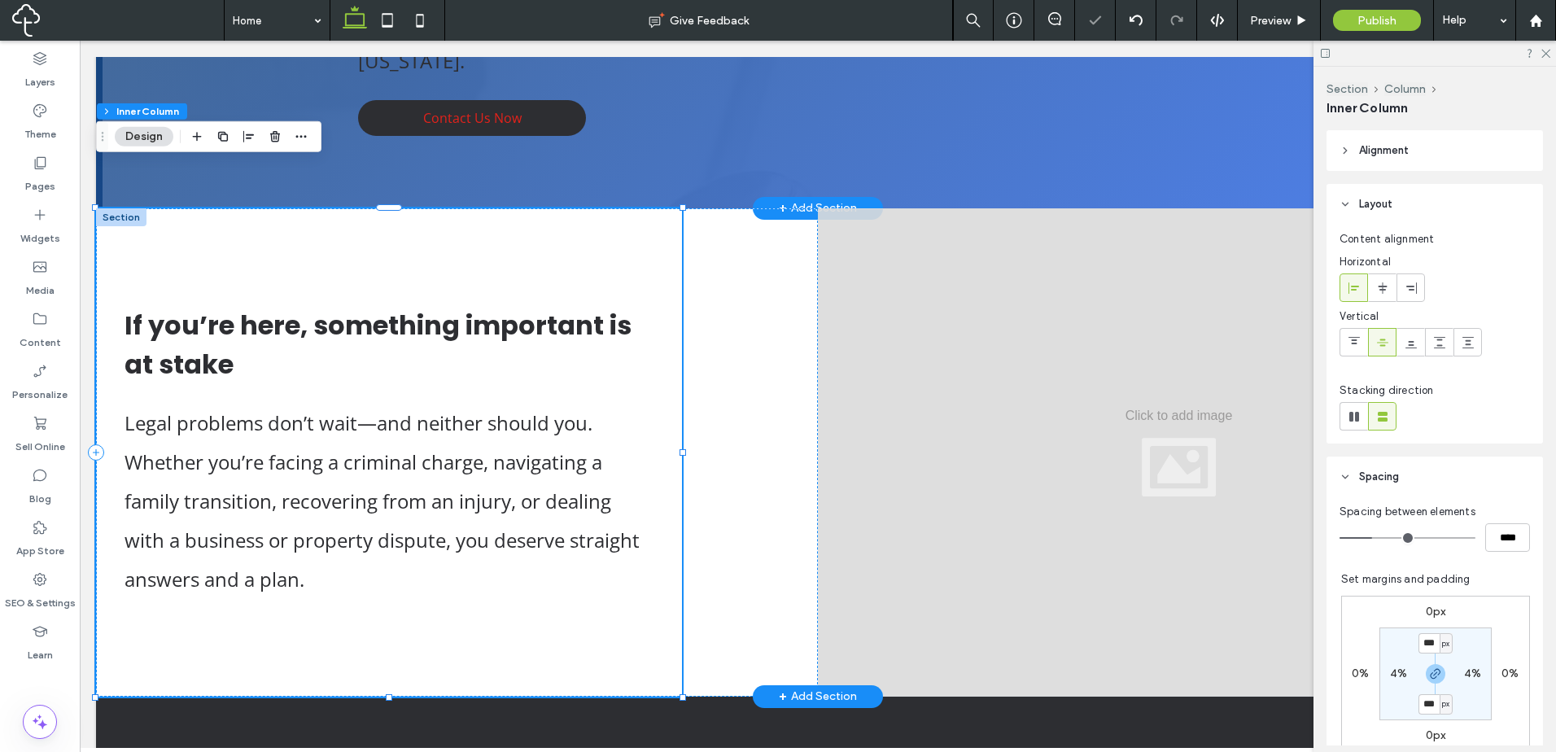
click at [661, 629] on div "If you’re here, something important is at stake Legal problems don’t wait—and n…" at bounding box center [389, 452] width 586 height 488
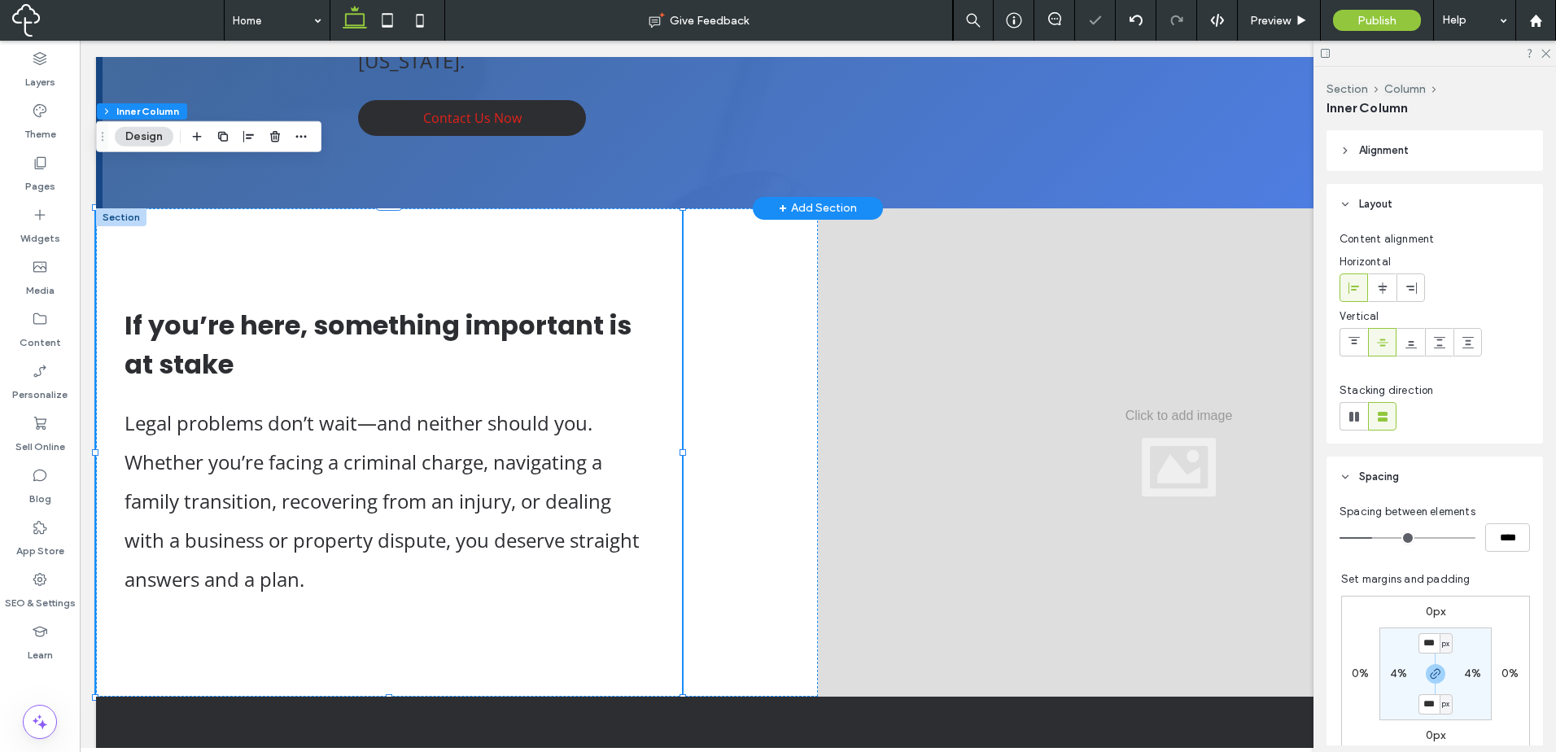
click at [1403, 151] on span "Alignment" at bounding box center [1384, 150] width 50 height 16
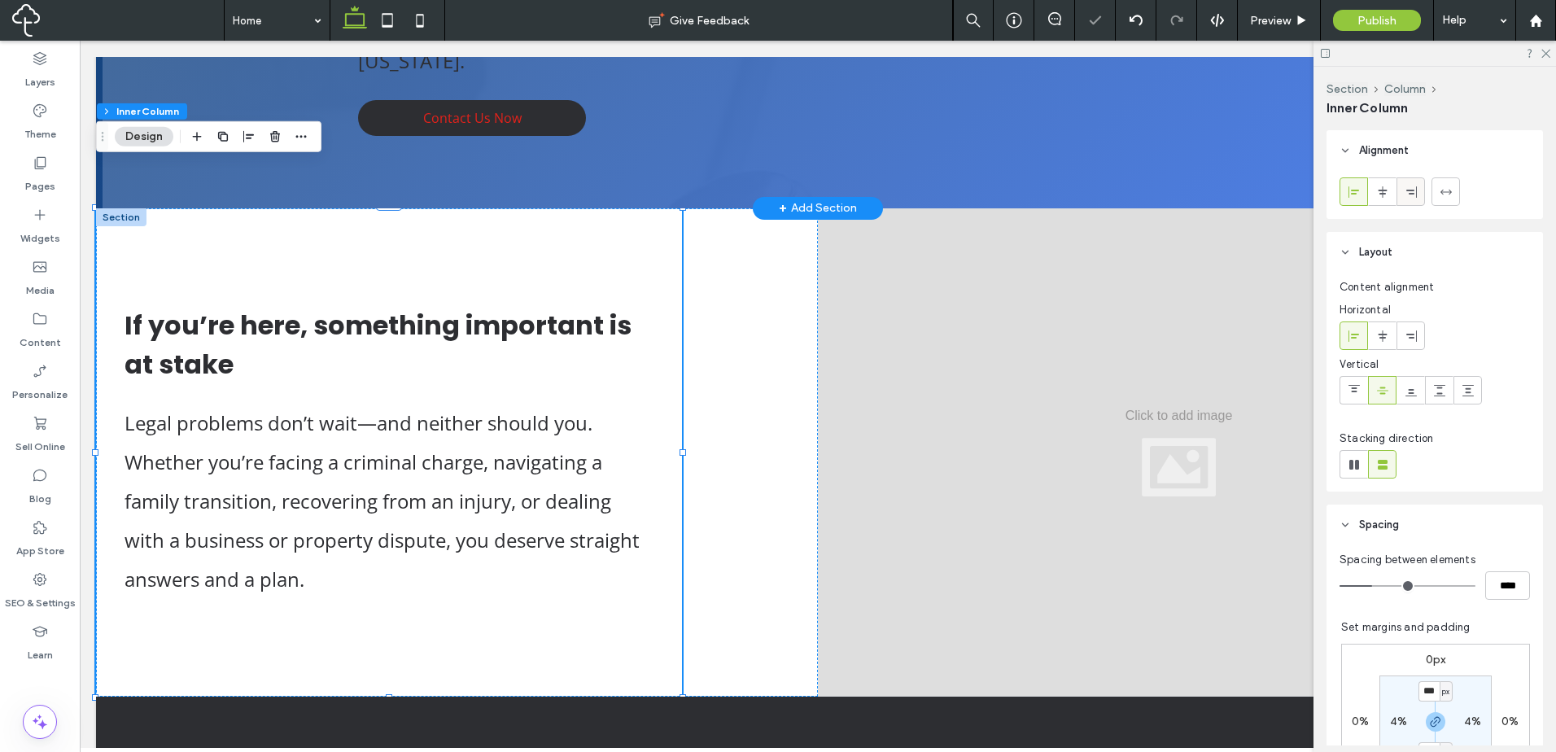
click at [1402, 189] on div at bounding box center [1410, 191] width 27 height 27
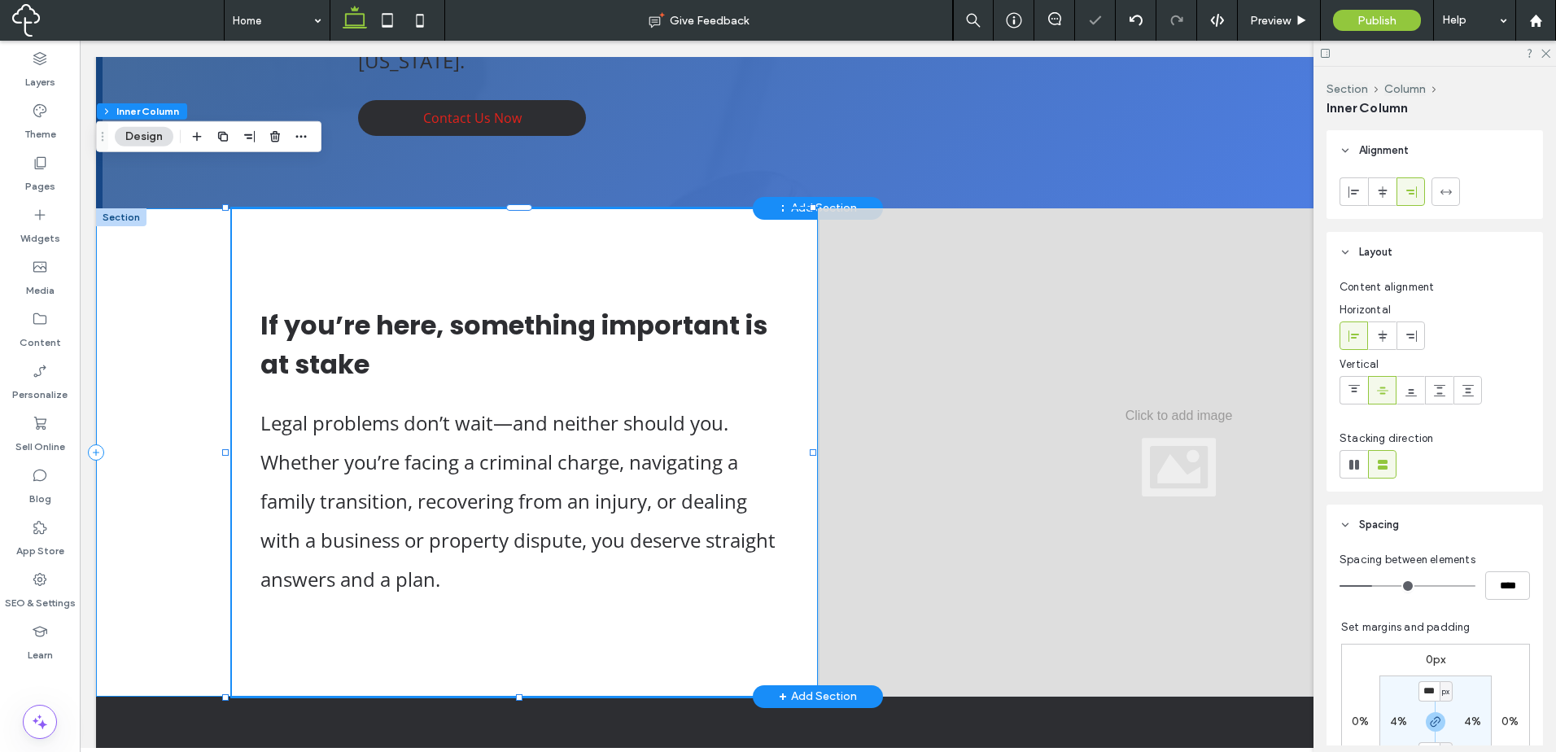
click at [161, 520] on div "If you’re here, something important is at stake Legal problems don’t wait—and n…" at bounding box center [457, 452] width 722 height 488
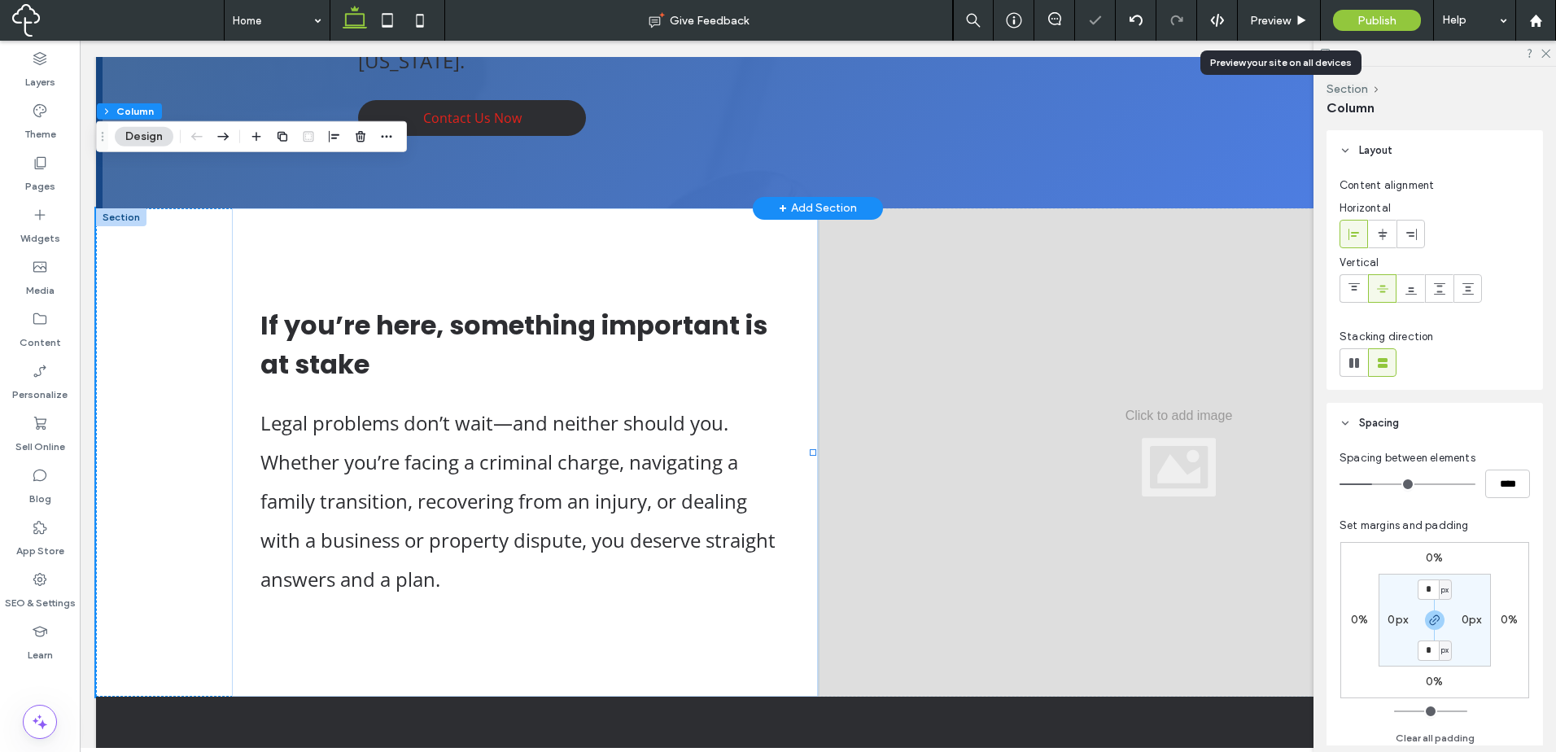
drag, startPoint x: 1288, startPoint y: 22, endPoint x: 1215, endPoint y: 41, distance: 75.6
click at [1288, 22] on span "Preview" at bounding box center [1270, 21] width 41 height 14
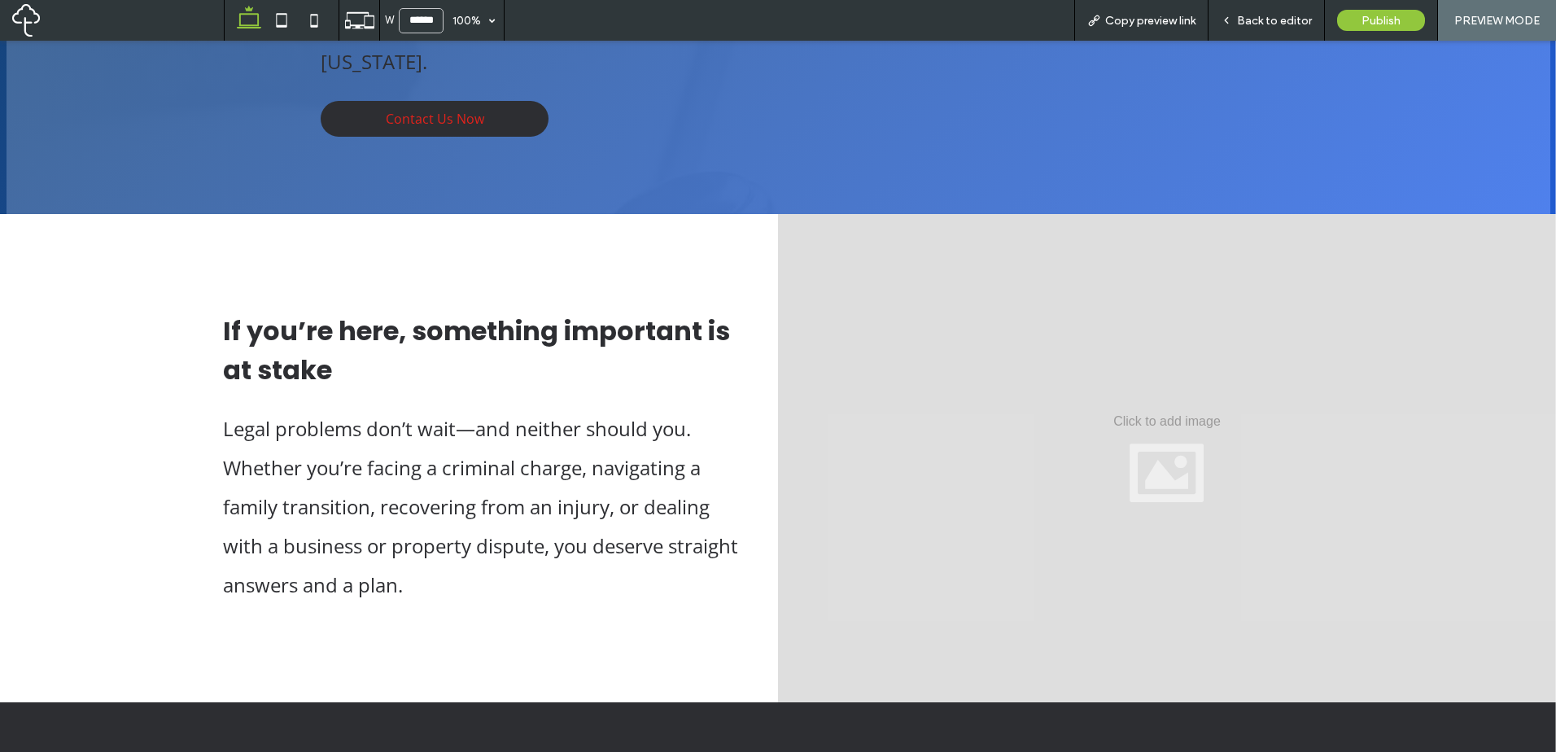
scroll to position [66, 0]
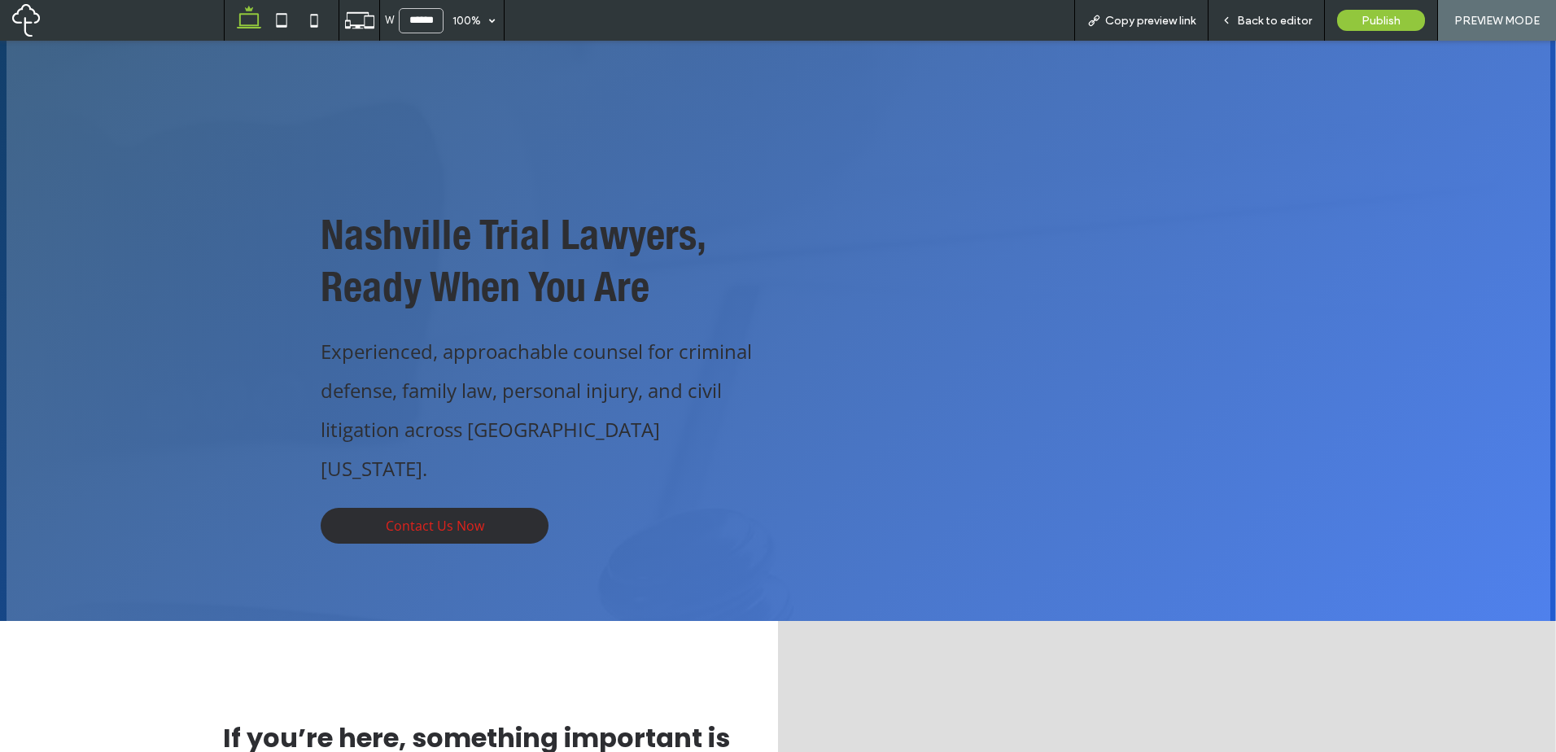
click at [1256, 24] on span "Back to editor" at bounding box center [1274, 21] width 75 height 14
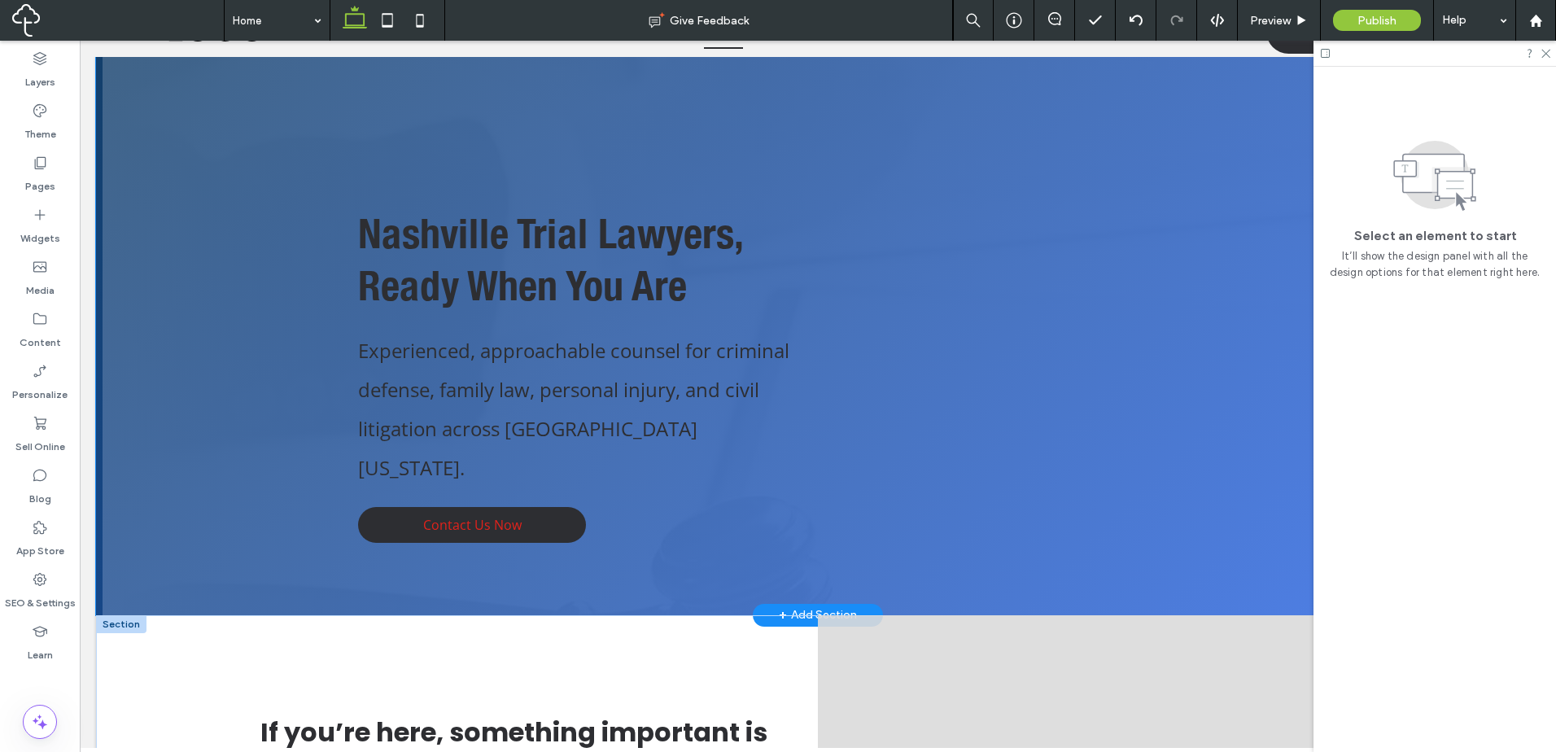
scroll to position [473, 0]
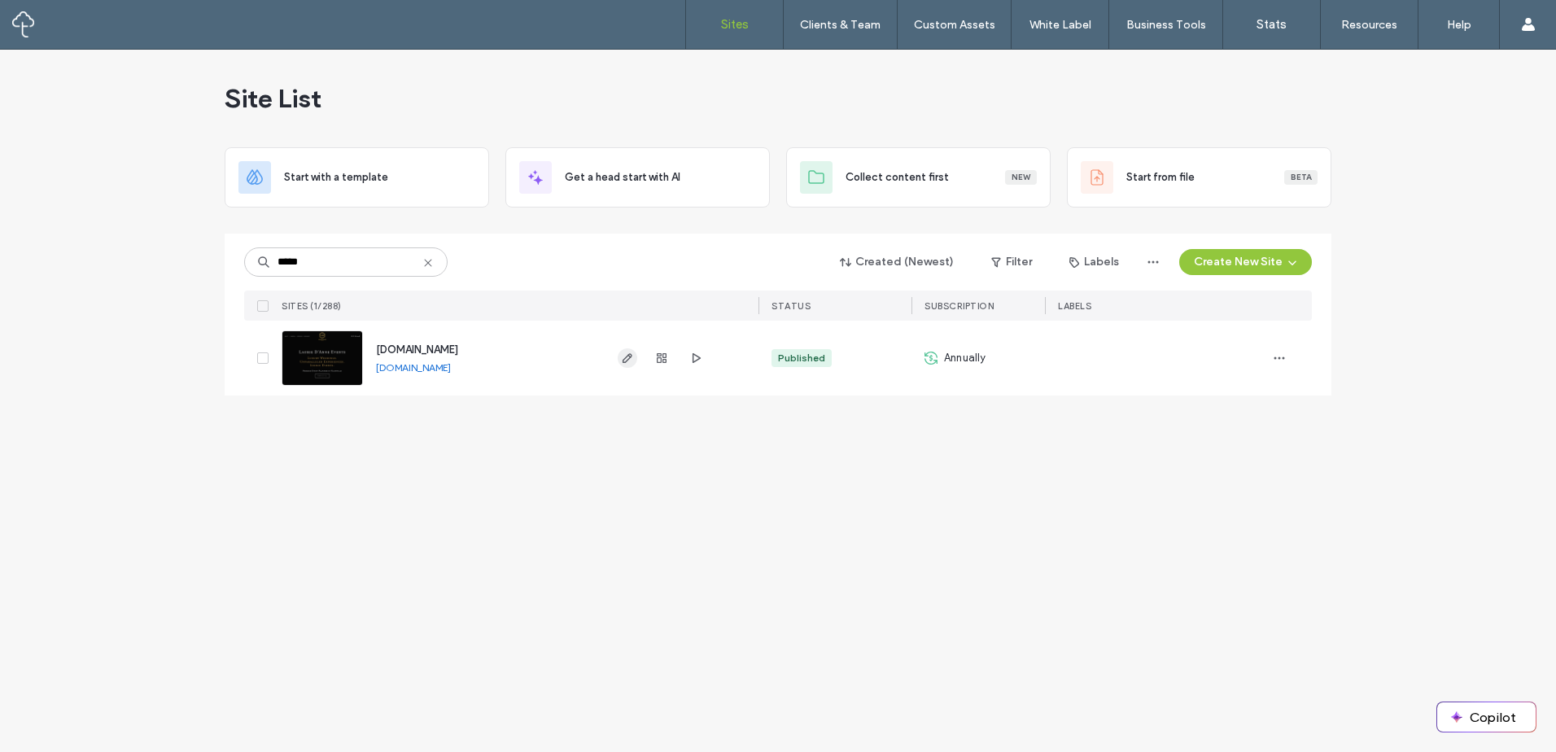
type input "*****"
click at [629, 360] on icon "button" at bounding box center [627, 357] width 13 height 13
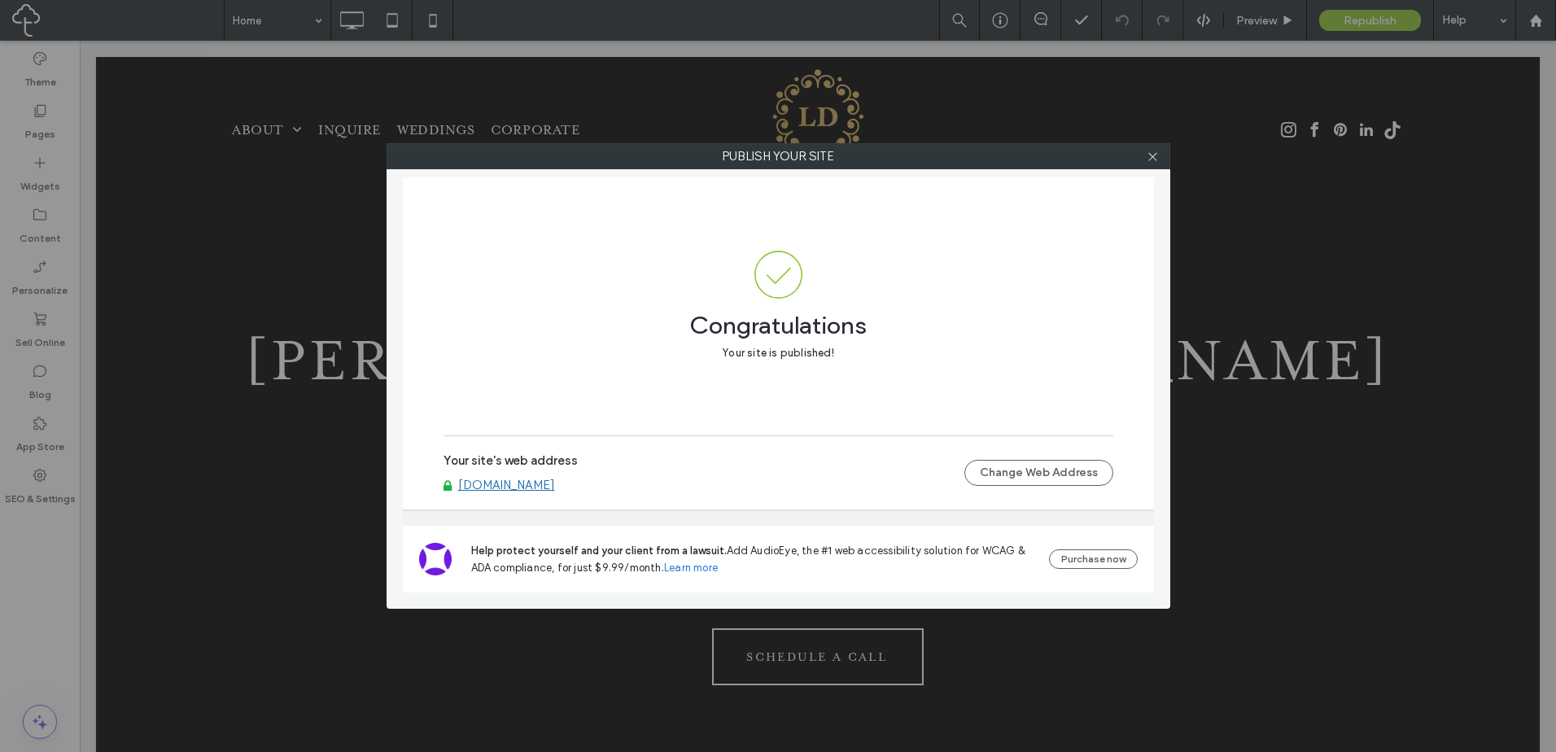
click at [555, 481] on link "www.lauriedeanneevents.com" at bounding box center [506, 485] width 97 height 15
click at [67, 452] on div "Publish your site Congratulations Your site is published! Your site's web addre…" at bounding box center [778, 376] width 1556 height 752
drag, startPoint x: 66, startPoint y: 484, endPoint x: 1013, endPoint y: 114, distance: 1016.8
click at [90, 480] on div "Publish your site Congratulations Your site is published! Your site's web addre…" at bounding box center [778, 376] width 1556 height 752
click at [1137, 151] on label "Publish your site" at bounding box center [778, 156] width 782 height 24
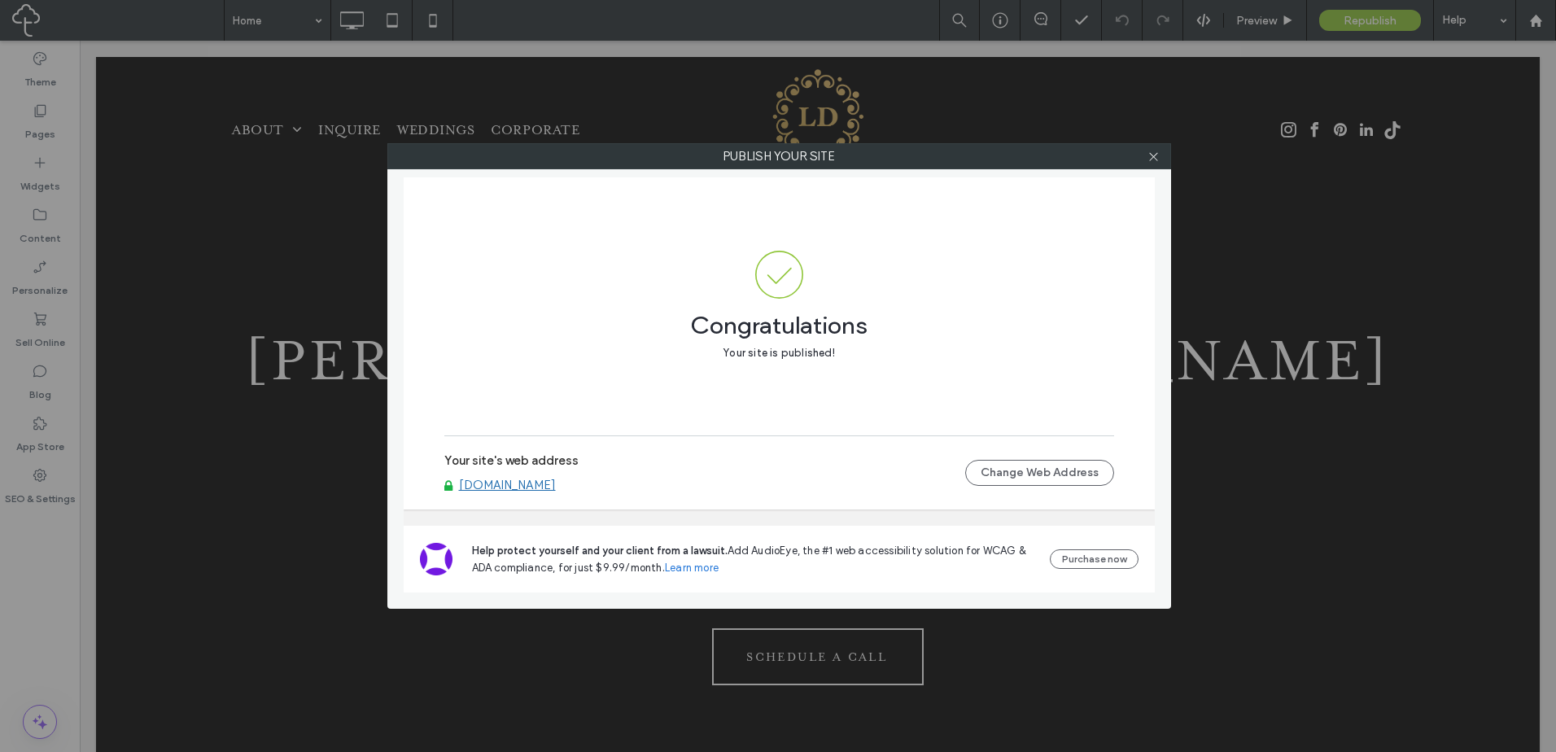
click at [1142, 154] on div at bounding box center [1153, 156] width 24 height 24
click at [1153, 155] on icon at bounding box center [1153, 157] width 12 height 12
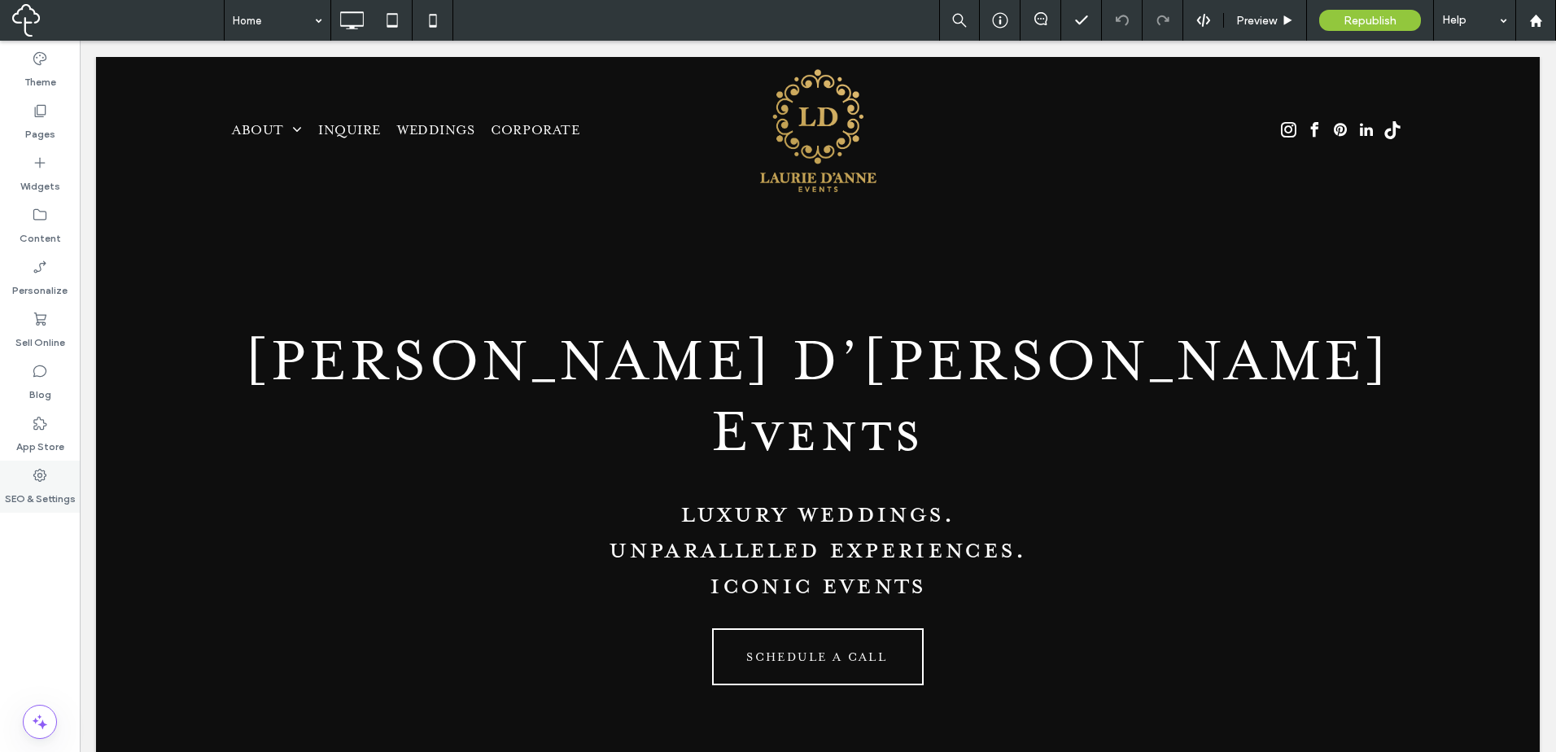
drag, startPoint x: 51, startPoint y: 489, endPoint x: 9, endPoint y: 426, distance: 76.3
click at [51, 489] on label "SEO & Settings" at bounding box center [40, 494] width 71 height 23
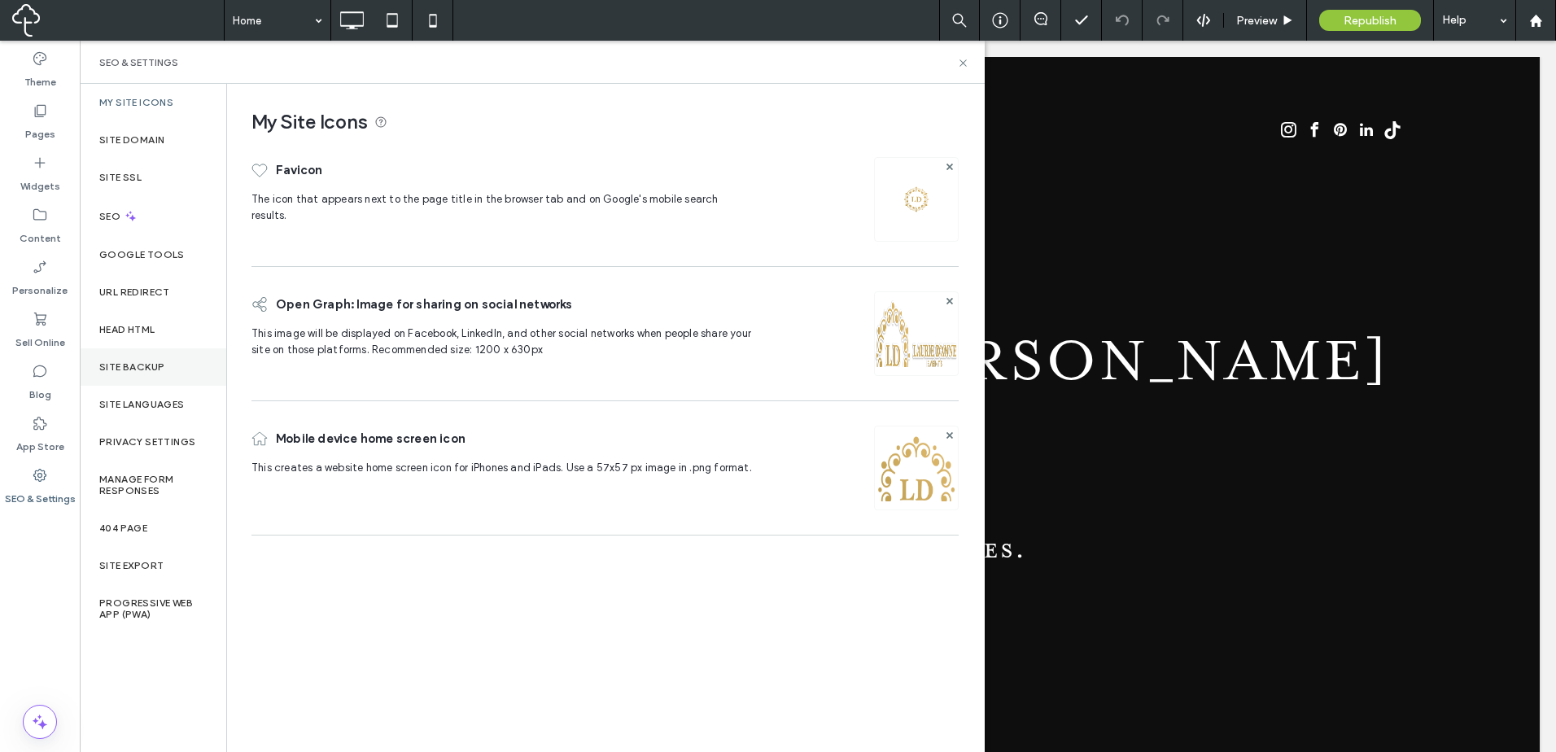
click at [134, 358] on div "Site Backup" at bounding box center [153, 366] width 146 height 37
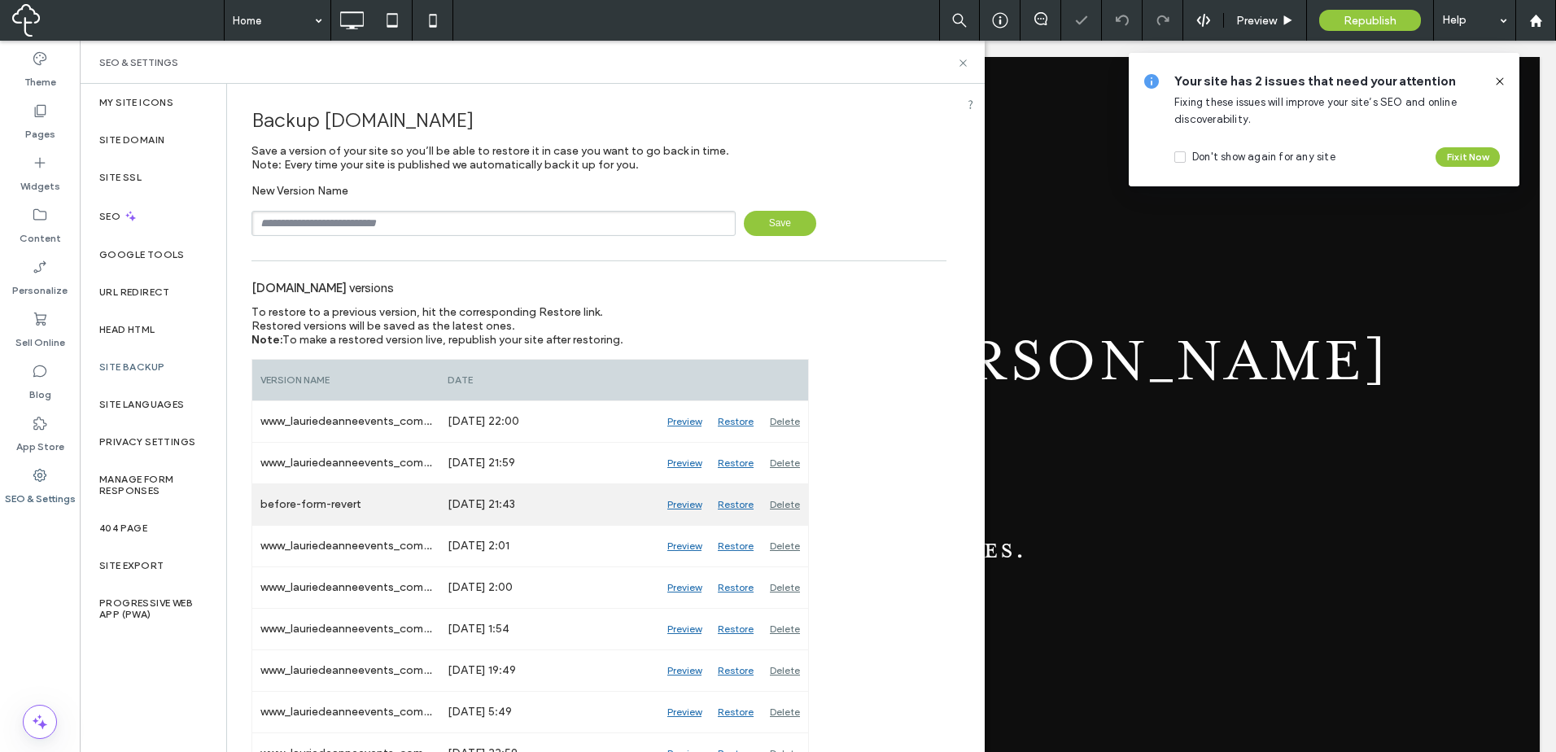
click at [746, 504] on div "Restore" at bounding box center [735, 504] width 52 height 41
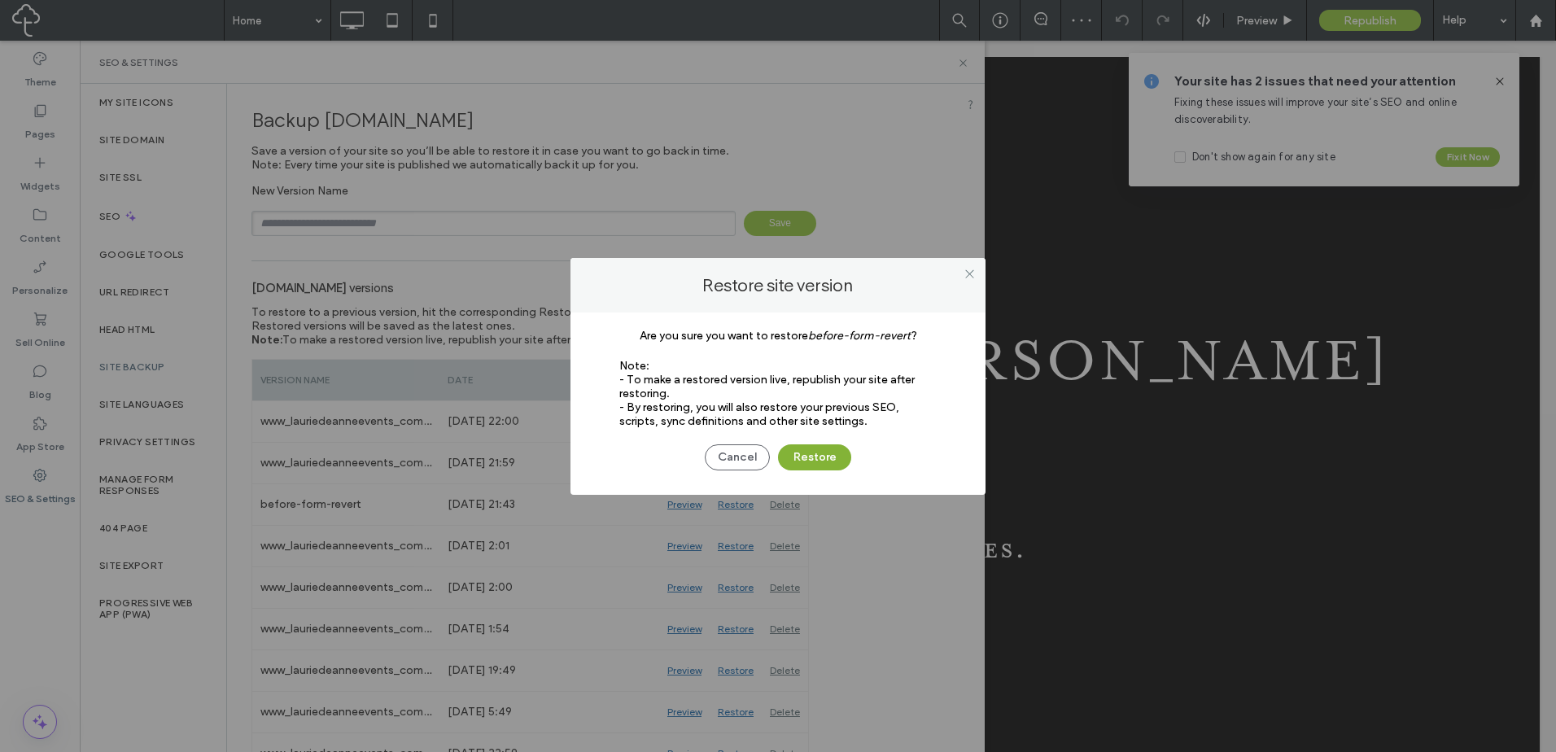
click at [784, 460] on button "Restore" at bounding box center [814, 457] width 73 height 26
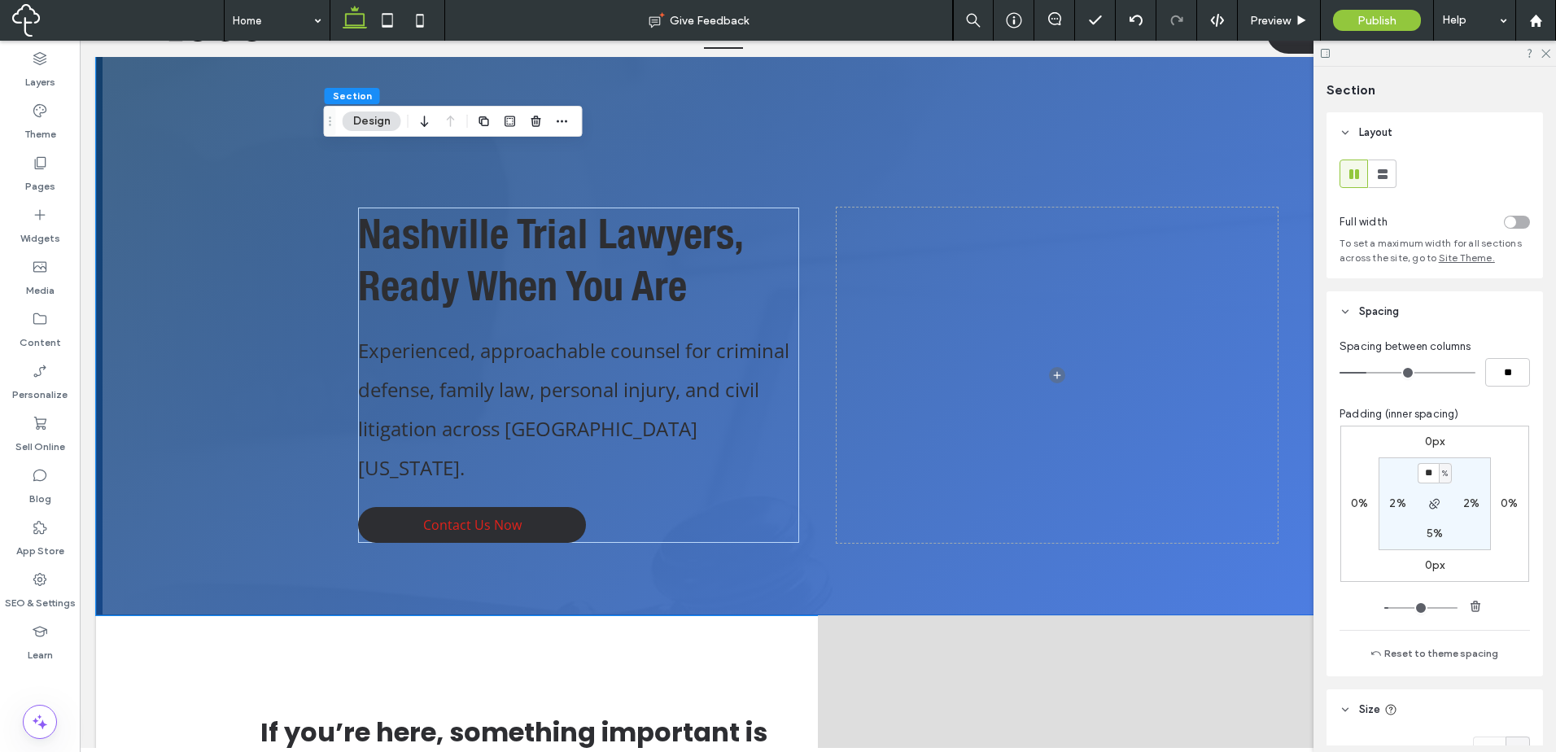
click at [1514, 224] on div "toggle" at bounding box center [1517, 222] width 26 height 13
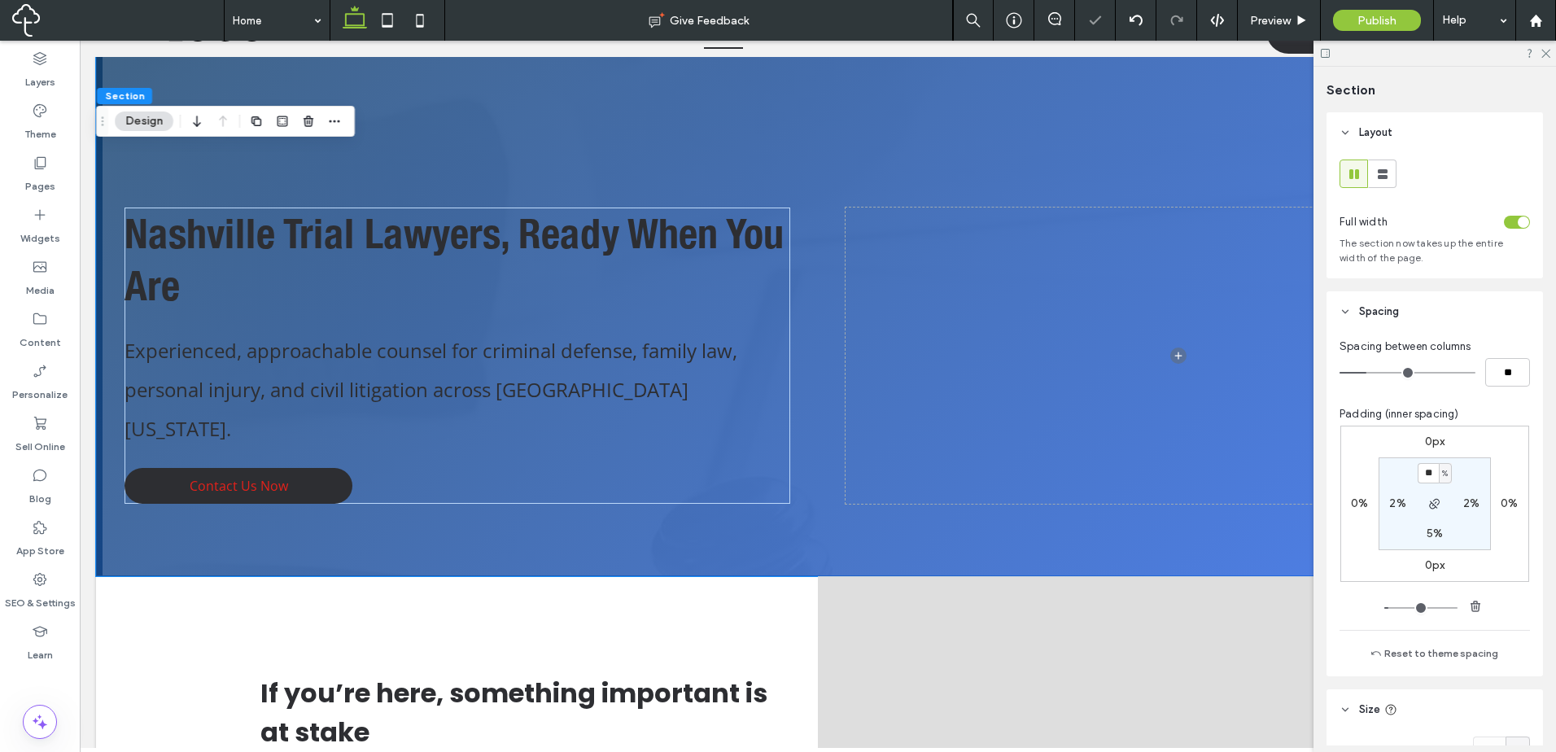
click at [1517, 224] on div "toggle" at bounding box center [1522, 221] width 11 height 11
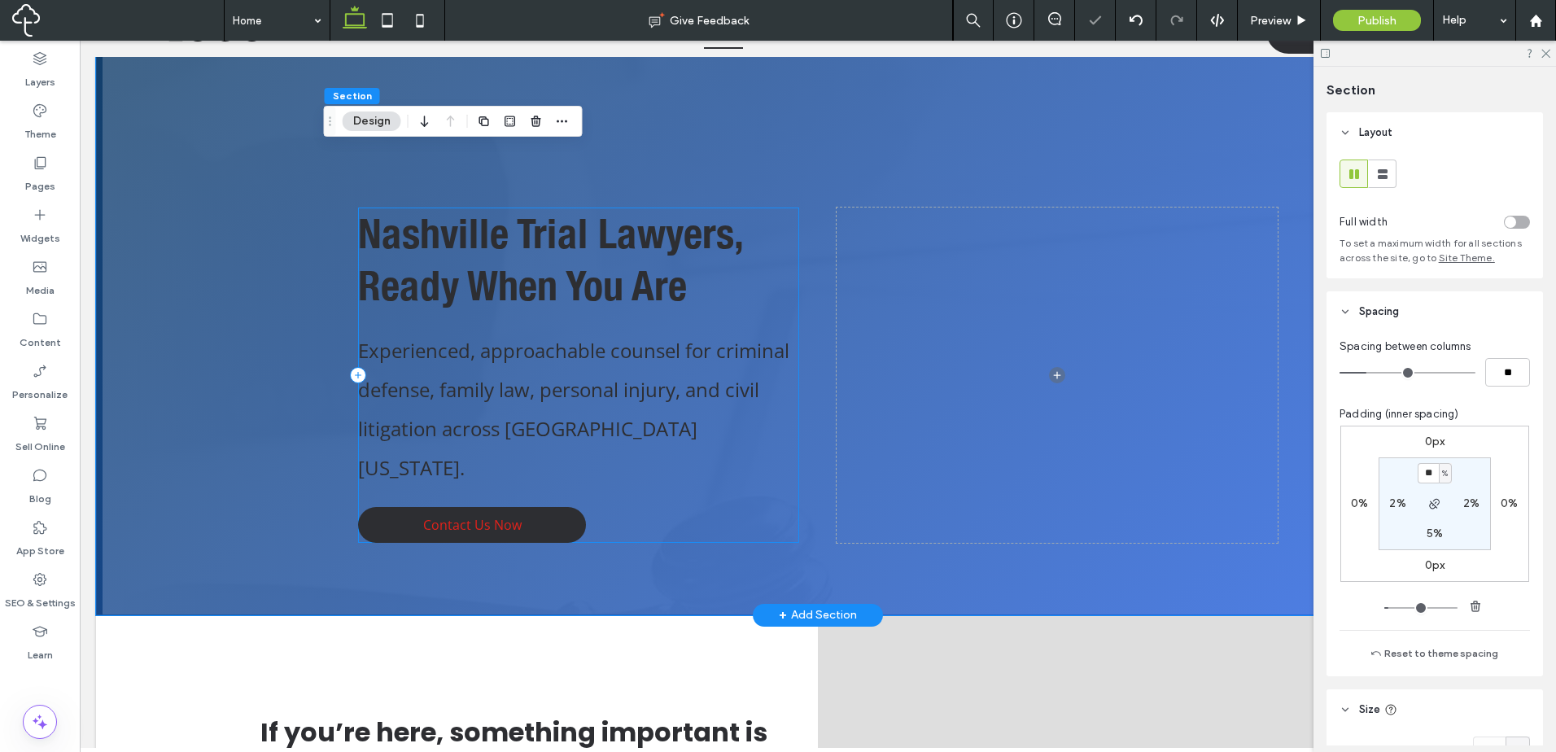
click at [740, 468] on div "Nashville Trial Lawyers, Ready When You Are Experienced, approachable counsel f…" at bounding box center [578, 374] width 441 height 335
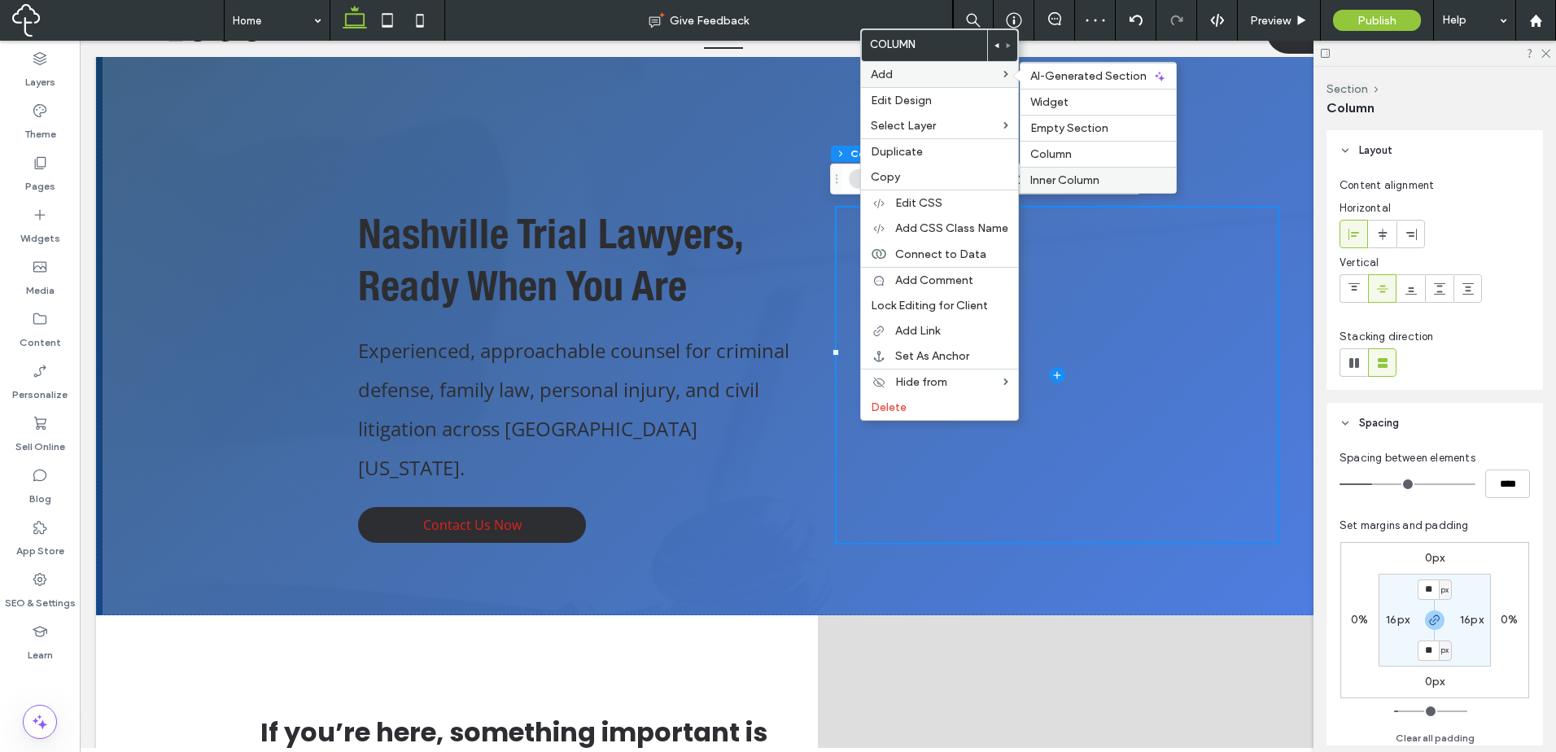
click at [1105, 176] on label "Inner Column" at bounding box center [1098, 180] width 136 height 14
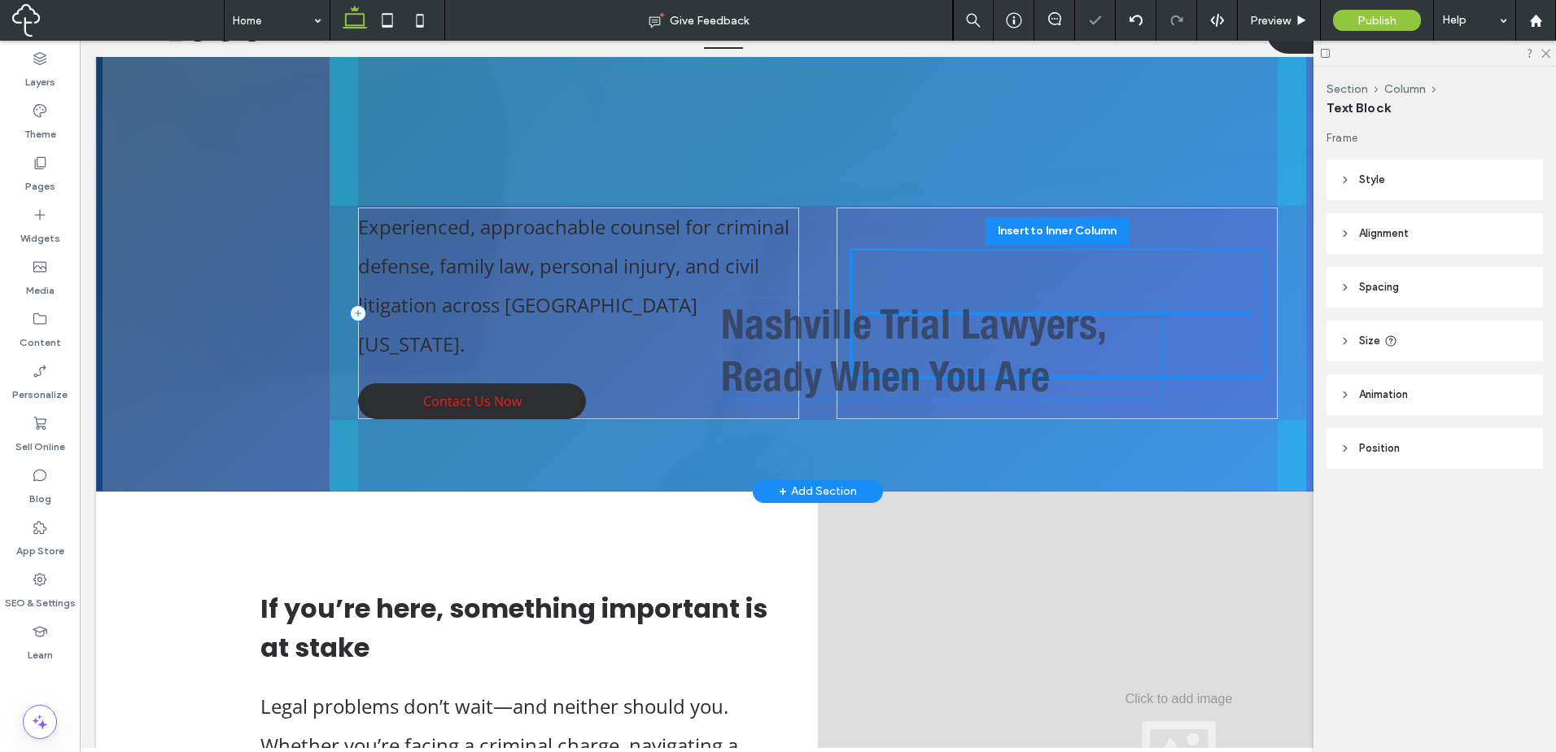
drag, startPoint x: 659, startPoint y: 239, endPoint x: 1019, endPoint y: 290, distance: 363.1
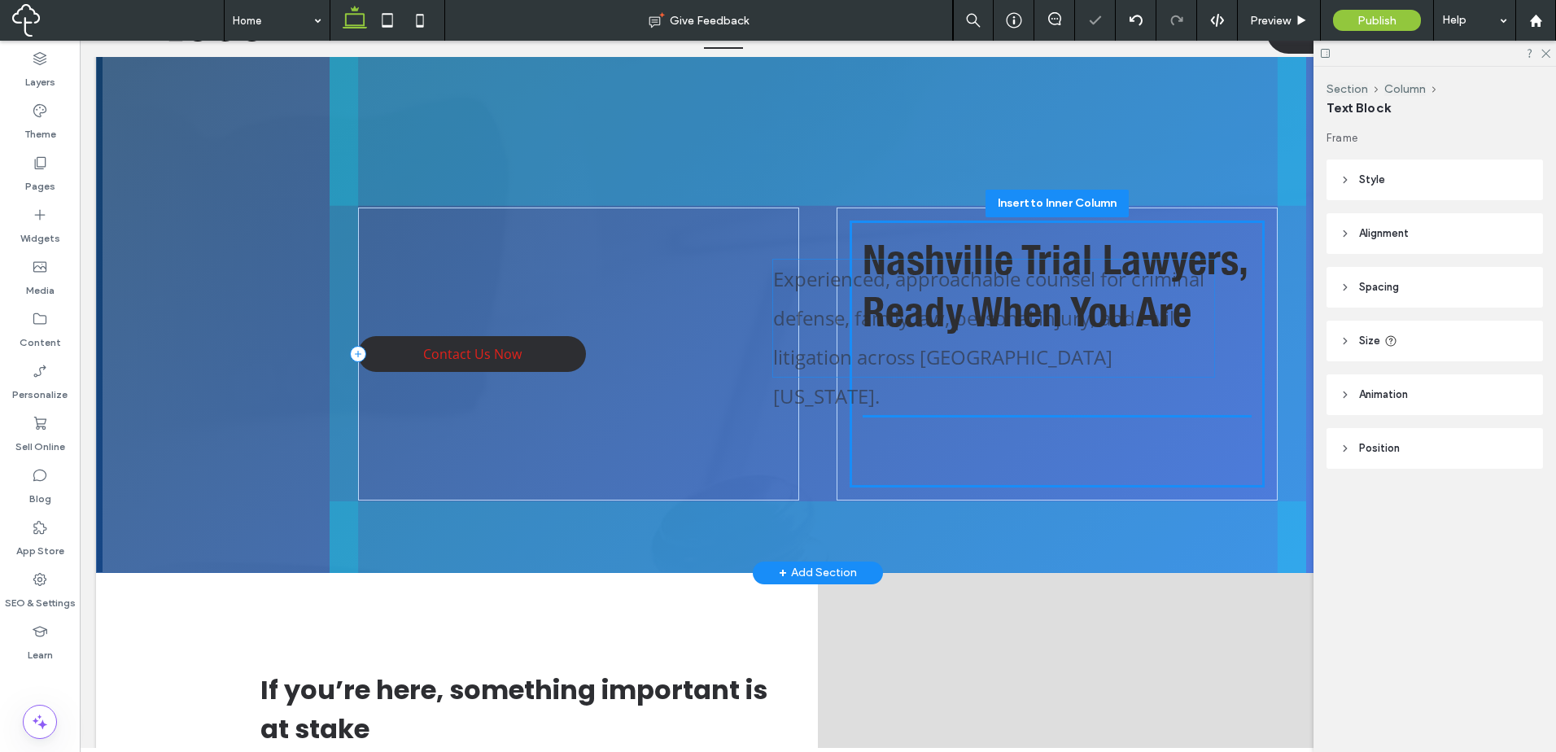
drag, startPoint x: 631, startPoint y: 284, endPoint x: 1011, endPoint y: 343, distance: 384.4
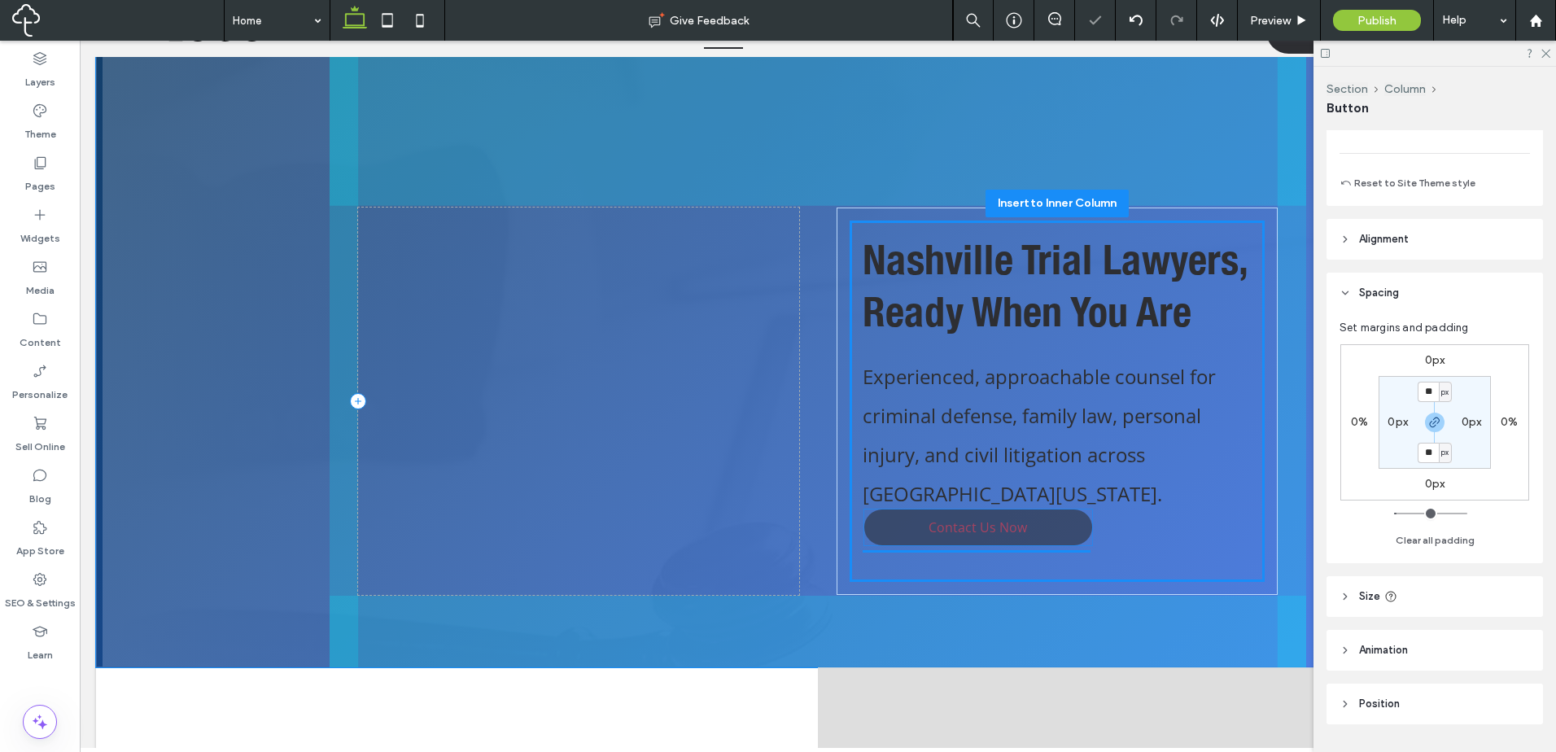
drag, startPoint x: 559, startPoint y: 374, endPoint x: 1071, endPoint y: 531, distance: 535.3
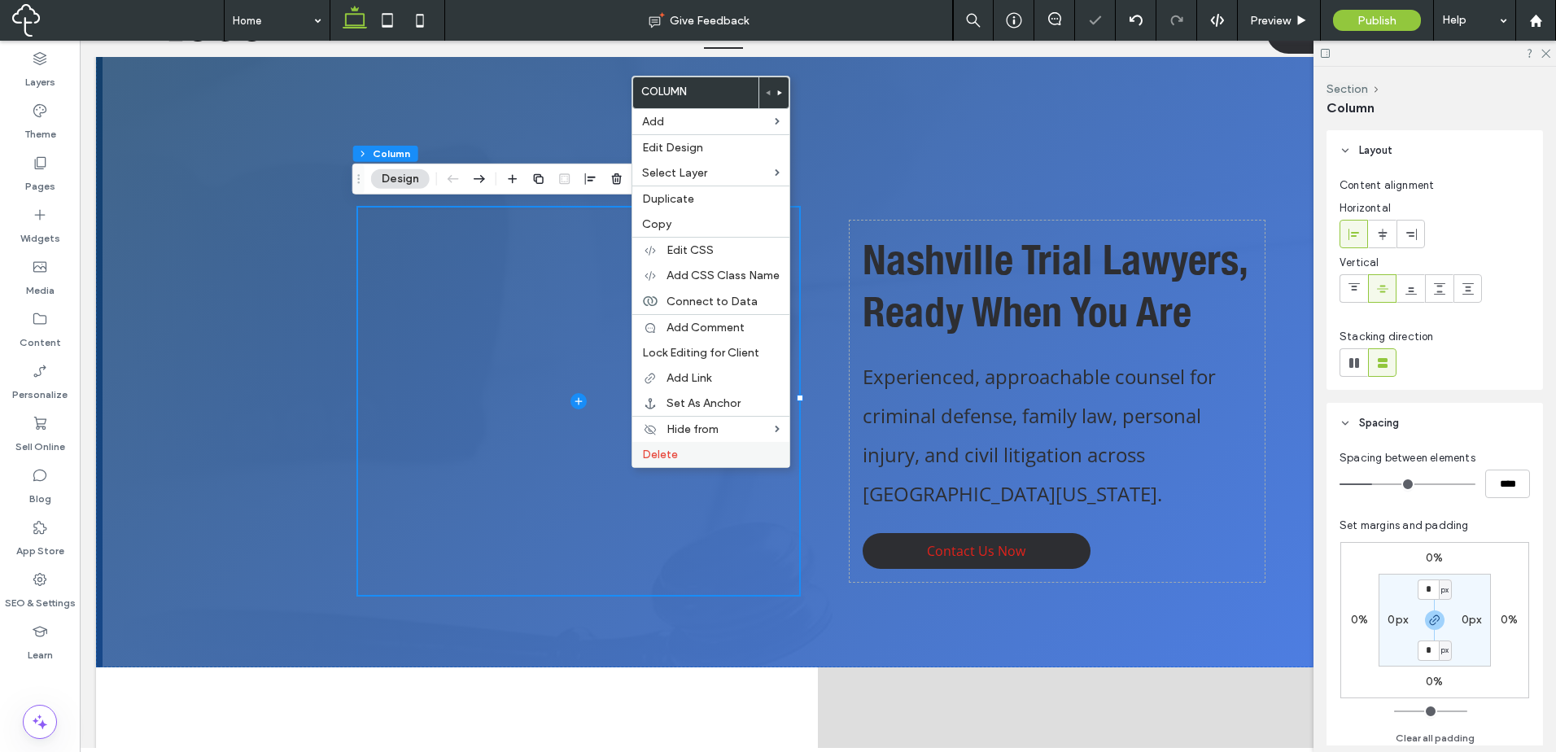
drag, startPoint x: 550, startPoint y: 427, endPoint x: 655, endPoint y: 450, distance: 107.4
click at [655, 450] on span "Delete" at bounding box center [660, 454] width 36 height 14
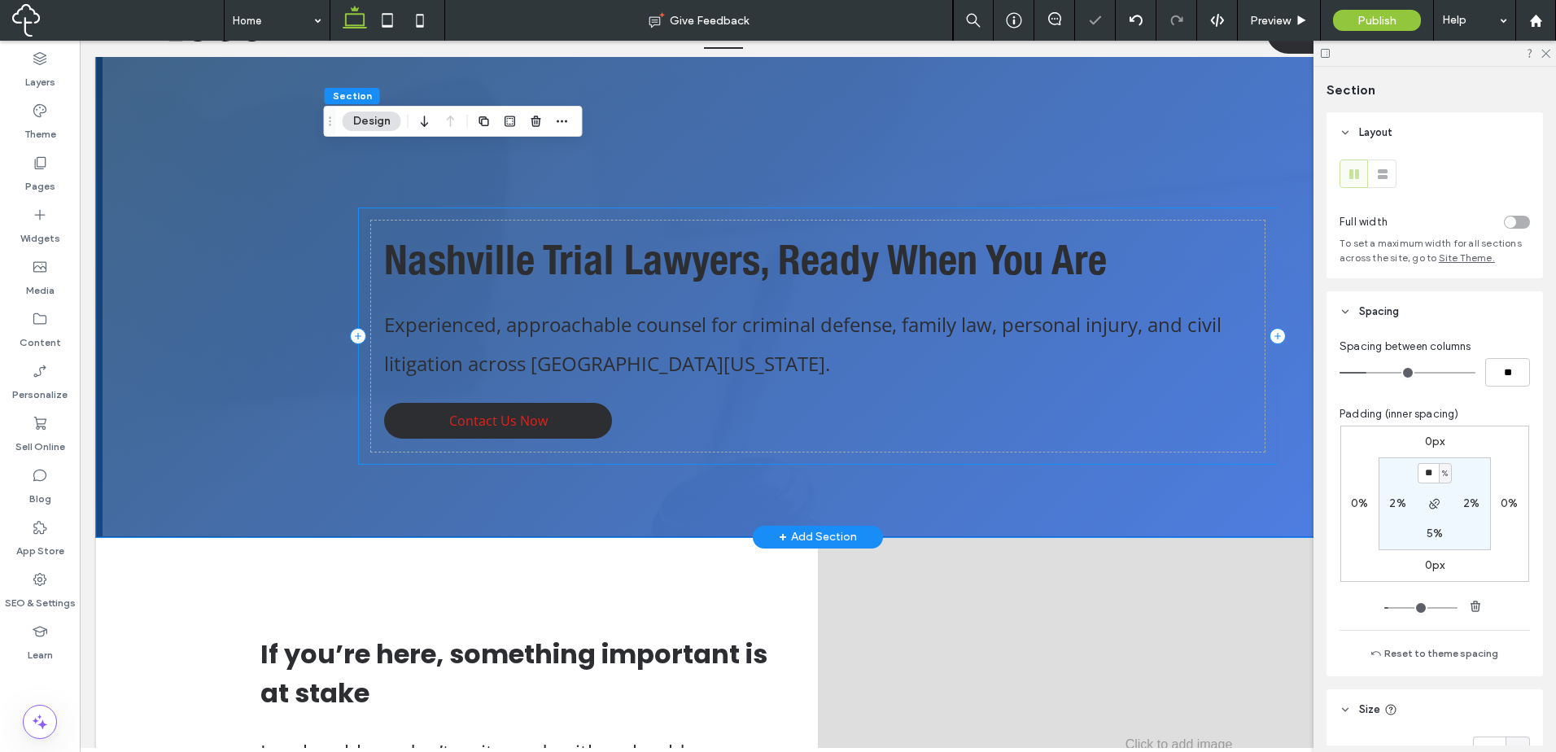
click at [666, 212] on div "Nashville Trial Lawyers, Ready When You Are Experienced, approachable counsel f…" at bounding box center [817, 335] width 919 height 257
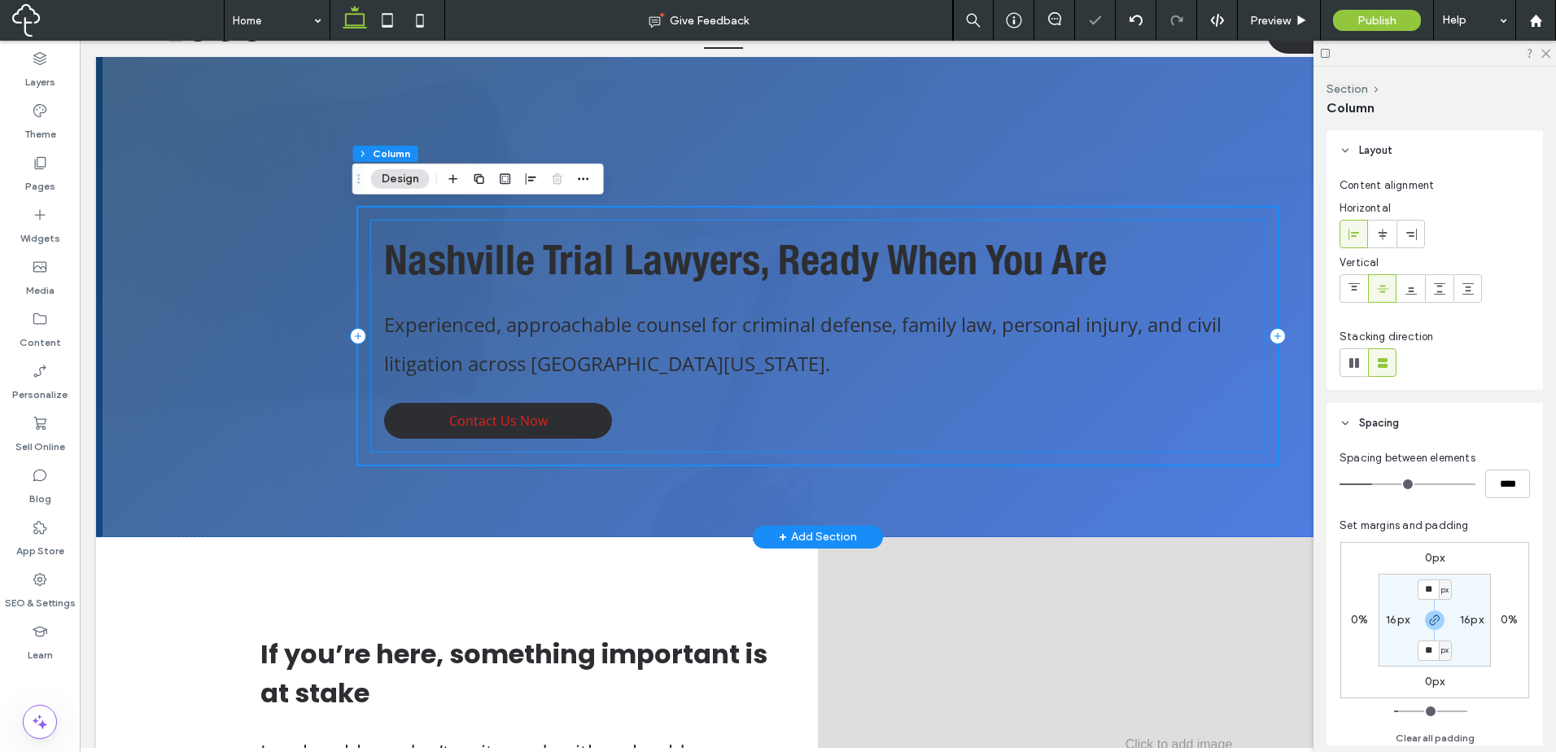
click at [650, 229] on div "Nashville Trial Lawyers, Ready When You Are Experienced, approachable counsel f…" at bounding box center [817, 335] width 893 height 231
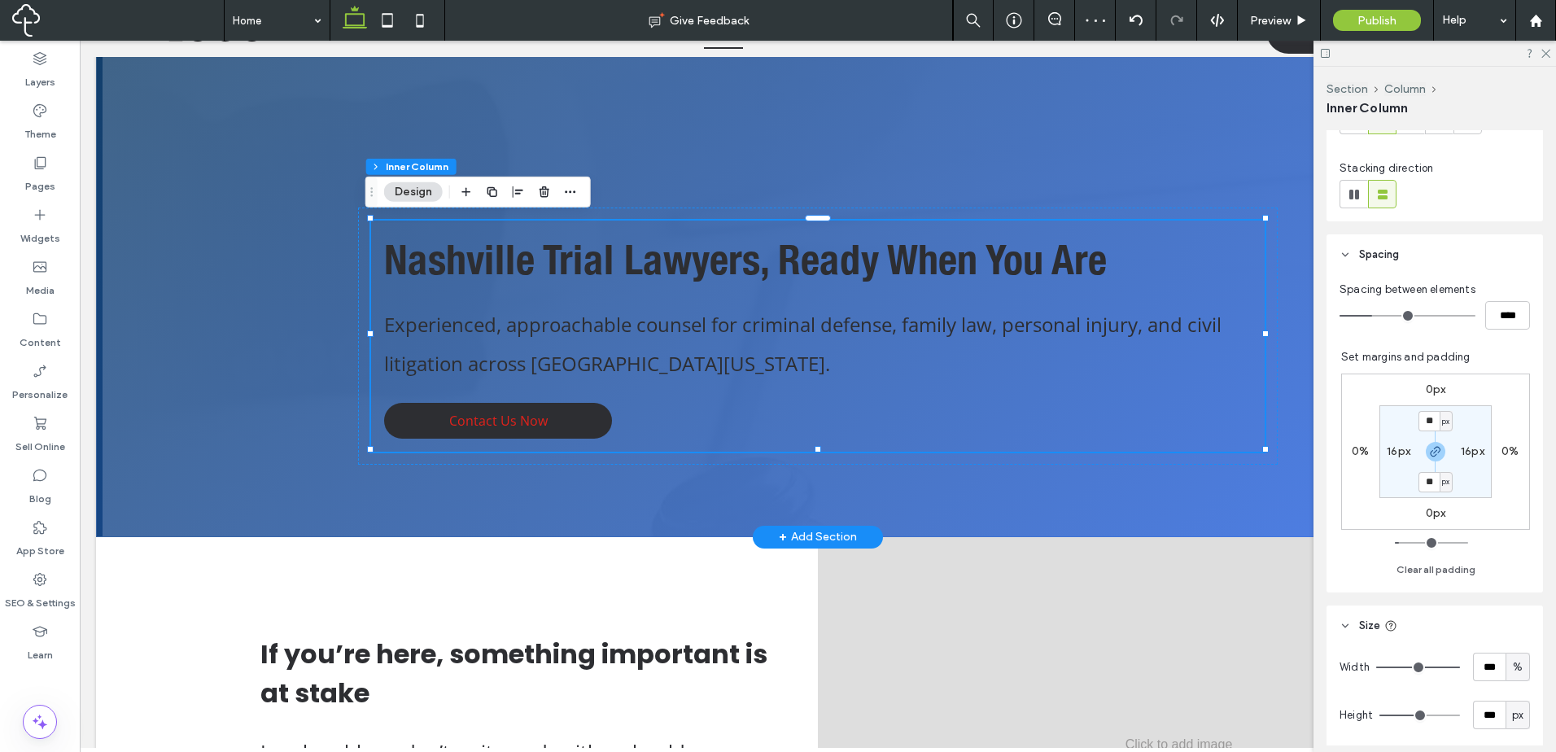
scroll to position [271, 0]
click at [405, 504] on div "Nashville Trial Lawyers, Ready When You Are Experienced, approachable counsel f…" at bounding box center [818, 264] width 976 height 546
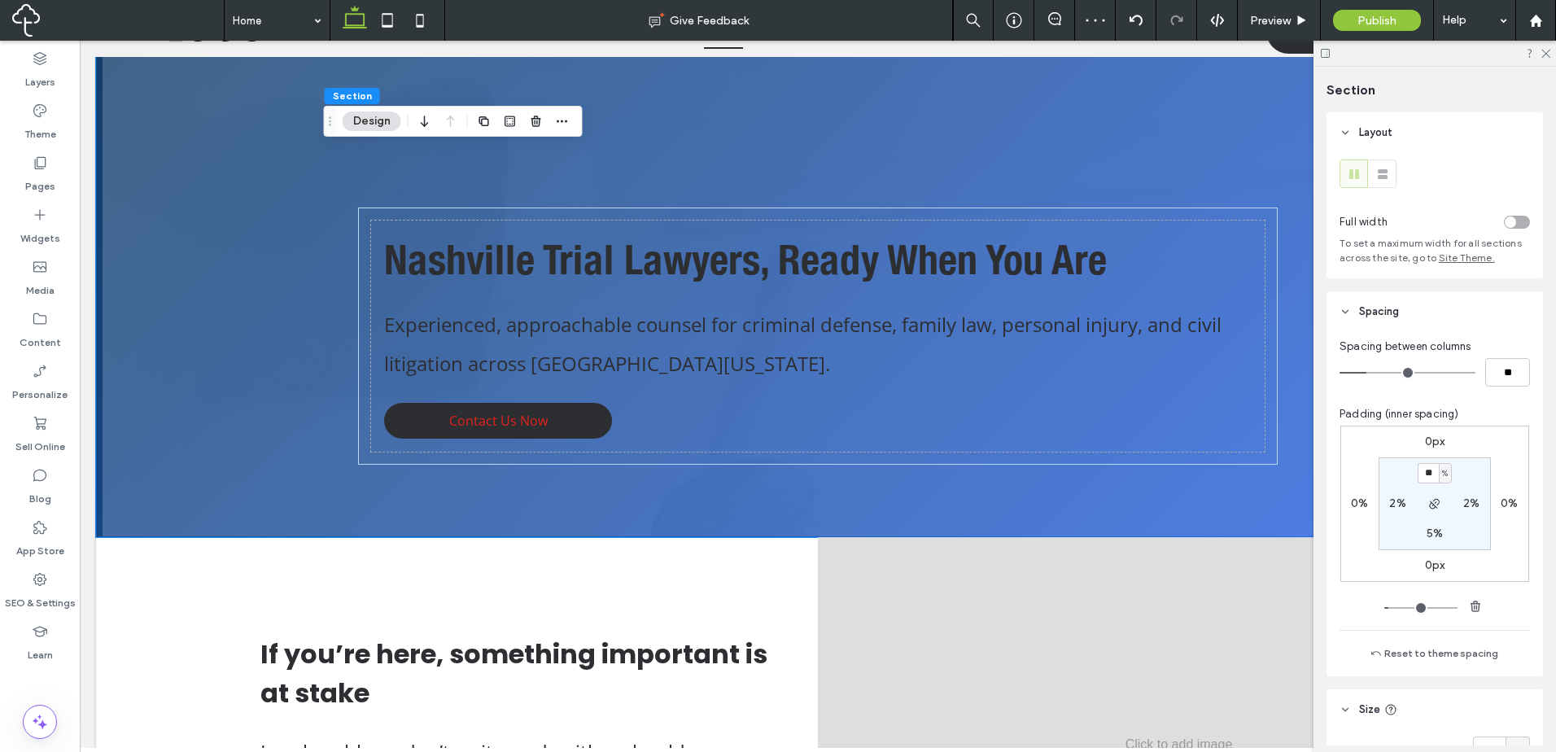
click at [1511, 217] on div "toggle" at bounding box center [1517, 222] width 26 height 13
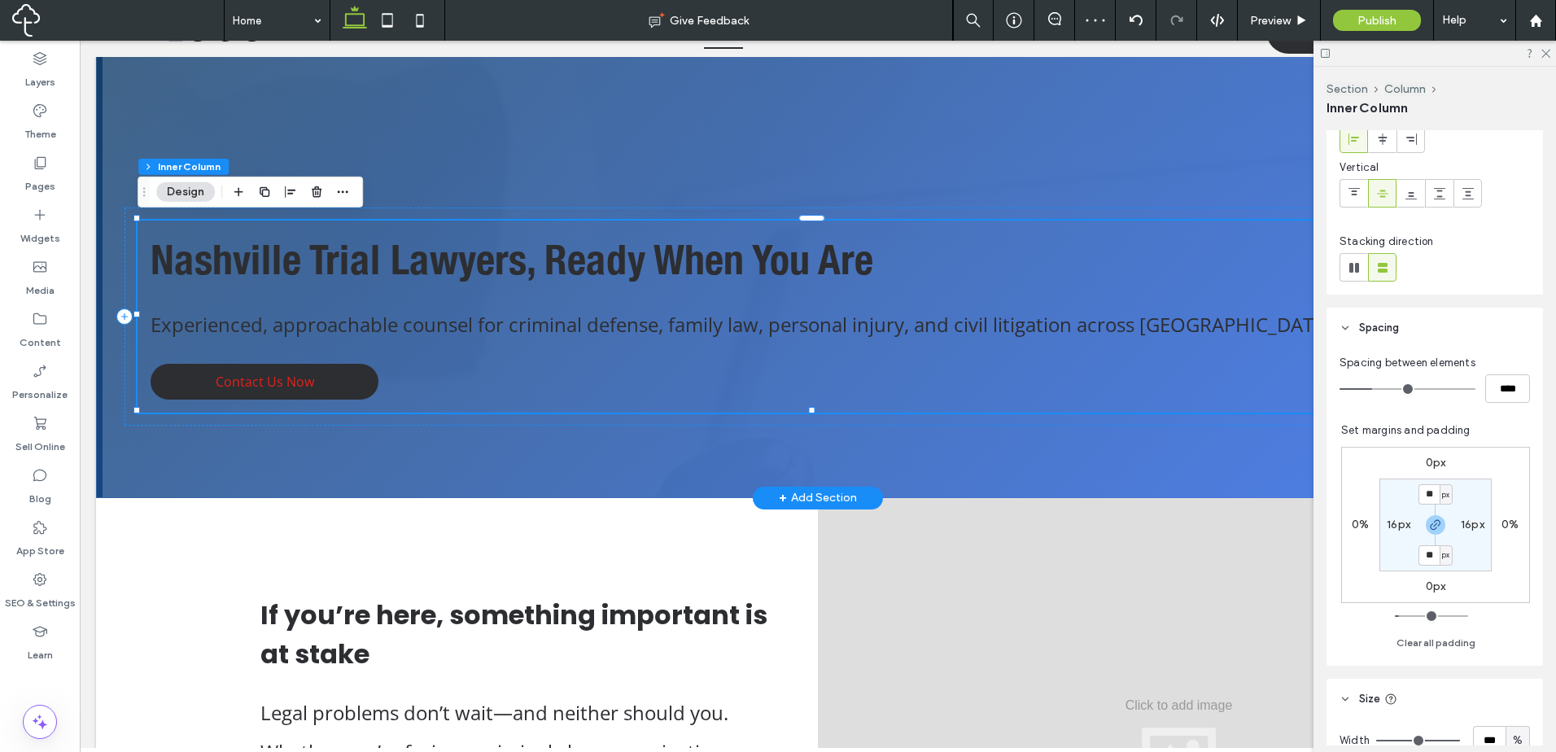
scroll to position [532, 0]
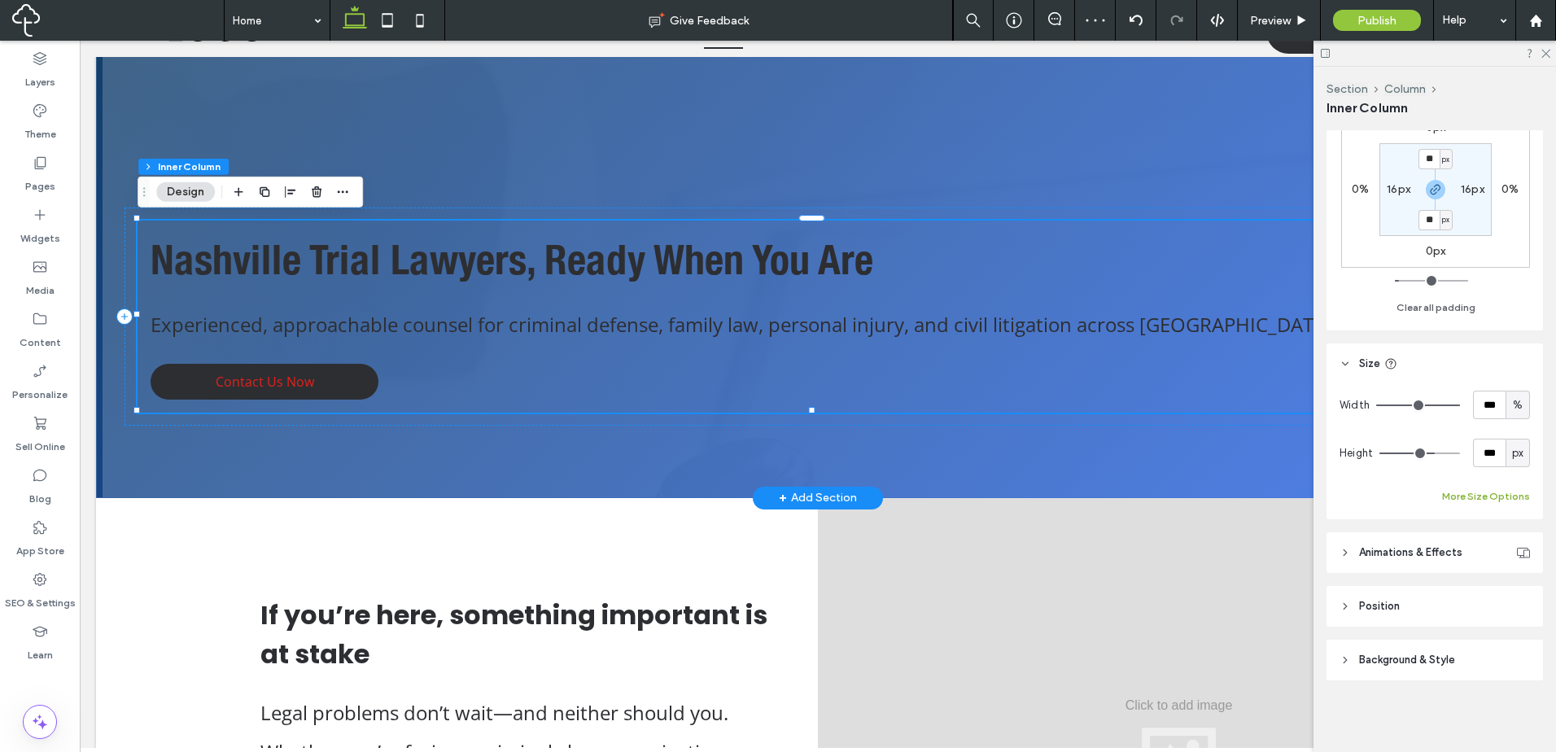
click at [1509, 500] on button "More Size Options" at bounding box center [1486, 497] width 88 height 20
click at [1495, 559] on span "%" at bounding box center [1499, 556] width 10 height 16
click at [1500, 588] on span "px" at bounding box center [1495, 585] width 11 height 16
click at [1459, 561] on input "******" at bounding box center [1471, 556] width 33 height 28
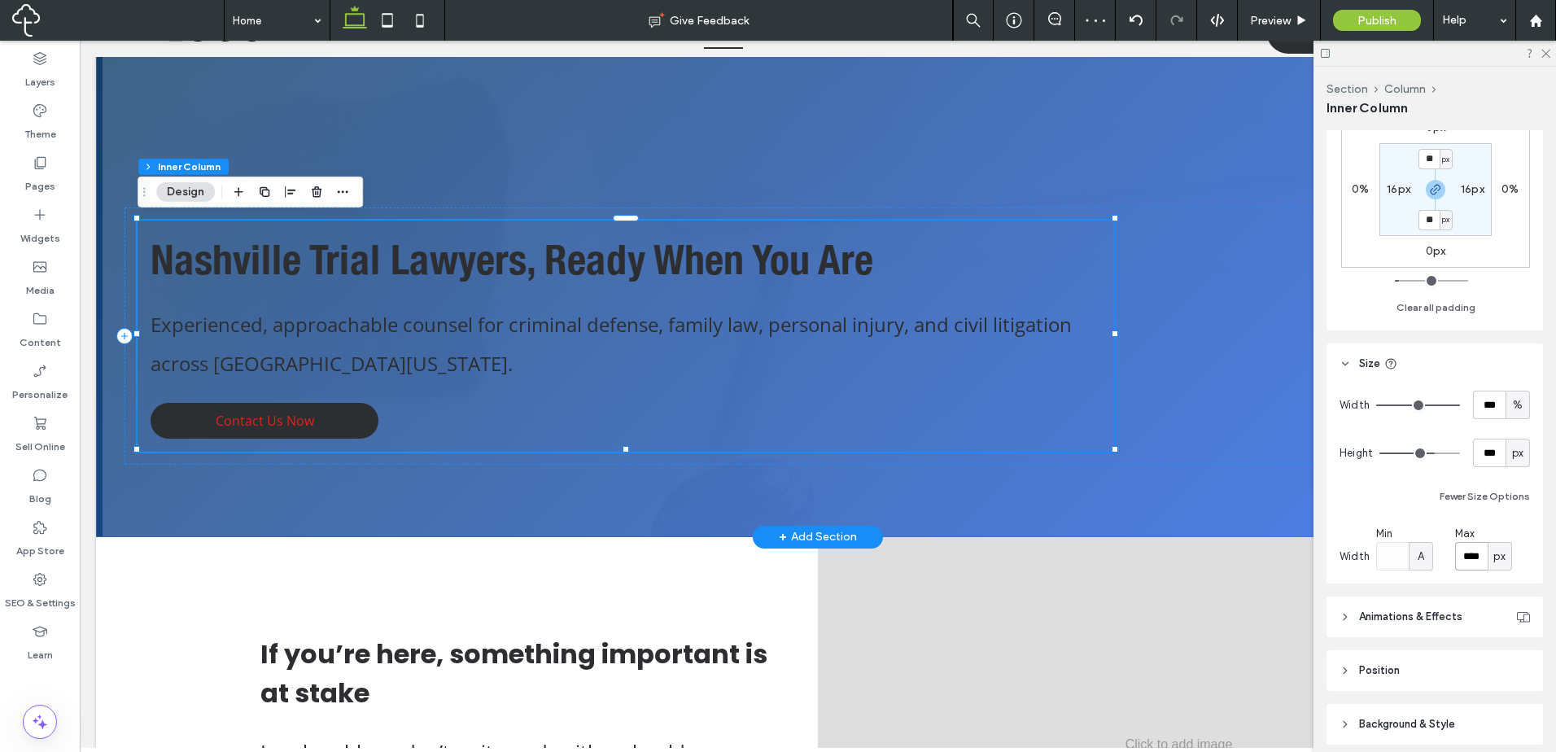
type input "****"
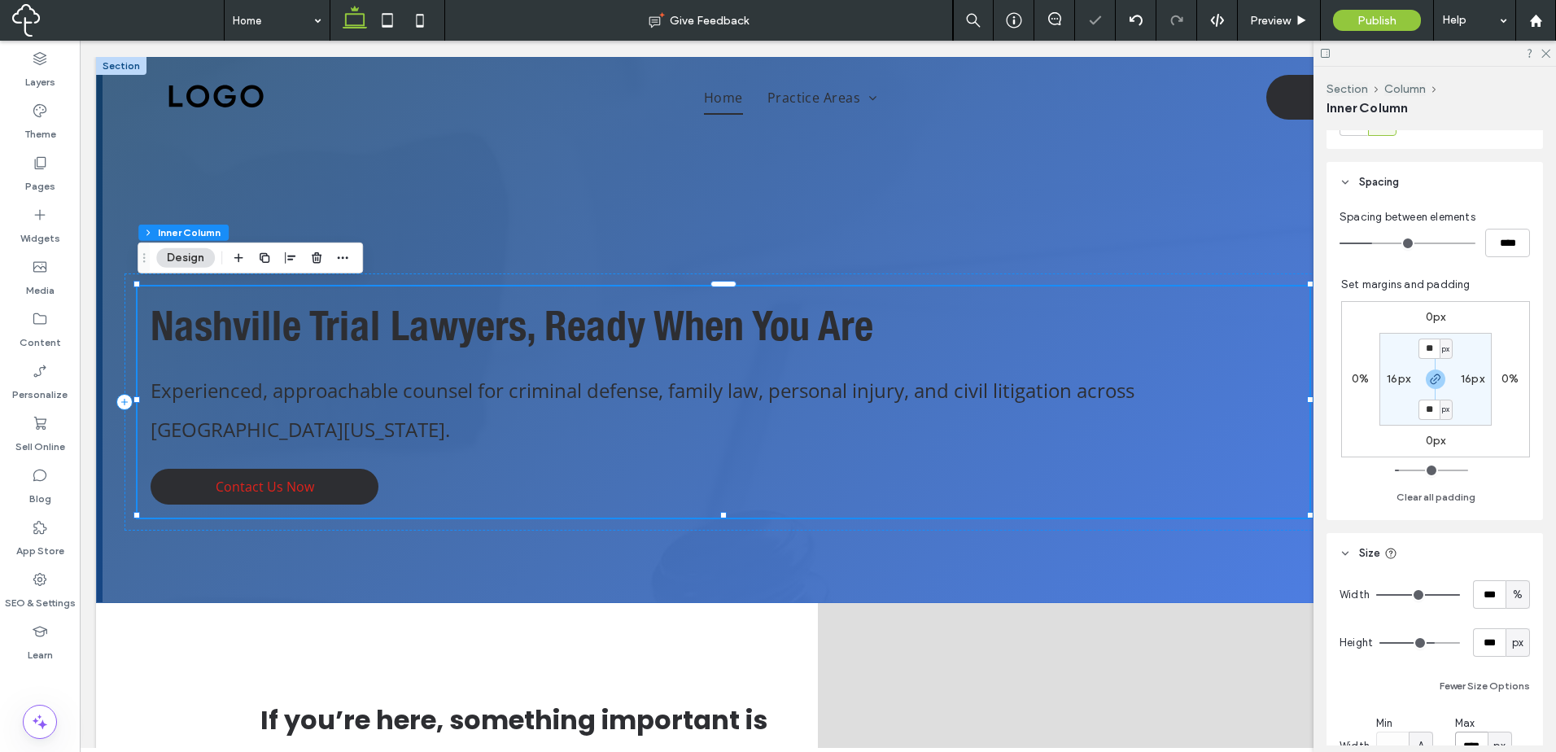
scroll to position [0, 0]
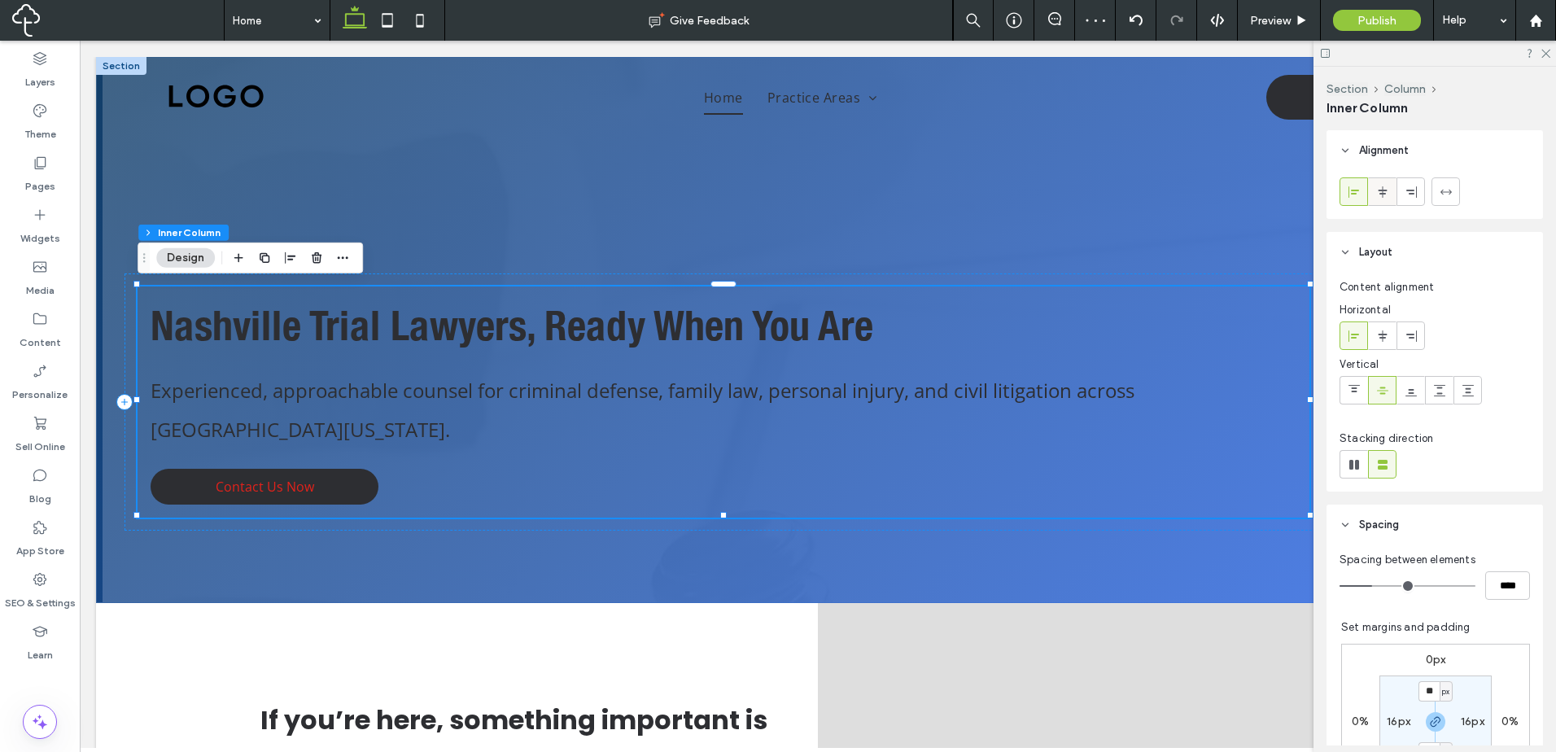
click at [1374, 194] on div at bounding box center [1381, 191] width 27 height 27
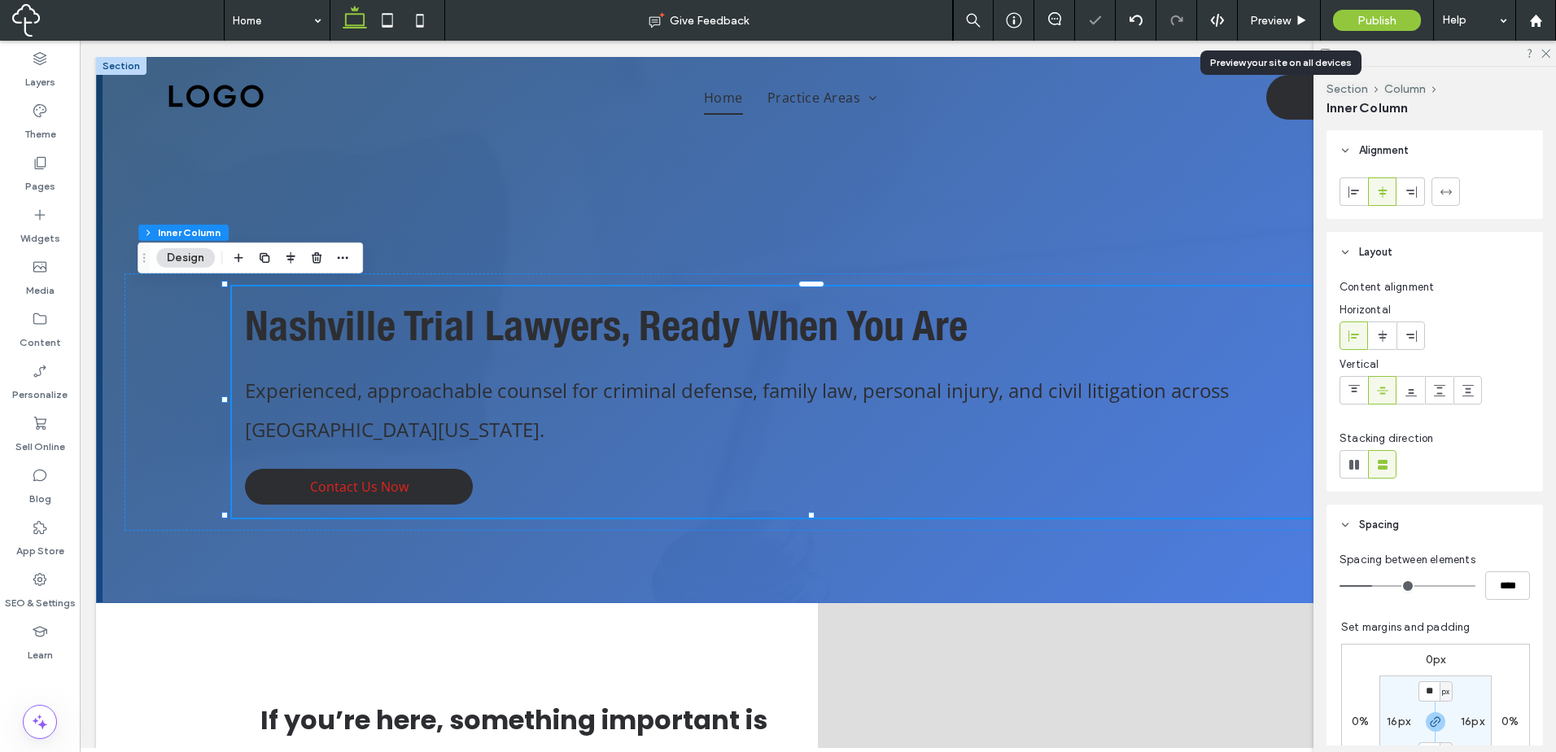
drag, startPoint x: 1298, startPoint y: 14, endPoint x: 640, endPoint y: 206, distance: 684.8
click at [1298, 15] on icon at bounding box center [1301, 21] width 12 height 12
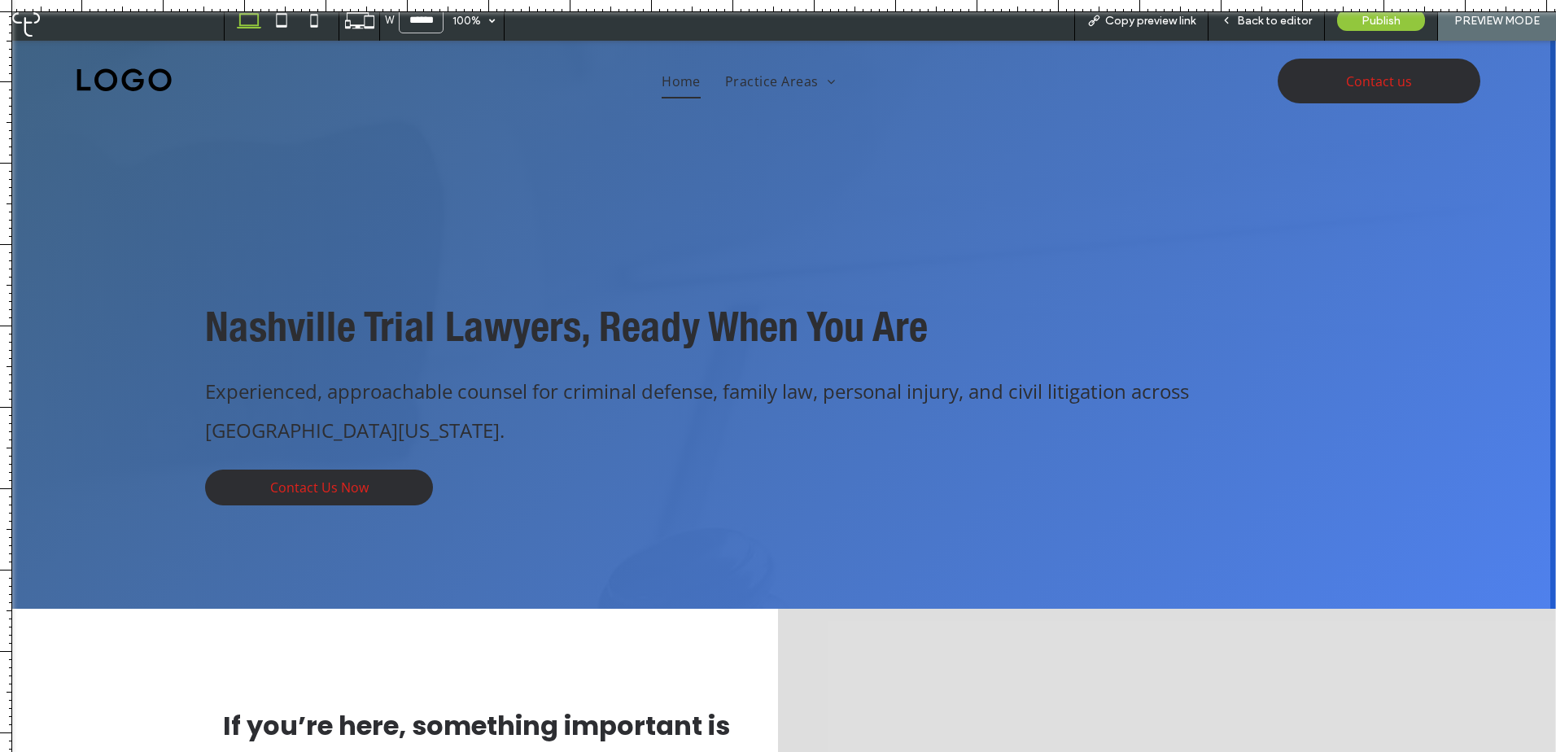
scroll to position [407, 0]
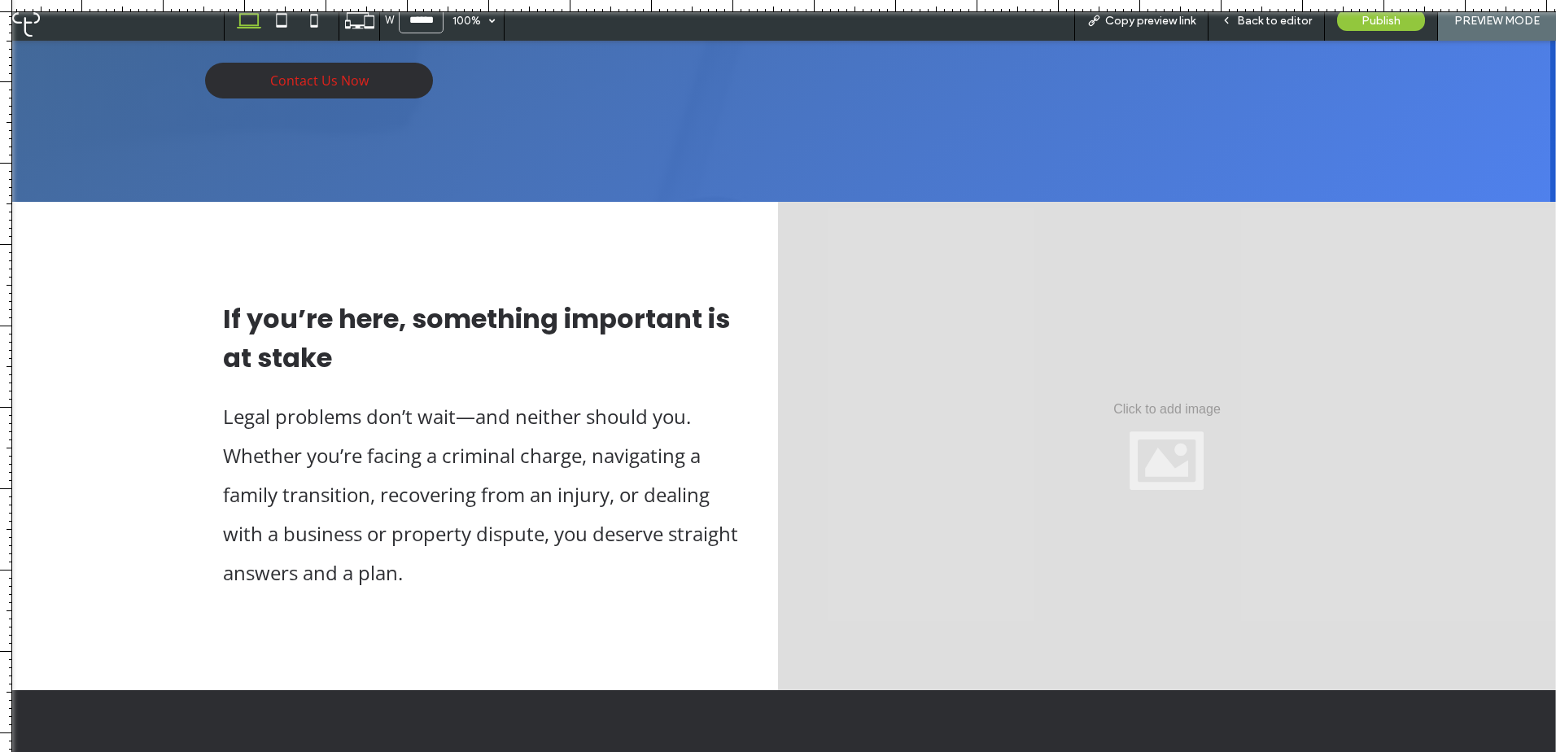
drag, startPoint x: 16, startPoint y: 325, endPoint x: 94, endPoint y: 316, distance: 78.6
click at [157, 312] on div "If you’re here, something important is at stake Legal problems don’t wait—and n…" at bounding box center [389, 446] width 778 height 488
drag, startPoint x: 9, startPoint y: 320, endPoint x: 971, endPoint y: 97, distance: 988.0
click at [198, 751] on div at bounding box center [778, 752] width 1556 height 0
drag, startPoint x: 1279, startPoint y: 14, endPoint x: 400, endPoint y: 482, distance: 995.8
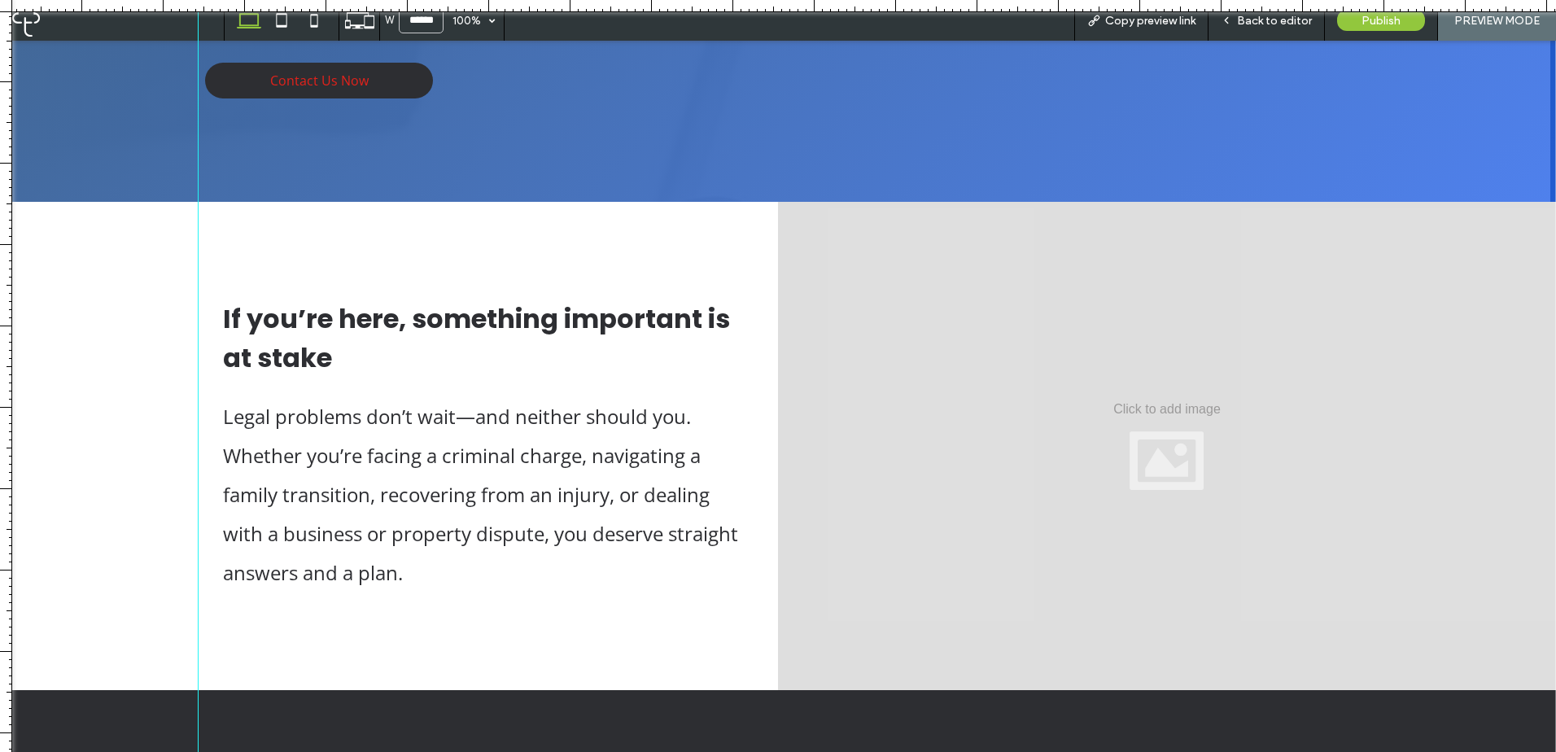
click at [1279, 14] on span "Back to editor" at bounding box center [1274, 21] width 75 height 14
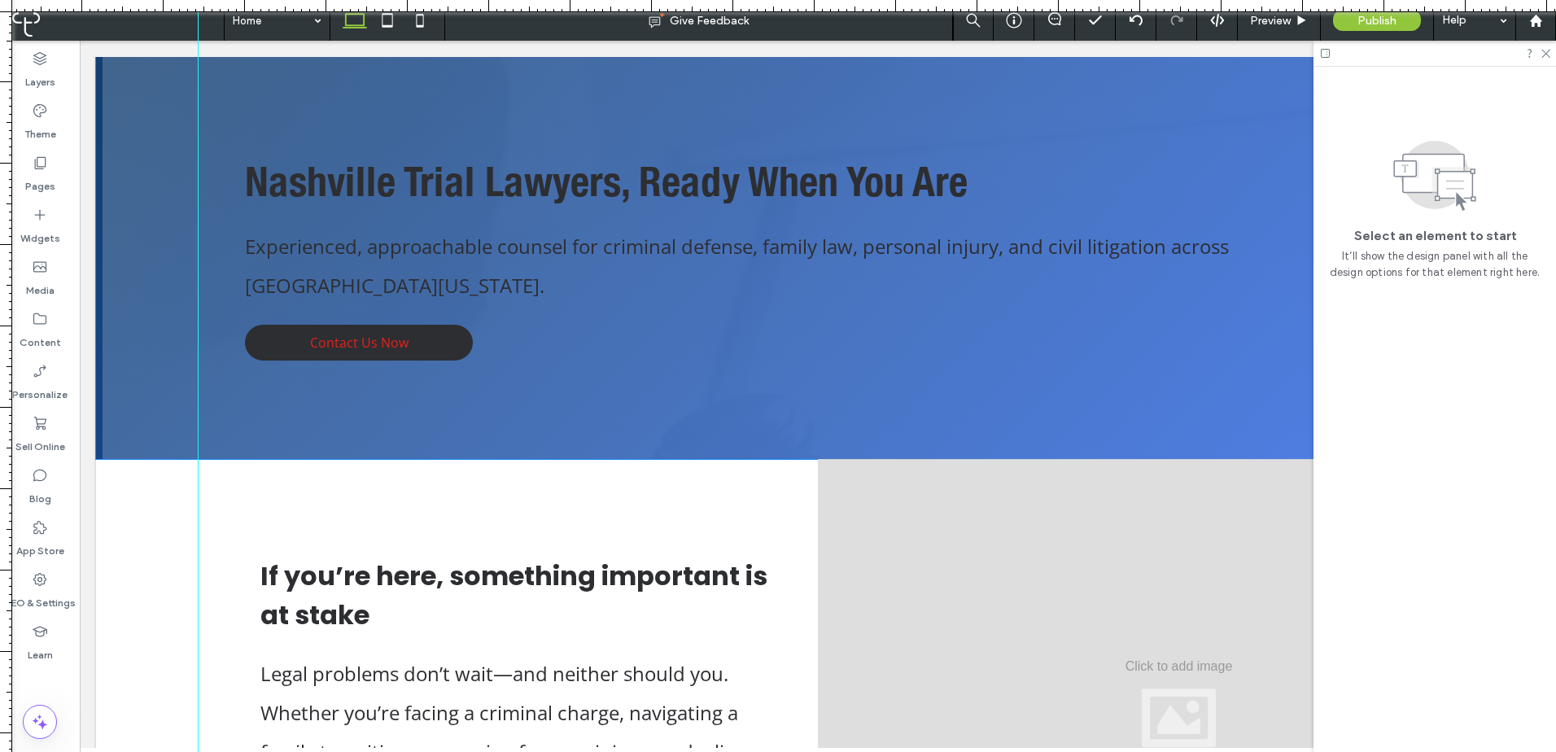
scroll to position [136, 0]
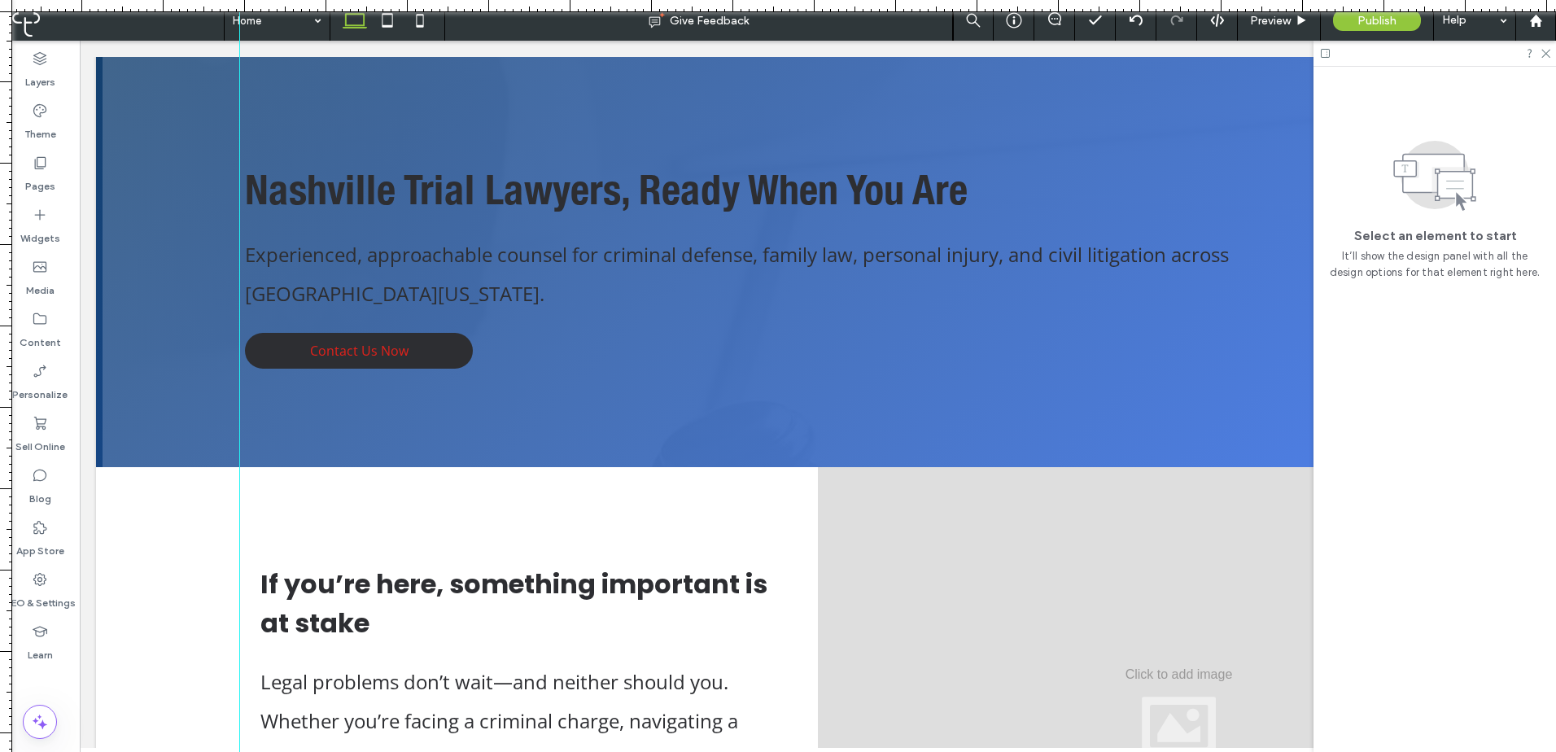
drag, startPoint x: 198, startPoint y: 384, endPoint x: 247, endPoint y: 469, distance: 98.4
click at [239, 391] on div at bounding box center [239, 376] width 1 height 752
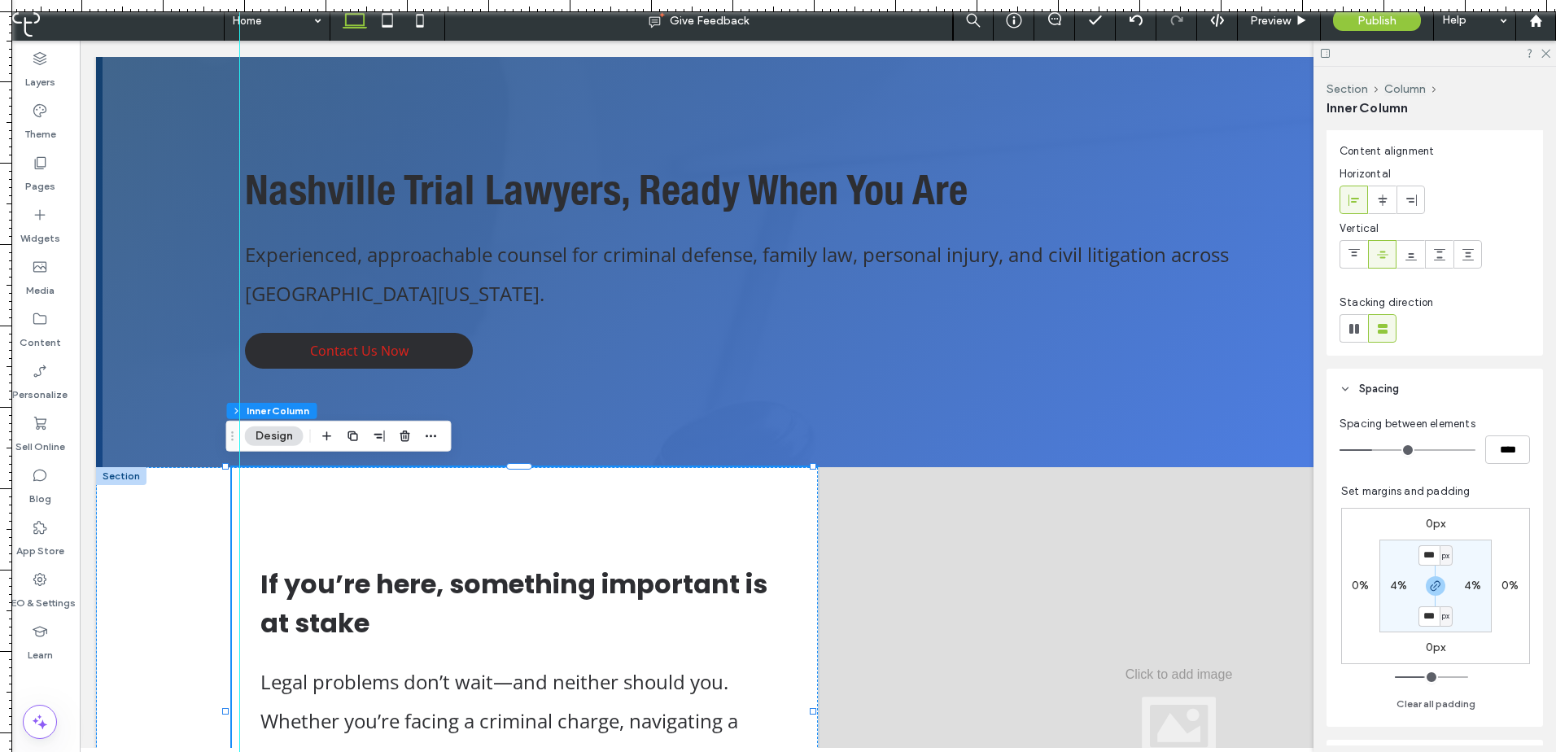
click at [1395, 585] on label "4%" at bounding box center [1398, 585] width 17 height 14
click at [1406, 585] on span "%" at bounding box center [1409, 586] width 6 height 16
click at [1399, 609] on span "px" at bounding box center [1395, 610] width 11 height 16
type input "**"
type input "****"
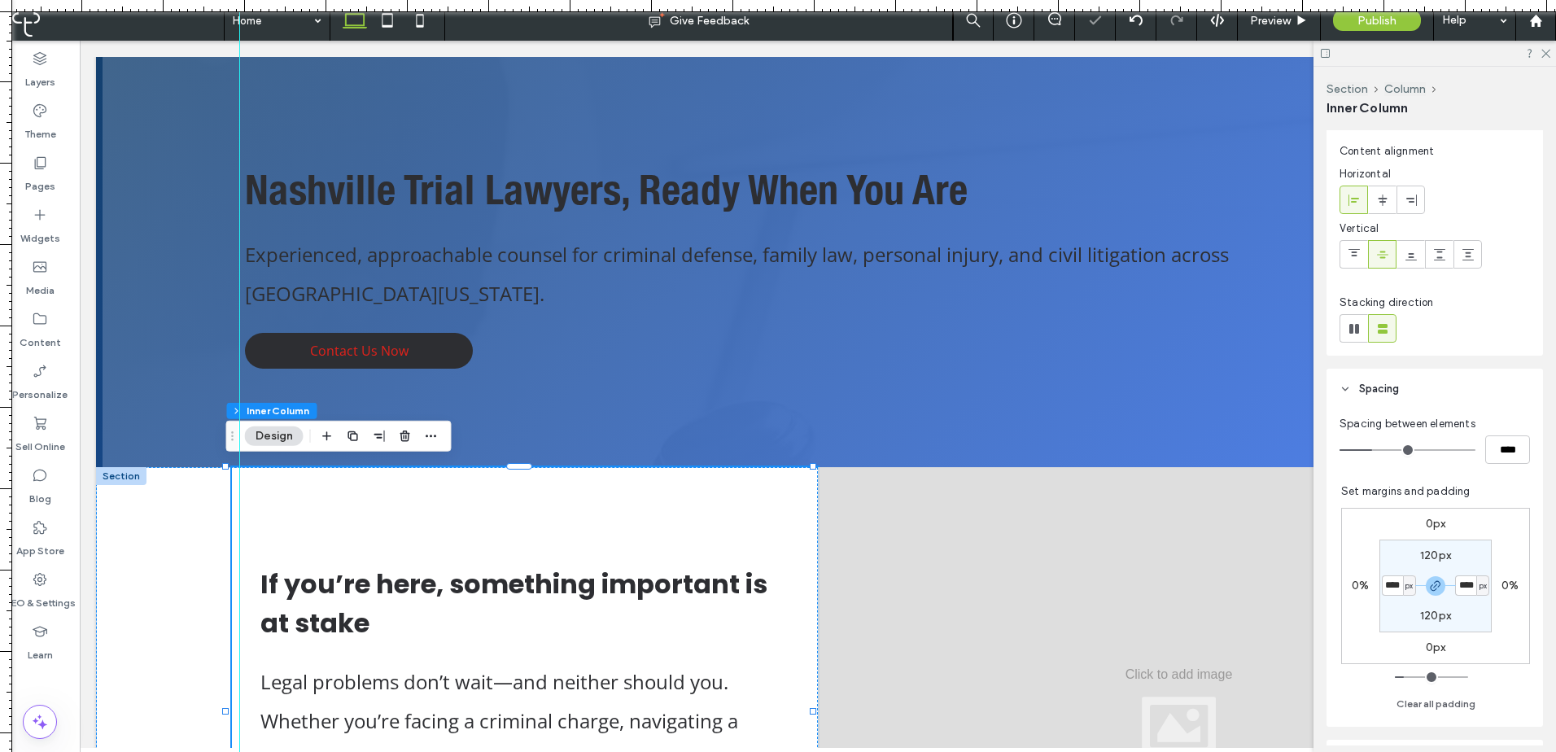
click at [1403, 588] on div "px" at bounding box center [1409, 585] width 13 height 20
click at [1393, 590] on div "px" at bounding box center [1403, 586] width 21 height 16
click at [1381, 588] on input "****" at bounding box center [1391, 585] width 21 height 20
type input "**"
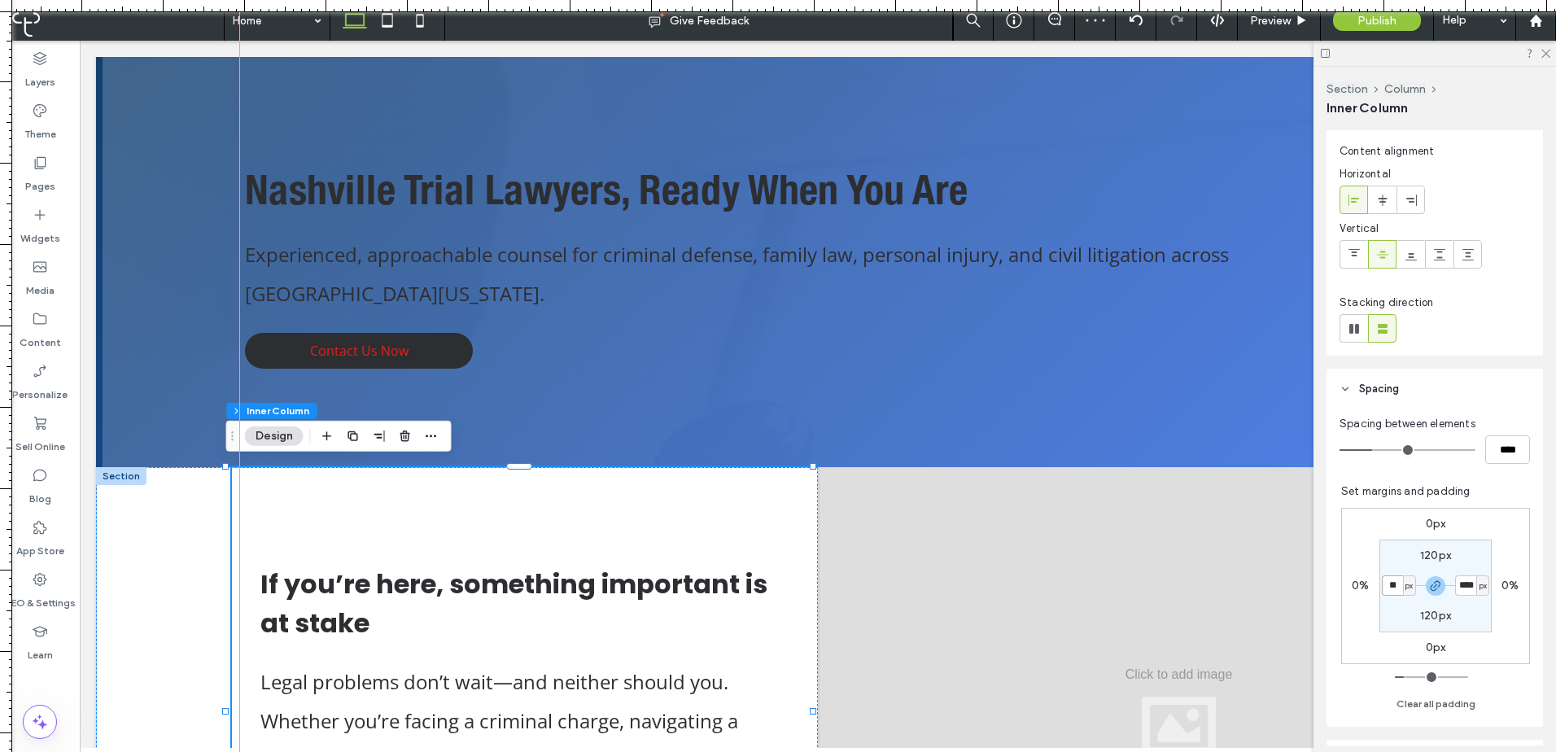
type input "**"
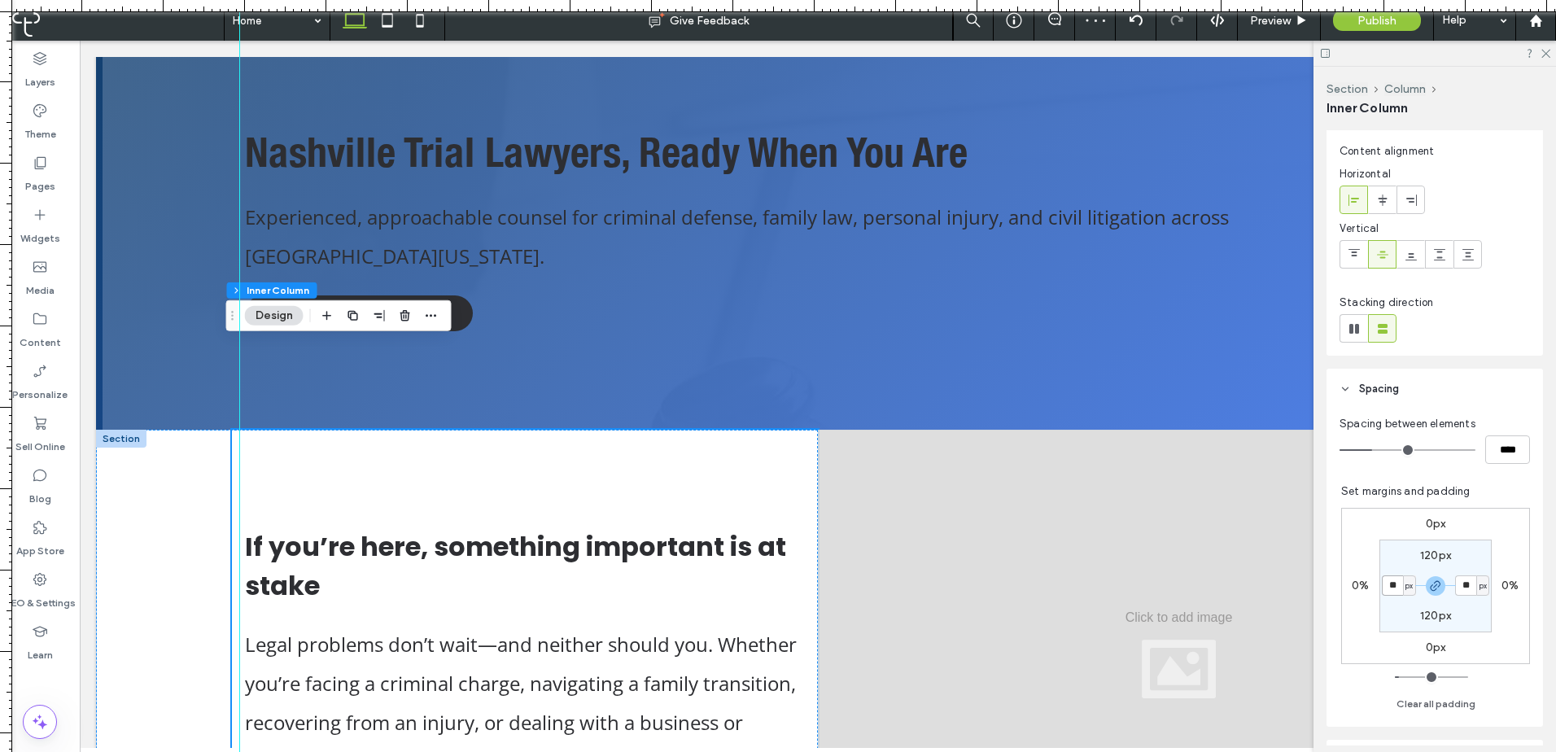
scroll to position [83, 0]
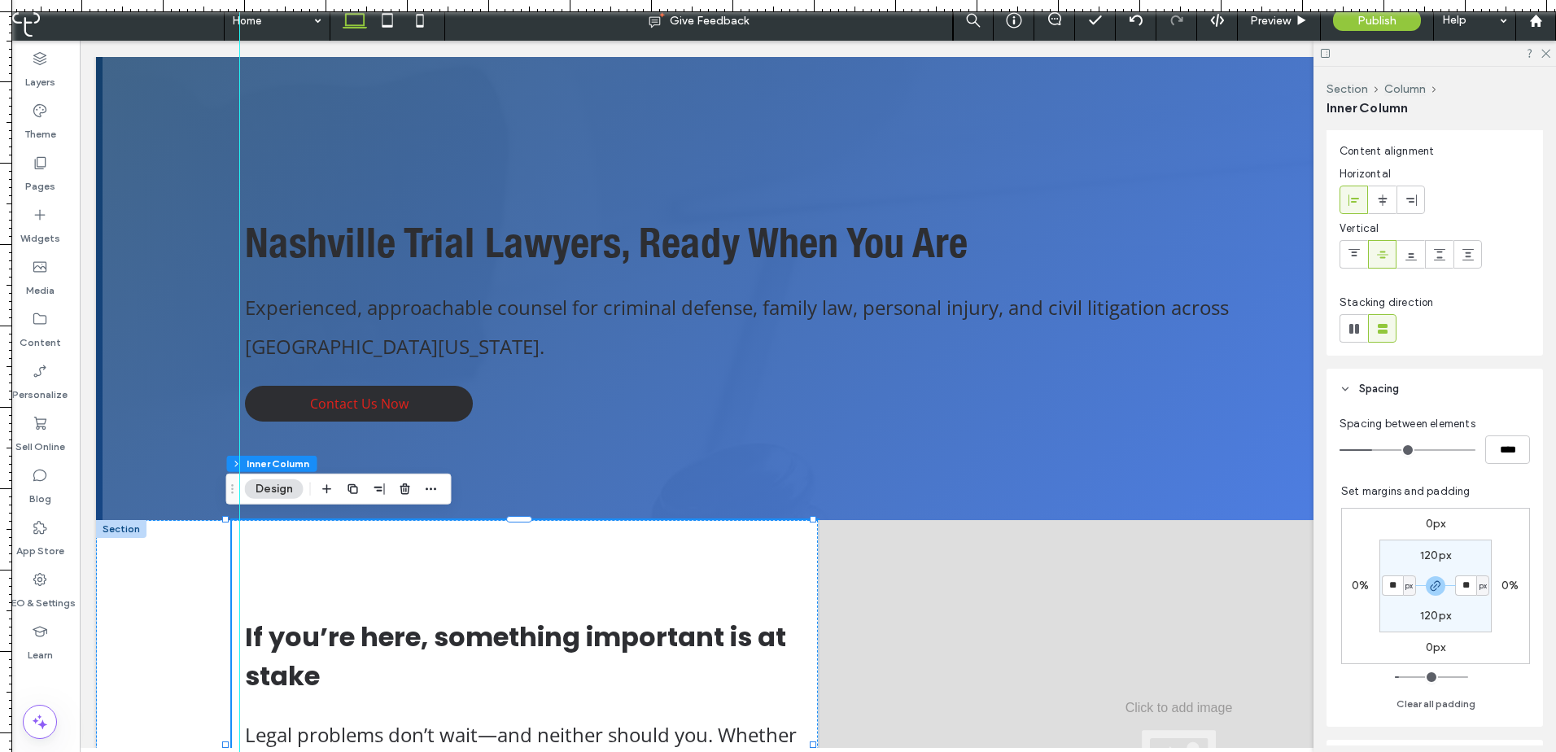
click at [1405, 591] on span "px" at bounding box center [1408, 586] width 7 height 16
click at [1394, 633] on span "%" at bounding box center [1395, 639] width 10 height 16
type input "*"
type input "***"
click at [1384, 579] on input "***" at bounding box center [1391, 585] width 21 height 20
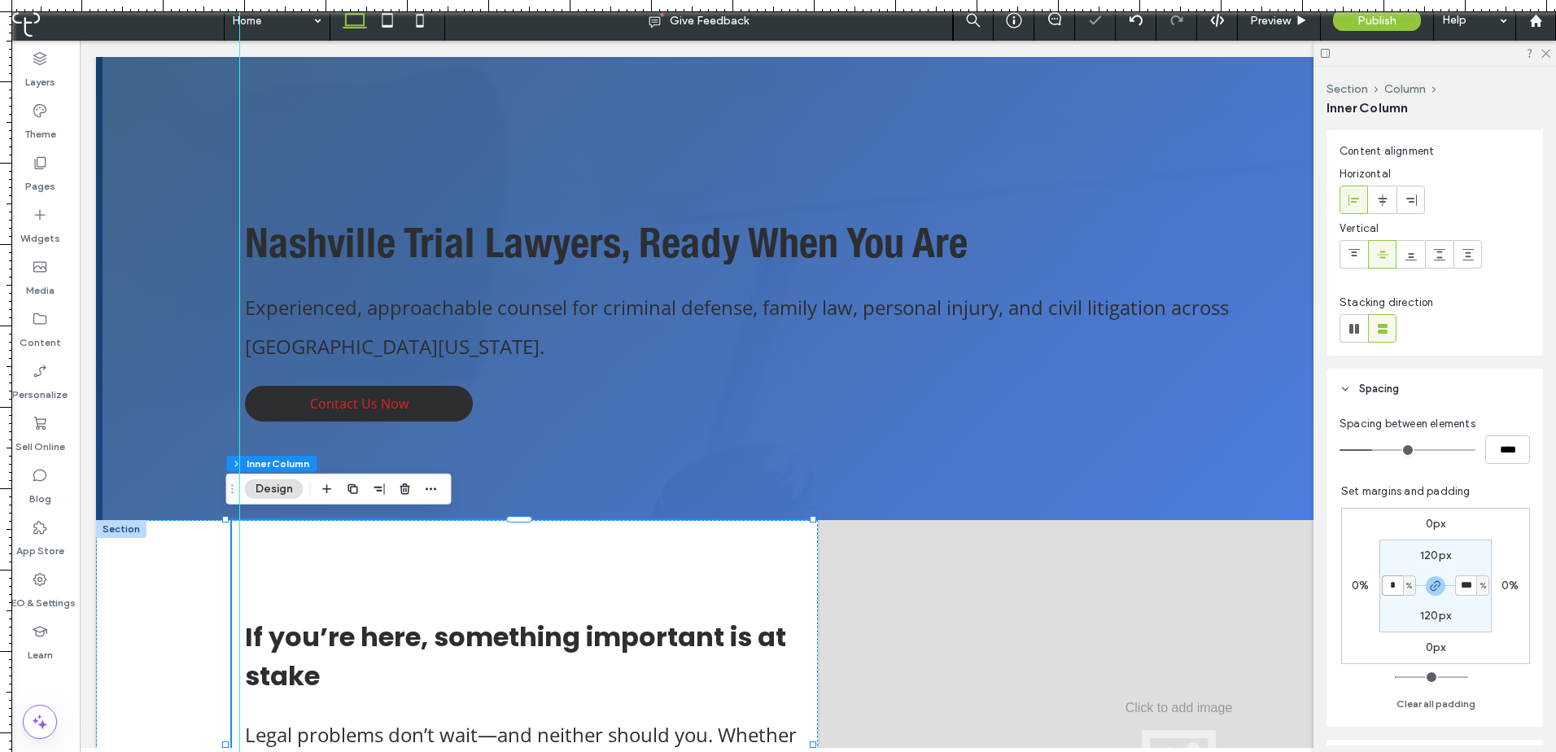
type input "*"
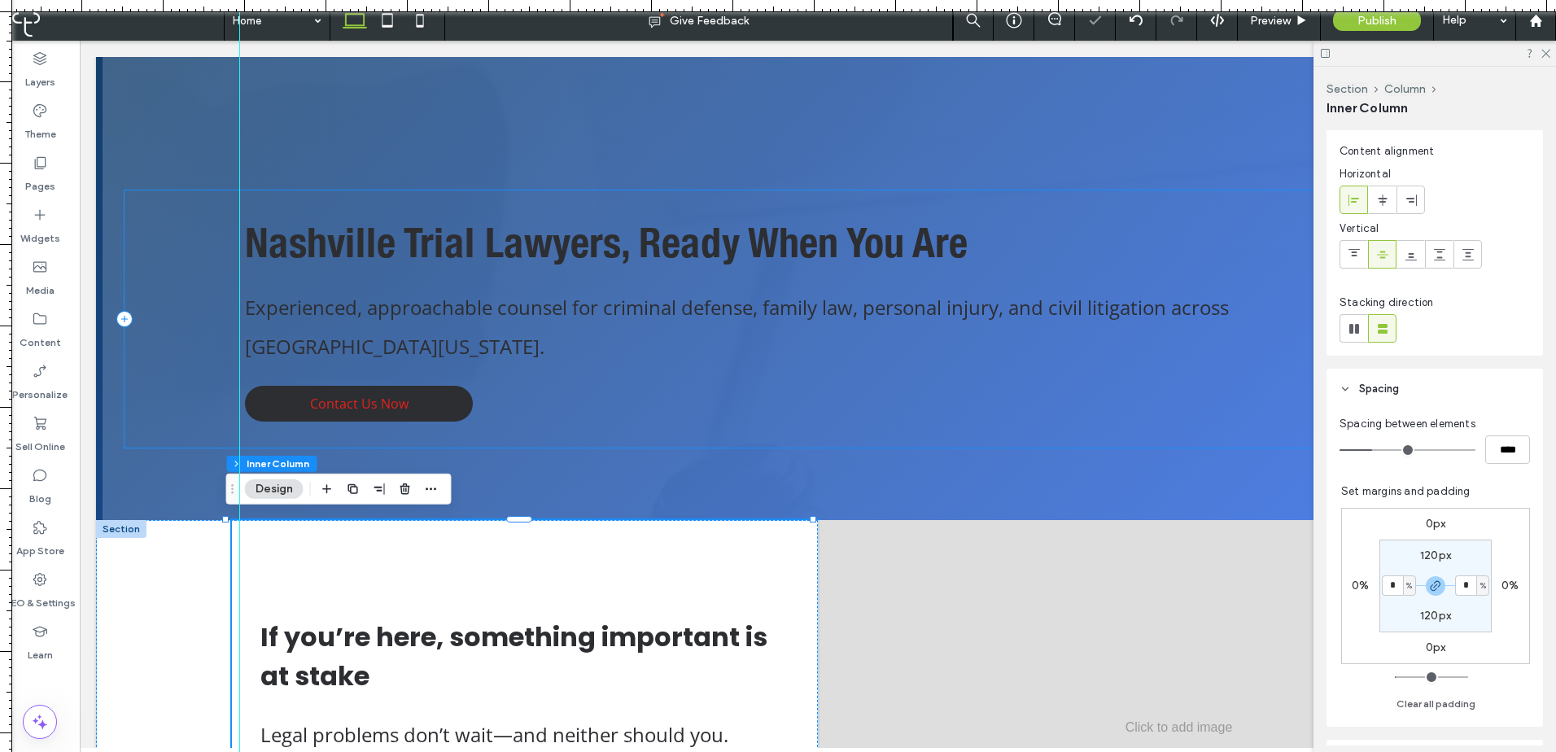
click at [186, 375] on div "Nashville Trial Lawyers, Ready When You Are Experienced, approachable counsel f…" at bounding box center [817, 318] width 1386 height 257
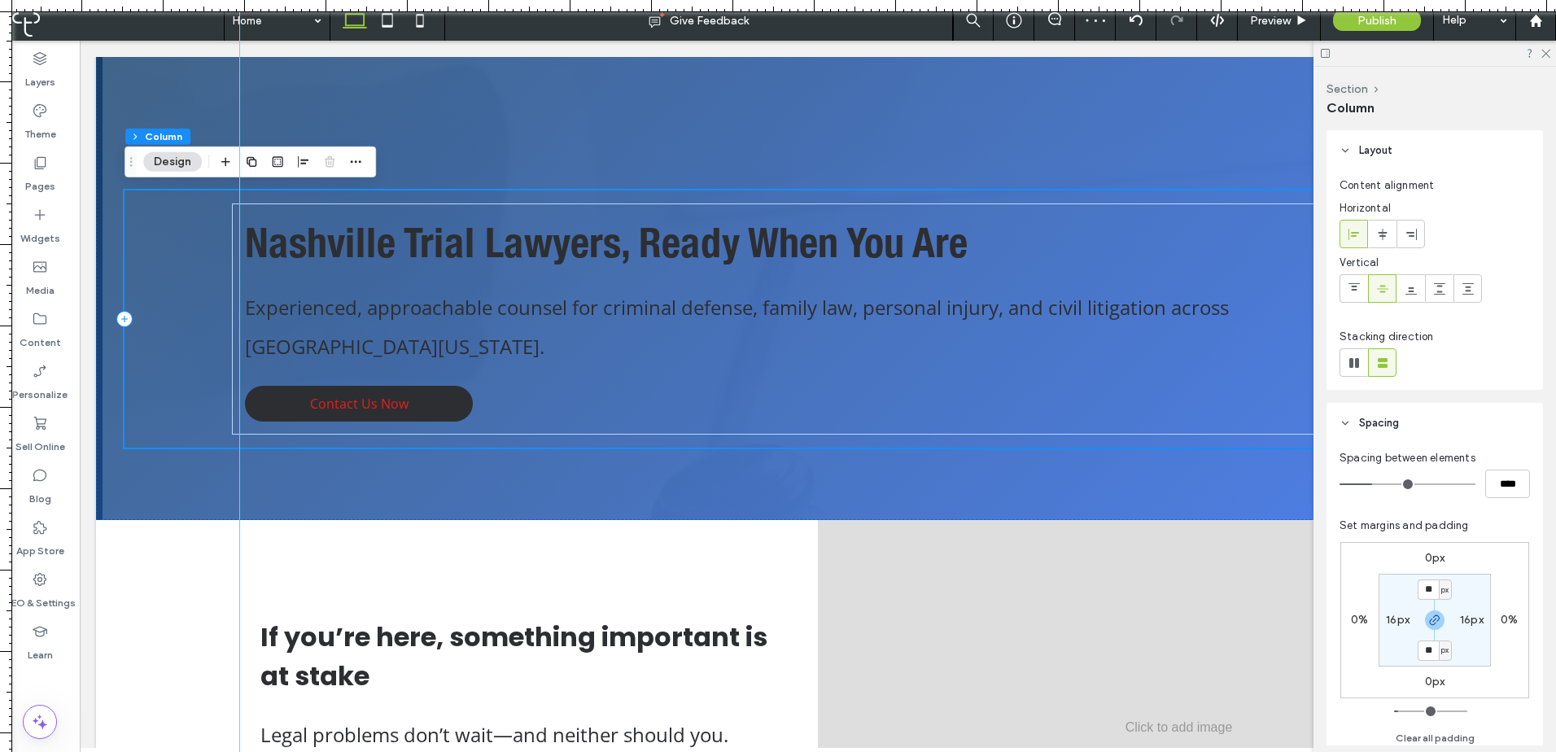
click at [185, 404] on div "Nashville Trial Lawyers, Ready When You Are Experienced, approachable counsel f…" at bounding box center [817, 318] width 1386 height 257
click at [1400, 620] on label "16px" at bounding box center [1398, 620] width 24 height 14
click at [1404, 618] on span "px" at bounding box center [1407, 620] width 7 height 16
click at [1400, 666] on span "%" at bounding box center [1402, 673] width 10 height 16
type input "*"
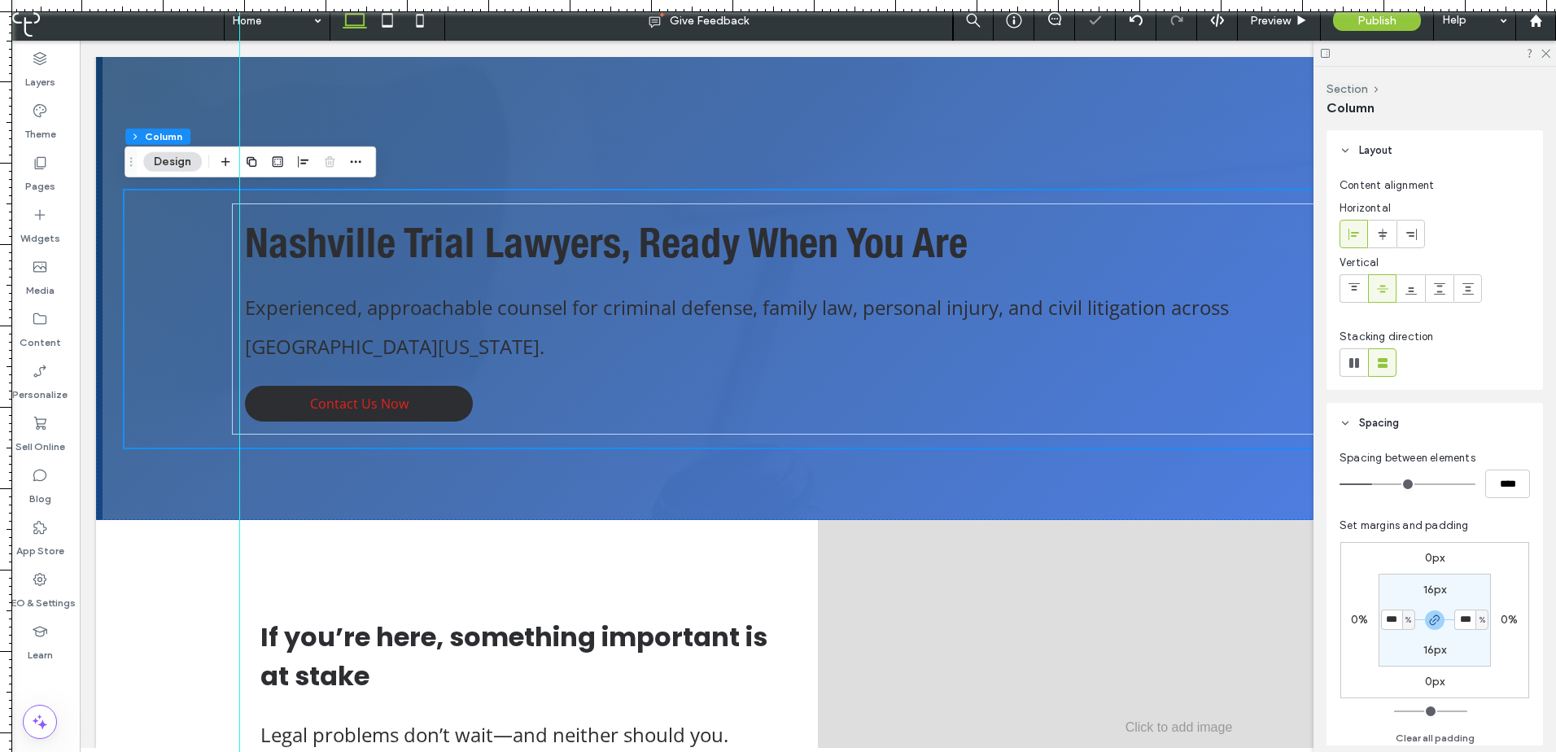
type input "***"
click at [1386, 616] on input "***" at bounding box center [1391, 619] width 21 height 20
type input "*"
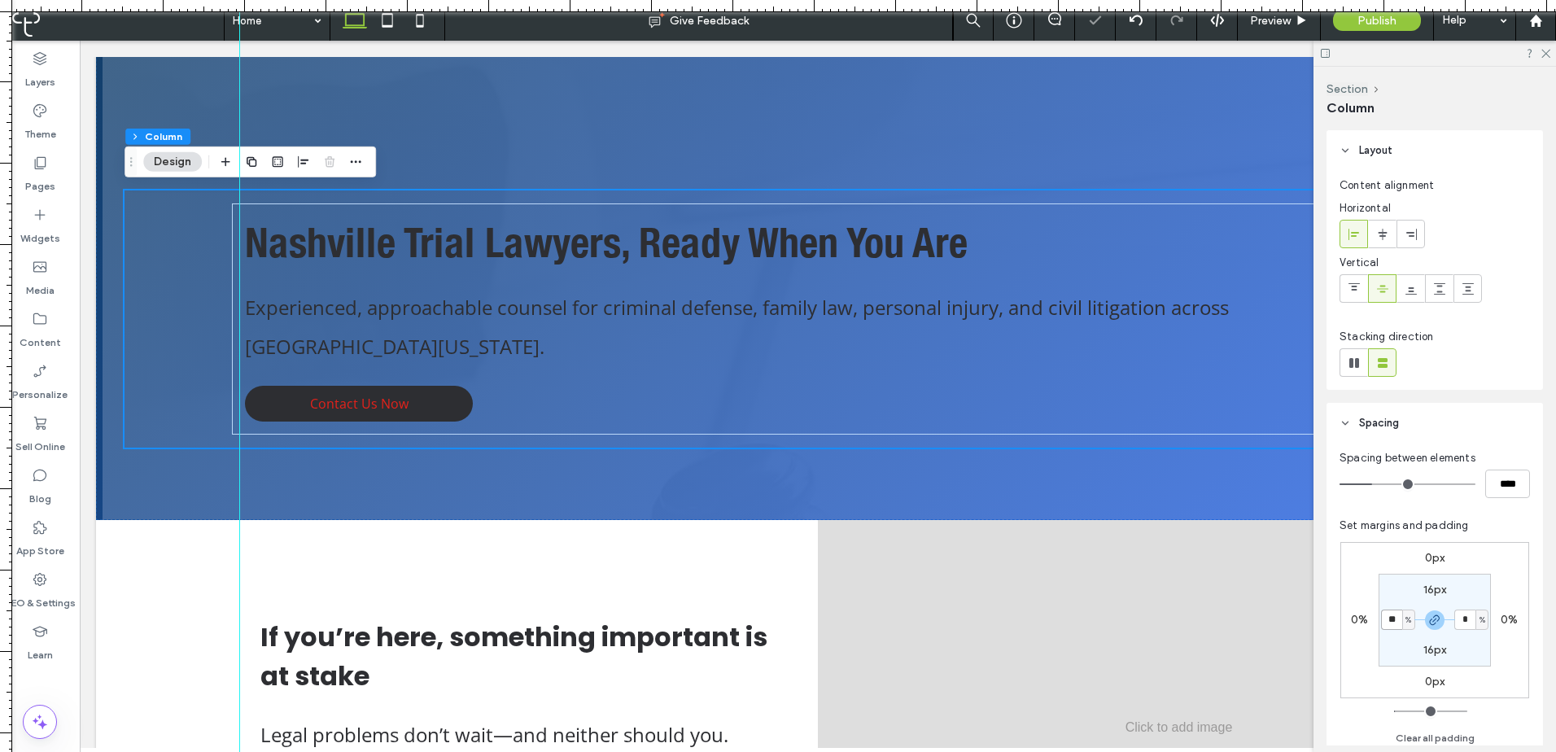
type input "**"
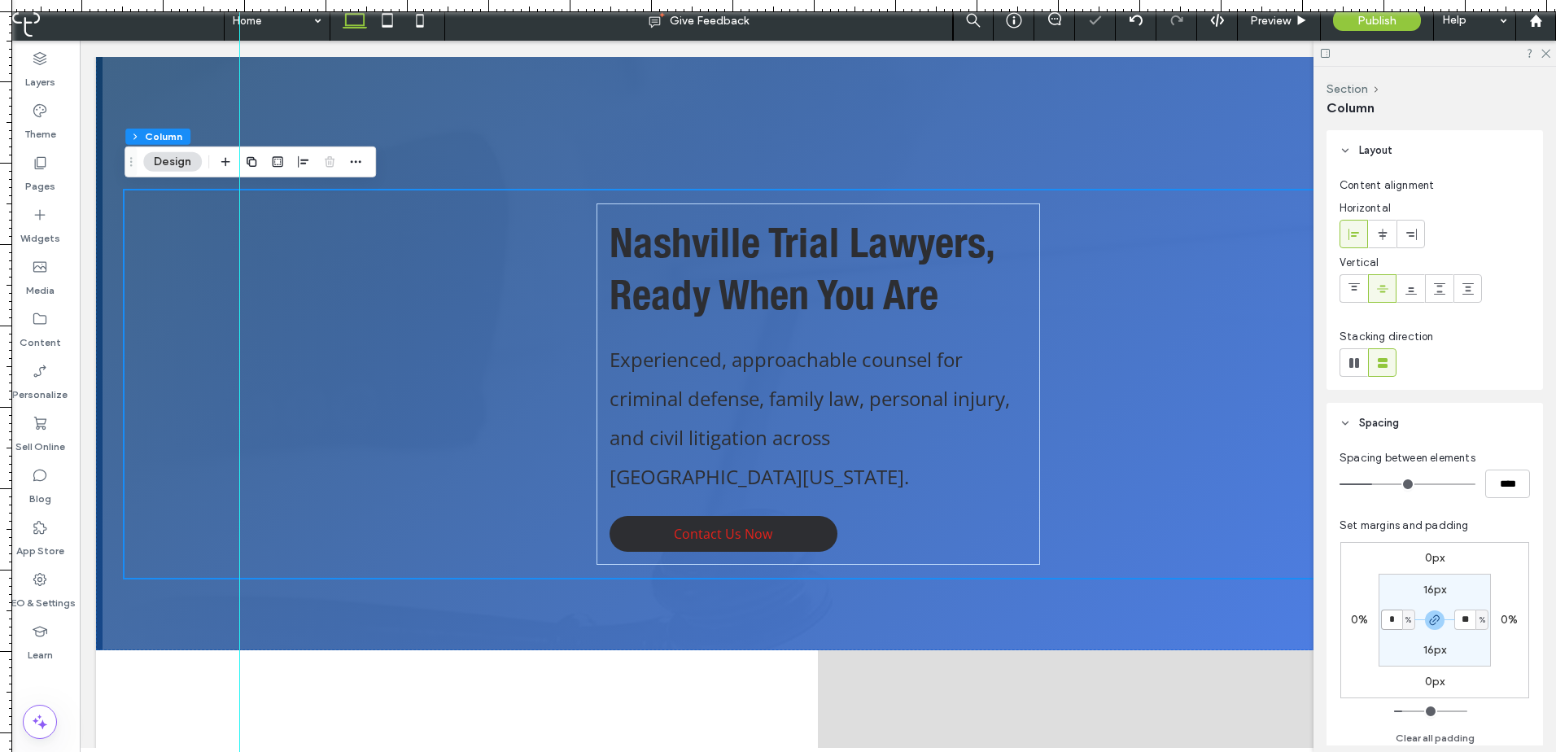
type input "*"
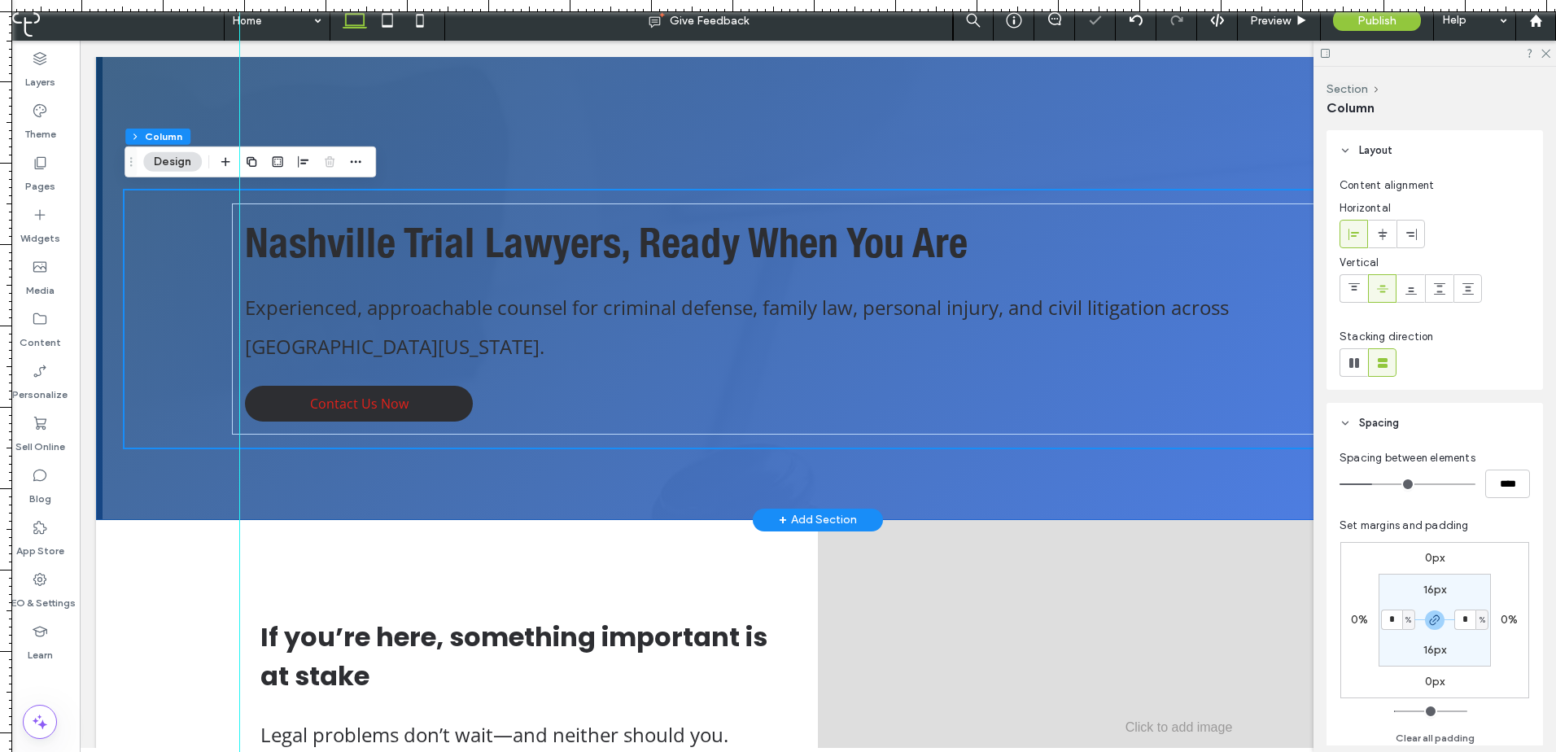
click at [171, 480] on div "Nashville Trial Lawyers, Ready When You Are Experienced, approachable counsel f…" at bounding box center [817, 247] width 1443 height 546
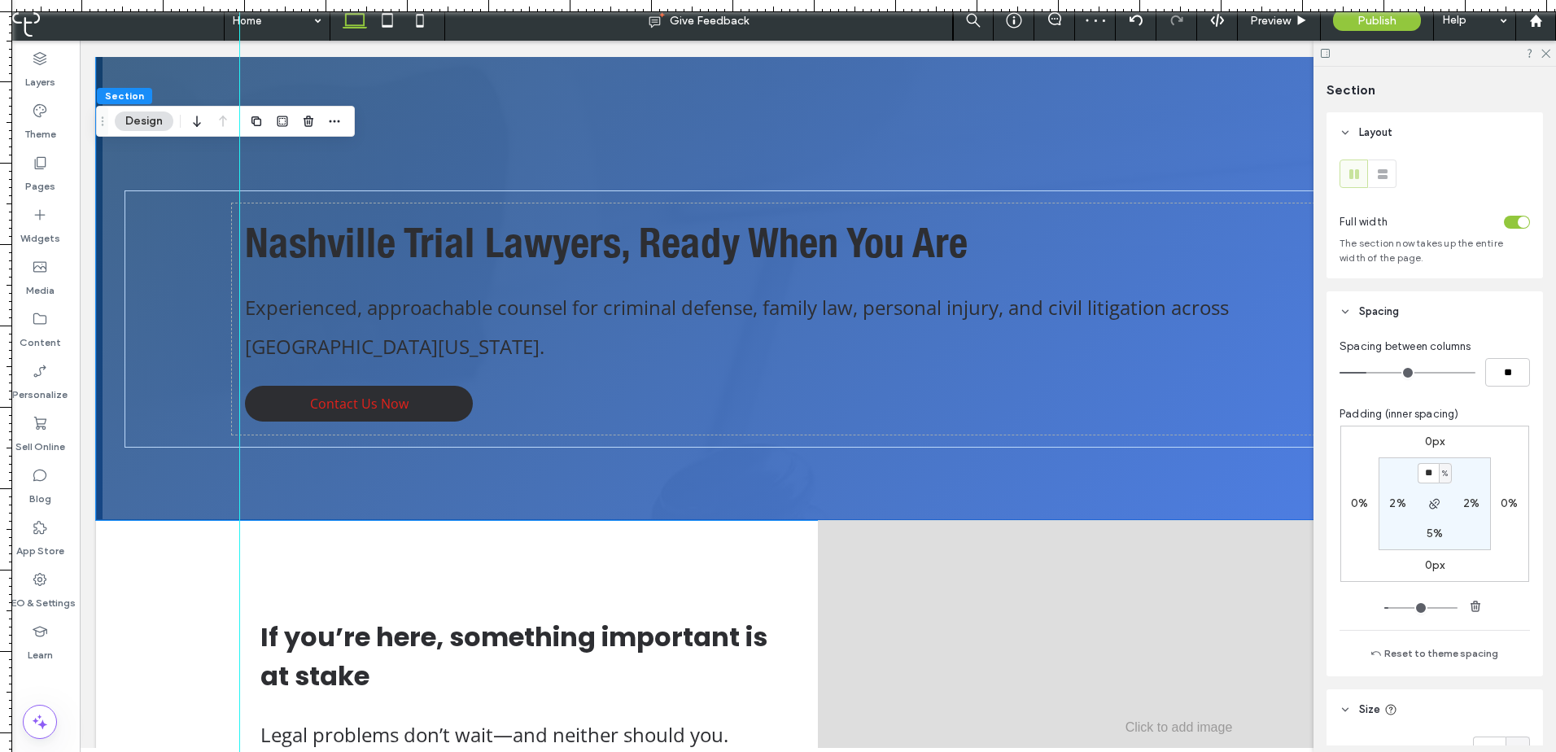
click at [1399, 498] on label "2%" at bounding box center [1397, 503] width 16 height 14
type input "*"
click at [1390, 501] on input "*" at bounding box center [1391, 503] width 21 height 20
type input "**"
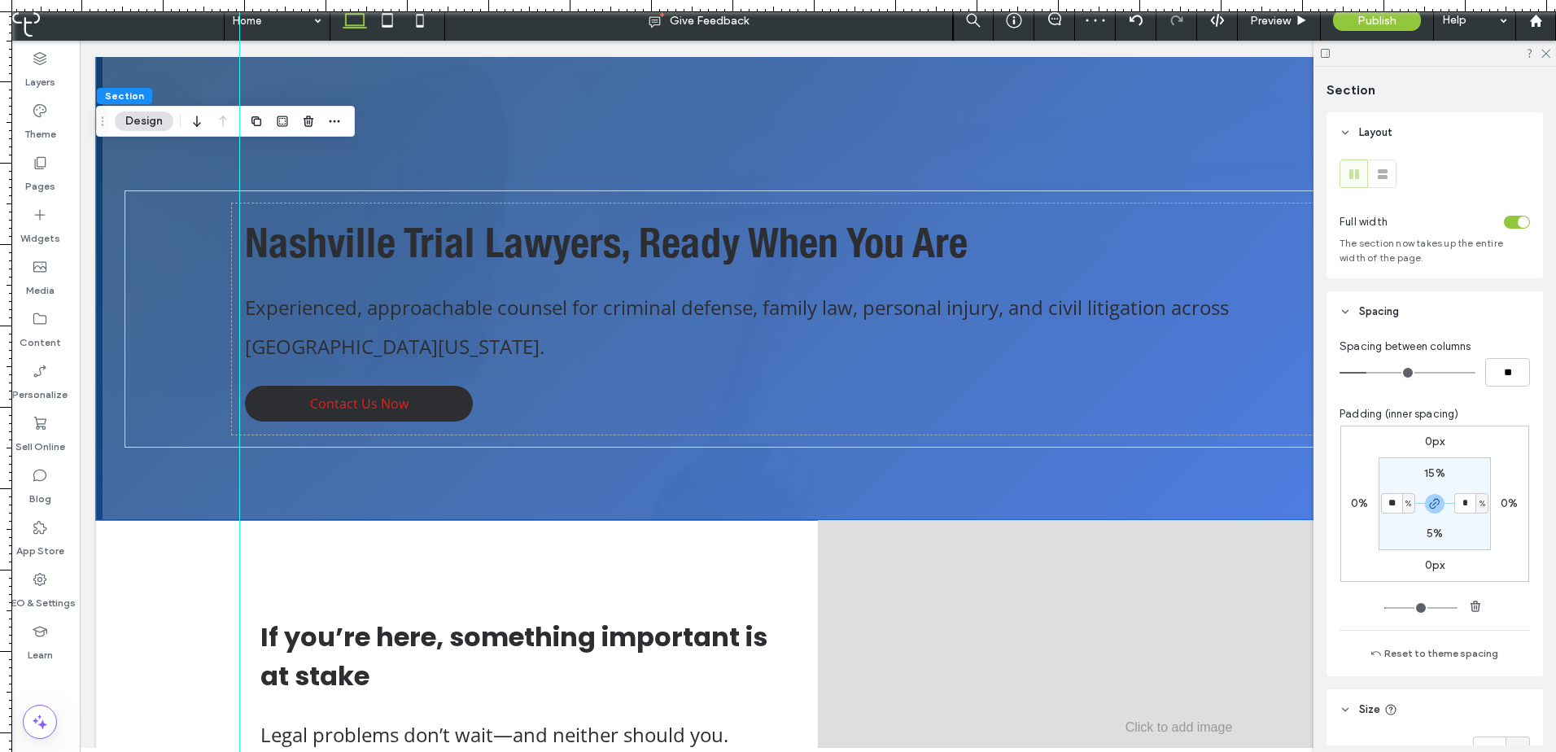
type input "**"
click at [1390, 487] on section "15% ** % 5% ** %" at bounding box center [1434, 503] width 112 height 93
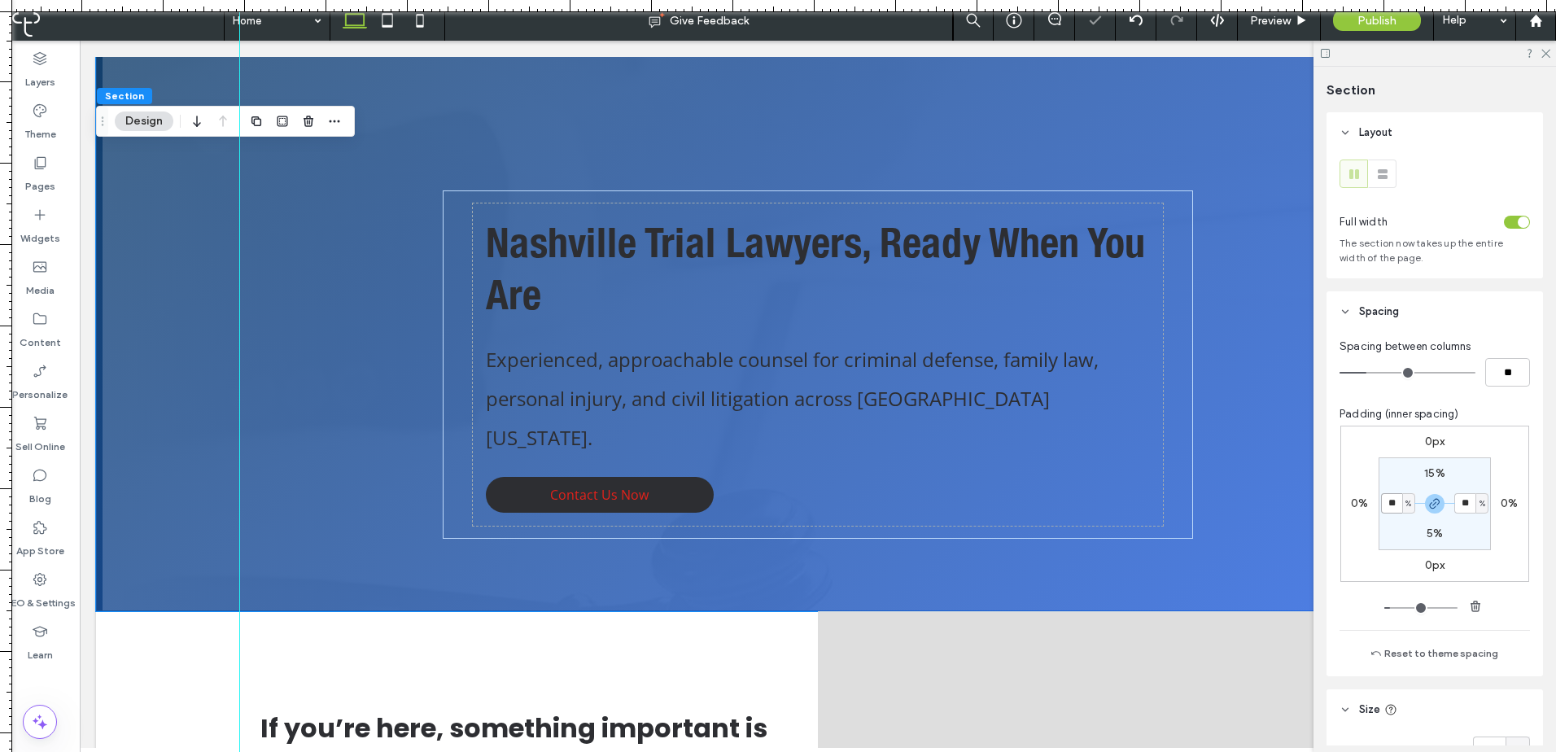
click at [1390, 500] on input "**" at bounding box center [1391, 503] width 21 height 20
type input "*"
click at [1391, 478] on section "15% * % 5% * %" at bounding box center [1434, 503] width 112 height 93
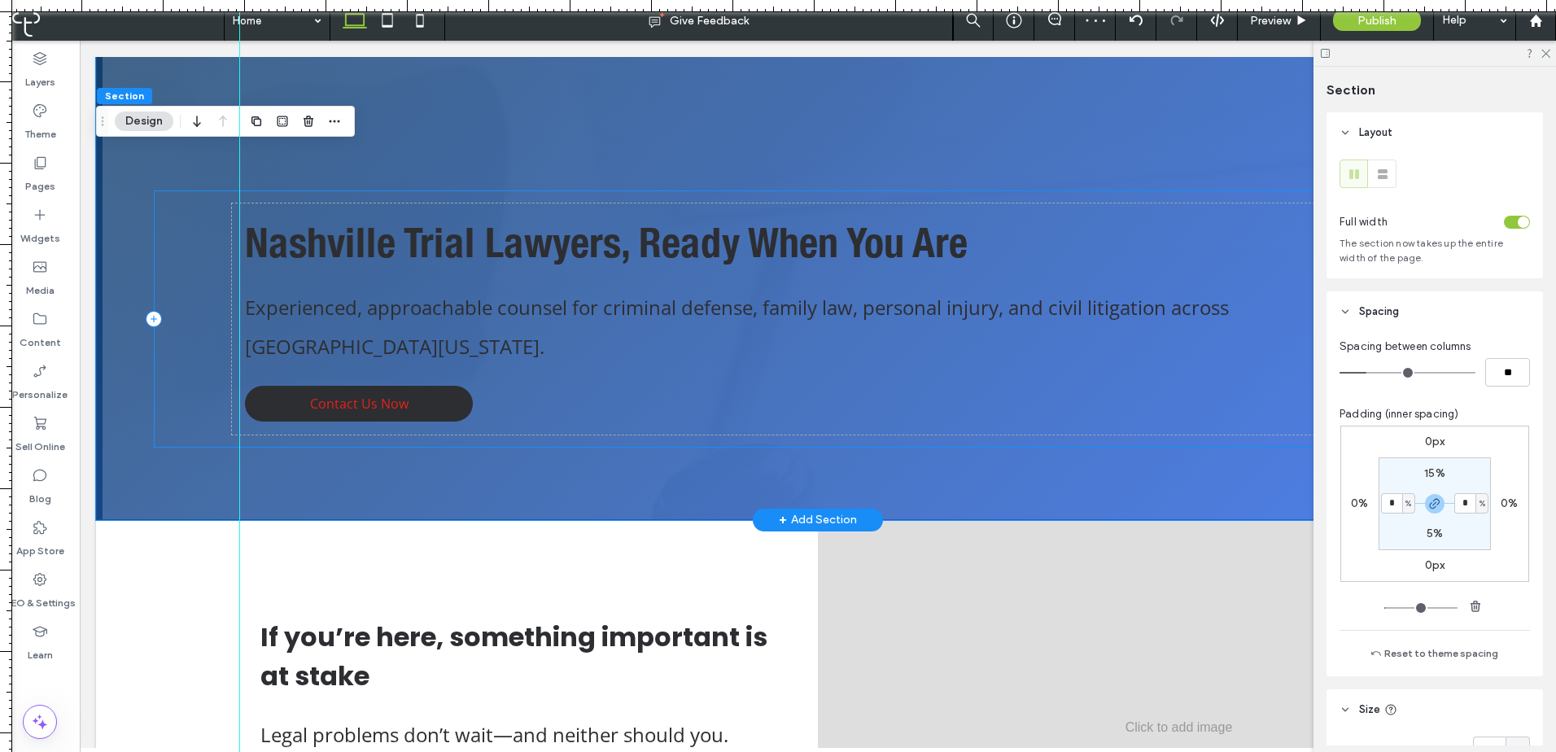
click at [216, 395] on div "Nashville Trial Lawyers, Ready When You Are Experienced, approachable counsel f…" at bounding box center [818, 318] width 1328 height 257
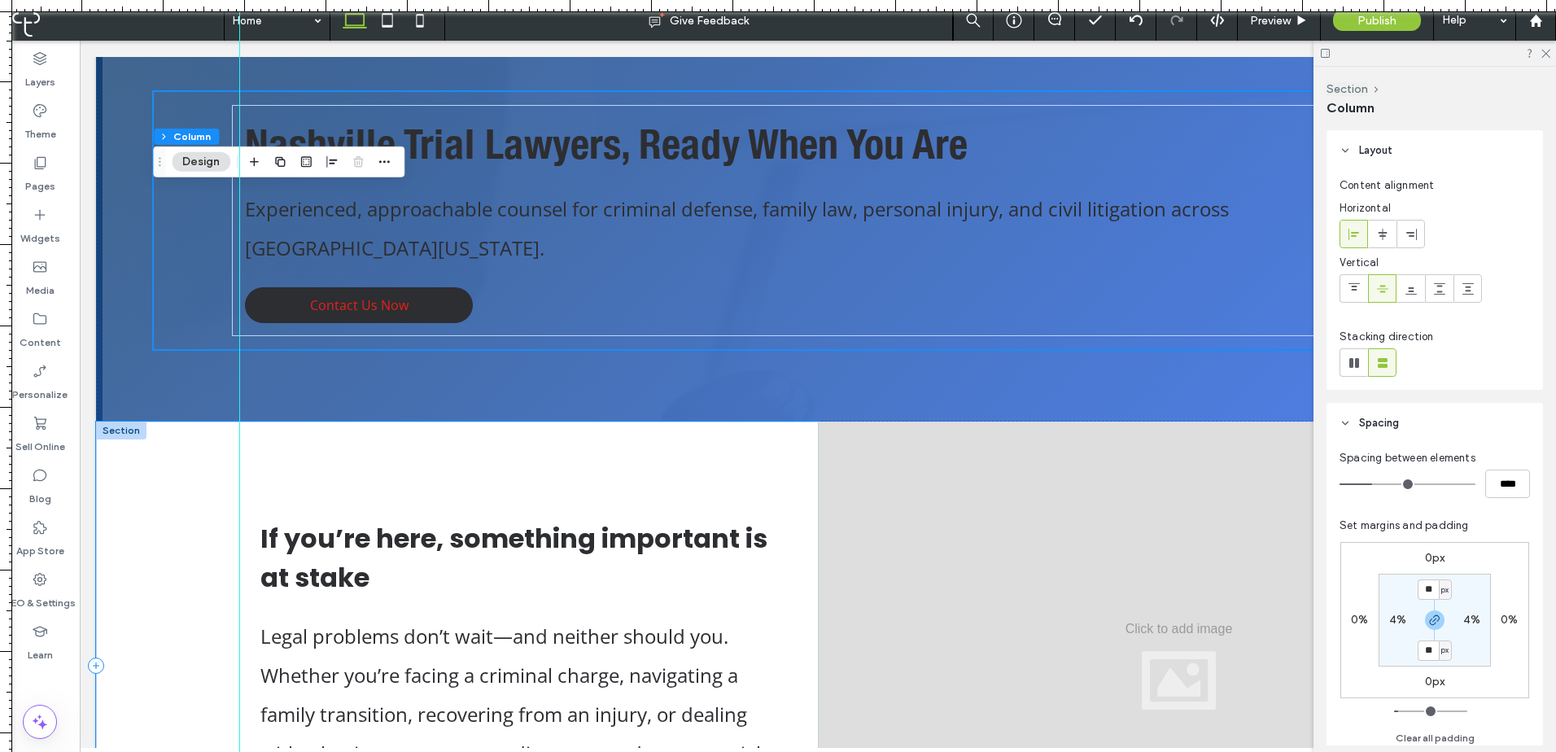
scroll to position [219, 0]
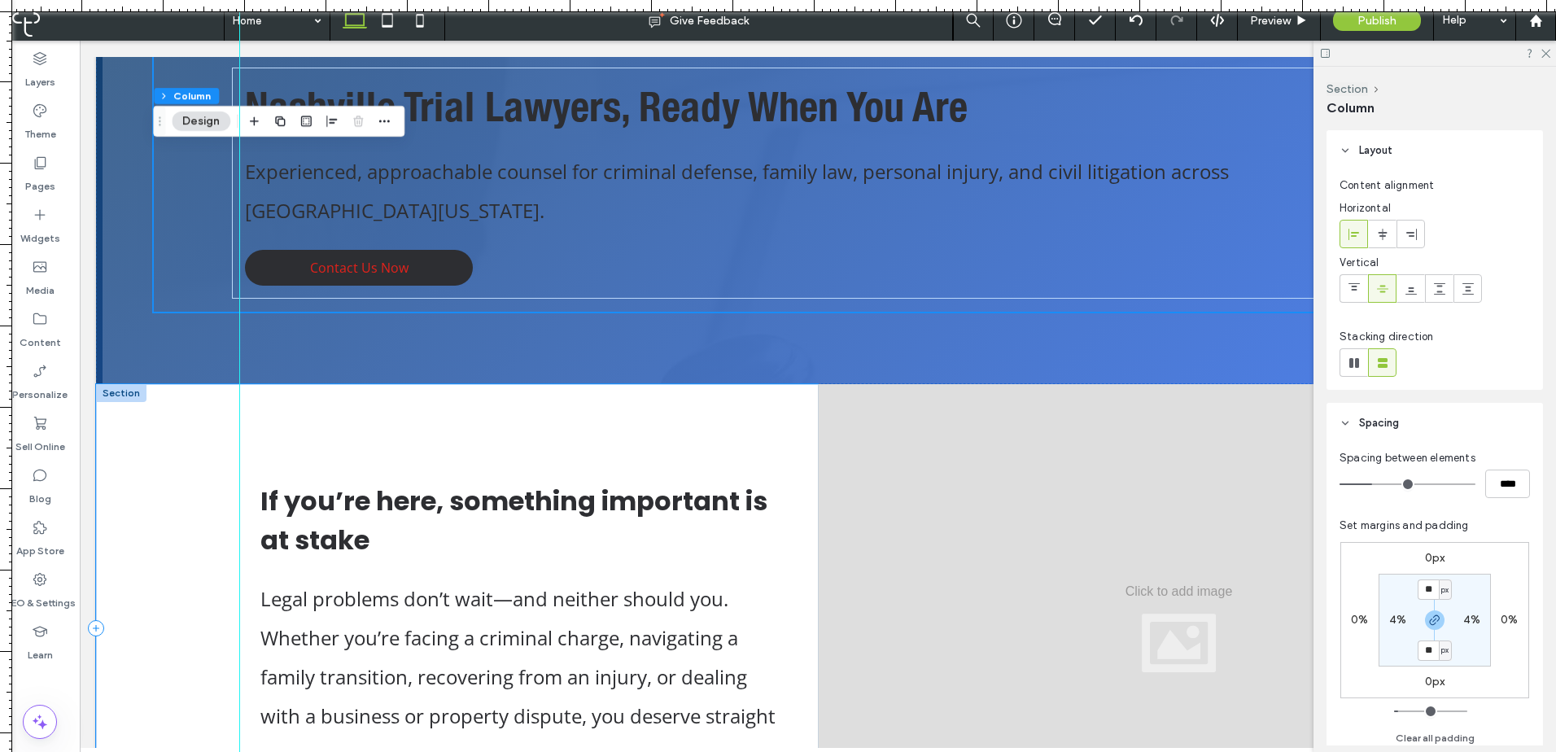
click at [180, 513] on div "If you’re here, something important is at stake Legal problems don’t wait—and n…" at bounding box center [457, 628] width 722 height 488
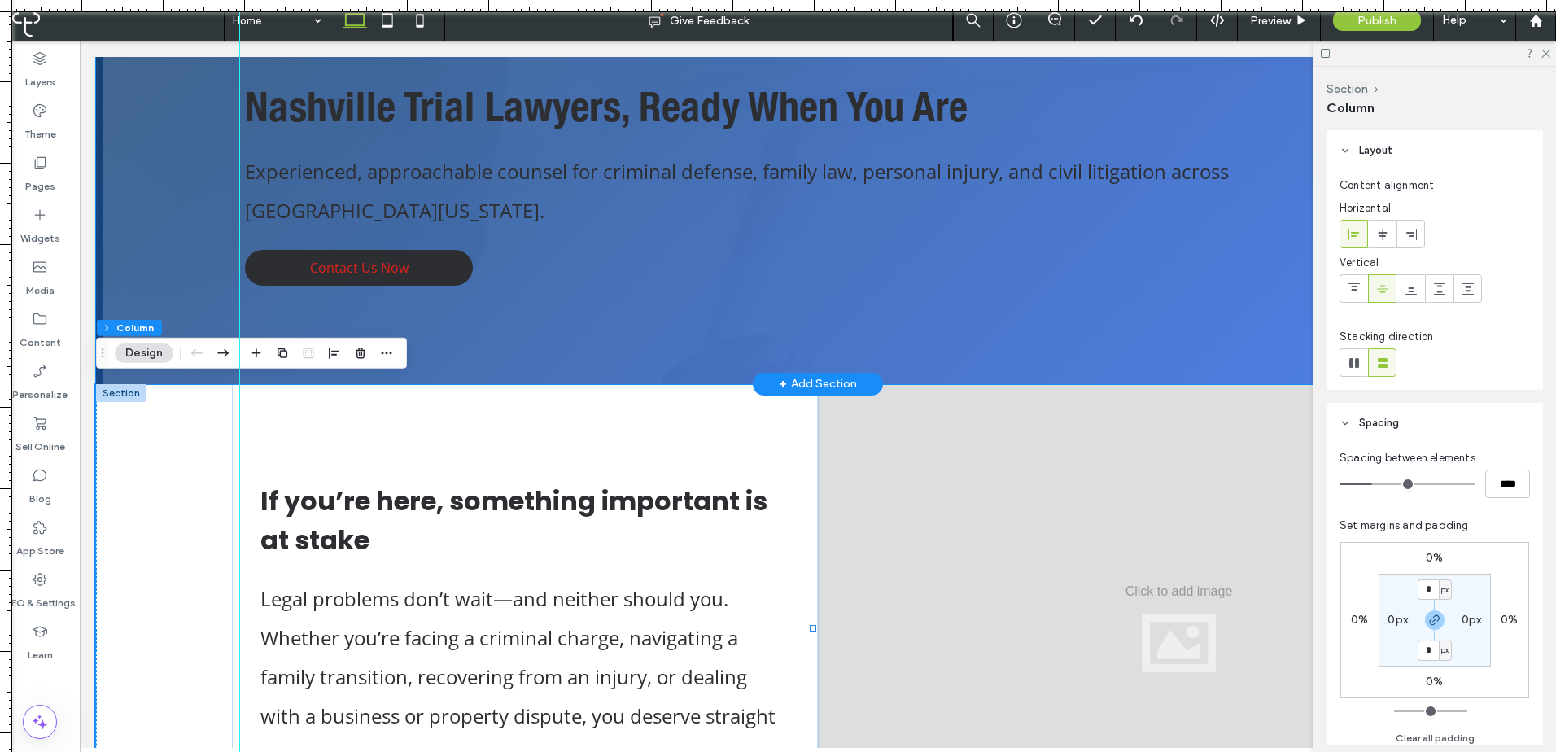
click at [558, 333] on div "Nashville Trial Lawyers, Ready When You Are Experienced, approachable counsel f…" at bounding box center [817, 111] width 1443 height 546
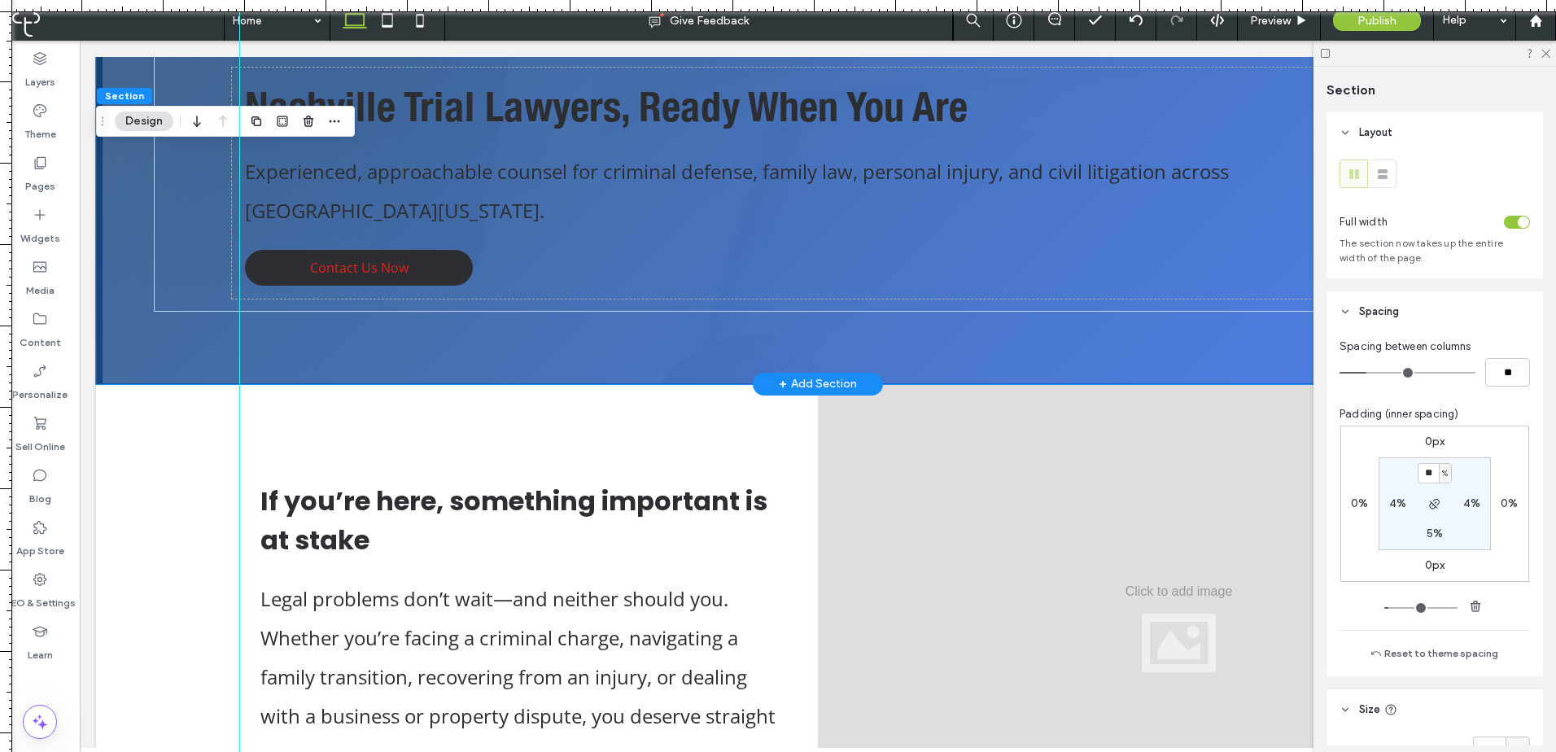
click at [193, 328] on div "Nashville Trial Lawyers, Ready When You Are Experienced, approachable counsel f…" at bounding box center [817, 111] width 1443 height 546
click at [236, 532] on div at bounding box center [240, 376] width 14 height 752
click at [402, 425] on div "If you’re here, something important is at stake Legal problems don’t wait—and n…" at bounding box center [525, 628] width 586 height 488
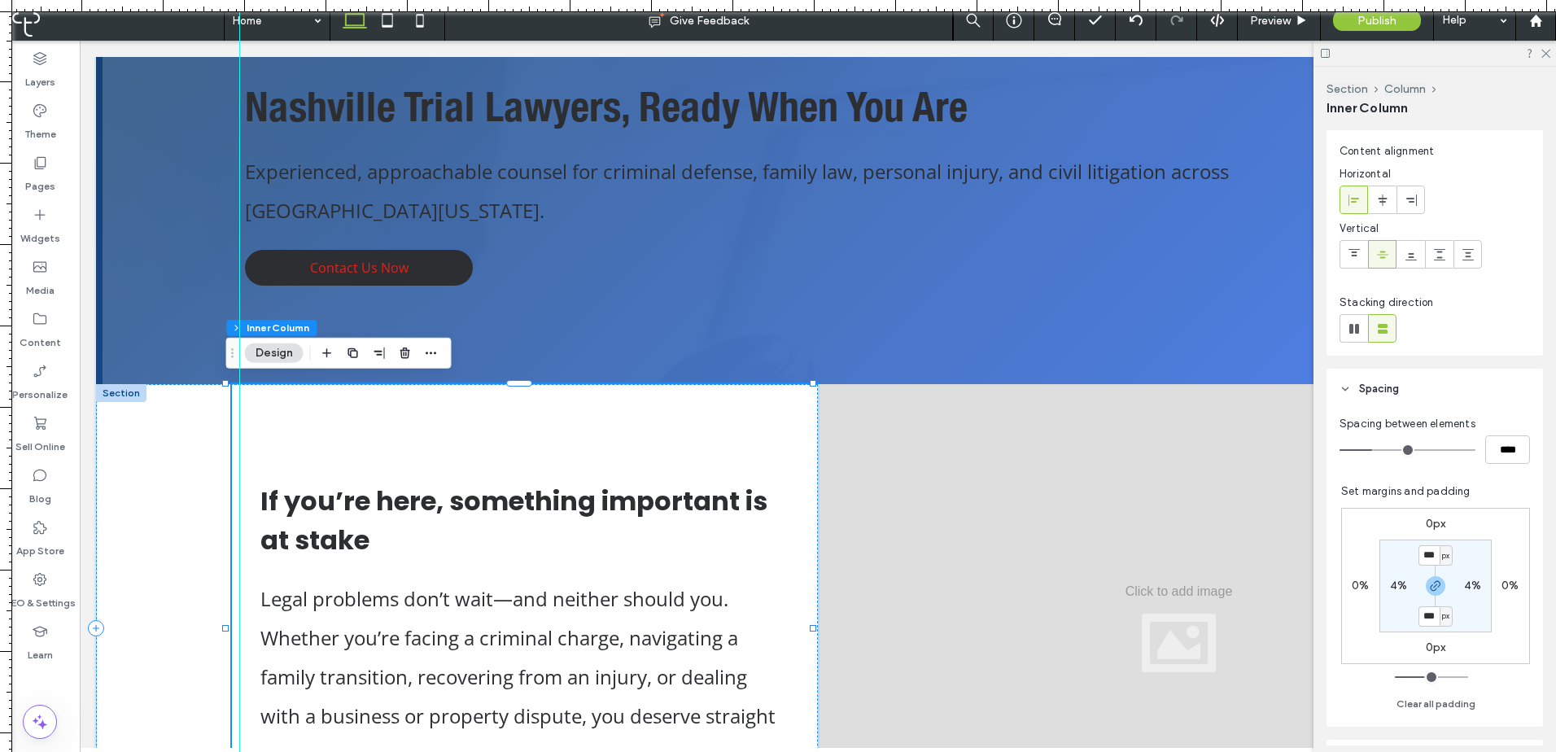
scroll to position [41, 0]
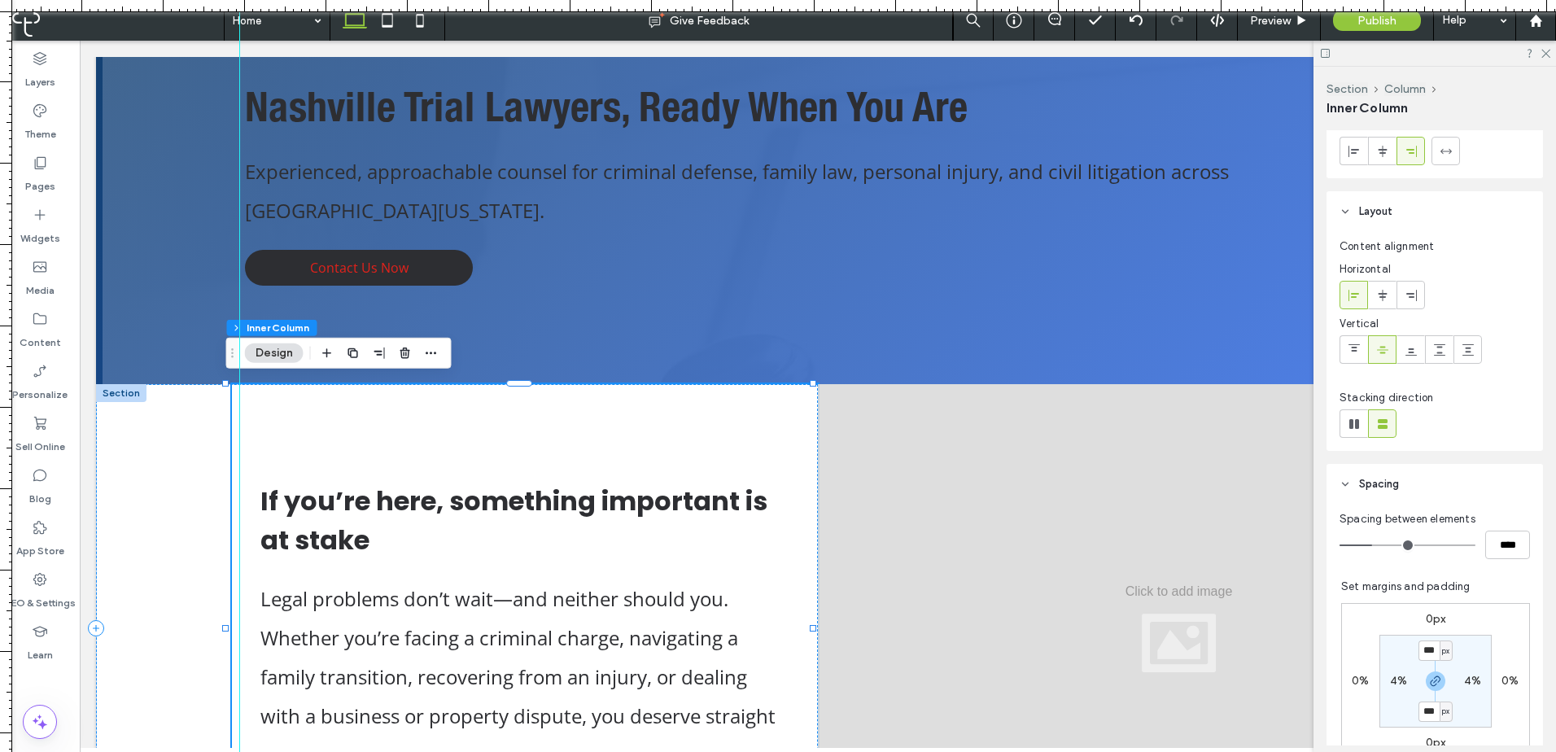
click at [312, 574] on div "If you’re here, something important is at stake Legal problems don’t wait—and n…" at bounding box center [525, 628] width 586 height 488
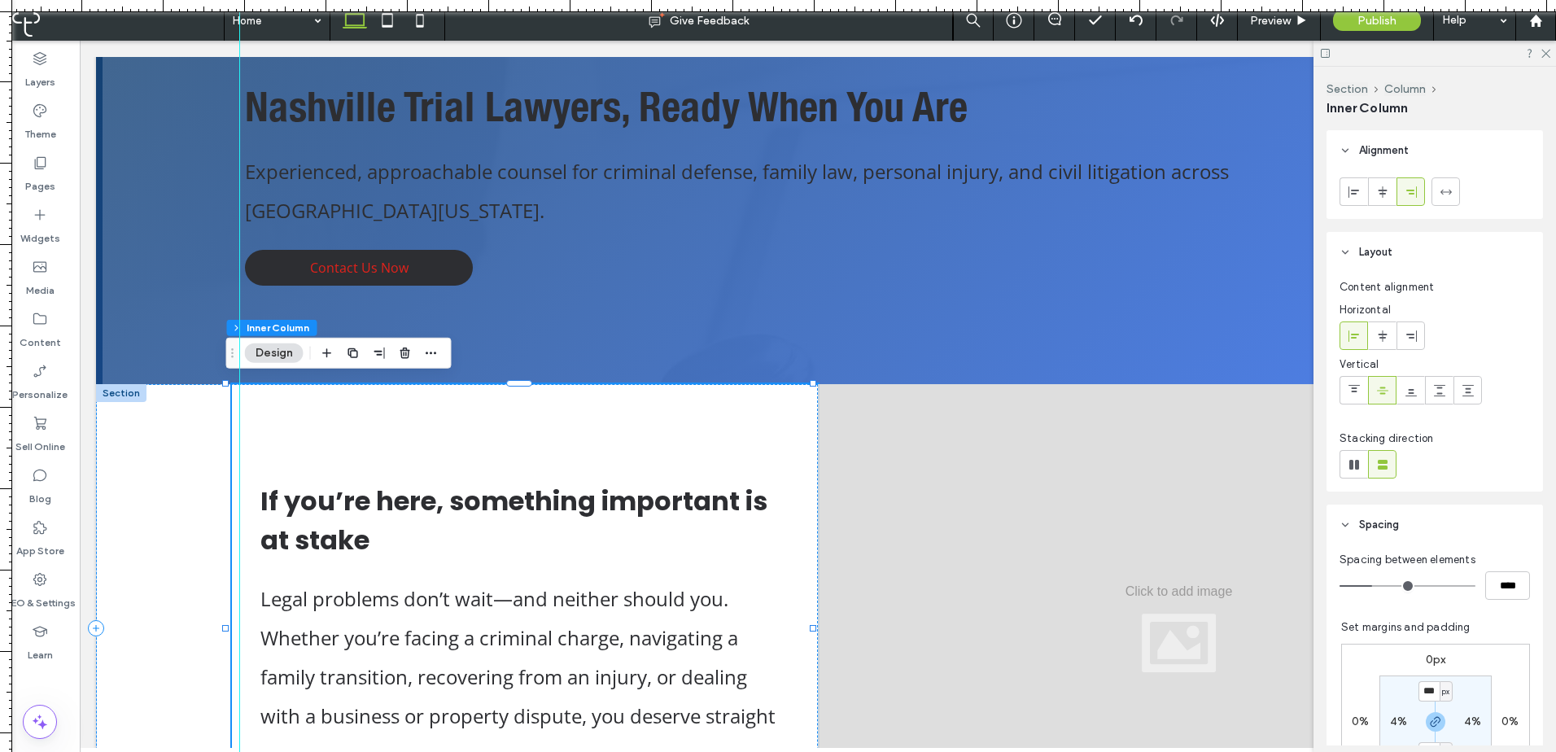
click at [312, 574] on div "If you’re here, something important is at stake Legal problems don’t wait—and n…" at bounding box center [525, 628] width 586 height 488
click at [206, 199] on div "Nashville Trial Lawyers, Ready When You Are Experienced, approachable counsel f…" at bounding box center [818, 183] width 1328 height 257
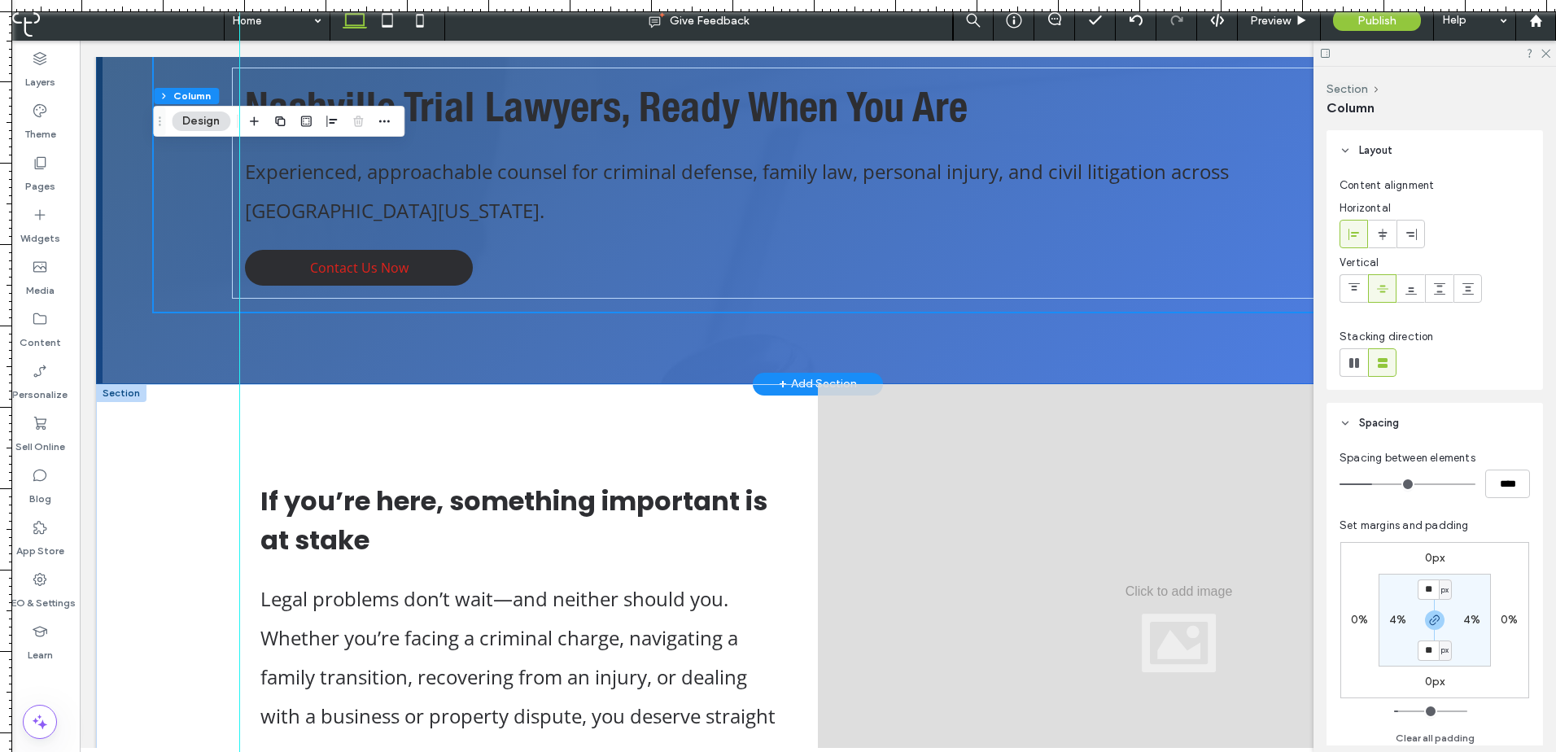
click at [122, 247] on div "Nashville Trial Lawyers, Ready When You Are Experienced, approachable counsel f…" at bounding box center [817, 111] width 1443 height 546
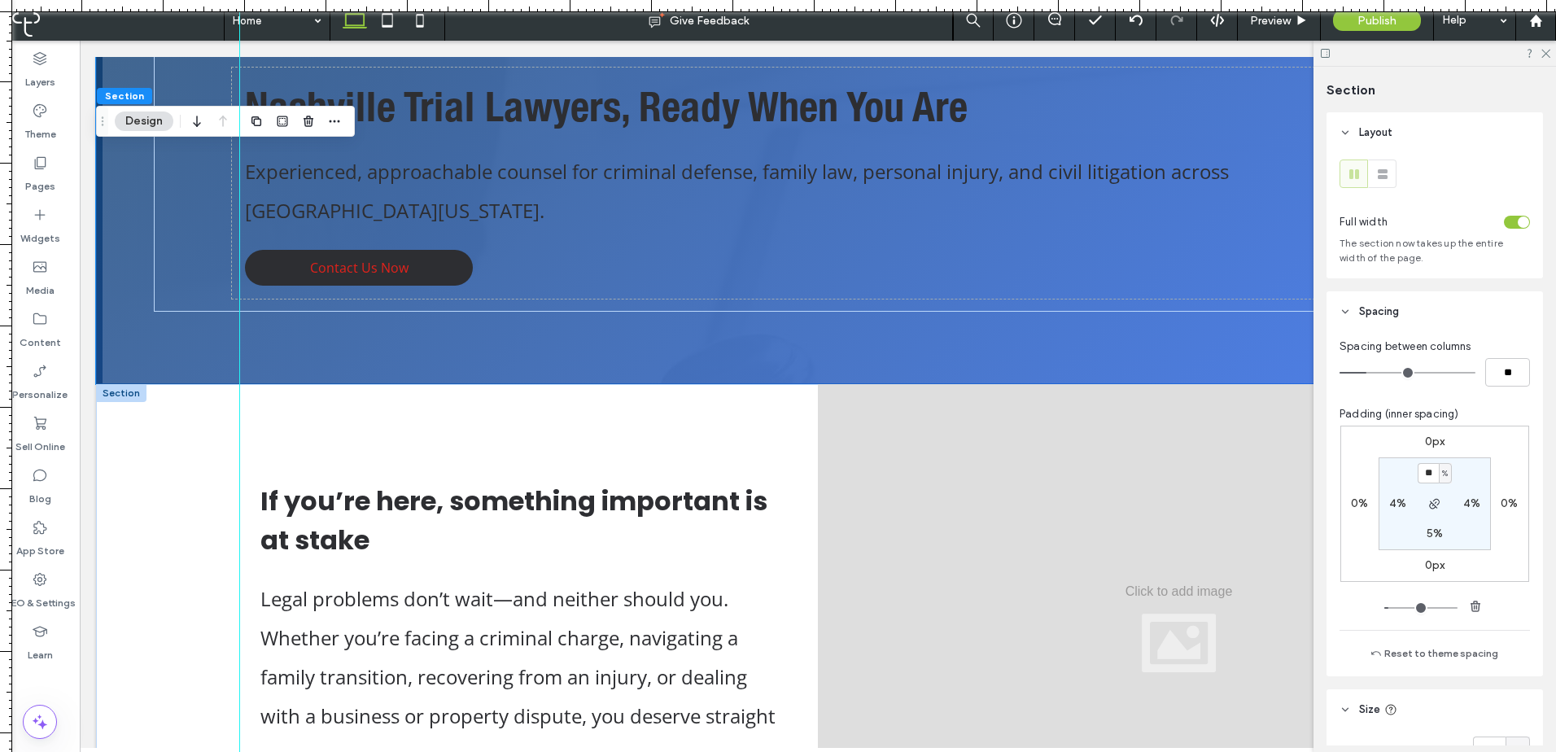
click at [1381, 502] on div "4%" at bounding box center [1397, 503] width 37 height 15
click at [1393, 505] on label "4%" at bounding box center [1397, 503] width 17 height 14
type input "*"
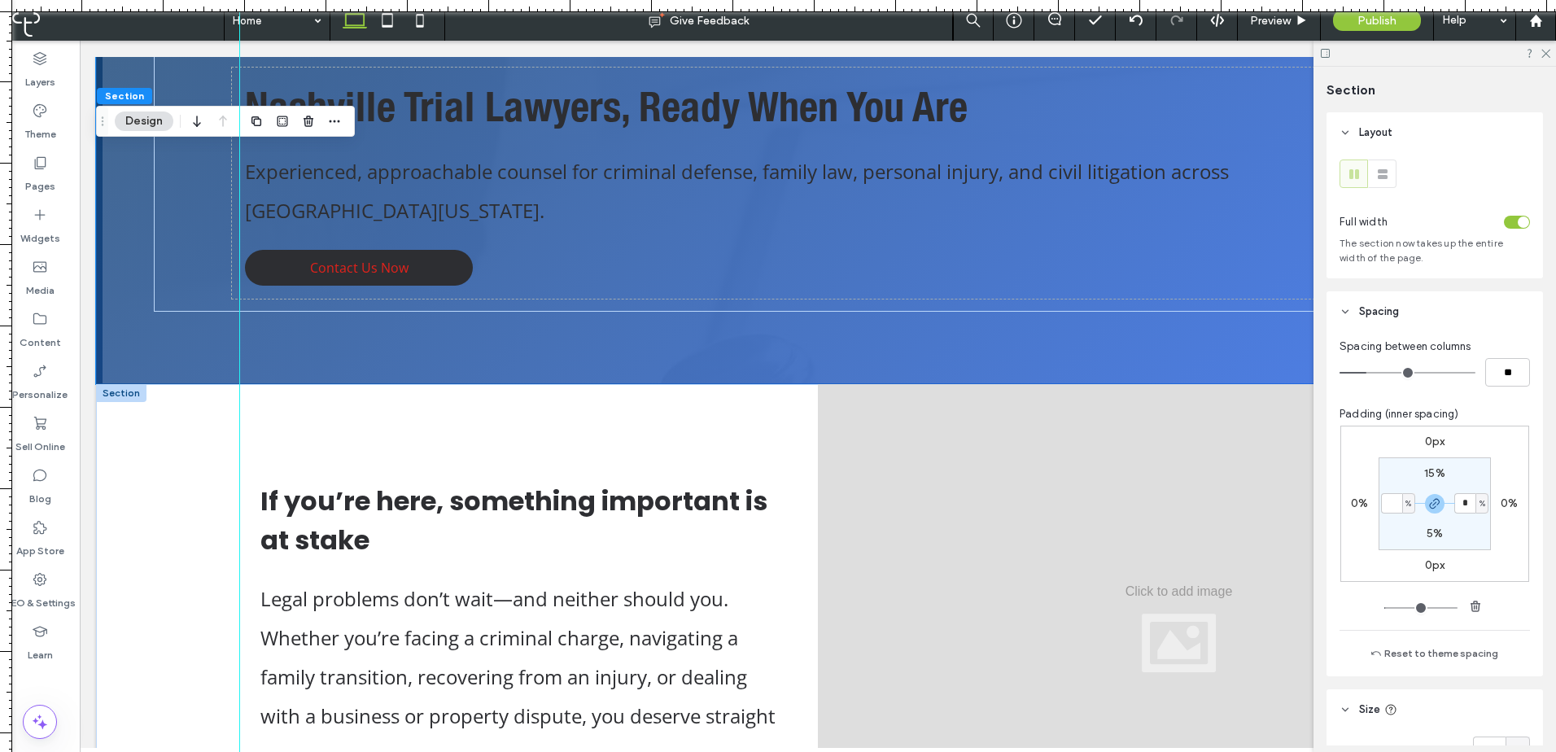
type input "*"
click at [1402, 535] on section "15% * % 5% * %" at bounding box center [1434, 503] width 112 height 93
click at [212, 260] on div "Nashville Trial Lawyers, Ready When You Are Experienced, approachable counsel f…" at bounding box center [817, 183] width 1443 height 257
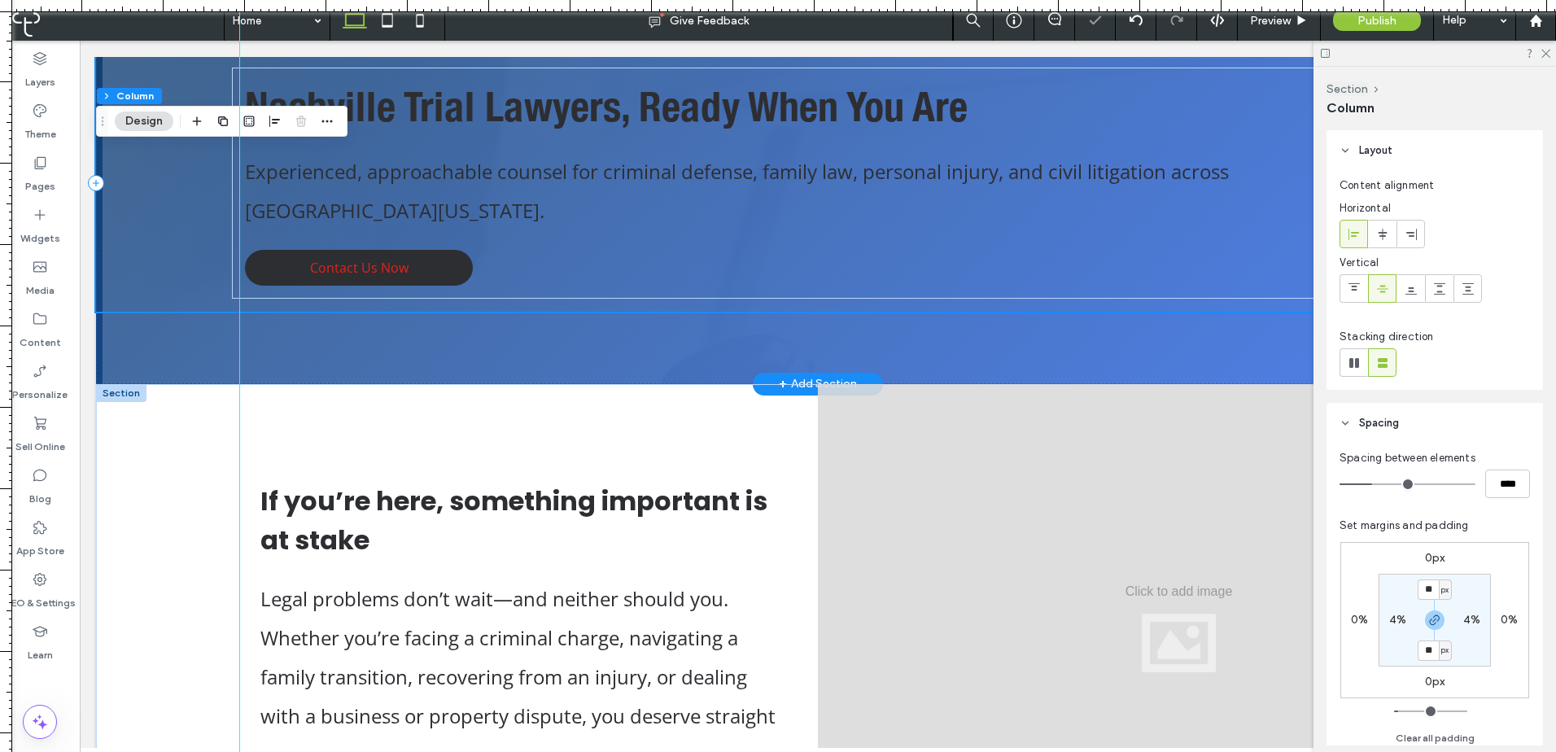
click at [203, 250] on div "Nashville Trial Lawyers, Ready When You Are Experienced, approachable counsel f…" at bounding box center [817, 183] width 1443 height 257
click at [1393, 620] on label "4%" at bounding box center [1397, 620] width 17 height 14
click at [1408, 621] on span "%" at bounding box center [1408, 620] width 6 height 16
click at [1408, 648] on div "px" at bounding box center [1401, 644] width 23 height 28
type input "**"
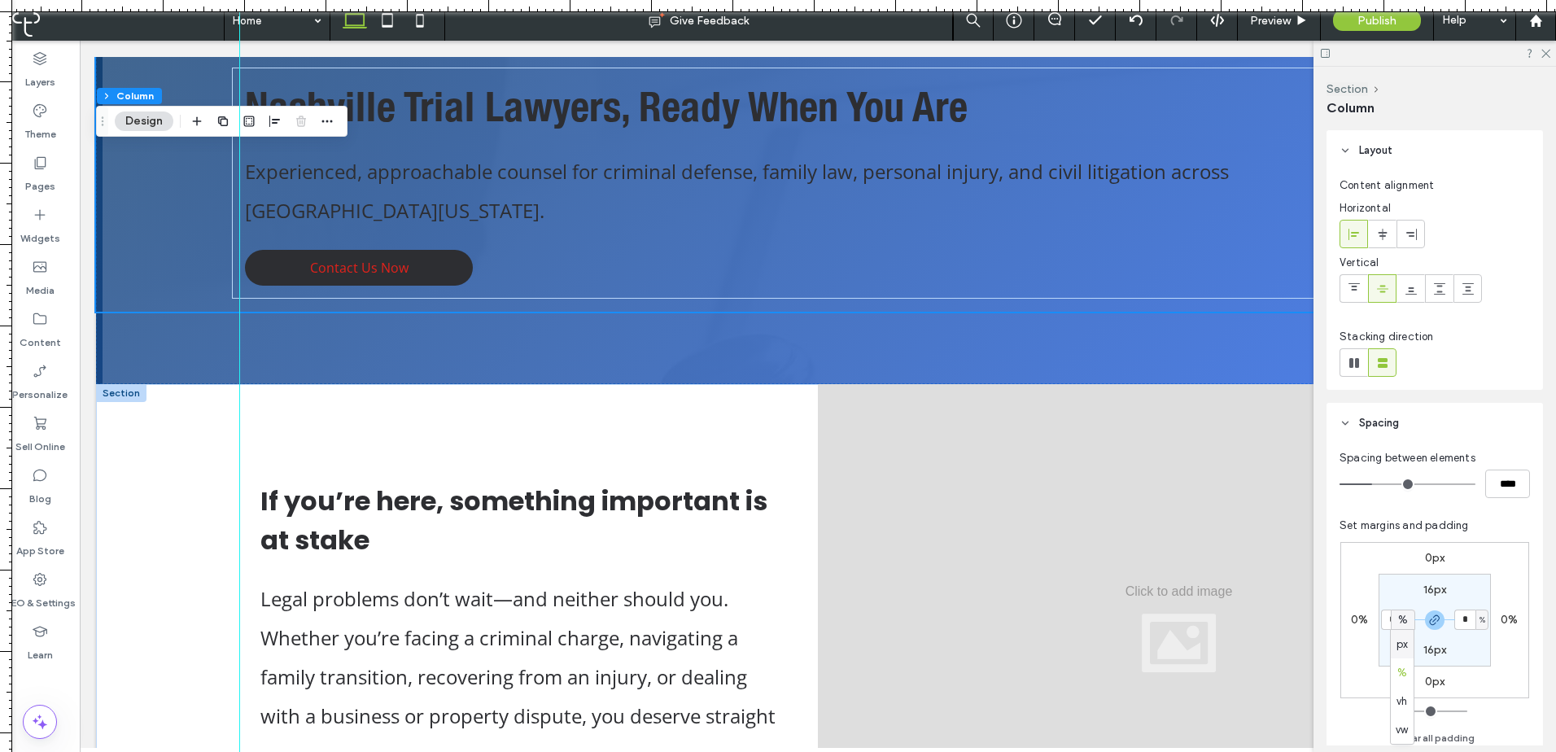
type input "****"
click at [1389, 619] on input "****" at bounding box center [1391, 619] width 21 height 20
click at [1385, 623] on input "****" at bounding box center [1391, 619] width 21 height 20
click at [1394, 618] on input "****" at bounding box center [1391, 619] width 21 height 20
drag, startPoint x: 1394, startPoint y: 621, endPoint x: 1403, endPoint y: 623, distance: 9.3
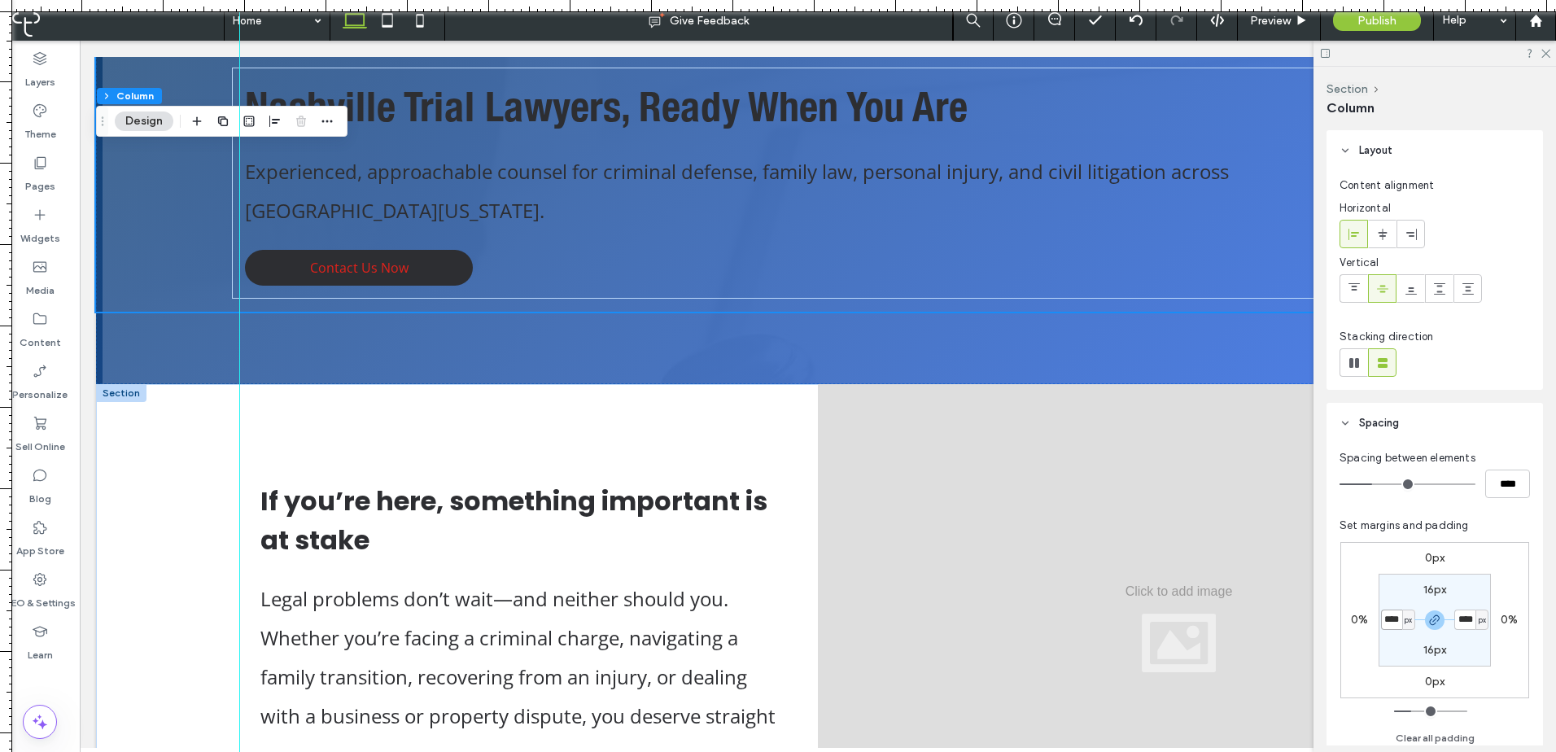
click at [1403, 623] on div "**** px" at bounding box center [1398, 619] width 34 height 20
click at [1394, 623] on input "****" at bounding box center [1391, 619] width 21 height 20
type input "**"
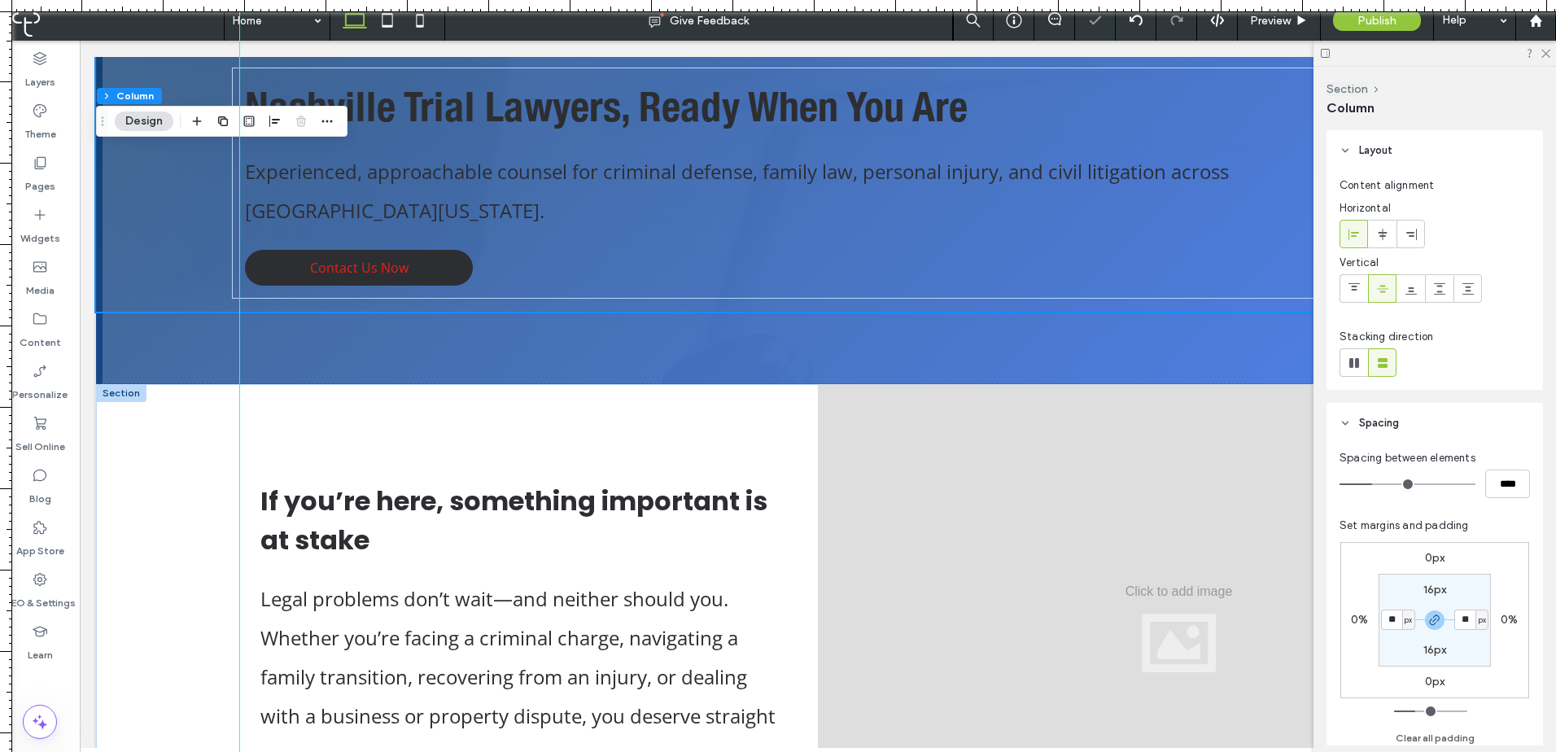
drag, startPoint x: 1368, startPoint y: 574, endPoint x: 1223, endPoint y: 534, distance: 150.4
click at [1368, 574] on div "0px 0% 0px 0% 16px ** px 16px ** px" at bounding box center [1434, 620] width 189 height 156
click at [1398, 618] on input "**" at bounding box center [1391, 619] width 21 height 20
click at [1408, 626] on span "px" at bounding box center [1407, 620] width 7 height 16
drag, startPoint x: 1408, startPoint y: 674, endPoint x: 1402, endPoint y: 653, distance: 22.1
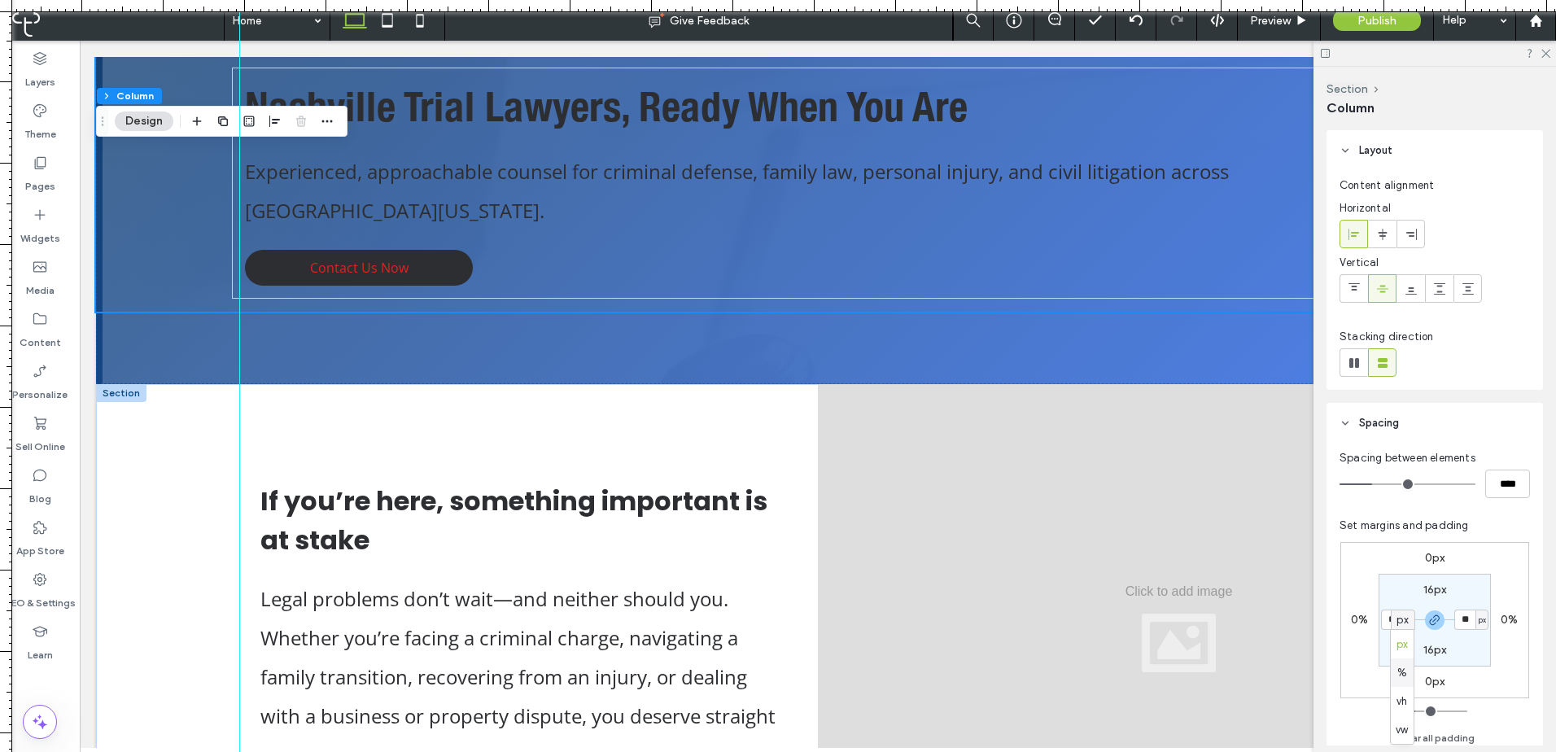
click at [1408, 673] on div "%" at bounding box center [1401, 672] width 23 height 28
type input "*"
type input "***"
click at [1390, 622] on input "***" at bounding box center [1391, 619] width 21 height 20
type input "*"
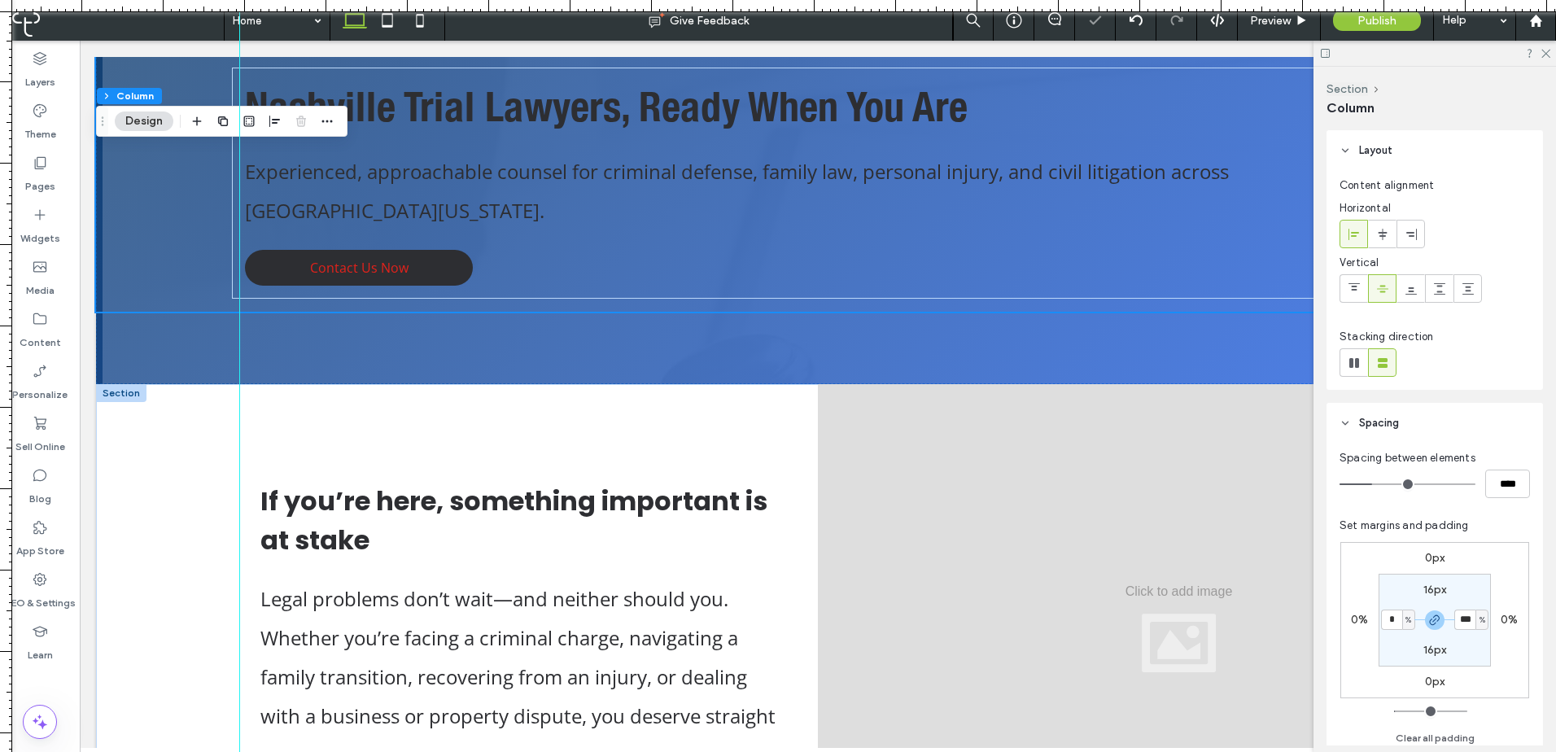
type input "*"
drag, startPoint x: 1397, startPoint y: 587, endPoint x: 1336, endPoint y: 574, distance: 62.4
click at [1382, 585] on section "16px * % 16px * %" at bounding box center [1434, 620] width 112 height 93
click at [232, 255] on div "Nashville Trial Lawyers, Ready When You Are Experienced, approachable counsel f…" at bounding box center [818, 183] width 1172 height 231
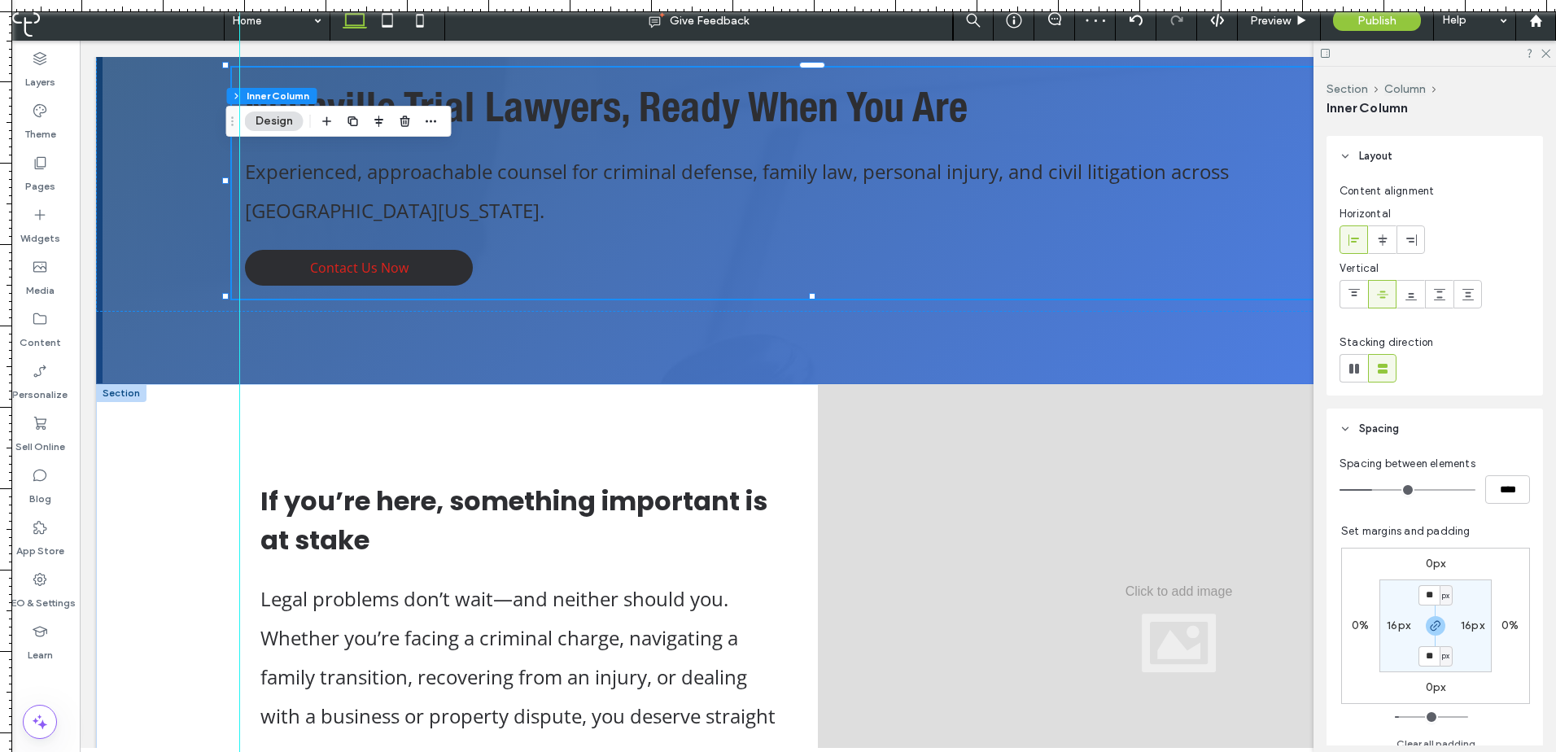
scroll to position [136, 0]
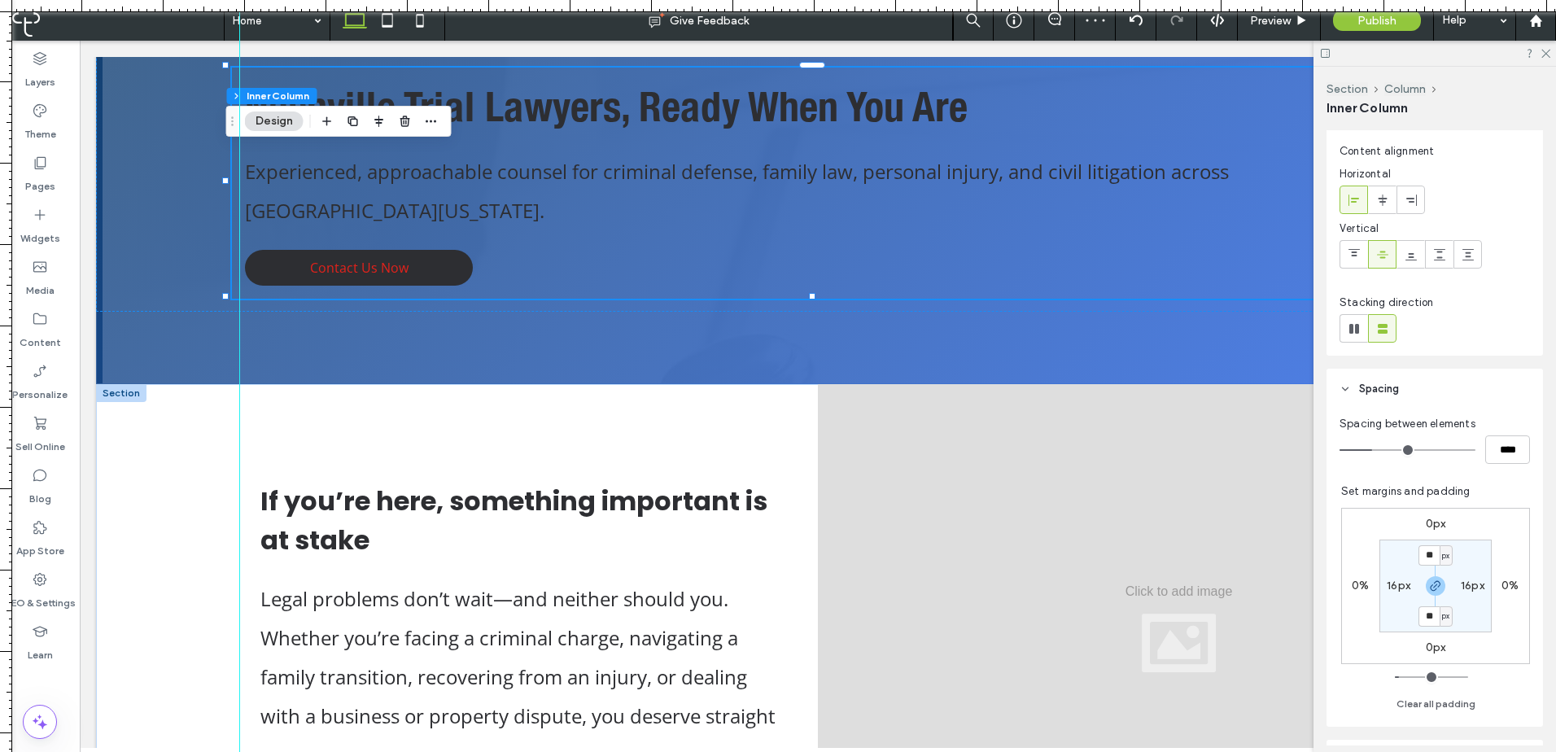
click at [1394, 579] on label "16px" at bounding box center [1398, 585] width 24 height 14
type input "**"
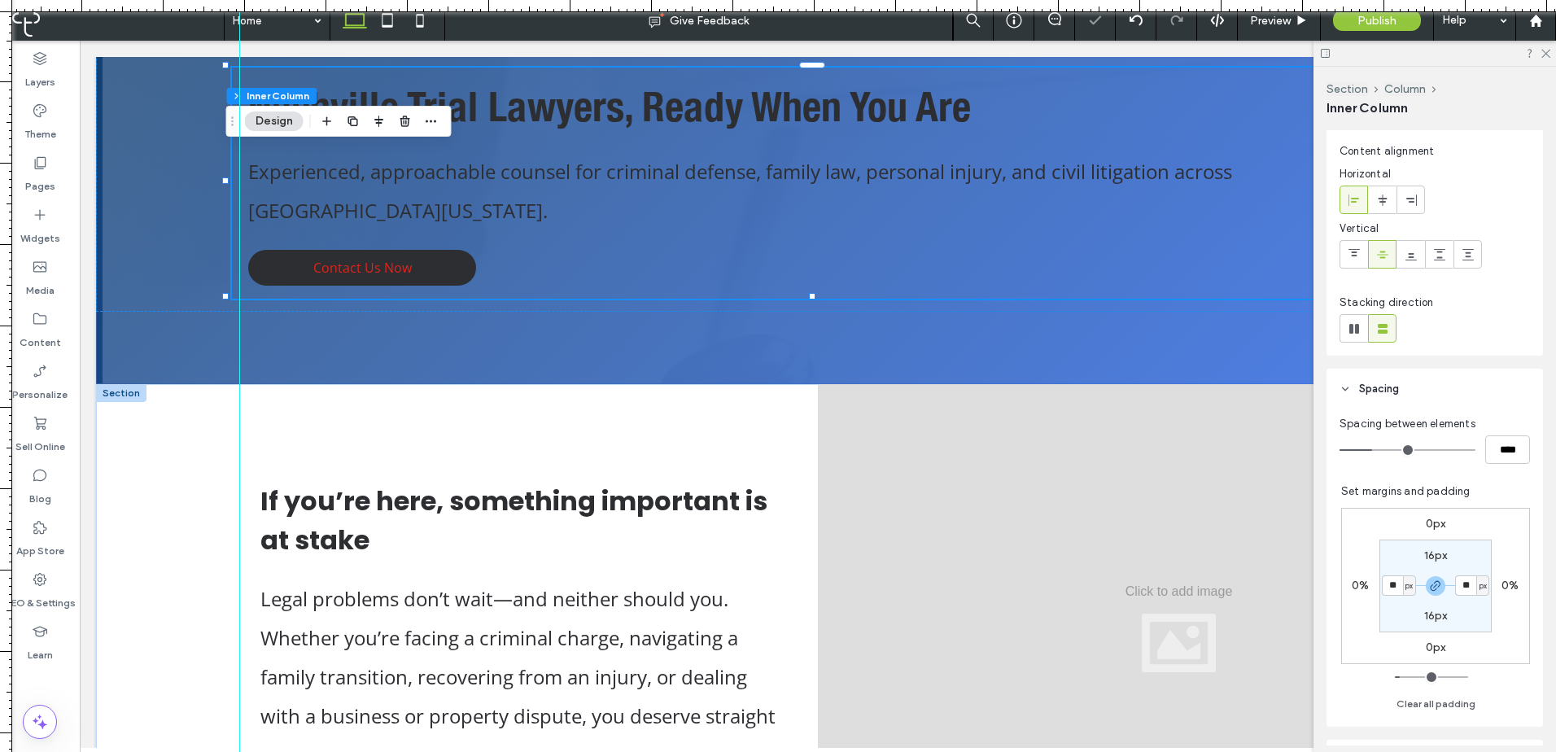
type input "**"
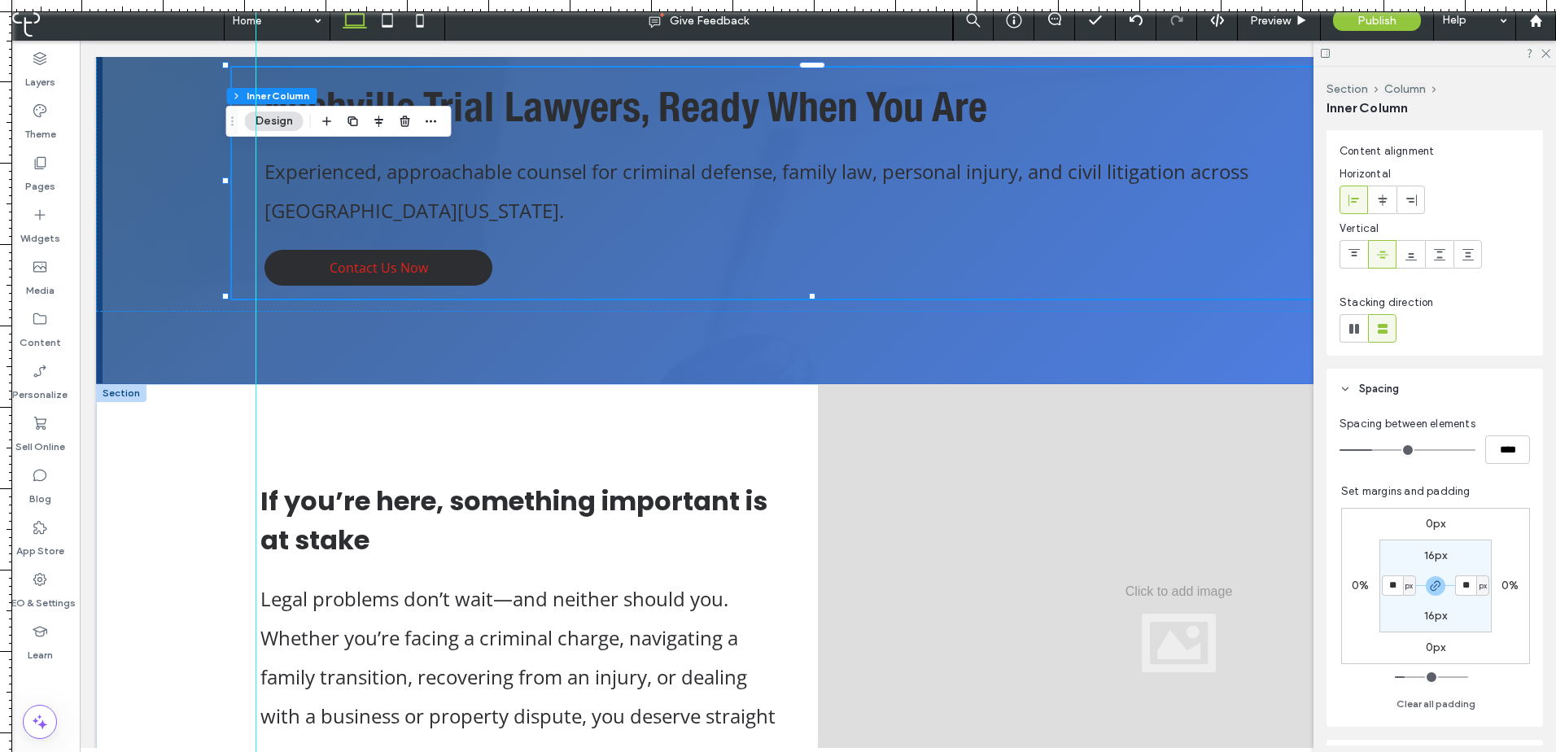
drag, startPoint x: 250, startPoint y: 504, endPoint x: 257, endPoint y: 495, distance: 10.9
click at [255, 508] on div at bounding box center [256, 376] width 14 height 752
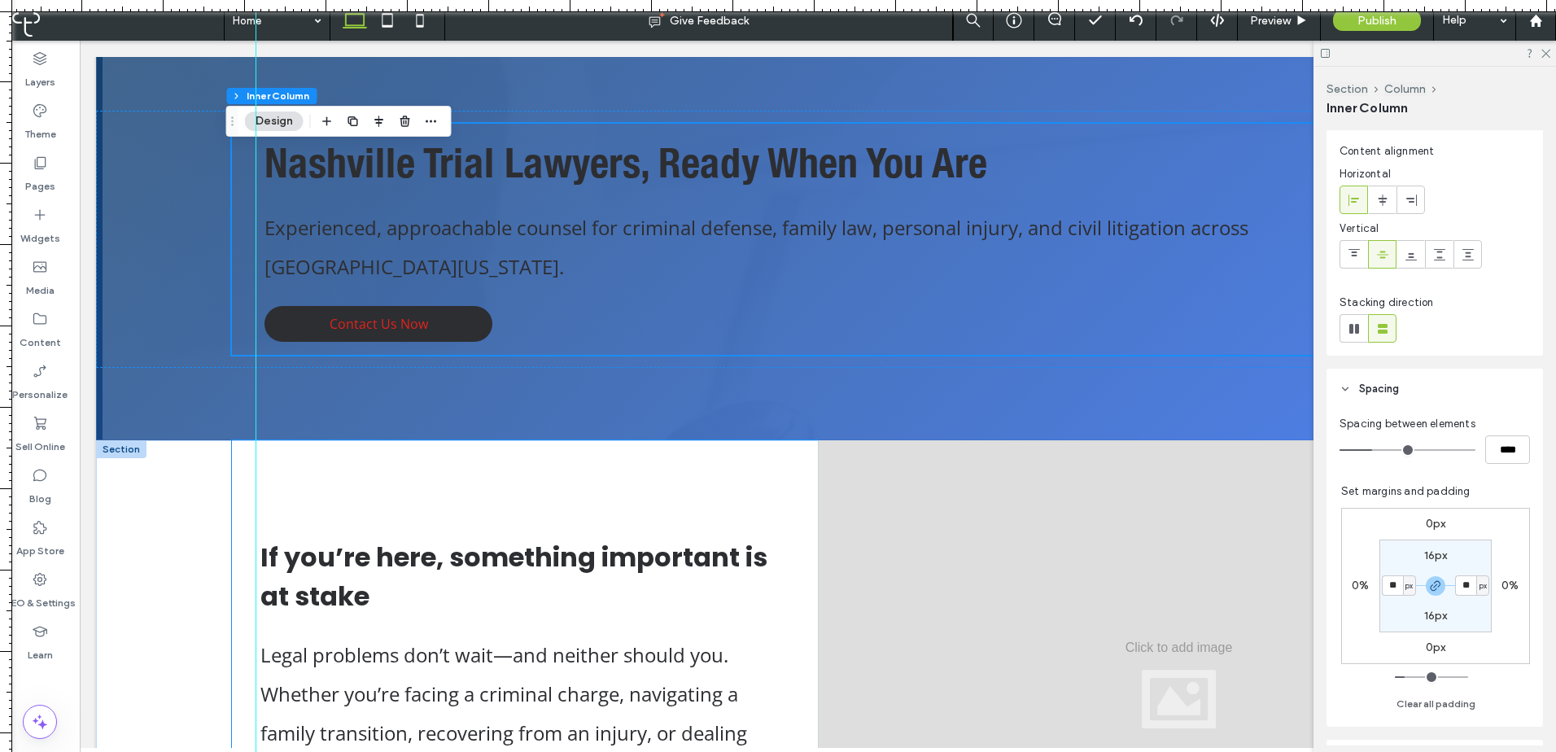
scroll to position [271, 0]
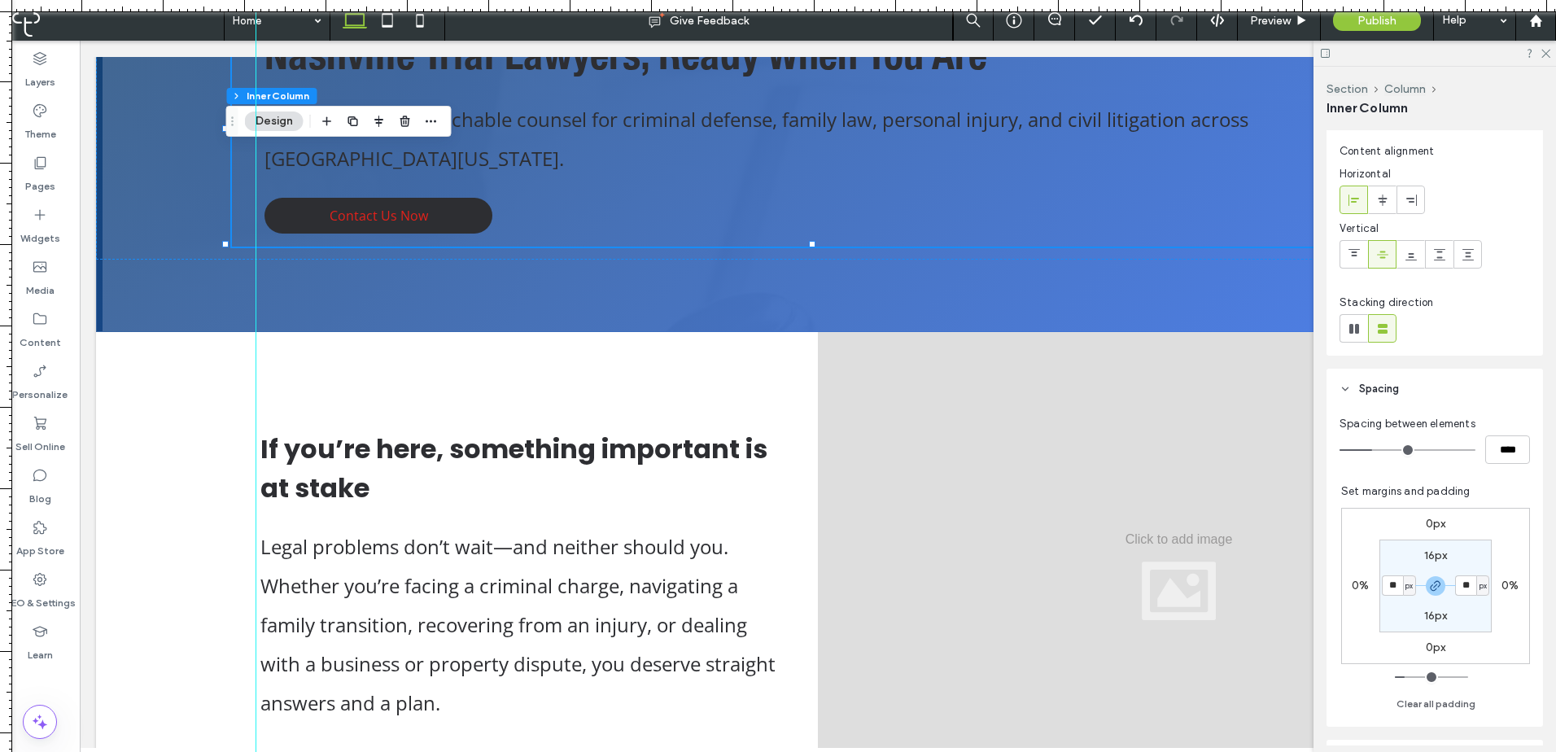
click at [1393, 583] on input "**" at bounding box center [1391, 585] width 21 height 20
type input "**"
click at [1385, 587] on input "**" at bounding box center [1391, 585] width 21 height 20
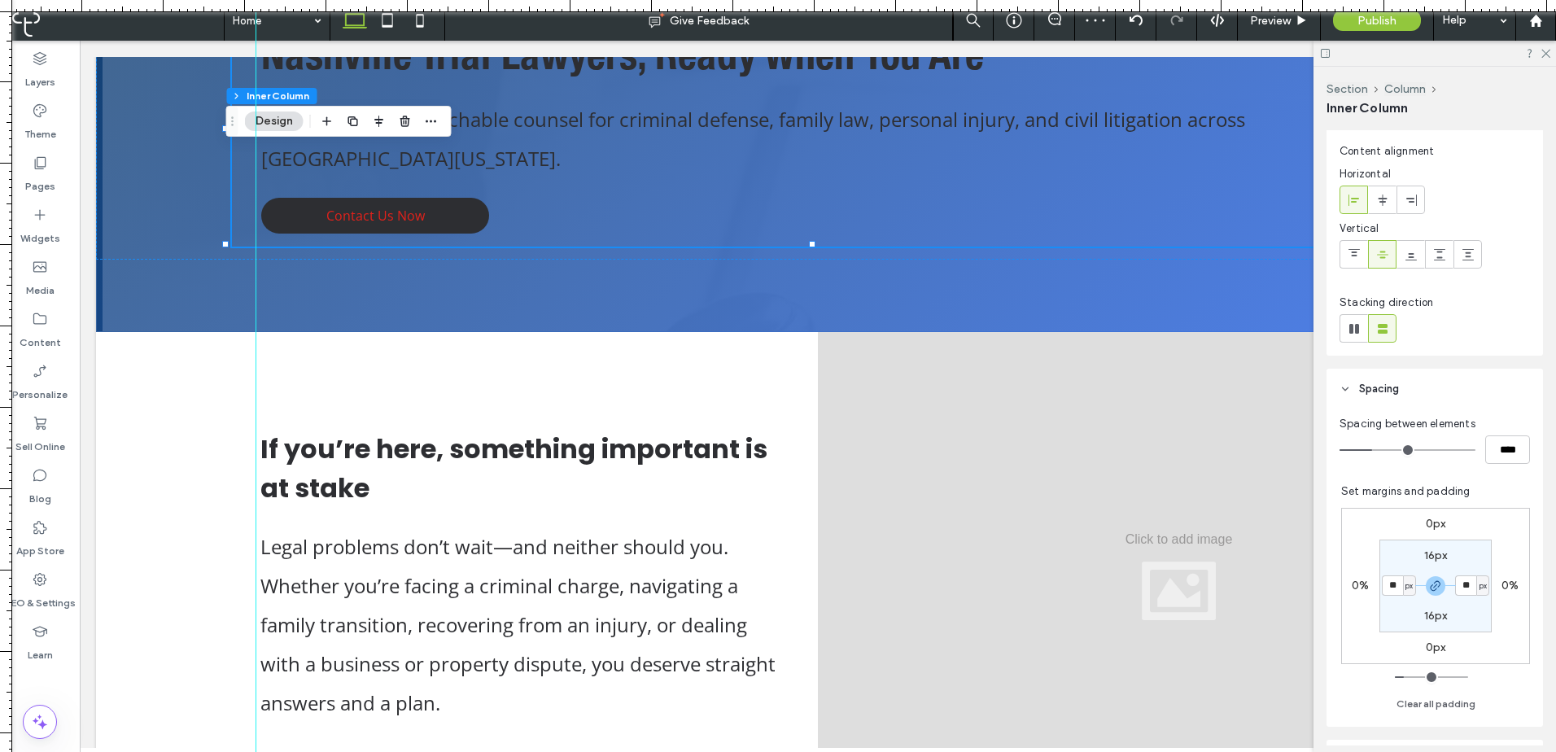
click at [1405, 585] on span "px" at bounding box center [1408, 586] width 7 height 16
click at [1404, 639] on div "%" at bounding box center [1395, 638] width 23 height 28
type input "*"
type input "***"
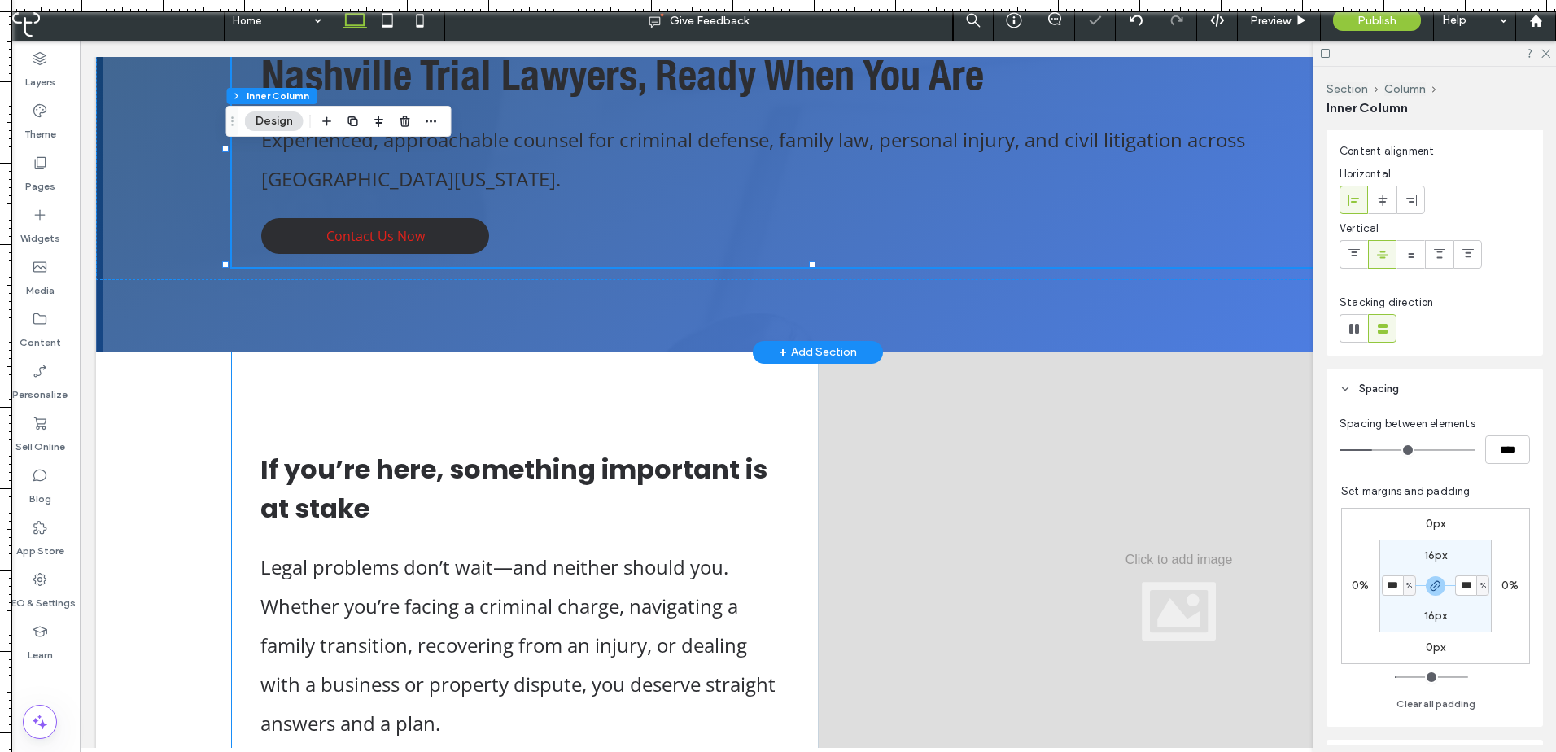
scroll to position [0, 0]
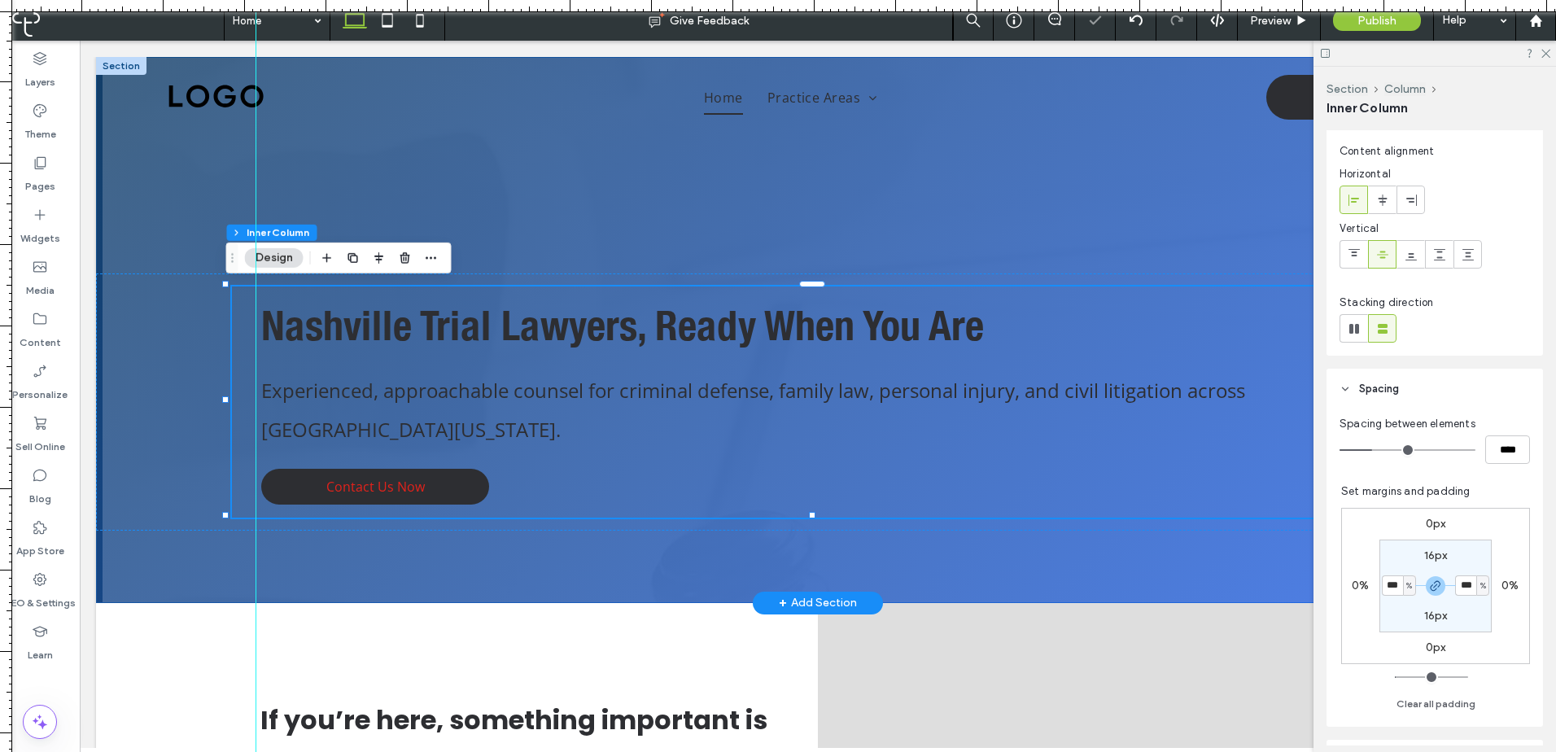
click at [589, 546] on div "Nashville Trial Lawyers, Ready When You Are Experienced, approachable counsel f…" at bounding box center [817, 330] width 1443 height 546
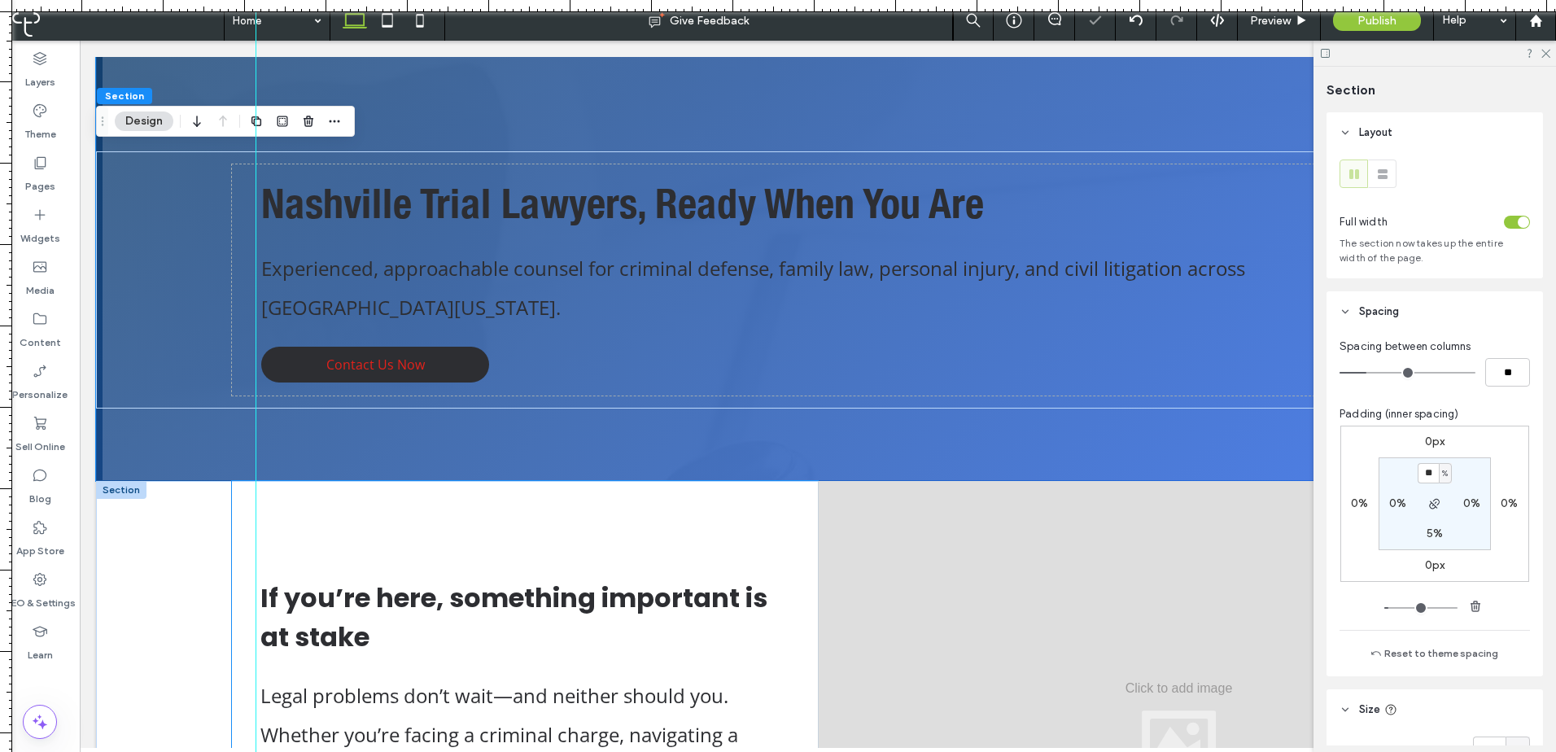
scroll to position [271, 0]
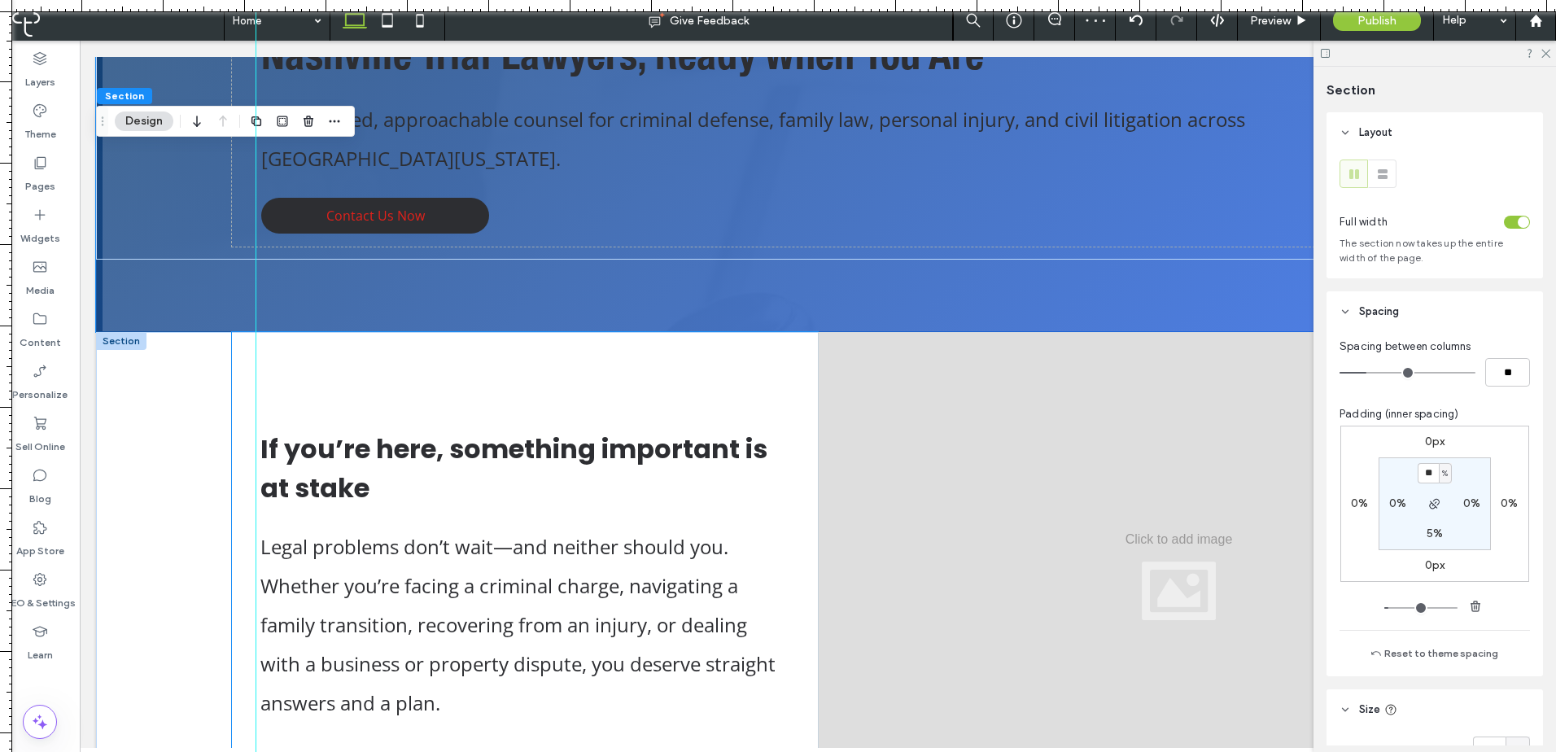
click at [241, 591] on div "If you’re here, something important is at stake Legal problems don’t wait—and n…" at bounding box center [525, 576] width 586 height 488
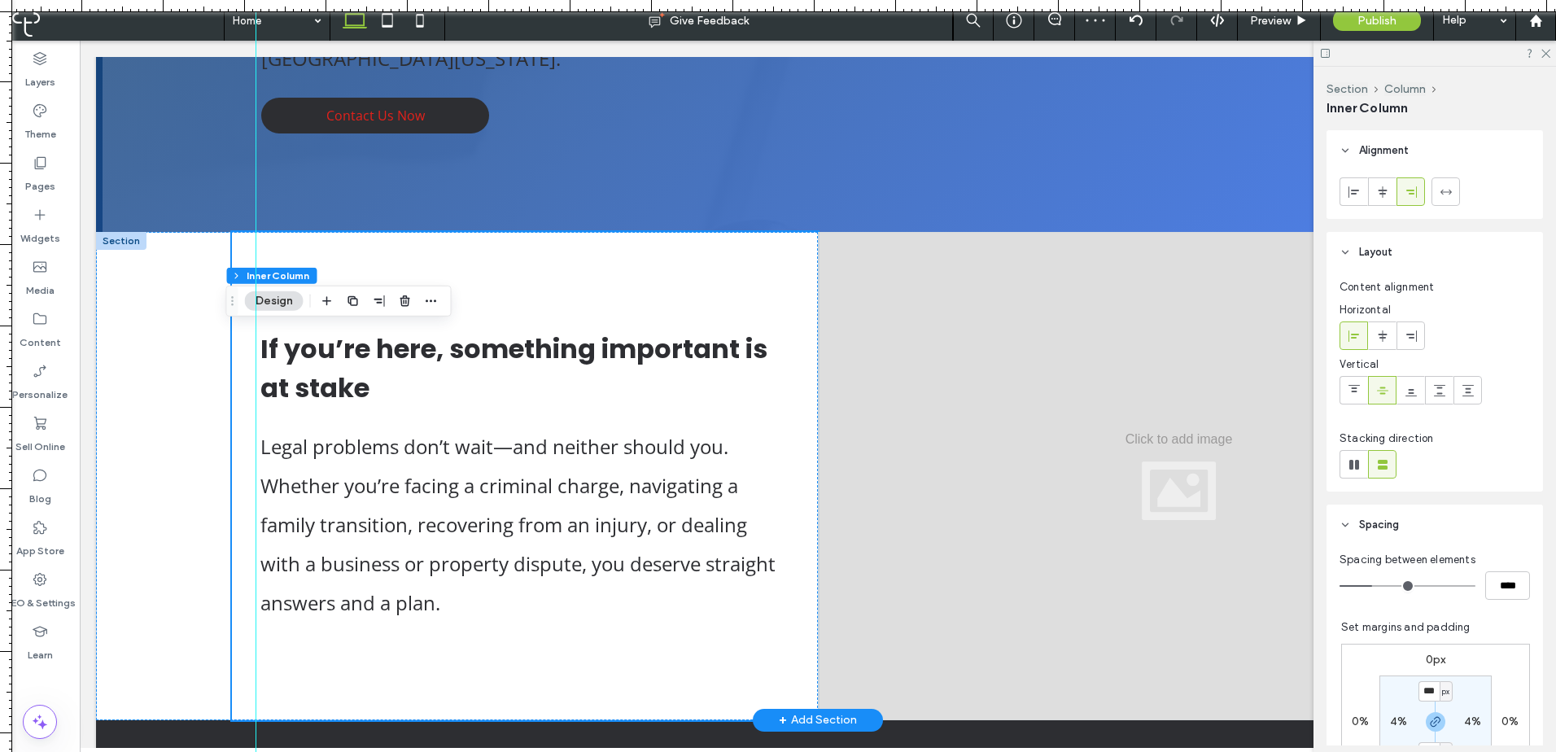
scroll to position [407, 0]
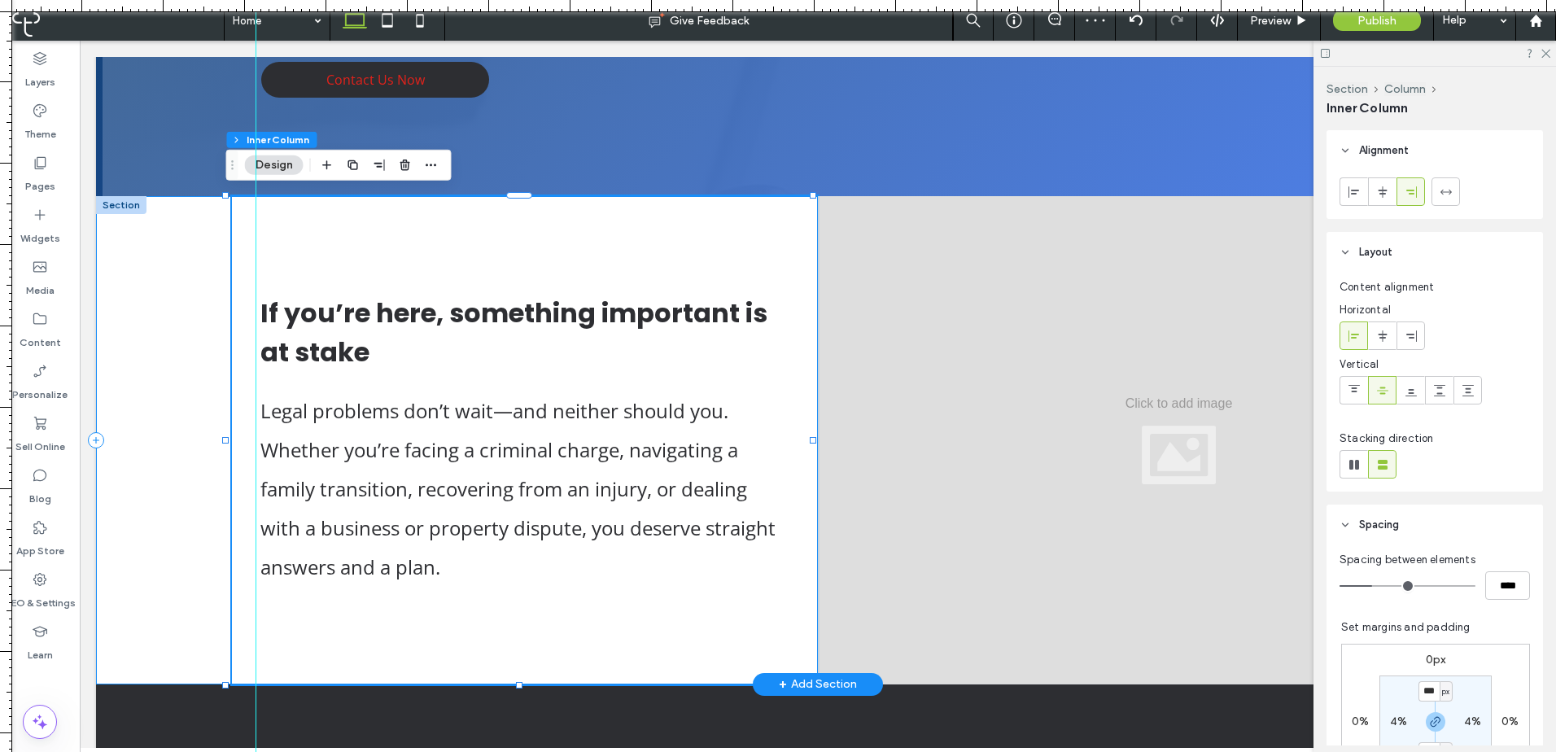
click at [189, 481] on div "If you’re here, something important is at stake Legal problems don’t wait—and n…" at bounding box center [457, 440] width 722 height 488
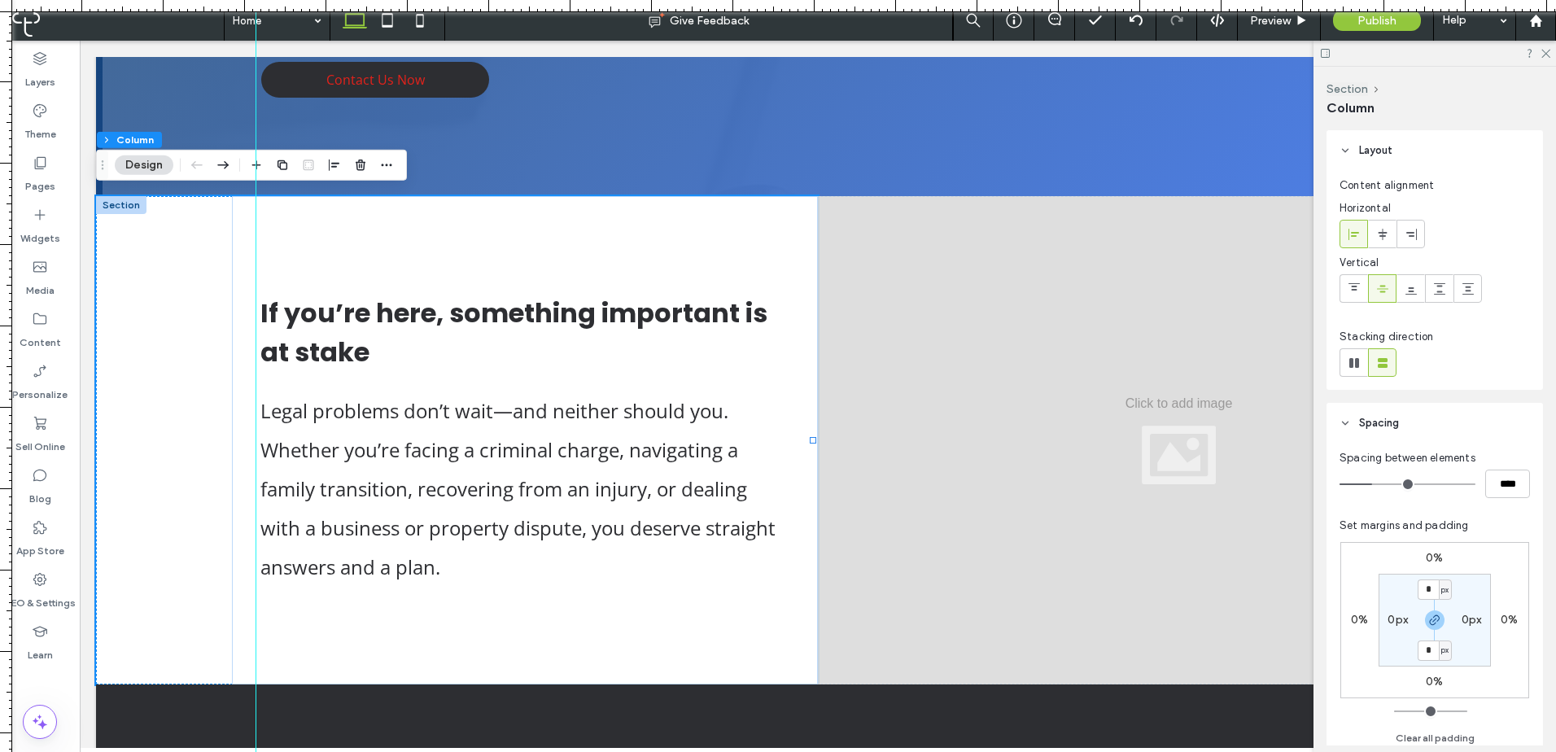
click at [1290, 25] on span "Preview" at bounding box center [1270, 21] width 41 height 14
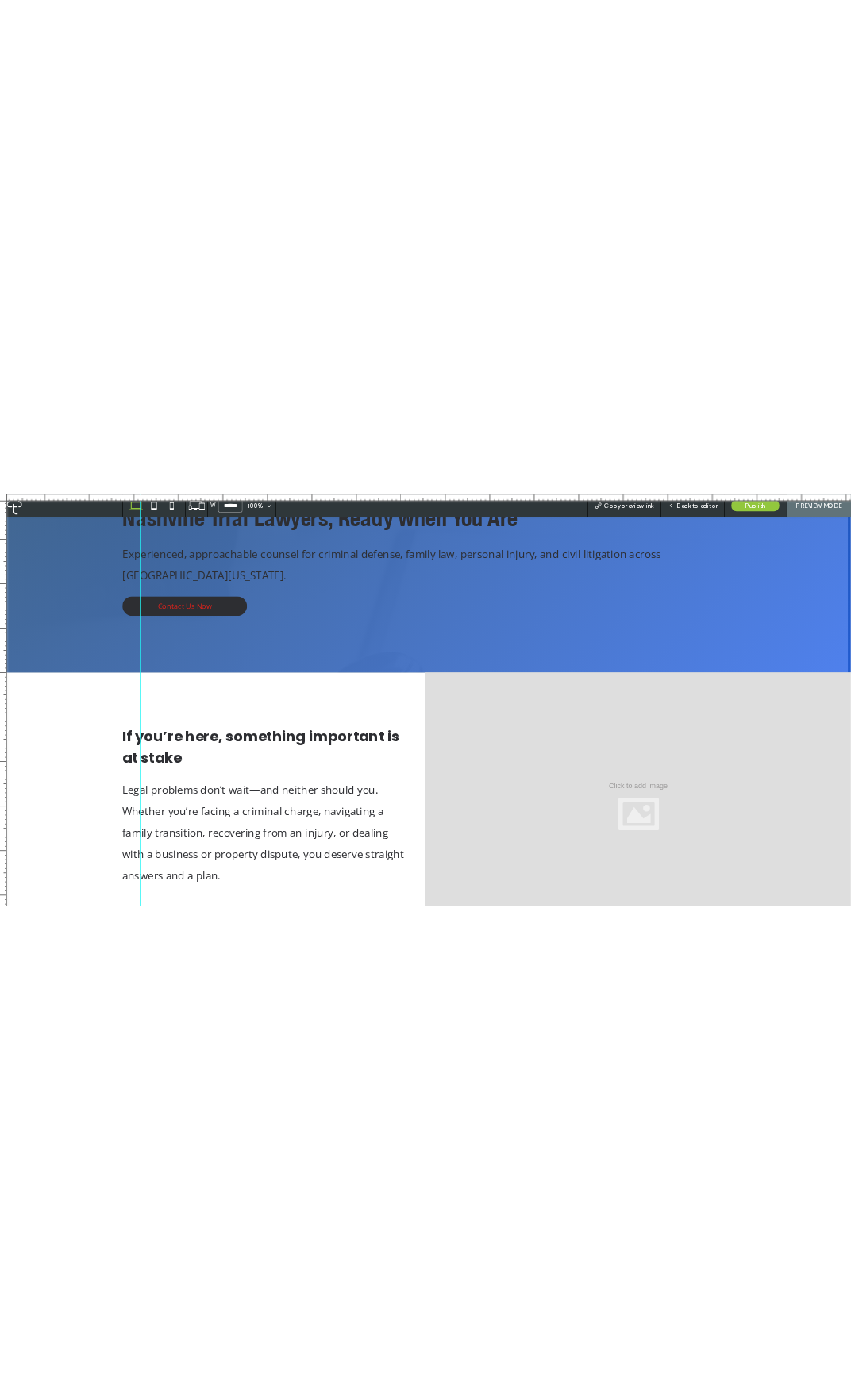
scroll to position [133, 0]
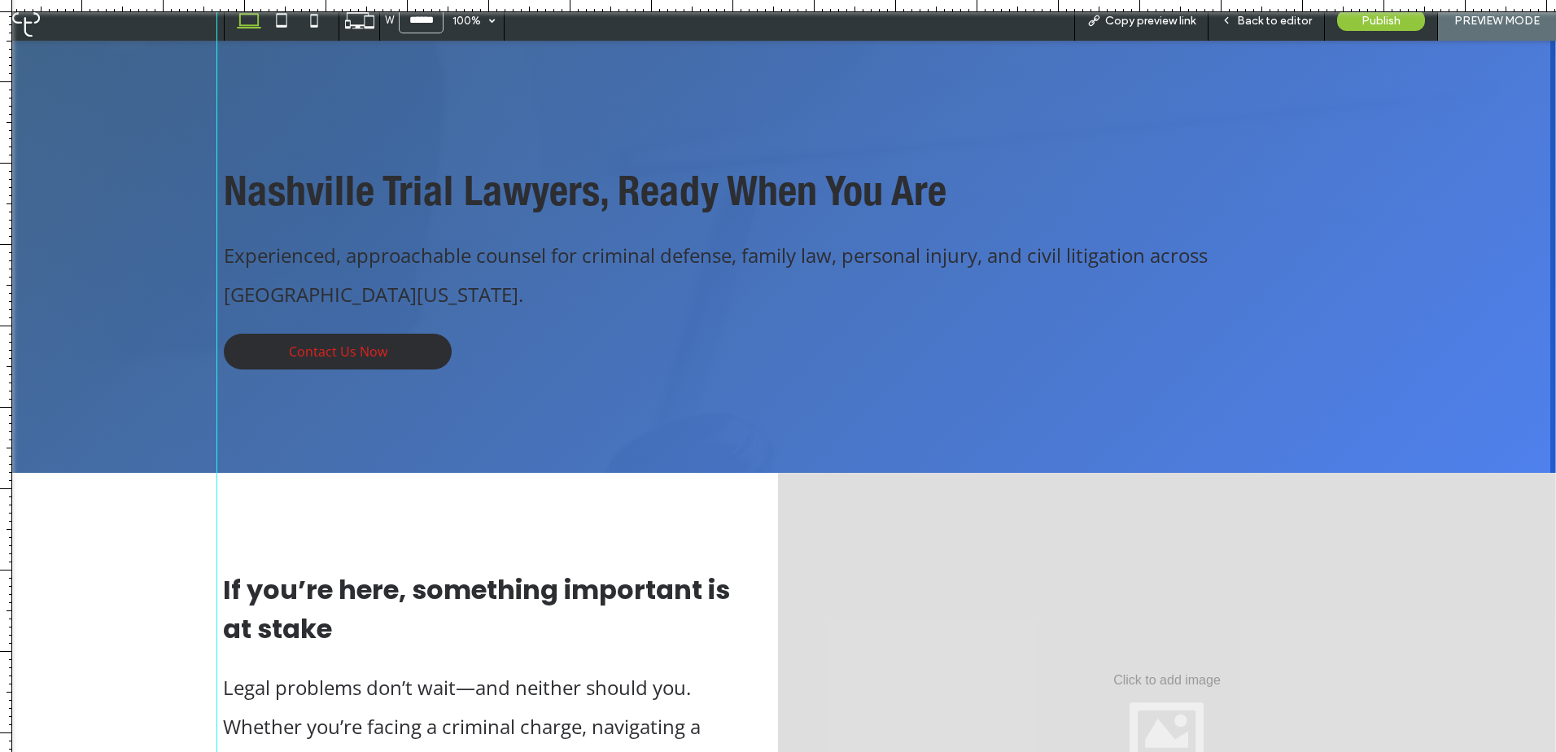
drag, startPoint x: 251, startPoint y: 367, endPoint x: 216, endPoint y: 359, distance: 35.9
click at [216, 359] on div at bounding box center [217, 376] width 14 height 752
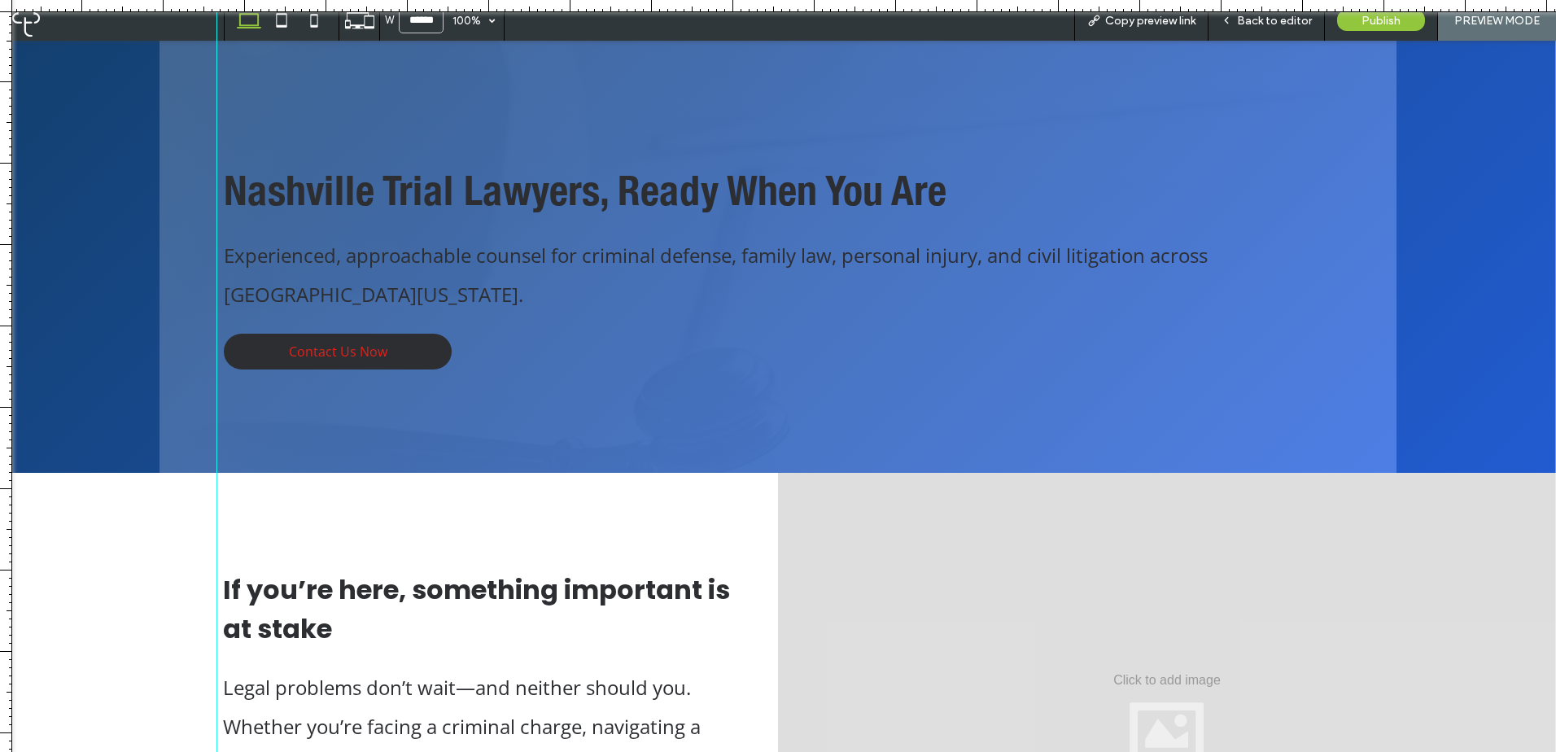
scroll to position [0, 0]
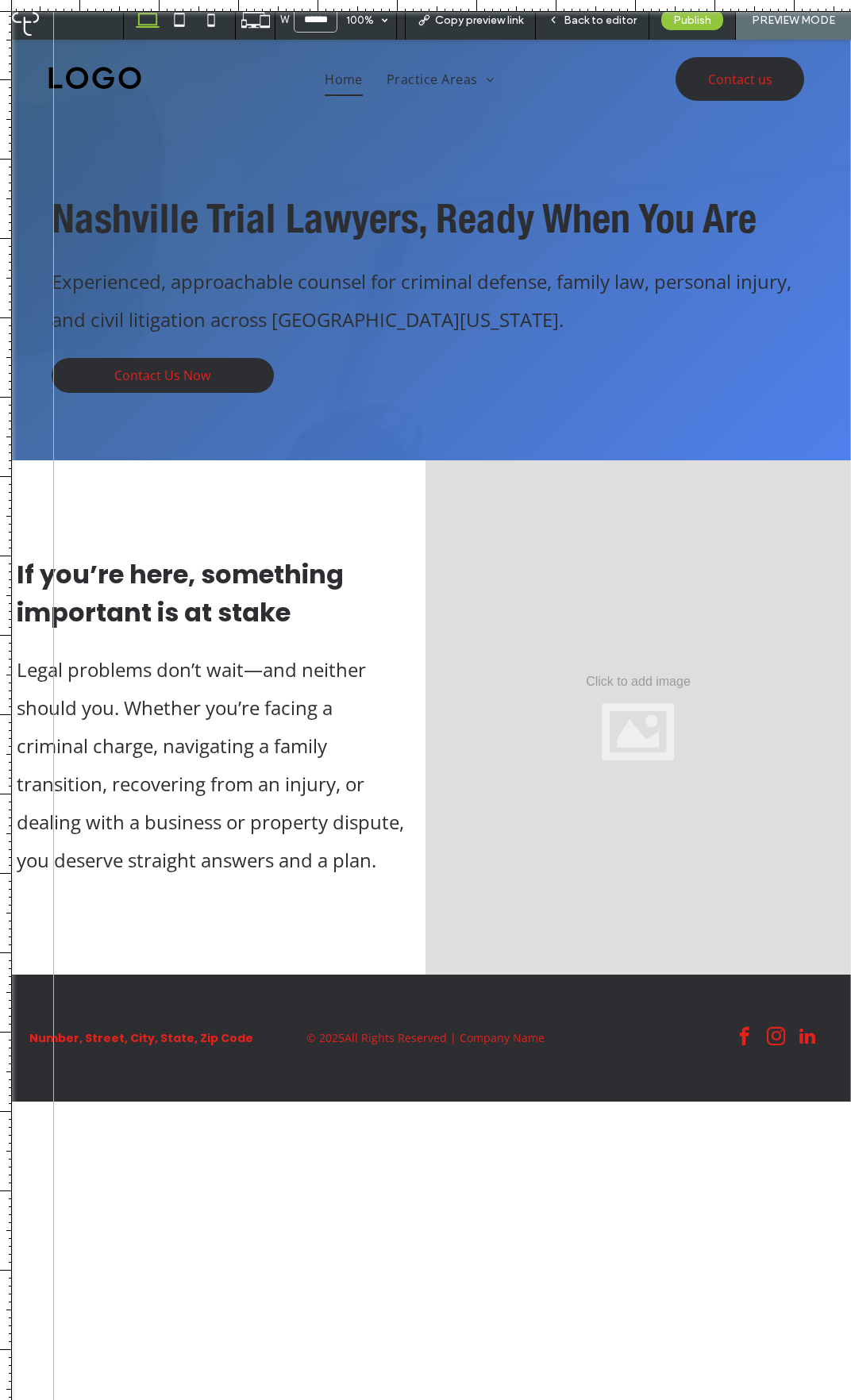
drag, startPoint x: 209, startPoint y: 355, endPoint x: 66, endPoint y: 381, distance: 145.3
click at [54, 355] on div at bounding box center [54, 700] width 14 height 1400
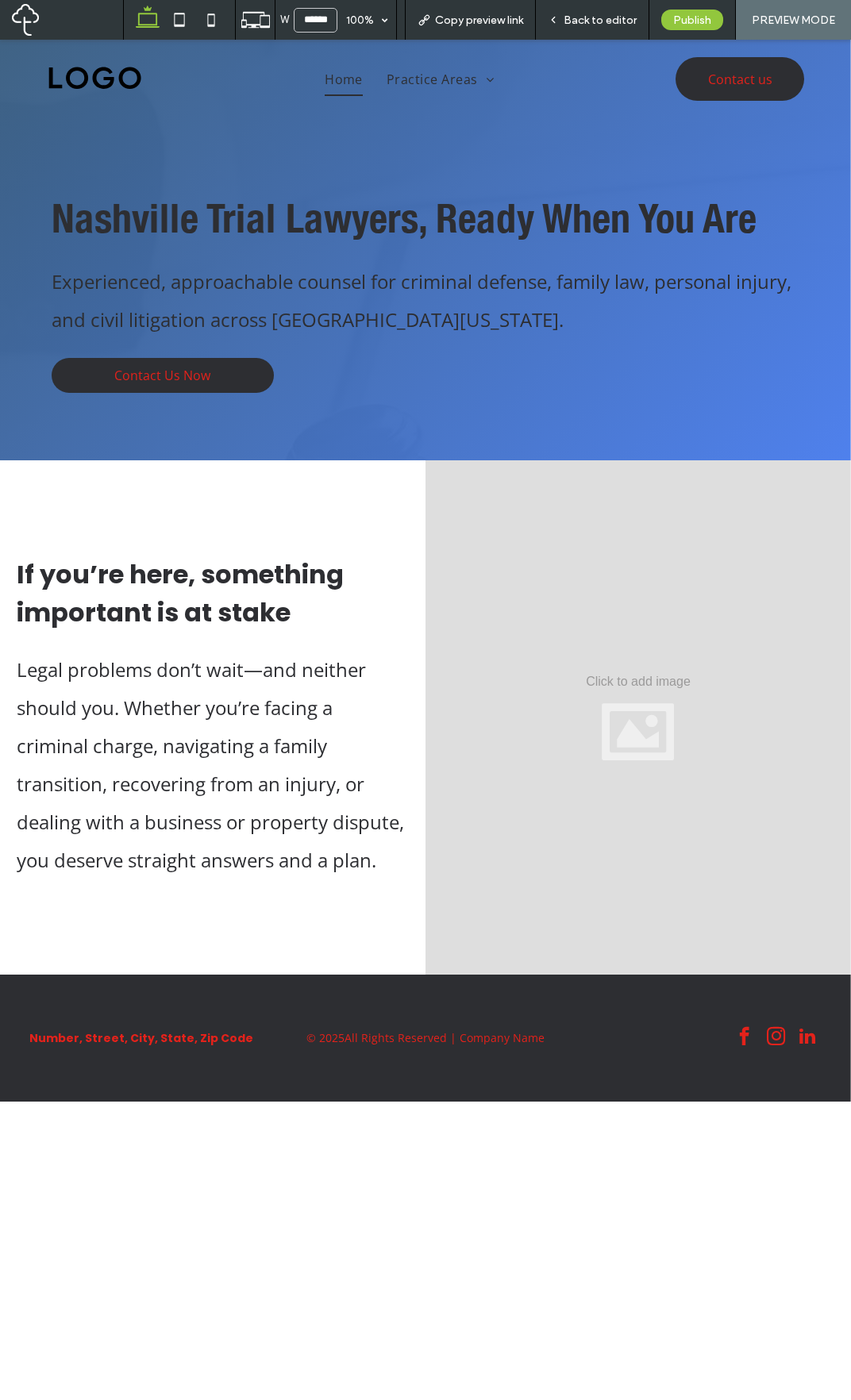
click at [601, 24] on span "Back to editor" at bounding box center [600, 20] width 73 height 14
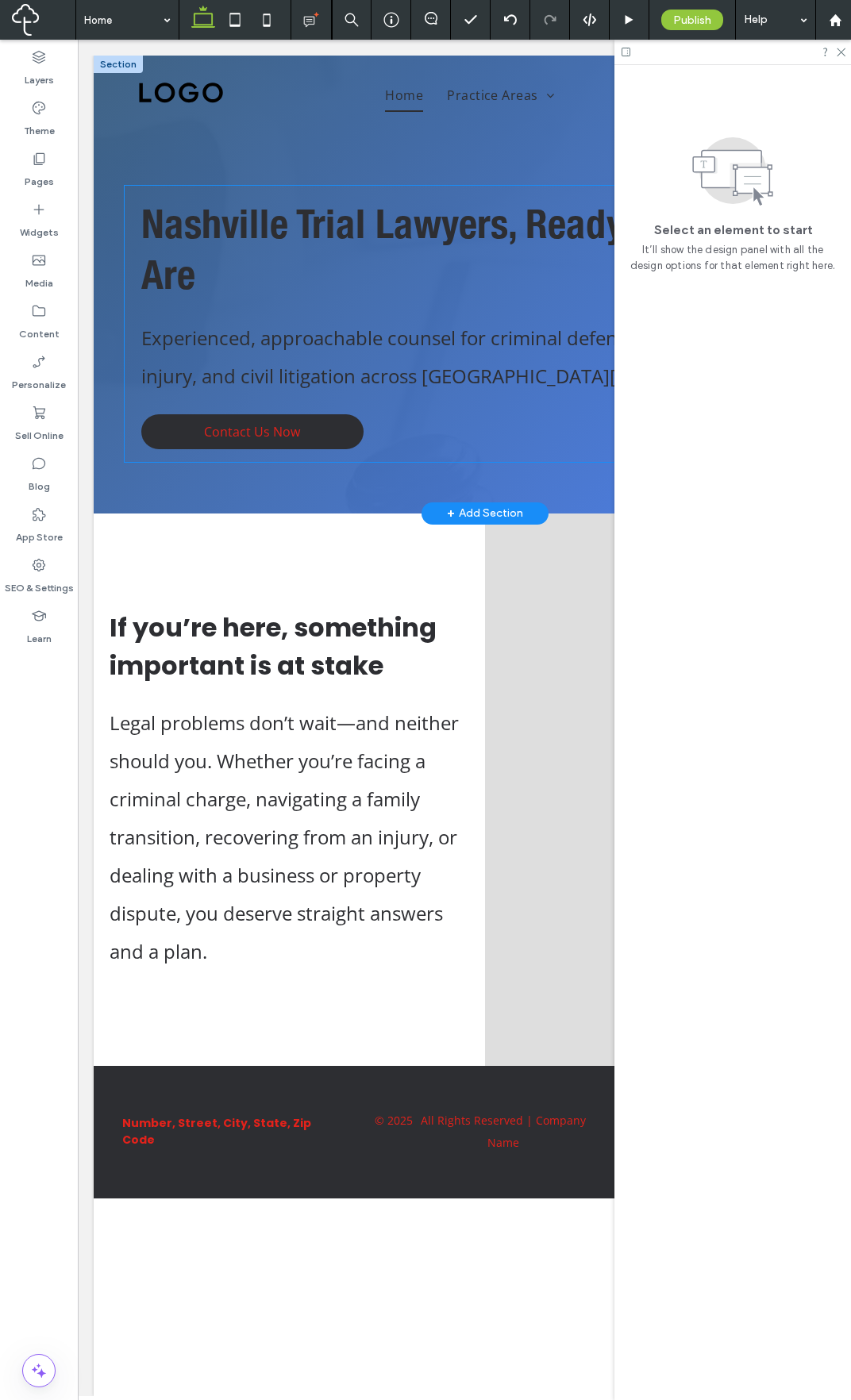
click at [129, 313] on div "Nashville Trial Lawyers, Ready When You Are Experienced, approachable counsel f…" at bounding box center [484, 323] width 719 height 276
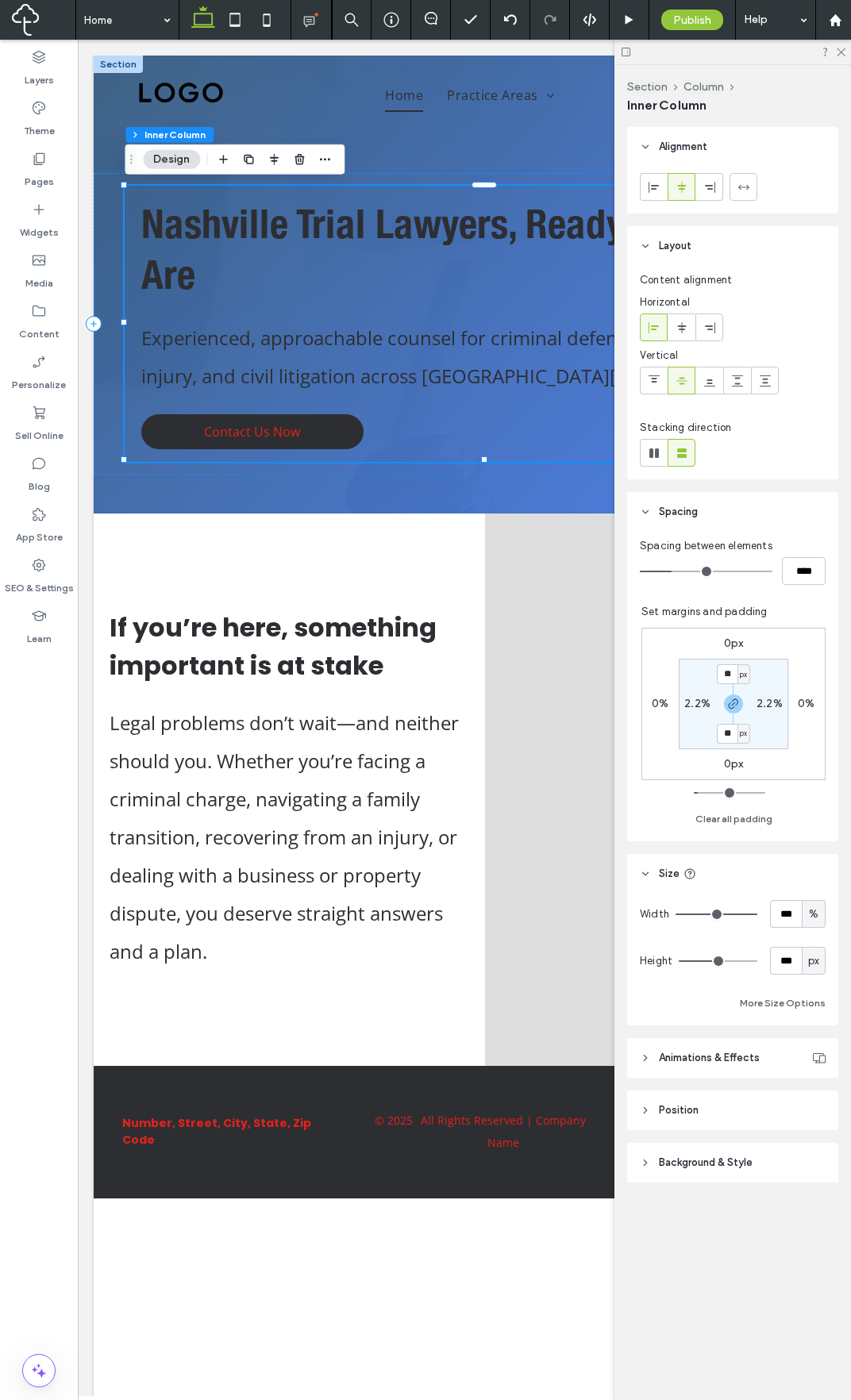
click at [697, 707] on label "2.2%" at bounding box center [697, 703] width 26 height 14
click at [711, 706] on div "%" at bounding box center [709, 704] width 10 height 16
click at [713, 729] on div "px" at bounding box center [703, 727] width 22 height 27
type input "**"
type input "****"
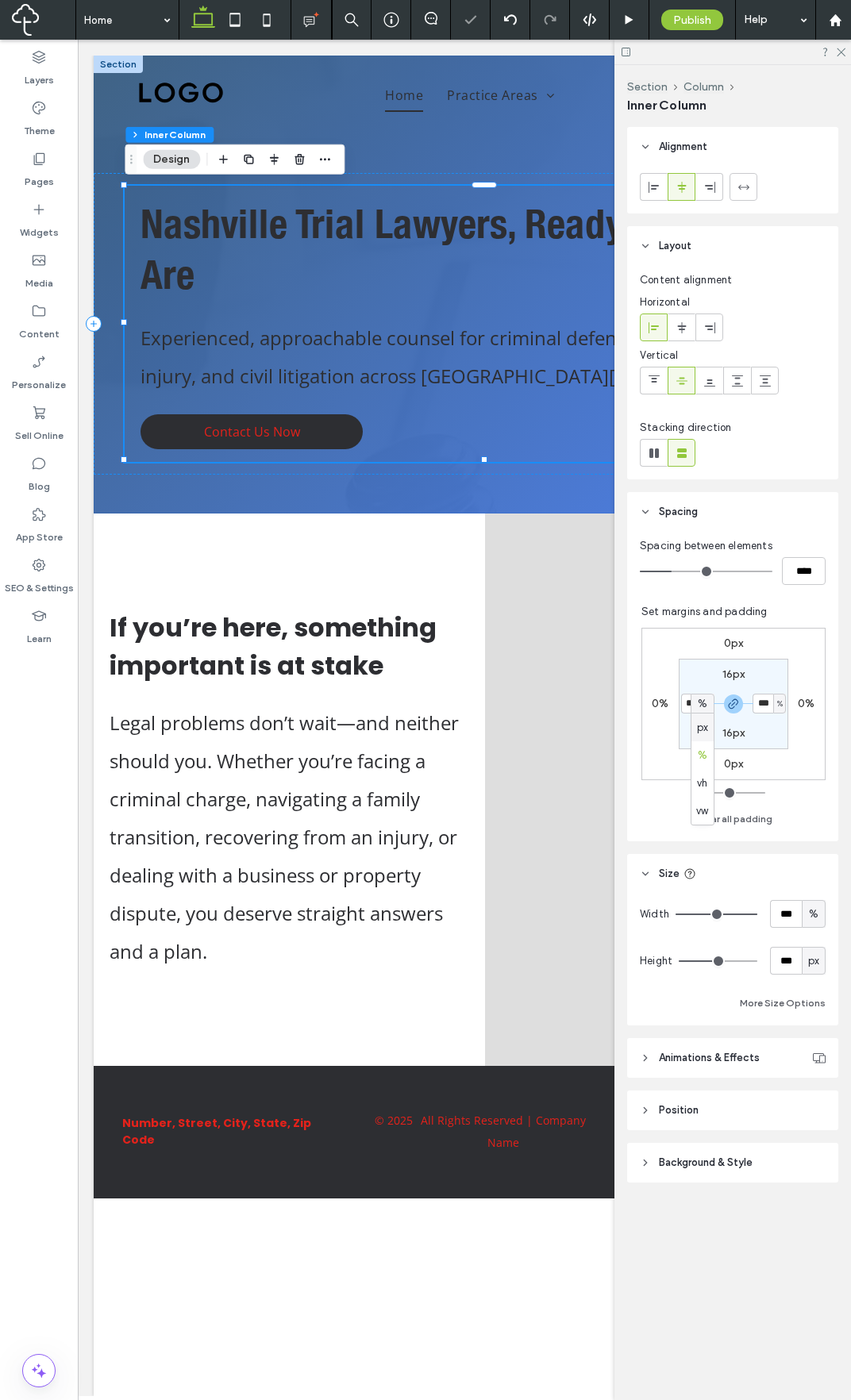
type input "****"
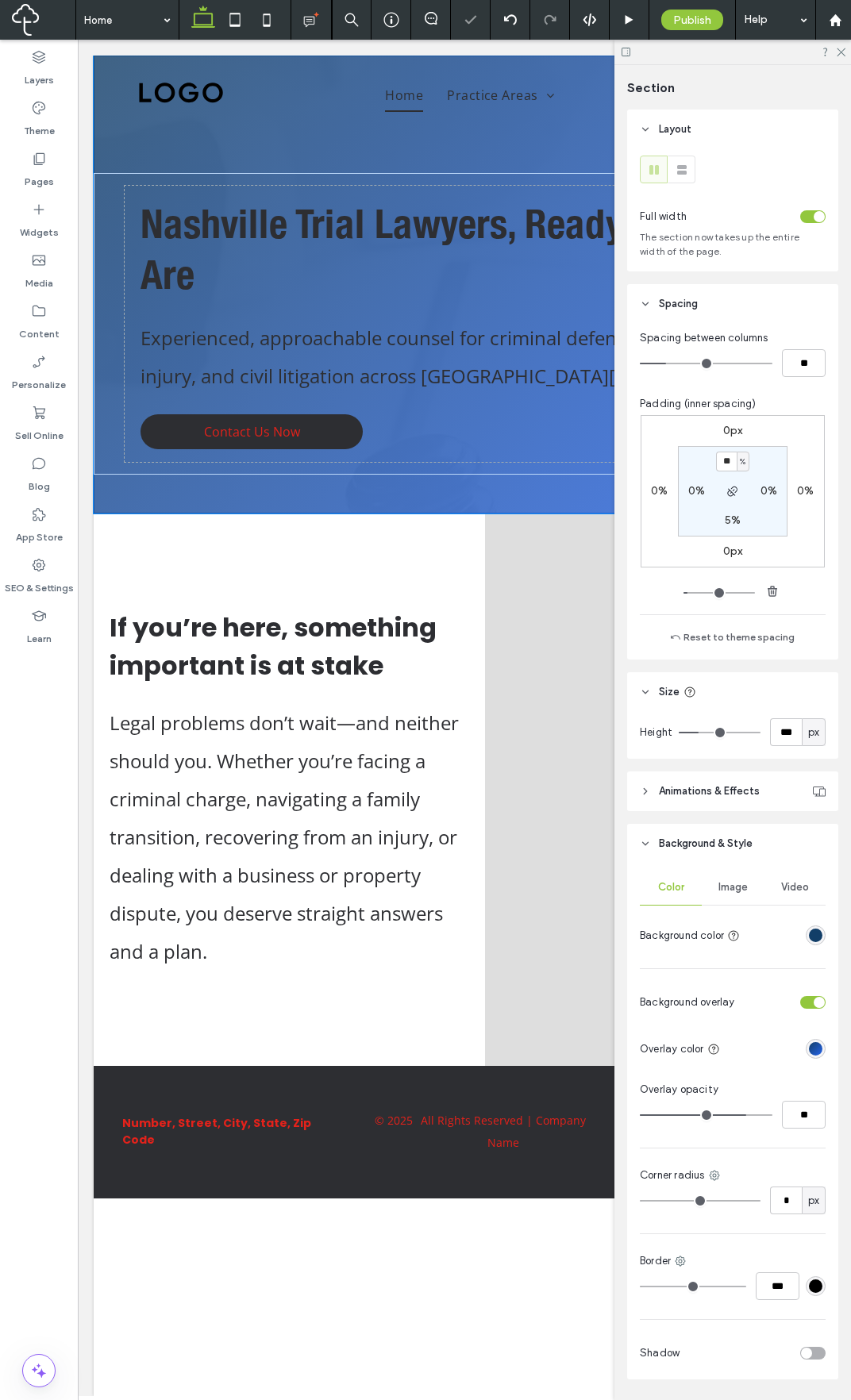
click at [302, 509] on div at bounding box center [484, 510] width 782 height 8
type input "***"
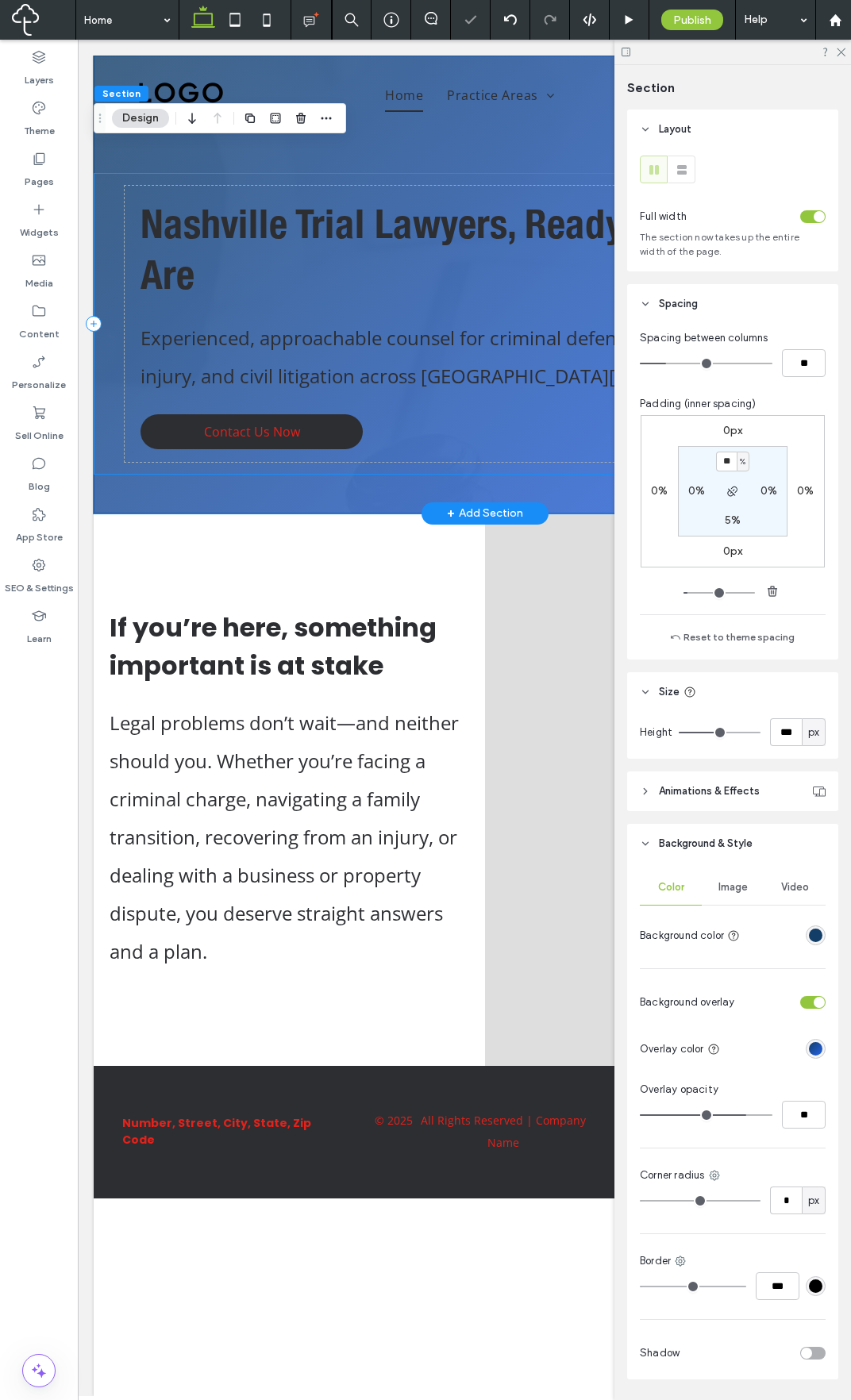
click at [120, 428] on div "Nashville Trial Lawyers, Ready When You Are Experienced, approachable counsel f…" at bounding box center [484, 323] width 782 height 301
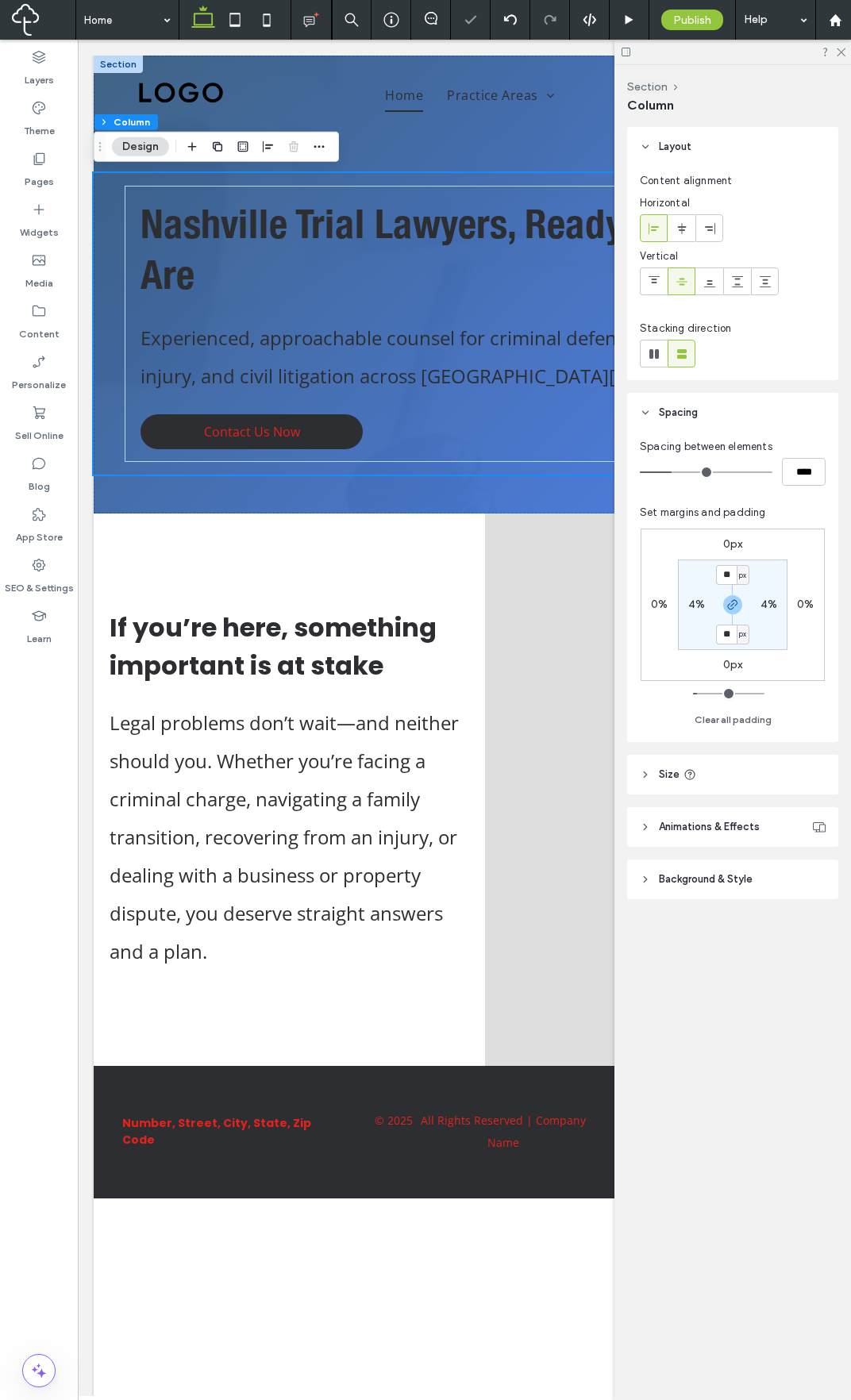
click at [694, 598] on label "4%" at bounding box center [696, 605] width 17 height 14
type input "*"
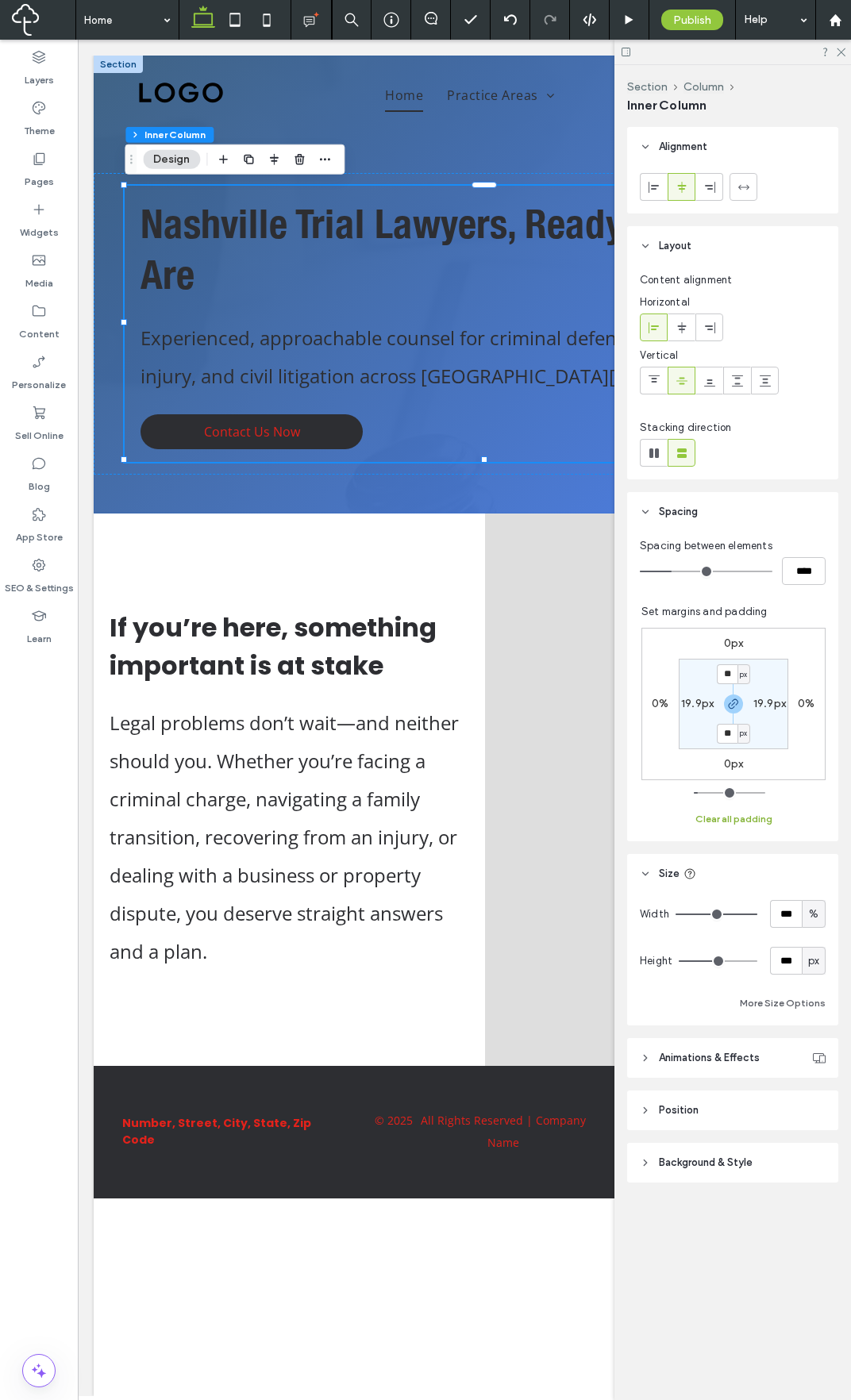
click at [754, 733] on button "Clear all padding" at bounding box center [734, 820] width 77 height 20
type input "*"
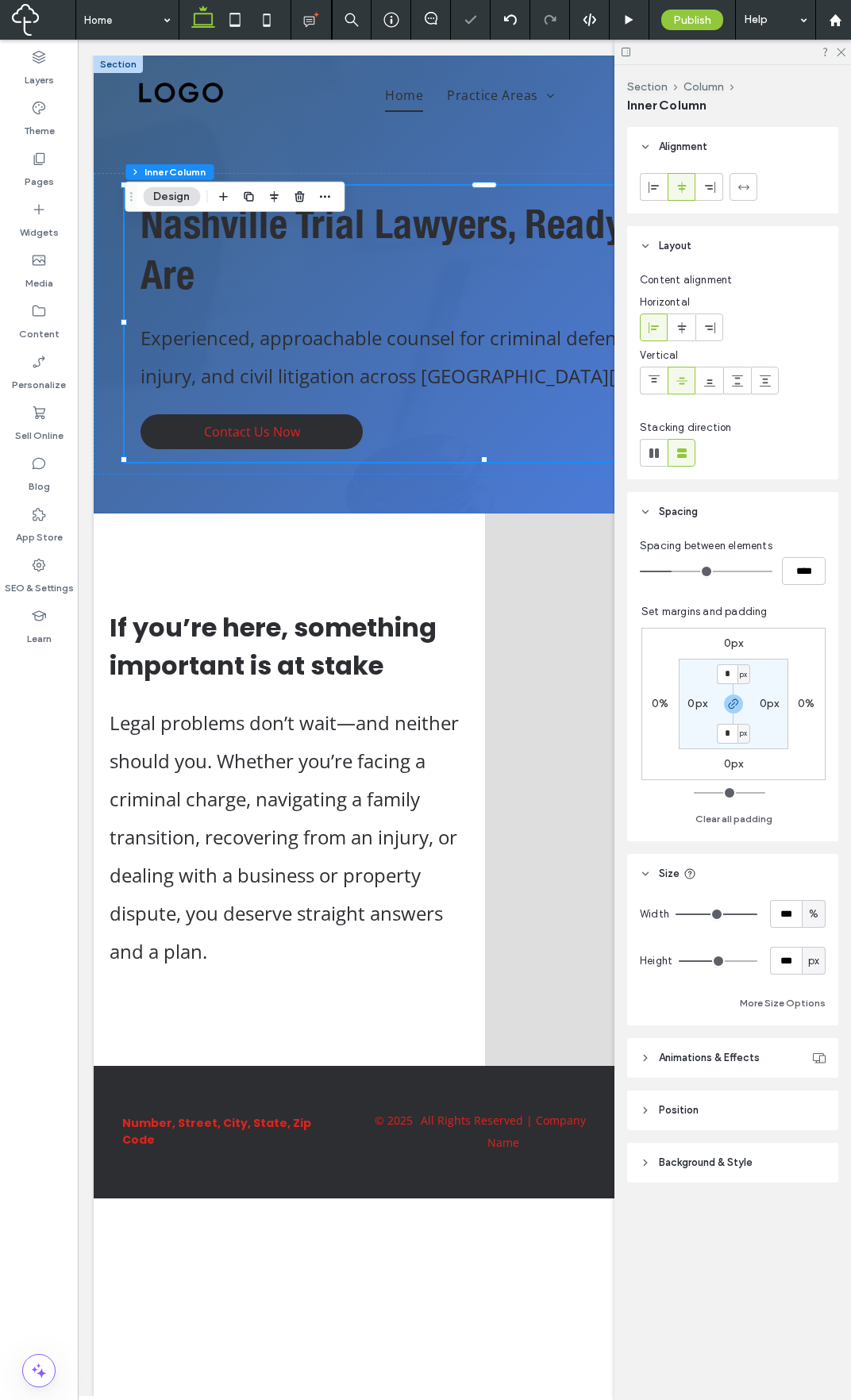
click at [813, 733] on div "0px 0% 0px 0% * px 0px * px 0px Clear all padding" at bounding box center [733, 724] width 184 height 209
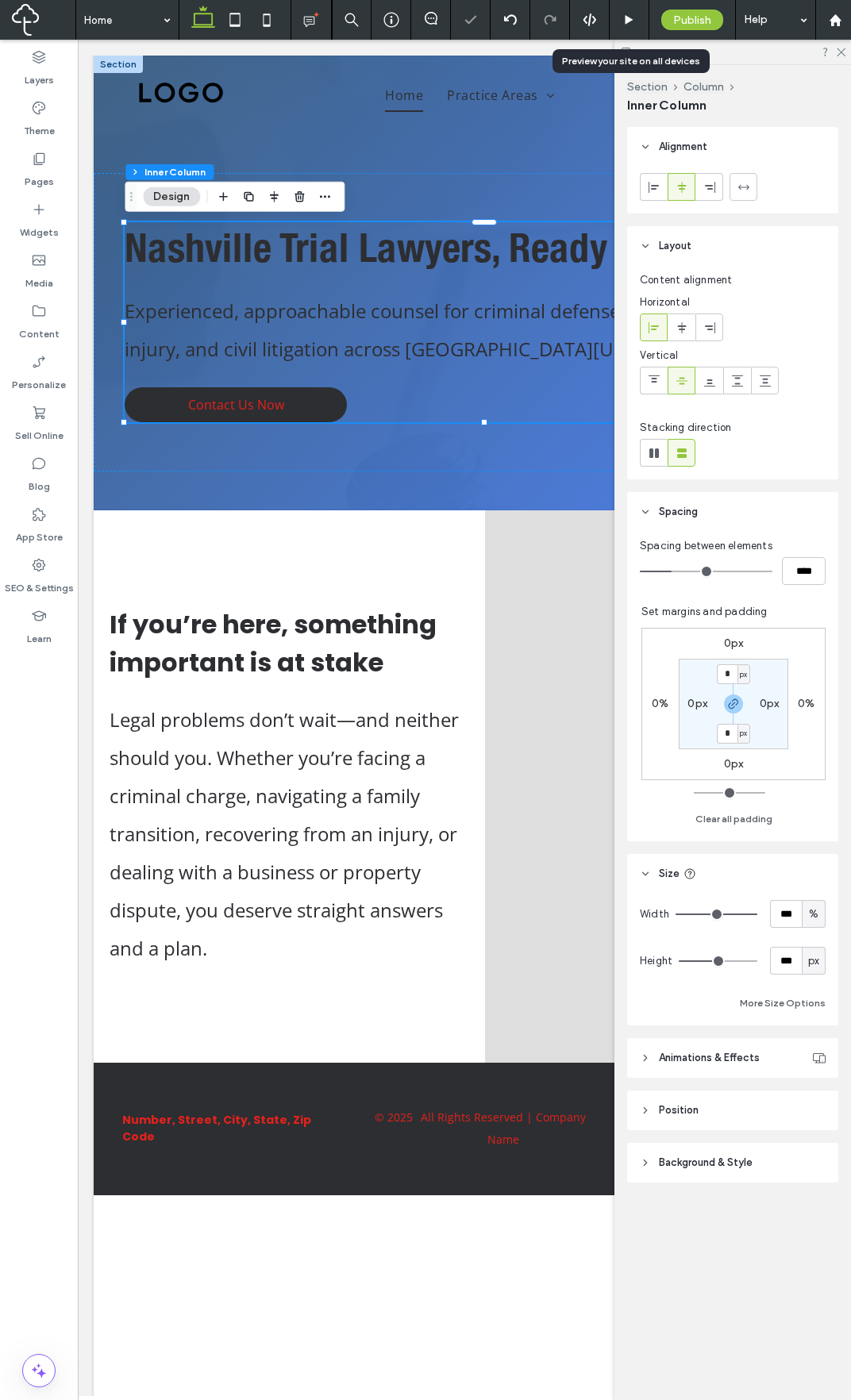
click at [633, 23] on icon at bounding box center [629, 20] width 12 height 12
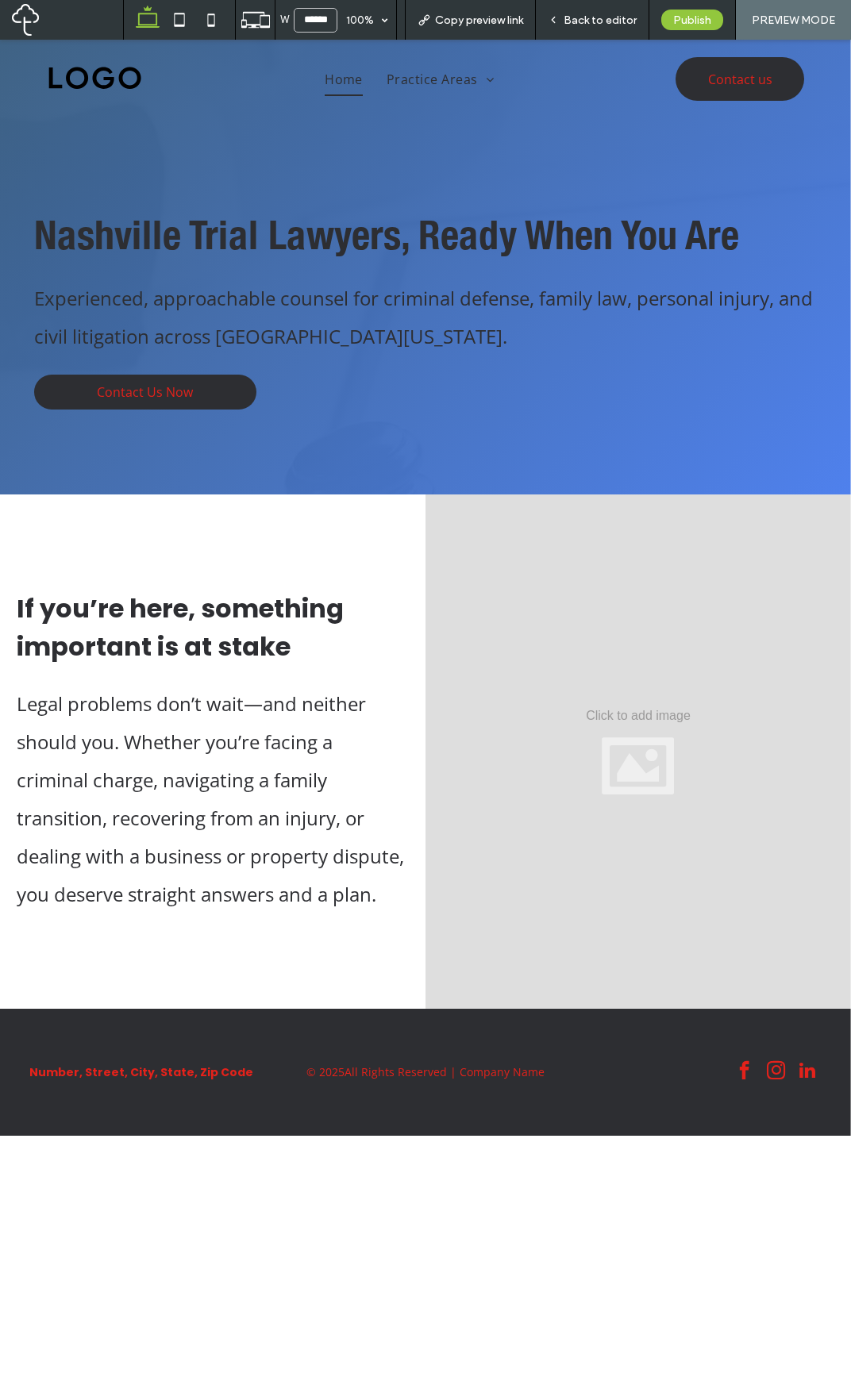
drag, startPoint x: 607, startPoint y: 20, endPoint x: 408, endPoint y: 322, distance: 361.7
click at [607, 20] on span "Back to editor" at bounding box center [600, 20] width 73 height 14
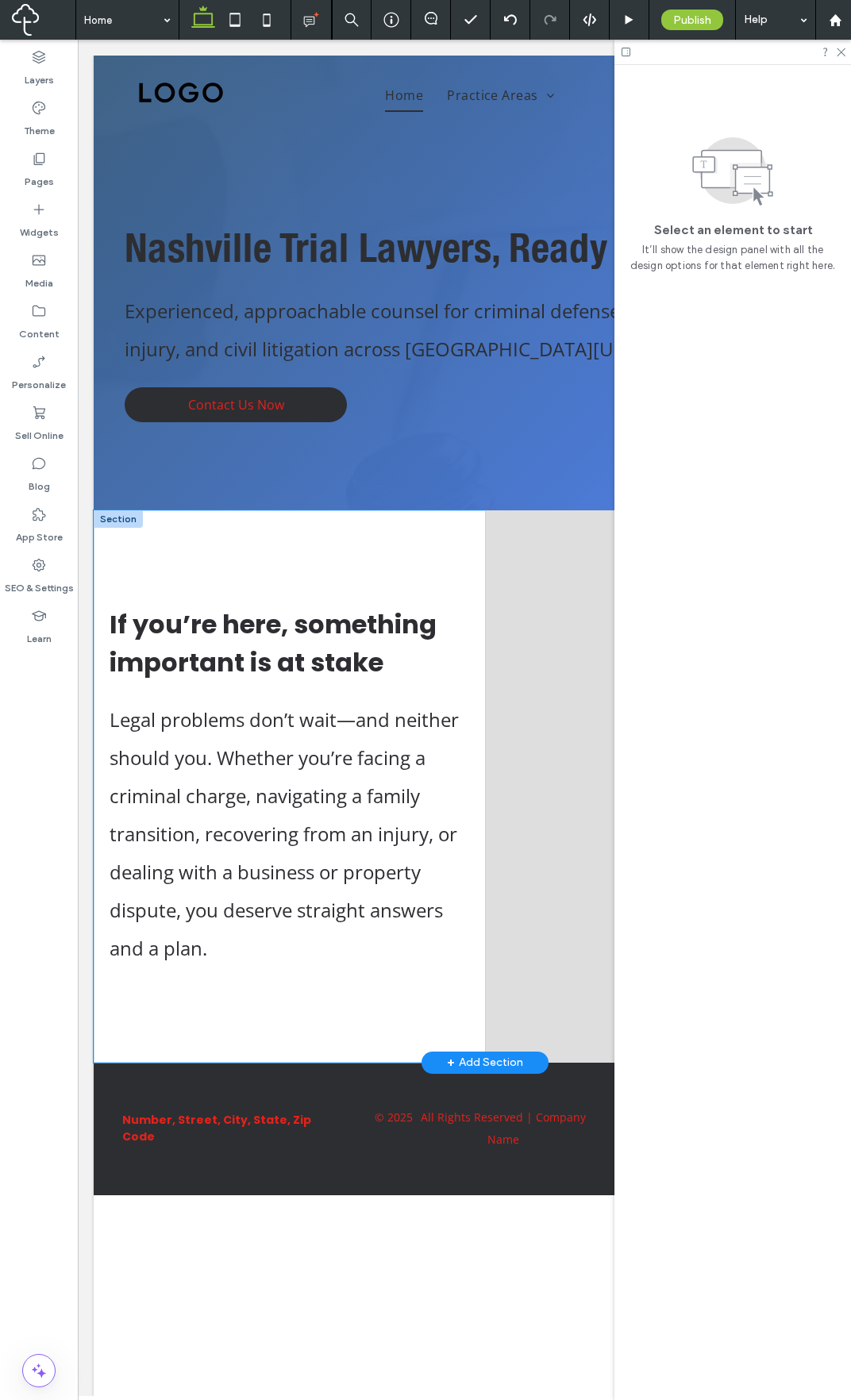
click at [294, 545] on div "If you’re here, something important is at stake Legal problems don’t wait—and n…" at bounding box center [289, 786] width 391 height 552
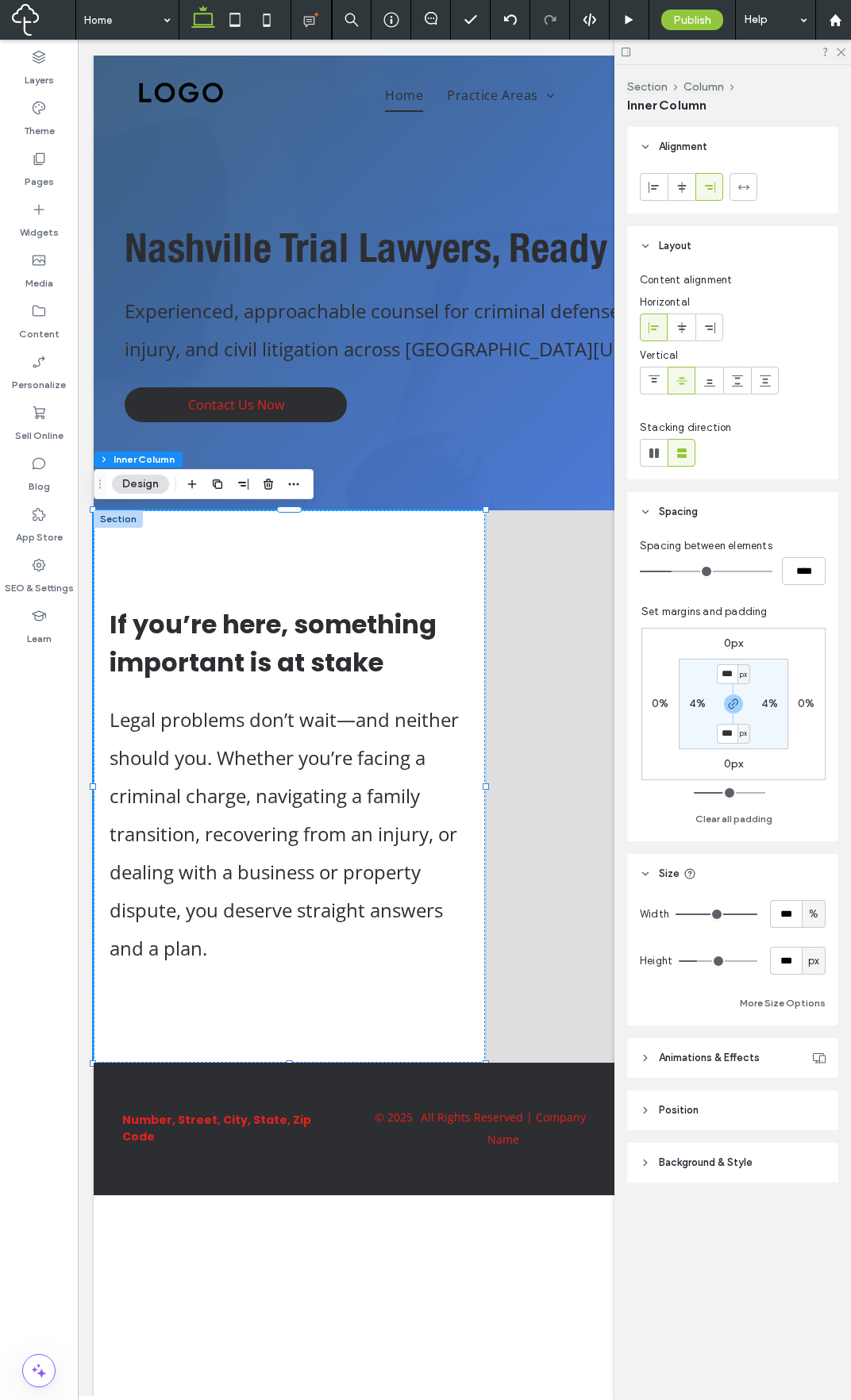
click at [689, 700] on label "4%" at bounding box center [697, 703] width 17 height 14
type input "*"
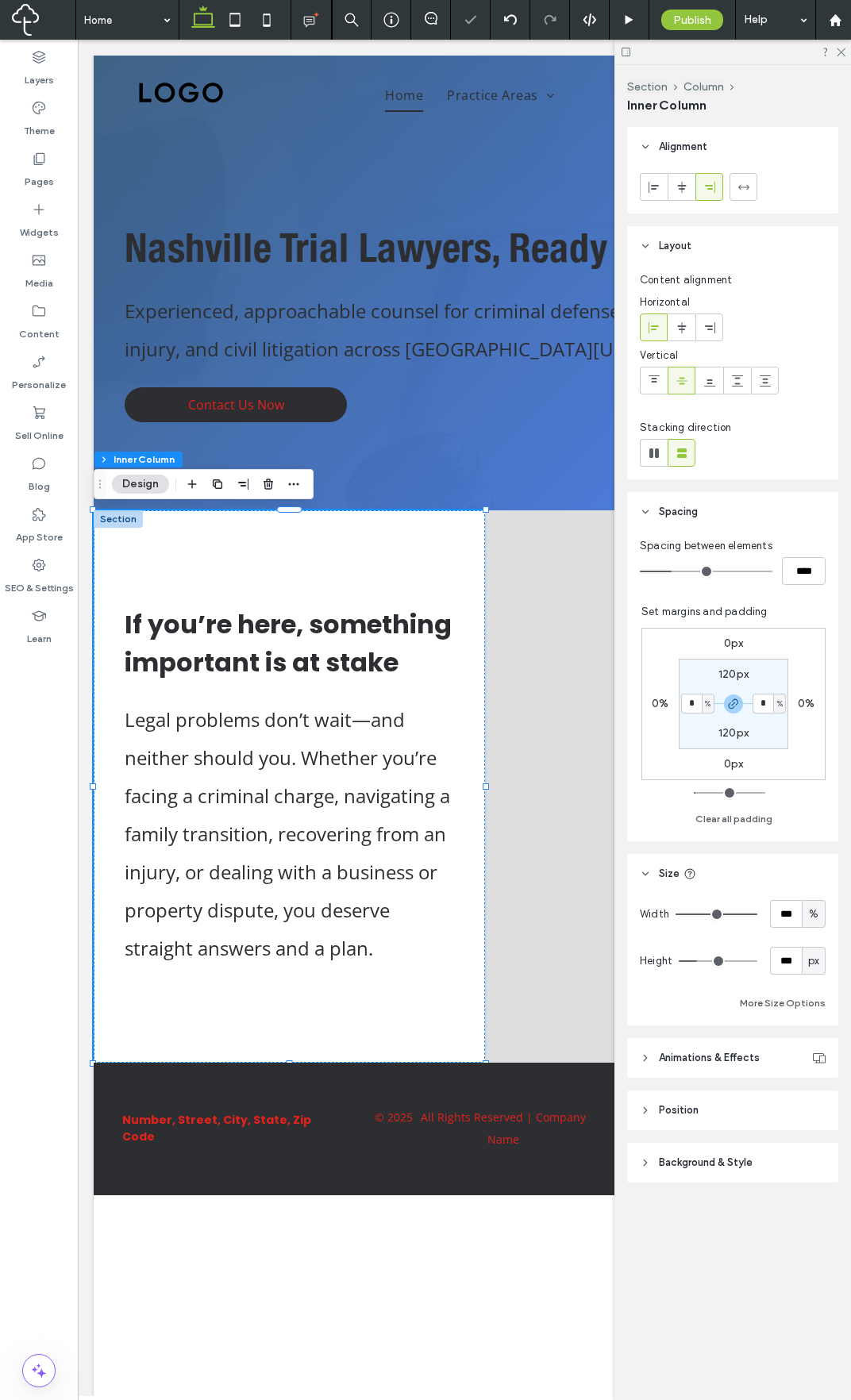
click at [688, 726] on section "120px * % 120px * %" at bounding box center [734, 703] width 109 height 91
click at [628, 21] on use at bounding box center [629, 19] width 8 height 9
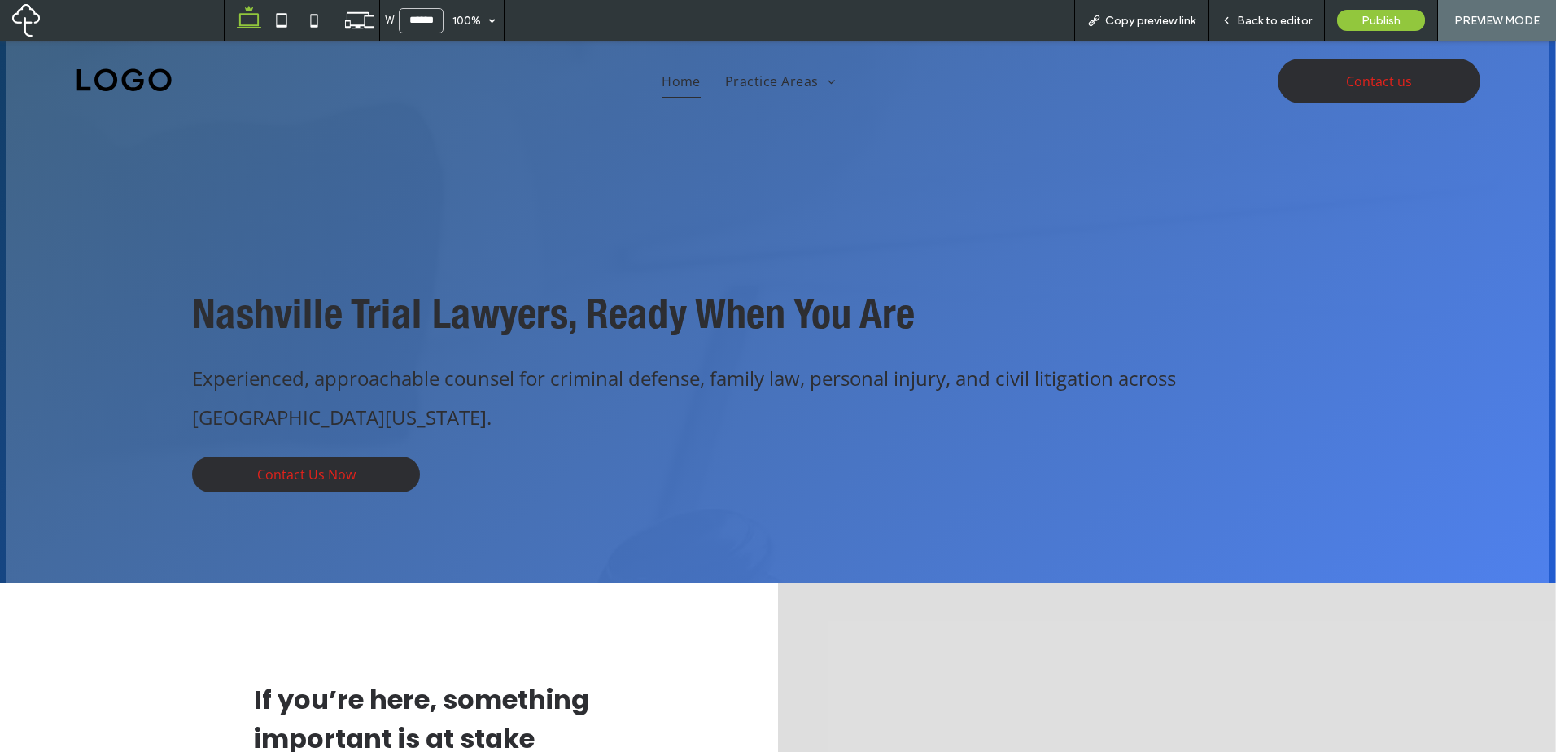
click at [1242, 20] on span "Back to editor" at bounding box center [1274, 21] width 75 height 14
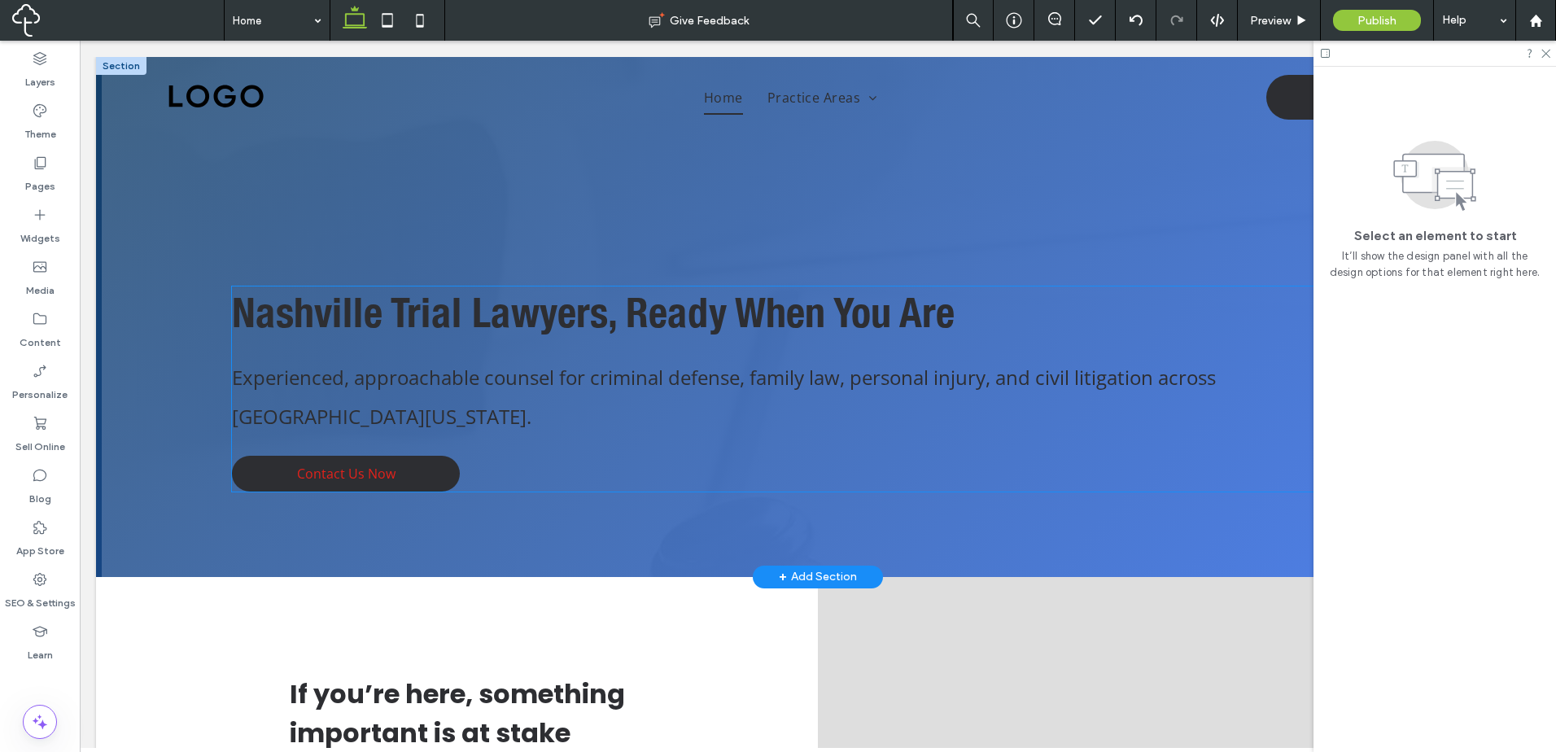
click at [592, 434] on div "Nashville Trial Lawyers, Ready When You Are Experienced, approachable counsel f…" at bounding box center [818, 388] width 1172 height 205
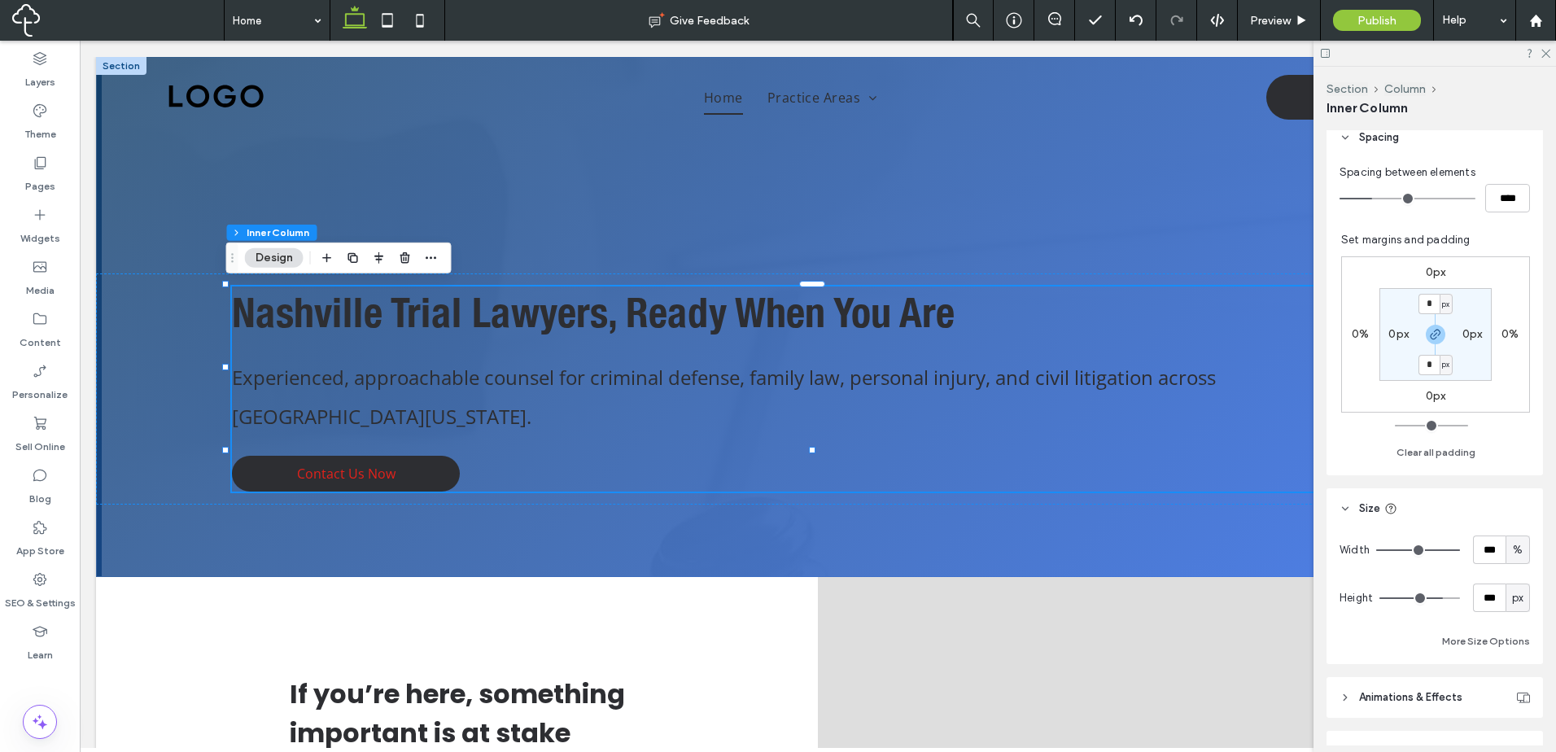
scroll to position [532, 0]
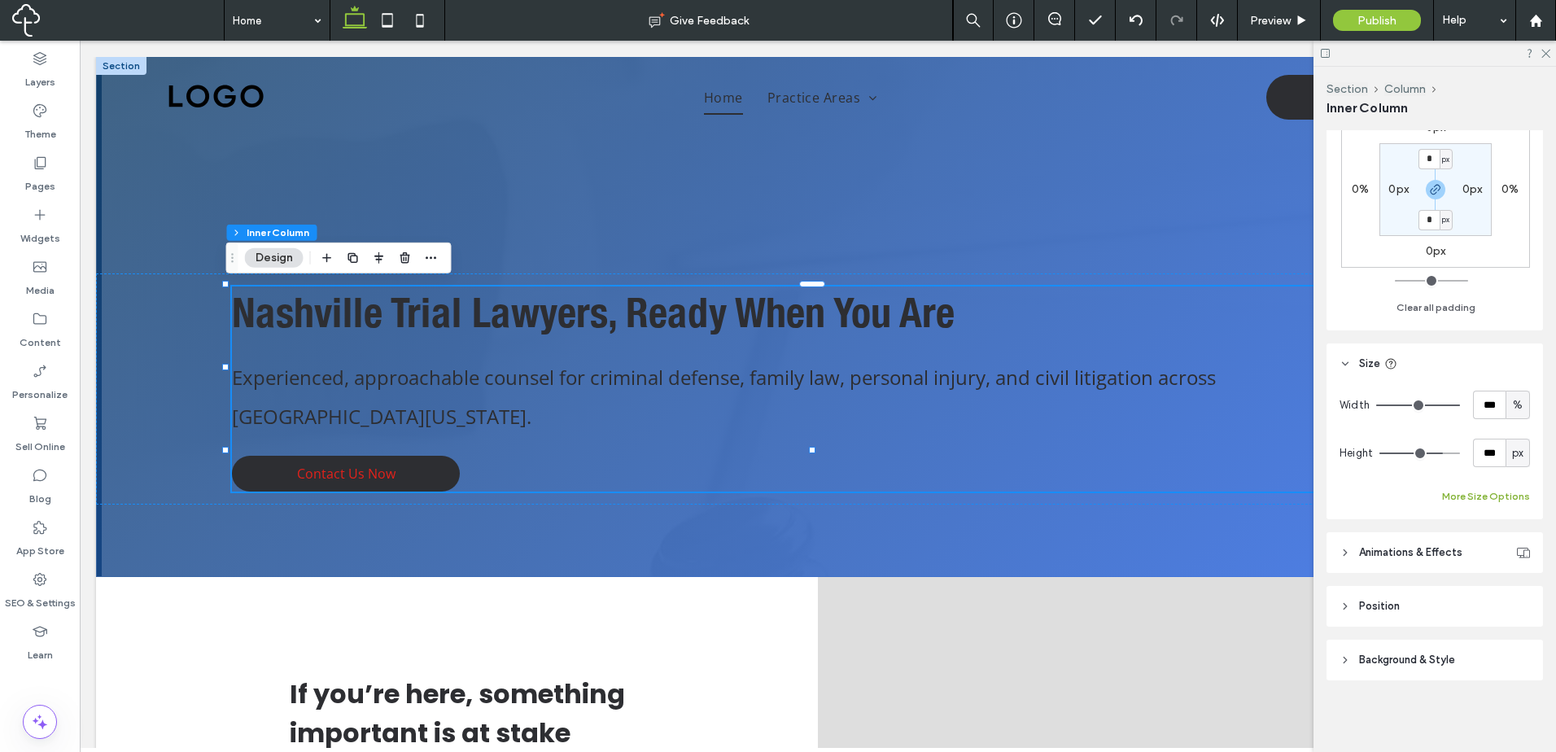
click at [1510, 492] on button "More Size Options" at bounding box center [1486, 497] width 88 height 20
click at [1496, 548] on span "px" at bounding box center [1498, 556] width 11 height 16
click at [1460, 561] on input "****" at bounding box center [1471, 556] width 33 height 28
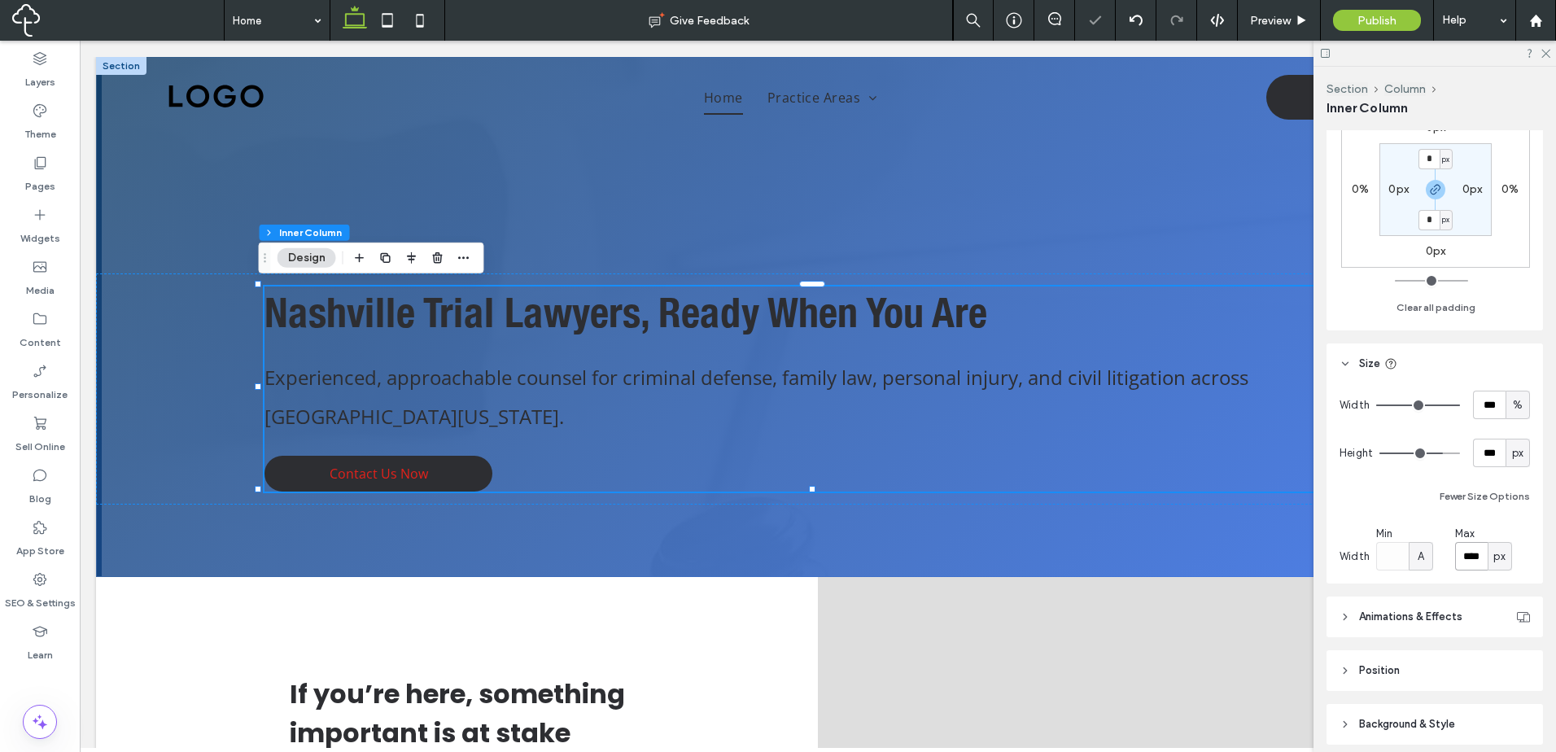
type input "****"
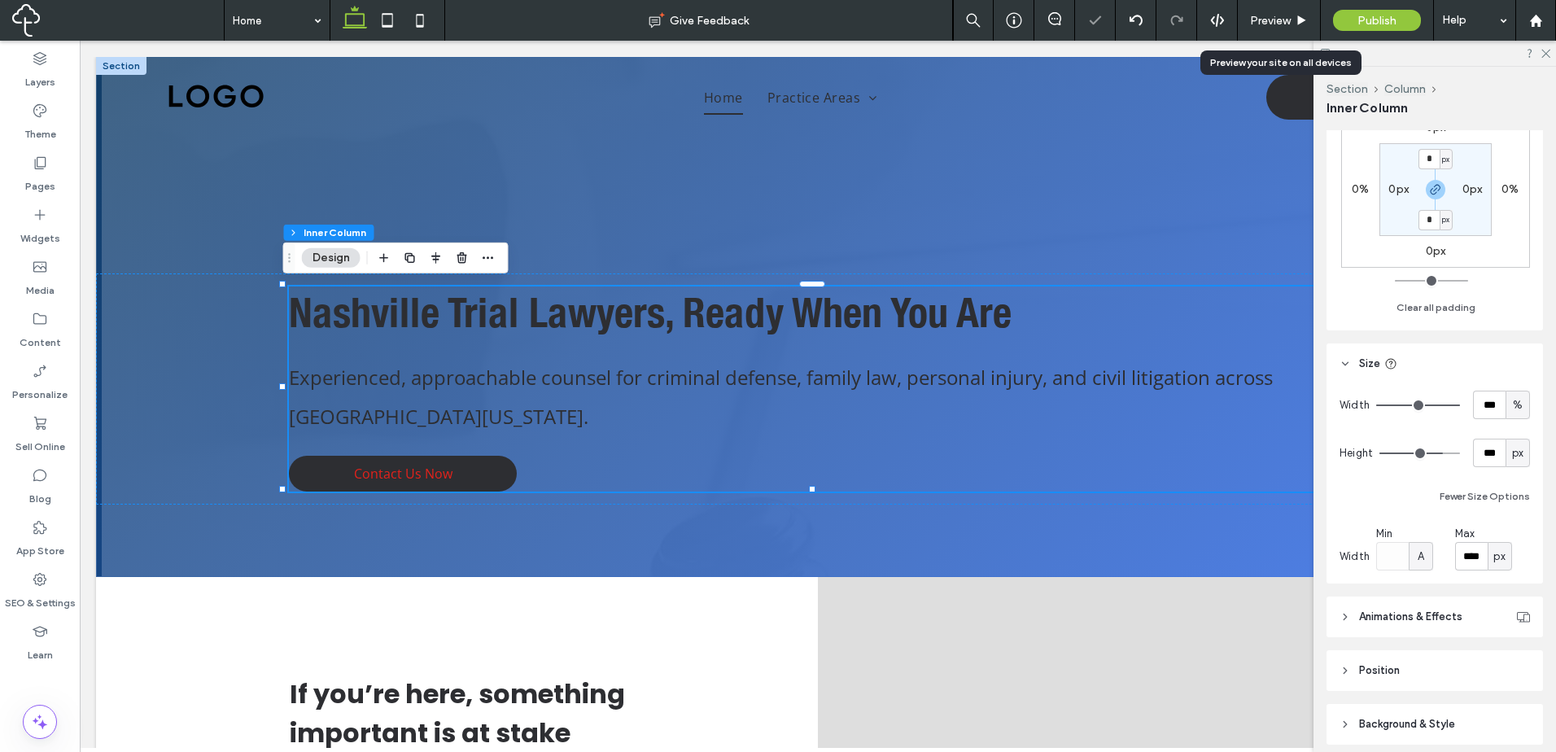
click at [1294, 19] on div "Preview" at bounding box center [1278, 21] width 82 height 14
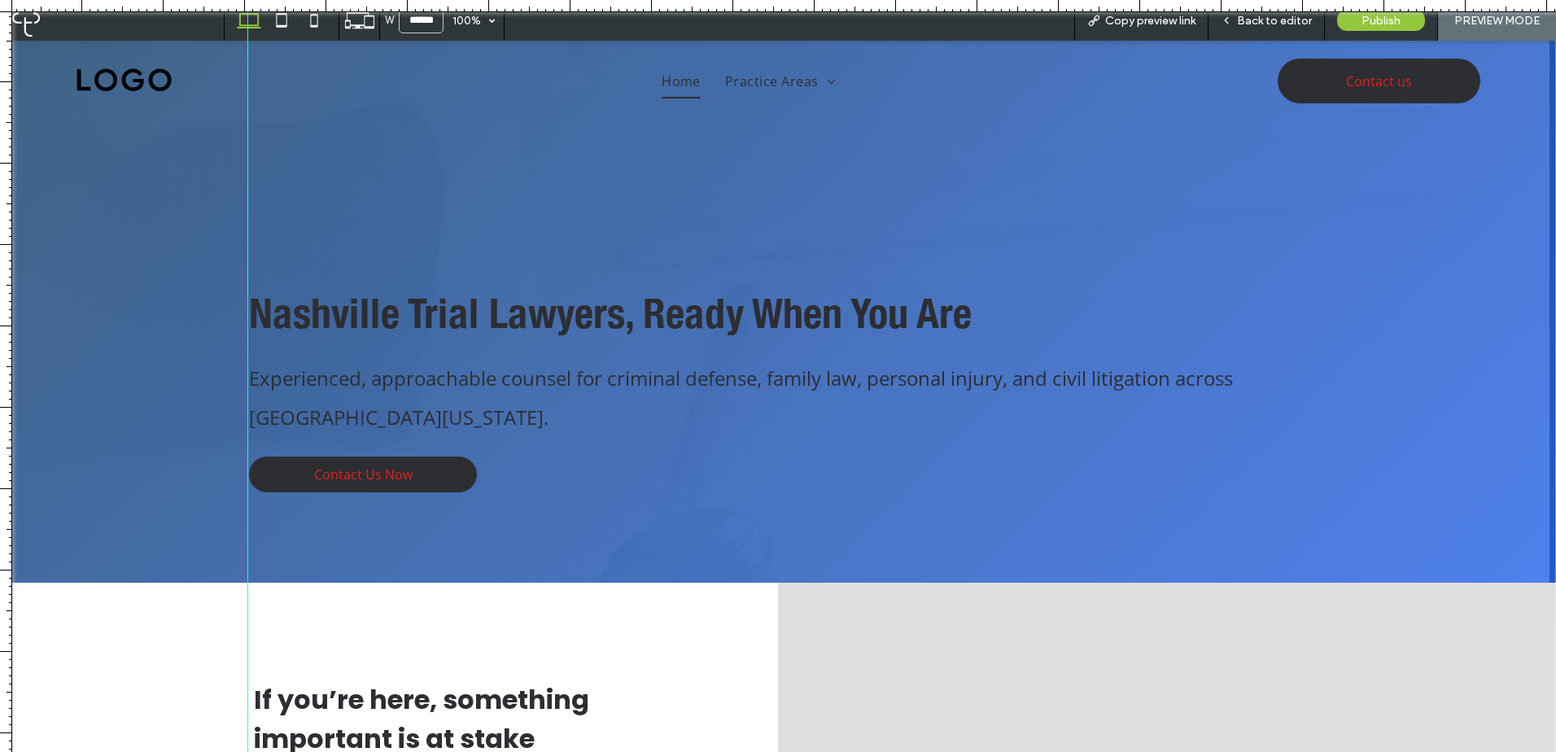
drag, startPoint x: 74, startPoint y: 356, endPoint x: 247, endPoint y: 374, distance: 174.2
click at [247, 374] on div at bounding box center [248, 717] width 14 height 1435
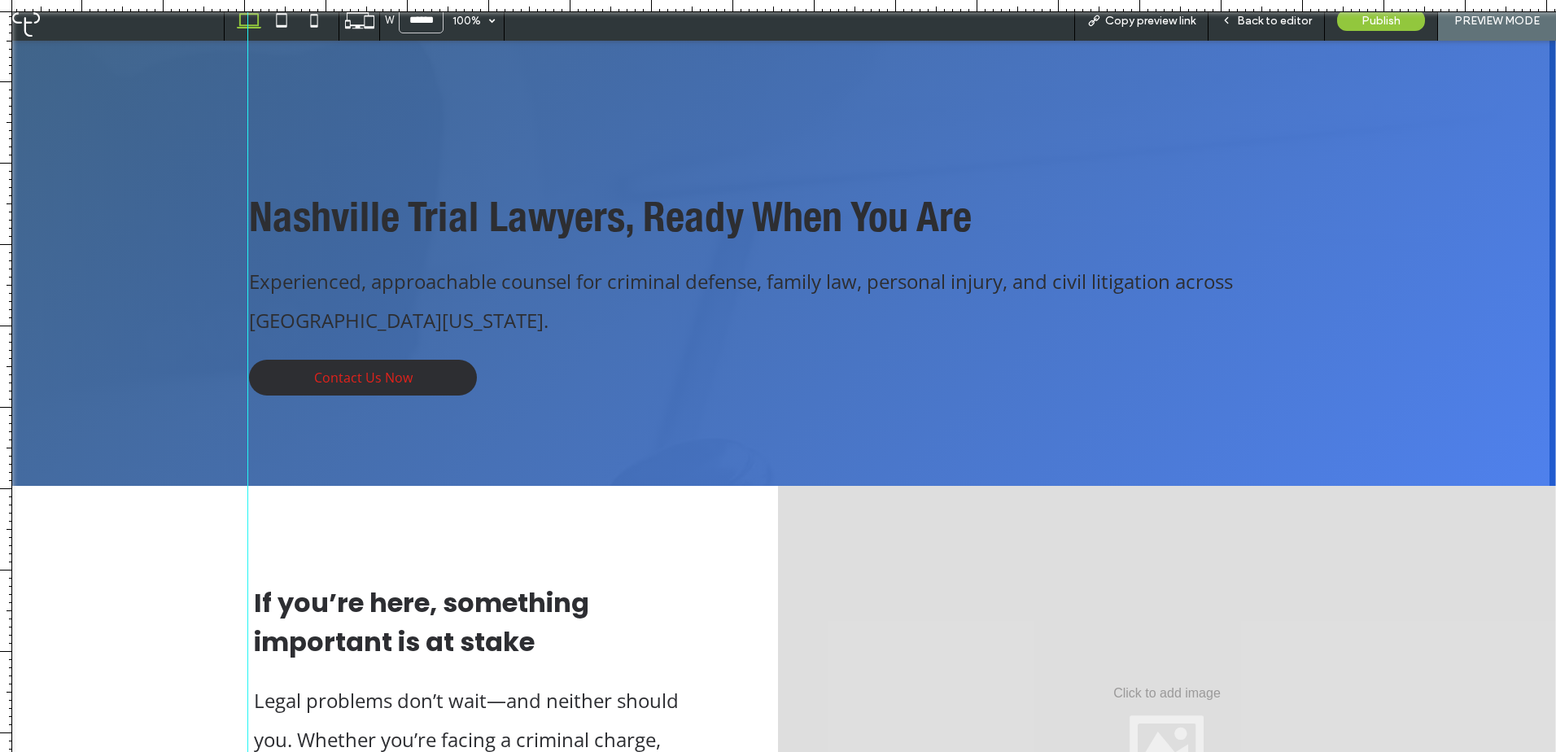
scroll to position [136, 0]
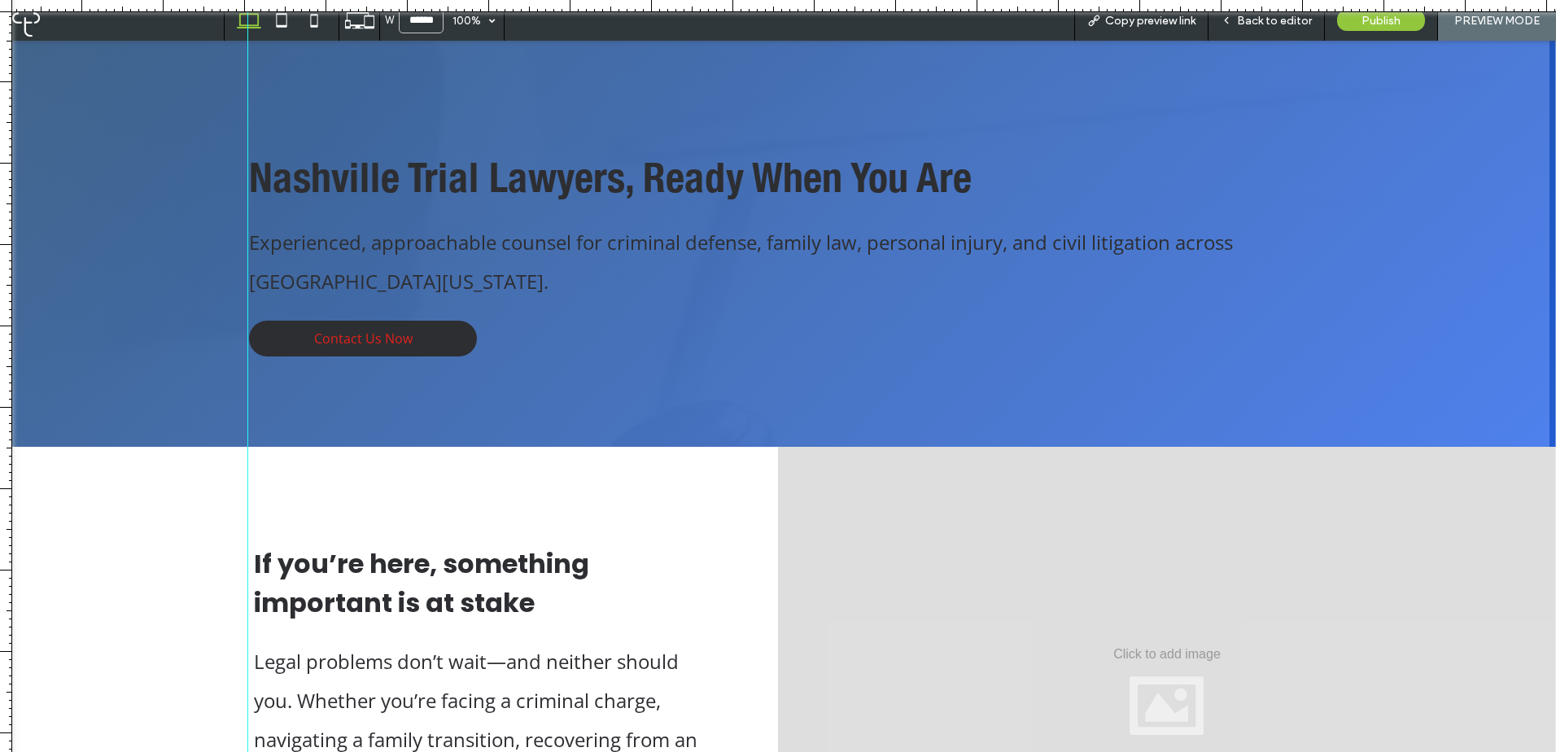
click at [1292, 28] on div "Back to editor" at bounding box center [1266, 20] width 116 height 41
drag, startPoint x: 1270, startPoint y: 26, endPoint x: 1242, endPoint y: 51, distance: 38.0
click at [1270, 25] on span "Back to editor" at bounding box center [1274, 21] width 75 height 14
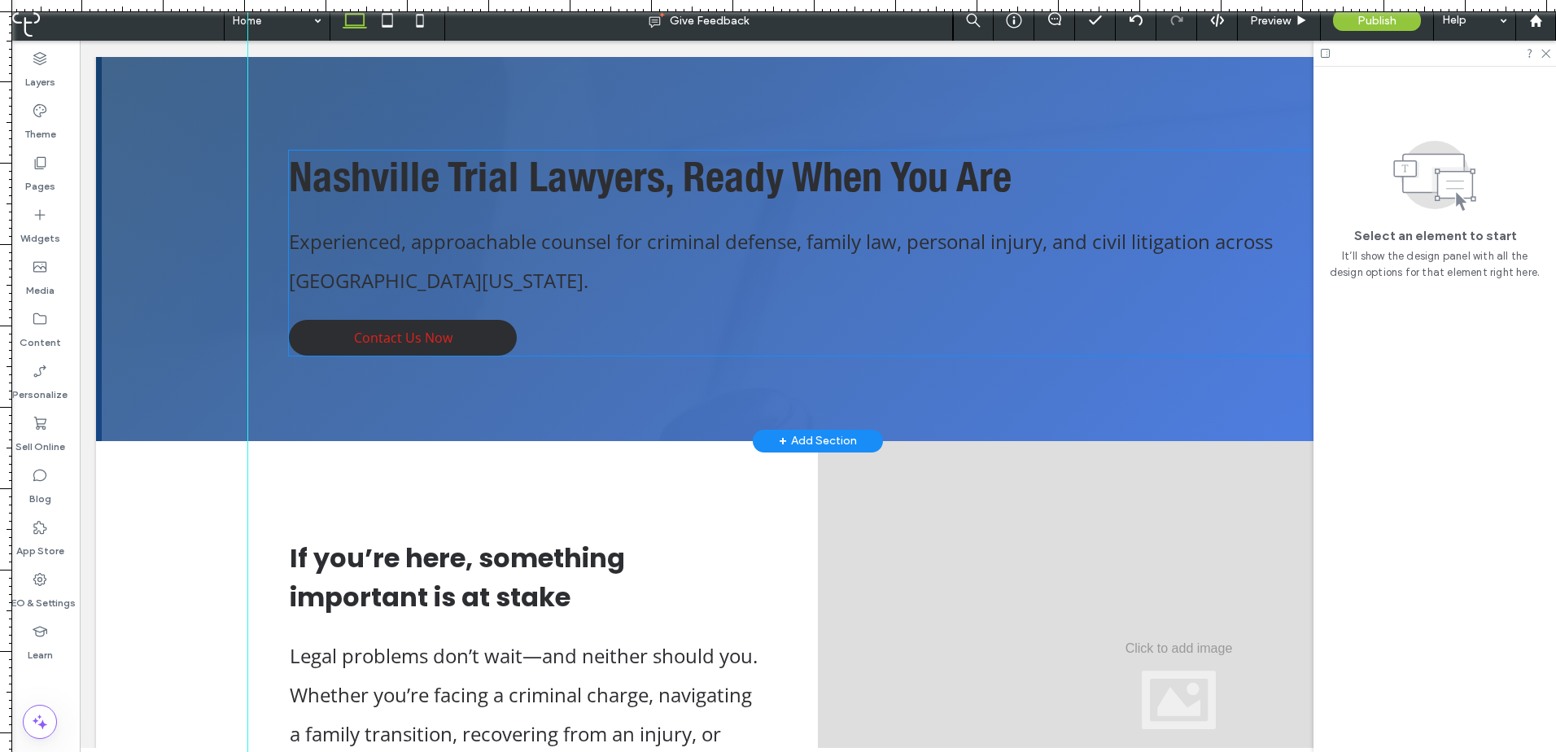
click at [587, 302] on div "Nashville Trial Lawyers, Ready When You Are Experienced, approachable counsel f…" at bounding box center [818, 253] width 1058 height 205
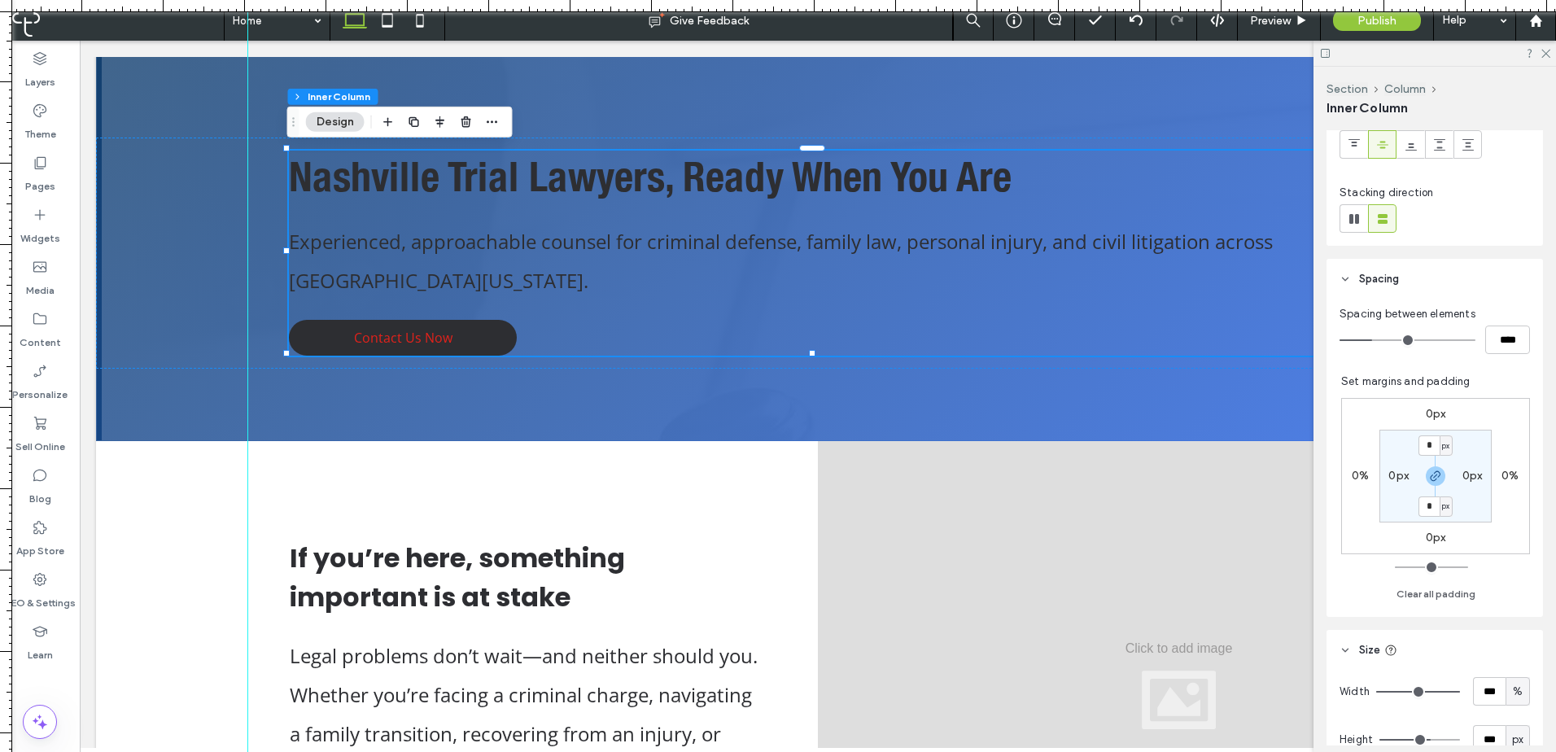
scroll to position [532, 0]
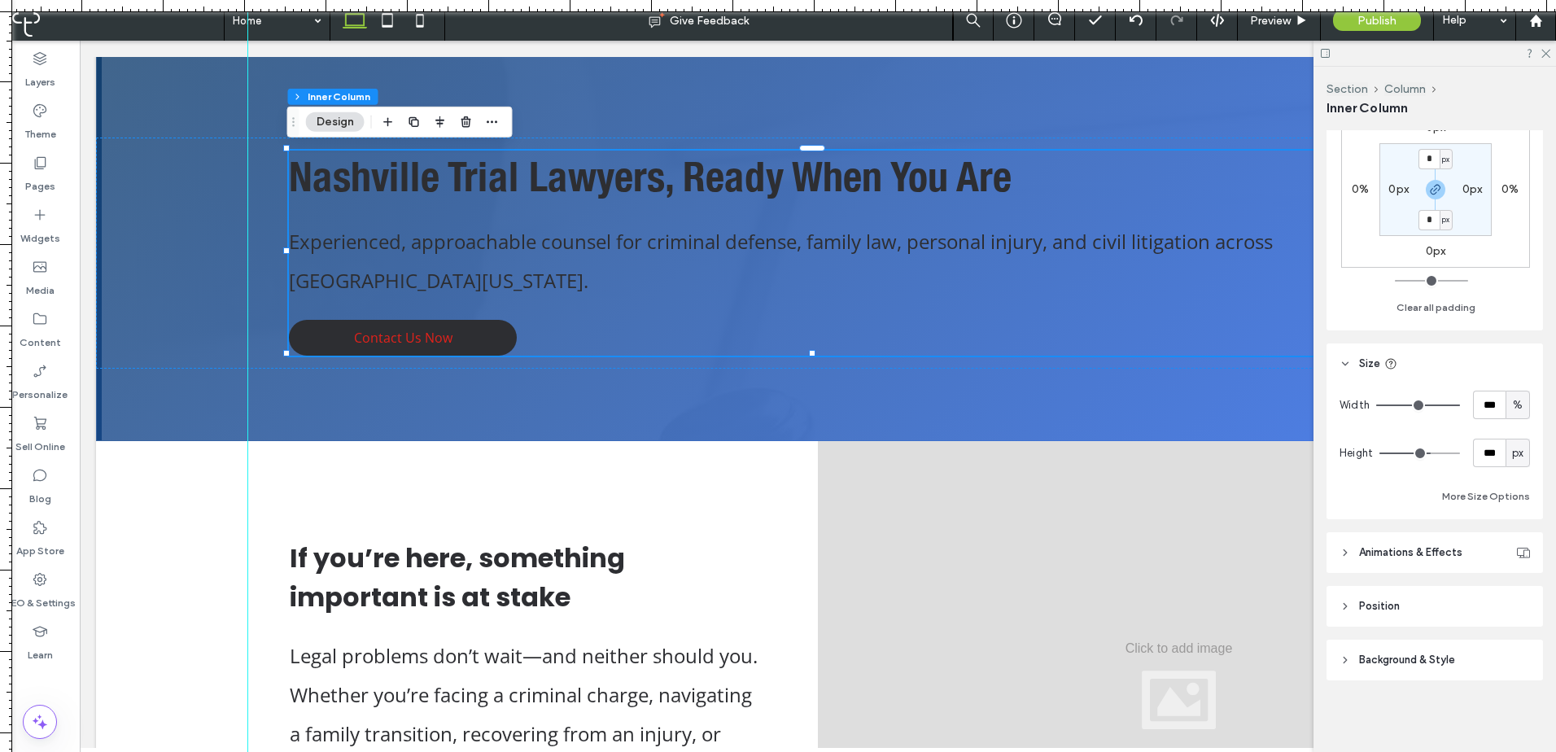
drag, startPoint x: 1505, startPoint y: 503, endPoint x: 1535, endPoint y: 526, distance: 38.2
click at [1506, 502] on button "More Size Options" at bounding box center [1486, 497] width 88 height 20
click at [1464, 556] on input "****" at bounding box center [1471, 556] width 33 height 28
type input "****"
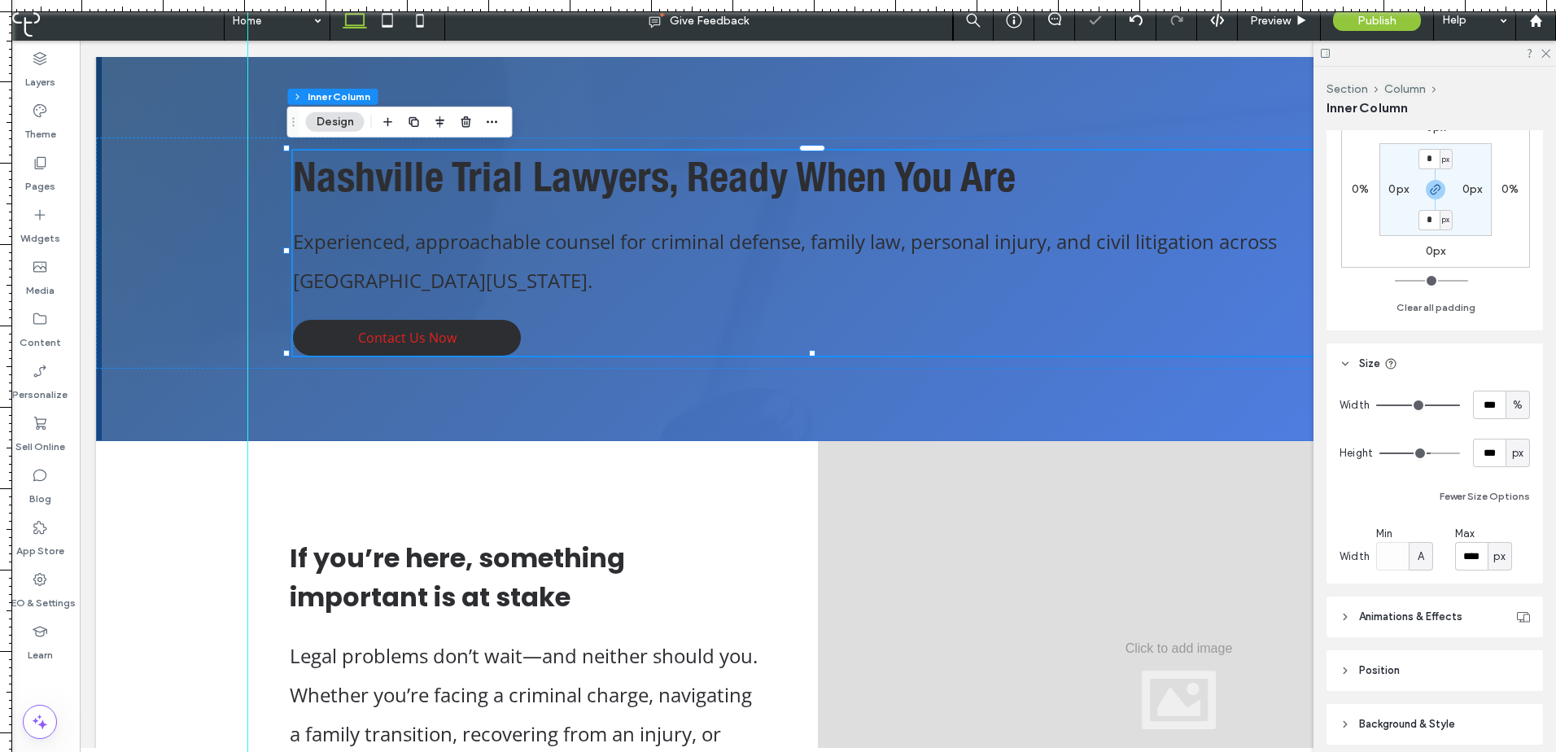
click at [55, 683] on div at bounding box center [40, 676] width 80 height 15
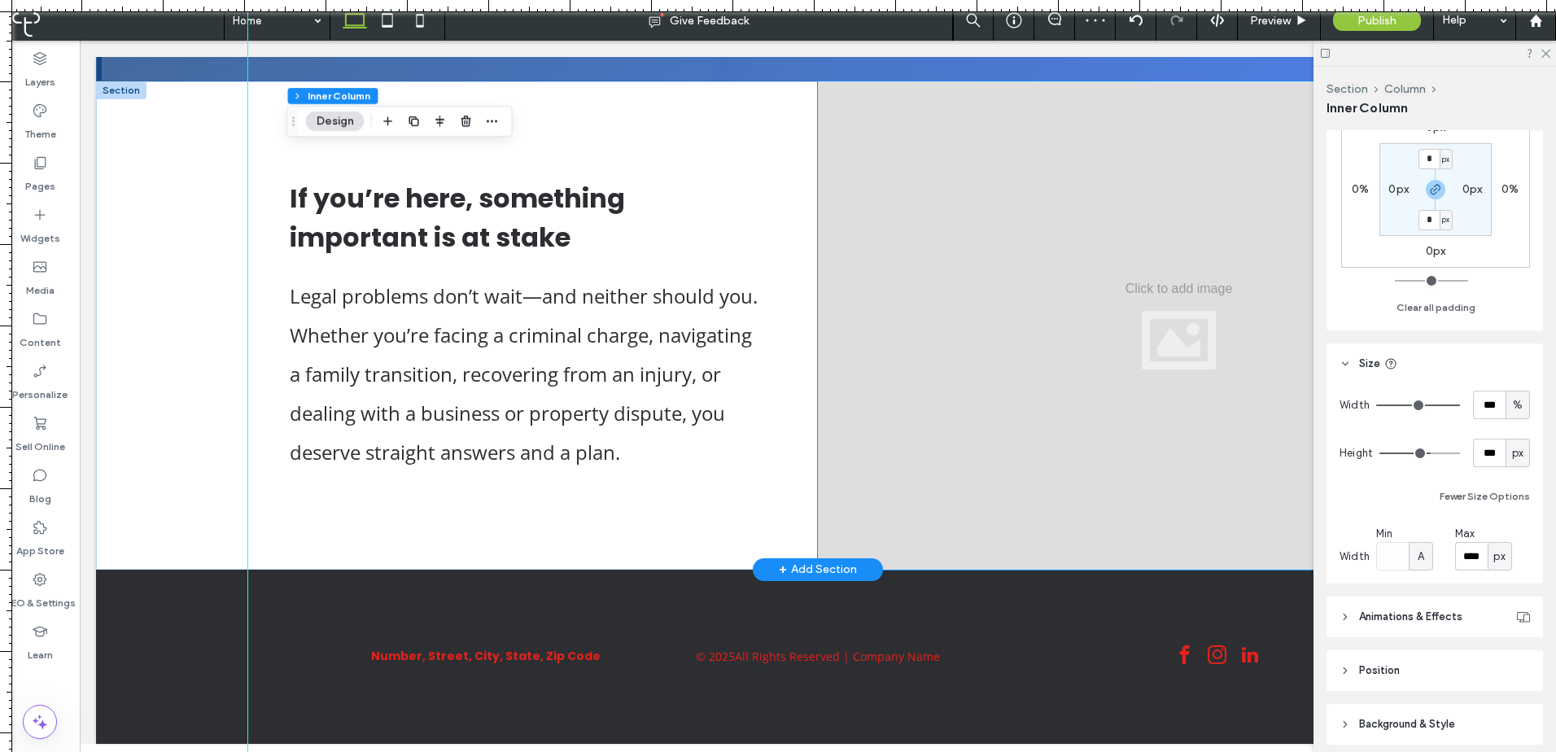
click at [1049, 229] on div at bounding box center [1179, 325] width 722 height 488
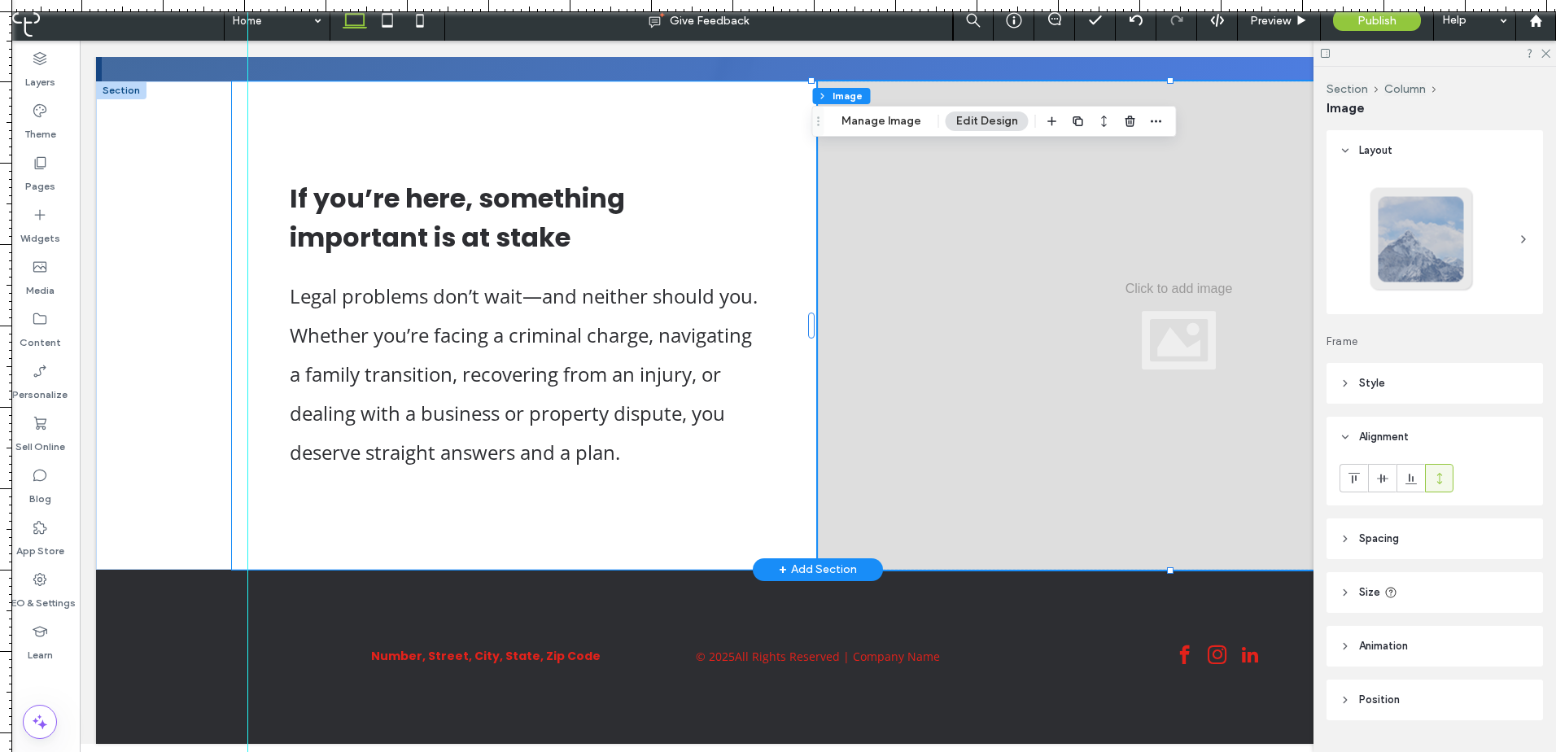
click at [657, 519] on div "If you’re here, something important is at stake Legal problems don’t wait—and n…" at bounding box center [525, 325] width 586 height 488
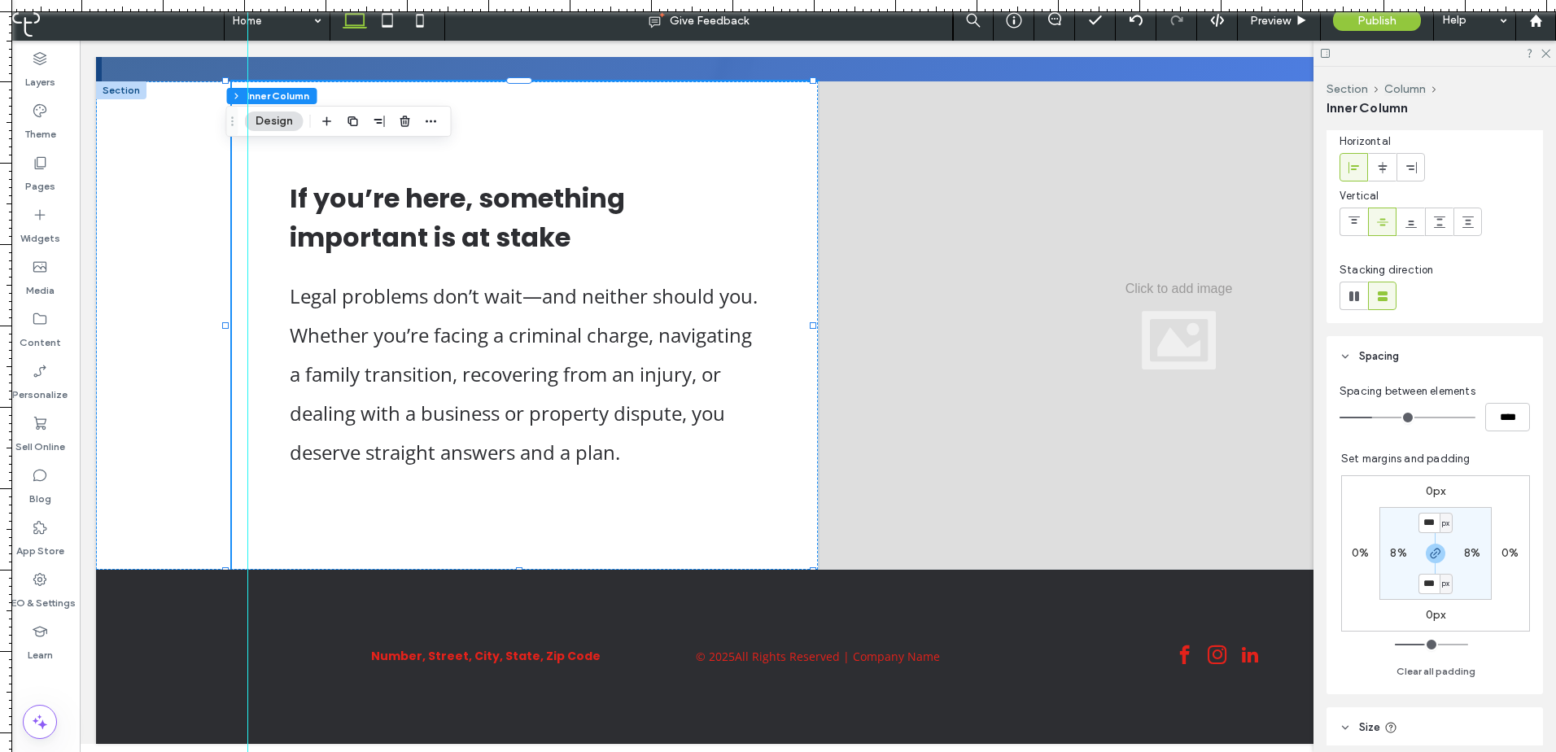
scroll to position [271, 0]
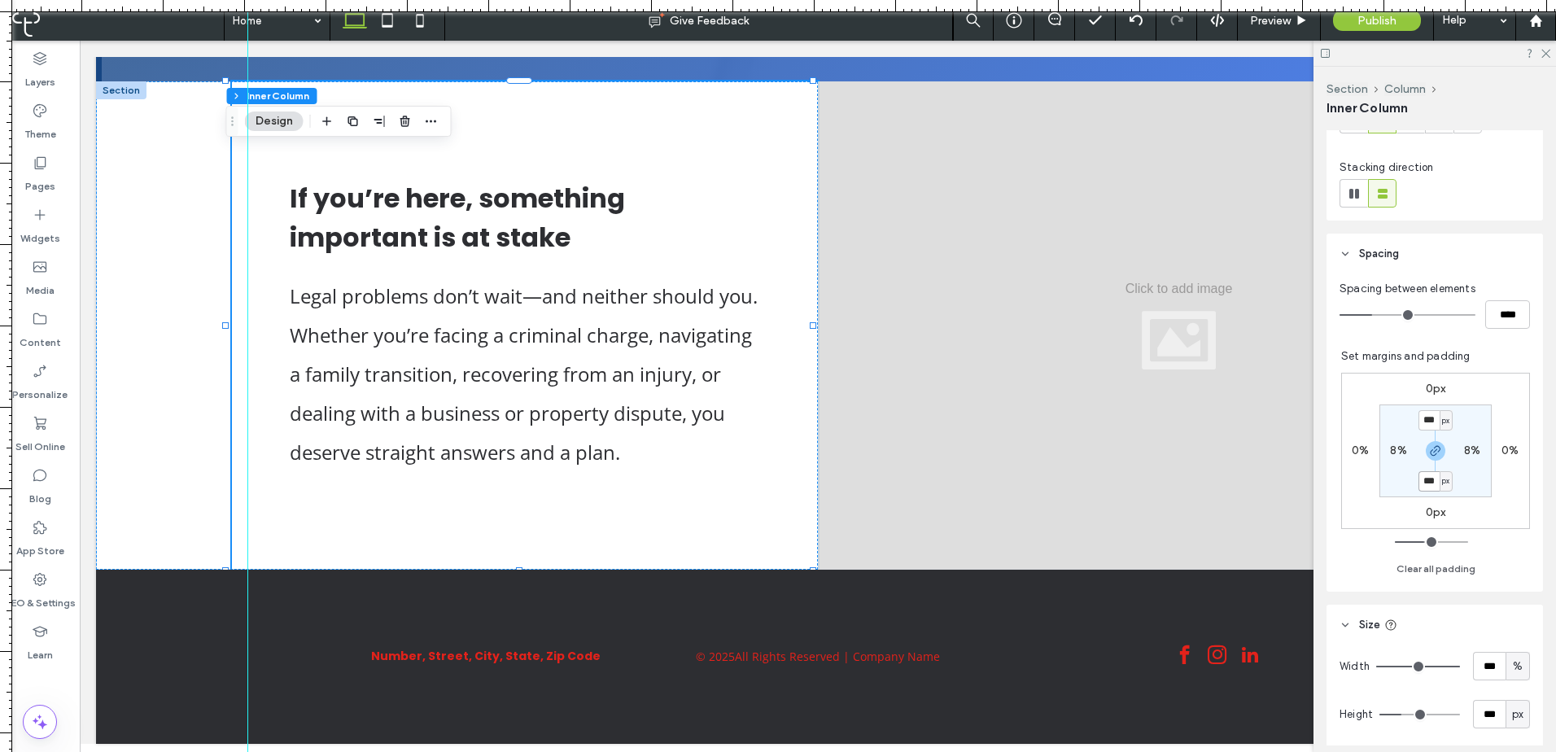
click at [1420, 474] on input "***" at bounding box center [1428, 481] width 21 height 20
type input "***"
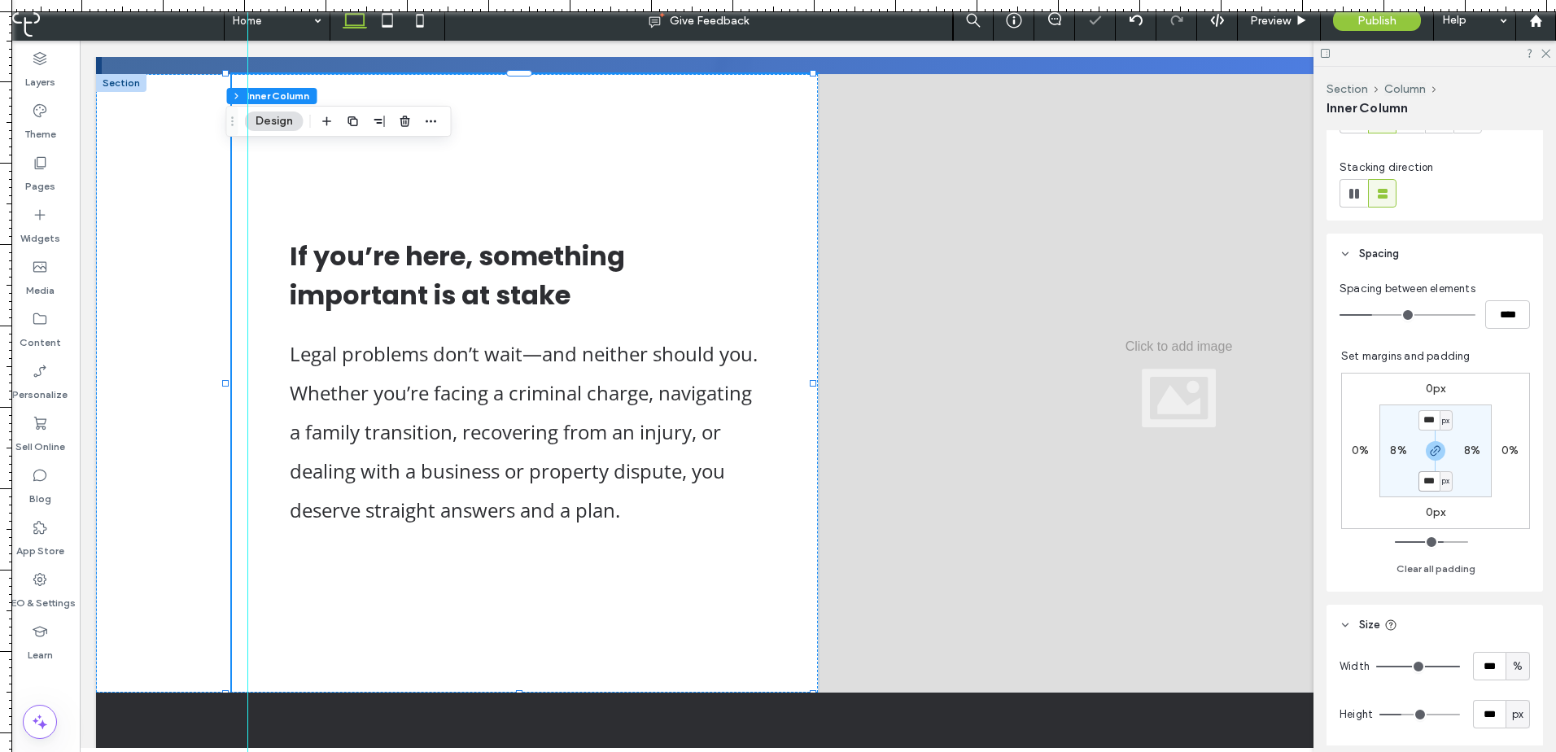
type input "***"
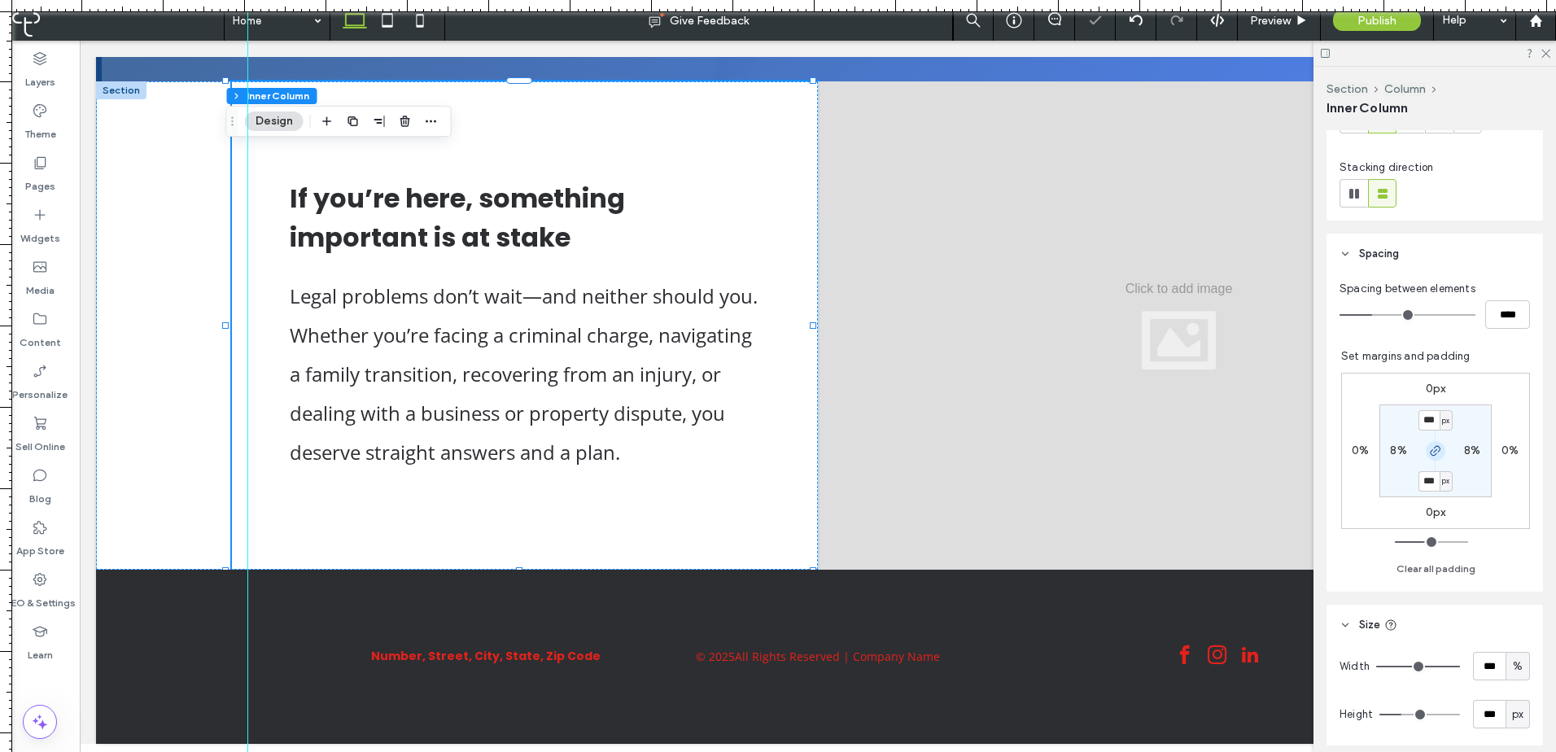
click at [1434, 452] on div at bounding box center [1434, 451] width 37 height 20
drag, startPoint x: 1434, startPoint y: 452, endPoint x: 1429, endPoint y: 465, distance: 13.1
click at [1433, 452] on span "button" at bounding box center [1435, 451] width 20 height 20
click at [1426, 474] on label "120px" at bounding box center [1435, 481] width 31 height 14
type input "***"
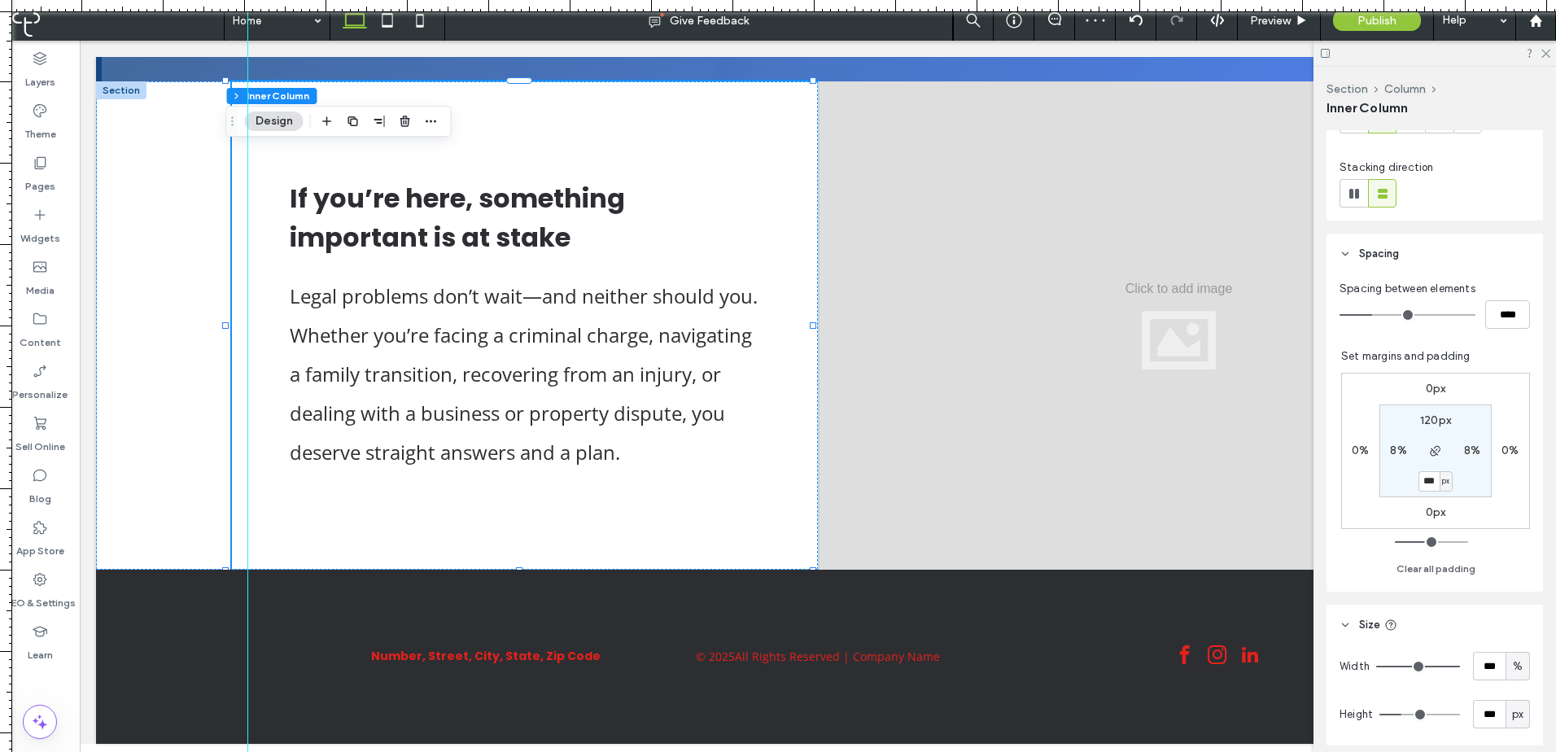
type input "***"
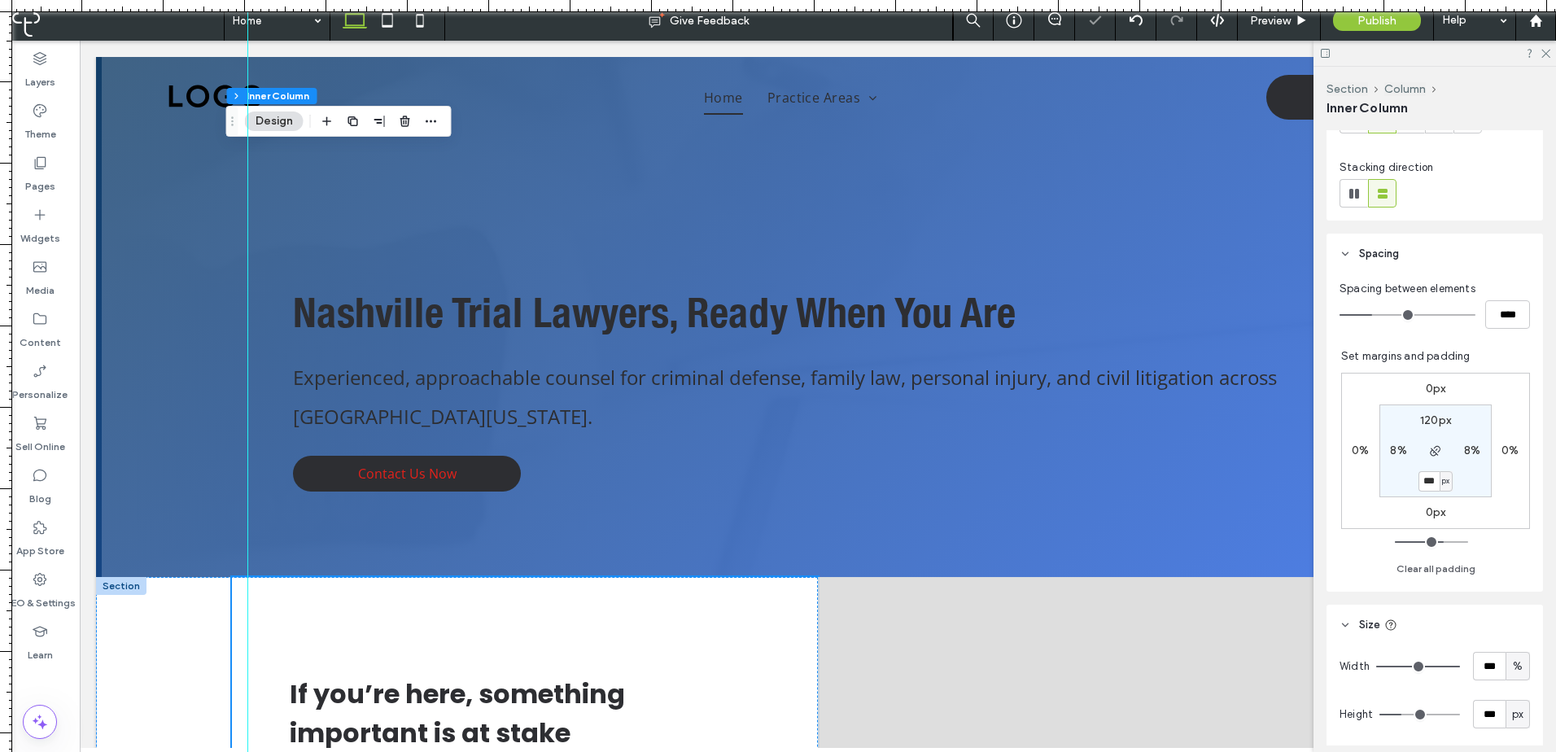
scroll to position [568, 0]
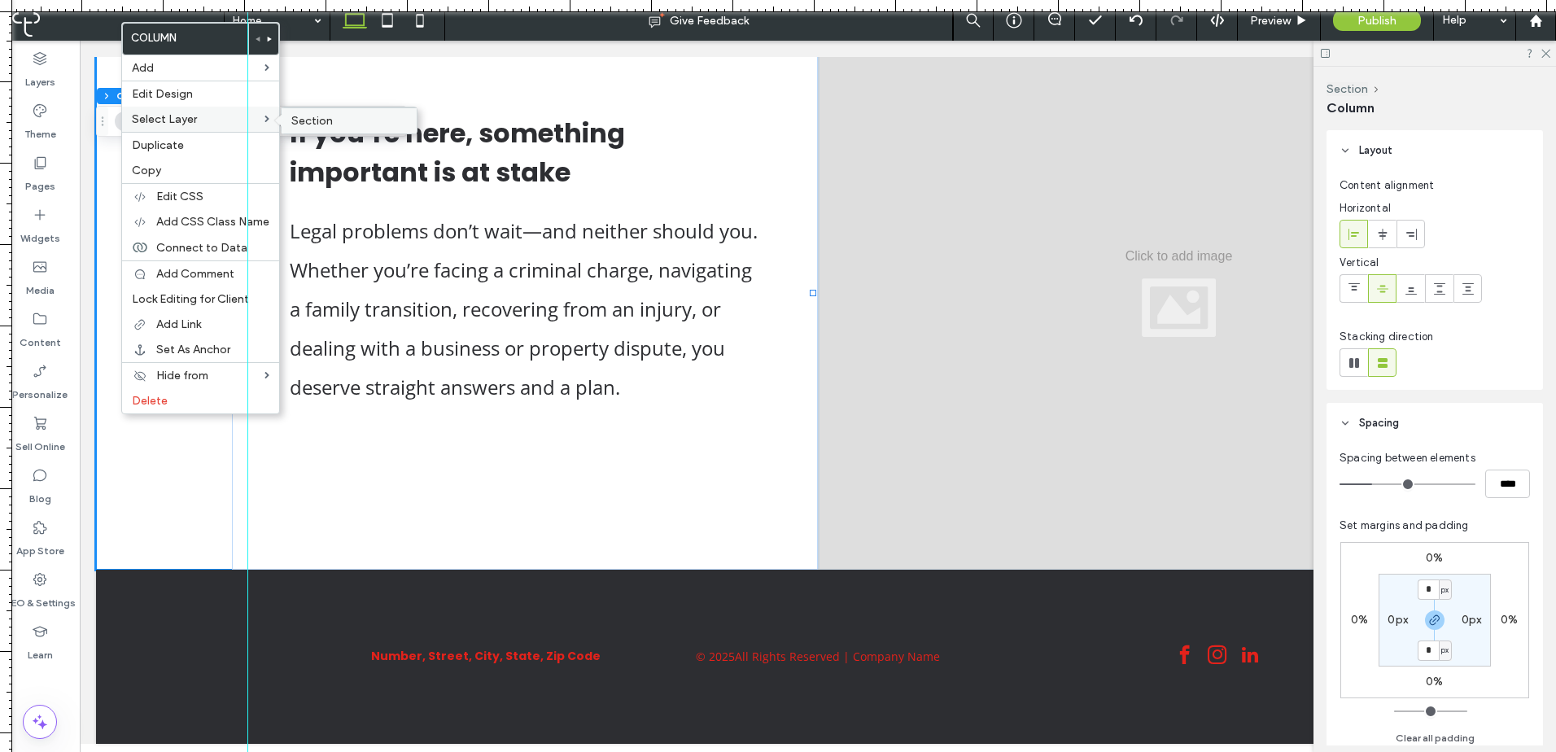
click at [321, 120] on span "Section" at bounding box center [311, 121] width 41 height 14
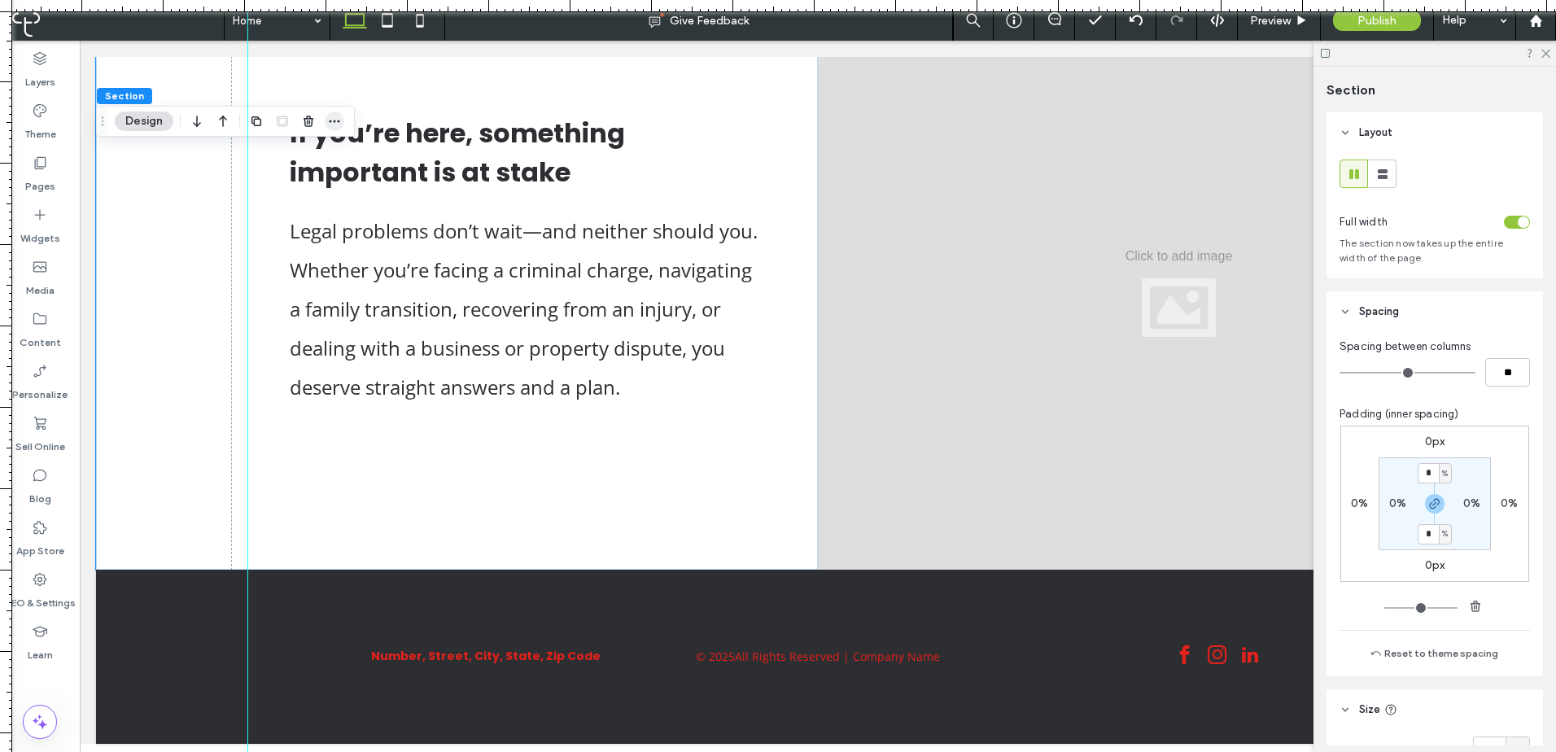
click at [326, 118] on span "button" at bounding box center [335, 121] width 20 height 20
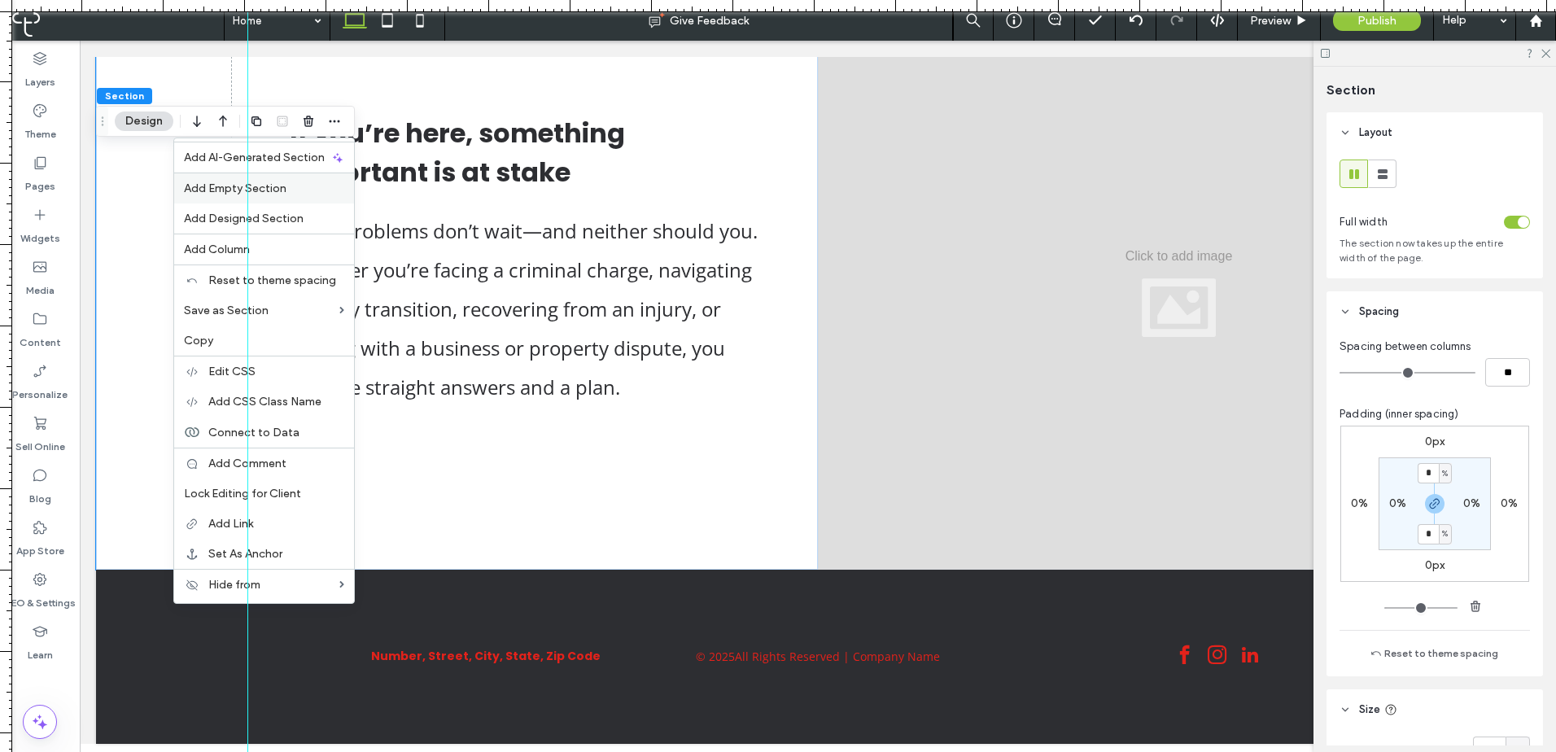
drag, startPoint x: 303, startPoint y: 185, endPoint x: 223, endPoint y: 144, distance: 89.5
click at [303, 185] on label "Add Empty Section" at bounding box center [264, 188] width 160 height 14
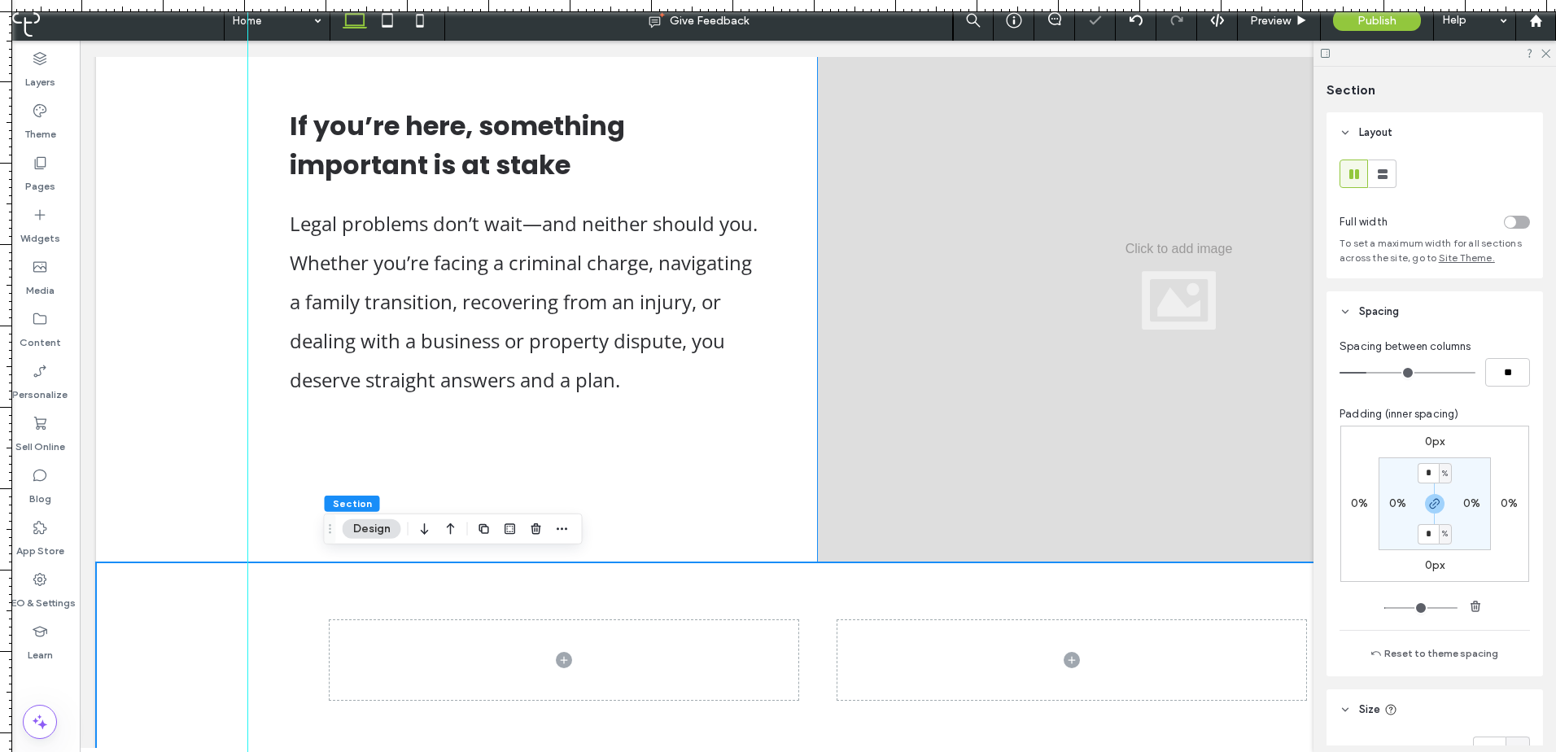
scroll to position [704, 0]
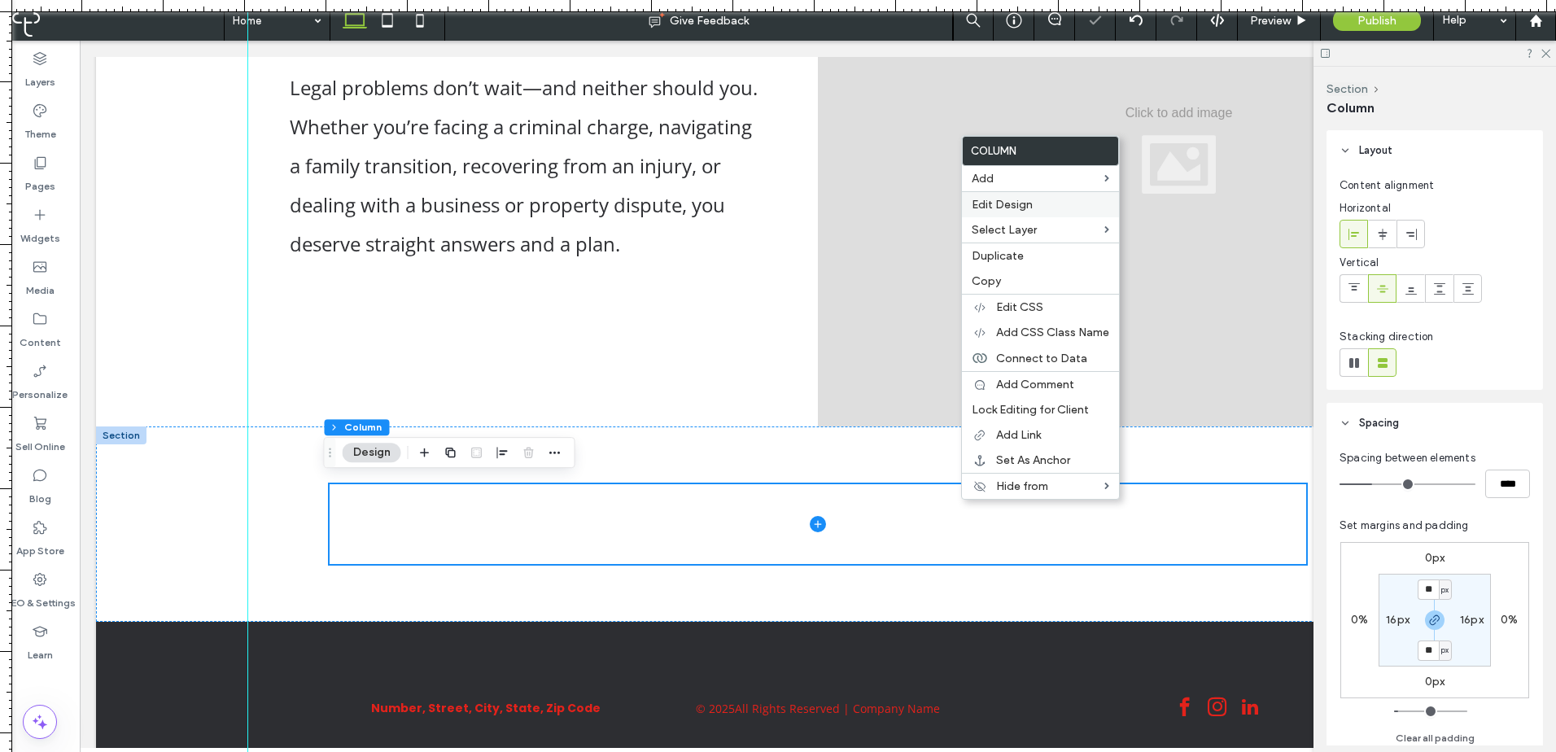
click at [1008, 206] on span "Edit Design" at bounding box center [1001, 205] width 61 height 14
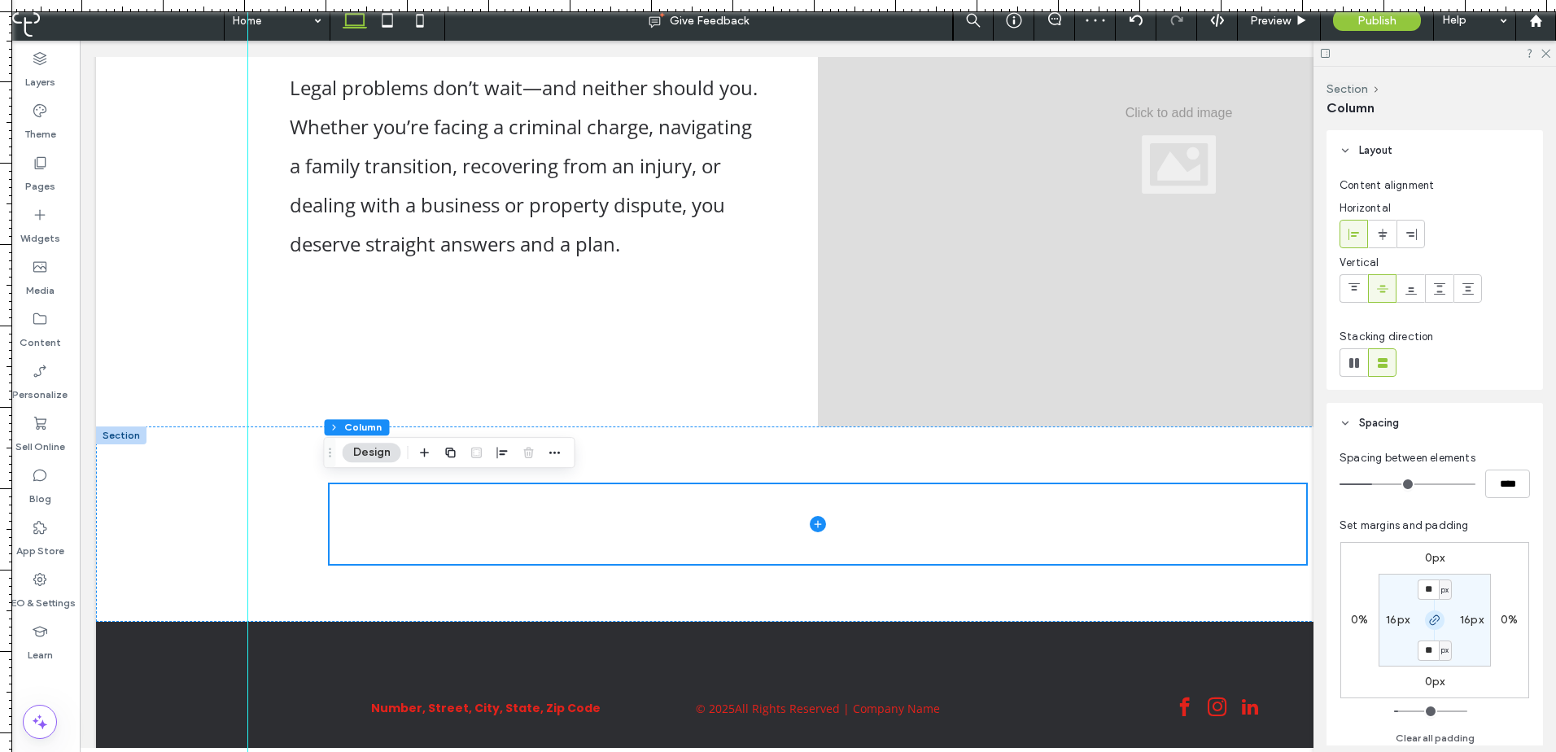
click at [1432, 616] on icon "button" at bounding box center [1434, 619] width 13 height 13
click at [1429, 556] on label "0px" at bounding box center [1435, 558] width 20 height 14
type input "*"
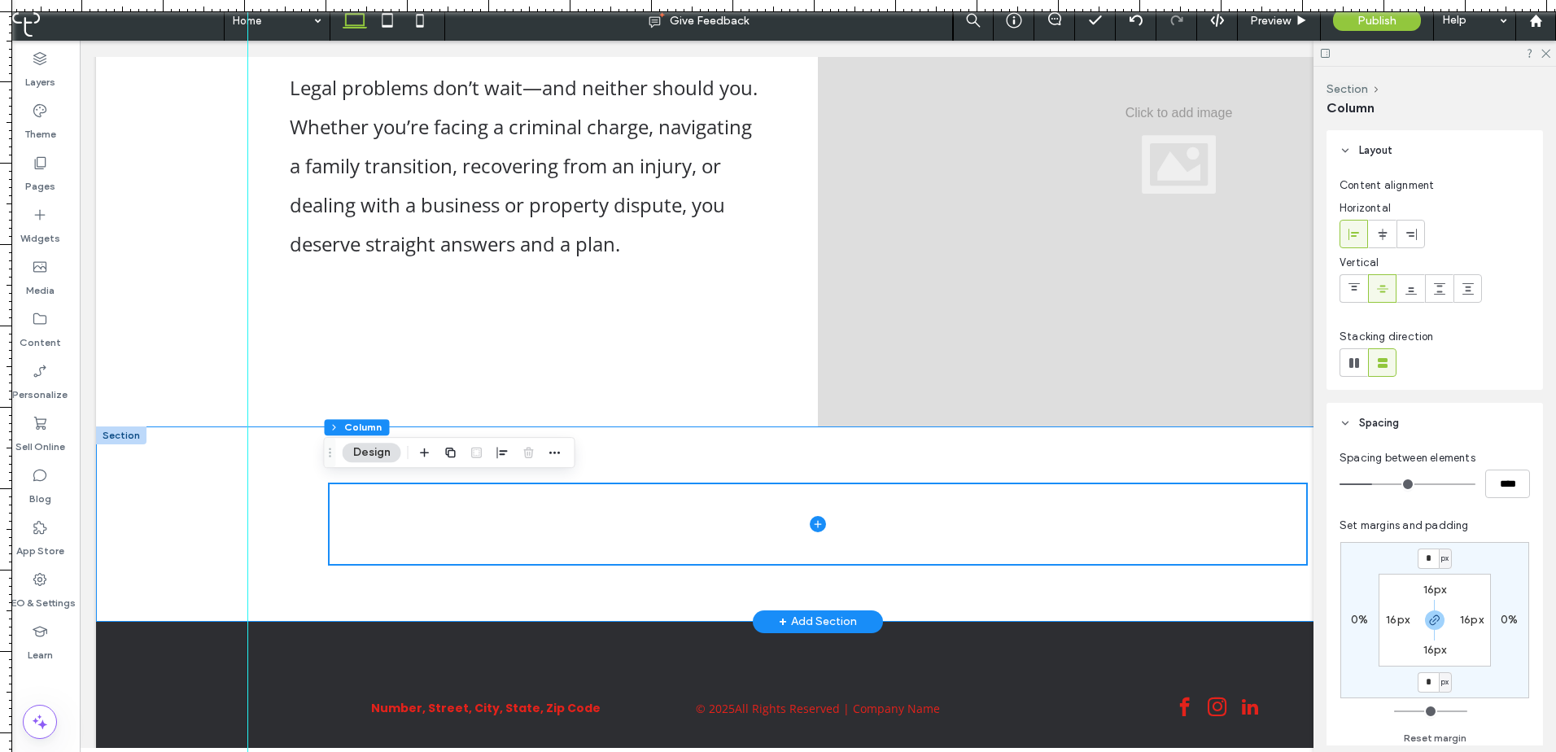
click at [1202, 468] on div at bounding box center [818, 523] width 976 height 195
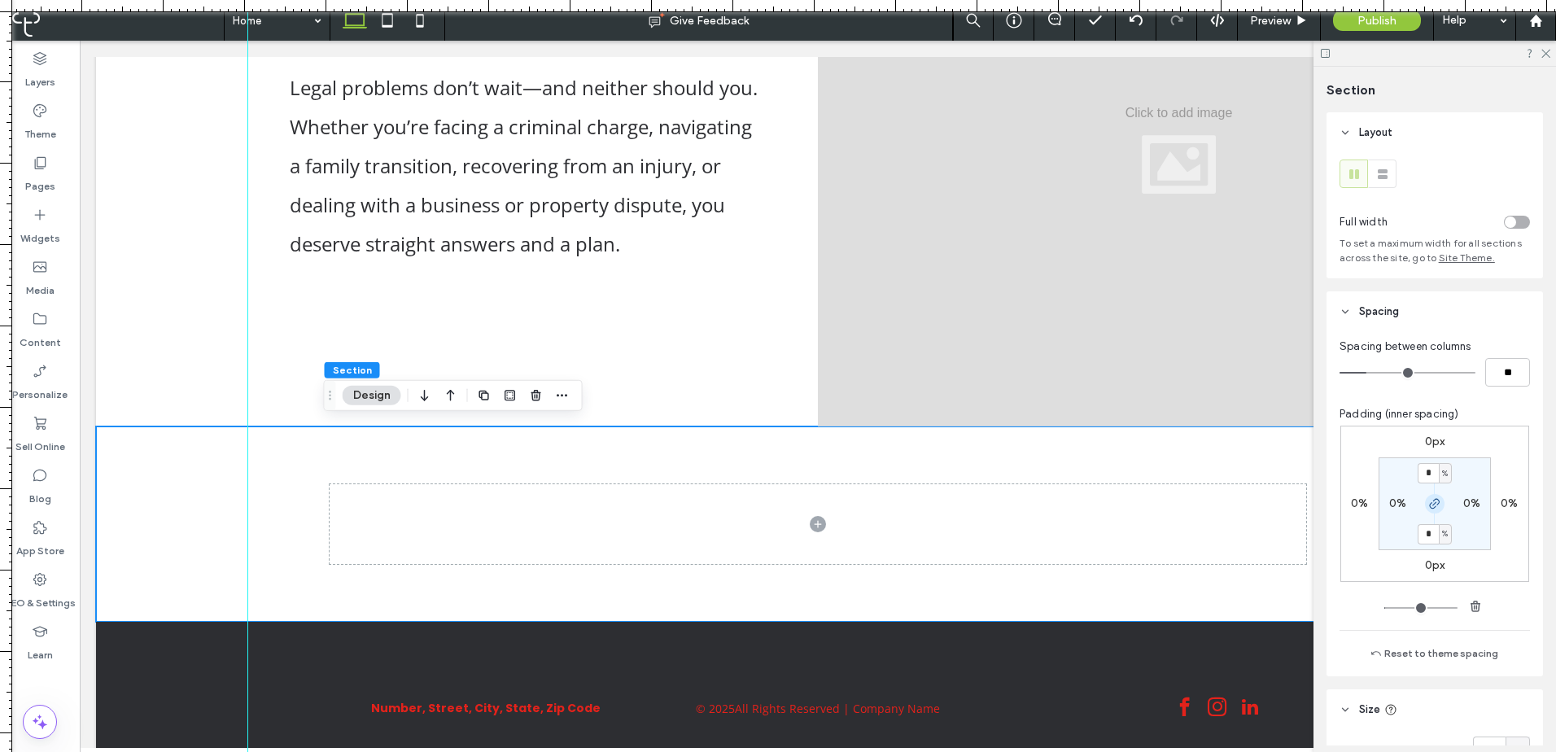
click at [1429, 494] on span "button" at bounding box center [1435, 504] width 20 height 20
click at [1422, 474] on input "*" at bounding box center [1427, 473] width 21 height 20
type input "*"
click at [1481, 464] on section "* % 0% 4% 0%" at bounding box center [1434, 503] width 112 height 93
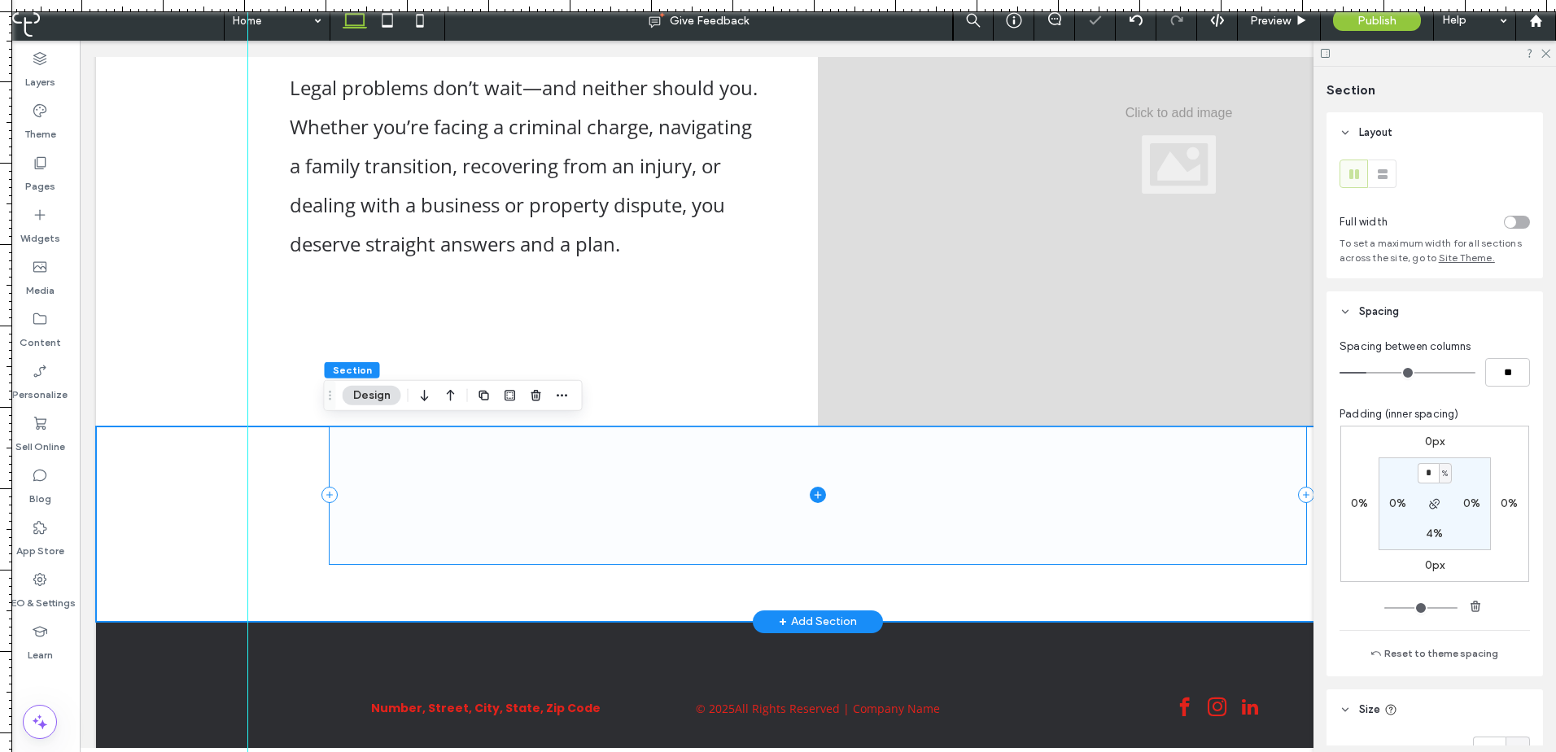
click at [1119, 514] on span at bounding box center [818, 494] width 976 height 137
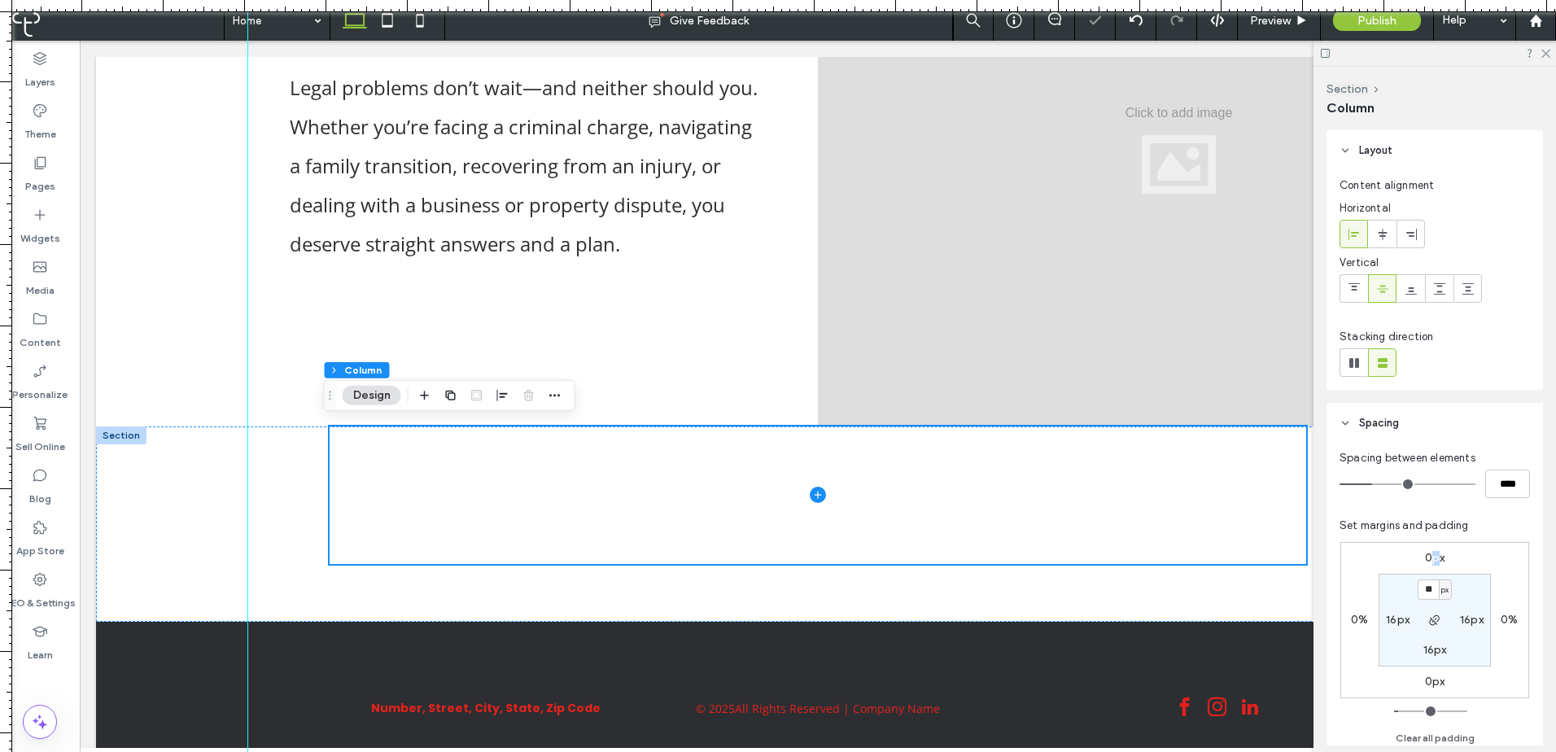
click at [1434, 561] on label "0px" at bounding box center [1435, 558] width 20 height 14
type input "*"
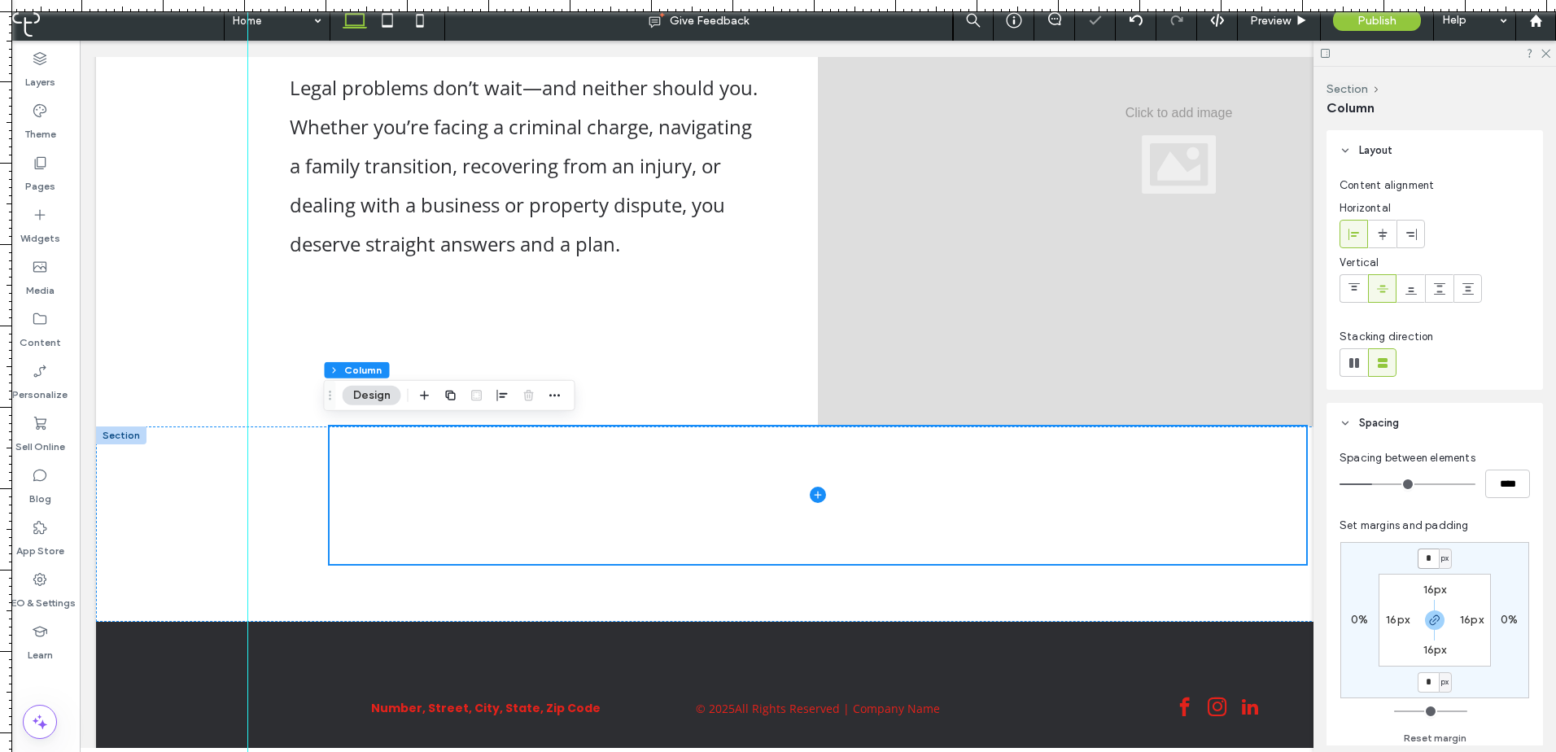
click at [1423, 556] on input "*" at bounding box center [1427, 558] width 21 height 20
type input "***"
type input "*"
type input "***"
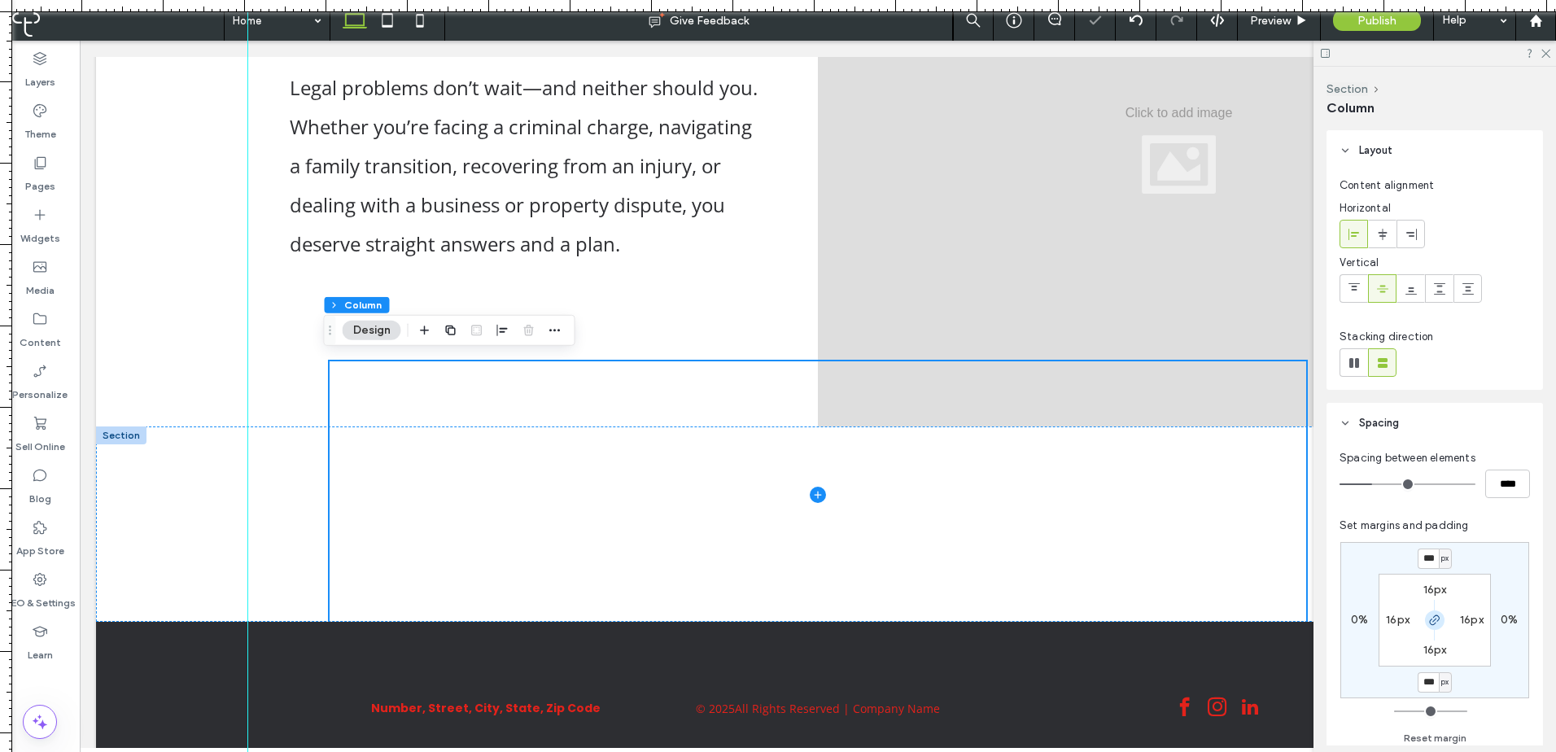
click at [1435, 622] on icon "button" at bounding box center [1434, 619] width 13 height 13
click at [1440, 676] on label "-80px" at bounding box center [1435, 681] width 32 height 14
type input "*"
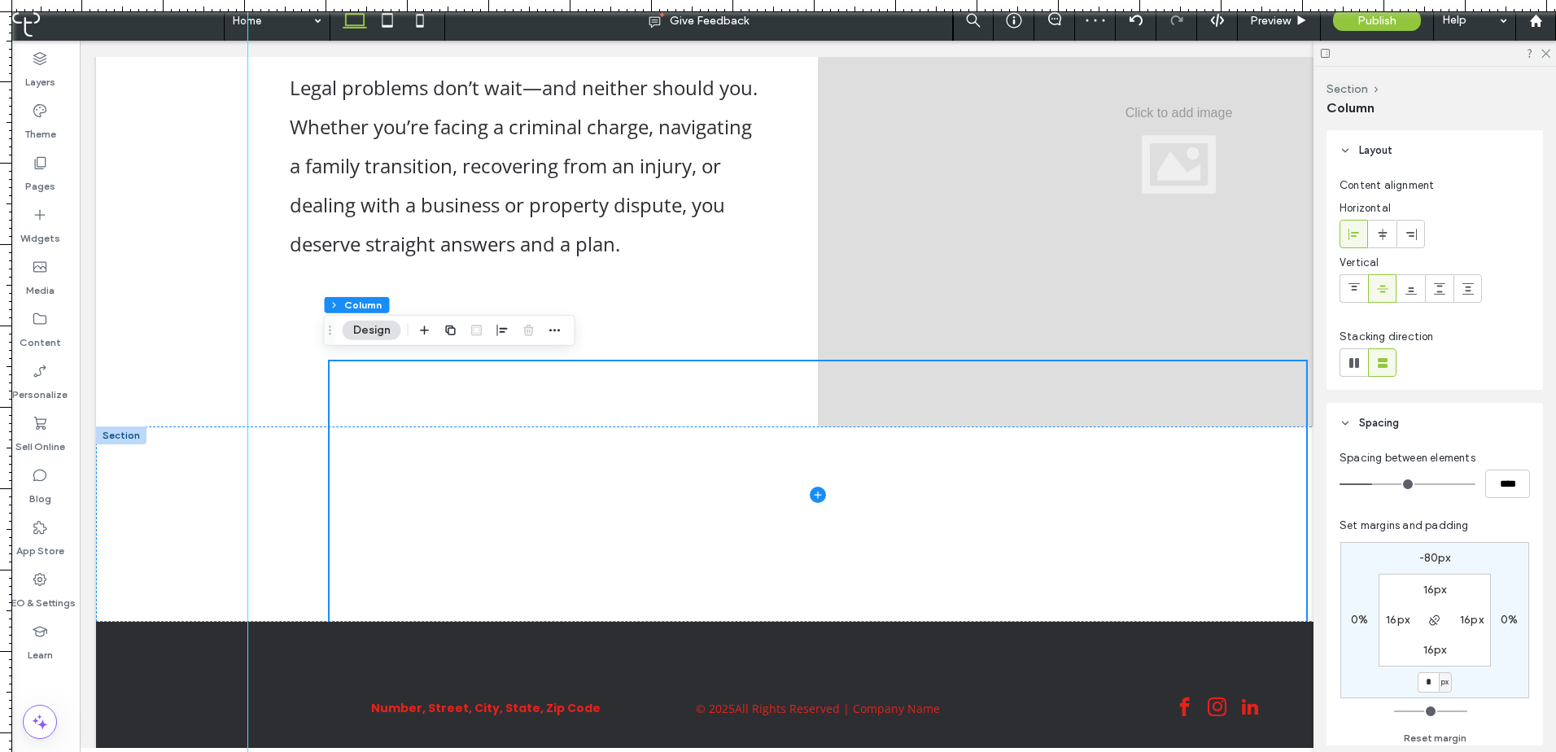
click at [1463, 676] on div "-80px 0% * px 0% 16px 16px 16px 16px" at bounding box center [1434, 620] width 189 height 156
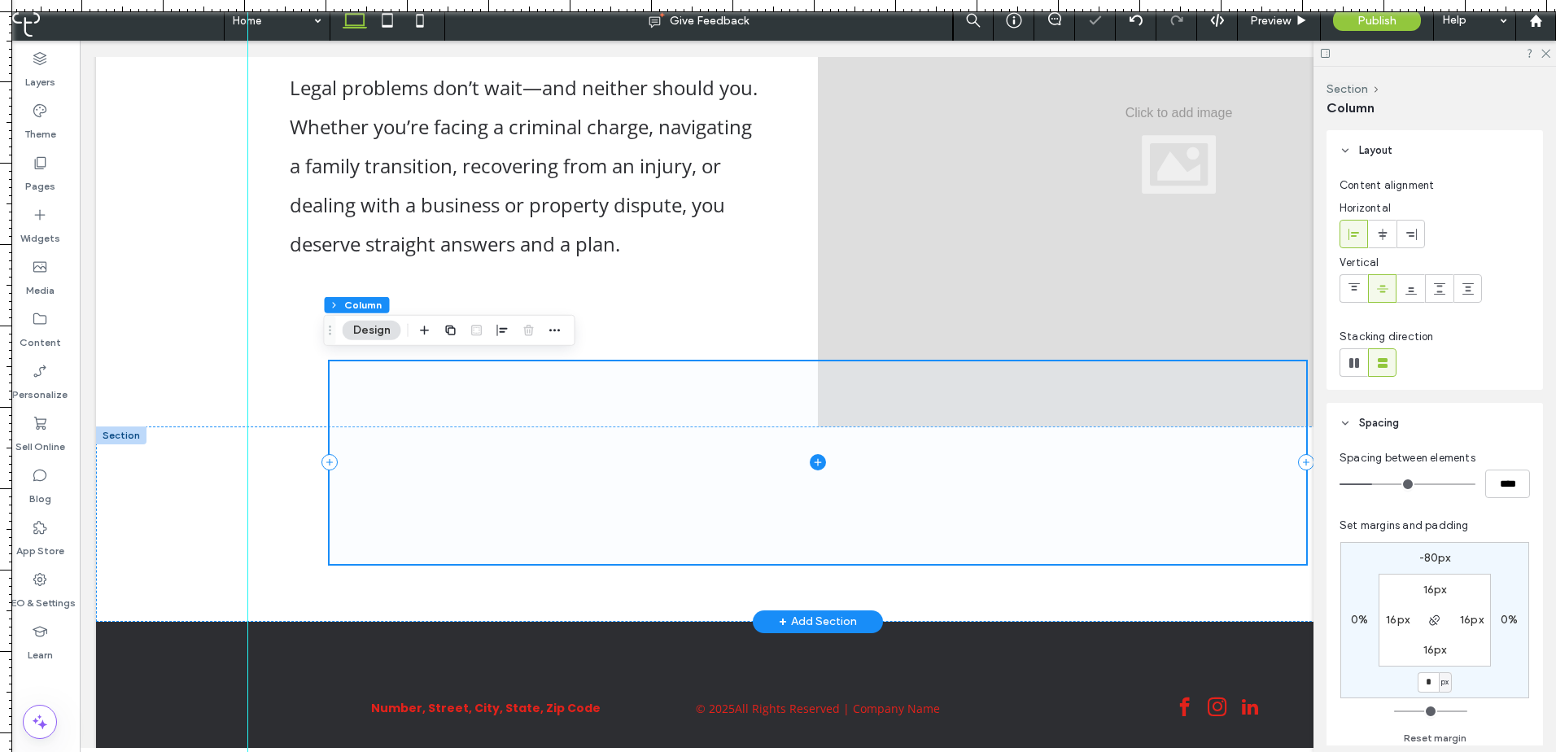
click at [1253, 533] on span at bounding box center [818, 462] width 976 height 203
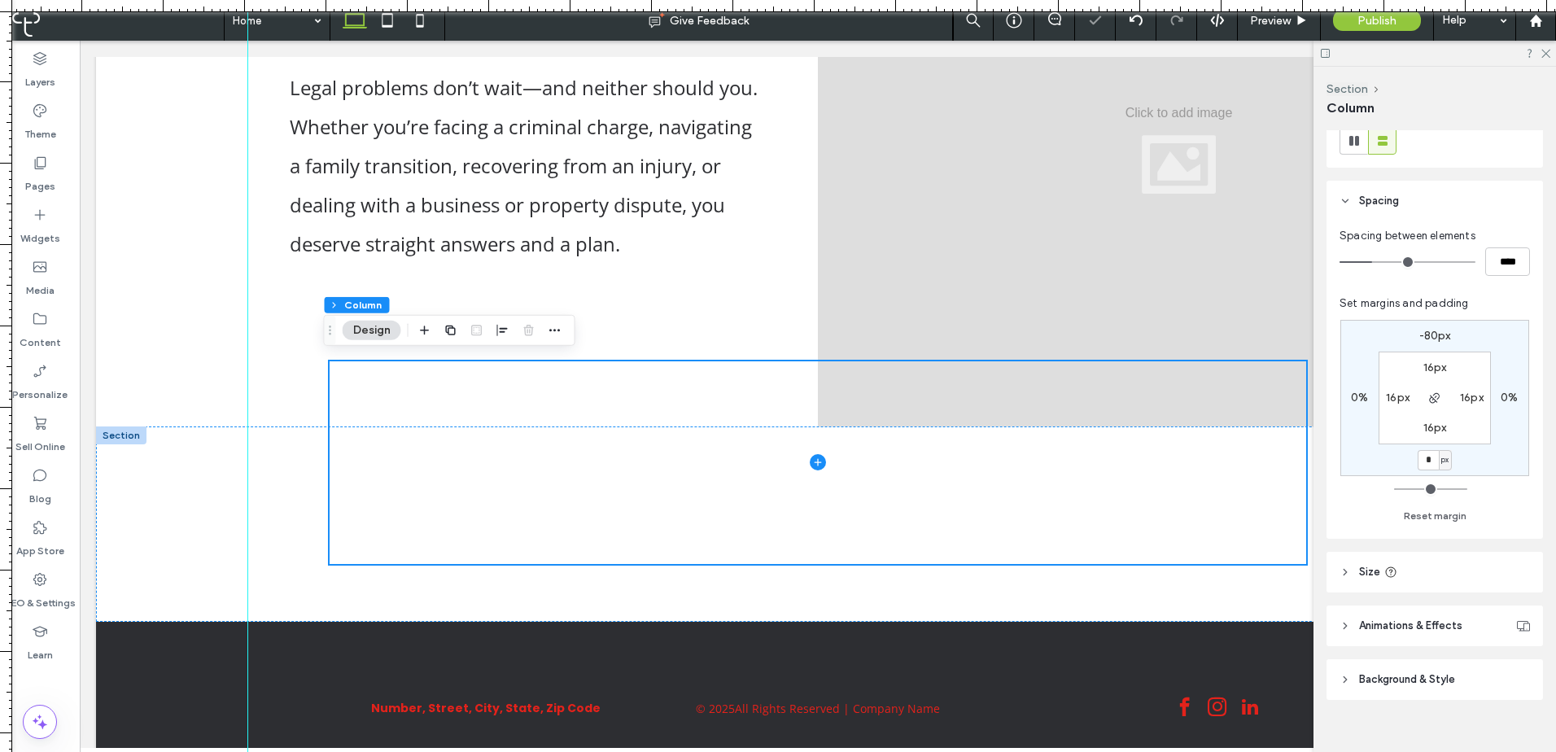
scroll to position [242, 0]
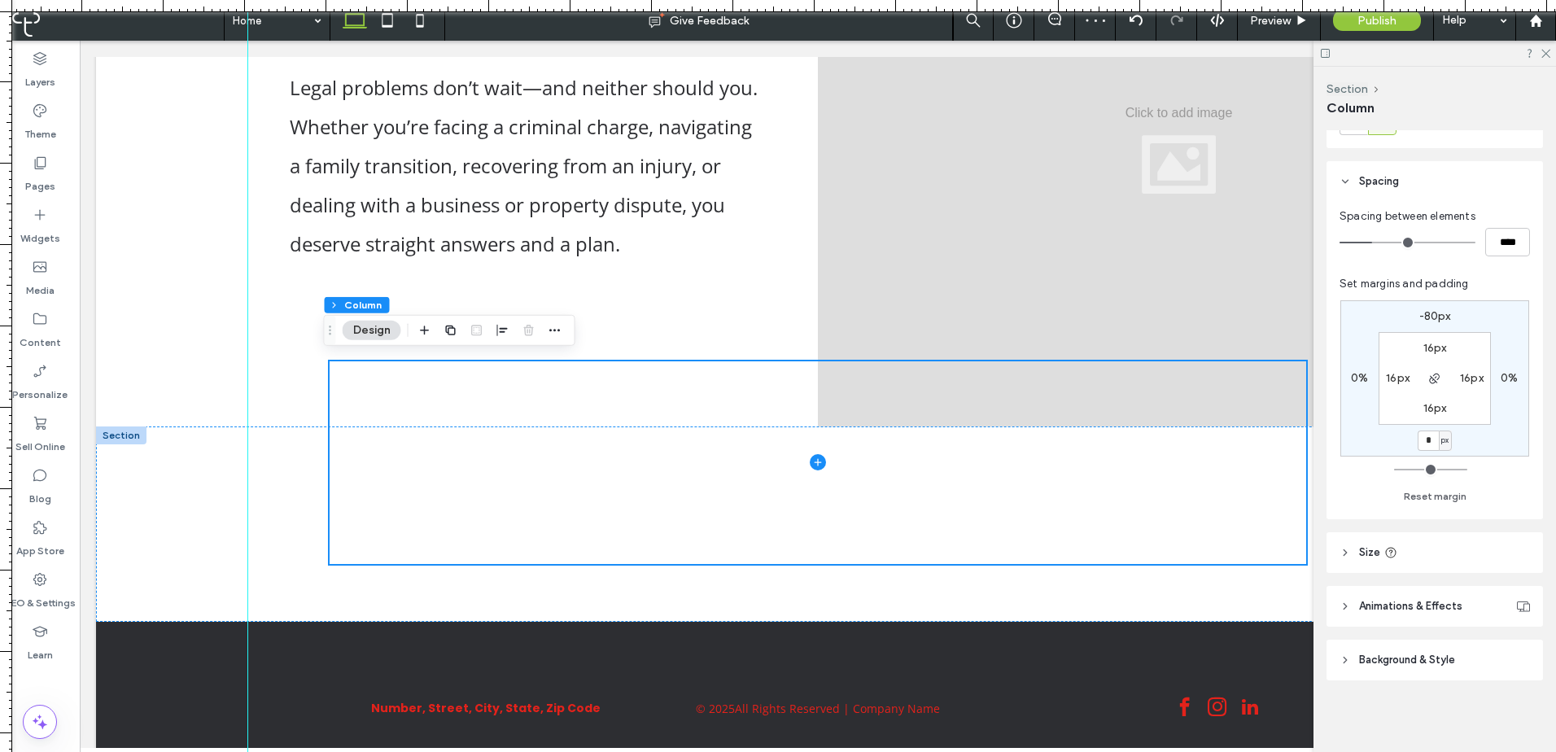
click at [1468, 565] on header "Size" at bounding box center [1434, 552] width 216 height 41
click at [1473, 560] on header "Size" at bounding box center [1434, 552] width 216 height 41
click at [1477, 668] on header "Background & Style" at bounding box center [1434, 659] width 216 height 41
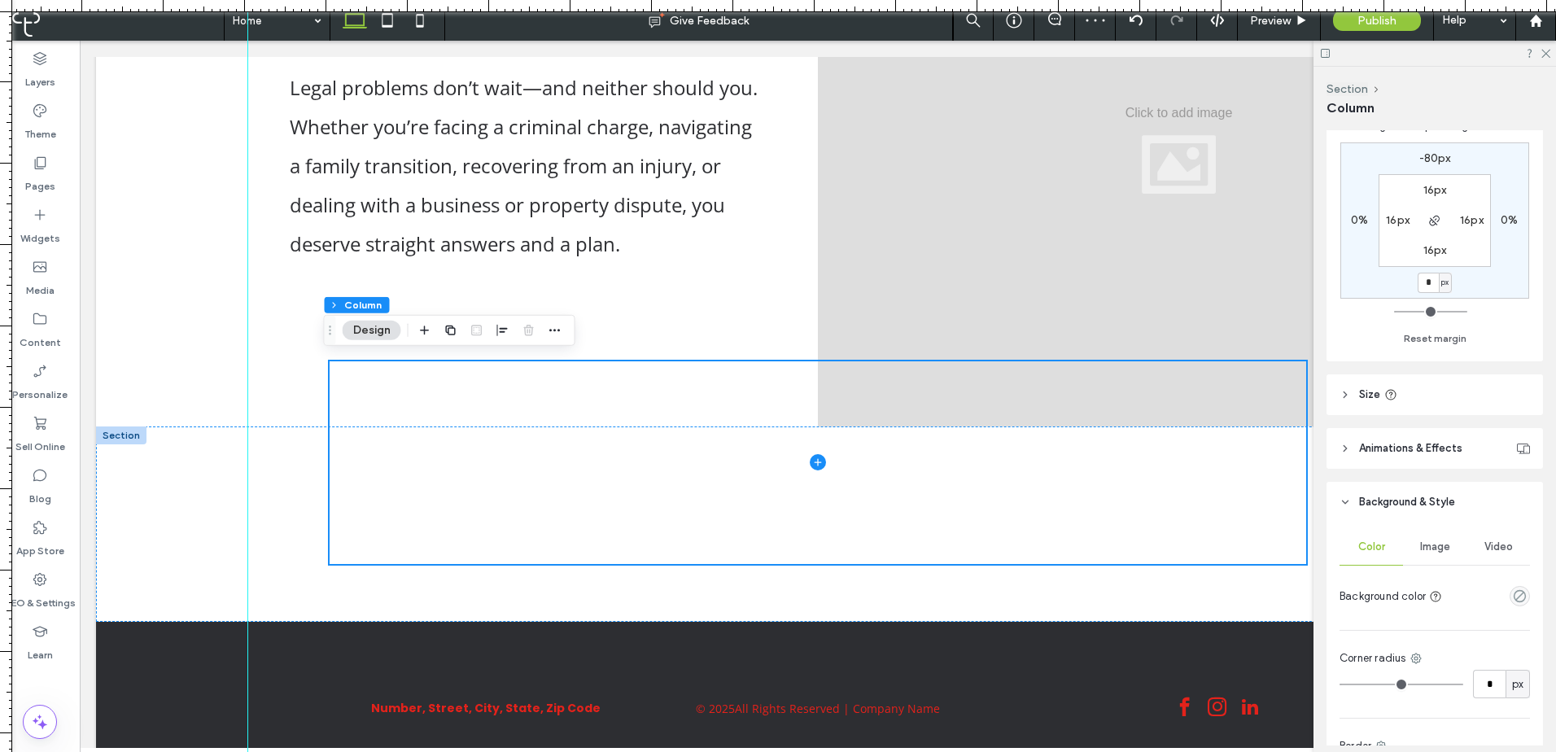
scroll to position [513, 0]
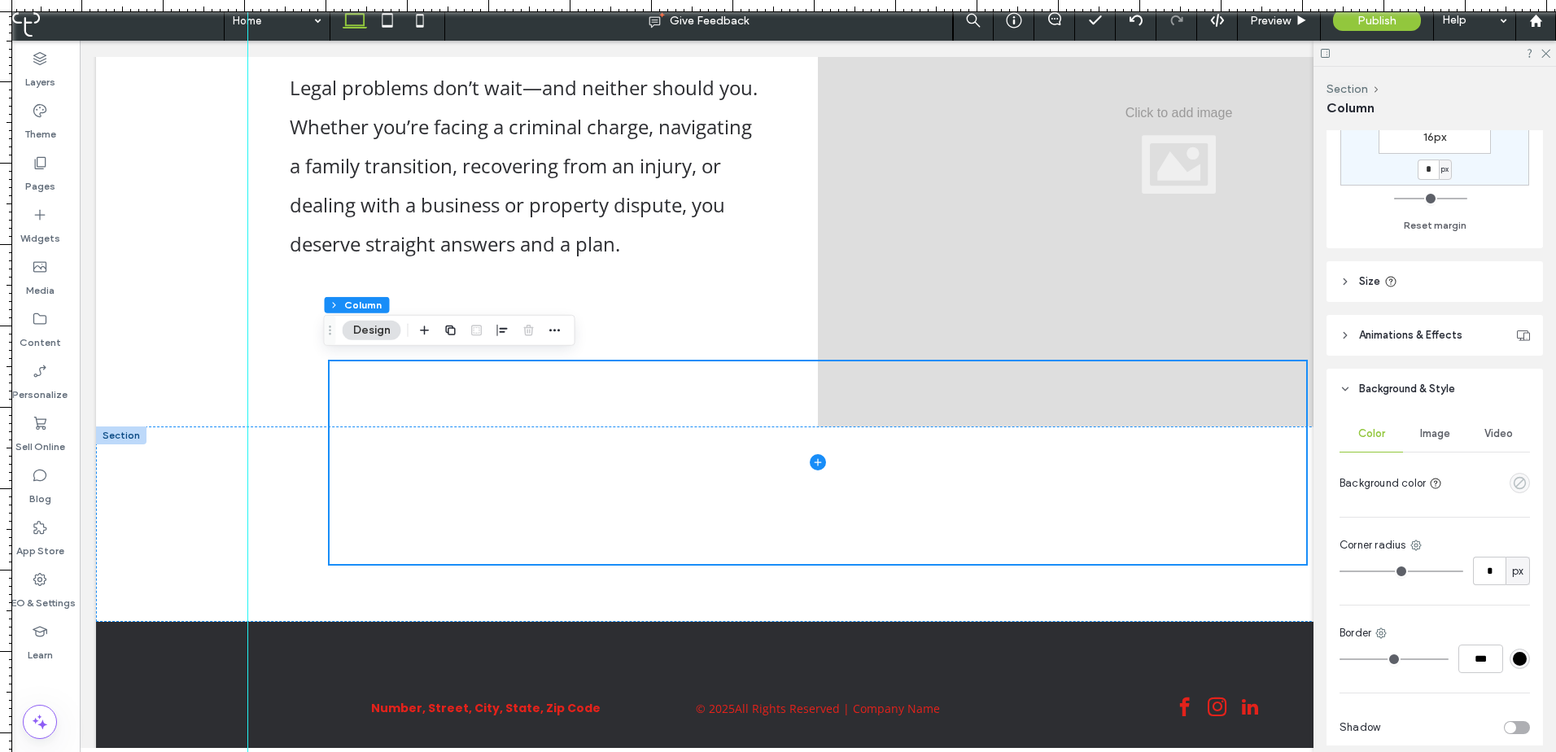
click at [1512, 482] on icon "empty color" at bounding box center [1519, 483] width 14 height 14
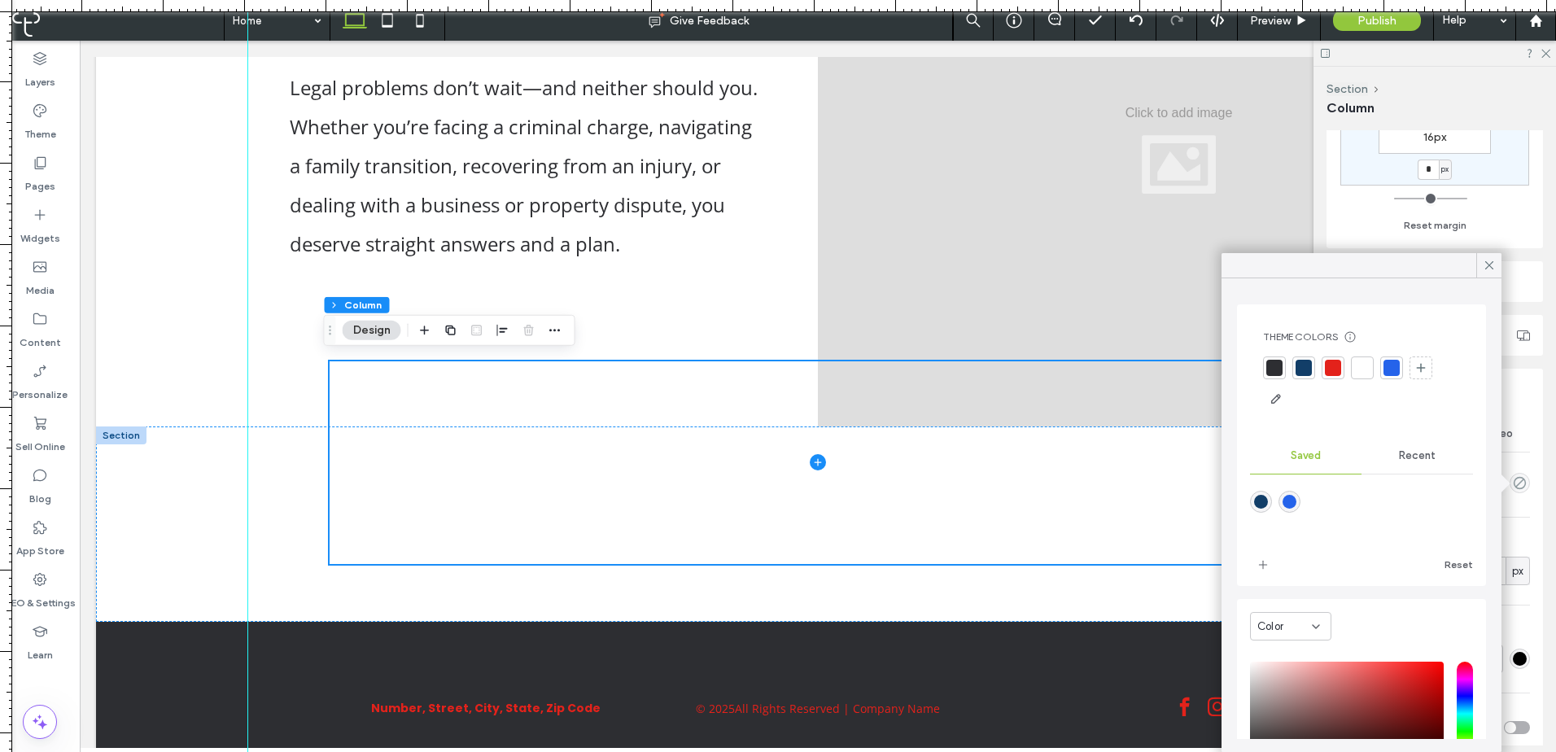
click at [1302, 369] on div at bounding box center [1303, 368] width 16 height 16
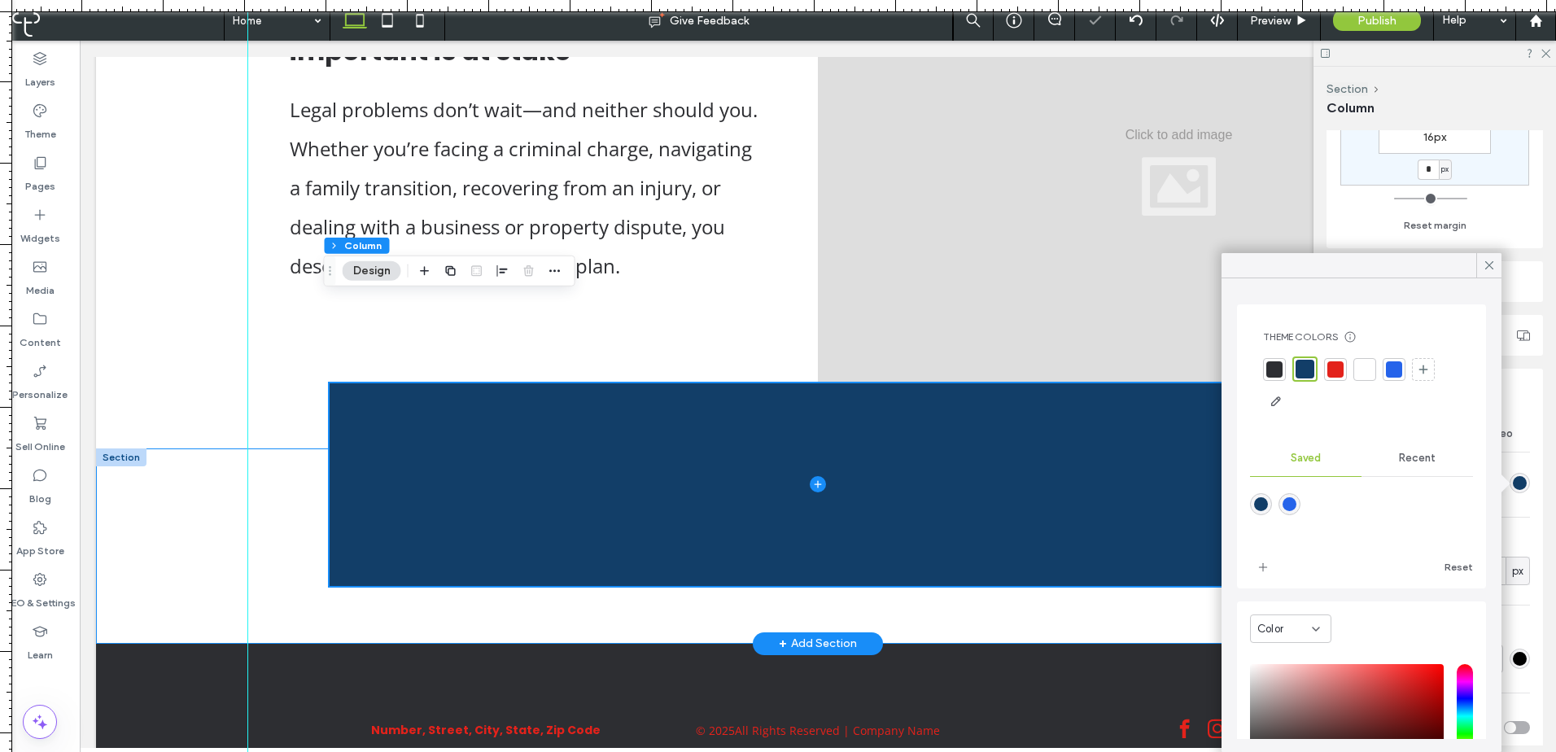
scroll to position [627, 0]
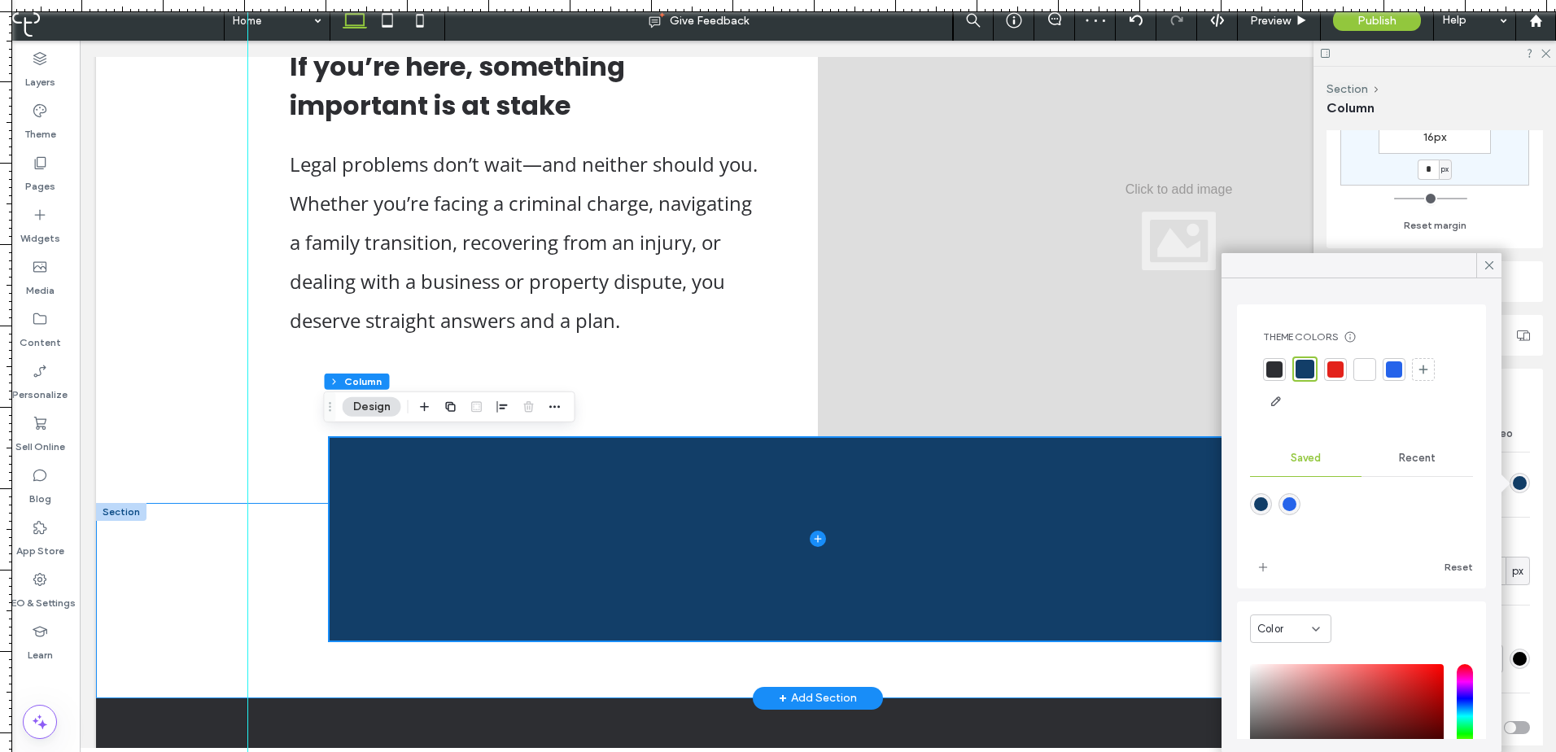
click at [369, 655] on div at bounding box center [818, 600] width 976 height 195
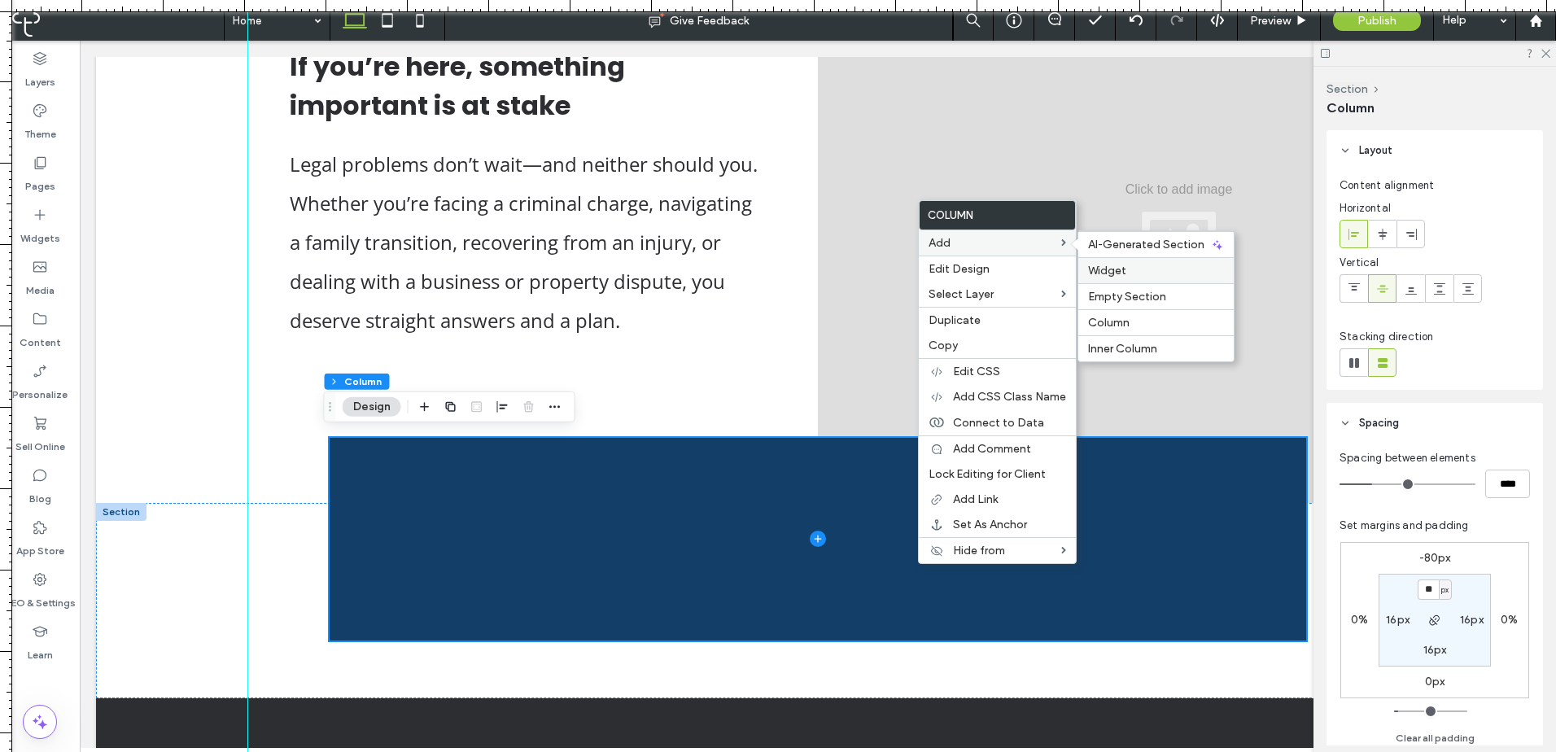
click at [1115, 268] on span "Widget" at bounding box center [1107, 271] width 38 height 14
